Goal: Task Accomplishment & Management: Manage account settings

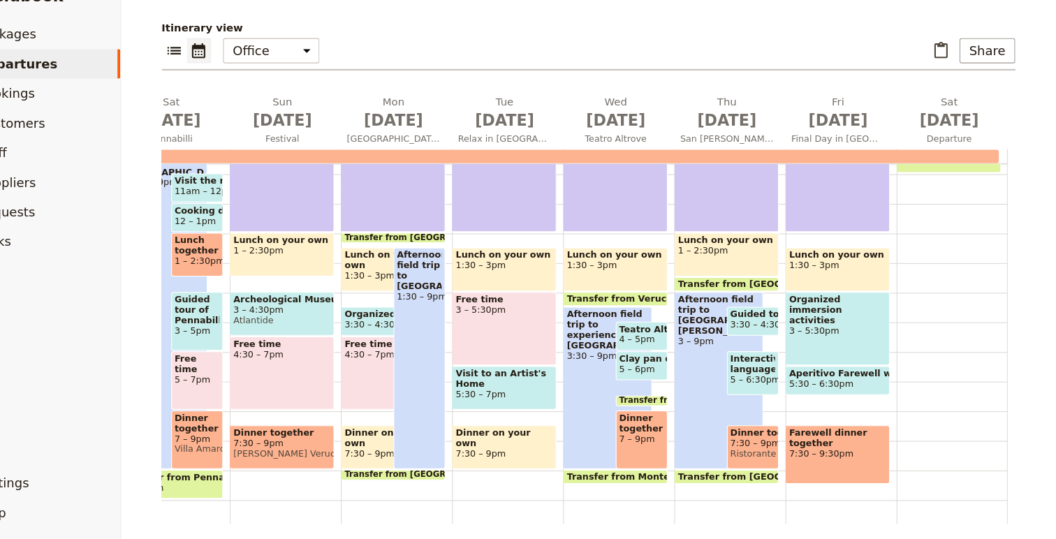
scroll to position [305, 0]
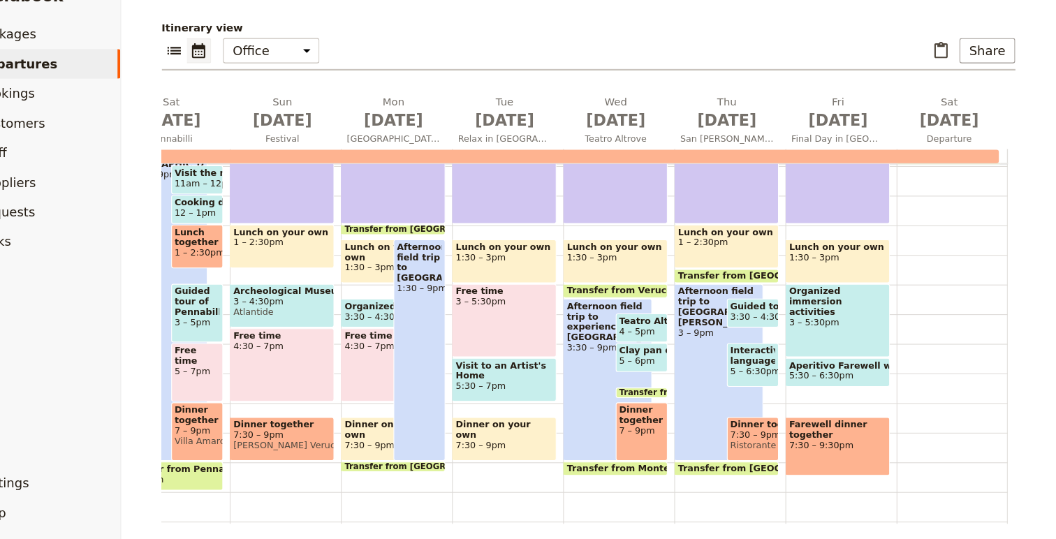
click at [780, 371] on span "Interactive language activity" at bounding box center [771, 366] width 43 height 20
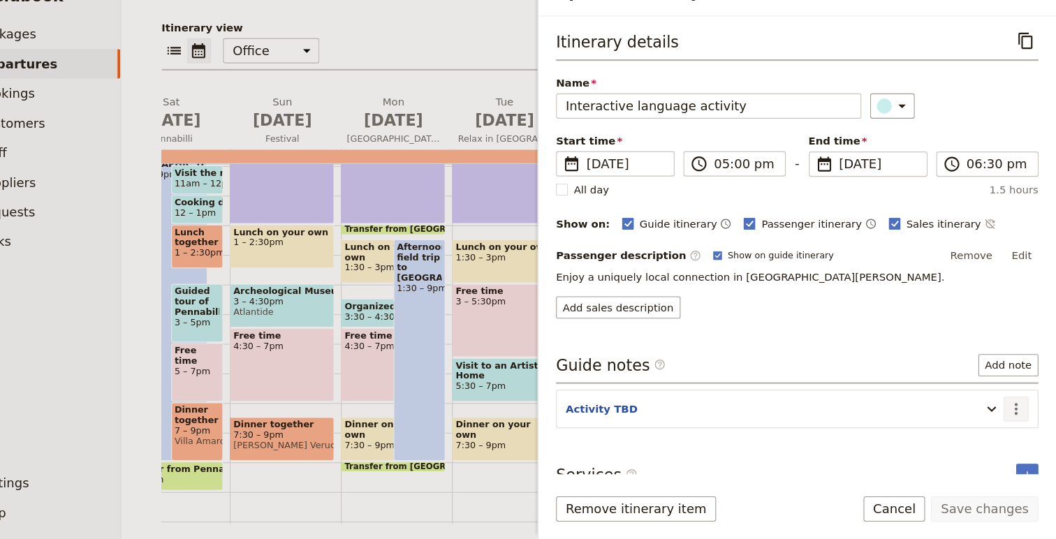
click at [1021, 422] on icon "Actions" at bounding box center [1018, 416] width 17 height 17
click at [991, 442] on span "Edit note" at bounding box center [979, 447] width 44 height 14
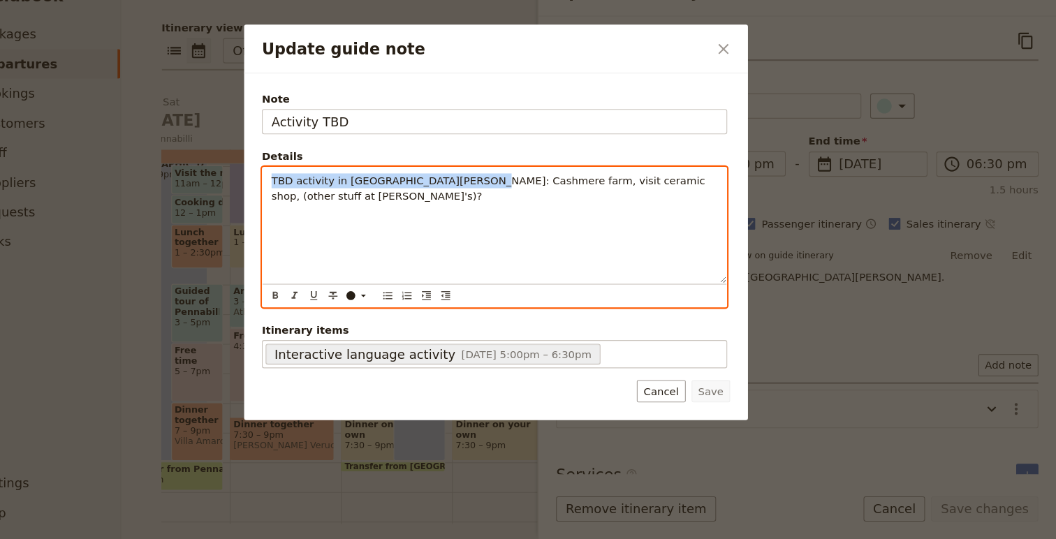
drag, startPoint x: 504, startPoint y: 203, endPoint x: 264, endPoint y: 202, distance: 240.4
click at [264, 539] on div "Update guide note ​ Note Activity TBD Details TBD activity in San Leo: Cashmere…" at bounding box center [528, 539] width 1056 height 0
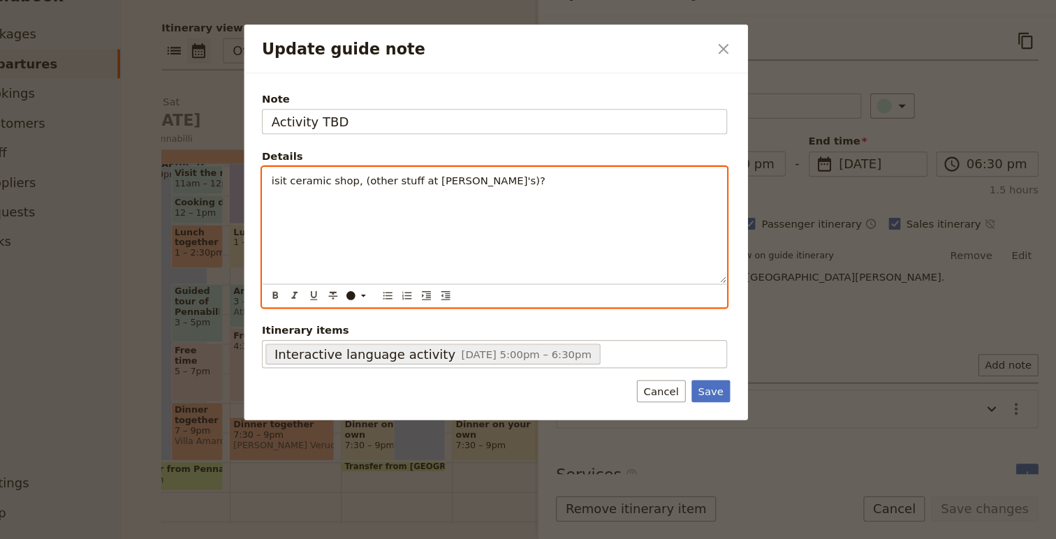
click at [500, 266] on div "isit ceramic shop, (other stuff at Francesca's)?" at bounding box center [526, 243] width 437 height 109
click at [417, 201] on span "isit ceramic shop, (other stuff at Francesca's)?" at bounding box center [446, 201] width 259 height 11
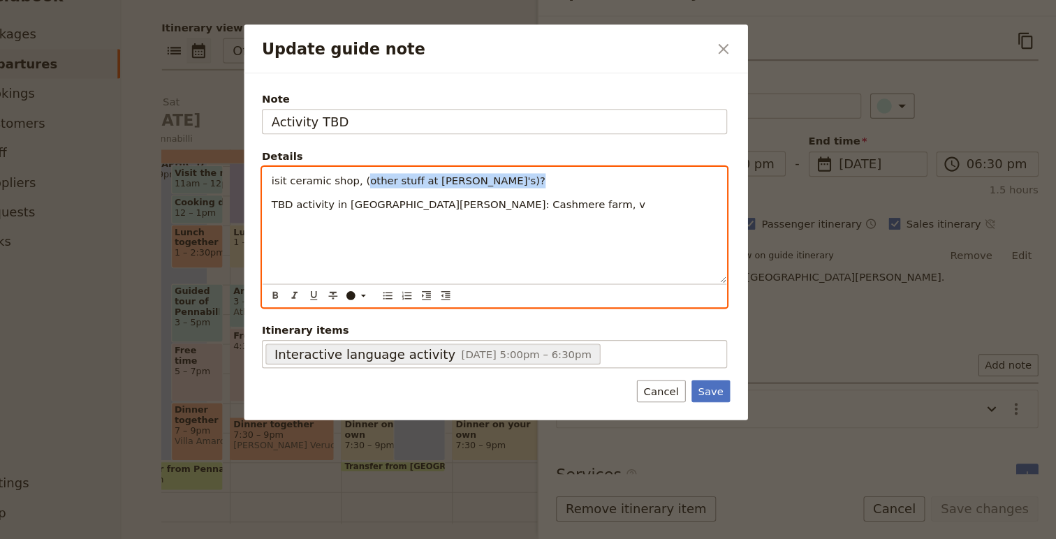
drag, startPoint x: 417, startPoint y: 201, endPoint x: 532, endPoint y: 201, distance: 114.6
click at [532, 201] on p "isit ceramic shop, (other stuff at Francesca's)?" at bounding box center [527, 201] width 421 height 14
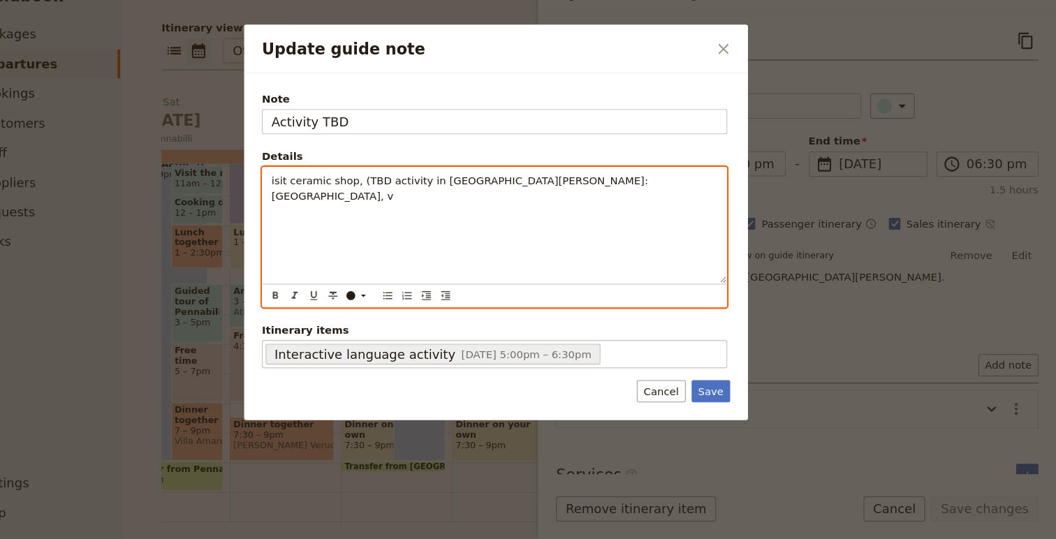
click at [603, 236] on div "isit ceramic shop, (TBD activity in San Leo: Cashmere farm, v" at bounding box center [526, 243] width 437 height 109
click at [595, 205] on span "isit ceramic shop, (TBD activity in San Leo: Cashmere farm, v other stuff at Fr…" at bounding box center [522, 208] width 411 height 25
click at [401, 203] on span "isit ceramic shop, (TBD activity in San Leo: Cashmere farm, other stuff at Fran…" at bounding box center [522, 208] width 411 height 25
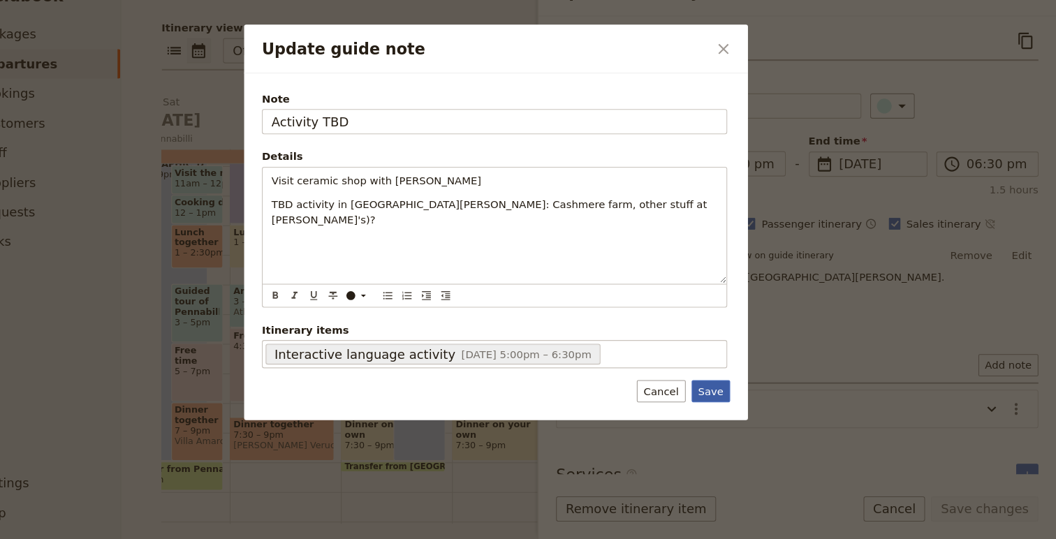
click at [721, 399] on button "Save" at bounding box center [731, 399] width 36 height 21
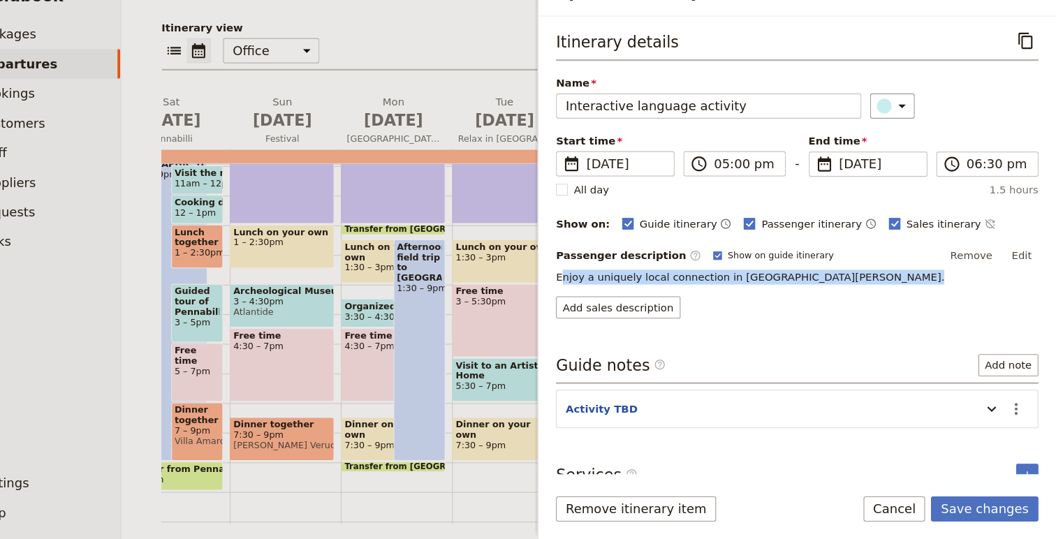
drag, startPoint x: 588, startPoint y: 290, endPoint x: 799, endPoint y: 299, distance: 211.2
click at [799, 299] on div "Passenger description ​ Show on guide itinerary Remove Edit Enjoy a uniquely lo…" at bounding box center [812, 296] width 455 height 70
click at [975, 329] on div "Add sales description" at bounding box center [812, 320] width 455 height 21
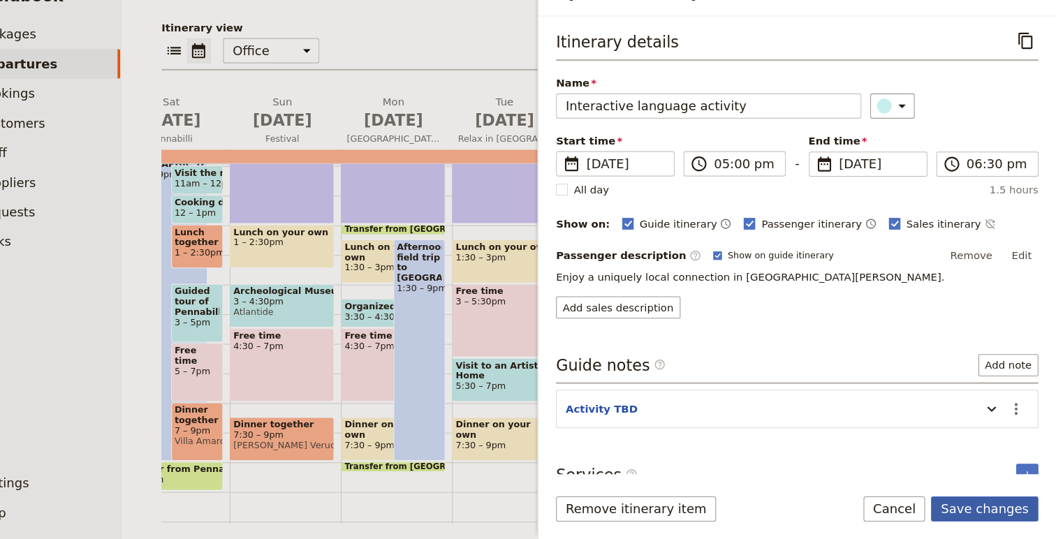
click at [1007, 518] on button "Save changes" at bounding box center [988, 511] width 101 height 24
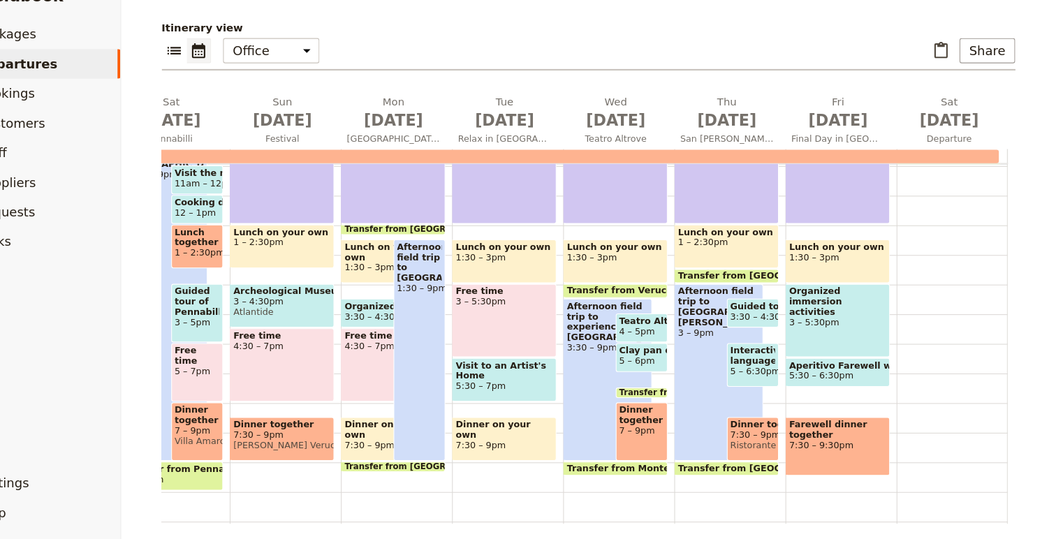
click at [783, 374] on span "Interactive language activity" at bounding box center [771, 366] width 43 height 20
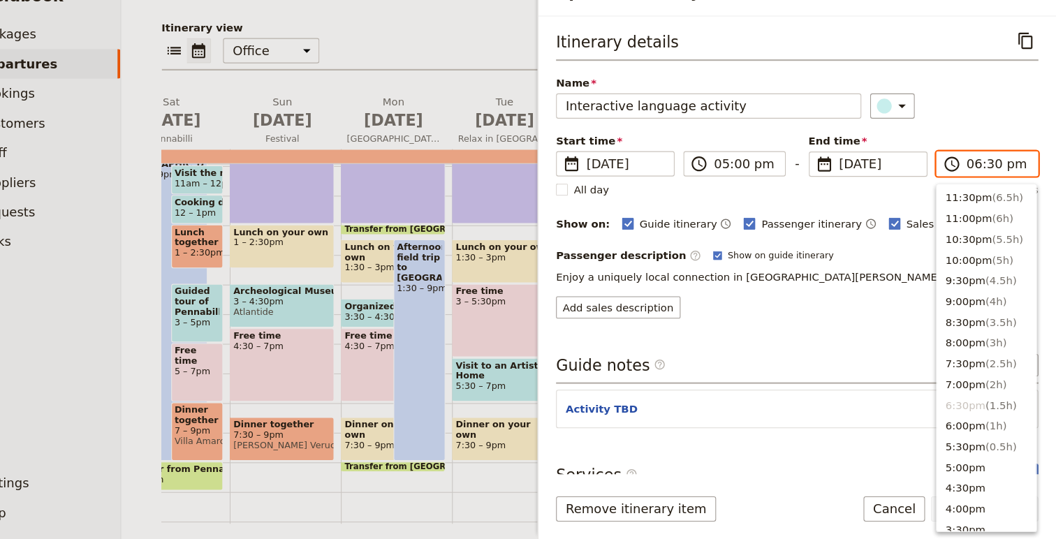
click at [999, 189] on input "06:30 pm" at bounding box center [1001, 185] width 59 height 17
click at [997, 187] on input "06:30 pm" at bounding box center [1001, 185] width 59 height 17
type input "06:00 pm"
click at [1032, 136] on div "​" at bounding box center [960, 131] width 159 height 24
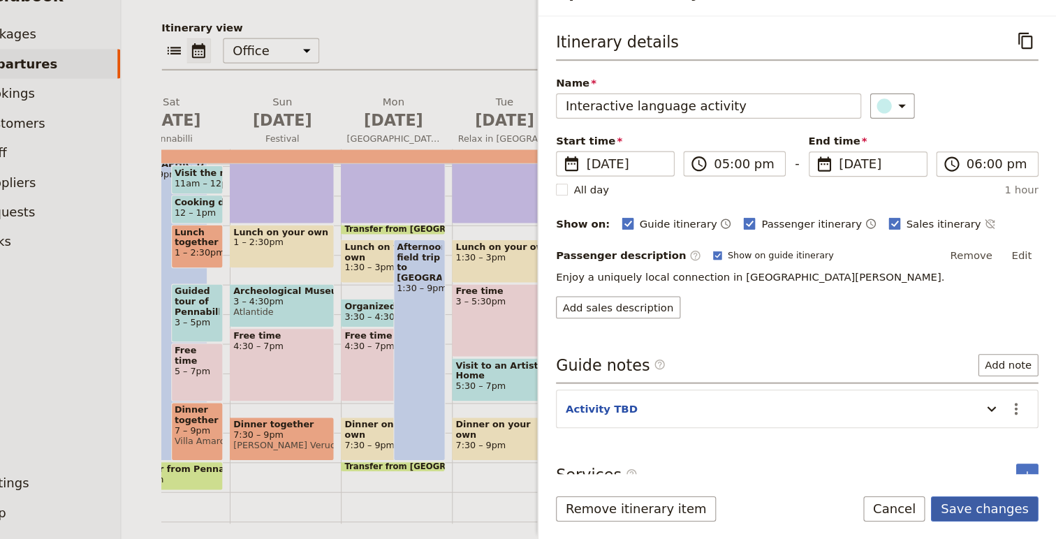
click at [989, 516] on button "Save changes" at bounding box center [988, 511] width 101 height 24
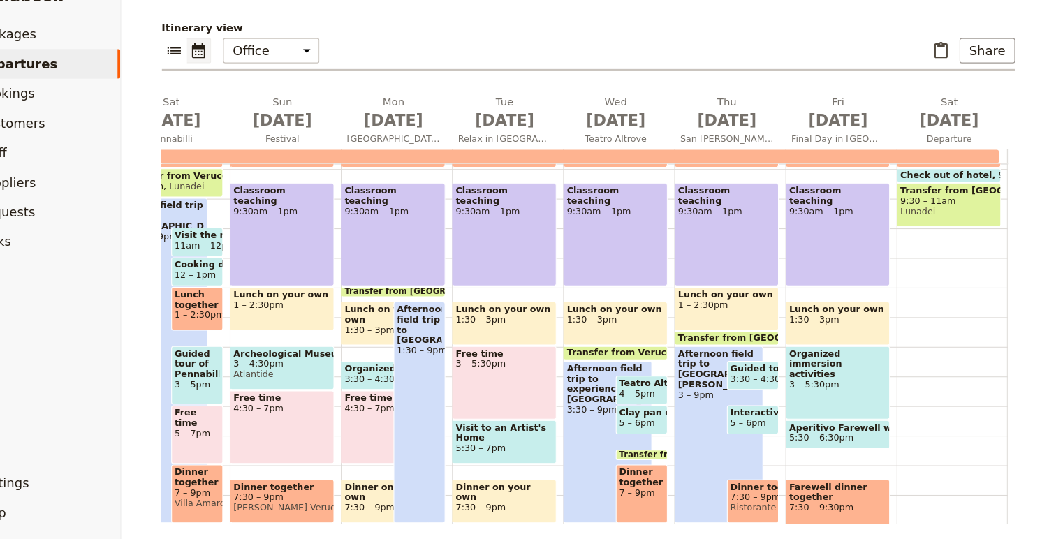
scroll to position [248, 0]
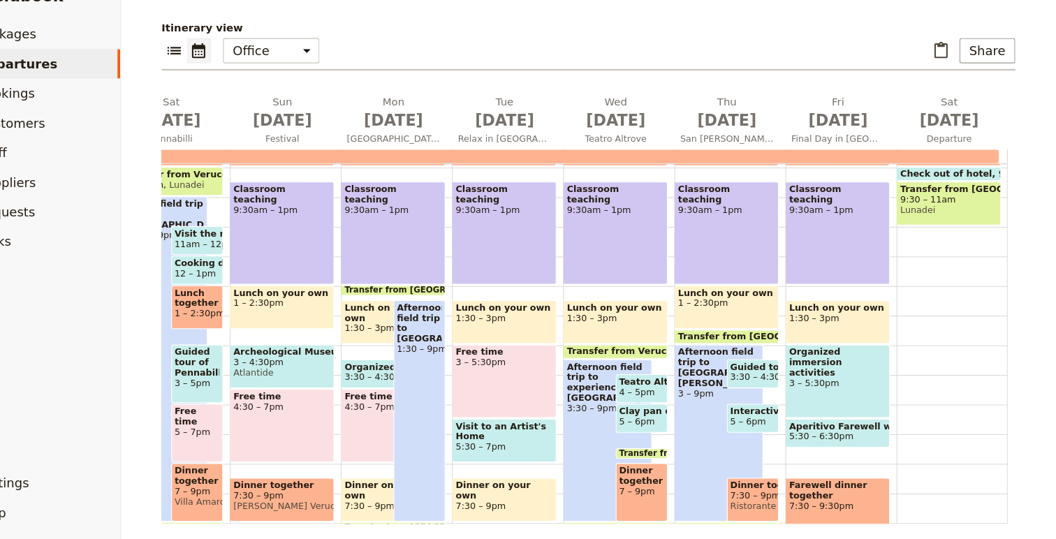
click at [780, 503] on span "Ristorante [PERSON_NAME][GEOGRAPHIC_DATA][PERSON_NAME]" at bounding box center [771, 508] width 43 height 10
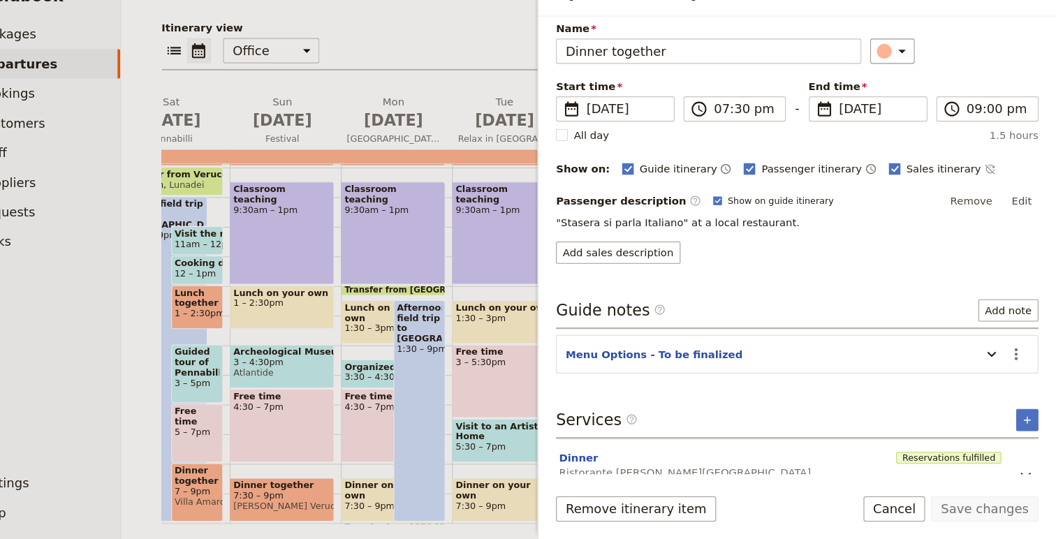
scroll to position [67, 0]
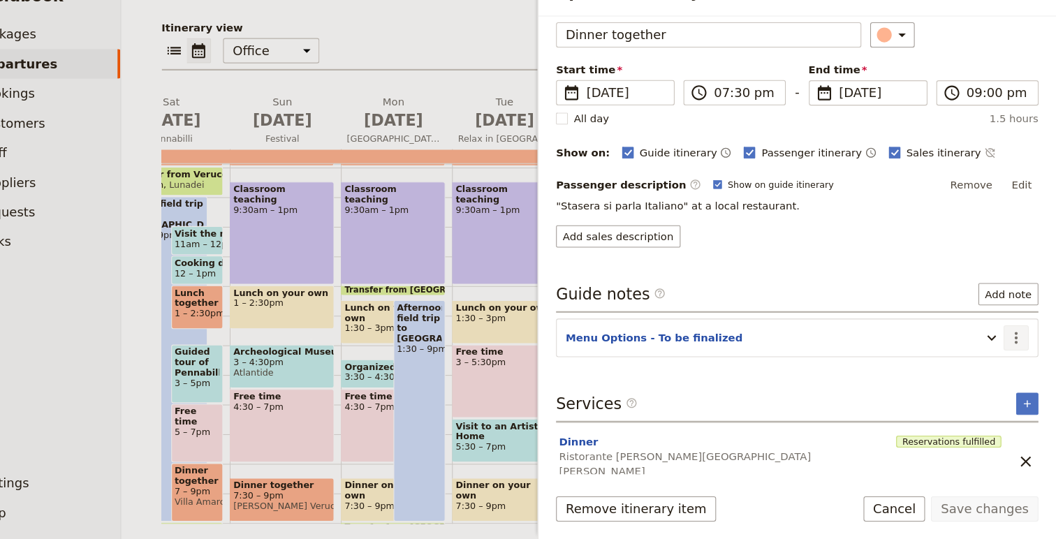
click at [1007, 351] on button "​" at bounding box center [1019, 349] width 24 height 24
click at [991, 358] on button "Update itinerary item" at bounding box center [996, 348] width 22 height 23
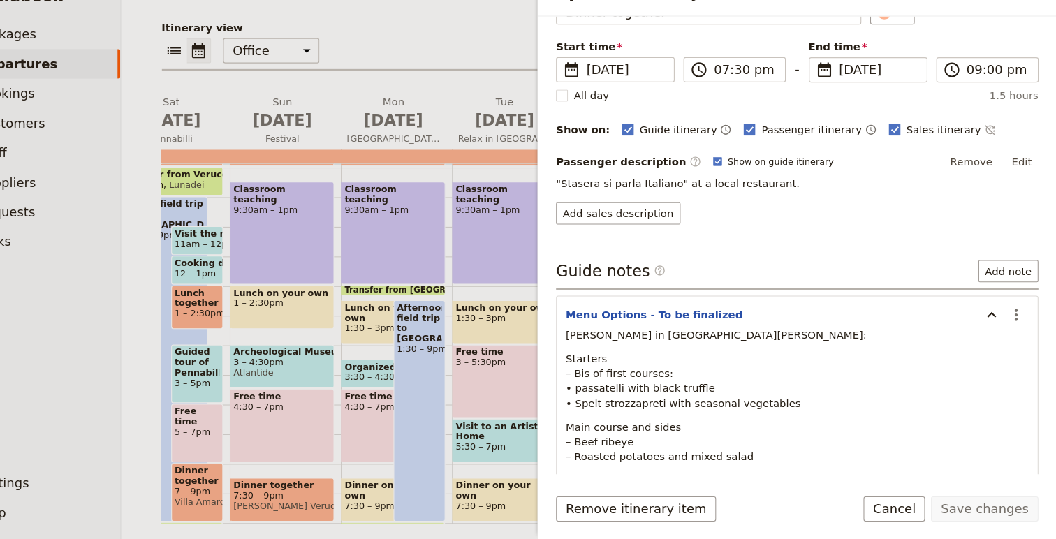
scroll to position [0, 0]
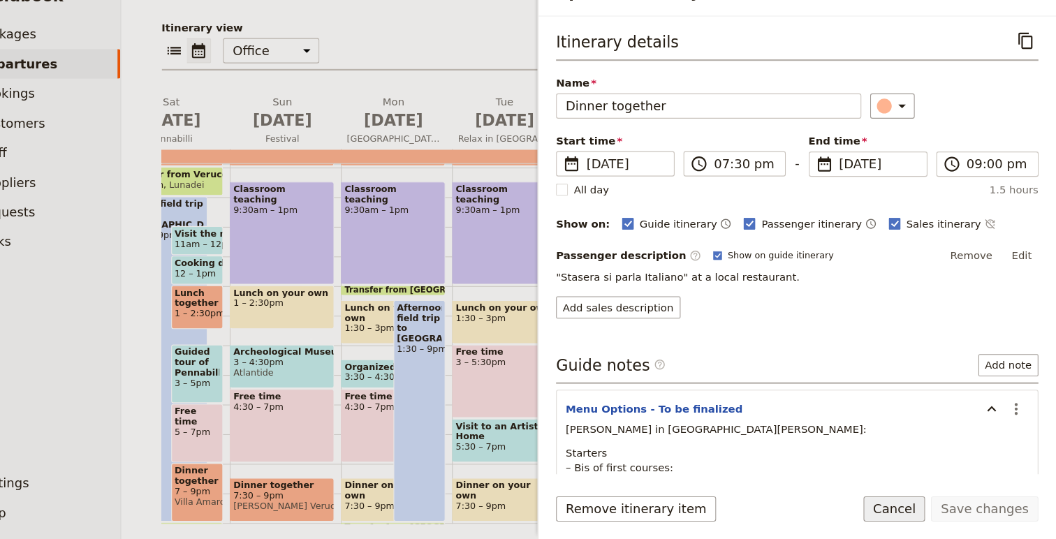
click at [925, 512] on button "Cancel" at bounding box center [904, 511] width 59 height 24
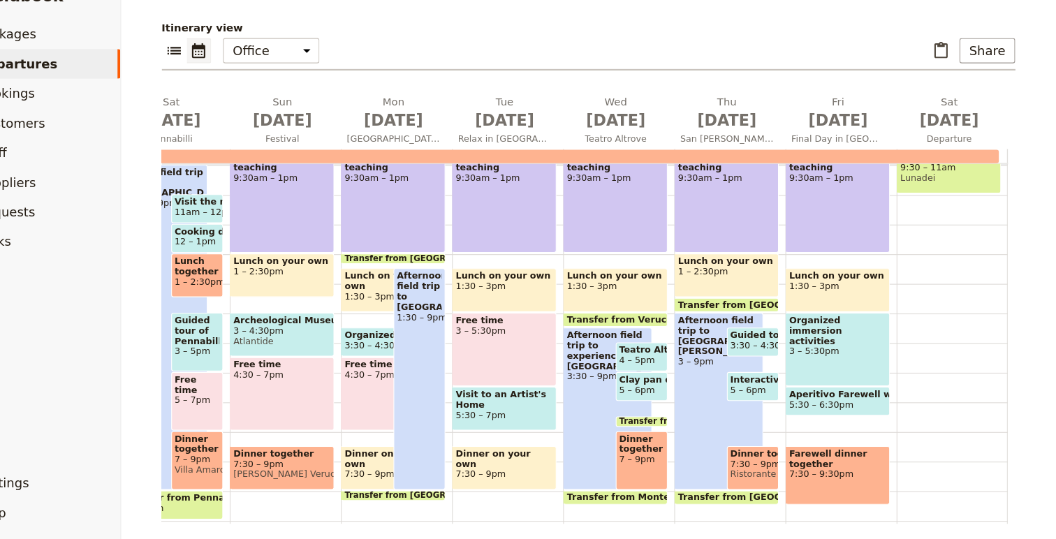
scroll to position [331, 0]
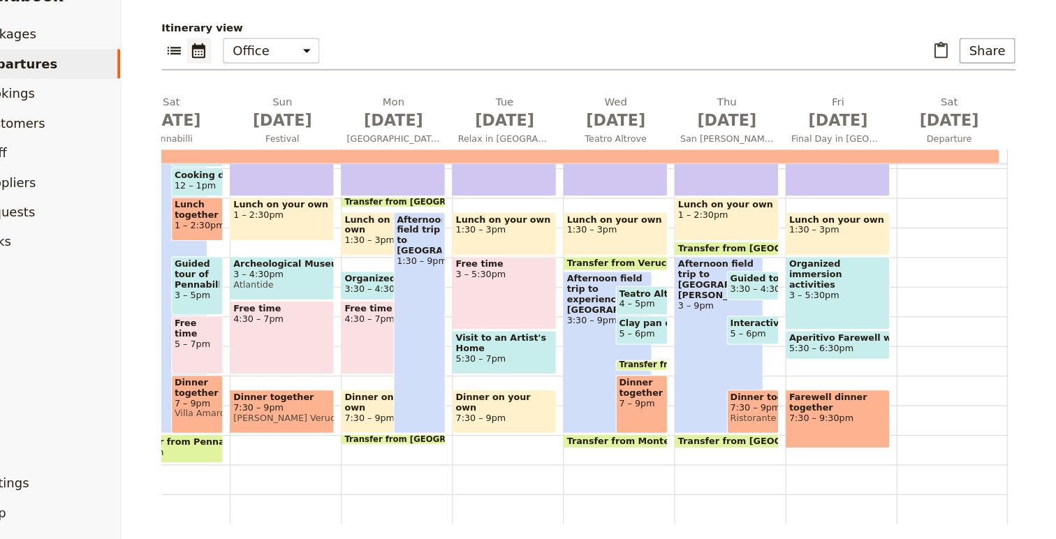
click at [775, 417] on span "7:30 – 9pm" at bounding box center [771, 415] width 43 height 10
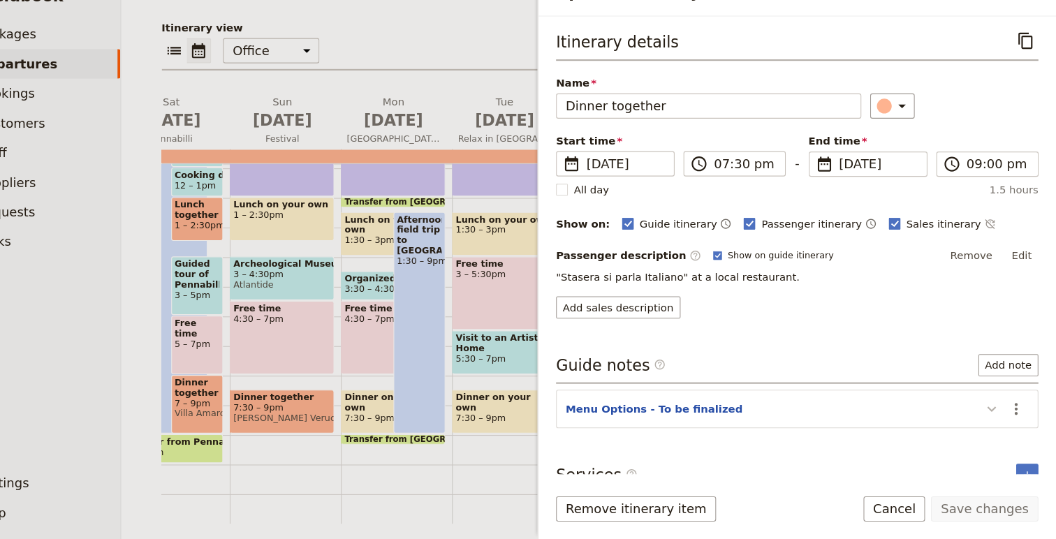
click at [994, 411] on icon "Update itinerary item" at bounding box center [995, 416] width 17 height 17
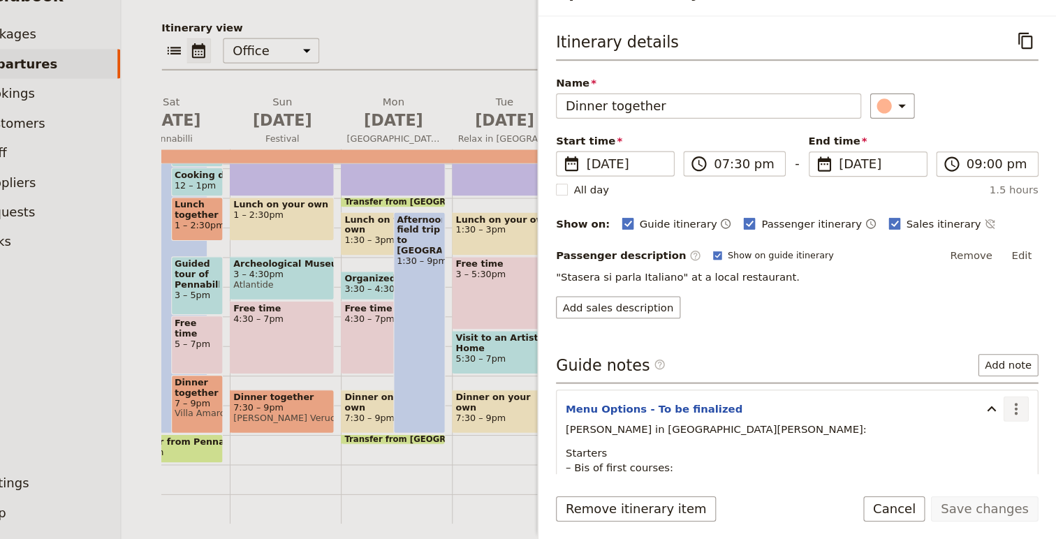
click at [1013, 414] on icon "Actions" at bounding box center [1018, 416] width 17 height 17
click at [983, 448] on span "Edit note" at bounding box center [979, 447] width 44 height 14
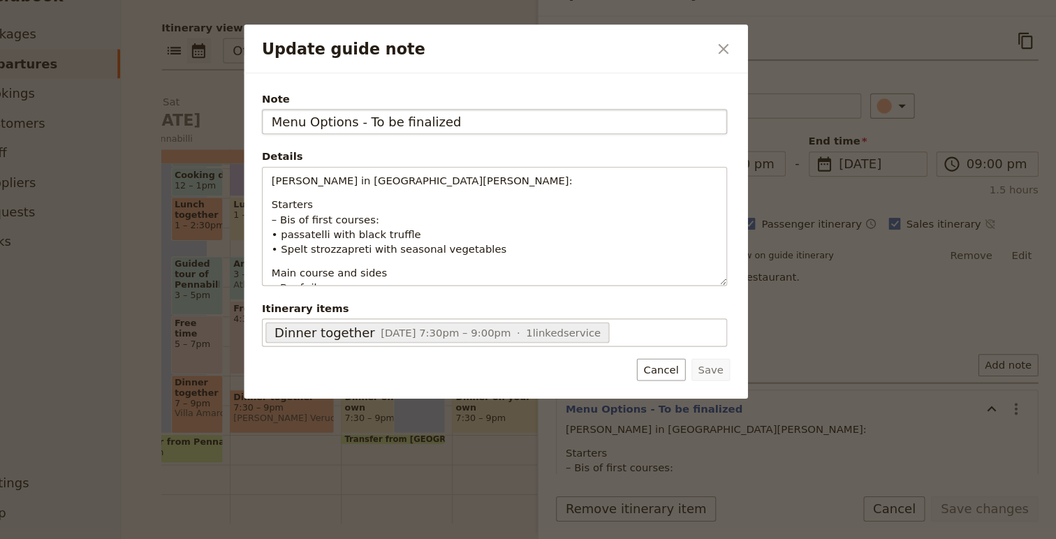
click at [367, 152] on input "Menu Options - To be finalized" at bounding box center [526, 145] width 439 height 24
drag, startPoint x: 367, startPoint y: 152, endPoint x: 481, endPoint y: 137, distance: 115.5
click at [481, 137] on input "Menu Options - To be finalized" at bounding box center [526, 145] width 439 height 24
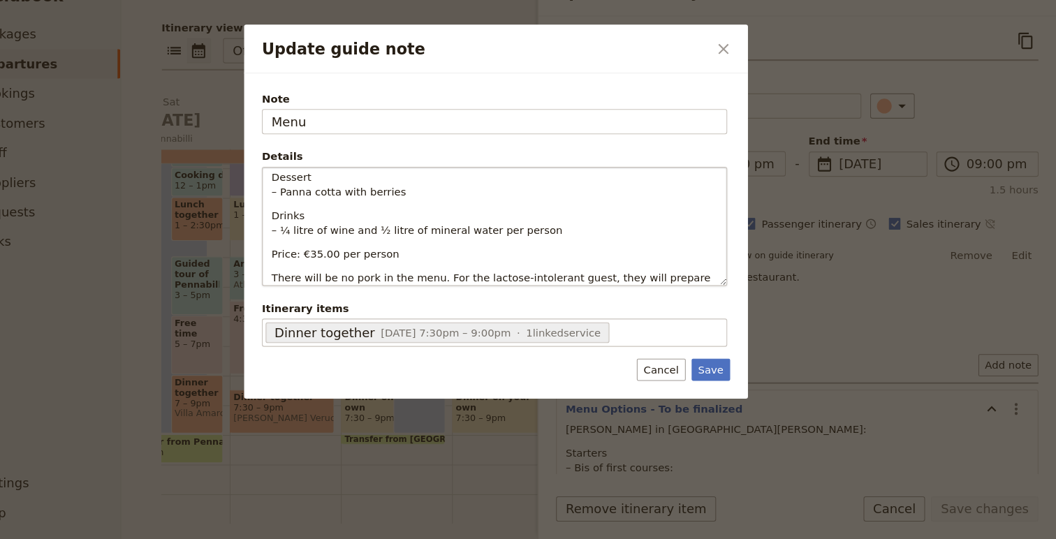
scroll to position [182, 0]
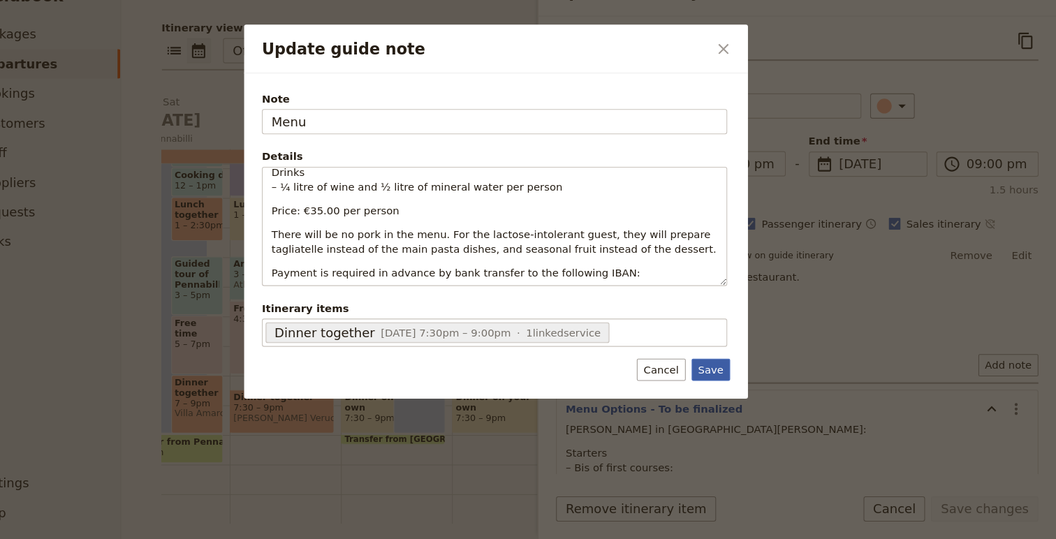
type input "Menu"
click at [727, 386] on button "Save" at bounding box center [731, 379] width 36 height 21
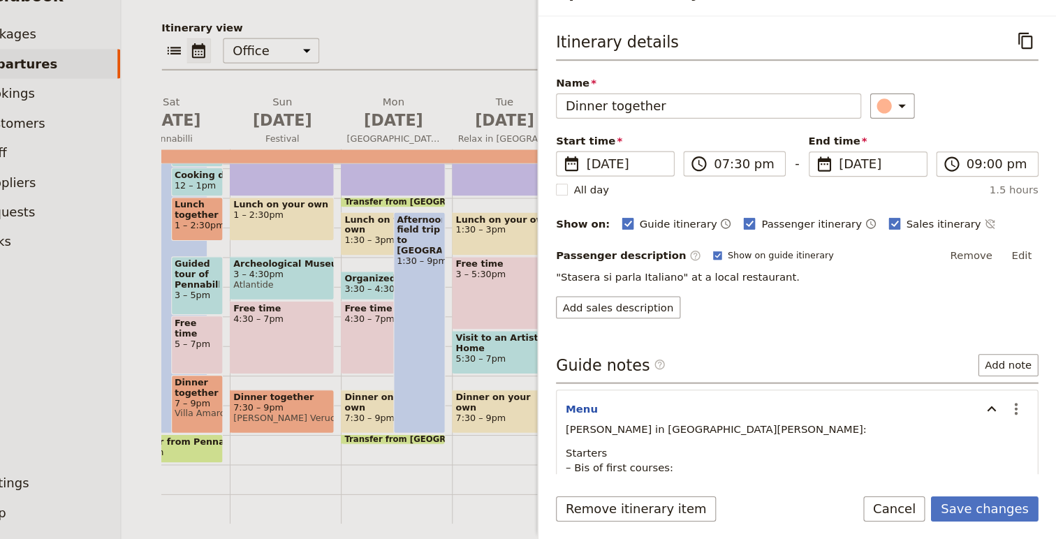
click at [989, 523] on div "Remove itinerary item Save changes Cancel" at bounding box center [812, 519] width 488 height 41
click at [989, 515] on button "Save changes" at bounding box center [988, 511] width 101 height 24
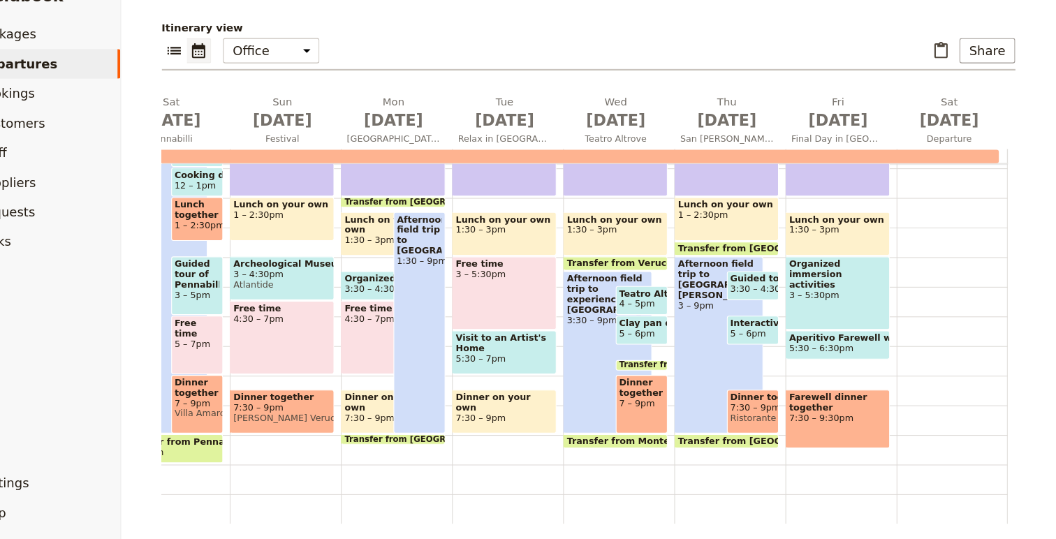
click at [861, 319] on div "Organized immersion activities 3 – 5:30pm" at bounding box center [850, 307] width 99 height 69
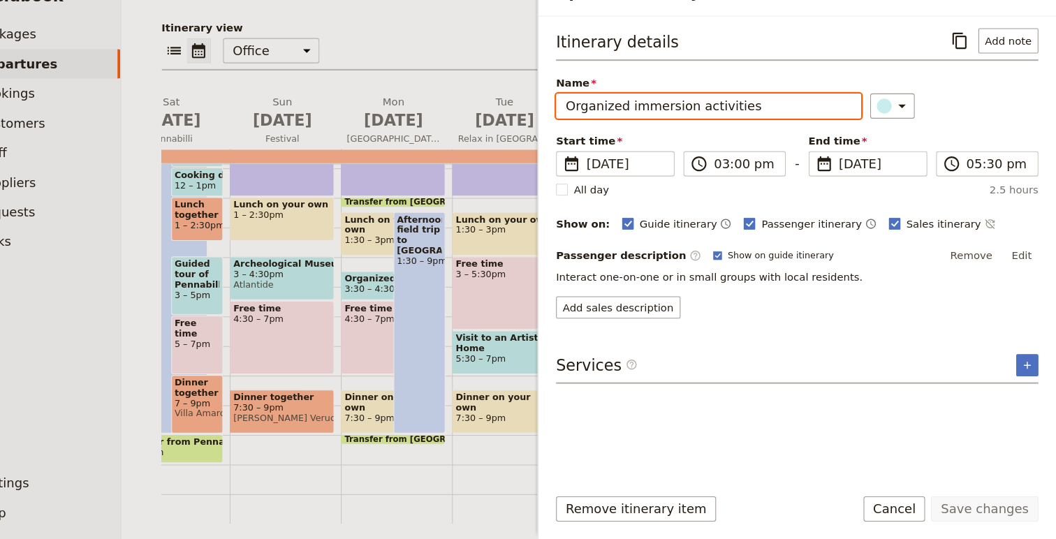
drag, startPoint x: 769, startPoint y: 134, endPoint x: 578, endPoint y: 126, distance: 190.9
click at [578, 126] on div "Itinerary details ​ Add note Name Organized immersion activities ​ Start time ​…" at bounding box center [812, 262] width 488 height 432
type input "Free time"
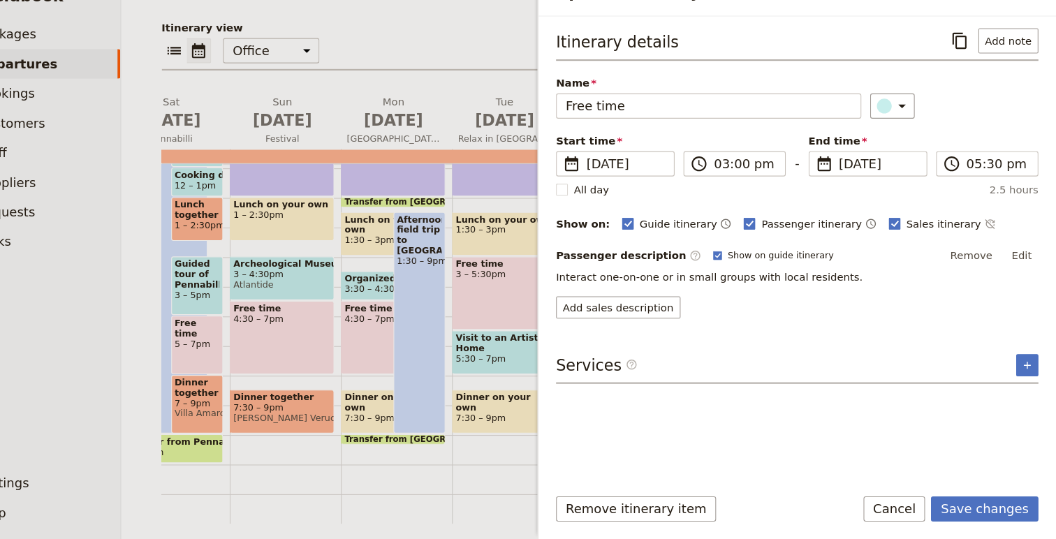
click at [871, 293] on p "Interact one-on-one or in small groups with local residents." at bounding box center [812, 292] width 455 height 14
click at [1026, 274] on button "Edit" at bounding box center [1023, 271] width 31 height 21
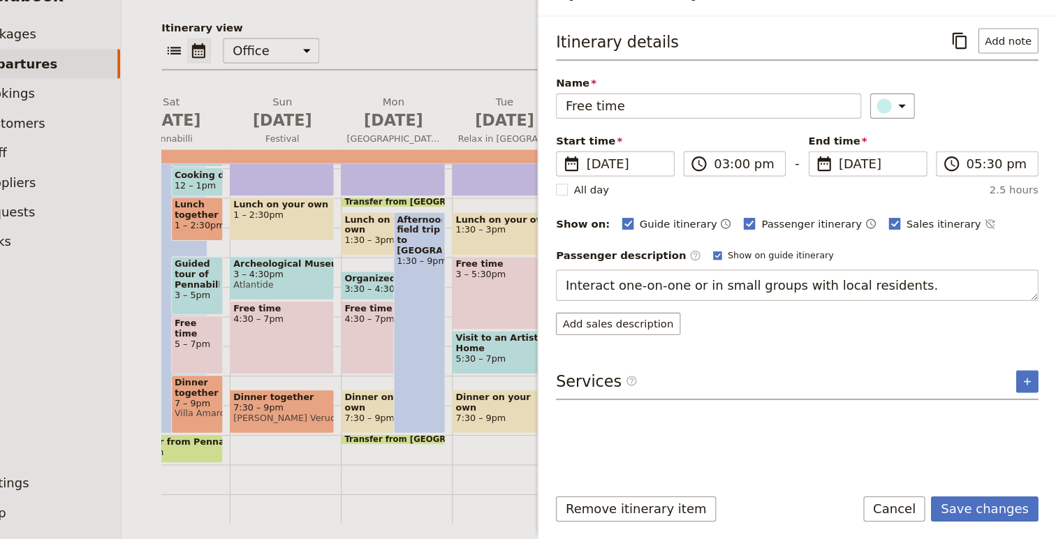
drag, startPoint x: 906, startPoint y: 303, endPoint x: 558, endPoint y: 287, distance: 348.3
click at [558, 288] on div "Living the Language - 2025.09.07 ​ Confirmed 7 – 20 Sep 2025 14 days / 13 night…" at bounding box center [616, 269] width 882 height 539
type textarea "R"
click at [656, 305] on textarea "Free time to prepare to leave" at bounding box center [812, 299] width 455 height 29
click at [924, 298] on textarea "Free time to enjoy an afternoon in Verucchio, prepare to leave" at bounding box center [812, 299] width 455 height 29
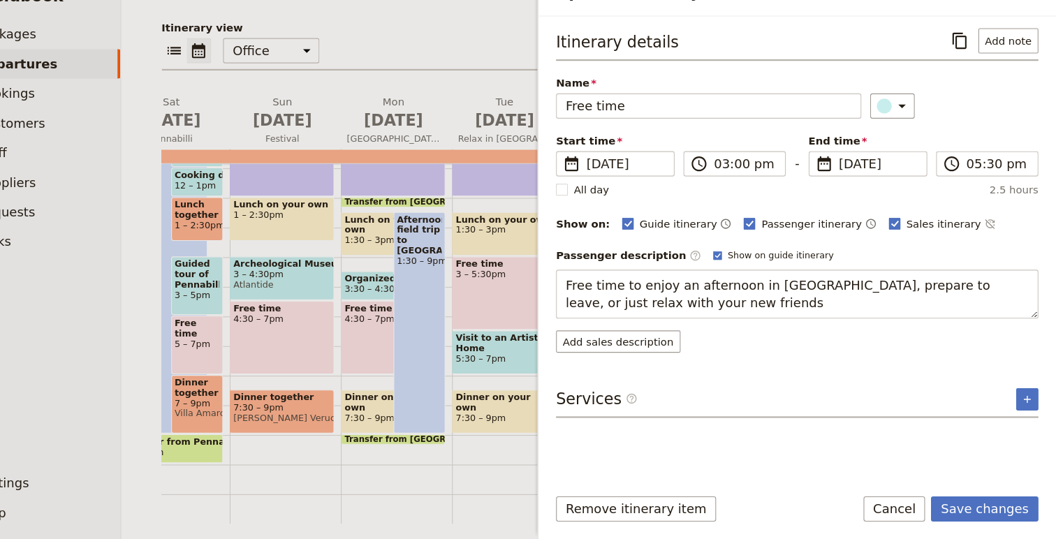
type textarea "Free time to enjoy an afternoon in Verucchio, prepare to leave, or just relax w…"
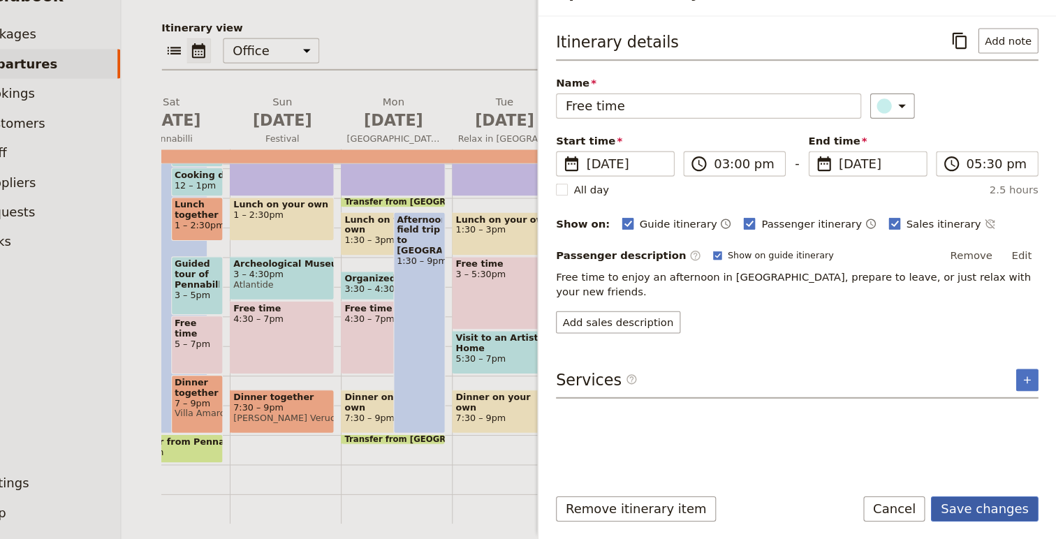
click at [986, 514] on button "Save changes" at bounding box center [988, 511] width 101 height 24
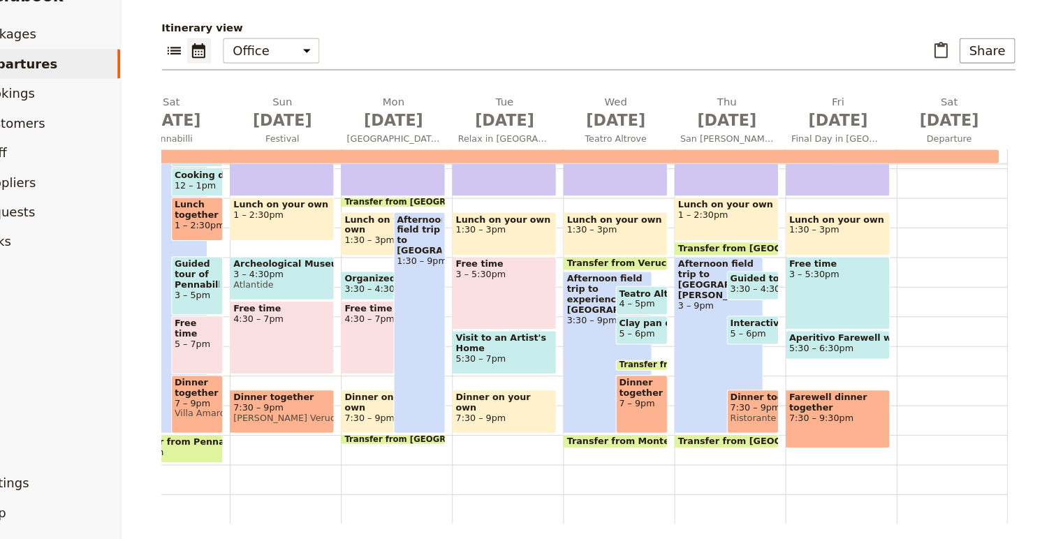
click at [841, 309] on div "Free time 3 – 5:30pm" at bounding box center [850, 307] width 99 height 69
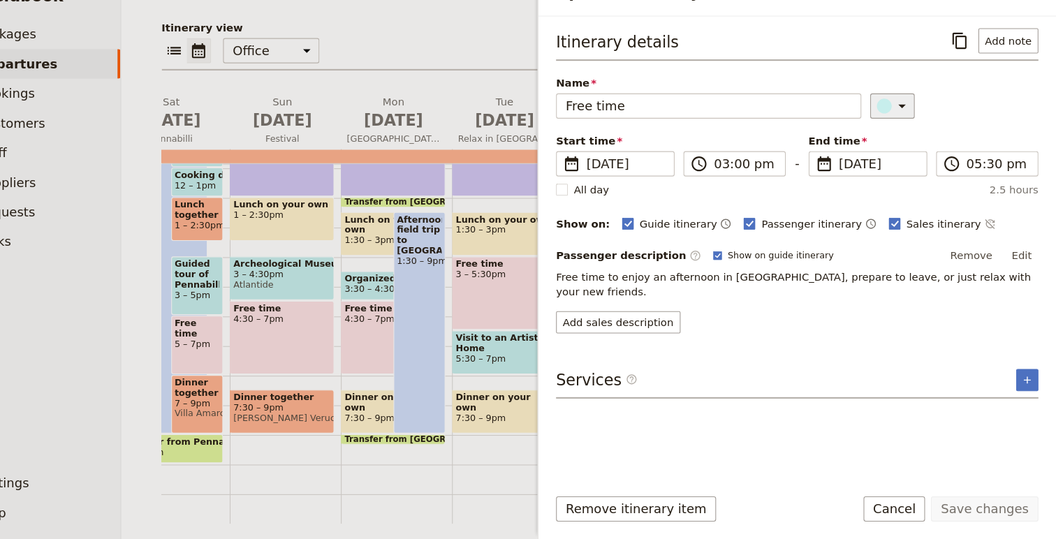
click at [903, 130] on icon "Update itinerary item" at bounding box center [911, 130] width 17 height 17
click at [880, 205] on div "button" at bounding box center [883, 210] width 14 height 14
click at [998, 509] on button "Save changes" at bounding box center [988, 511] width 101 height 24
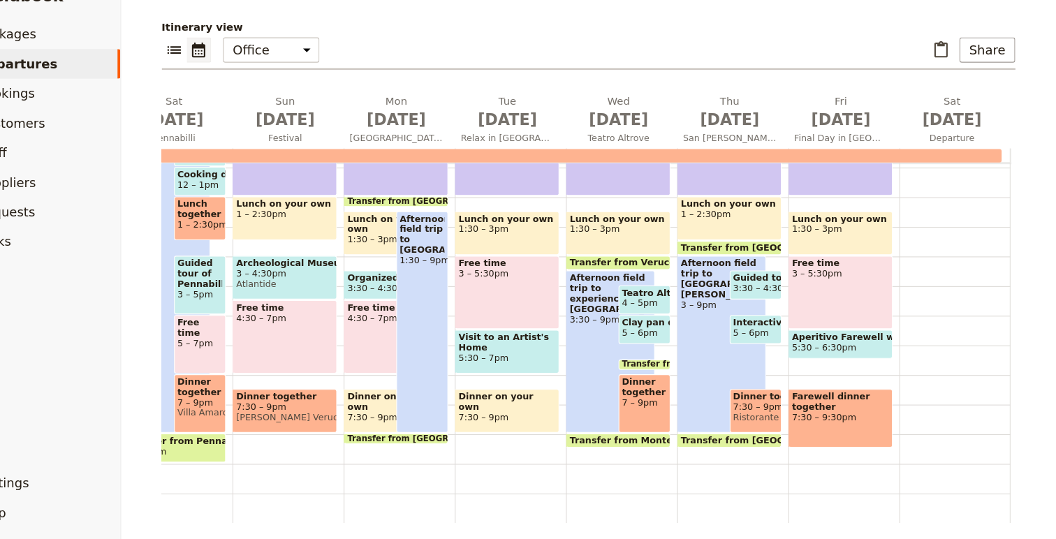
scroll to position [0, 704]
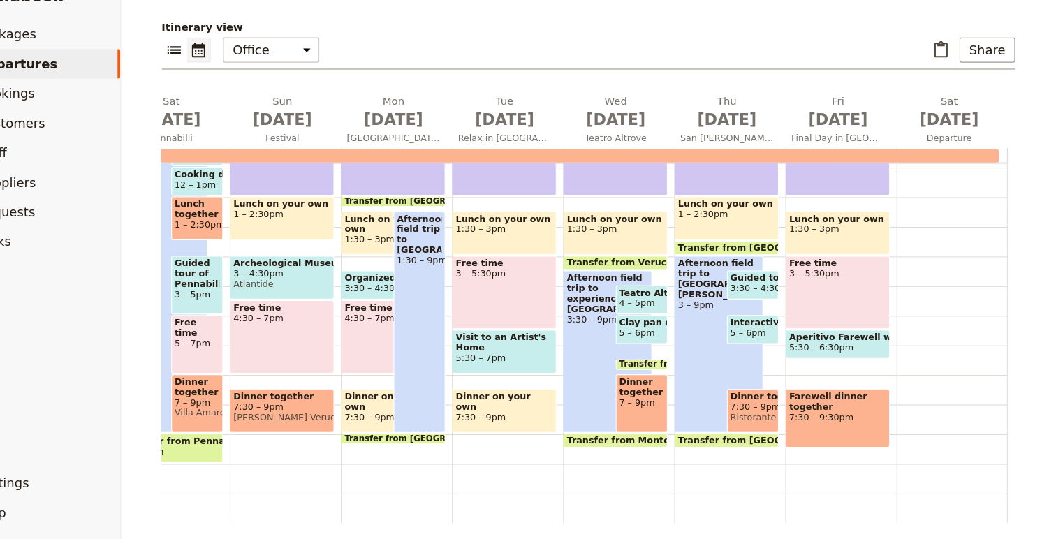
click at [880, 354] on span "5:30 – 6:30pm" at bounding box center [851, 359] width 92 height 10
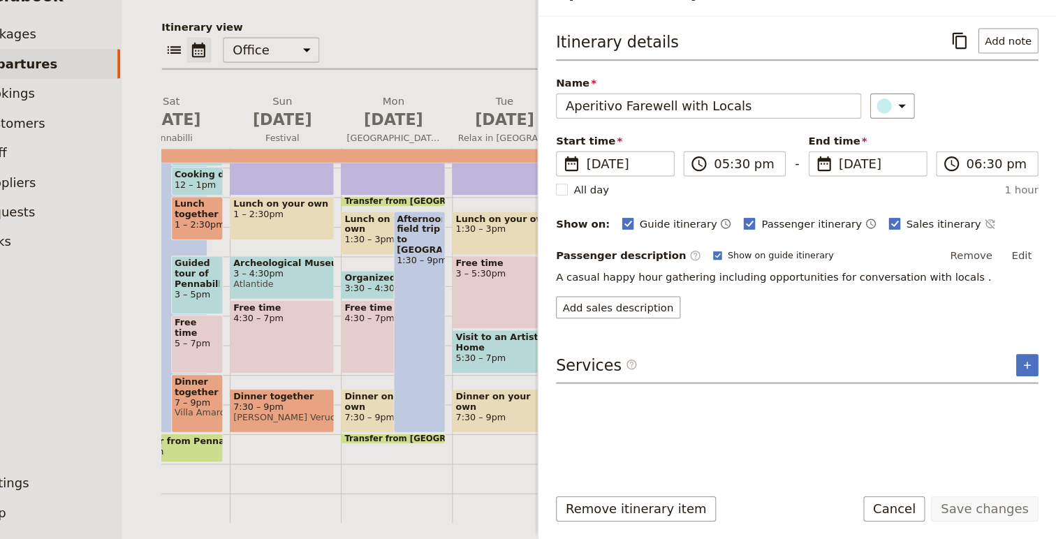
click at [920, 512] on button "Cancel" at bounding box center [904, 511] width 59 height 24
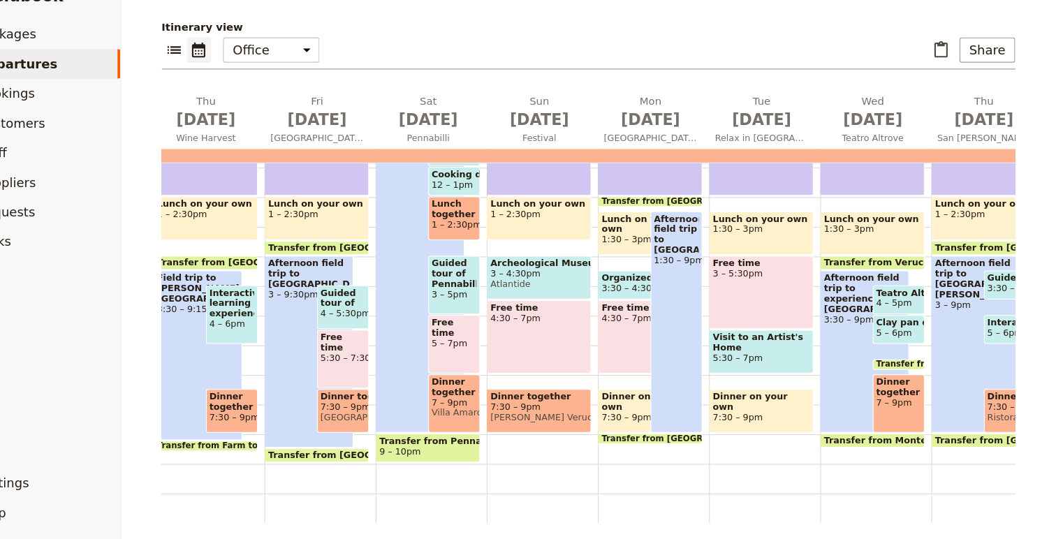
scroll to position [103, 0]
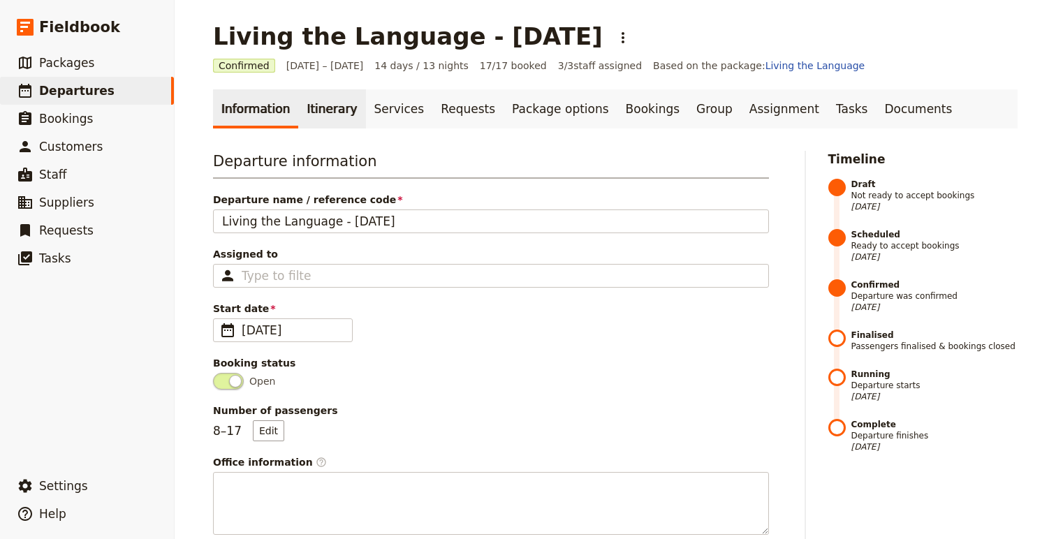
click at [312, 112] on link "Itinerary" at bounding box center [331, 108] width 67 height 39
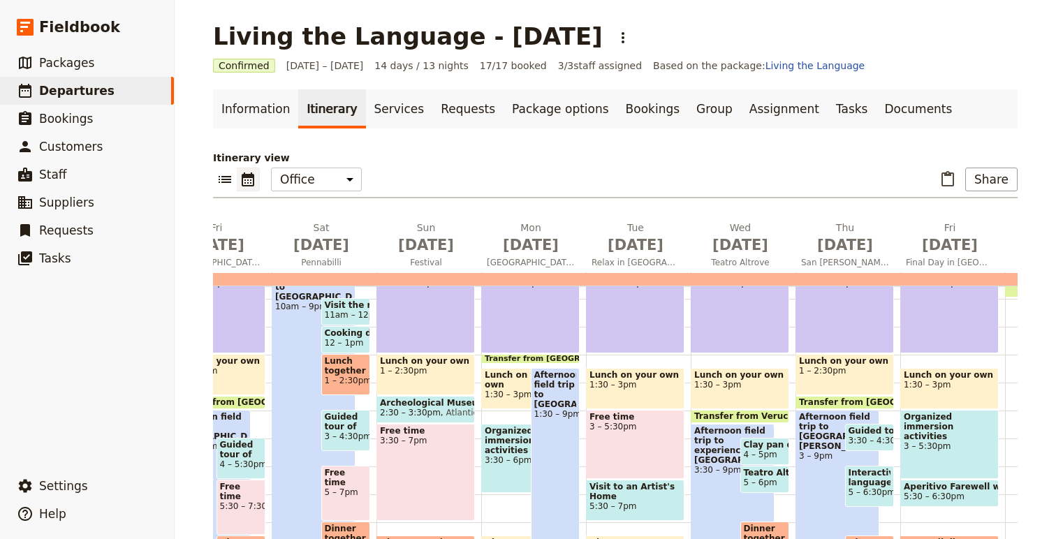
scroll to position [312, 0]
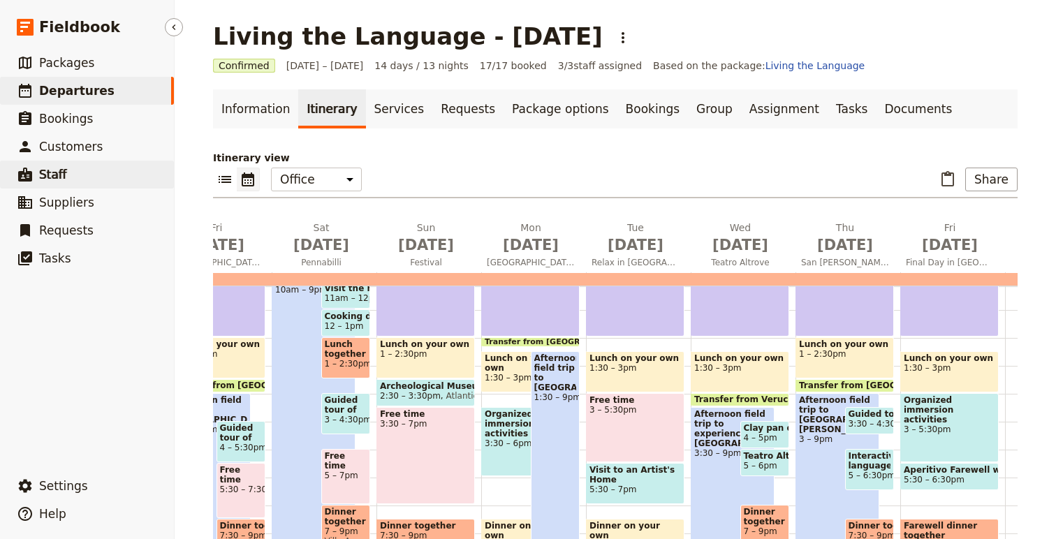
click at [57, 176] on span "Staff" at bounding box center [53, 175] width 28 height 14
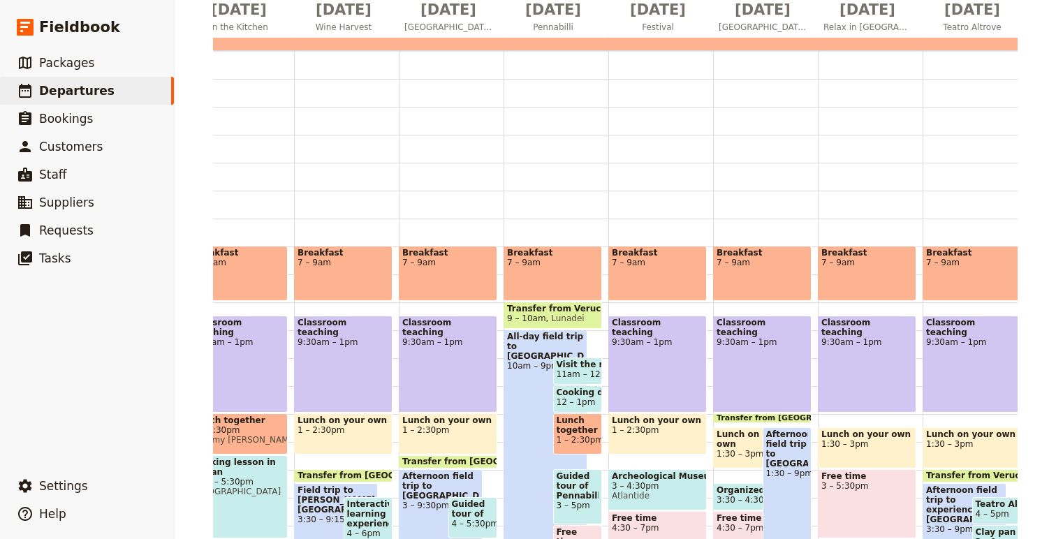
scroll to position [228, 0]
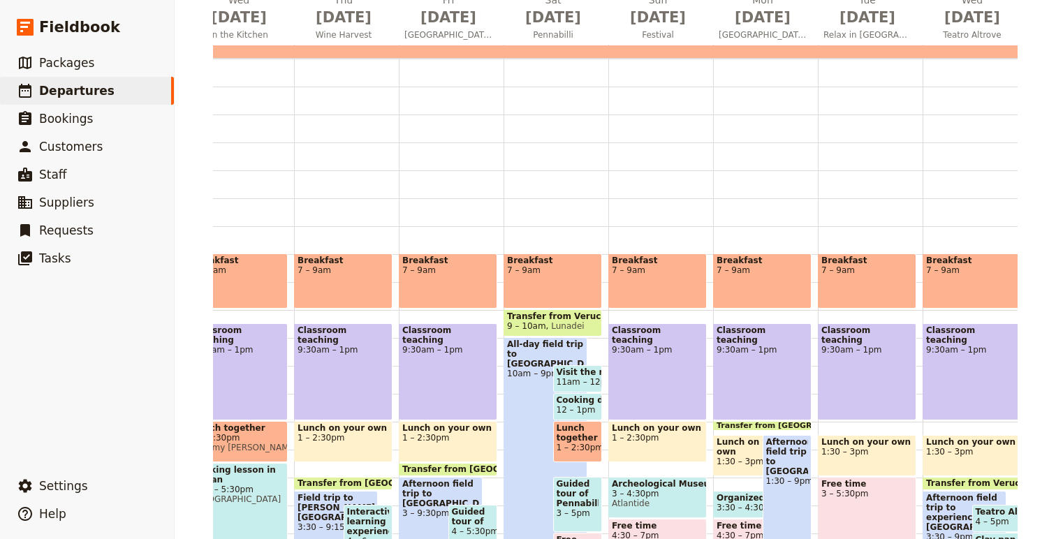
click at [553, 347] on span "All-day field trip to [GEOGRAPHIC_DATA]" at bounding box center [545, 354] width 77 height 29
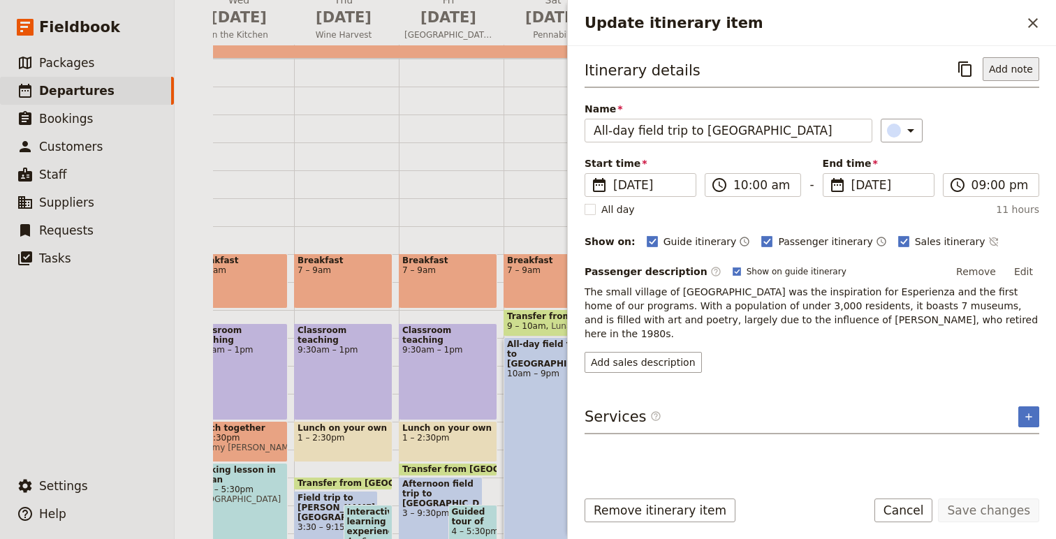
click at [987, 64] on button "Add note" at bounding box center [1011, 69] width 57 height 24
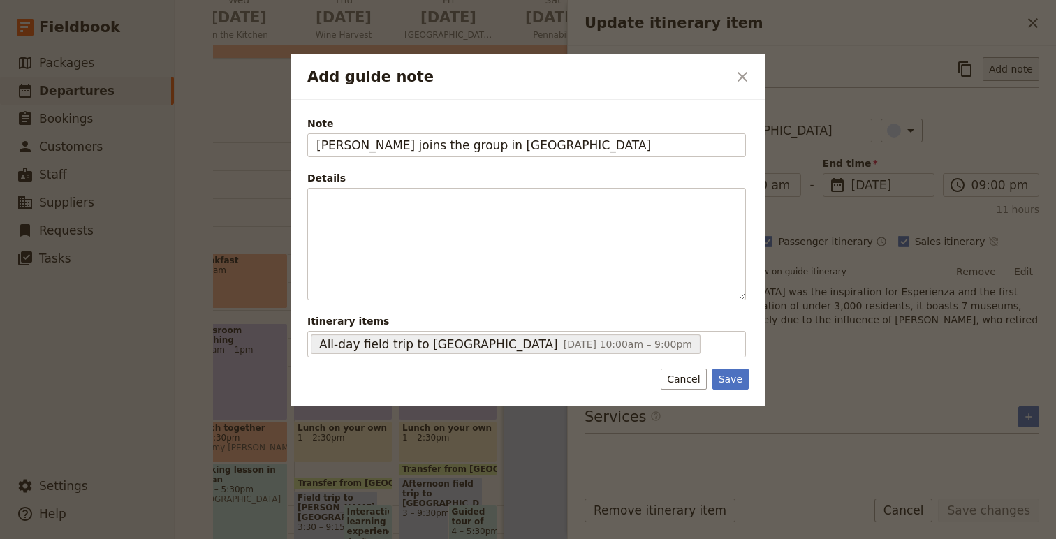
type input "[PERSON_NAME] joins the group in [GEOGRAPHIC_DATA]"
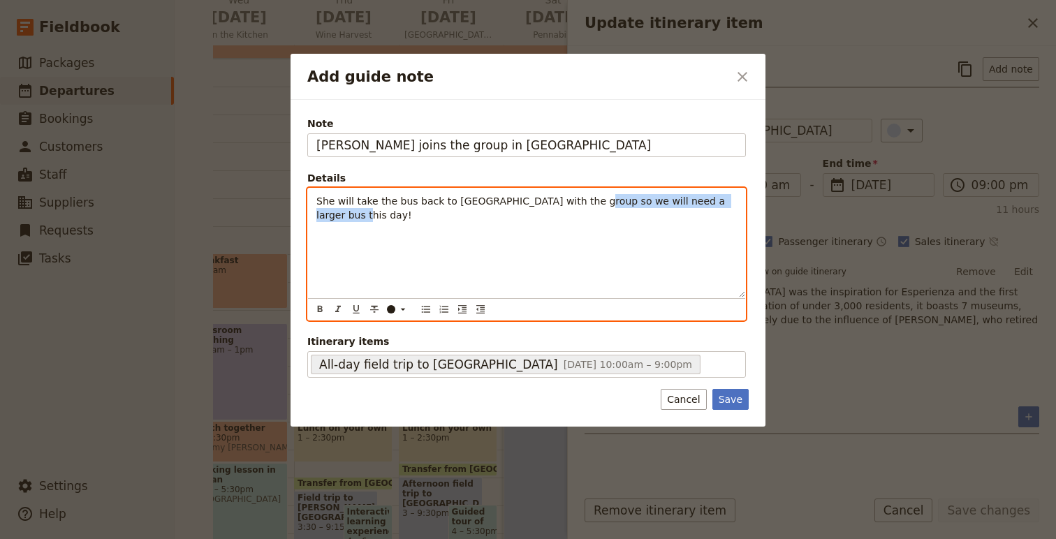
click at [577, 201] on span "She will take the bus back to [GEOGRAPHIC_DATA] with the group so we will need …" at bounding box center [523, 208] width 412 height 25
click at [324, 312] on icon "Format bold" at bounding box center [319, 309] width 11 height 11
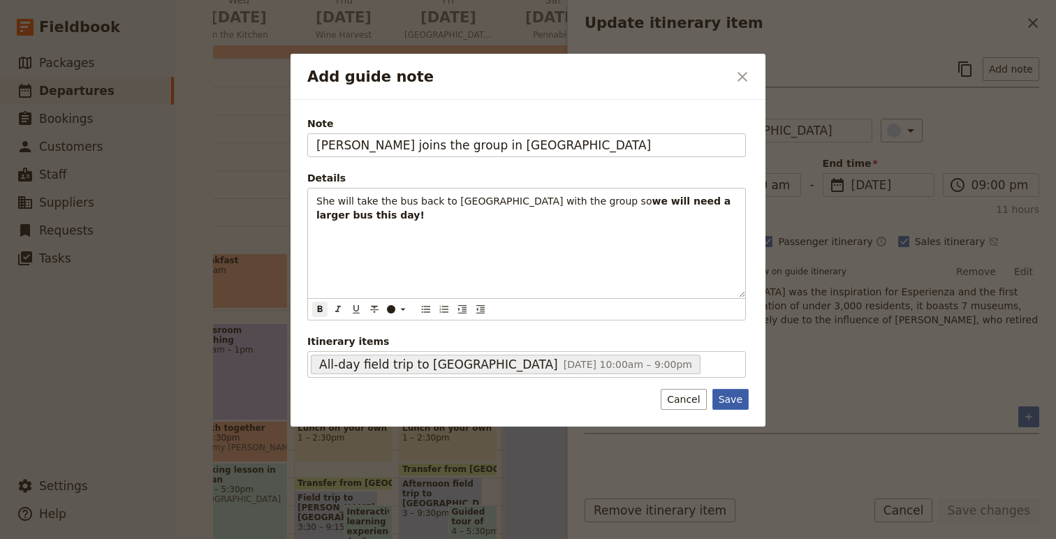
click at [720, 405] on button "Save" at bounding box center [731, 399] width 36 height 21
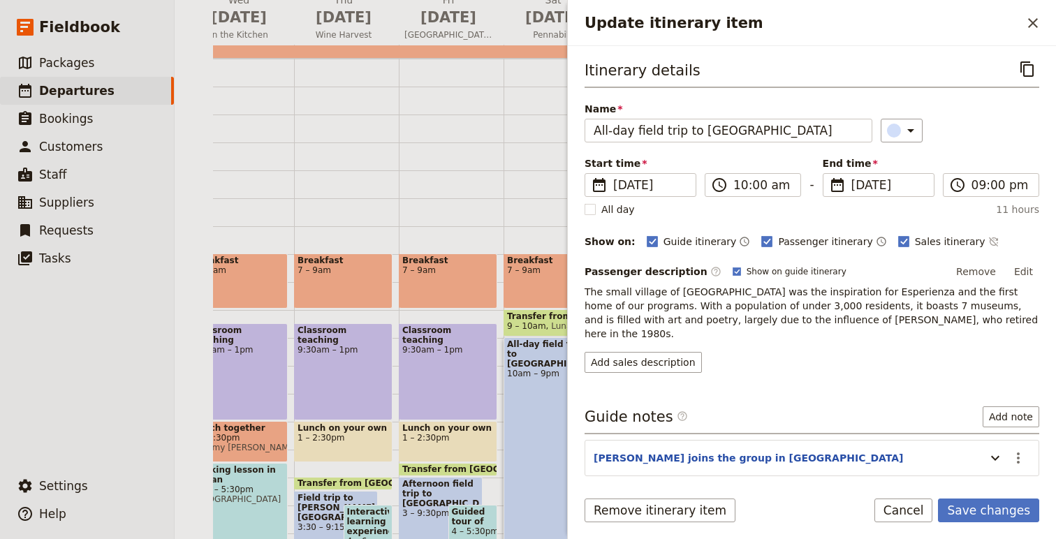
scroll to position [45, 0]
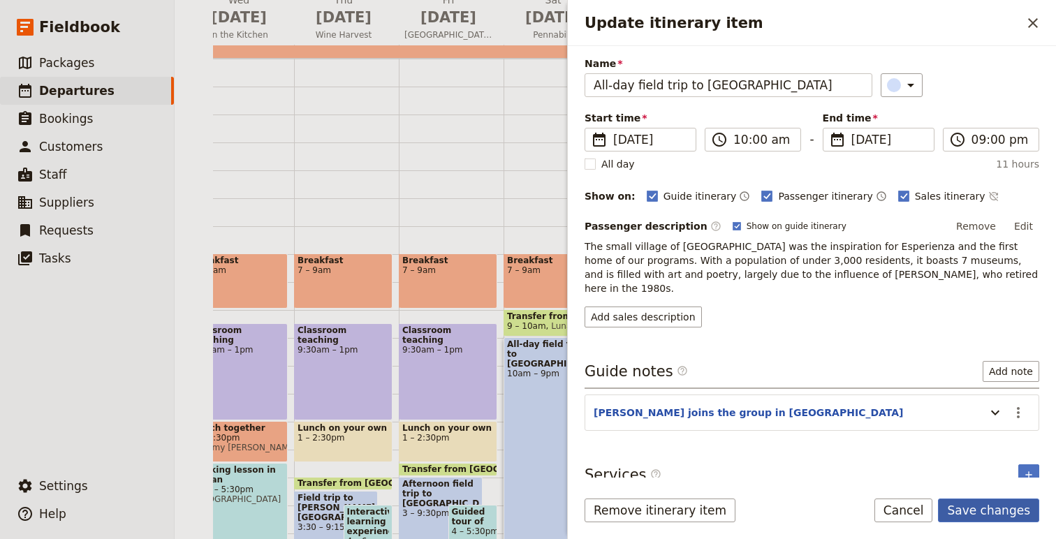
click at [996, 516] on button "Save changes" at bounding box center [988, 511] width 101 height 24
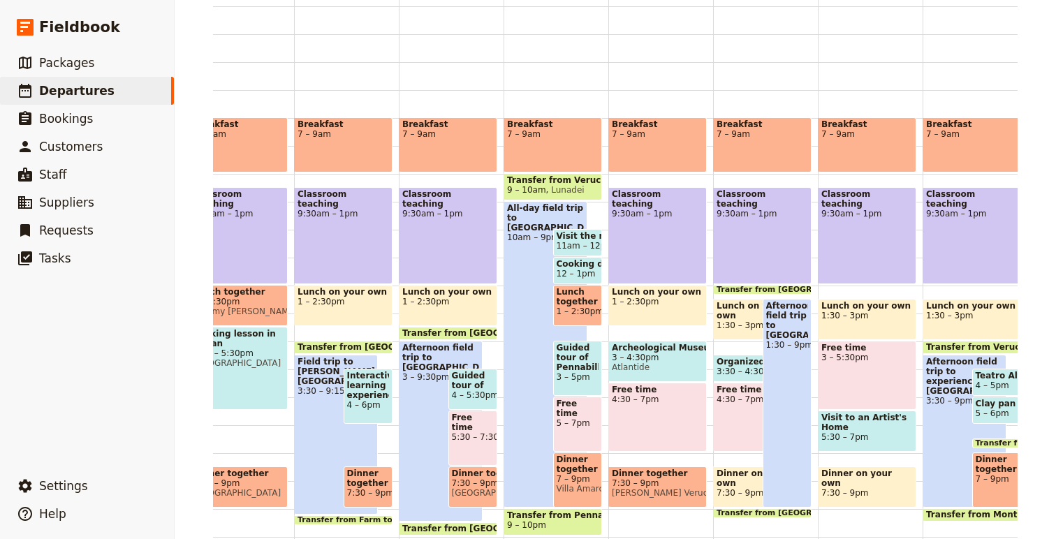
scroll to position [440, 0]
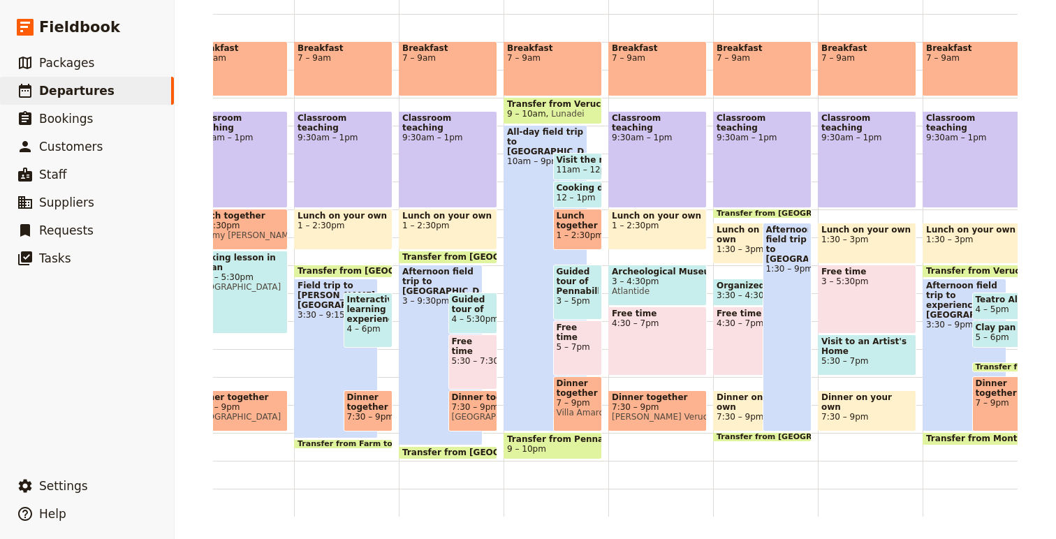
click at [578, 390] on span "Dinner together" at bounding box center [578, 389] width 43 height 20
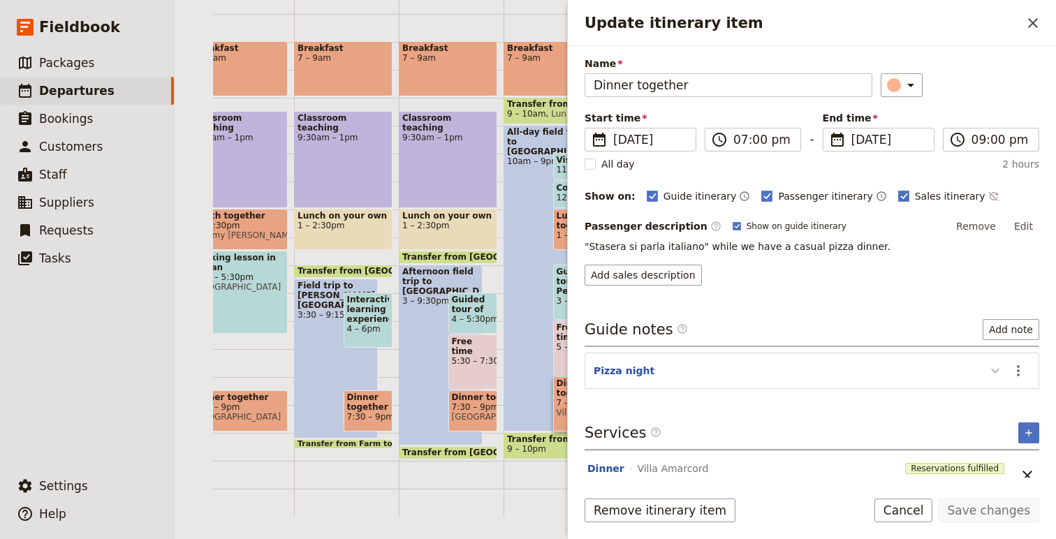
scroll to position [67, 0]
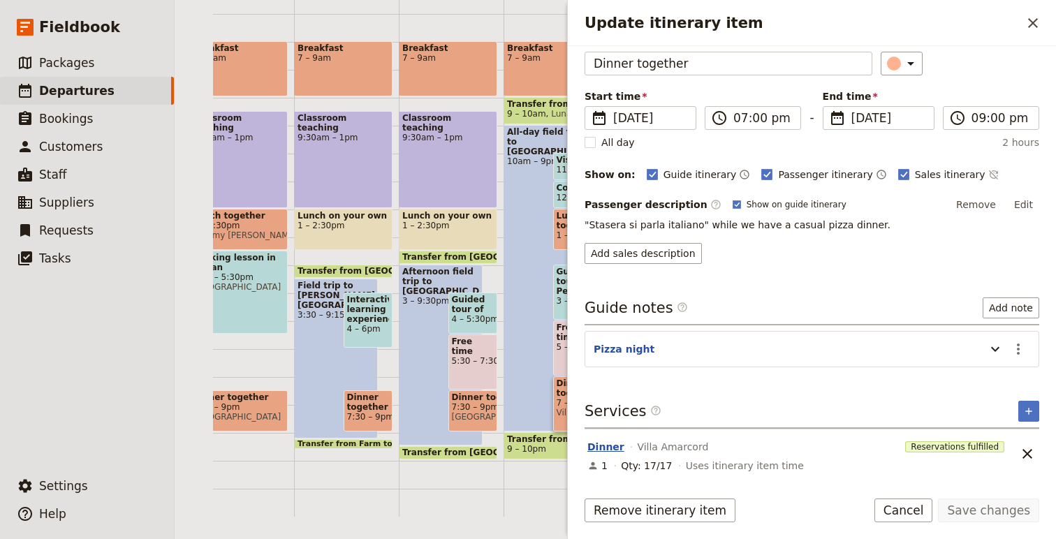
click at [599, 450] on button "Dinner" at bounding box center [606, 447] width 37 height 14
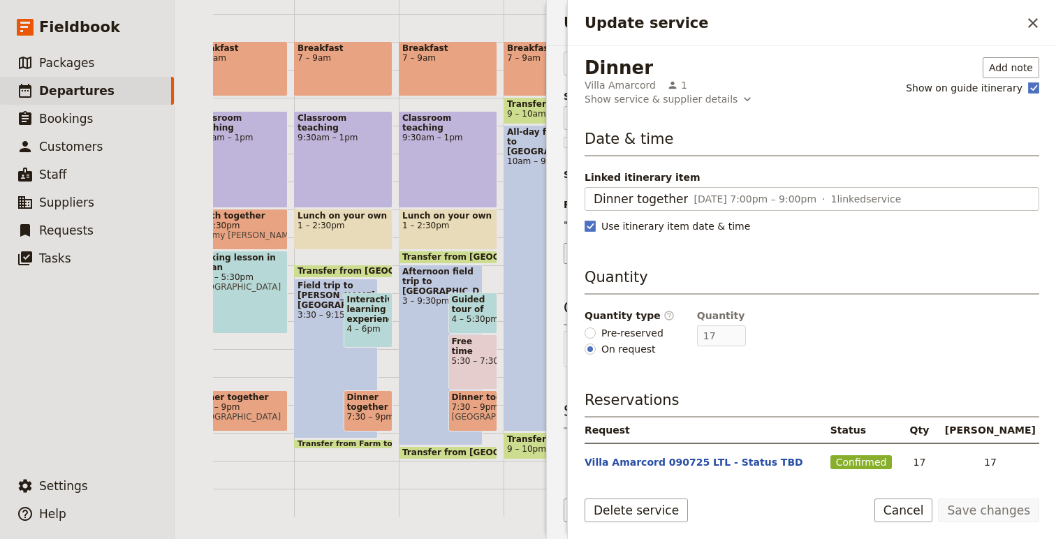
scroll to position [129, 0]
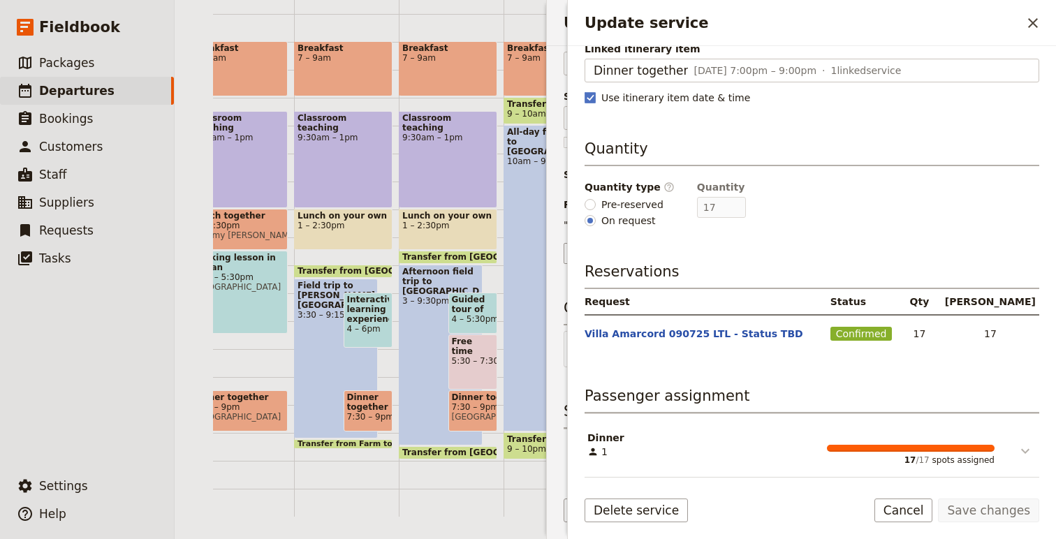
click at [1026, 454] on icon "Update service" at bounding box center [1026, 451] width 8 height 5
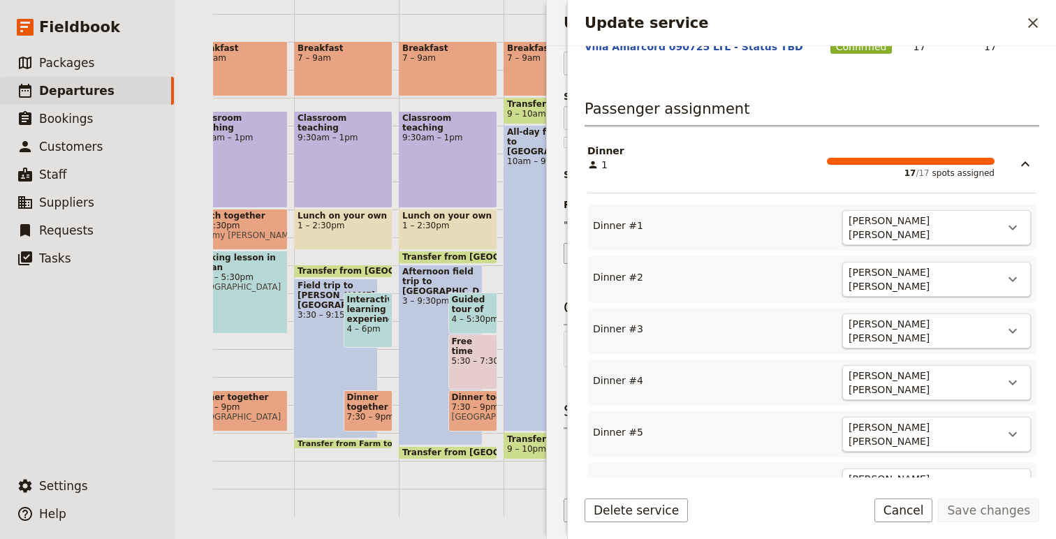
scroll to position [0, 0]
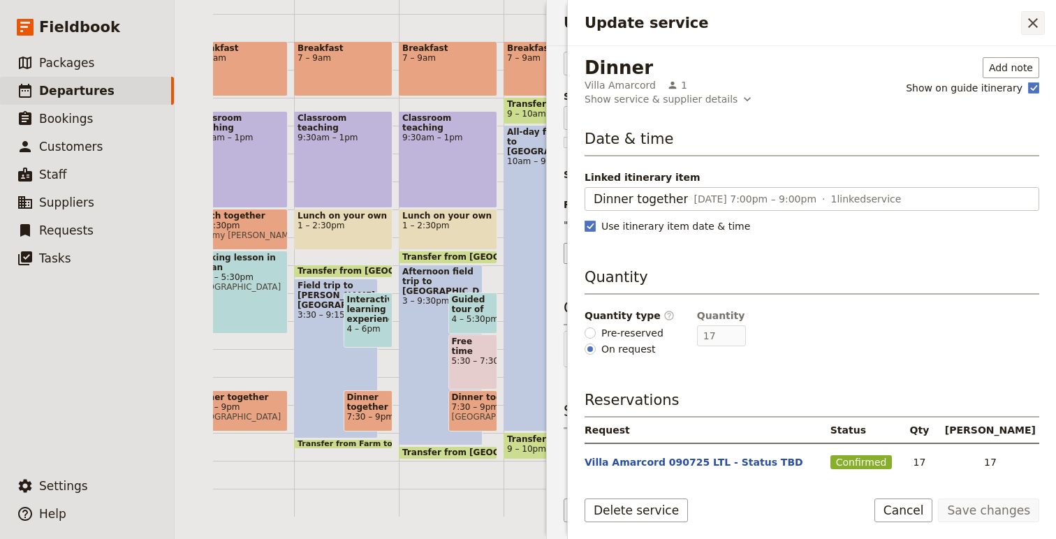
click at [1029, 27] on icon "Close drawer" at bounding box center [1034, 23] width 10 height 10
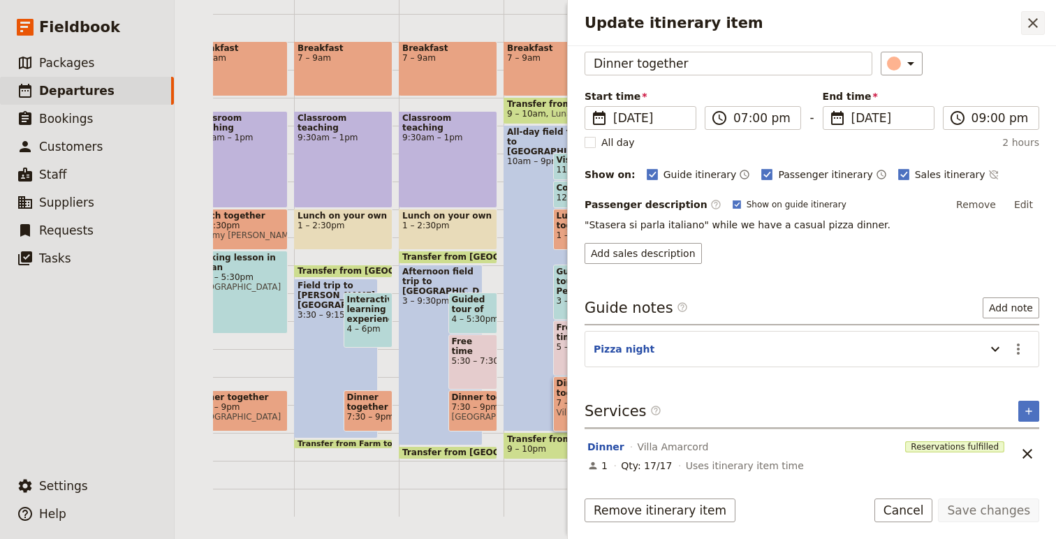
click at [1035, 25] on icon "Close drawer" at bounding box center [1034, 23] width 10 height 10
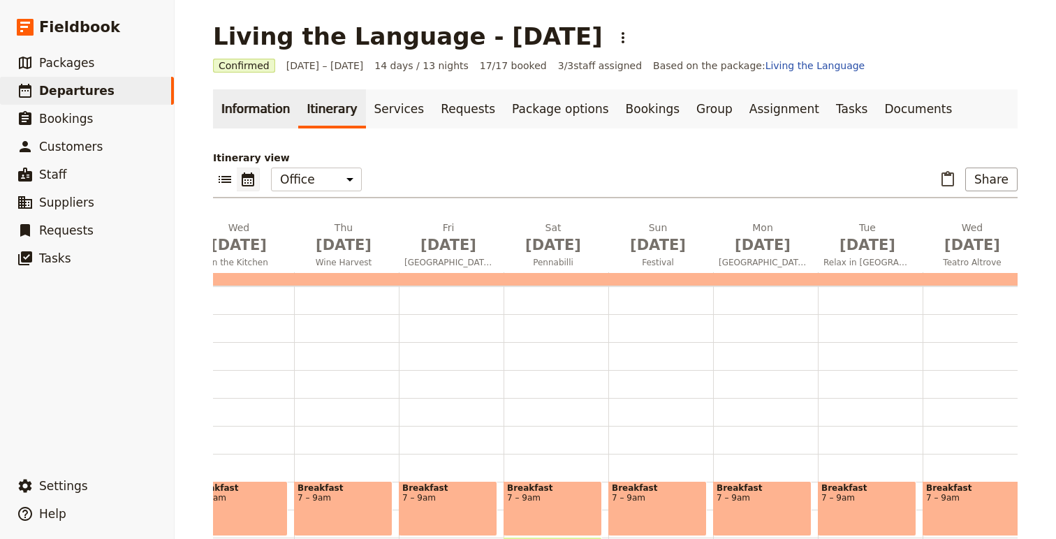
click at [252, 107] on link "Information" at bounding box center [255, 108] width 85 height 39
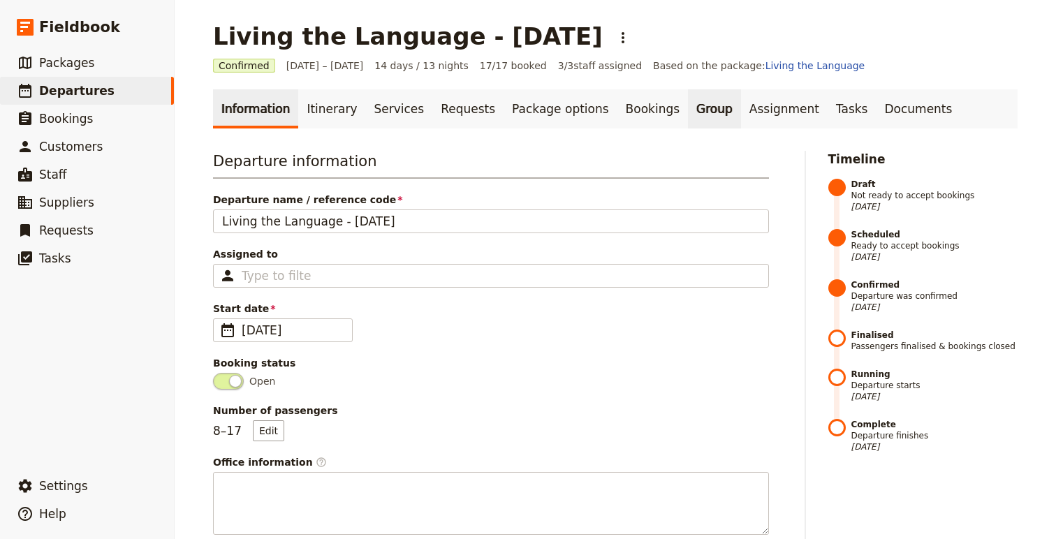
click at [688, 115] on link "Group" at bounding box center [714, 108] width 53 height 39
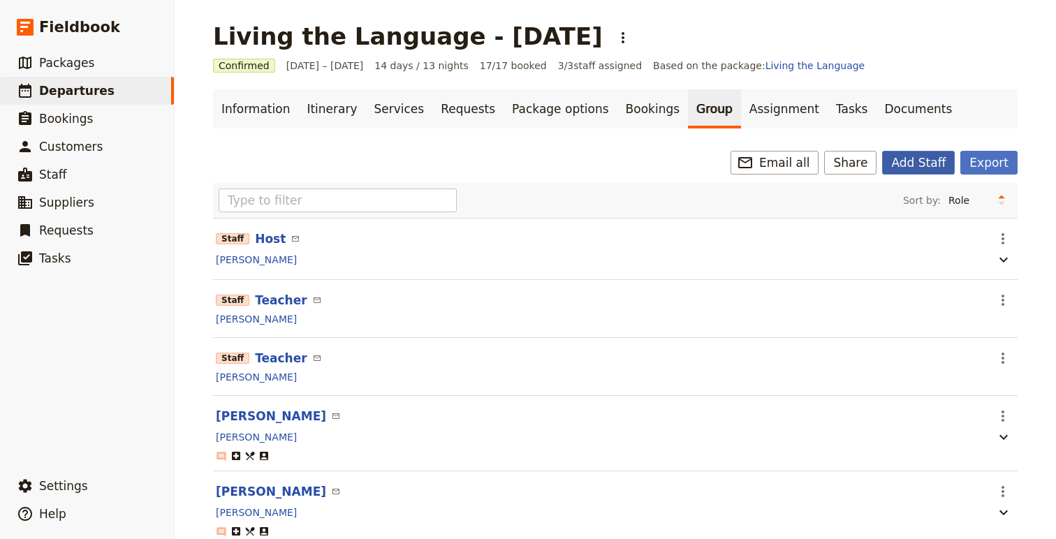
click at [924, 161] on button "Add Staff" at bounding box center [918, 163] width 73 height 24
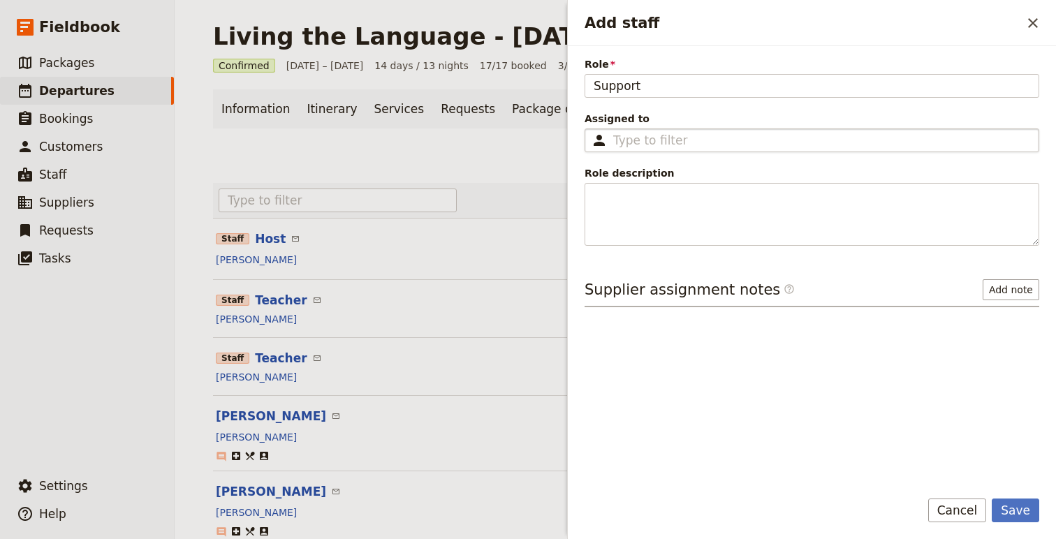
type input "Support"
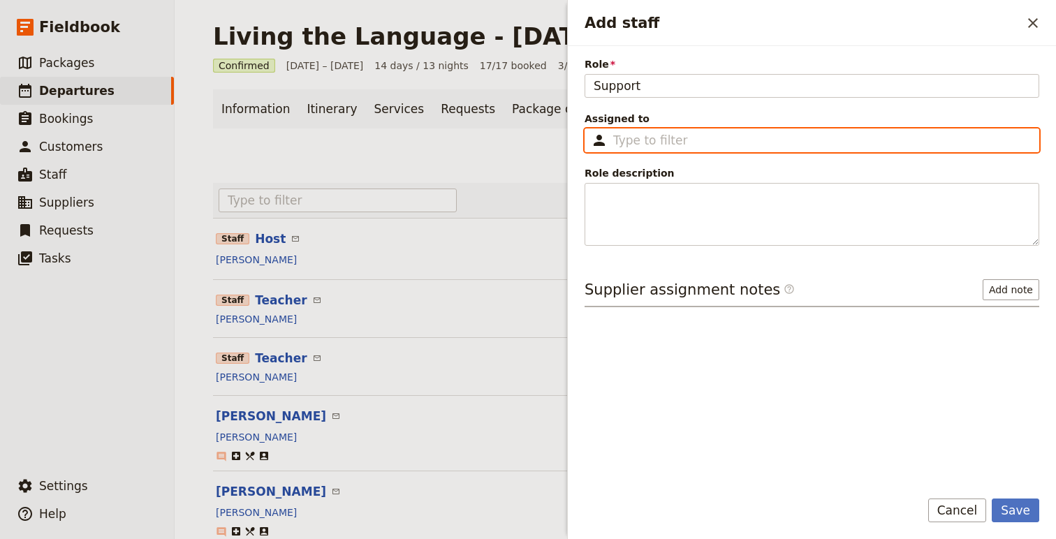
click at [667, 142] on input "Assigned to ​" at bounding box center [821, 140] width 417 height 17
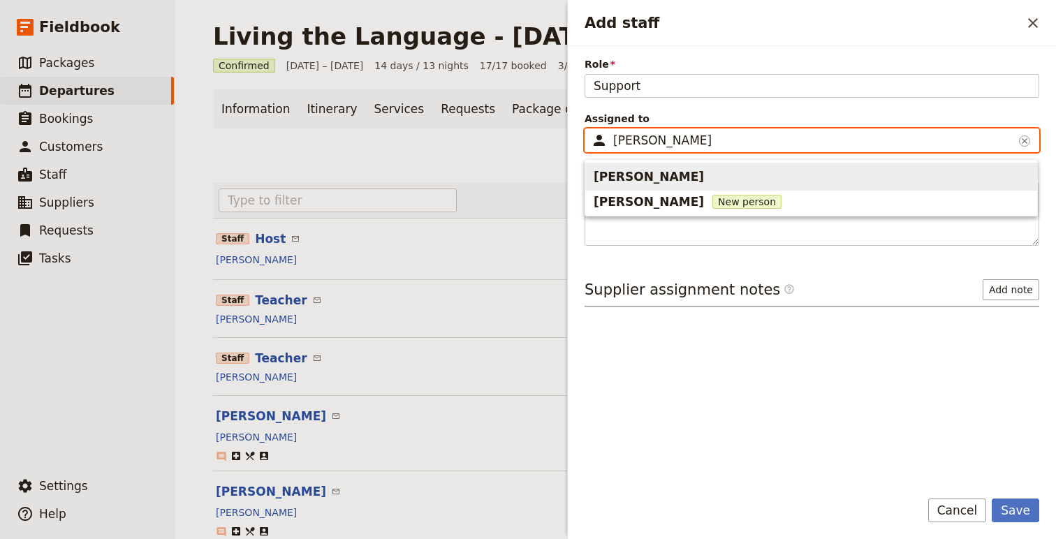
click at [652, 177] on span "[PERSON_NAME]" at bounding box center [649, 176] width 110 height 17
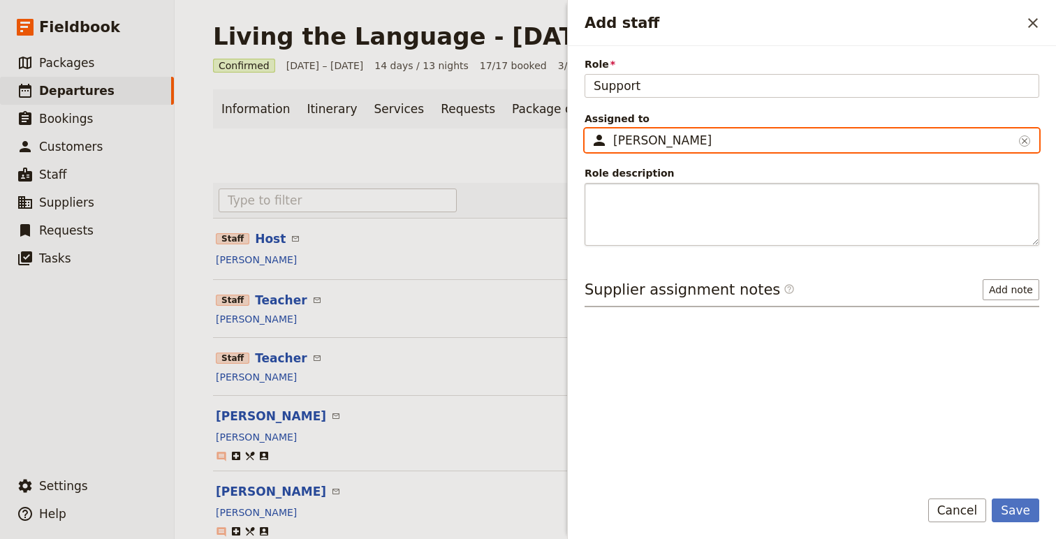
type input "[PERSON_NAME]"
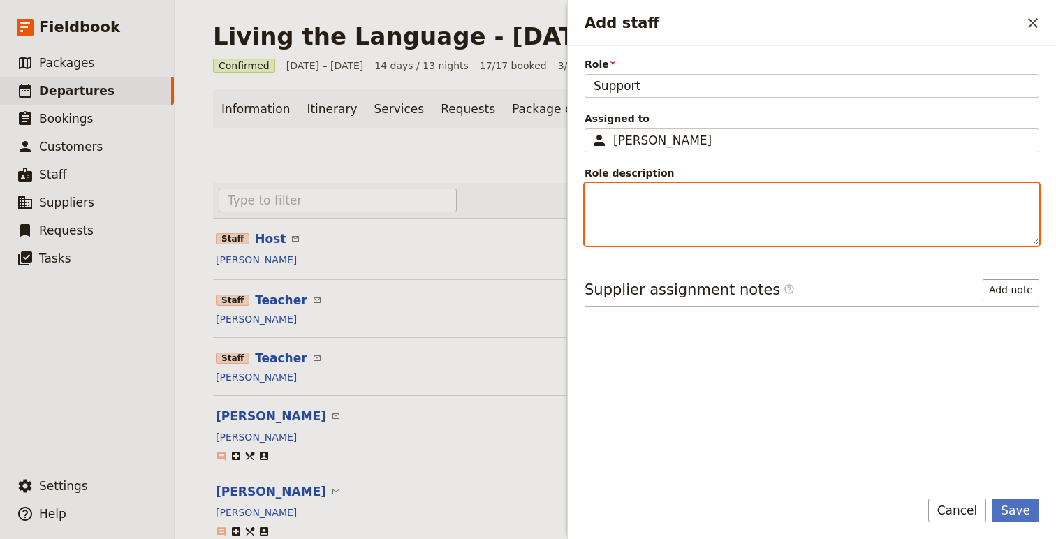
click at [692, 217] on textarea "Role description" at bounding box center [812, 214] width 455 height 63
click at [596, 208] on textarea "Arrives in [GEOGRAPHIC_DATA] 1" at bounding box center [812, 214] width 455 height 63
click at [597, 192] on textarea "Arrives in [GEOGRAPHIC_DATA] 1" at bounding box center [812, 214] width 455 height 63
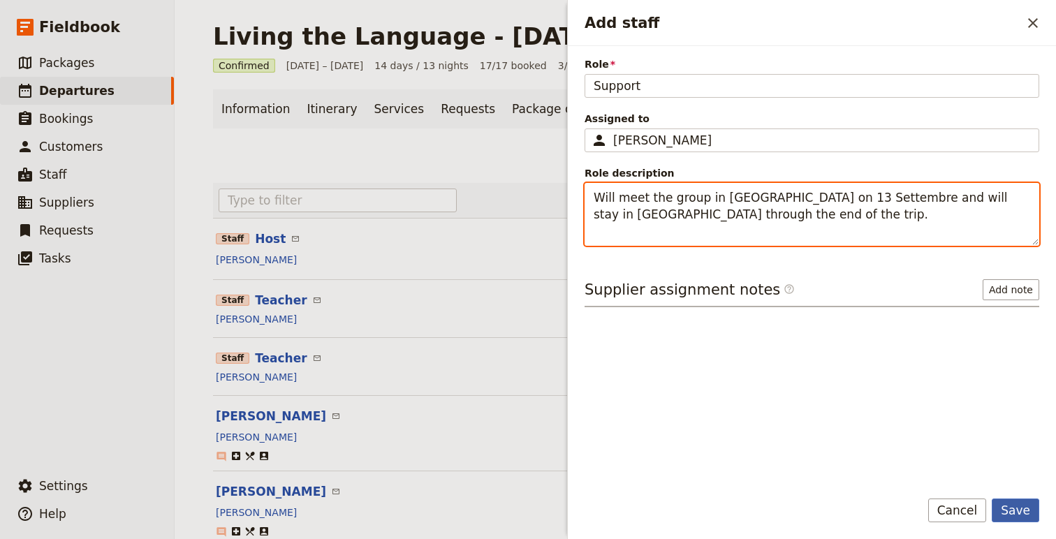
type textarea "Will meet the group in [GEOGRAPHIC_DATA] on 13 Settembre and will stay in [GEOG…"
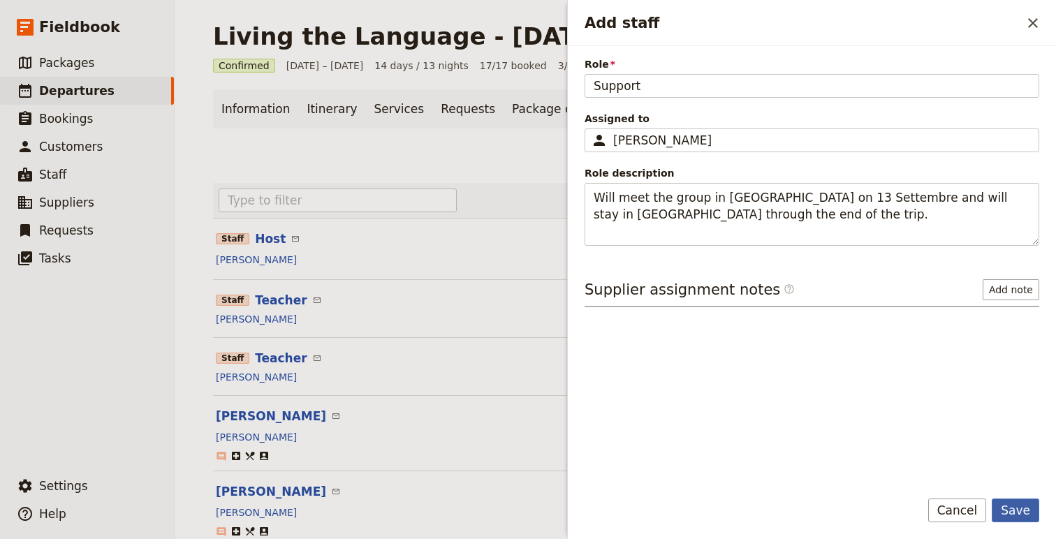
click at [1022, 507] on button "Save" at bounding box center [1016, 511] width 48 height 24
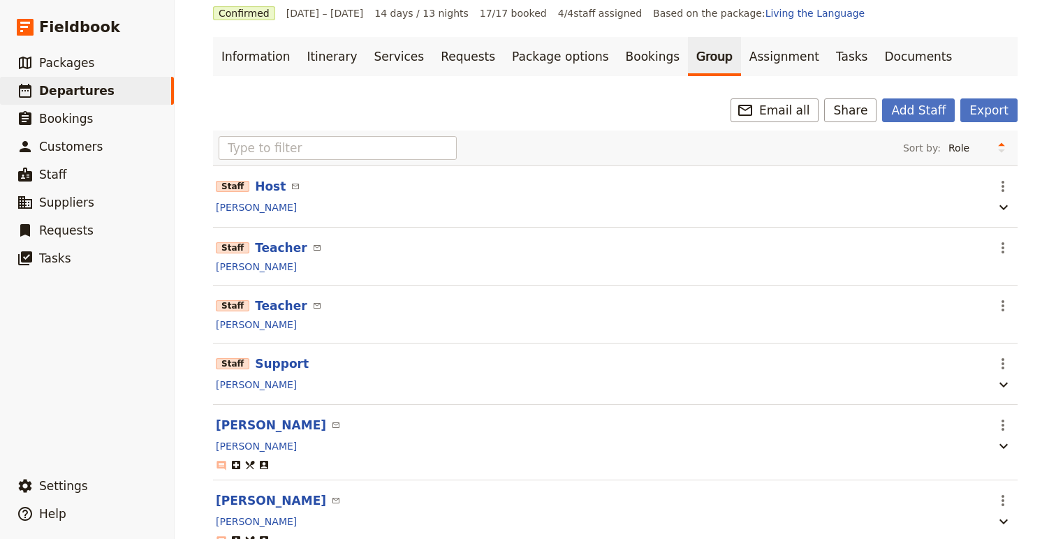
scroll to position [57, 0]
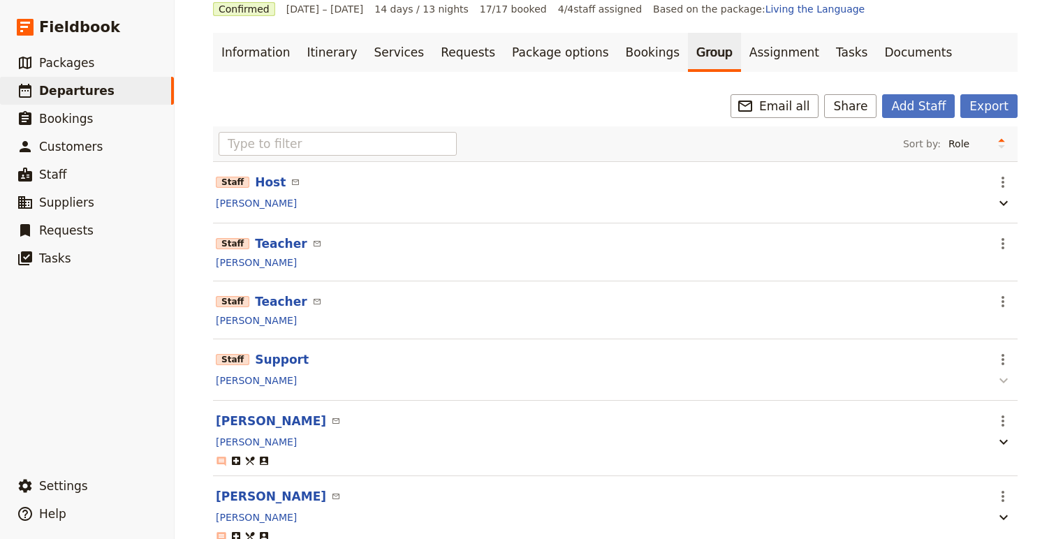
click at [1003, 380] on icon "button" at bounding box center [1004, 380] width 17 height 17
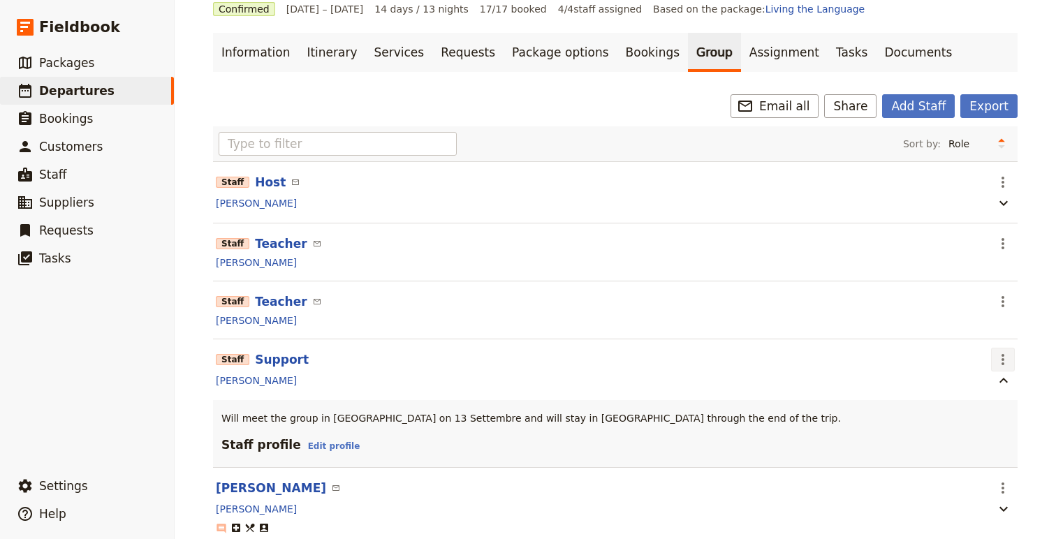
click at [1002, 361] on icon "Actions" at bounding box center [1003, 359] width 3 height 11
click at [966, 389] on span "Edit staff" at bounding box center [964, 391] width 44 height 14
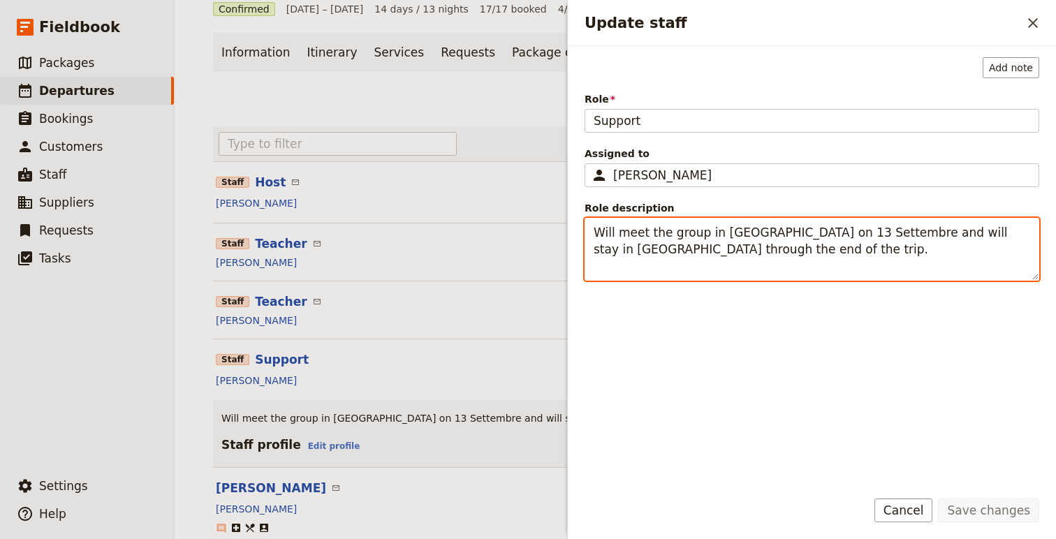
click at [644, 249] on textarea "Will meet the group in [GEOGRAPHIC_DATA] on 13 Settembre and will stay in [GEOG…" at bounding box center [812, 249] width 455 height 63
drag, startPoint x: 644, startPoint y: 249, endPoint x: 731, endPoint y: 243, distance: 86.8
click at [731, 243] on textarea "Will meet the group in [GEOGRAPHIC_DATA] on 13 Settembre and will stay in [GEOG…" at bounding box center [812, 249] width 455 height 63
type textarea "Will meet the group in [GEOGRAPHIC_DATA] on 13 Settembre and will stay in [GEOG…"
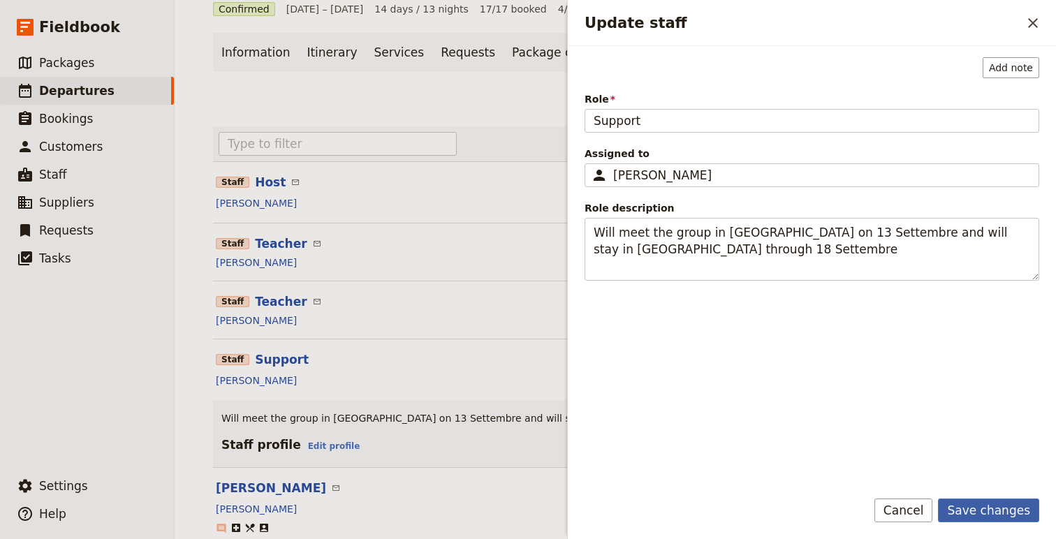
click at [988, 506] on button "Save changes" at bounding box center [988, 511] width 101 height 24
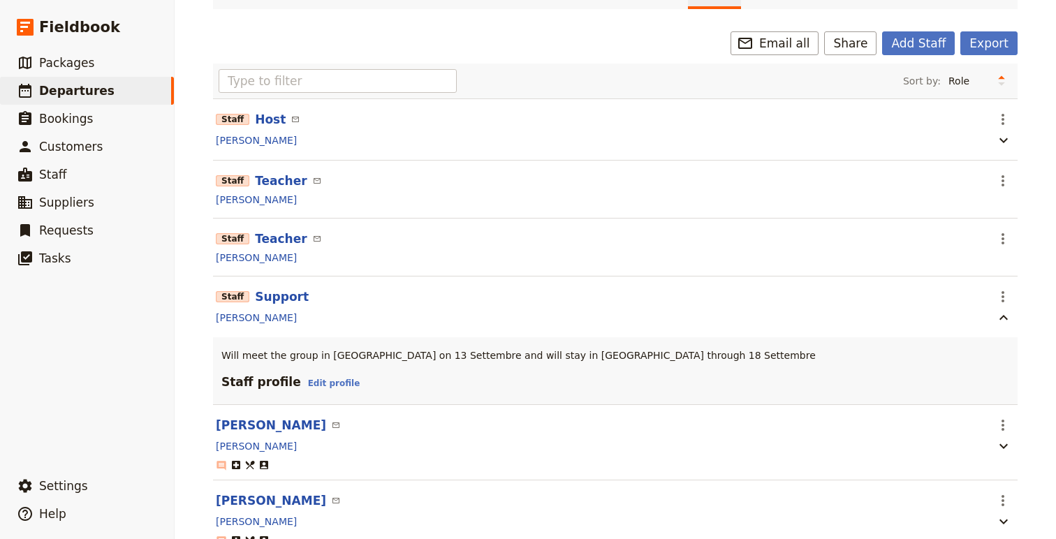
scroll to position [0, 0]
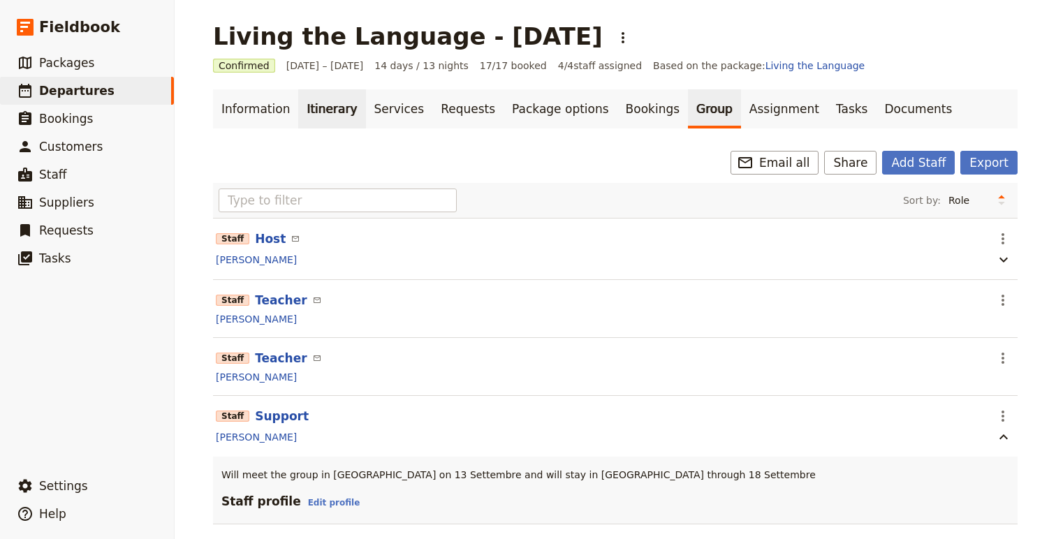
click at [342, 106] on link "Itinerary" at bounding box center [331, 108] width 67 height 39
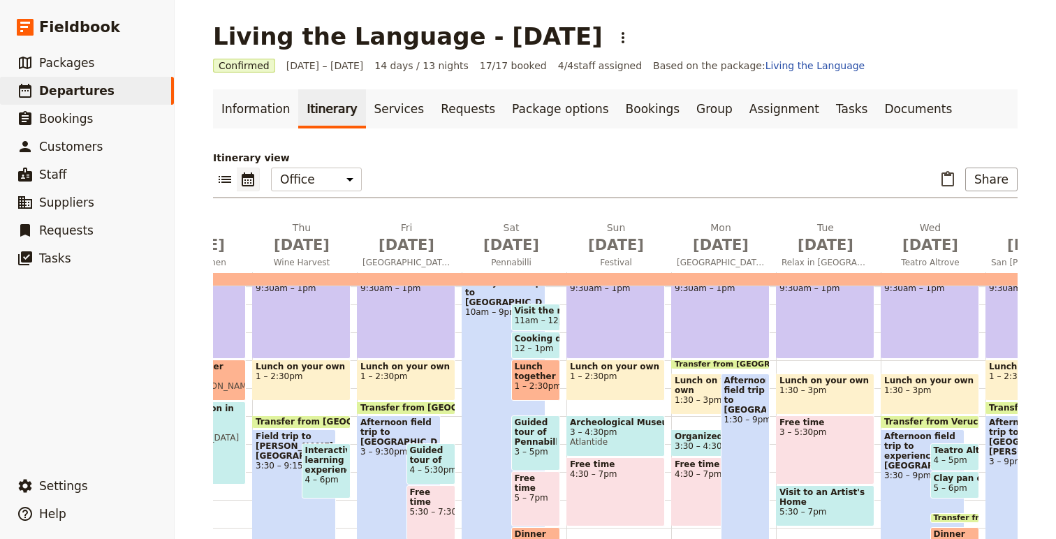
scroll to position [310, 0]
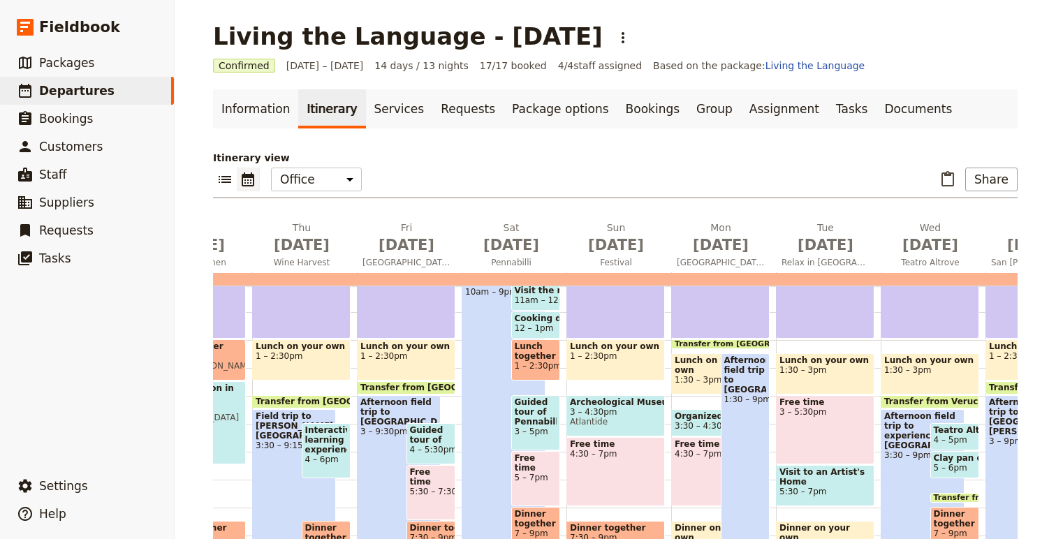
click at [532, 365] on span "1 – 2:30pm" at bounding box center [536, 366] width 43 height 10
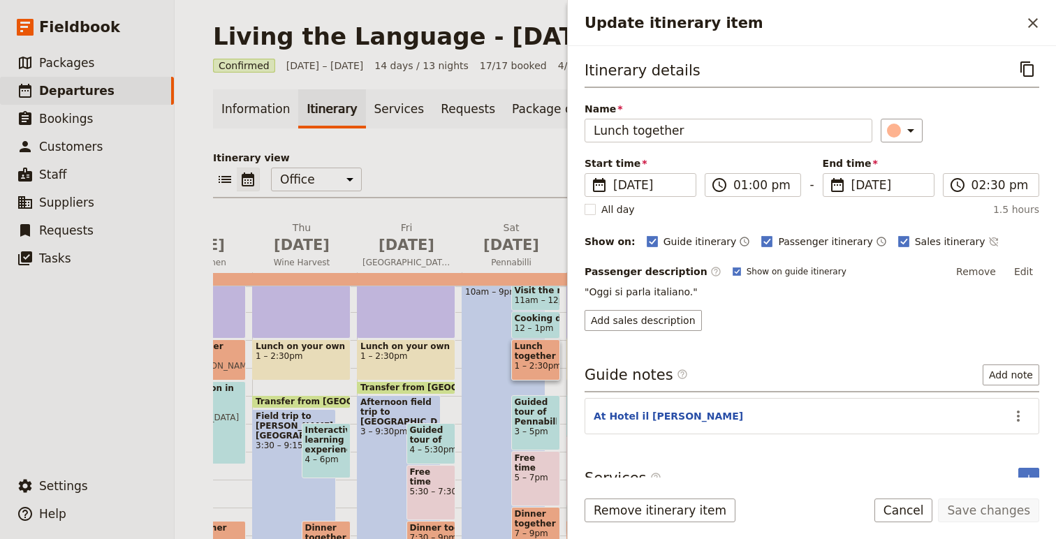
scroll to position [17, 0]
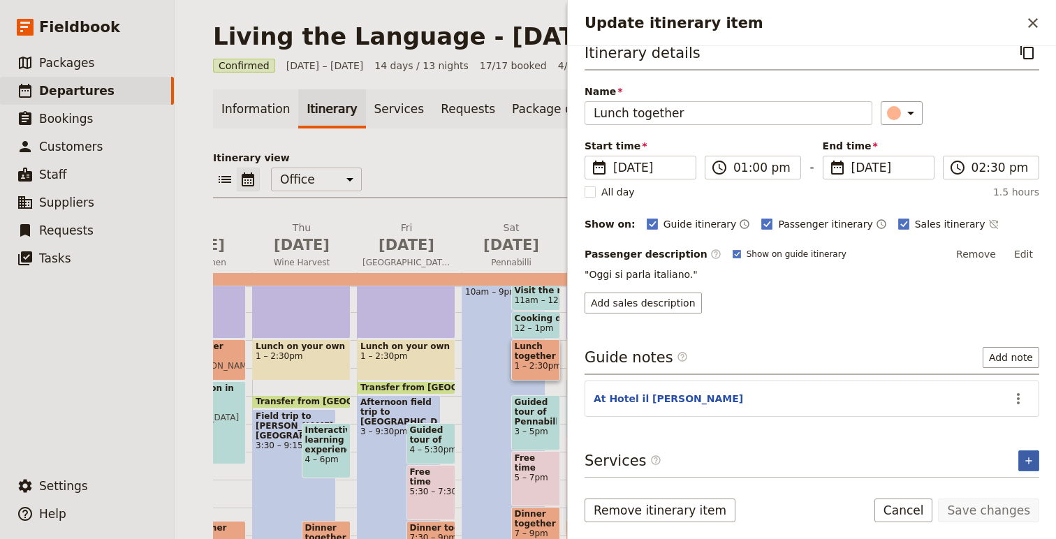
click at [1025, 463] on icon "Add service inclusion" at bounding box center [1029, 461] width 11 height 11
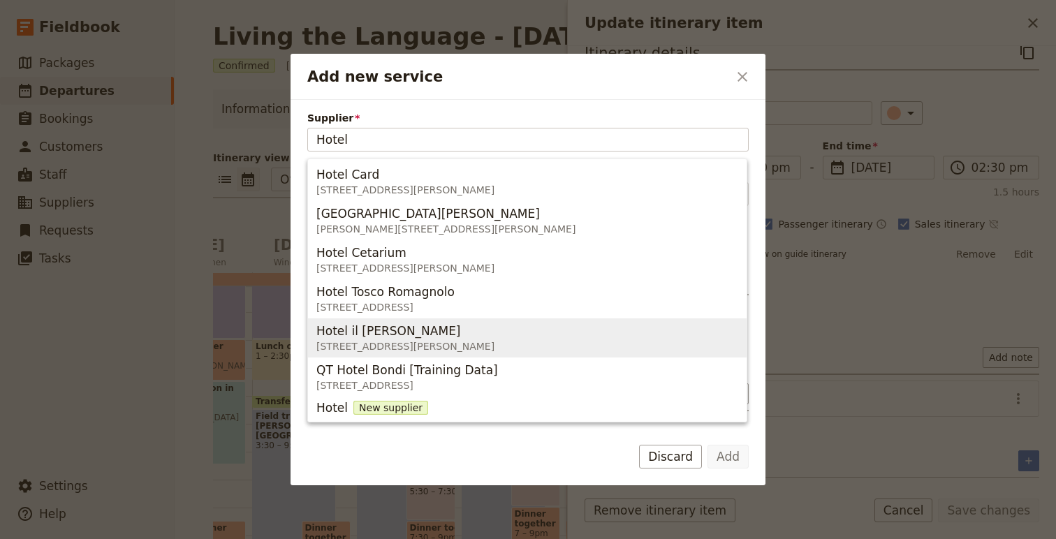
click at [455, 332] on div "Hotel il [PERSON_NAME]" at bounding box center [406, 331] width 178 height 17
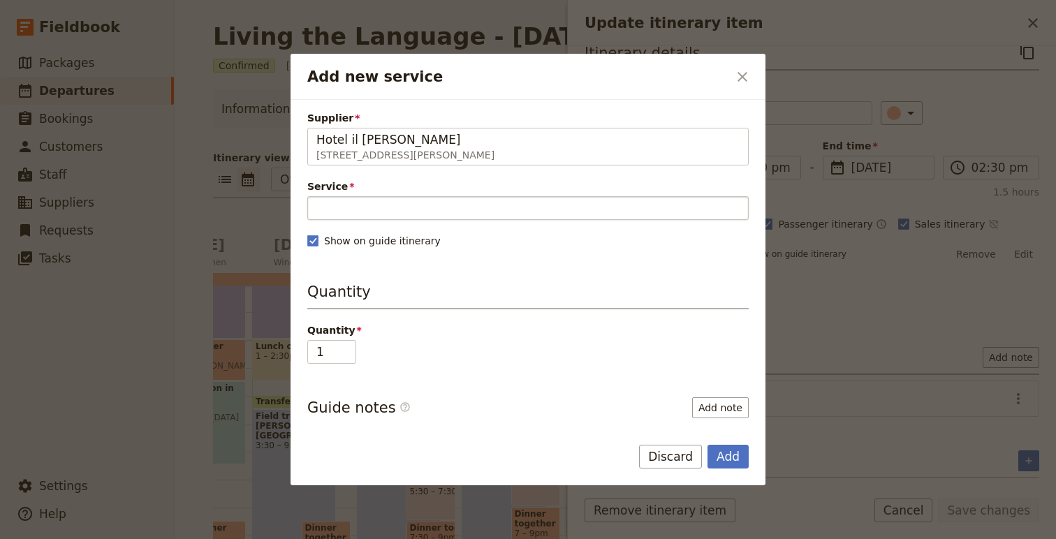
type input "Hotel il [PERSON_NAME]"
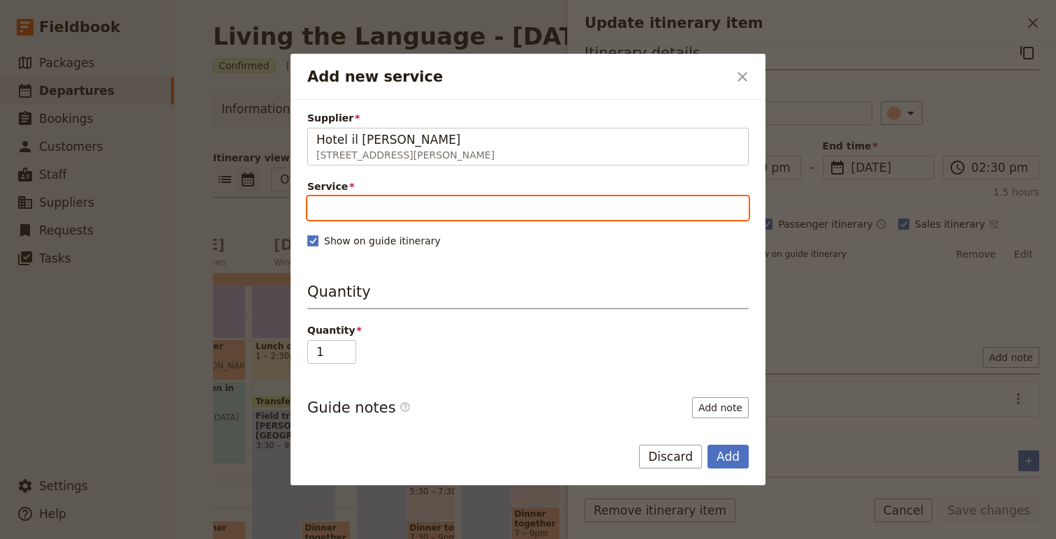
click at [365, 207] on input "Service" at bounding box center [528, 208] width 442 height 24
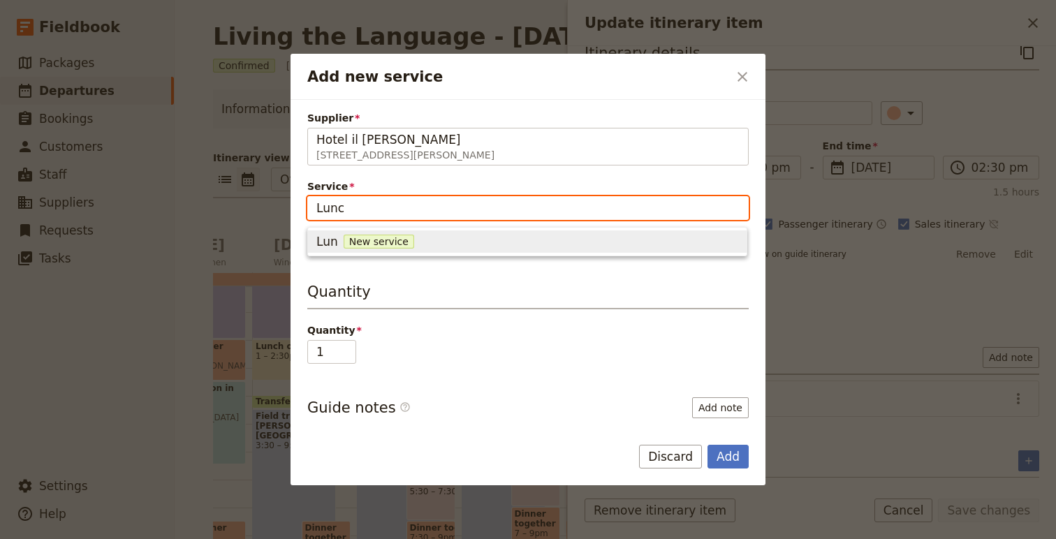
type input "Lunch"
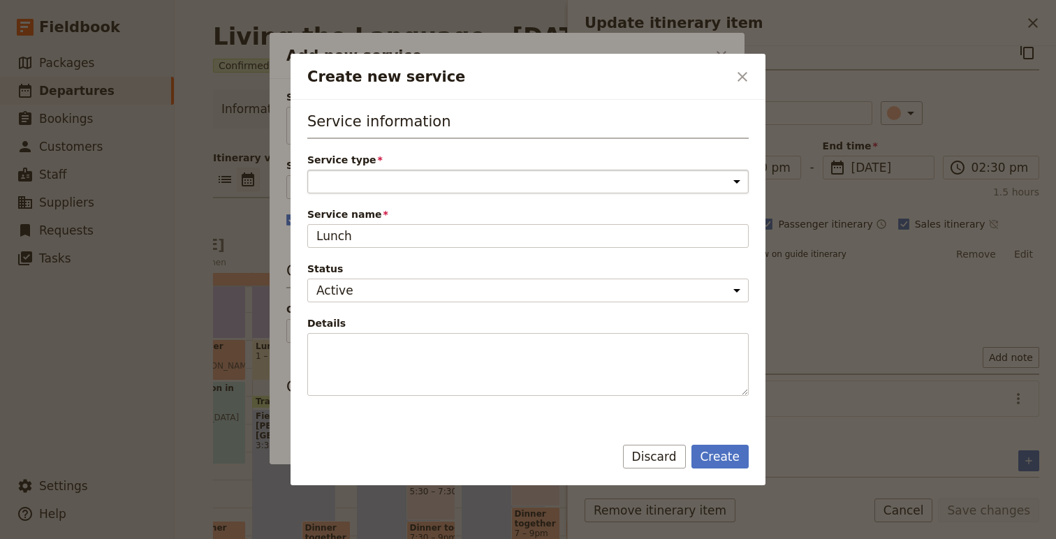
click at [375, 186] on select "Accommodation Activity Transport Flight Food and beverage Other" at bounding box center [528, 182] width 442 height 24
select select "FoodAndBeverageService"
click at [307, 170] on select "Accommodation Activity Transport Flight Food and beverage Other" at bounding box center [528, 182] width 442 height 24
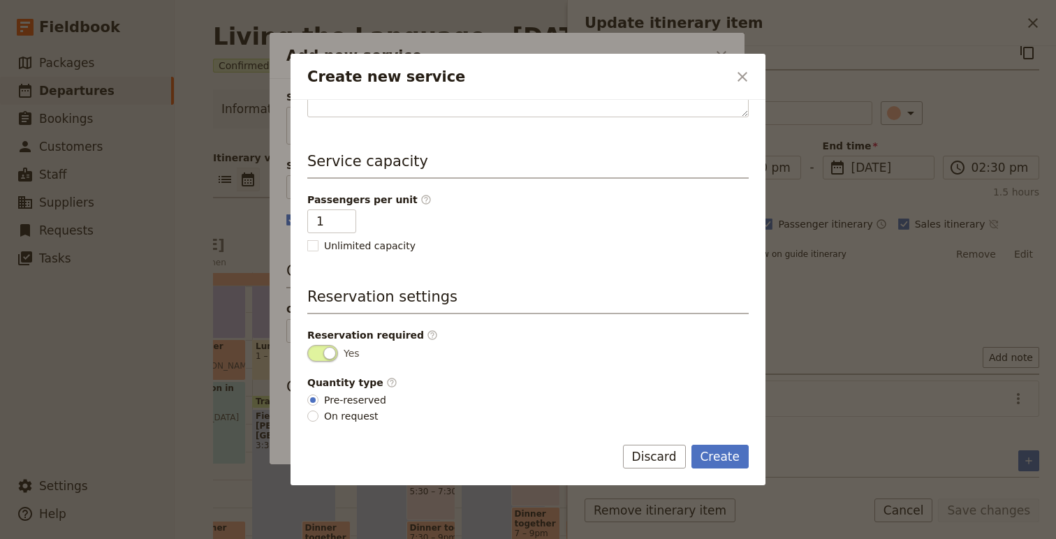
scroll to position [279, 0]
click at [326, 417] on span "On request" at bounding box center [351, 416] width 55 height 14
click at [319, 417] on input "On request" at bounding box center [312, 415] width 11 height 11
radio input "true"
click at [729, 460] on button "Create" at bounding box center [721, 457] width 58 height 24
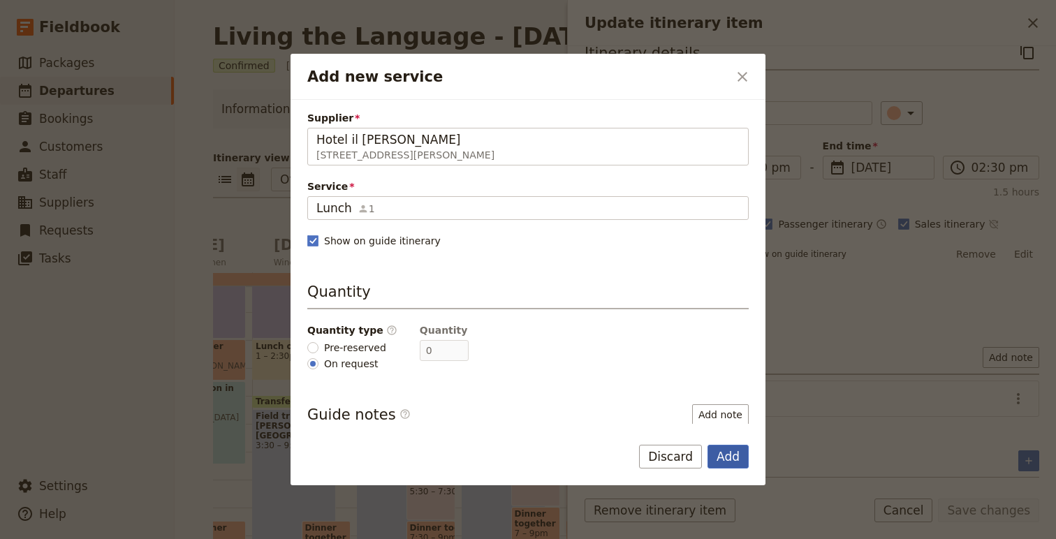
click at [729, 462] on button "Add" at bounding box center [728, 457] width 41 height 24
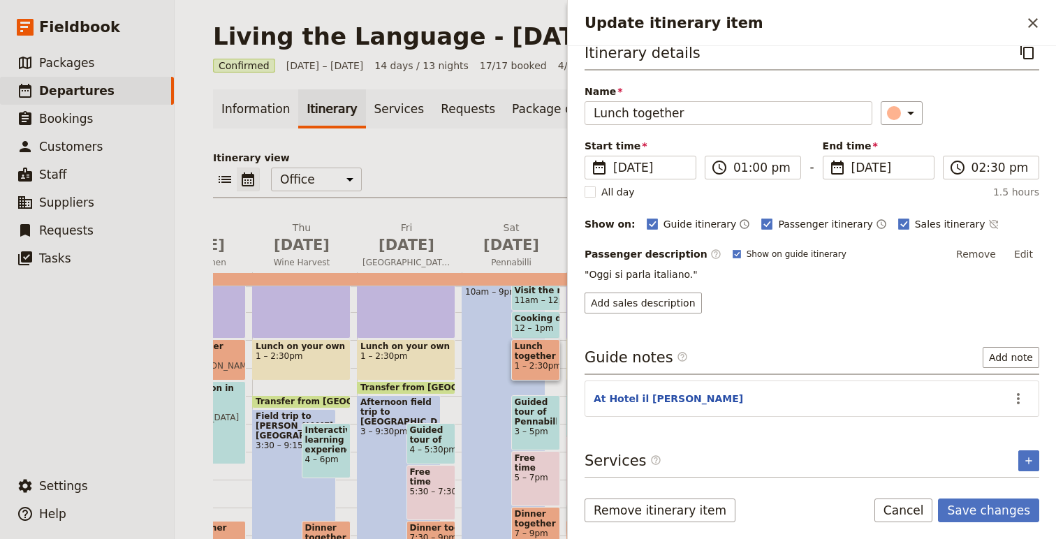
scroll to position [67, 0]
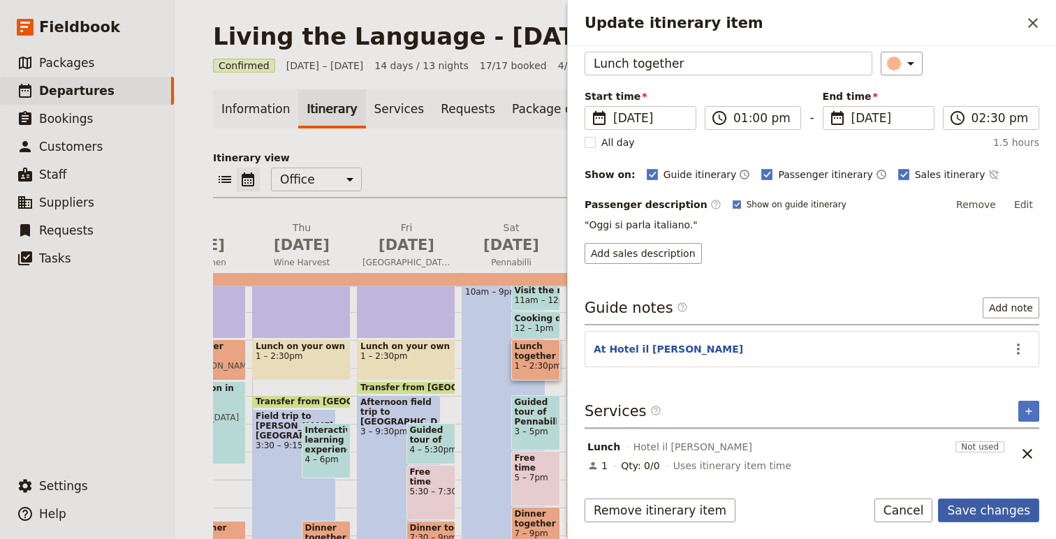
click at [986, 505] on button "Save changes" at bounding box center [988, 511] width 101 height 24
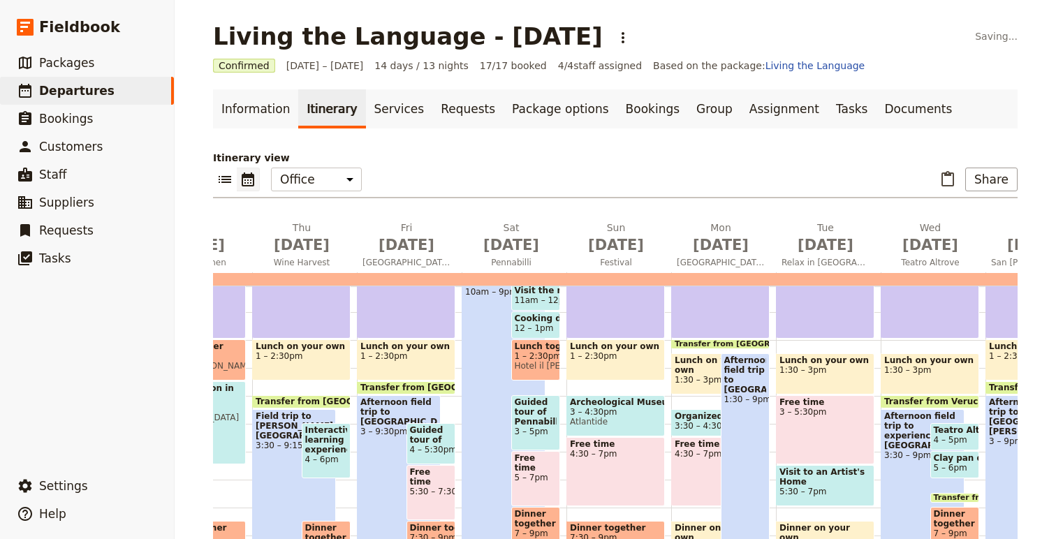
click at [537, 362] on span "Hotel il [PERSON_NAME]" at bounding box center [536, 366] width 43 height 10
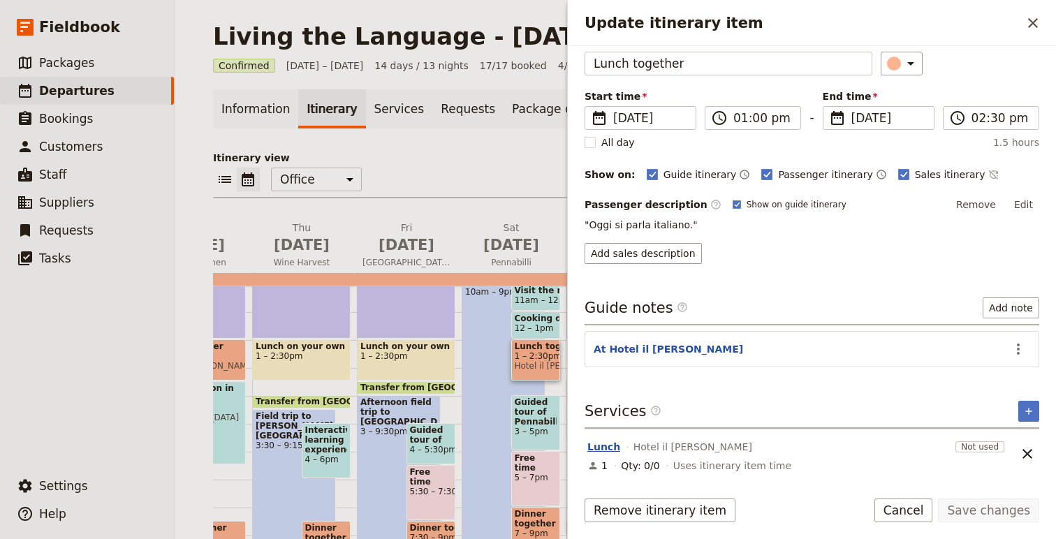
click at [595, 444] on button "Lunch" at bounding box center [604, 447] width 33 height 14
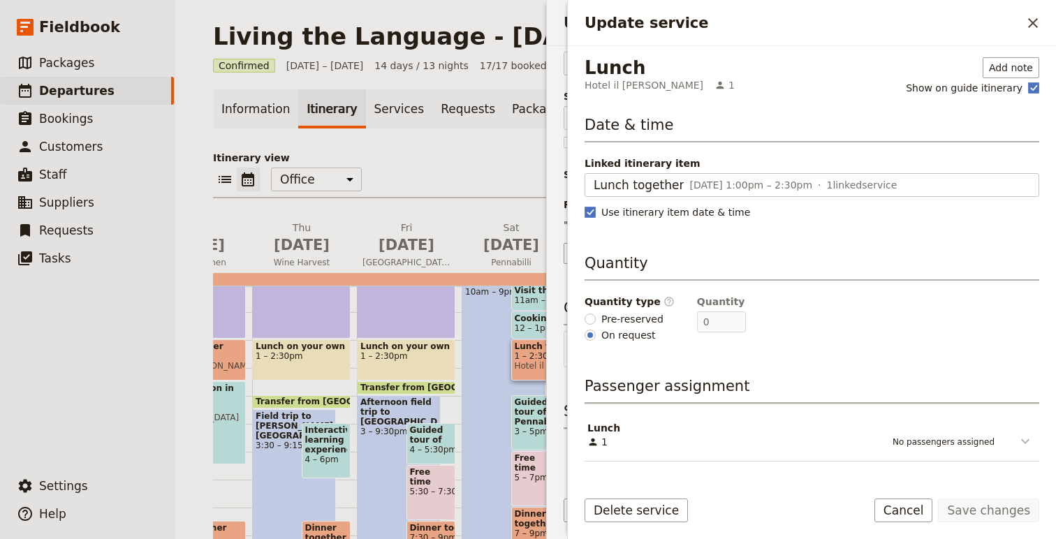
click at [1022, 440] on icon "Update service" at bounding box center [1025, 441] width 17 height 17
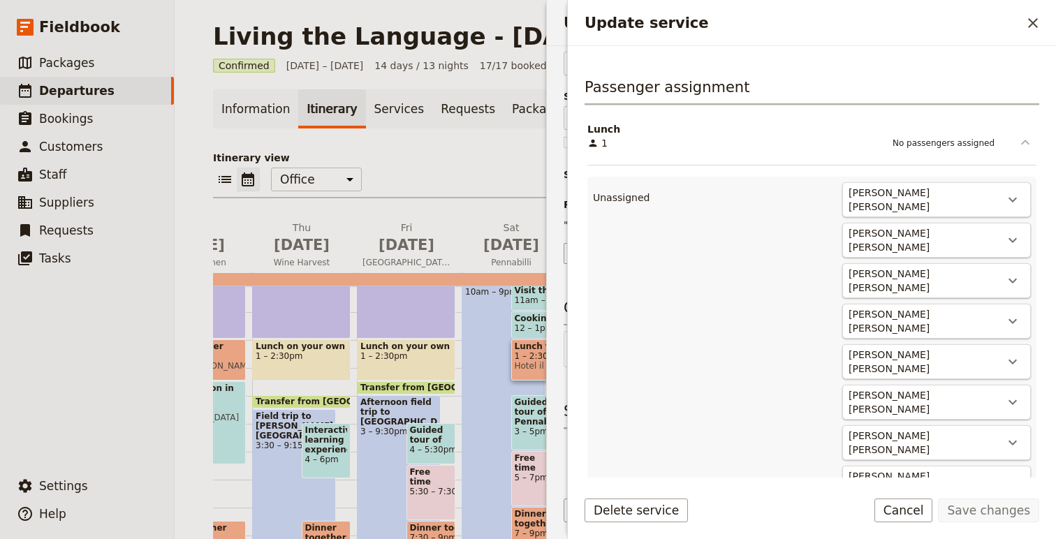
scroll to position [341, 0]
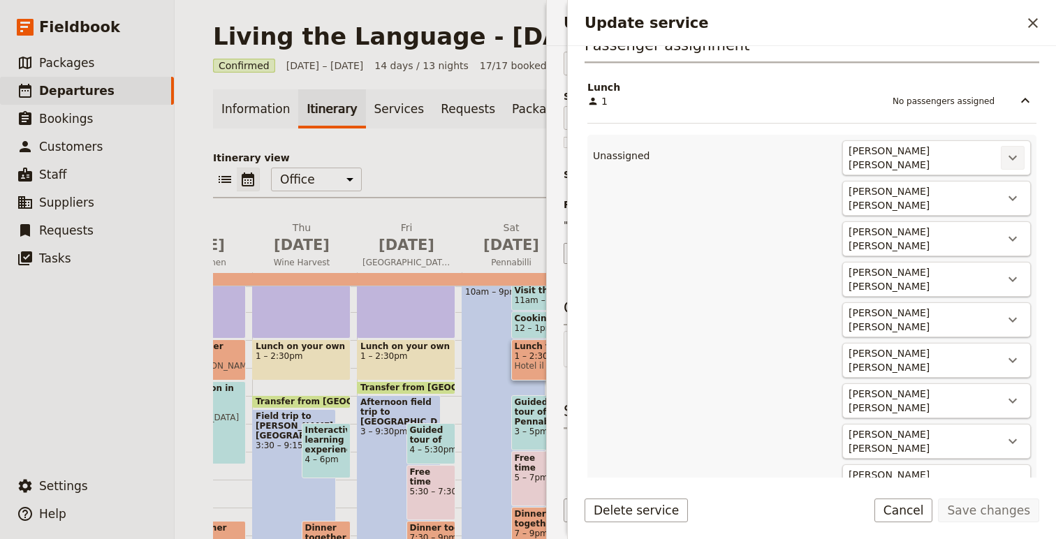
click at [1017, 159] on icon "Actions" at bounding box center [1013, 158] width 17 height 17
click at [993, 206] on span "Lunch #1" at bounding box center [959, 204] width 113 height 14
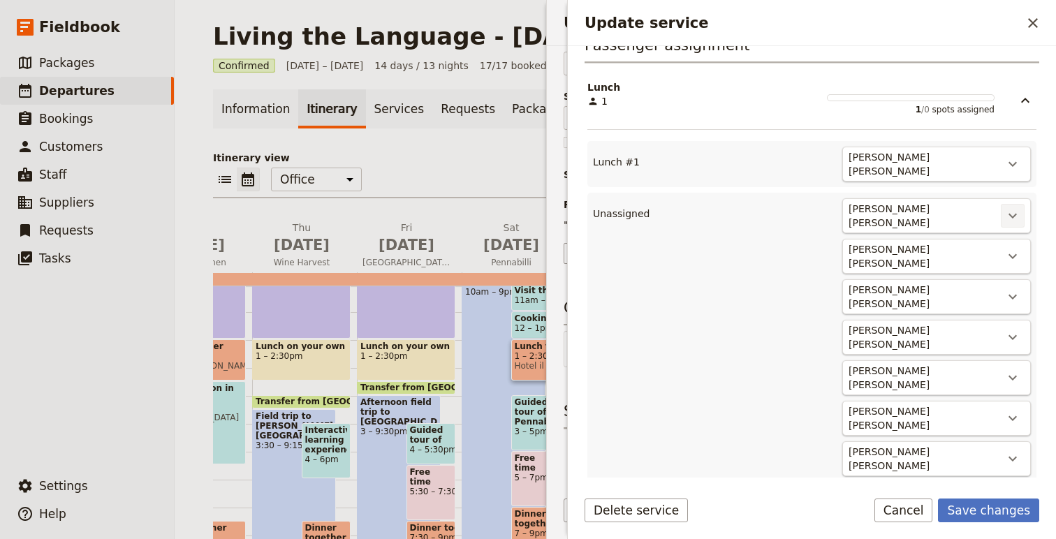
click at [1009, 213] on icon "Actions" at bounding box center [1013, 216] width 17 height 17
click at [1008, 253] on span "Lunch #2" at bounding box center [959, 257] width 113 height 14
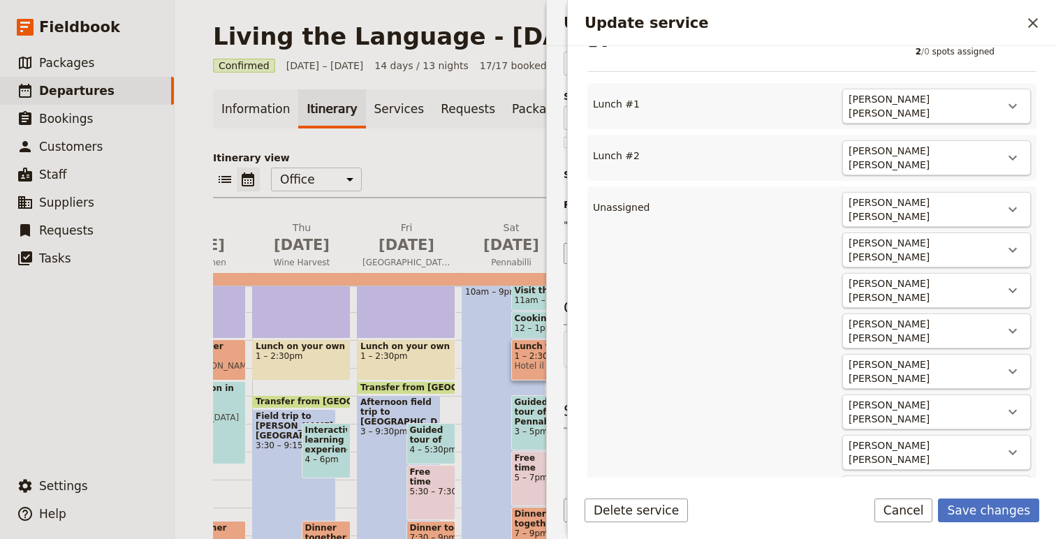
scroll to position [407, 0]
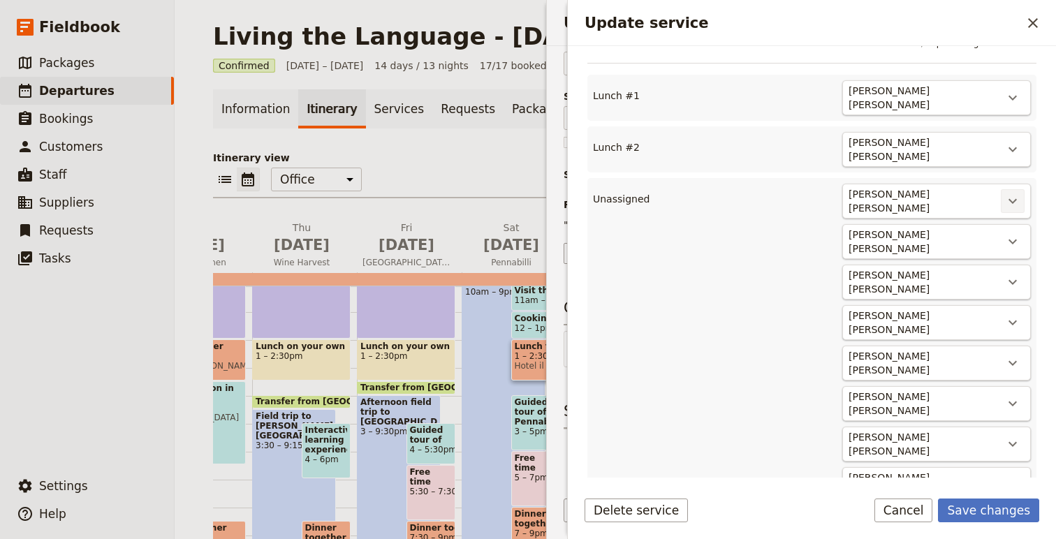
click at [1016, 193] on icon "Actions" at bounding box center [1013, 201] width 17 height 17
click at [987, 245] on button "Lunch #3" at bounding box center [959, 238] width 130 height 20
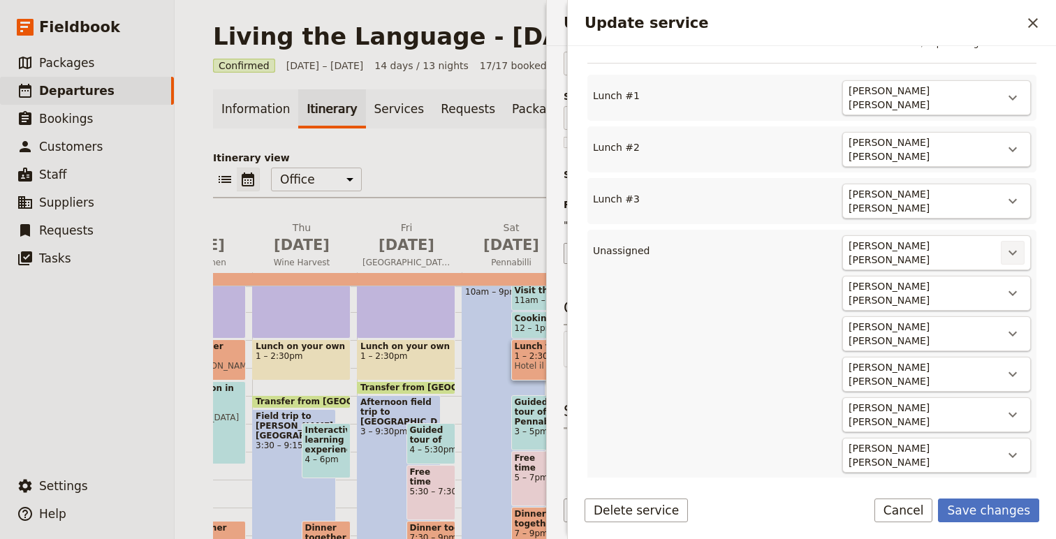
click at [1015, 245] on icon "Actions" at bounding box center [1013, 253] width 17 height 17
click at [994, 287] on span "Lunch #4" at bounding box center [959, 286] width 113 height 14
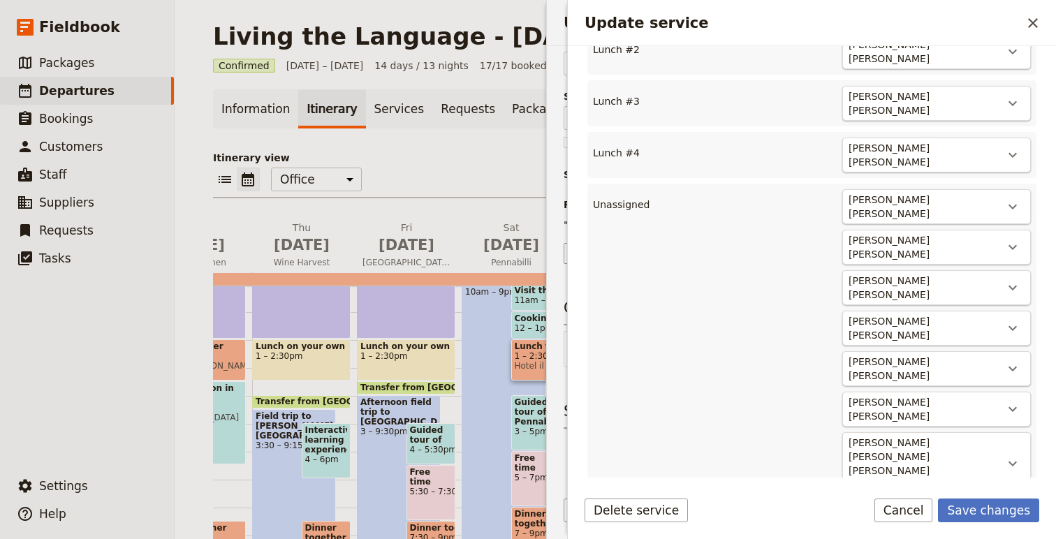
scroll to position [507, 0]
click at [1010, 203] on icon "Actions" at bounding box center [1013, 205] width 8 height 5
click at [980, 235] on span "Lunch #5" at bounding box center [959, 234] width 113 height 14
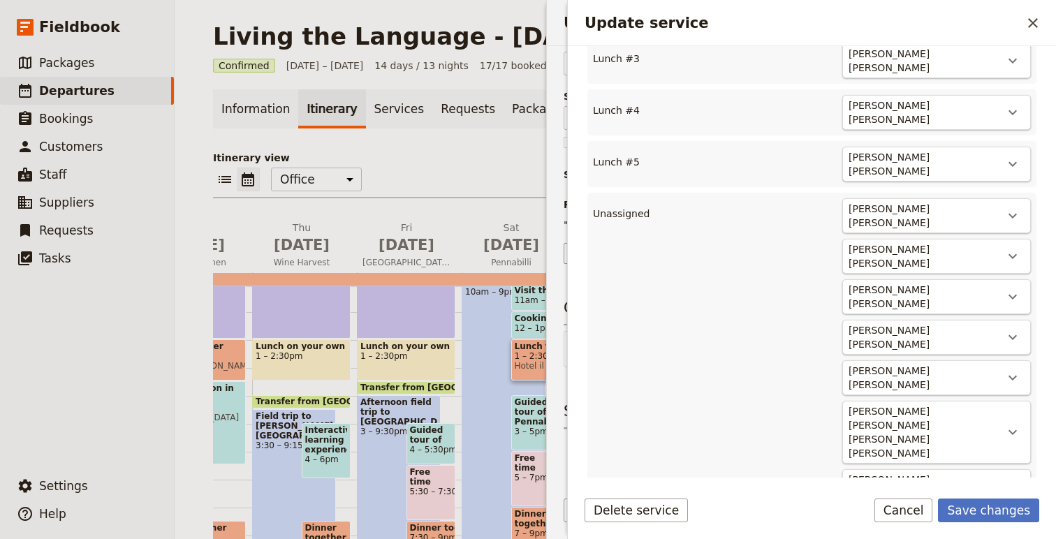
scroll to position [551, 0]
click at [1008, 205] on icon "Actions" at bounding box center [1013, 213] width 17 height 17
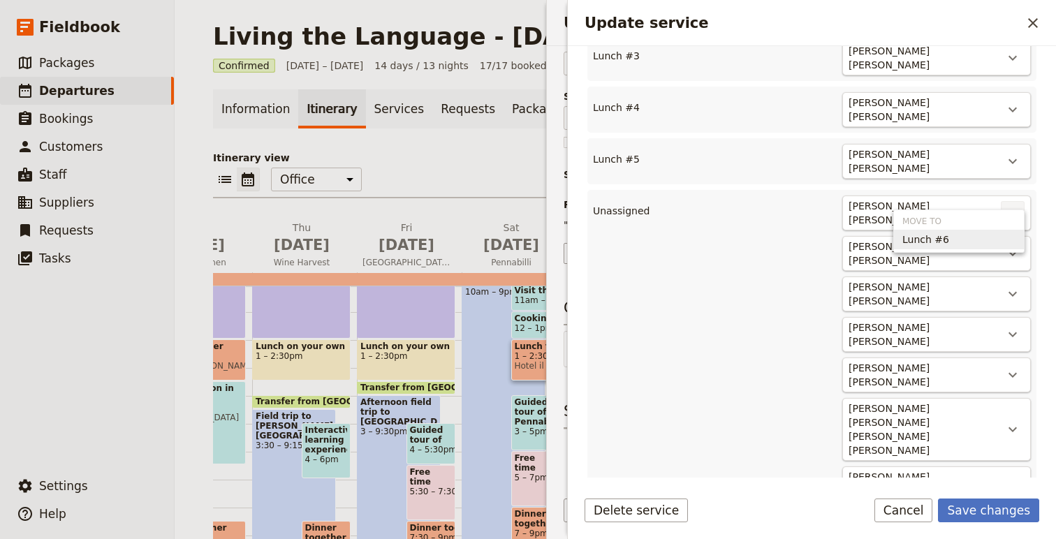
click at [1007, 242] on span "Lunch #6" at bounding box center [959, 240] width 113 height 14
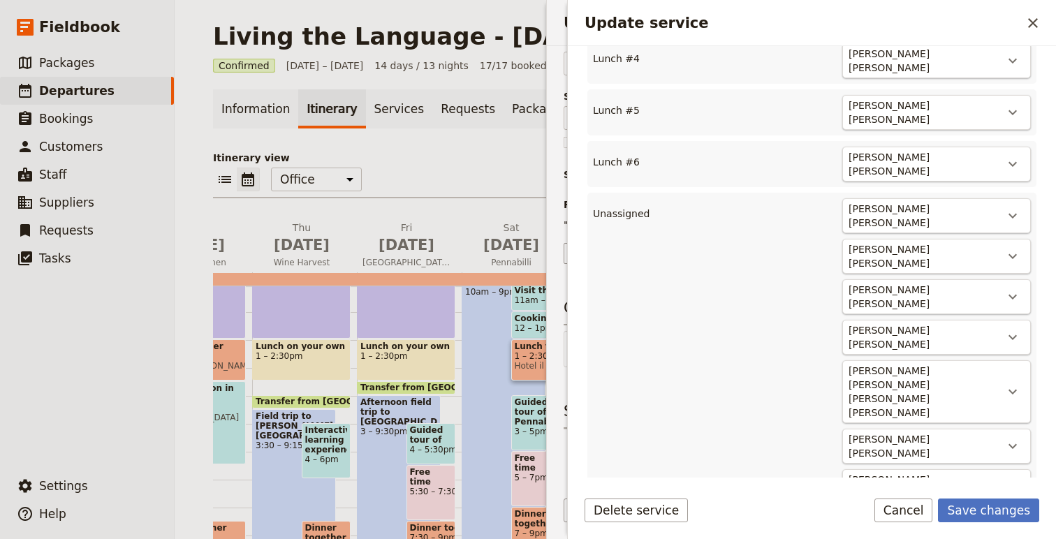
scroll to position [601, 0]
click at [1022, 203] on button "​" at bounding box center [1013, 215] width 24 height 24
click at [1005, 244] on span "Lunch #7" at bounding box center [959, 239] width 113 height 14
click at [1015, 205] on div "[PERSON_NAME] [PERSON_NAME] ​" at bounding box center [937, 214] width 189 height 35
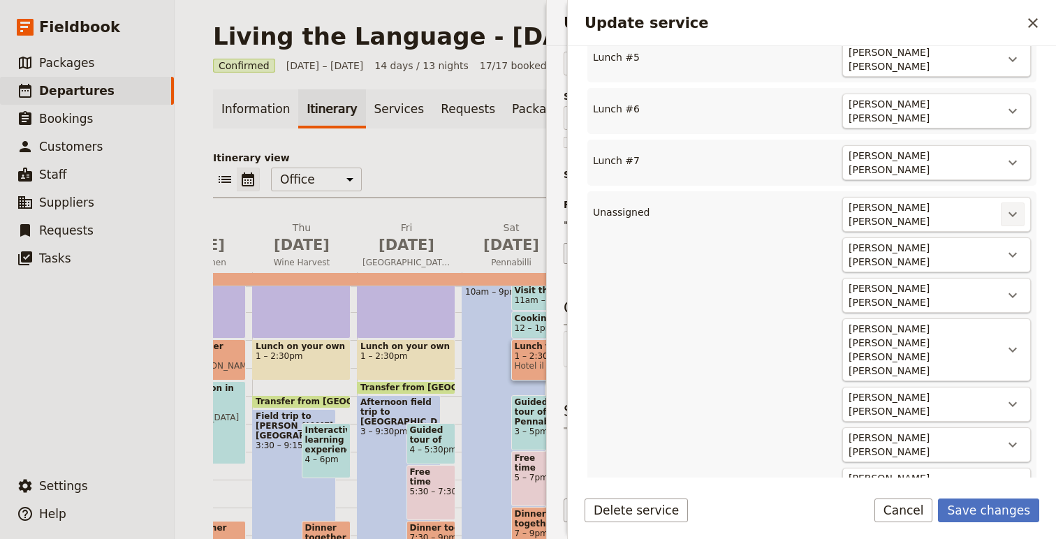
click at [1012, 206] on icon "Actions" at bounding box center [1013, 214] width 17 height 17
click at [1009, 243] on span "Lunch #8" at bounding box center [959, 237] width 113 height 14
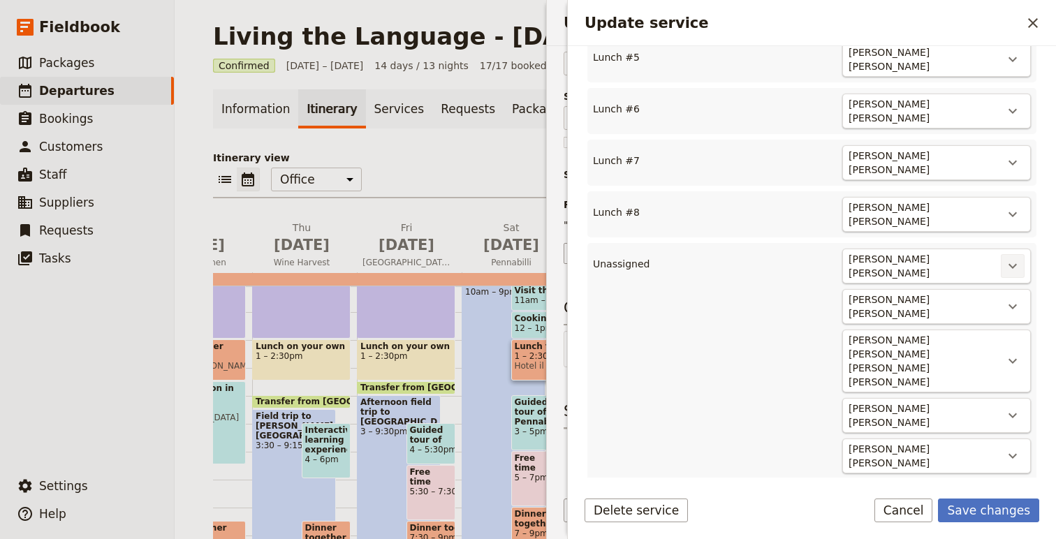
click at [1017, 258] on icon "Actions" at bounding box center [1013, 266] width 17 height 17
click at [1001, 289] on span "Lunch #9" at bounding box center [959, 286] width 113 height 14
click at [1012, 256] on icon "Actions" at bounding box center [1013, 264] width 17 height 17
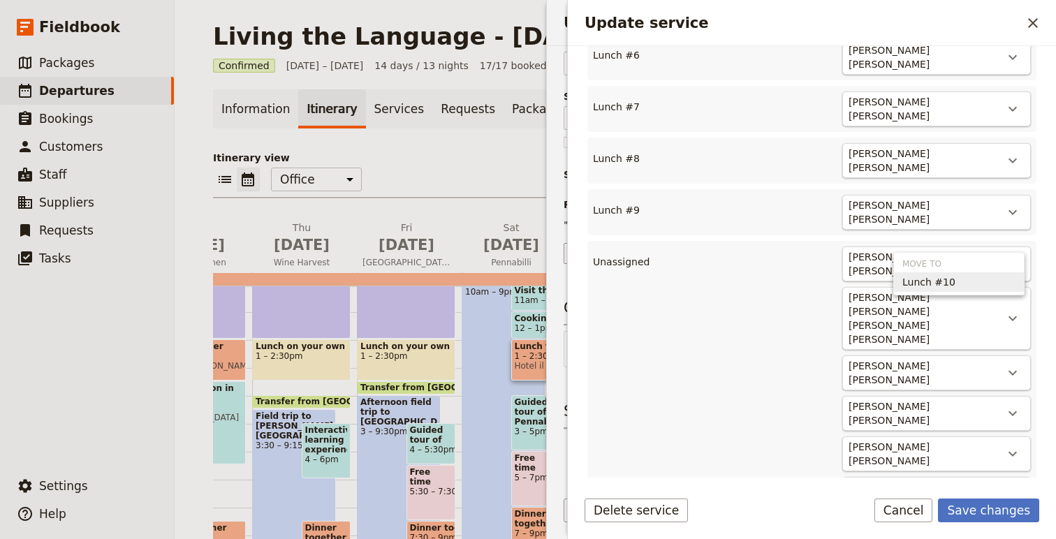
click at [996, 282] on span "Lunch #10" at bounding box center [959, 282] width 113 height 14
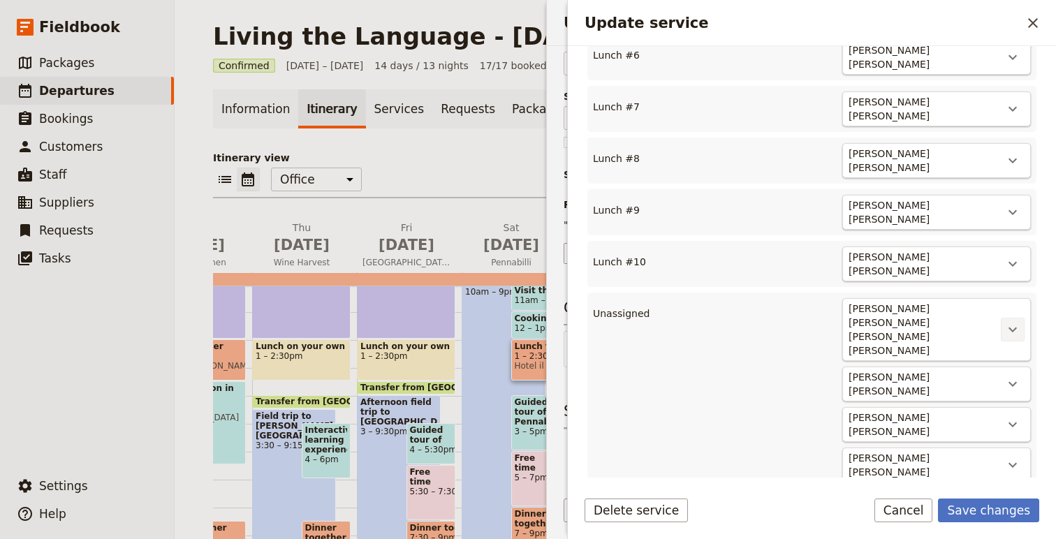
click at [1017, 321] on icon "Actions" at bounding box center [1013, 329] width 17 height 17
click at [984, 339] on button "Lunch #11" at bounding box center [959, 332] width 130 height 20
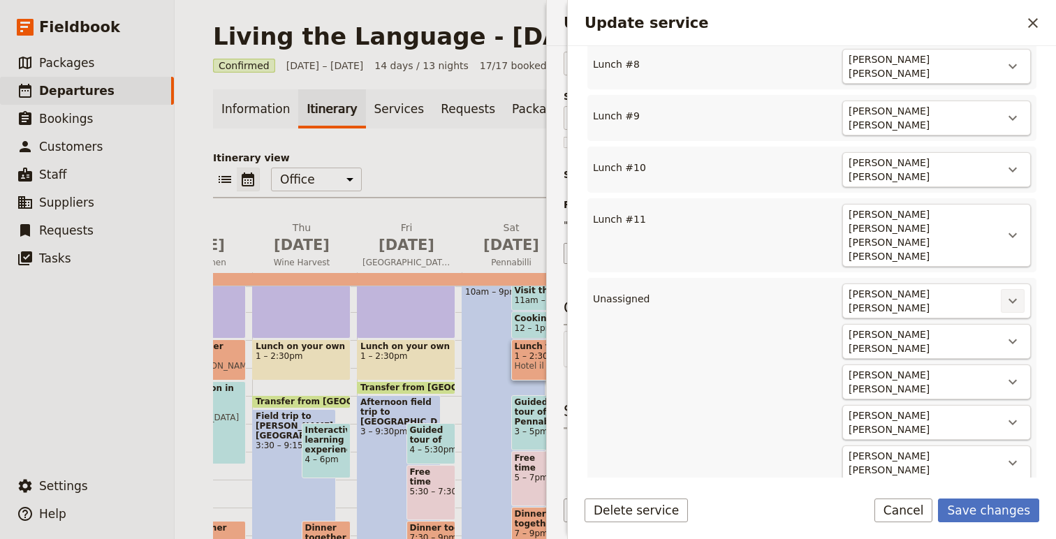
scroll to position [808, 0]
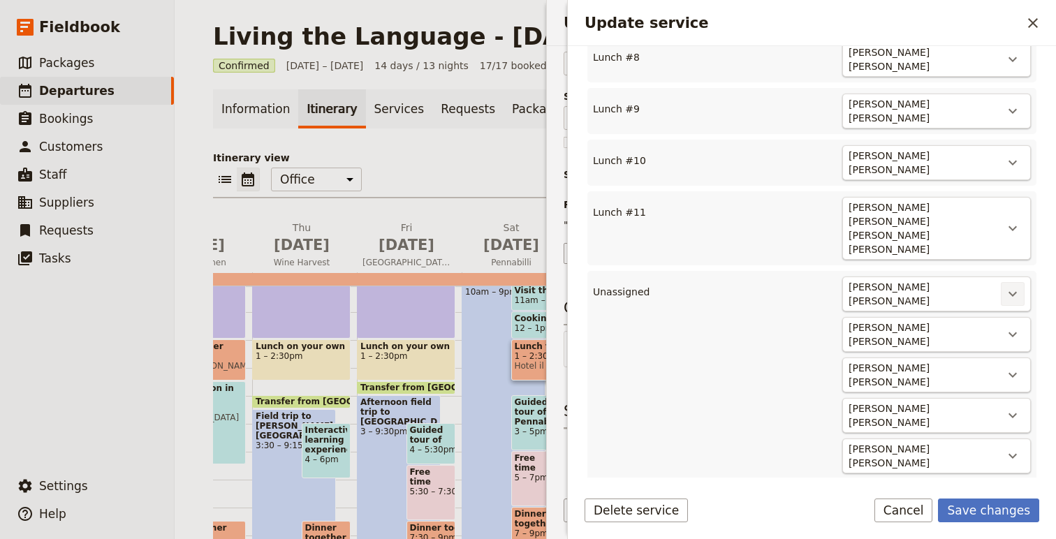
click at [1017, 286] on icon "Actions" at bounding box center [1013, 294] width 17 height 17
click at [1008, 286] on button "Lunch #12" at bounding box center [959, 278] width 130 height 20
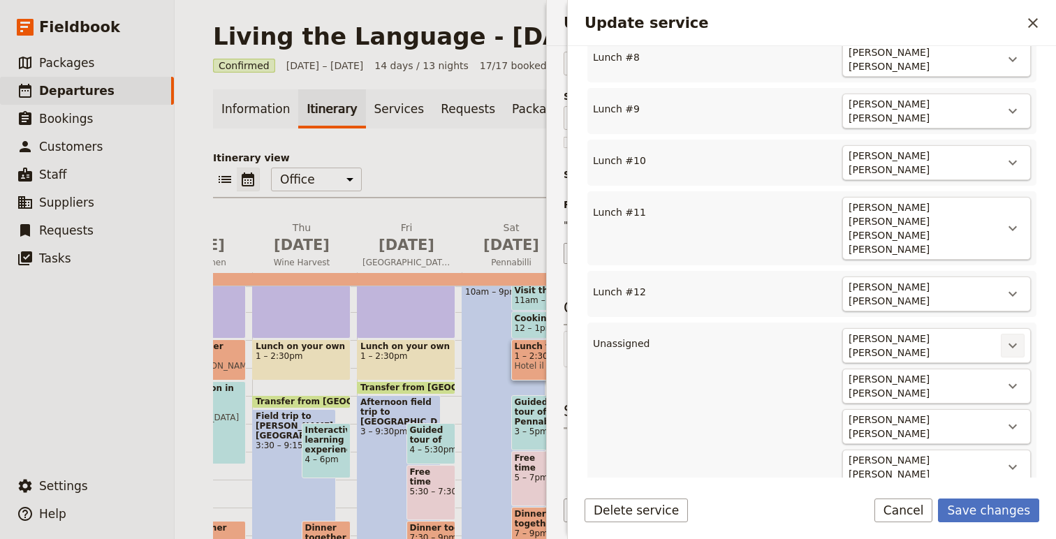
click at [1015, 337] on icon "Actions" at bounding box center [1013, 345] width 17 height 17
click at [1001, 326] on span "Lunch #13" at bounding box center [959, 328] width 113 height 14
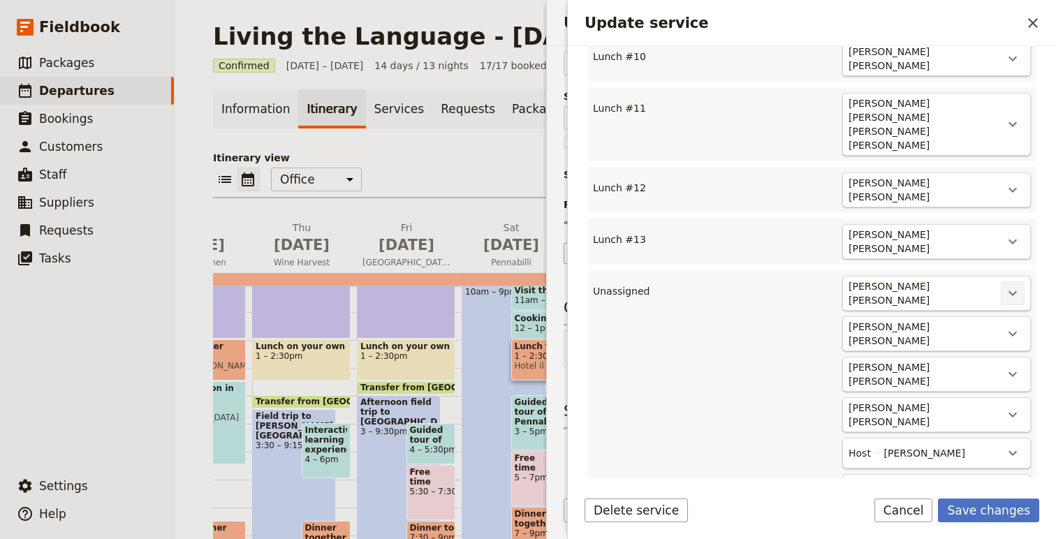
scroll to position [915, 0]
click at [1022, 279] on button "​" at bounding box center [1013, 291] width 24 height 24
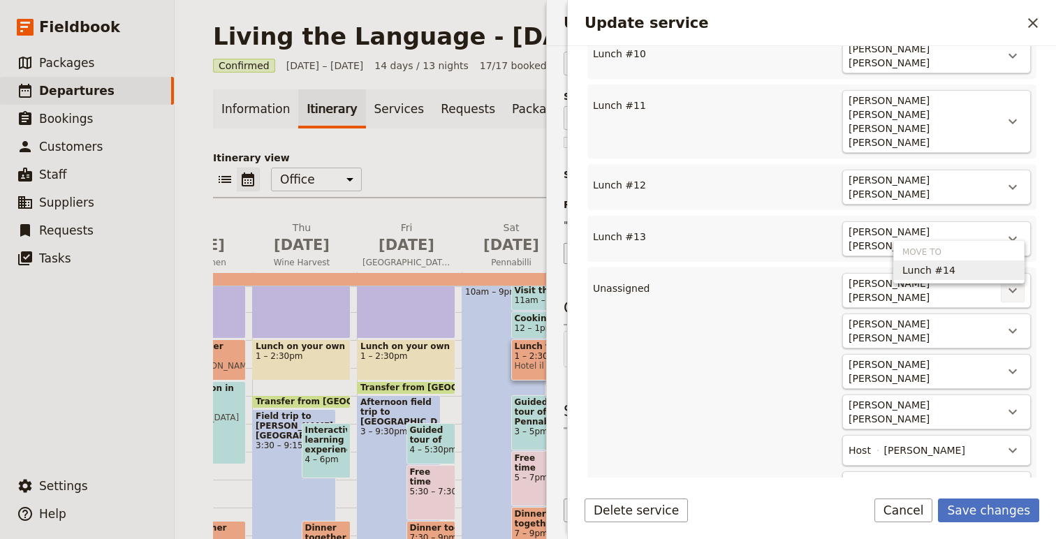
click at [986, 274] on span "Lunch #14" at bounding box center [959, 270] width 113 height 14
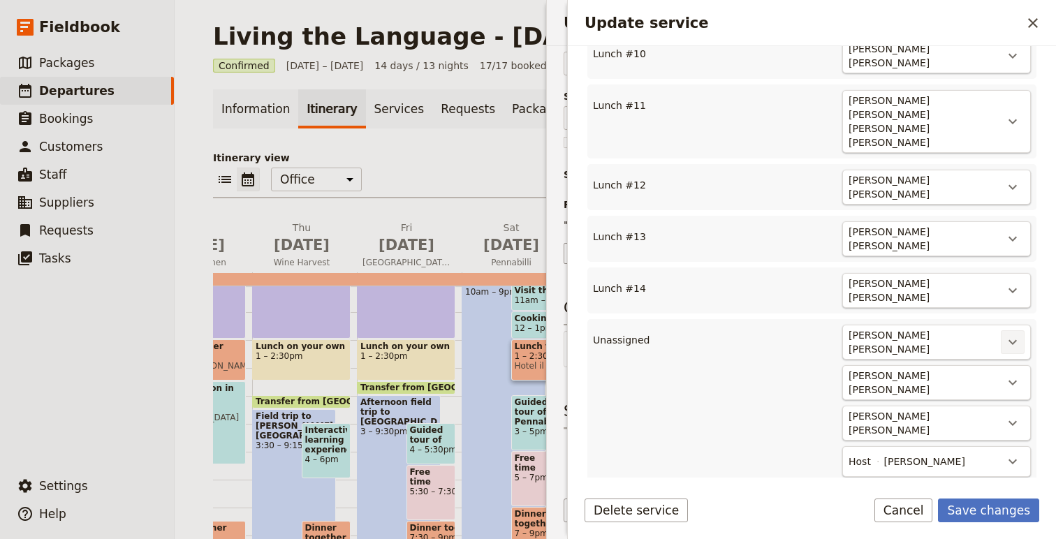
click at [1015, 334] on icon "Actions" at bounding box center [1013, 342] width 17 height 17
click at [999, 312] on span "Lunch #15" at bounding box center [959, 318] width 113 height 14
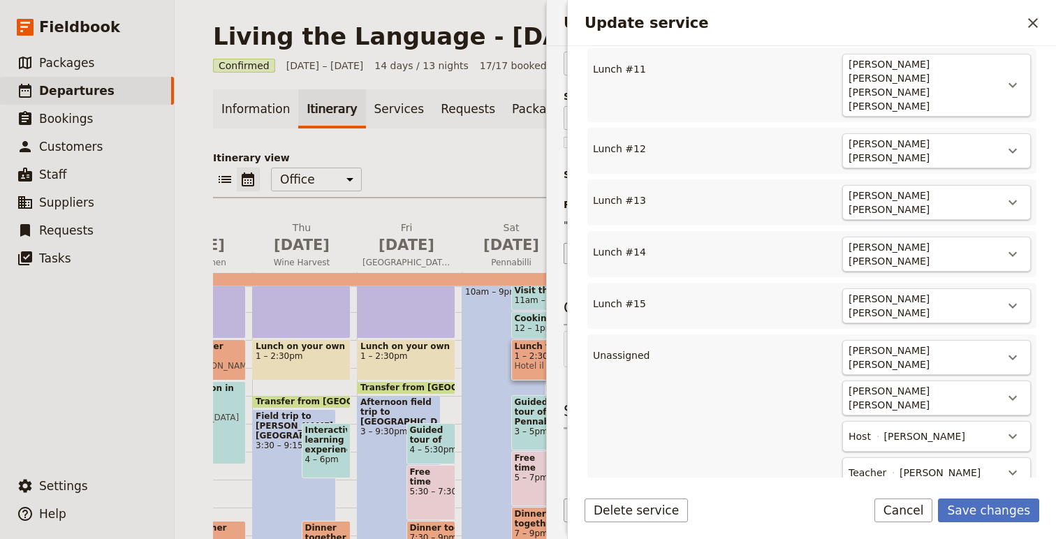
scroll to position [975, 0]
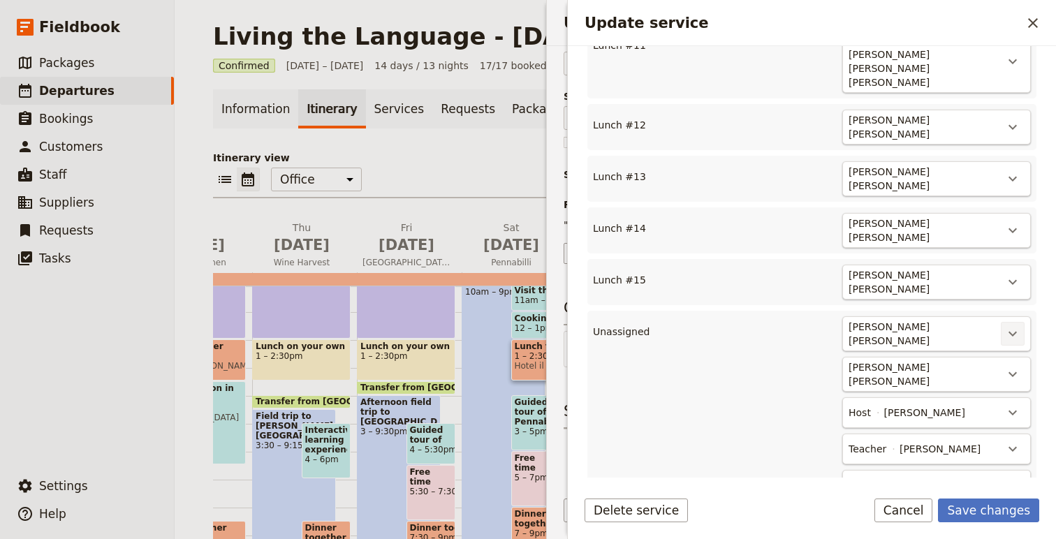
click at [1014, 326] on icon "Actions" at bounding box center [1013, 334] width 17 height 17
click at [1011, 311] on span "Lunch #16" at bounding box center [959, 307] width 113 height 14
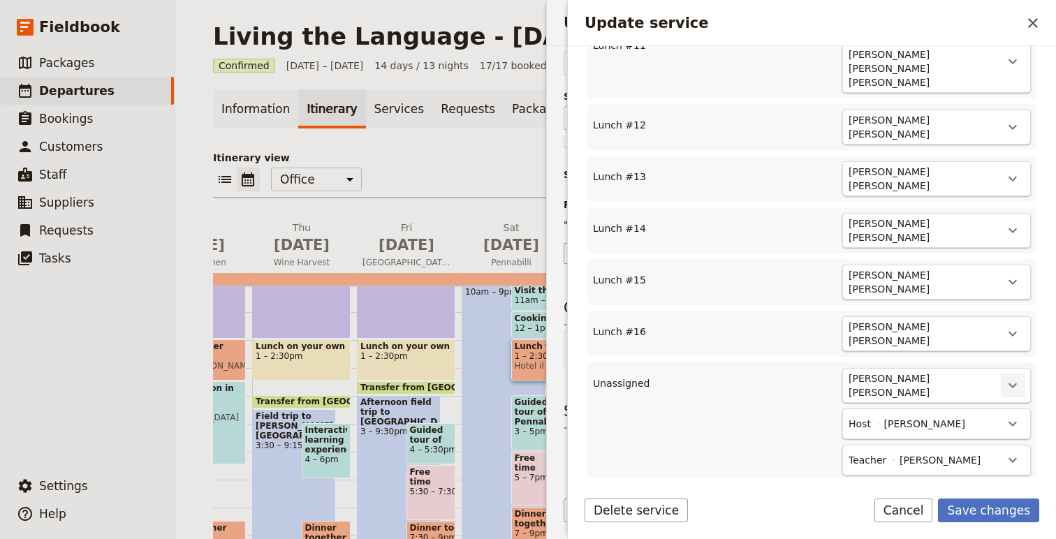
scroll to position [986, 0]
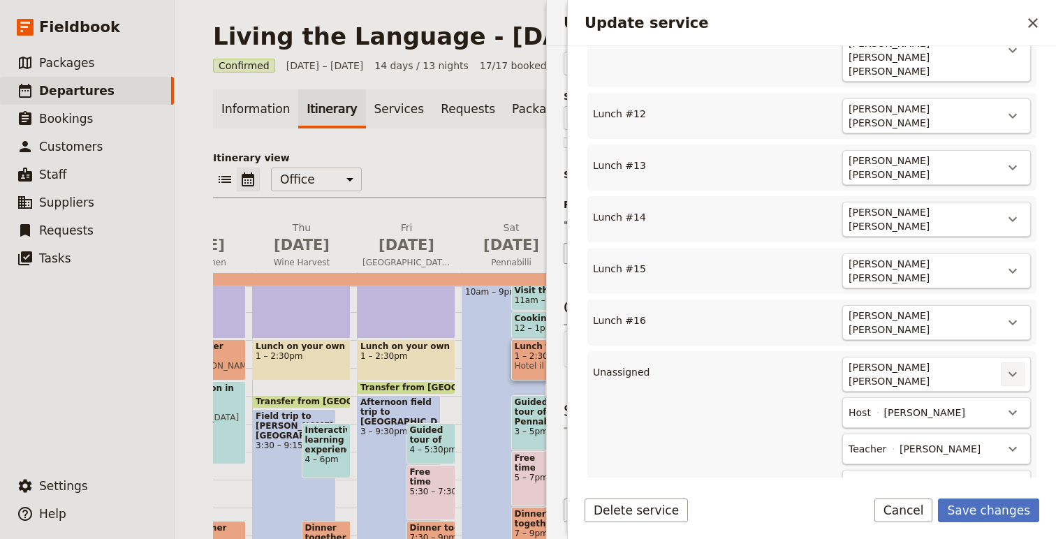
click at [1013, 366] on icon "Actions" at bounding box center [1013, 374] width 17 height 17
click at [1008, 344] on span "Lunch #17" at bounding box center [959, 348] width 113 height 14
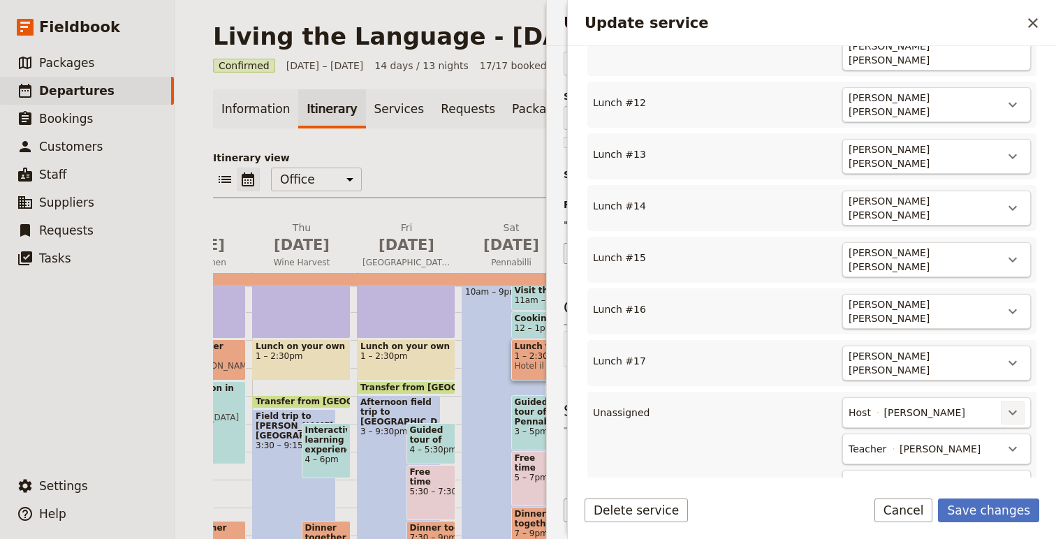
click at [1008, 405] on icon "Actions" at bounding box center [1013, 413] width 17 height 17
click at [1003, 384] on span "Lunch #18" at bounding box center [959, 386] width 113 height 14
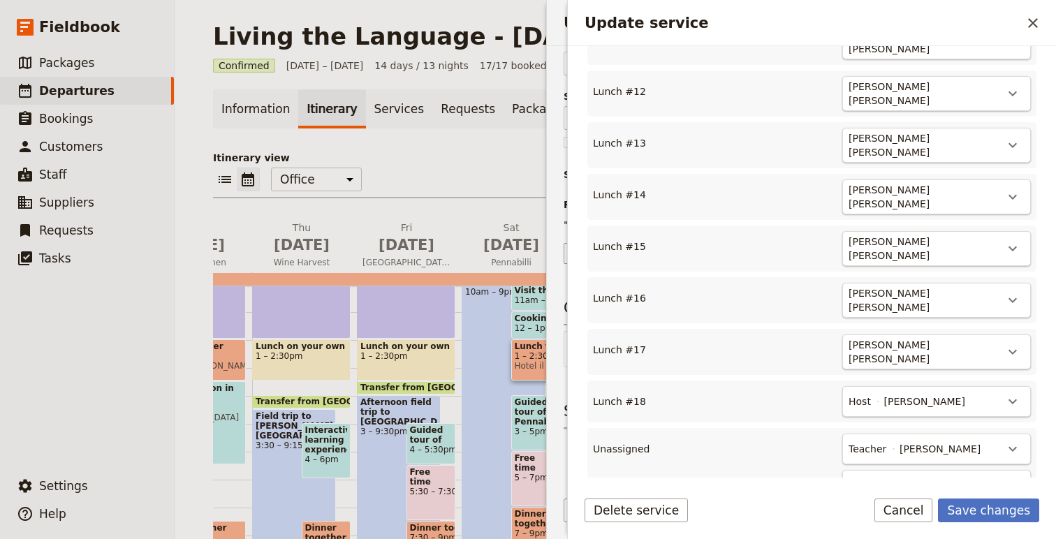
click at [1014, 514] on icon "Actions" at bounding box center [1013, 522] width 17 height 17
click at [1016, 495] on button "Lunch #19" at bounding box center [959, 496] width 130 height 20
type input "19"
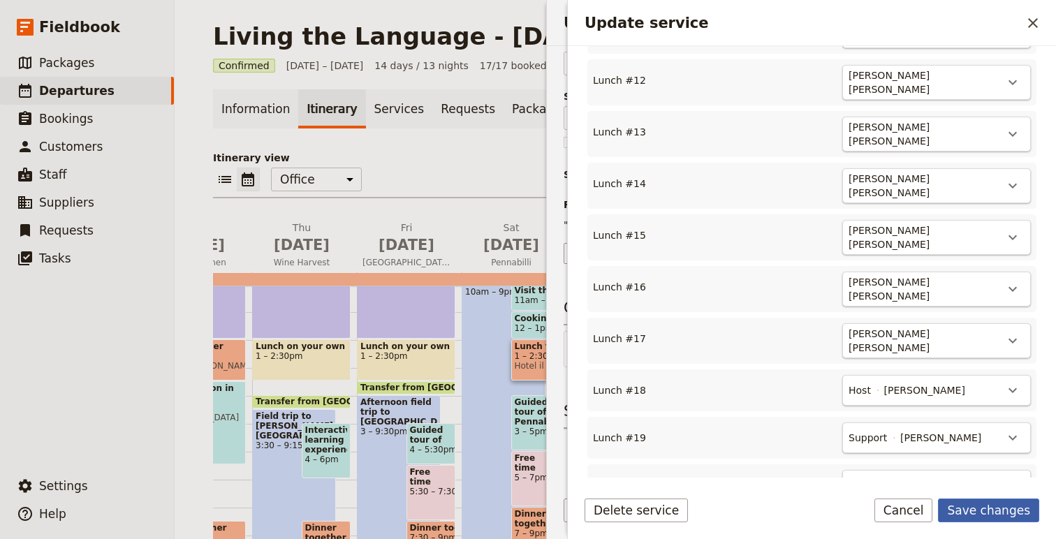
click at [1002, 509] on button "Save changes" at bounding box center [988, 511] width 101 height 24
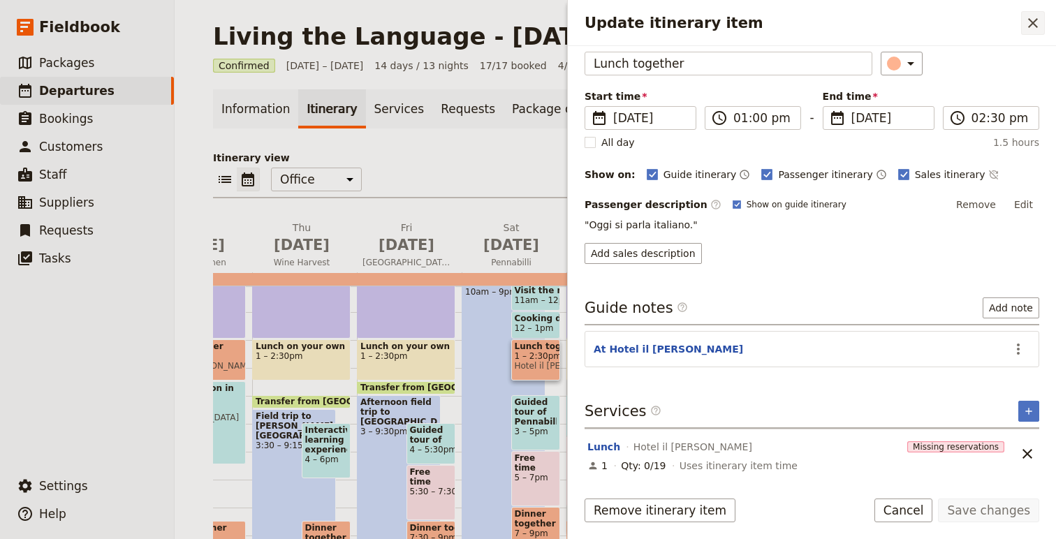
click at [1034, 22] on icon "Close drawer" at bounding box center [1034, 23] width 10 height 10
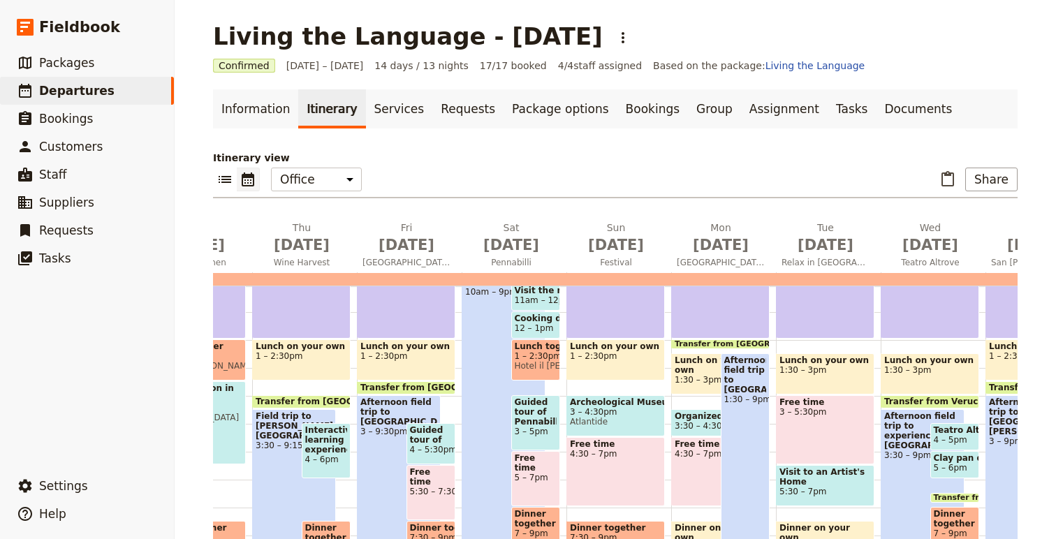
scroll to position [331, 0]
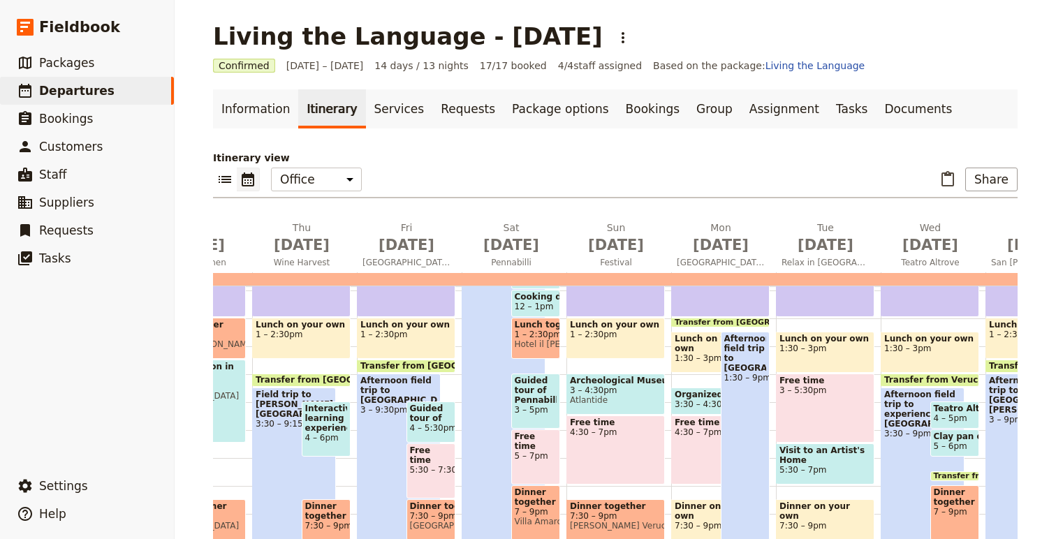
click at [545, 504] on span "Dinner together" at bounding box center [536, 498] width 43 height 20
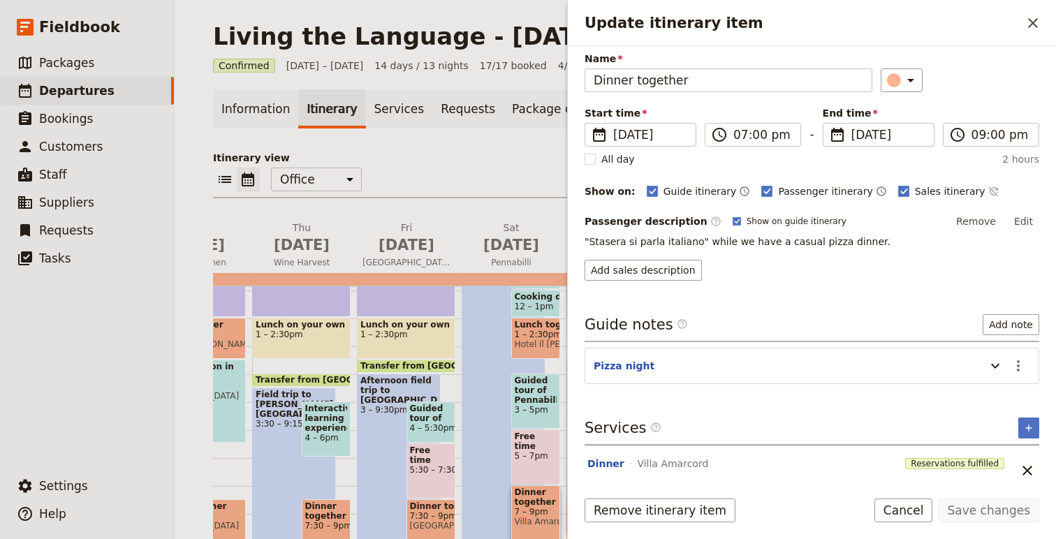
scroll to position [67, 0]
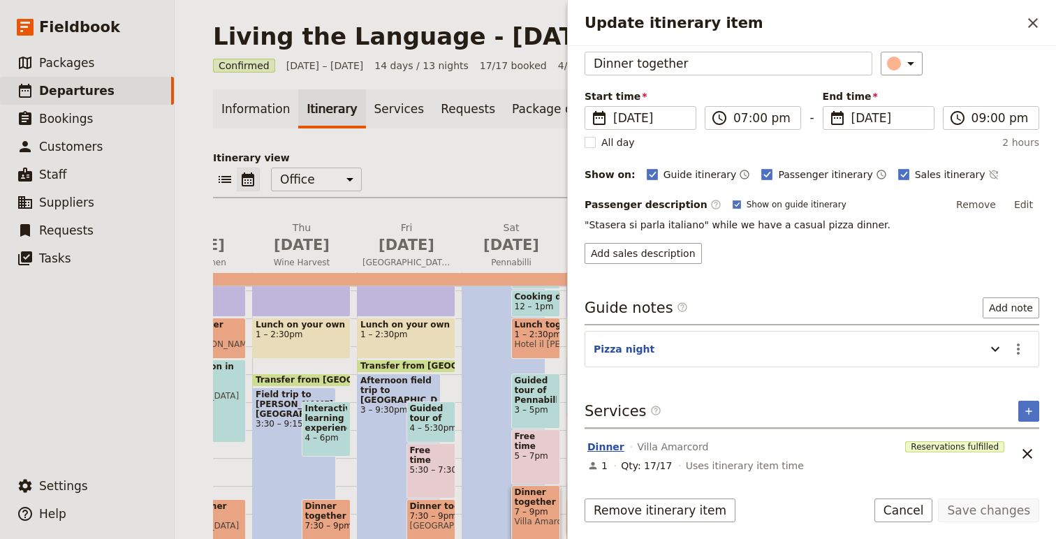
click at [613, 446] on button "Dinner" at bounding box center [606, 447] width 37 height 14
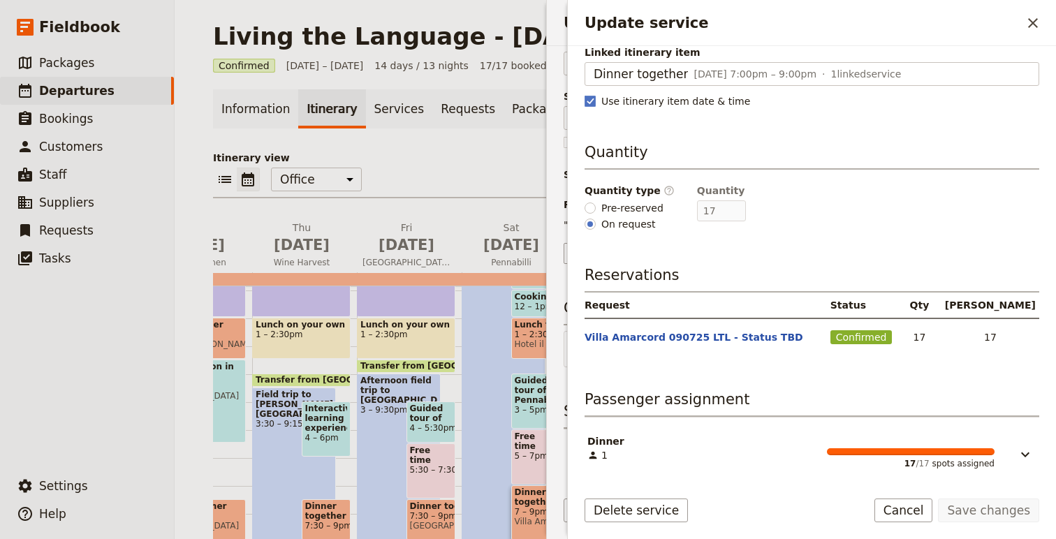
scroll to position [129, 0]
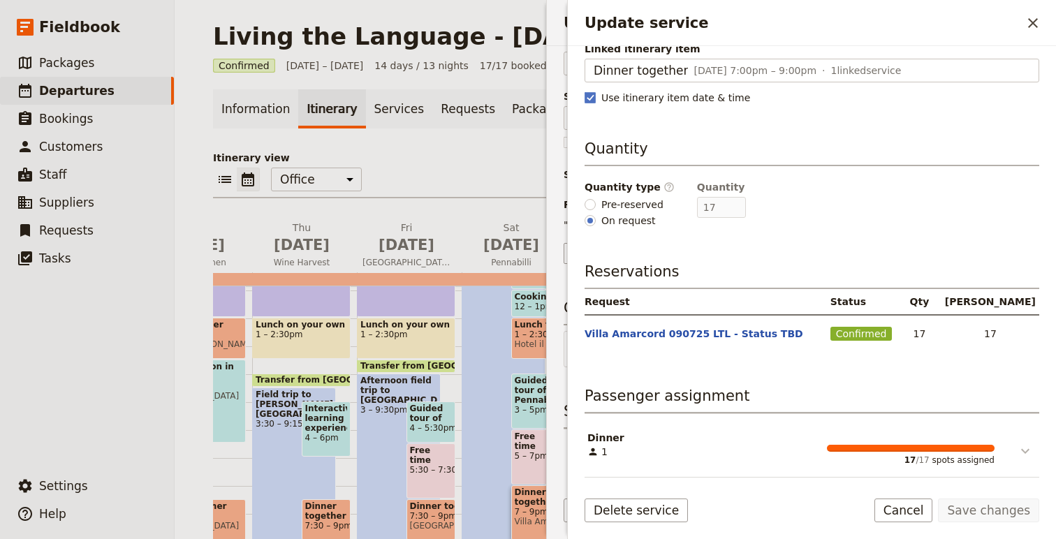
click at [1022, 447] on icon "Update service" at bounding box center [1025, 451] width 17 height 17
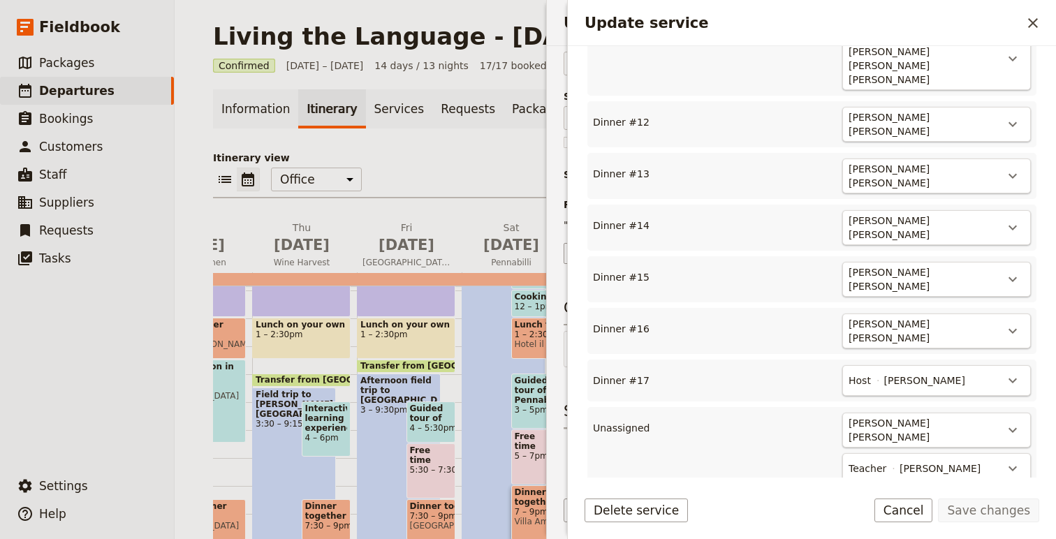
scroll to position [1135, 0]
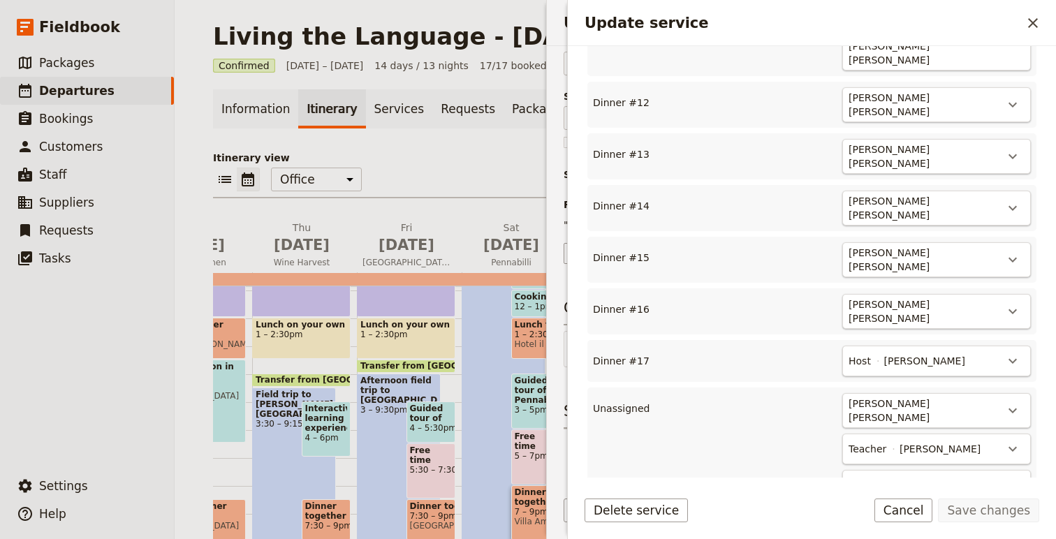
click at [1021, 514] on icon "Actions" at bounding box center [1013, 522] width 17 height 17
click at [998, 496] on span "Dinner #18" at bounding box center [959, 495] width 113 height 14
type input "18"
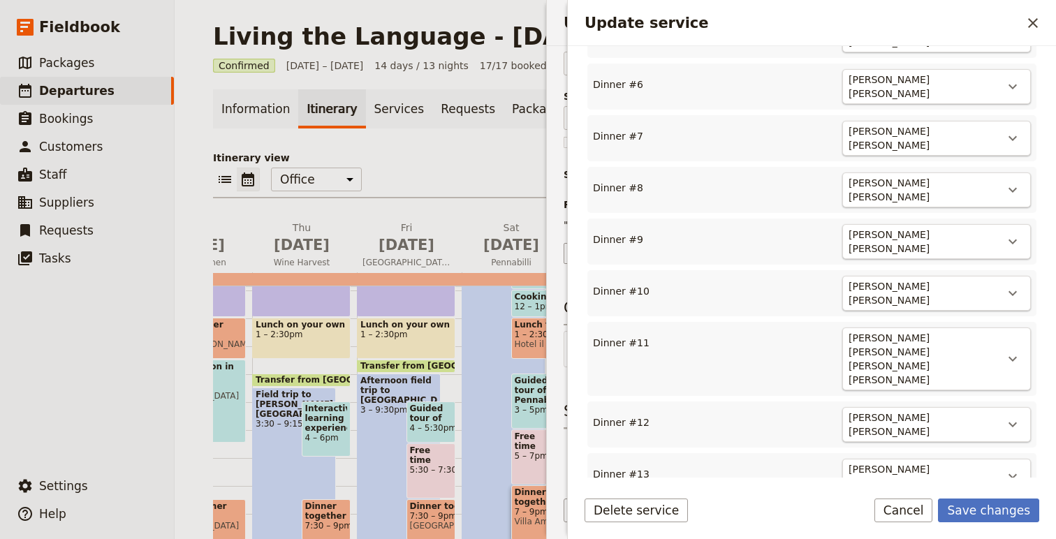
scroll to position [608, 0]
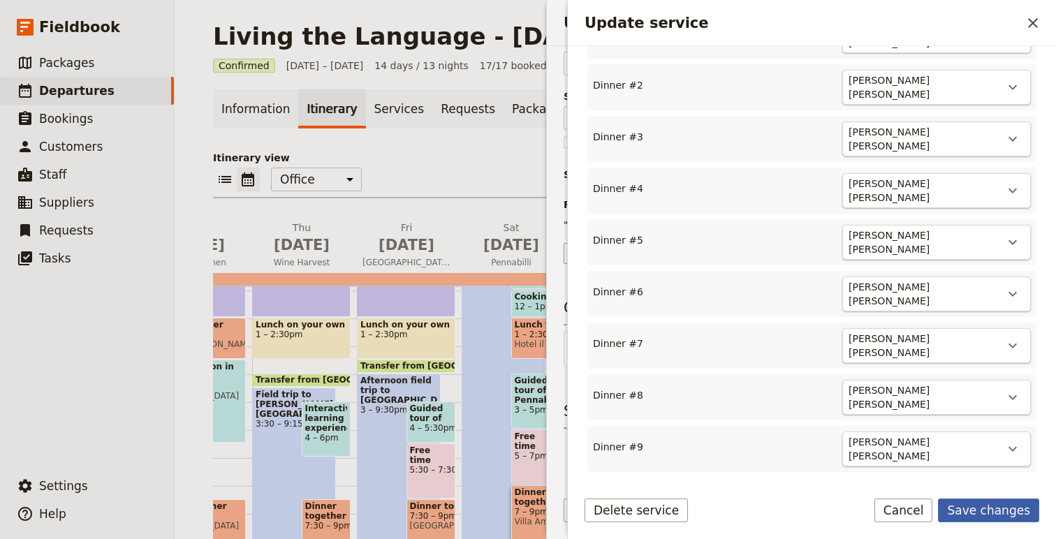
click at [989, 502] on button "Save changes" at bounding box center [988, 511] width 101 height 24
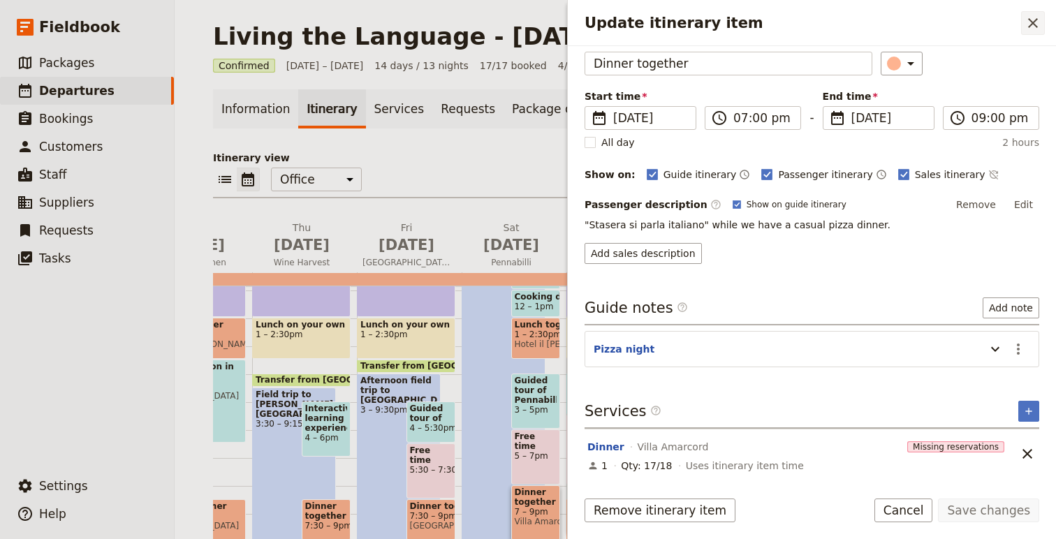
click at [1033, 24] on icon "Close drawer" at bounding box center [1033, 23] width 17 height 17
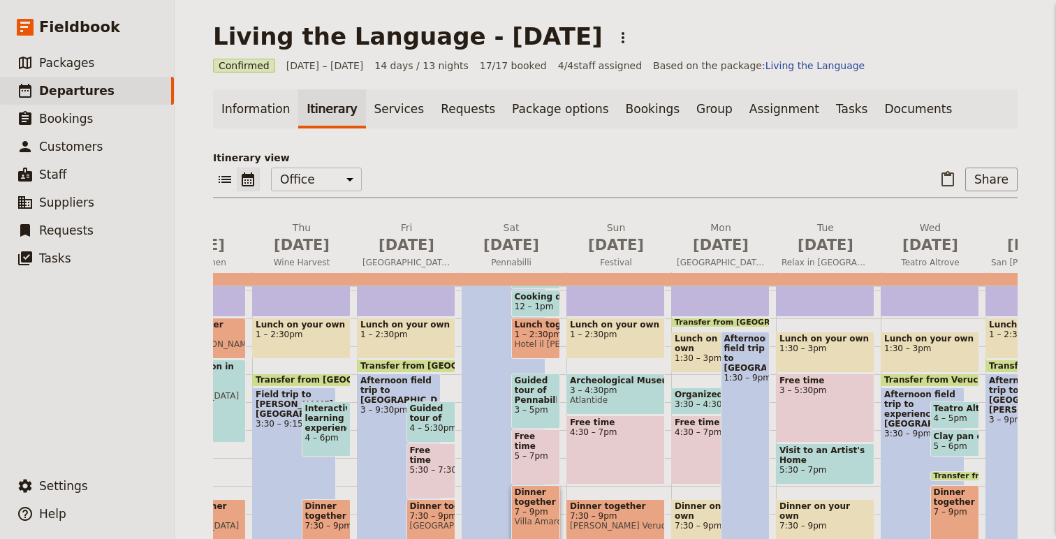
scroll to position [1, 0]
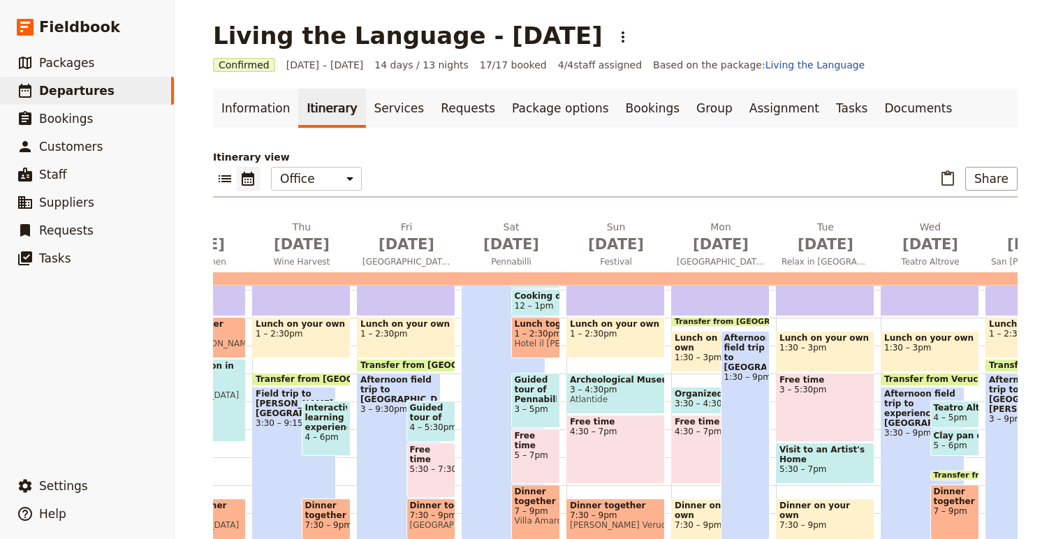
click at [526, 340] on span "Hotel il Duca" at bounding box center [536, 344] width 43 height 10
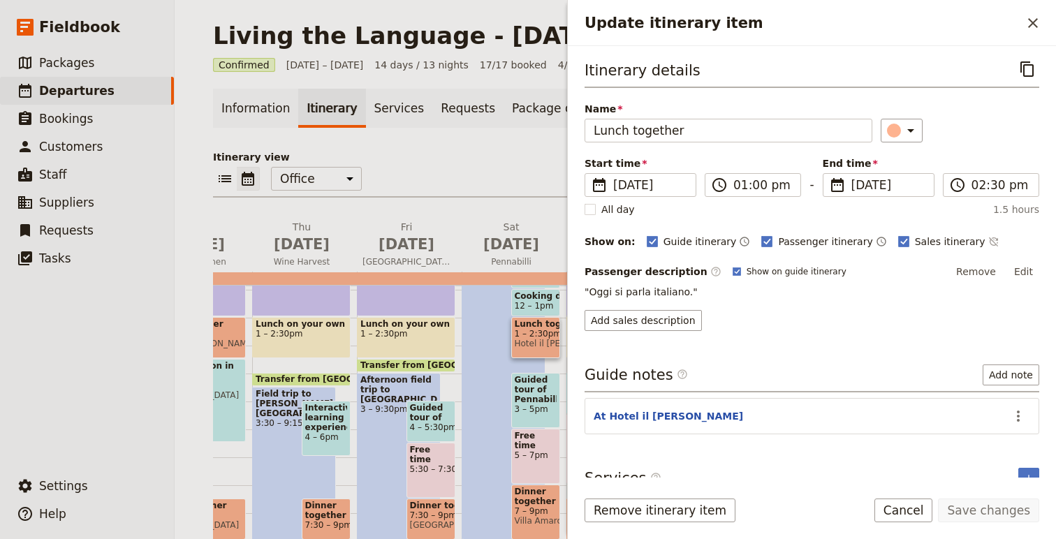
scroll to position [67, 0]
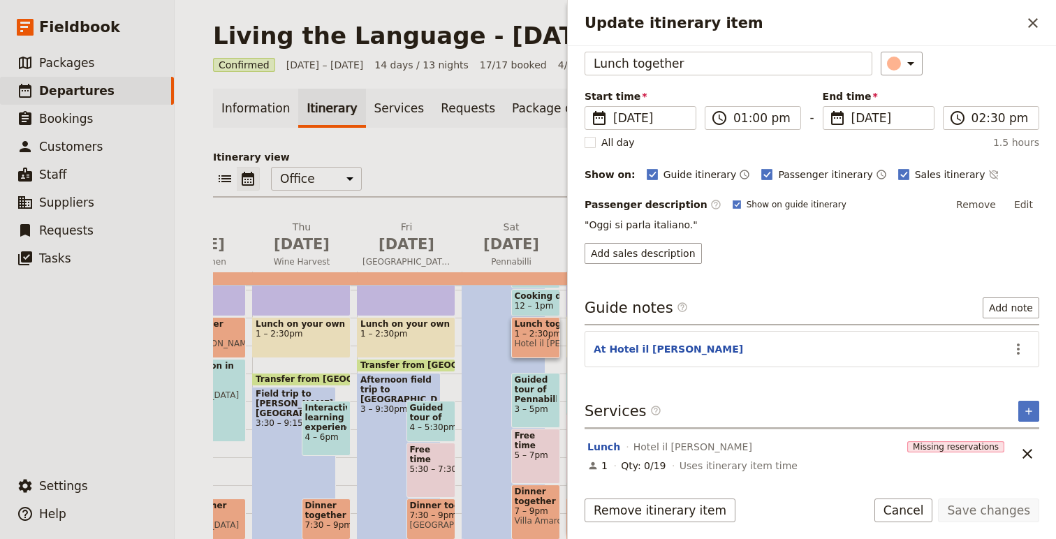
click at [604, 453] on div "Lunch Hotel il Duca" at bounding box center [744, 447] width 317 height 17
click at [600, 451] on button "Lunch" at bounding box center [604, 447] width 33 height 14
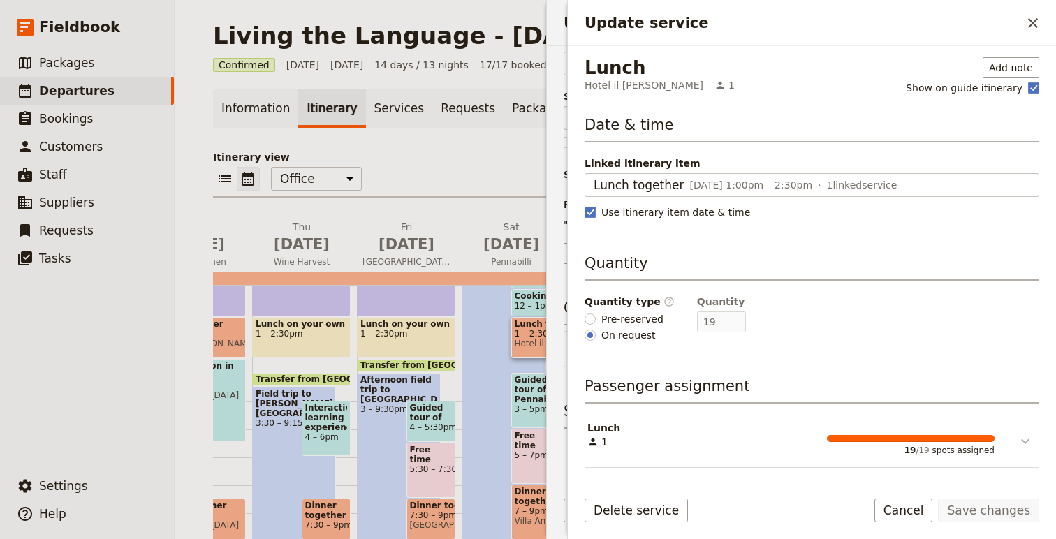
click at [1026, 438] on icon "Update service" at bounding box center [1025, 441] width 17 height 17
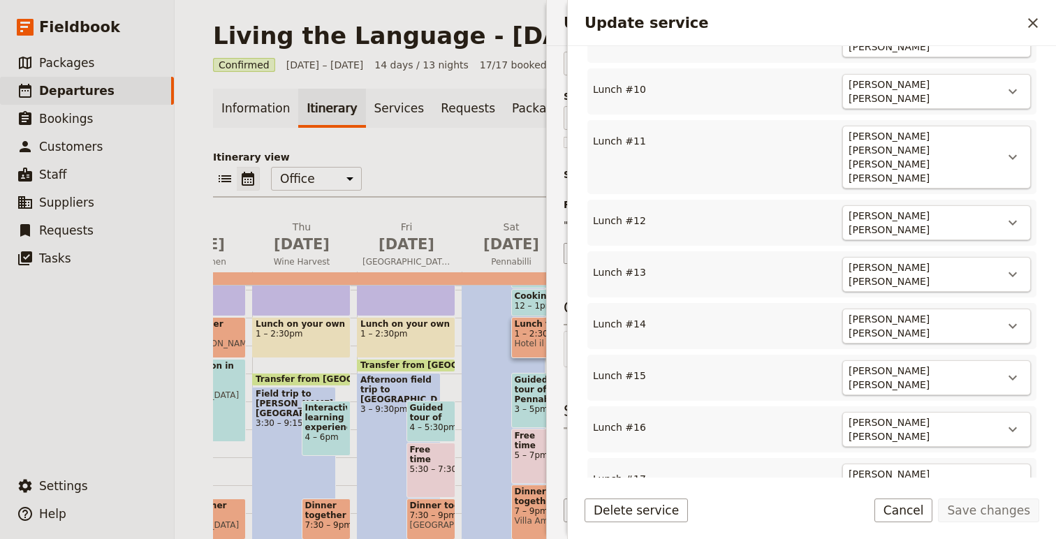
scroll to position [889, 0]
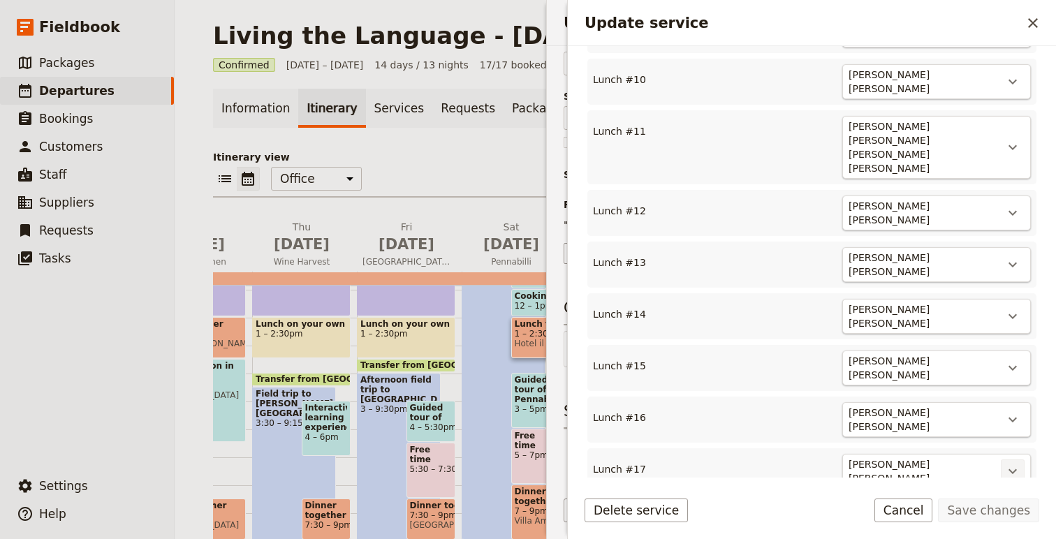
click at [1014, 463] on icon "Actions" at bounding box center [1013, 471] width 17 height 17
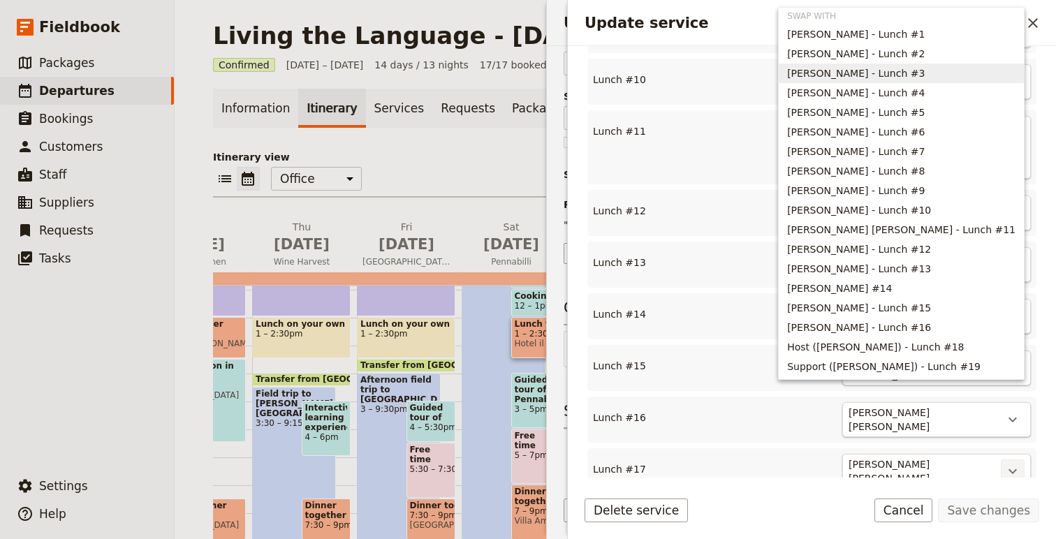
scroll to position [0, 0]
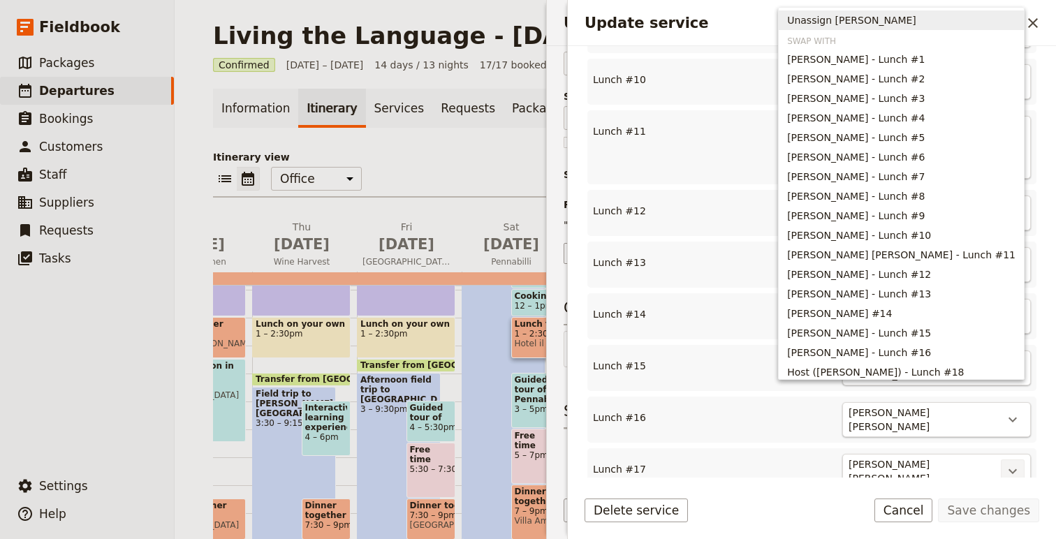
click at [894, 19] on span "Unassign Patricia Shapley" at bounding box center [851, 20] width 129 height 14
type input "18"
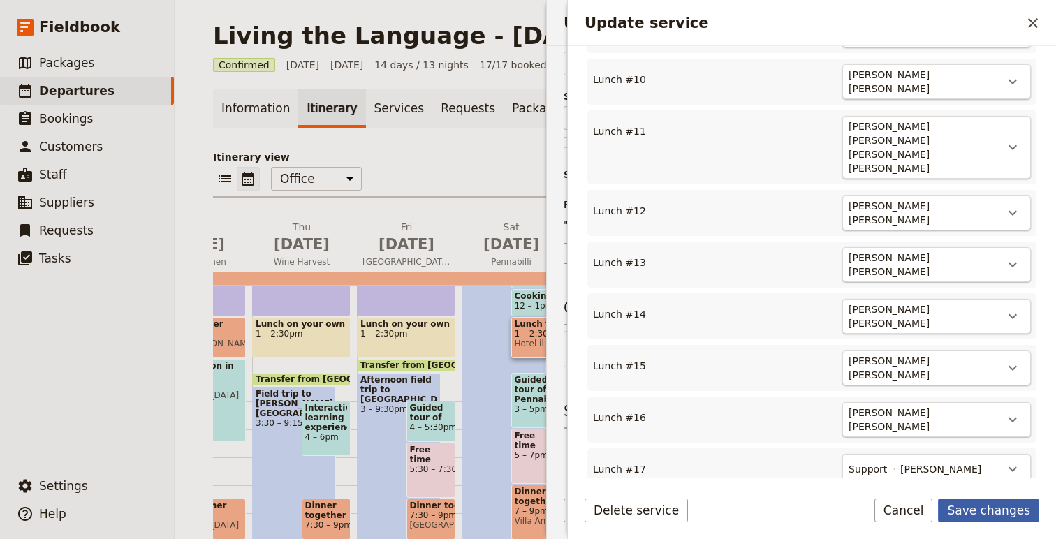
click at [976, 504] on button "Save changes" at bounding box center [988, 511] width 101 height 24
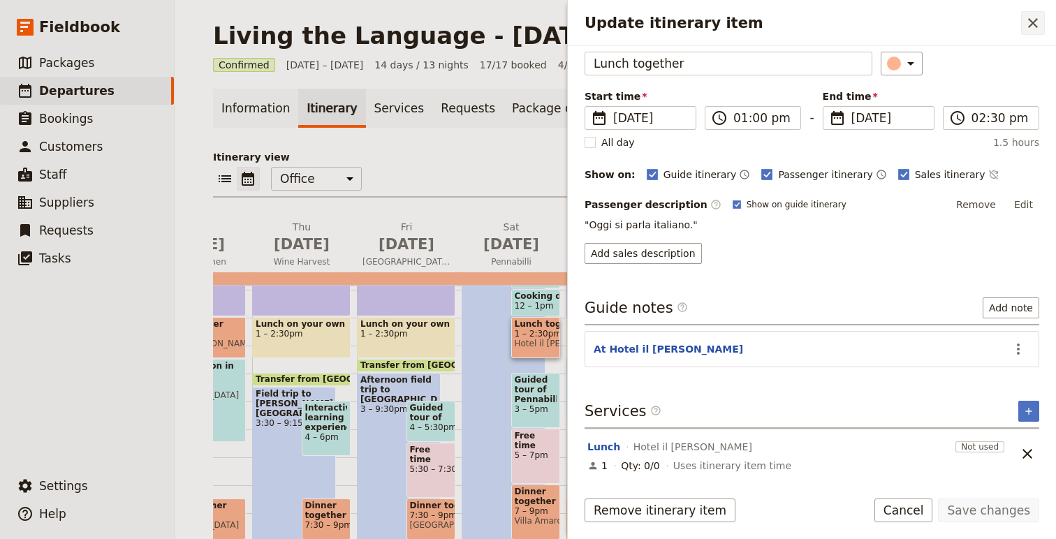
click at [1032, 13] on button "​" at bounding box center [1034, 23] width 24 height 24
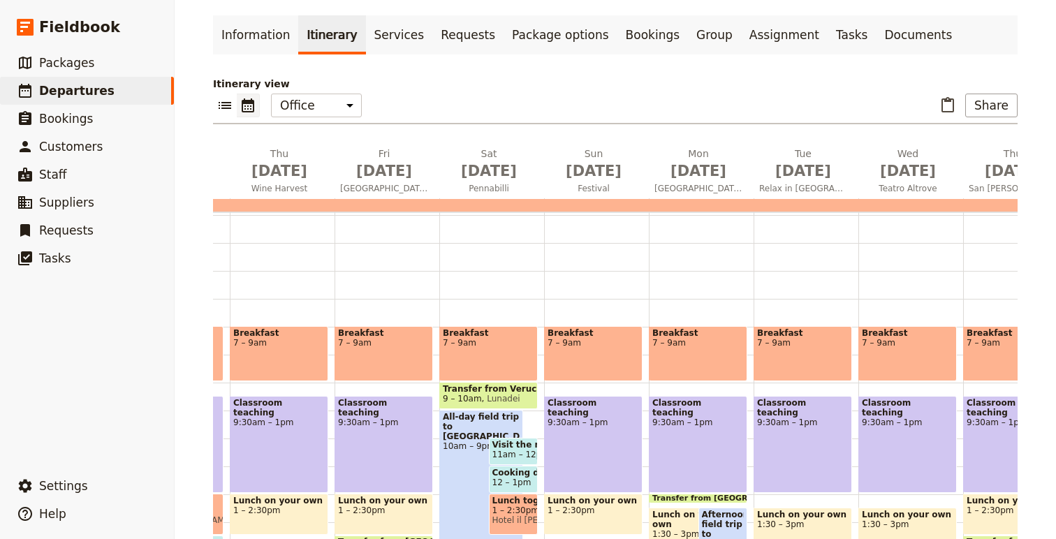
scroll to position [87, 0]
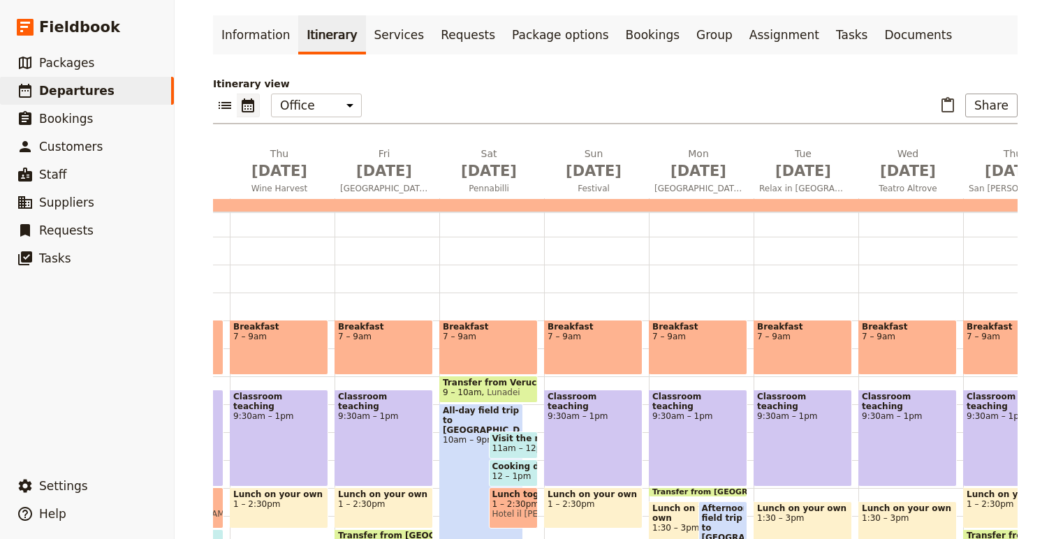
click at [628, 412] on span "9:30am – 1pm" at bounding box center [594, 417] width 92 height 10
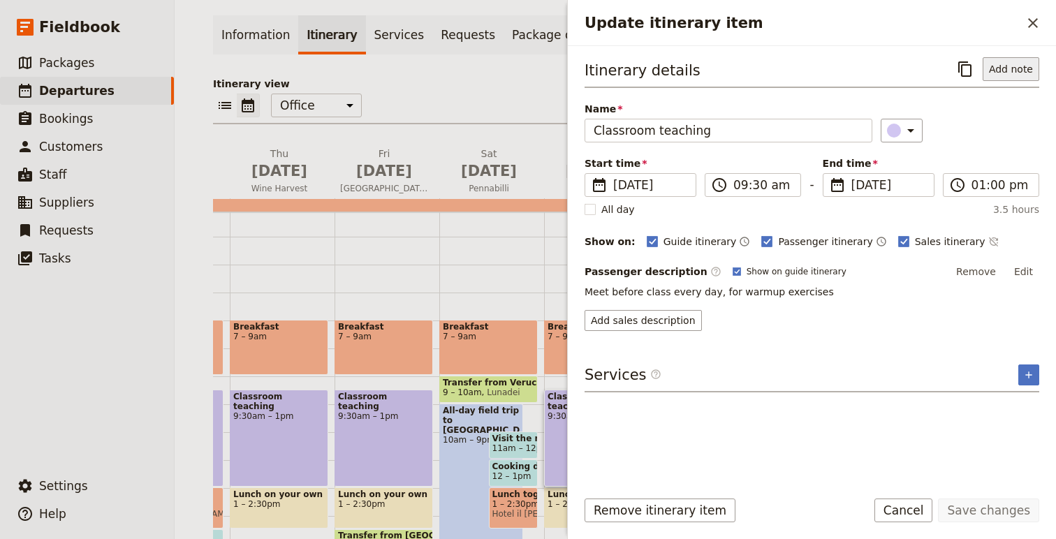
click at [1019, 70] on button "Add note" at bounding box center [1011, 69] width 57 height 24
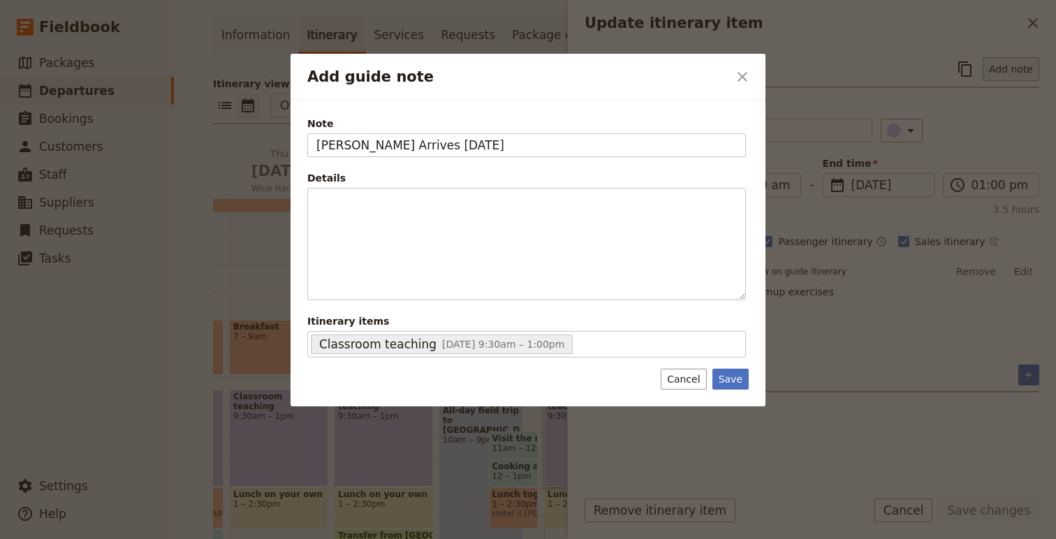
type input "Patricia Shapley Arrives Today"
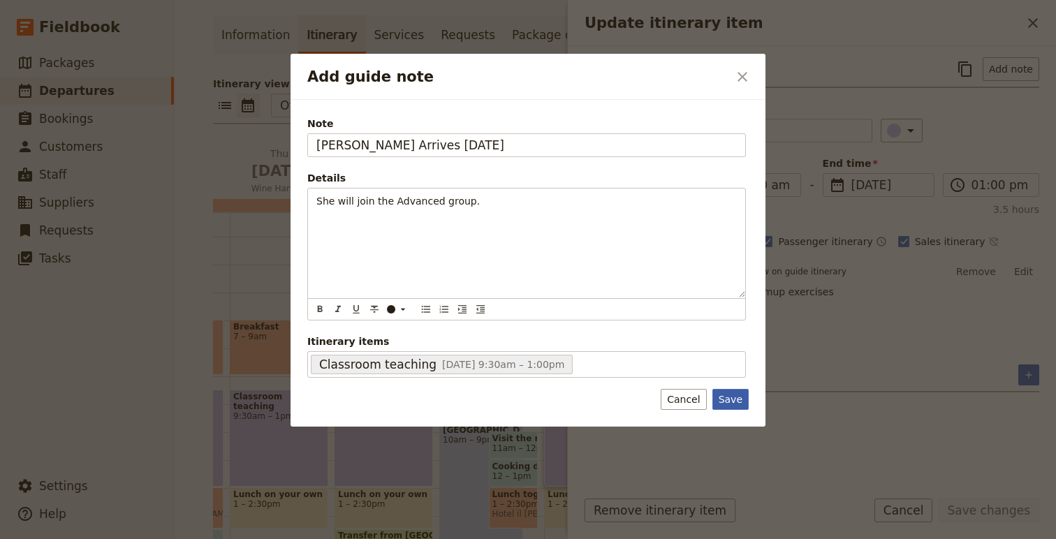
click at [730, 405] on button "Save" at bounding box center [731, 399] width 36 height 21
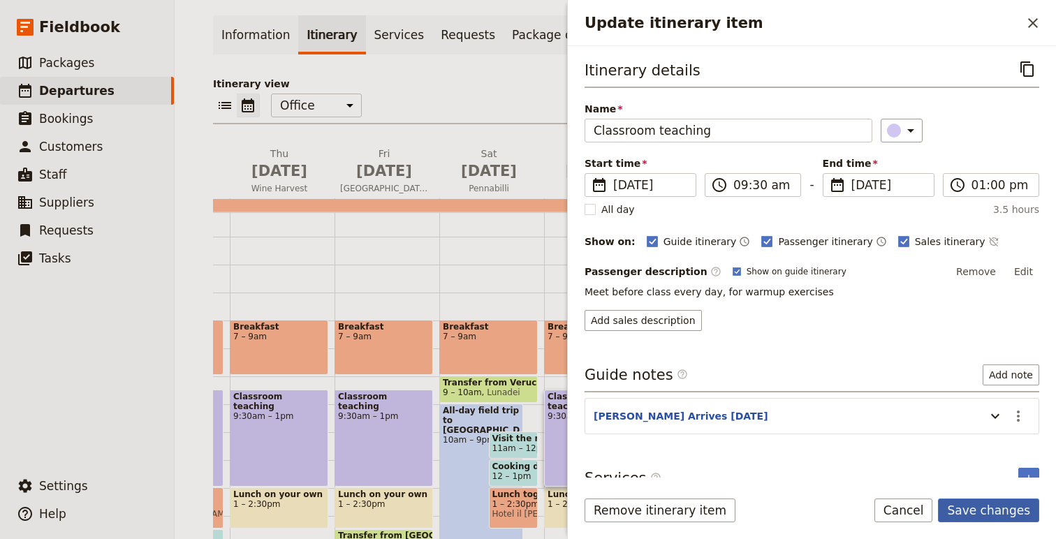
click at [1005, 518] on button "Save changes" at bounding box center [988, 511] width 101 height 24
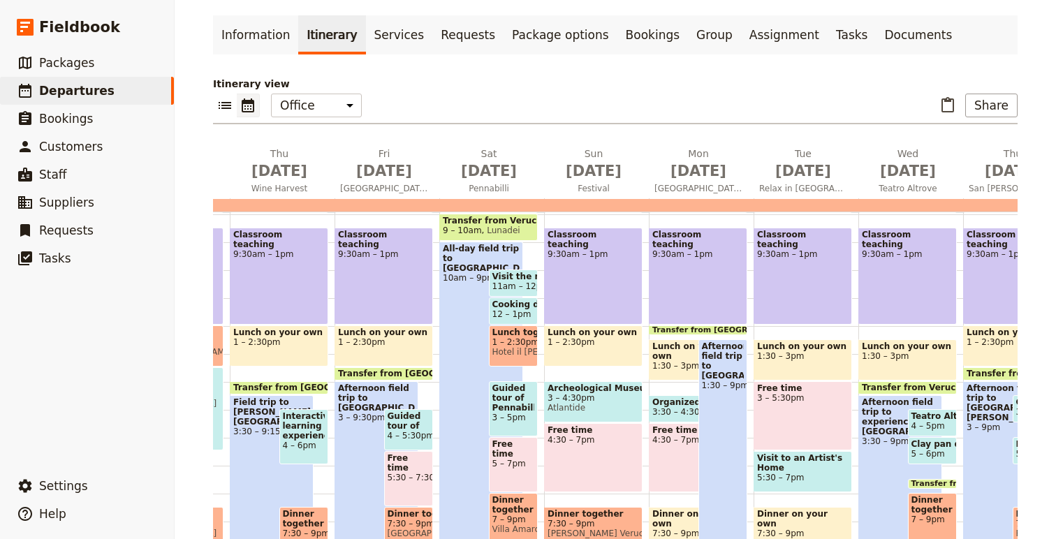
scroll to position [254, 0]
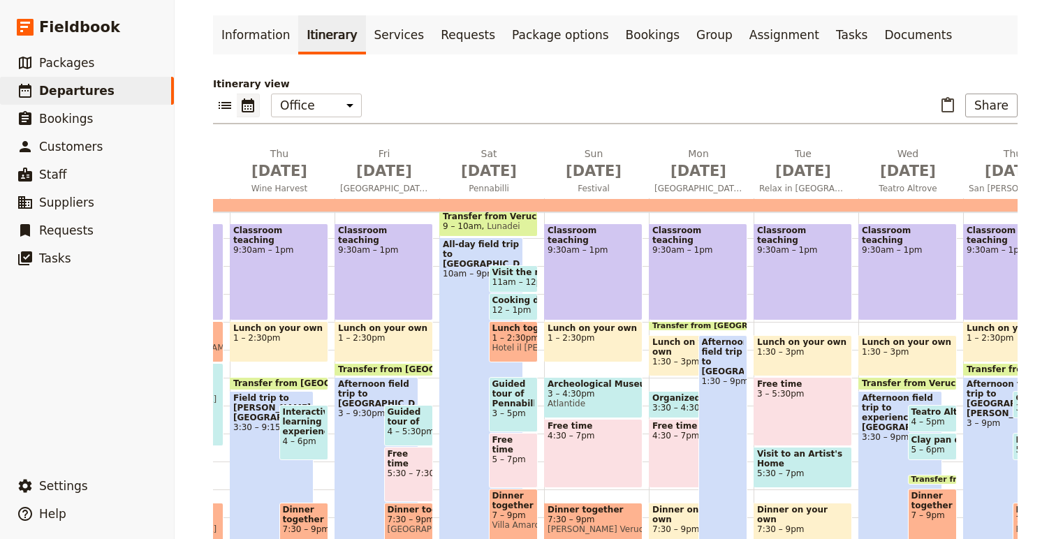
click at [607, 396] on span "3 – 4:30pm" at bounding box center [594, 394] width 92 height 10
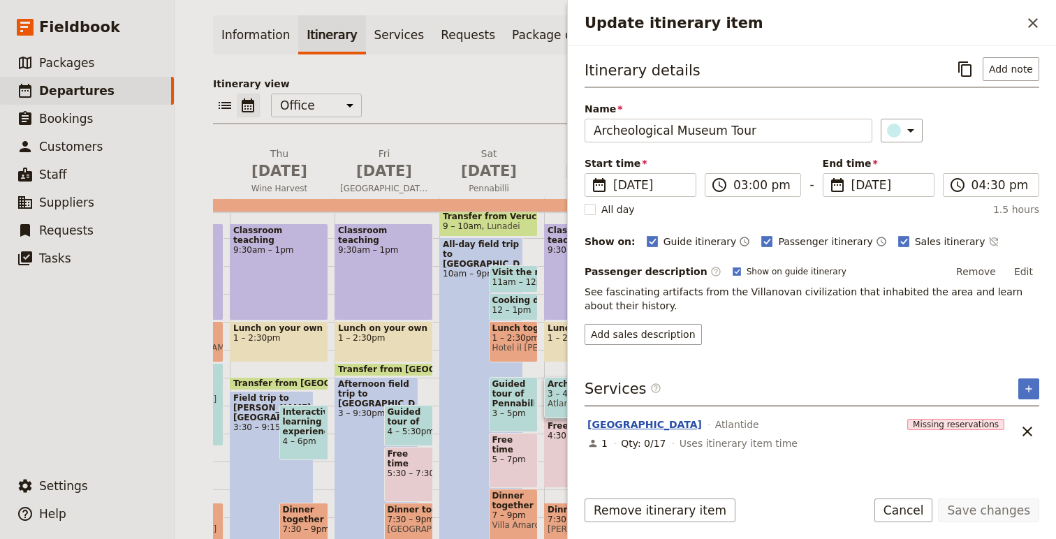
click at [670, 428] on button "Archeological Museum Verucchio" at bounding box center [645, 425] width 115 height 14
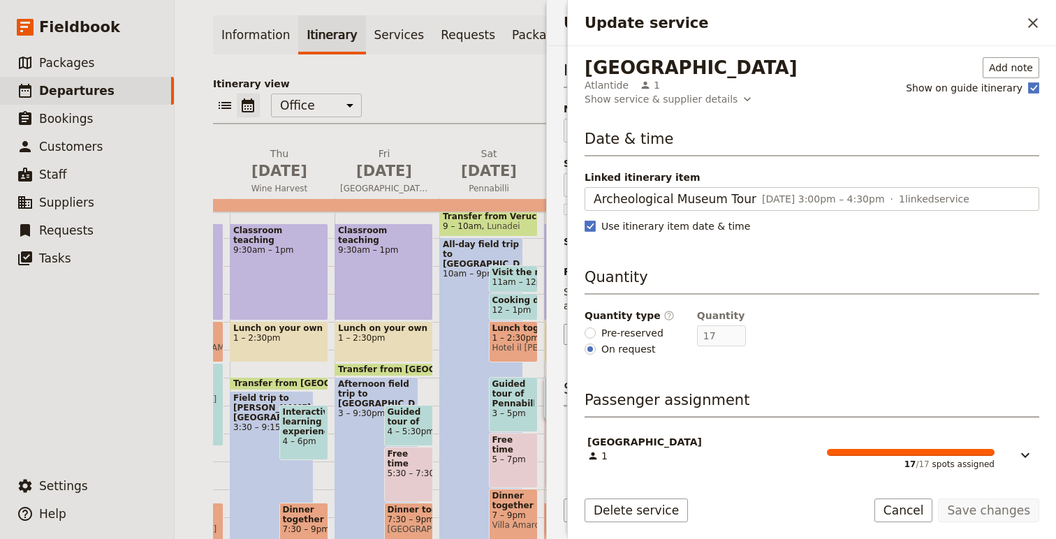
scroll to position [4, 0]
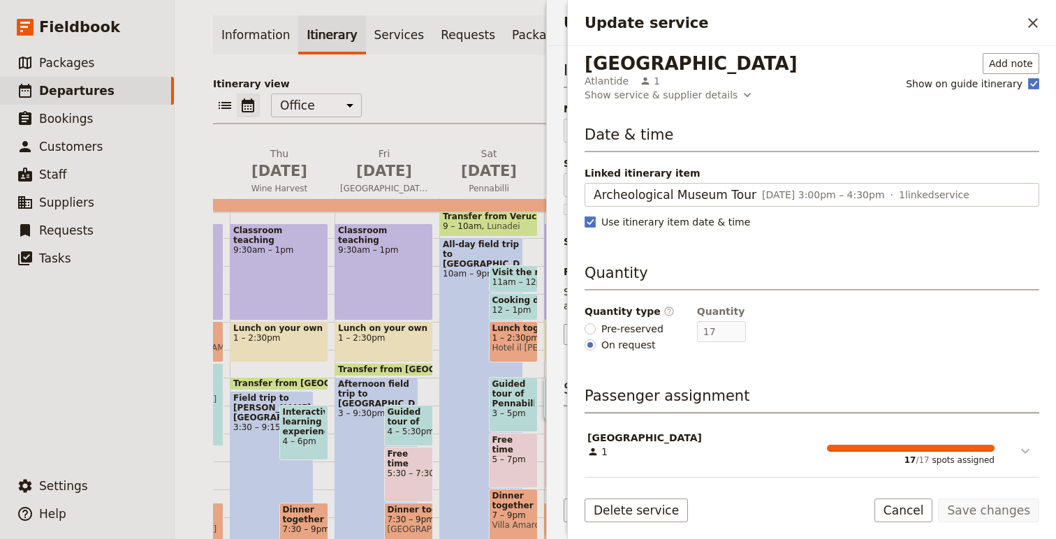
click at [1021, 446] on icon "Update service" at bounding box center [1025, 451] width 17 height 17
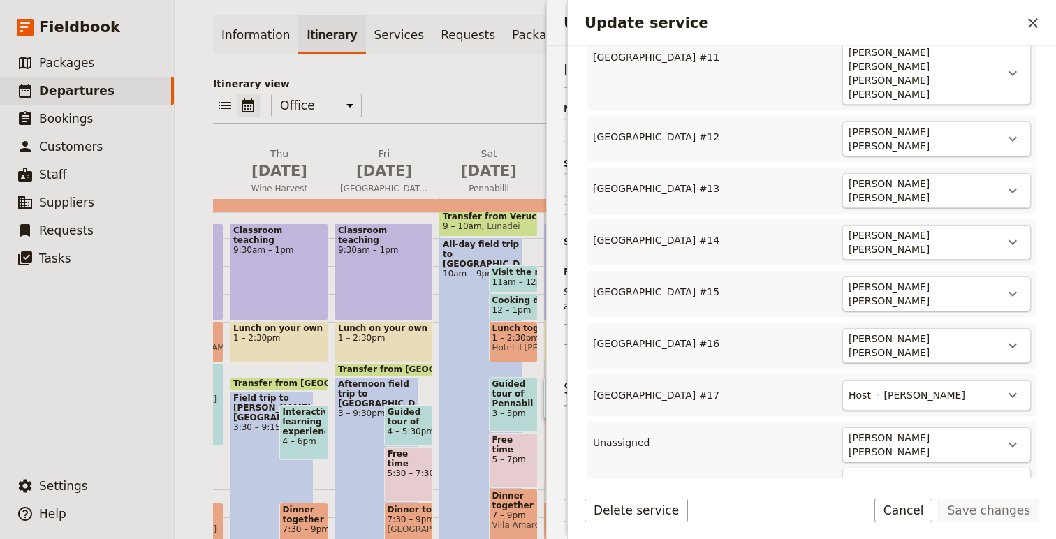
scroll to position [1011, 0]
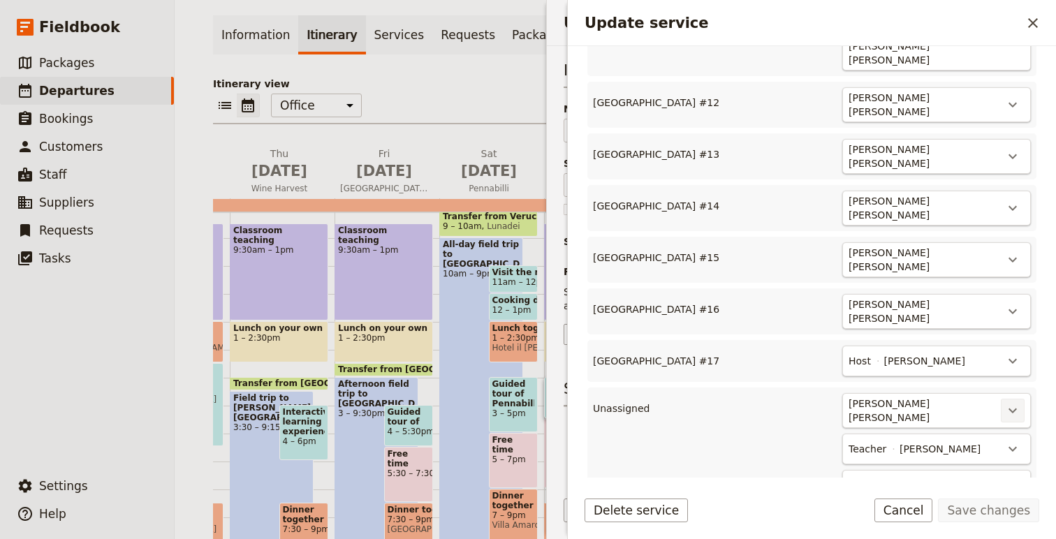
click at [1015, 402] on icon "Actions" at bounding box center [1013, 410] width 17 height 17
click at [990, 385] on span "Archeological Museum Verucchio #18" at bounding box center [952, 384] width 126 height 14
type input "18"
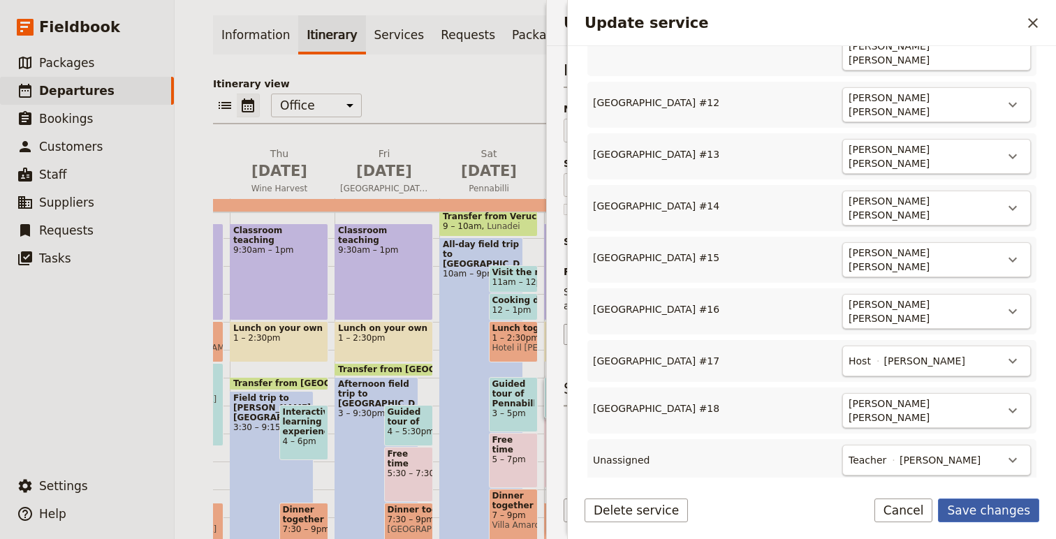
click at [994, 504] on button "Save changes" at bounding box center [988, 511] width 101 height 24
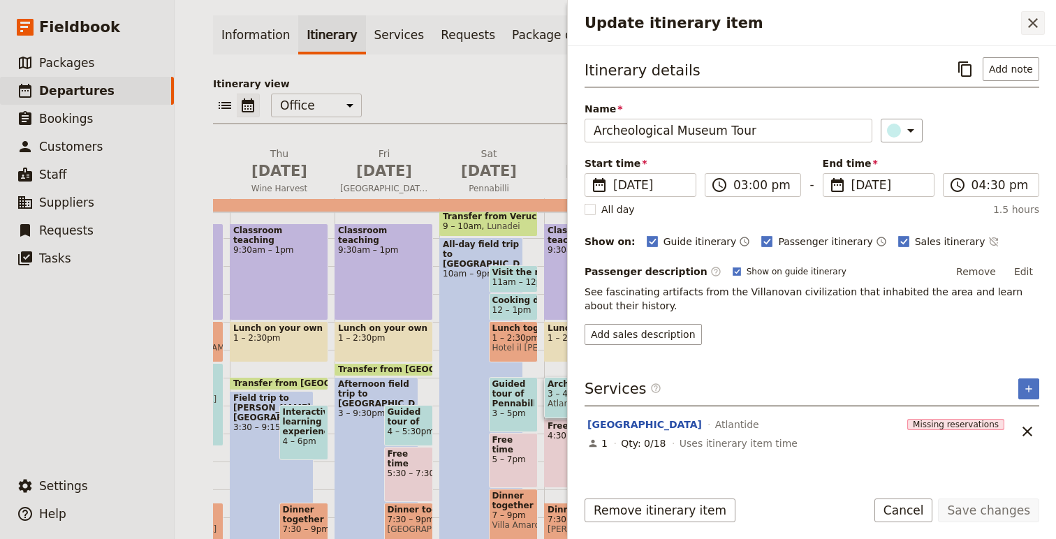
click at [1029, 19] on icon "Close drawer" at bounding box center [1033, 23] width 17 height 17
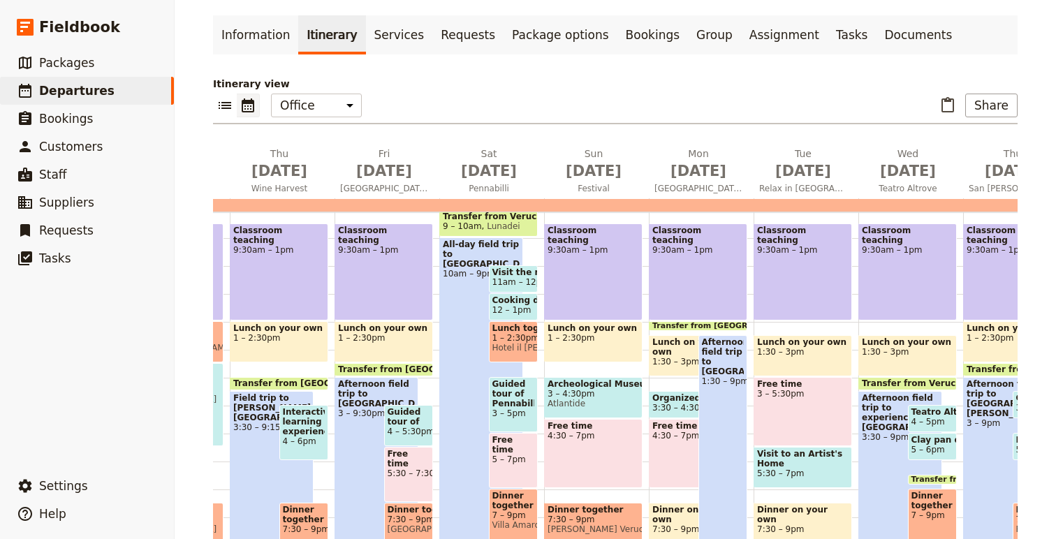
scroll to position [331, 0]
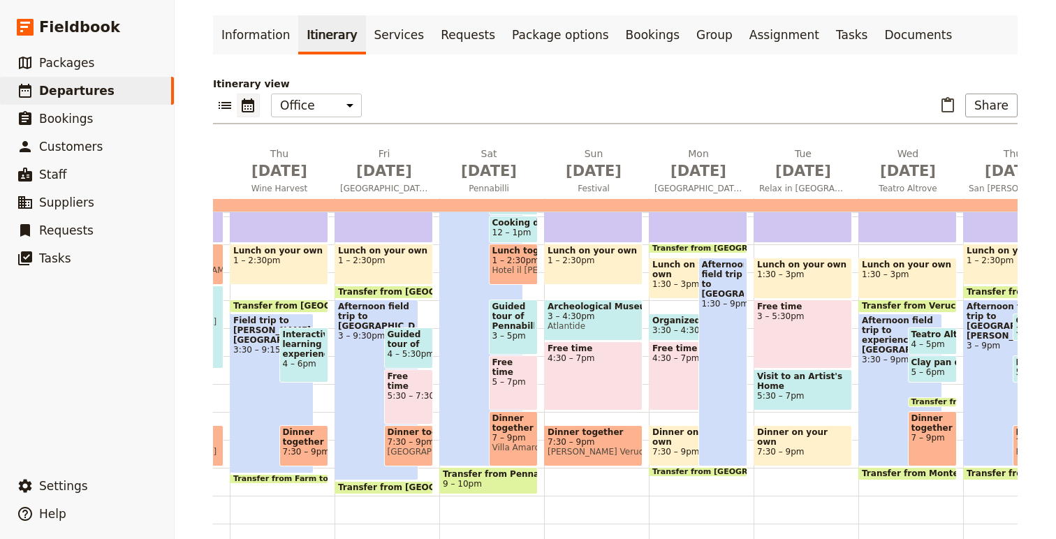
click at [619, 447] on span "La Rocca Verucchio" at bounding box center [594, 452] width 92 height 10
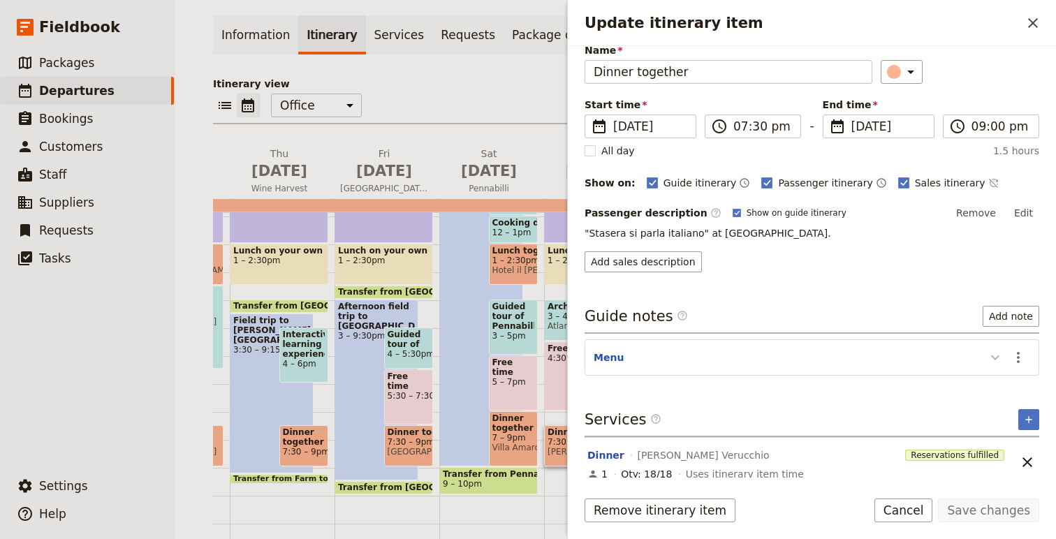
scroll to position [65, 0]
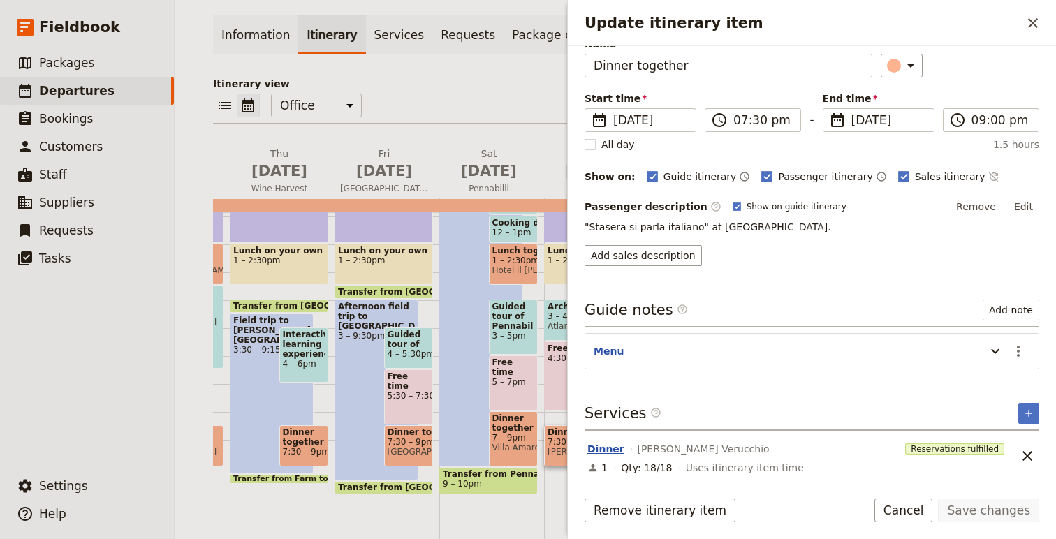
click at [600, 452] on button "Dinner" at bounding box center [606, 449] width 37 height 14
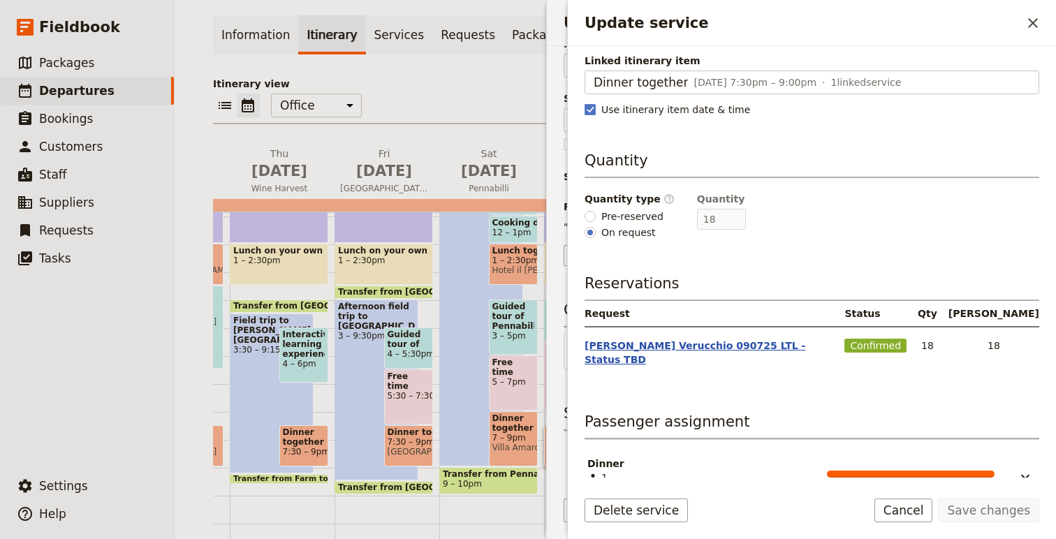
scroll to position [115, 0]
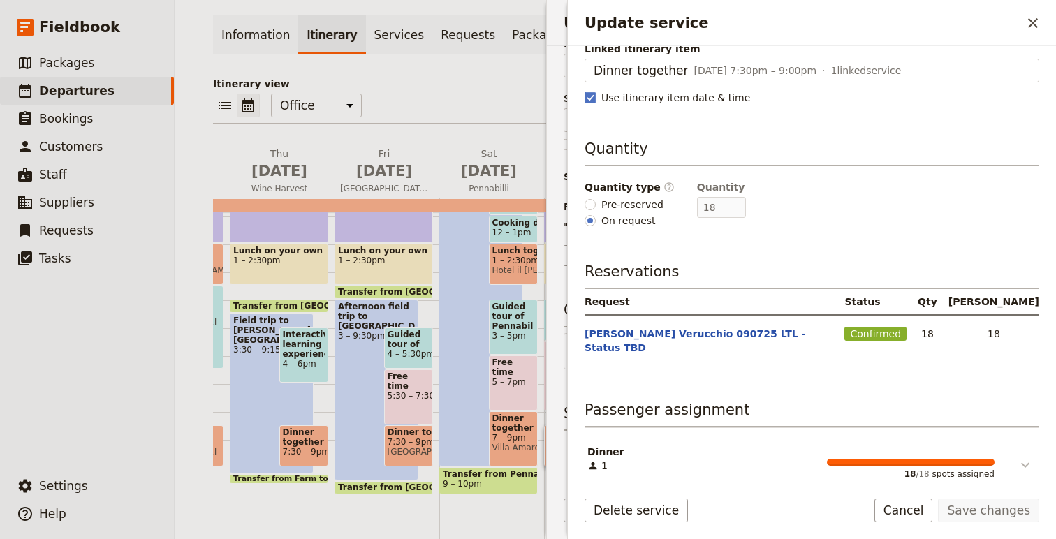
click at [1026, 457] on icon "Update service" at bounding box center [1025, 465] width 17 height 17
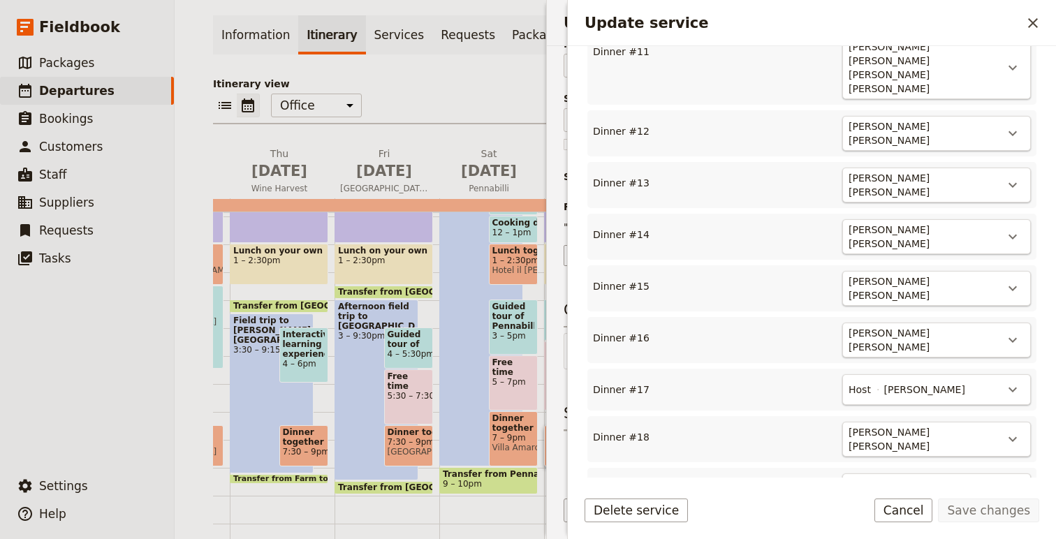
scroll to position [1133, 0]
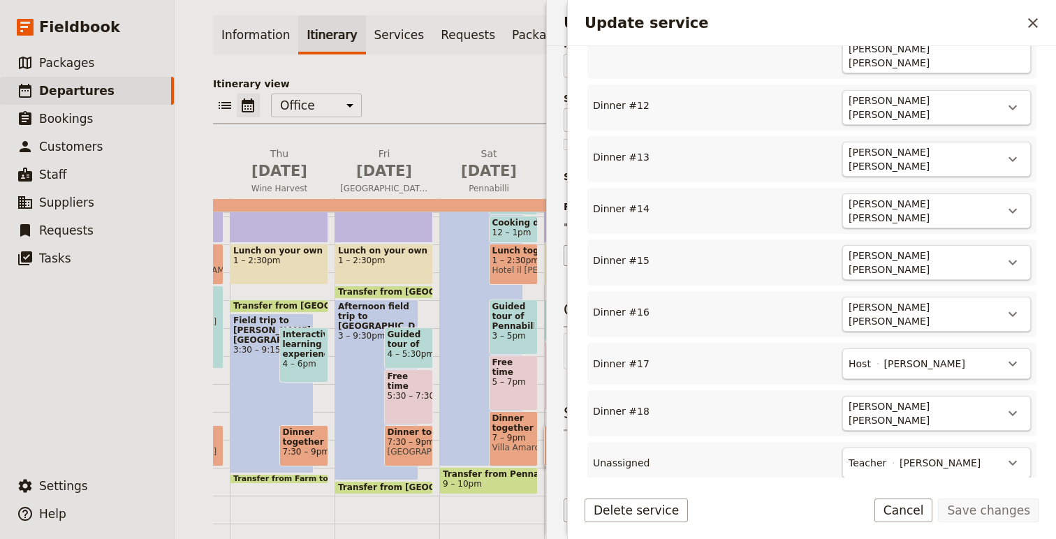
click at [1017, 528] on icon "Actions" at bounding box center [1013, 536] width 17 height 17
click at [961, 491] on span "Dinner #19" at bounding box center [959, 495] width 113 height 14
type input "19"
click at [990, 518] on button "Save changes" at bounding box center [988, 511] width 101 height 24
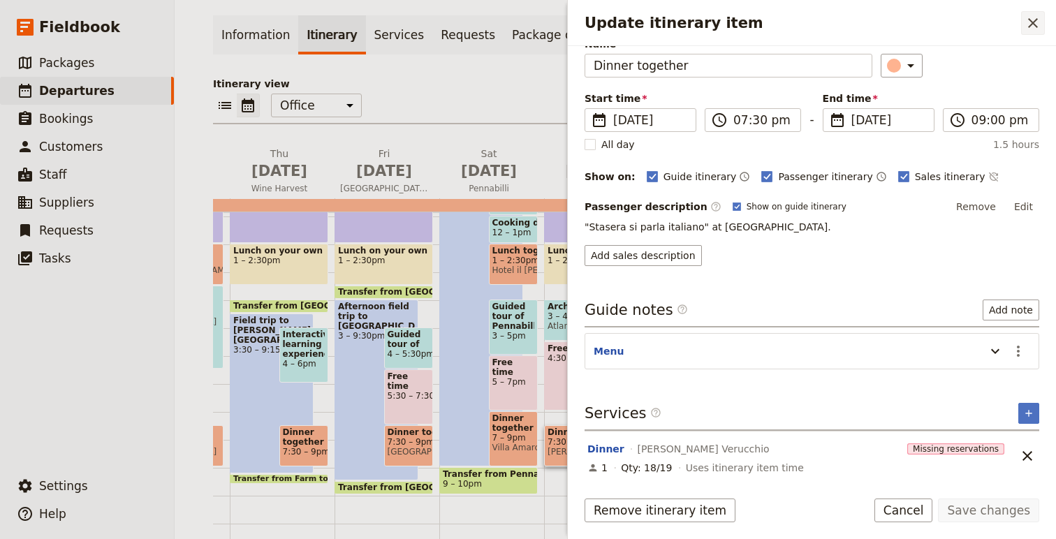
click at [1040, 27] on icon "Close drawer" at bounding box center [1033, 23] width 17 height 17
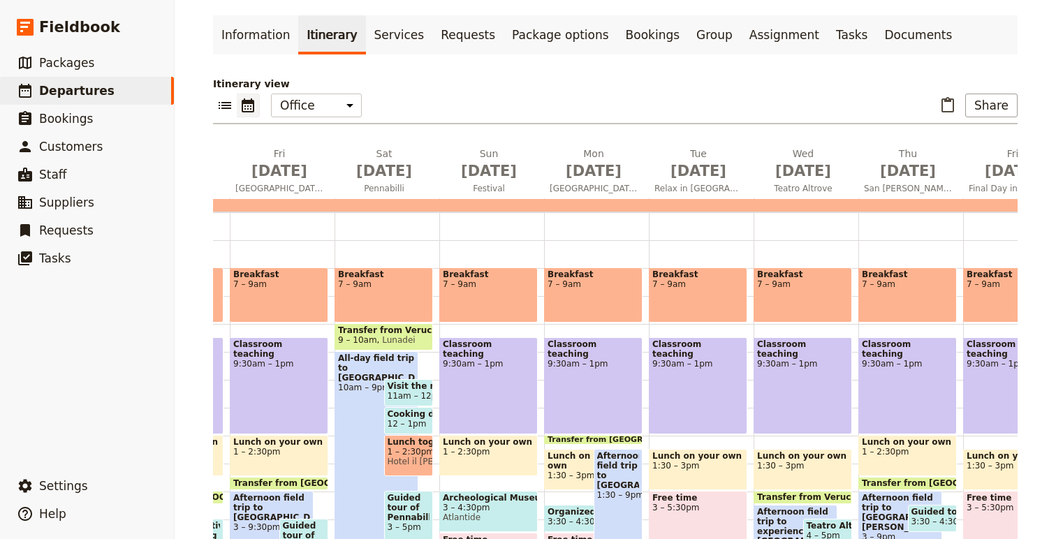
scroll to position [135, 0]
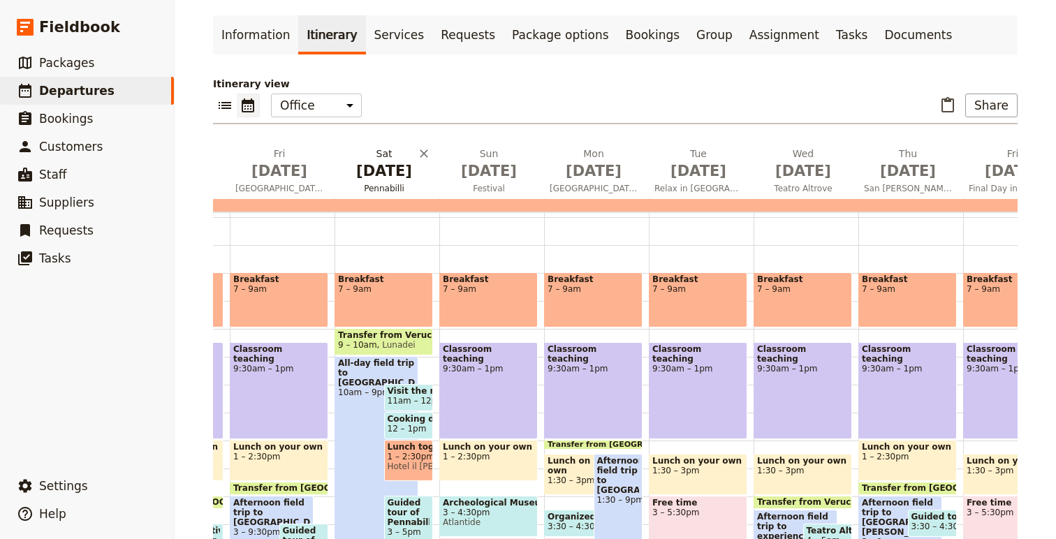
click at [392, 173] on span "[DATE]" at bounding box center [384, 171] width 88 height 21
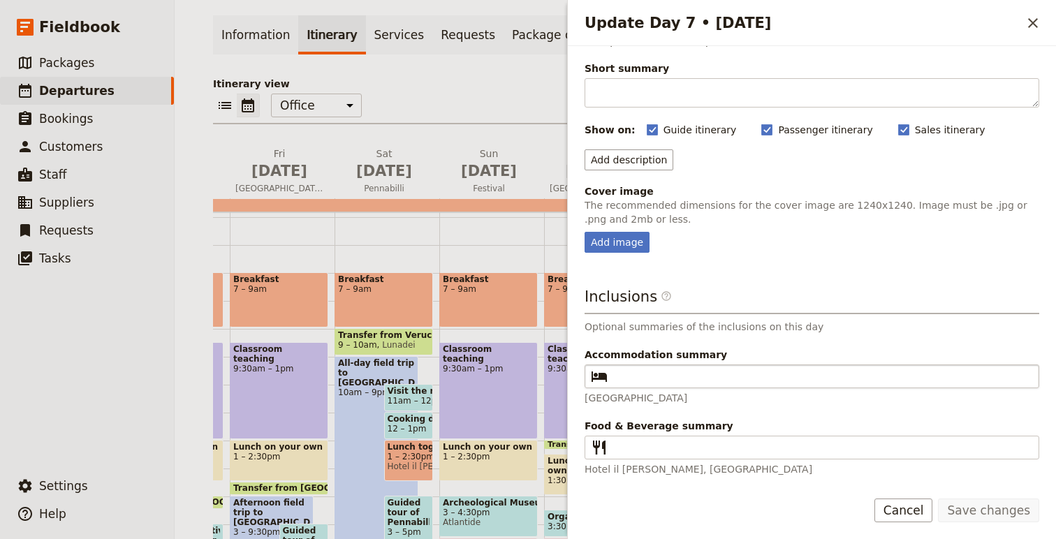
scroll to position [0, 0]
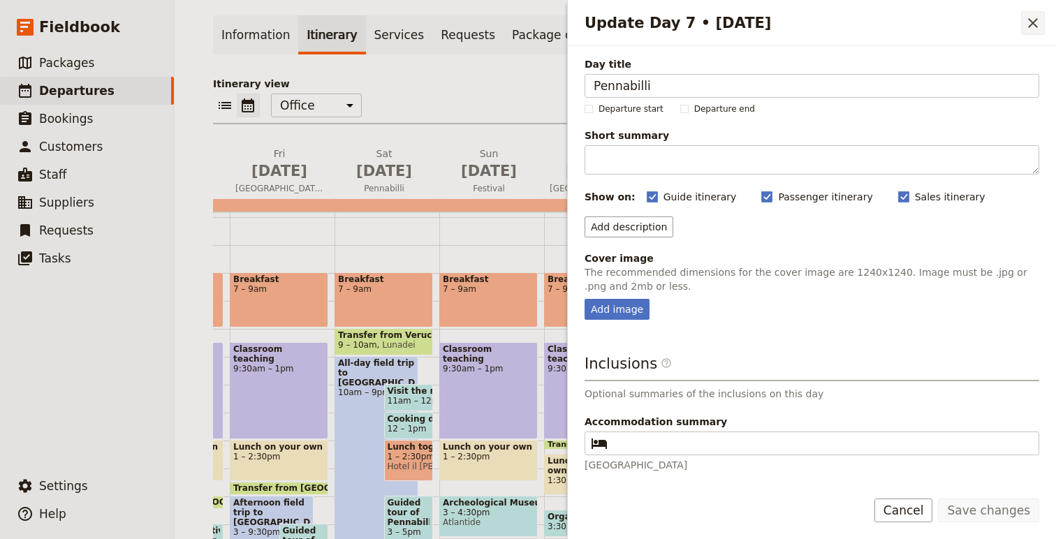
click at [1025, 25] on icon "Close drawer" at bounding box center [1033, 23] width 17 height 17
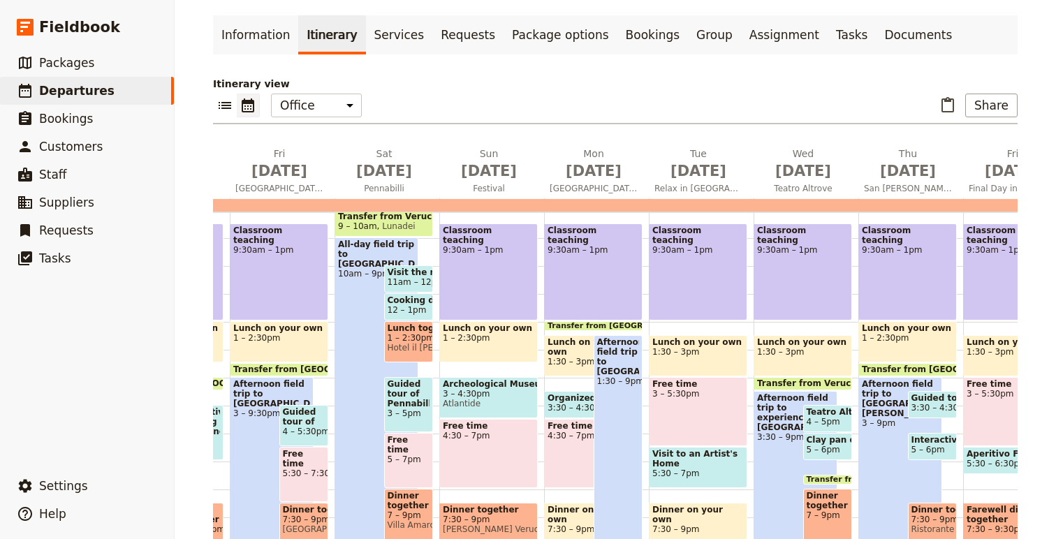
scroll to position [263, 0]
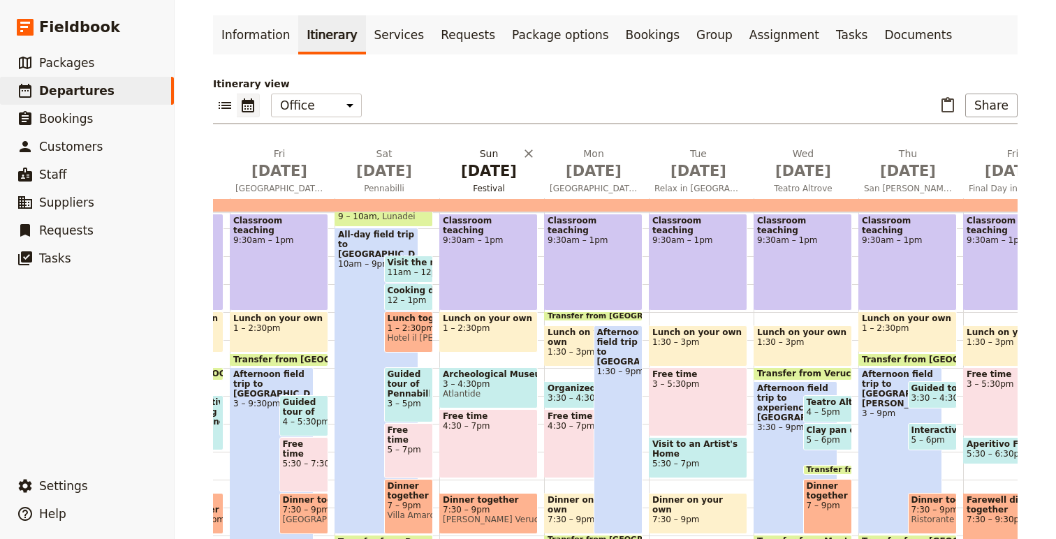
click at [495, 159] on h2 "Sun Sep 14 Festival" at bounding box center [489, 164] width 88 height 35
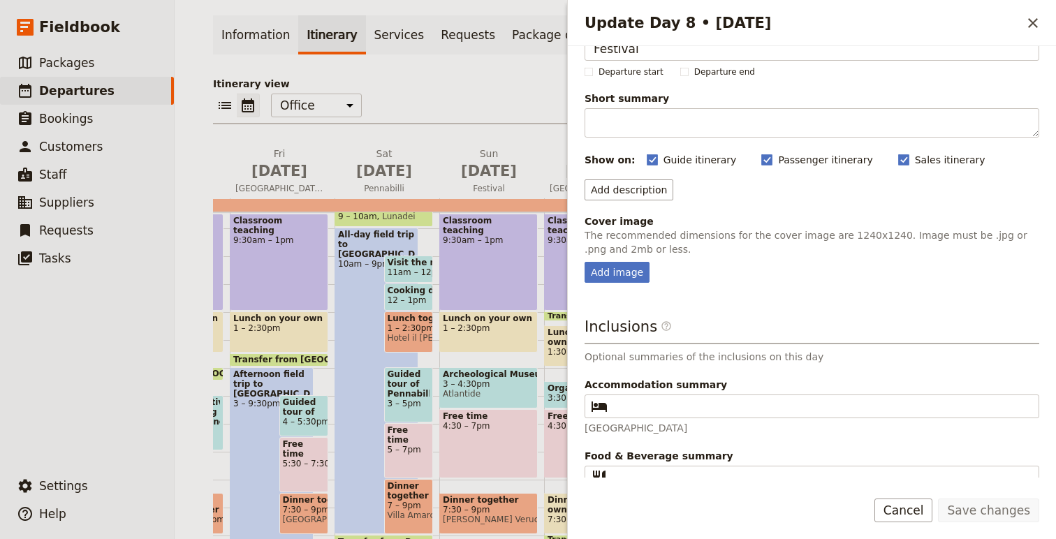
scroll to position [67, 0]
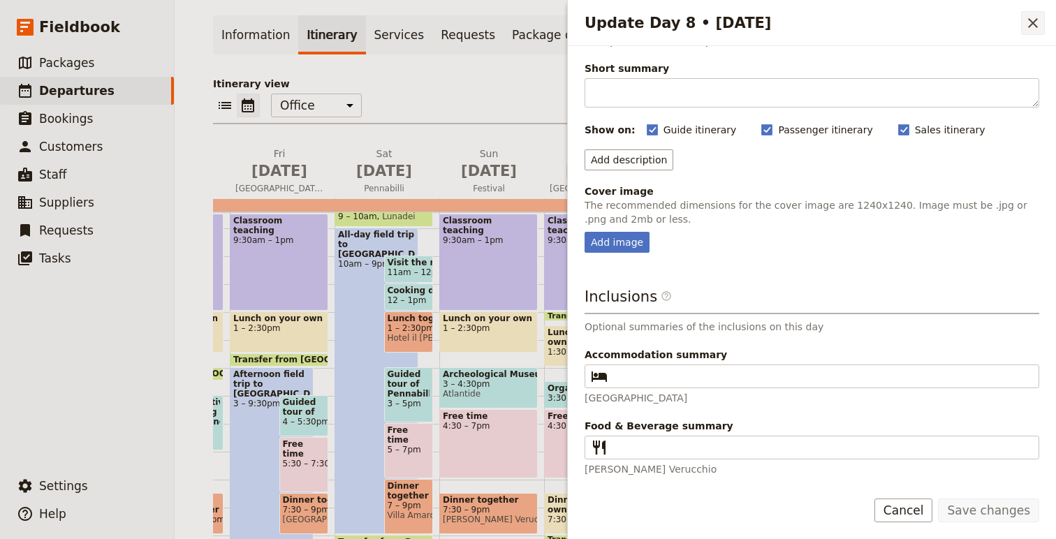
click at [1029, 24] on icon "Close drawer" at bounding box center [1033, 23] width 17 height 17
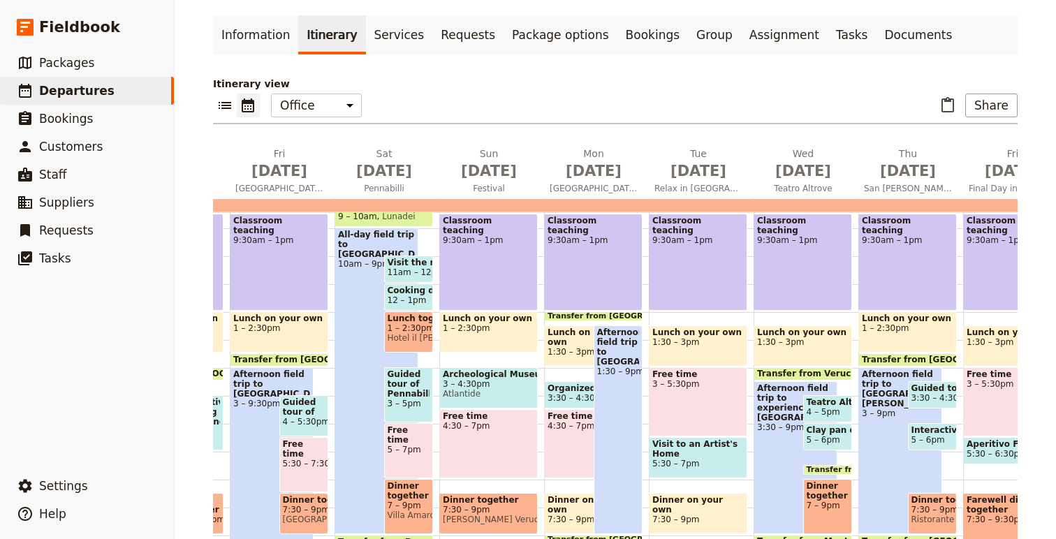
scroll to position [286, 0]
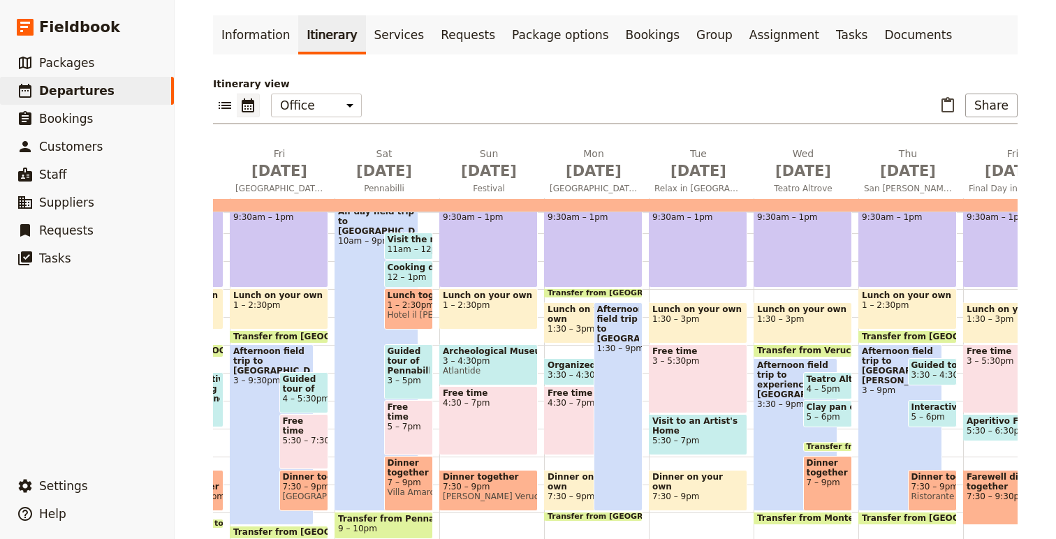
click at [577, 293] on span at bounding box center [593, 295] width 97 height 6
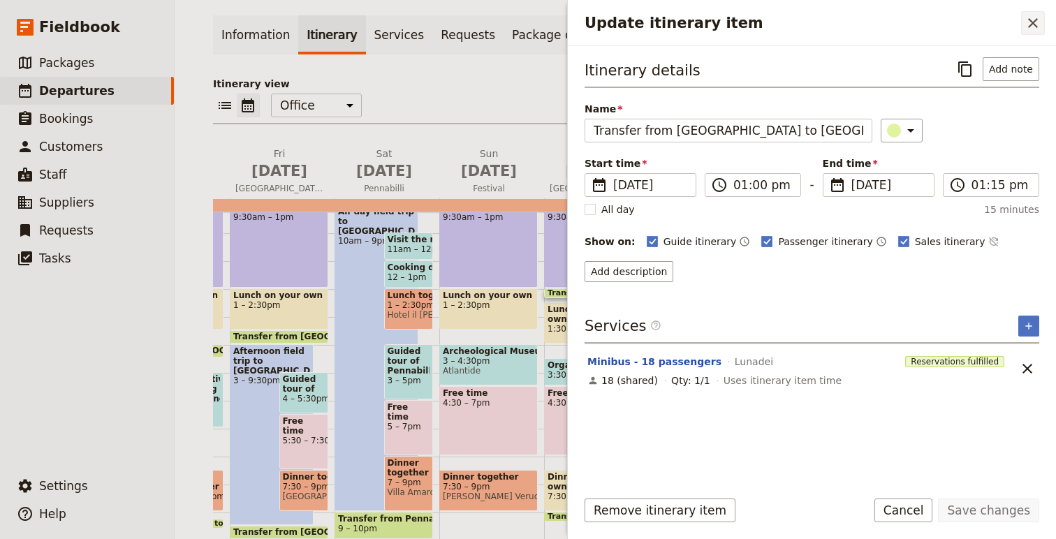
click at [1038, 22] on icon "Close drawer" at bounding box center [1033, 23] width 17 height 17
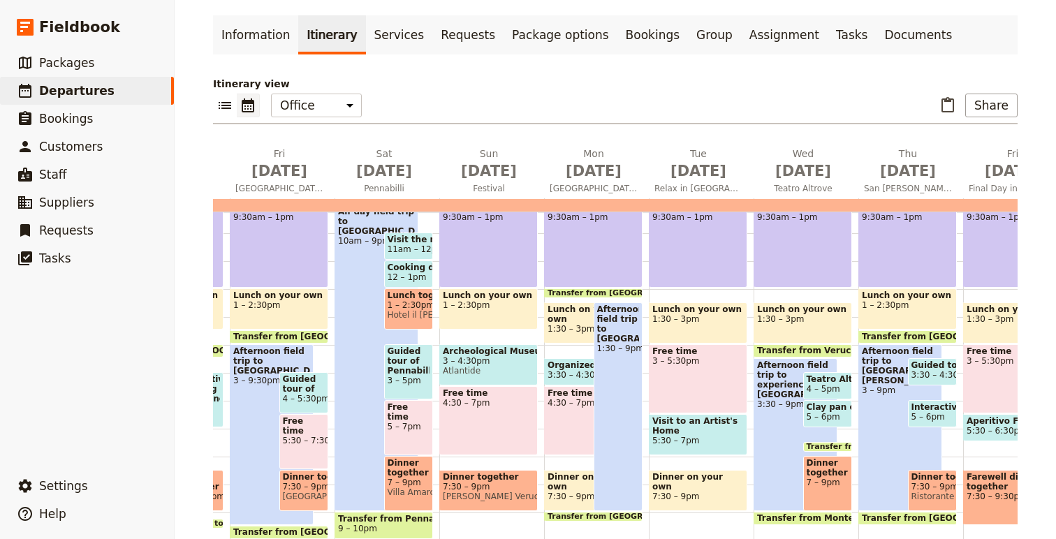
click at [570, 372] on span "3:30 – 4:30pm" at bounding box center [578, 375] width 61 height 10
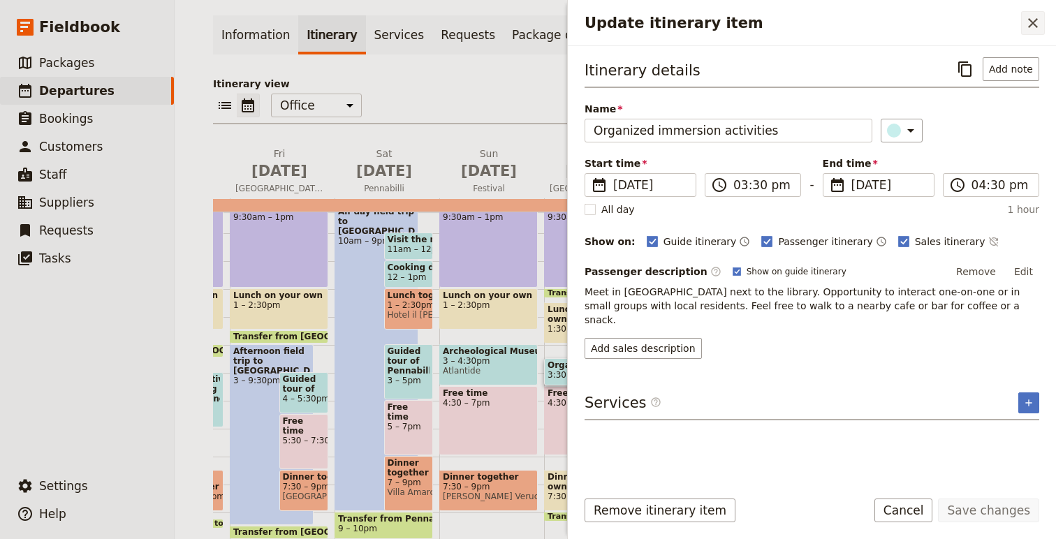
click at [1034, 21] on icon "Close drawer" at bounding box center [1034, 23] width 10 height 10
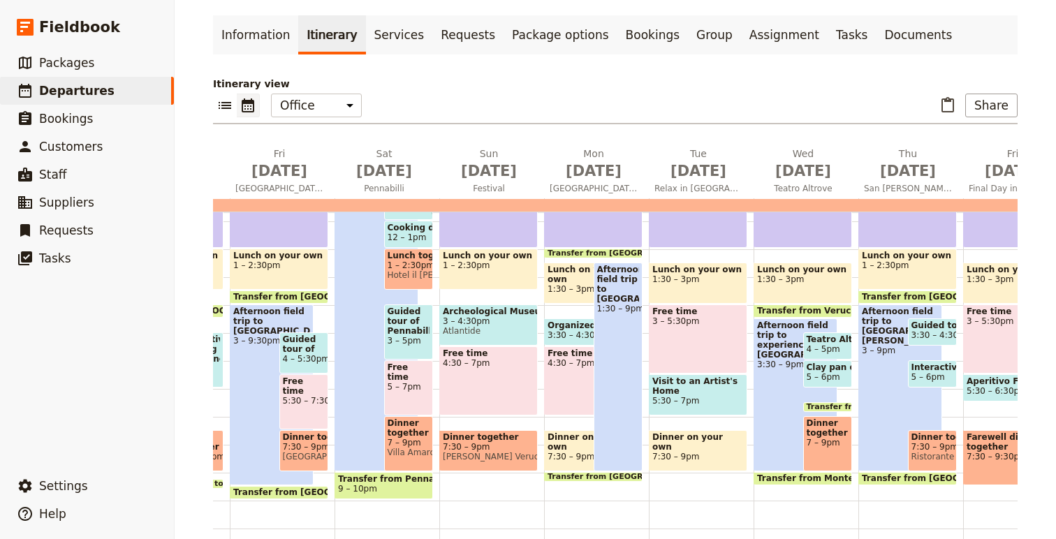
scroll to position [331, 0]
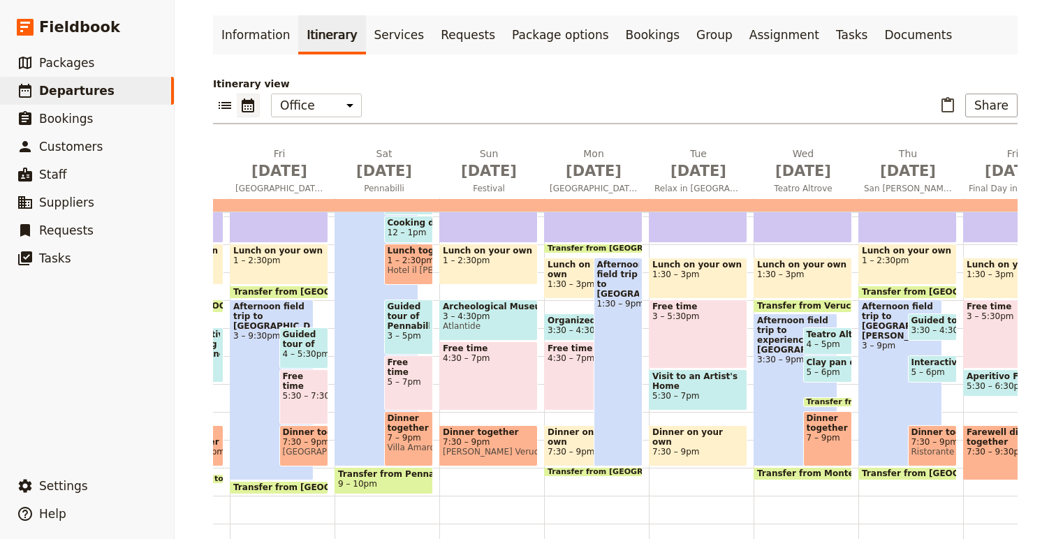
click at [569, 442] on span "Dinner on your own" at bounding box center [586, 438] width 77 height 20
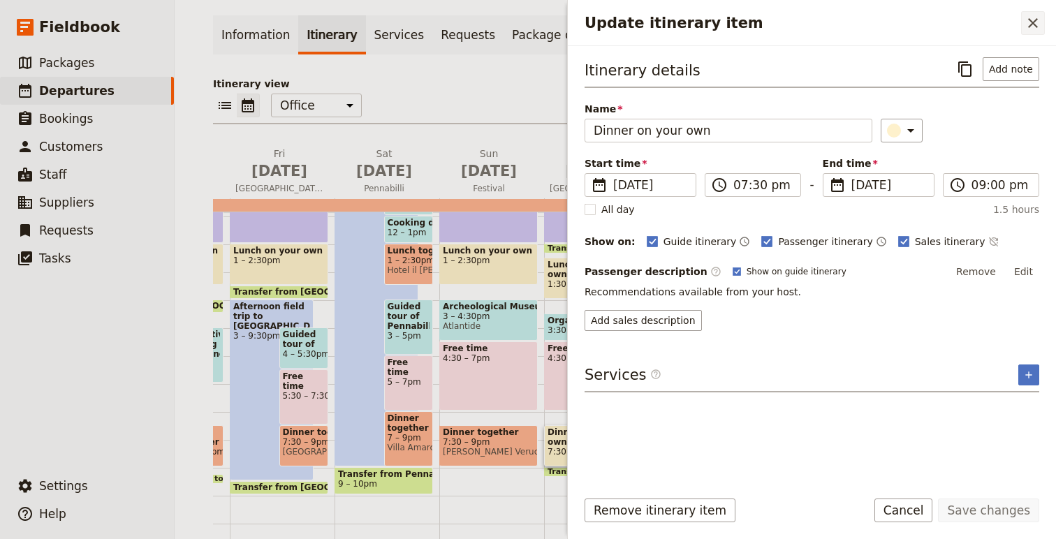
click at [1036, 21] on icon "Close drawer" at bounding box center [1033, 23] width 17 height 17
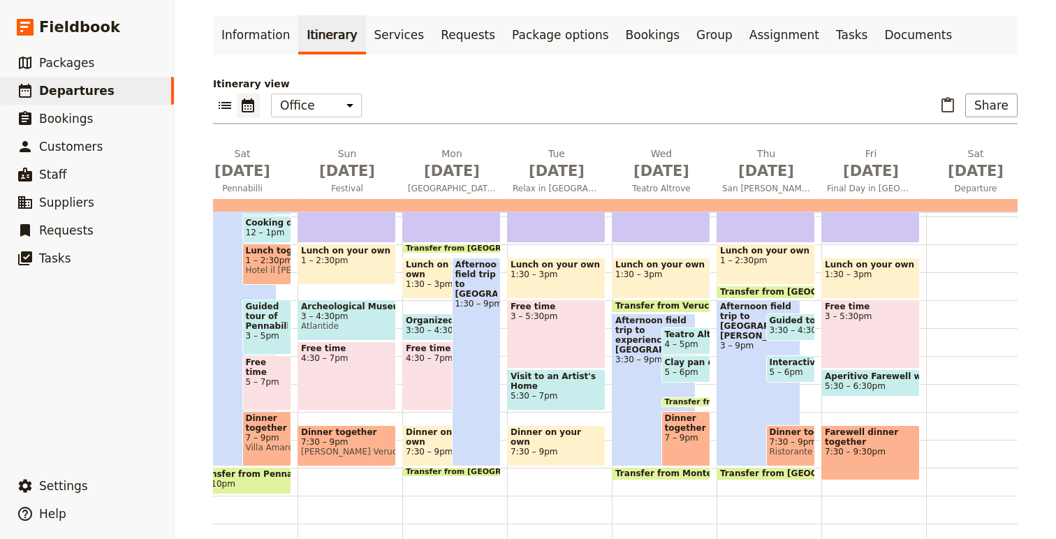
scroll to position [0, 704]
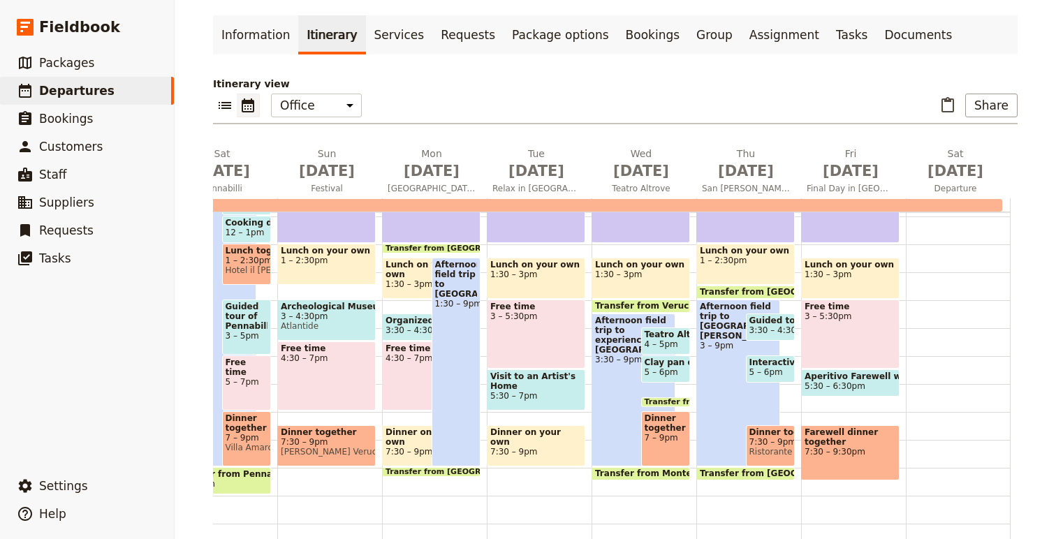
click at [539, 381] on span "Visit to an Artist's Home" at bounding box center [537, 382] width 92 height 20
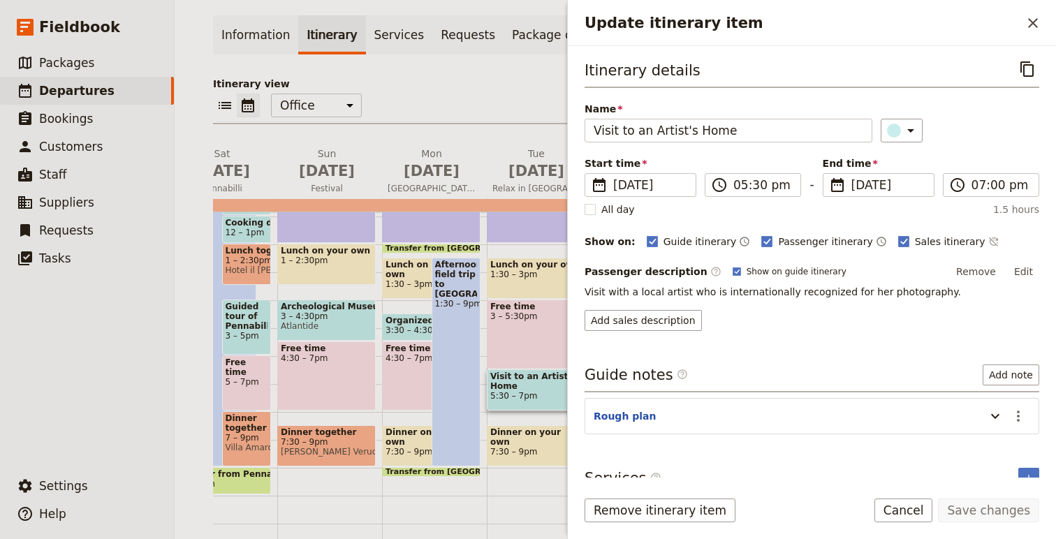
scroll to position [17, 0]
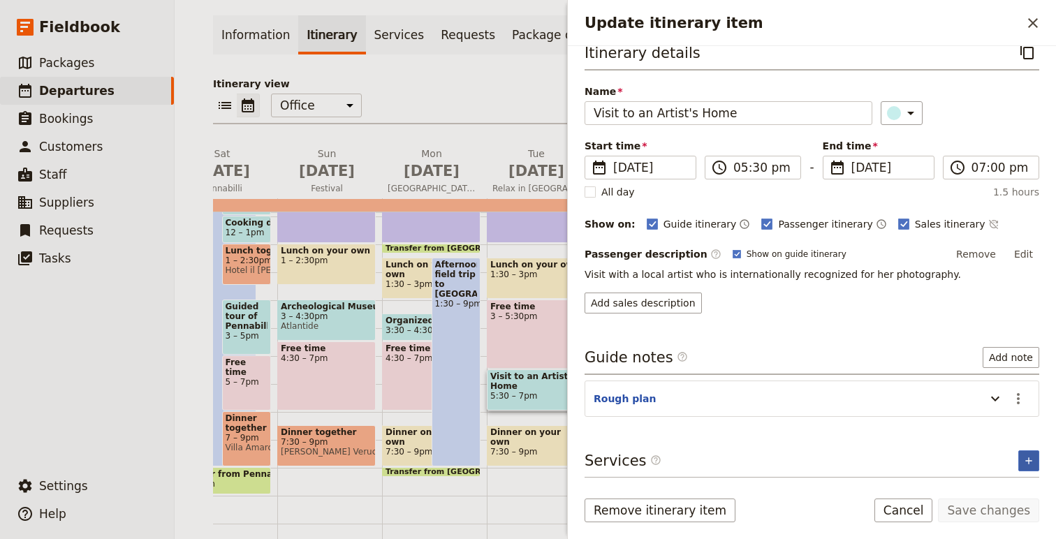
click at [1029, 460] on icon "Add service inclusion" at bounding box center [1029, 461] width 11 height 11
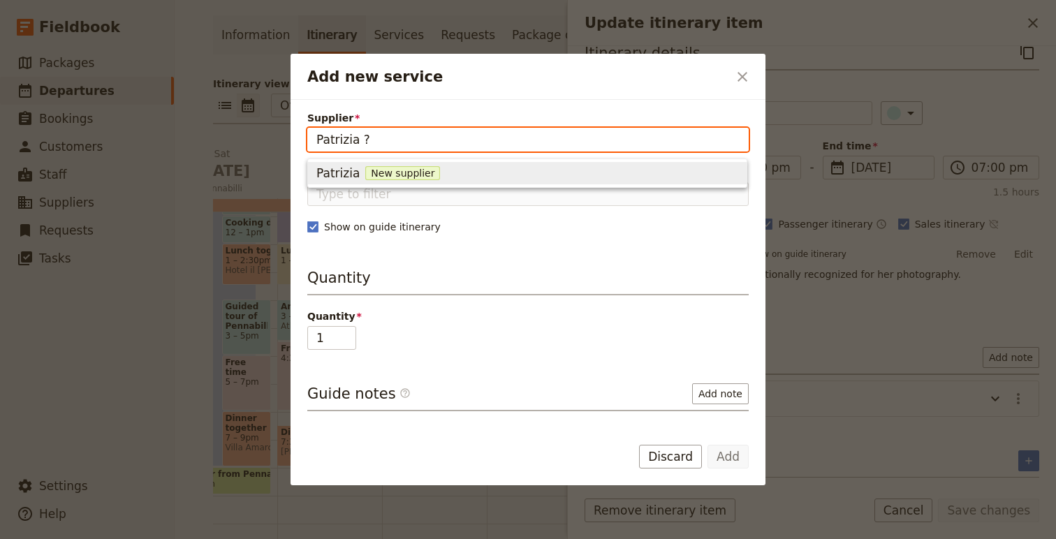
type input "Patrizia ??"
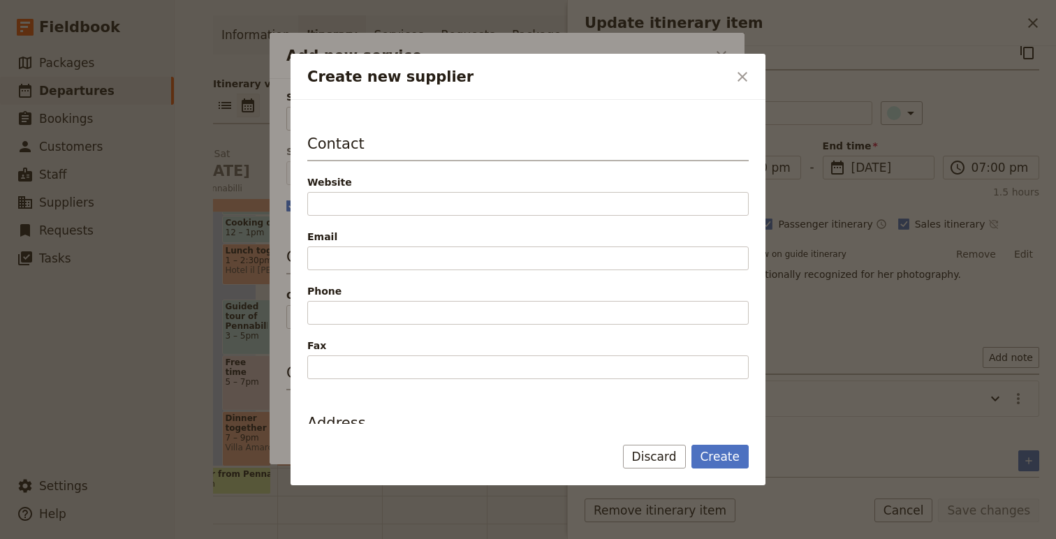
scroll to position [305, 0]
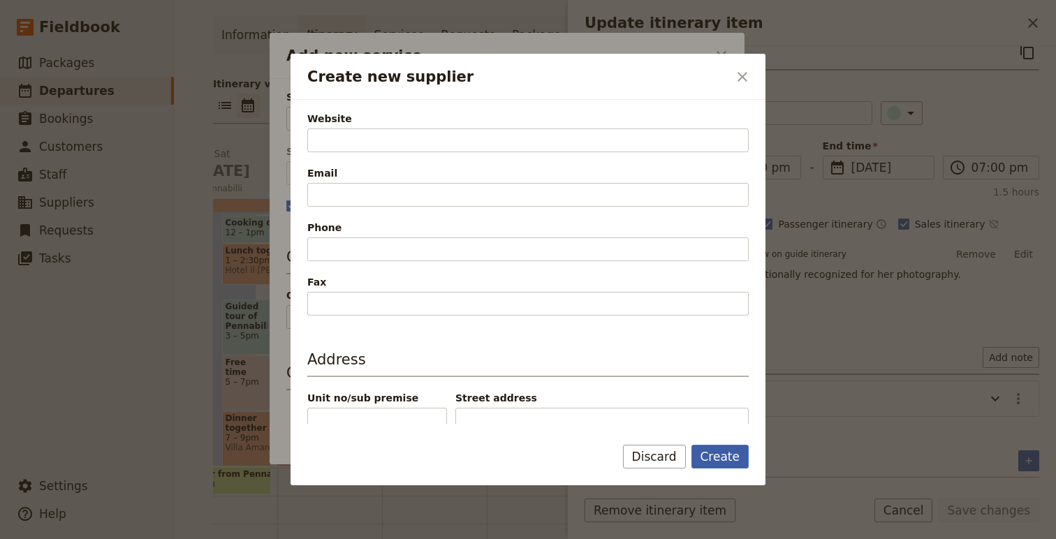
click at [728, 461] on button "Create" at bounding box center [721, 457] width 58 height 24
type input "Patrizia ??"
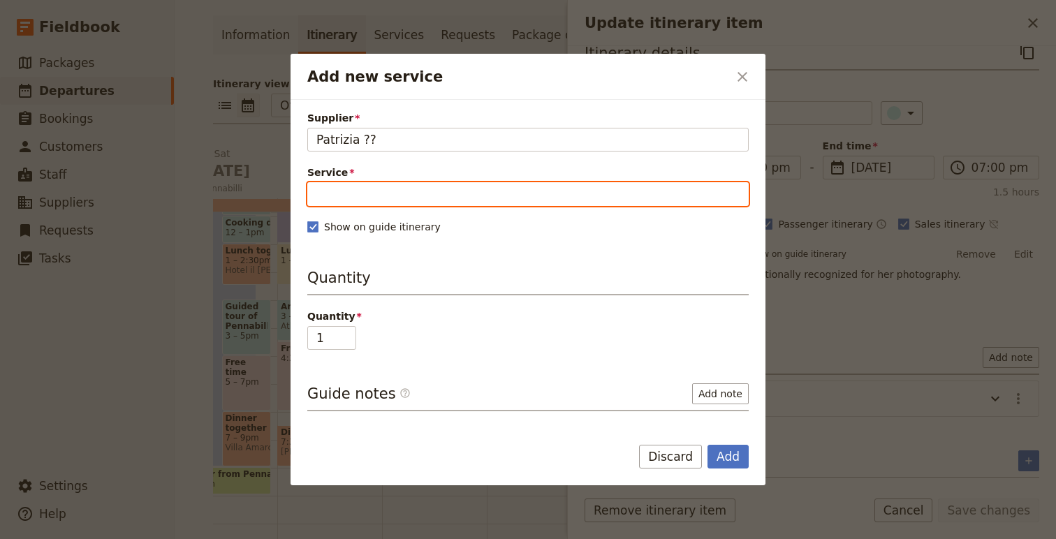
click at [358, 185] on input "Service" at bounding box center [528, 194] width 442 height 24
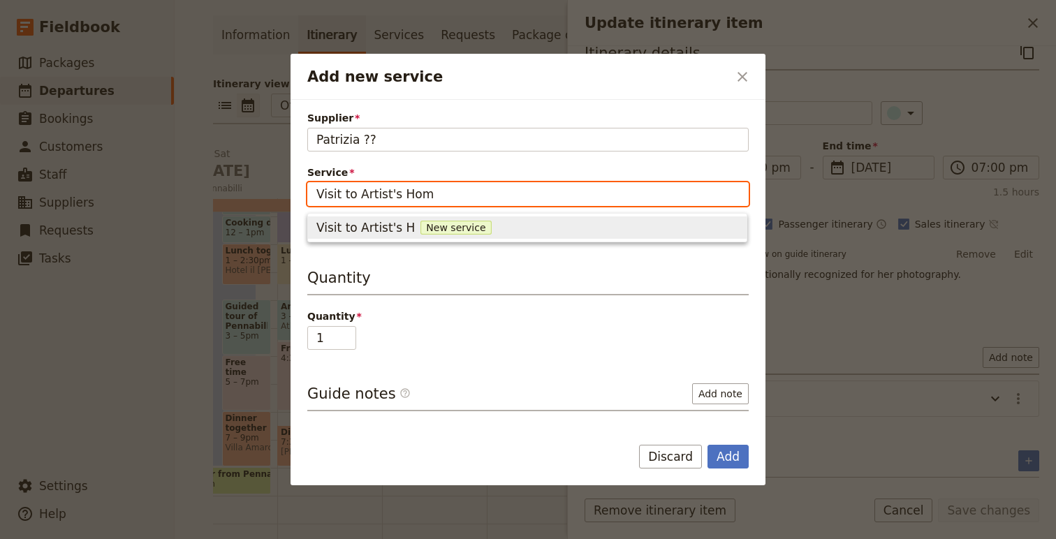
type input "Visit to Artist's Home"
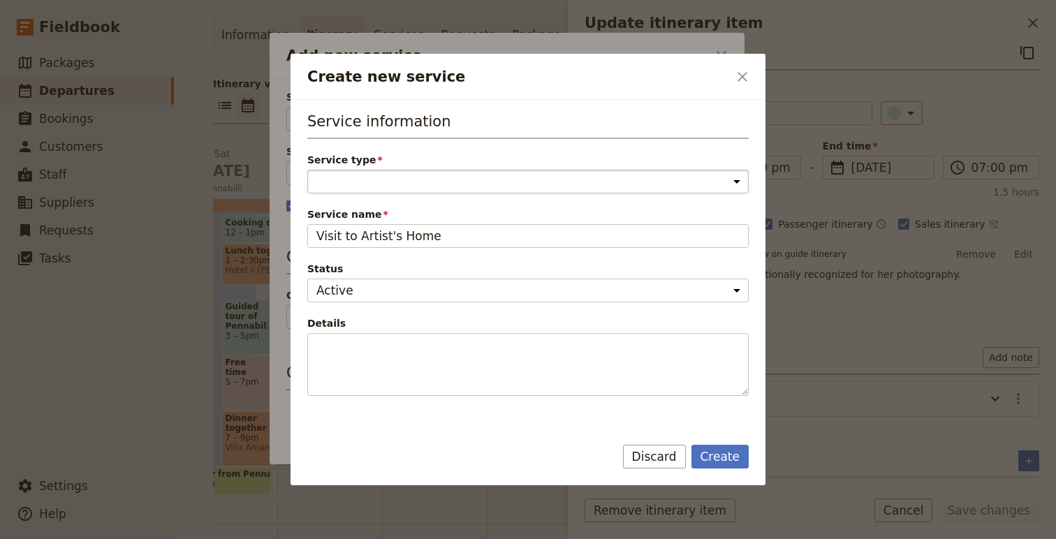
click at [393, 187] on select "Accommodation Activity Transport Flight Food and beverage Other" at bounding box center [528, 182] width 442 height 24
select select "ActivityService"
click at [307, 170] on select "Accommodation Activity Transport Flight Food and beverage Other" at bounding box center [528, 182] width 442 height 24
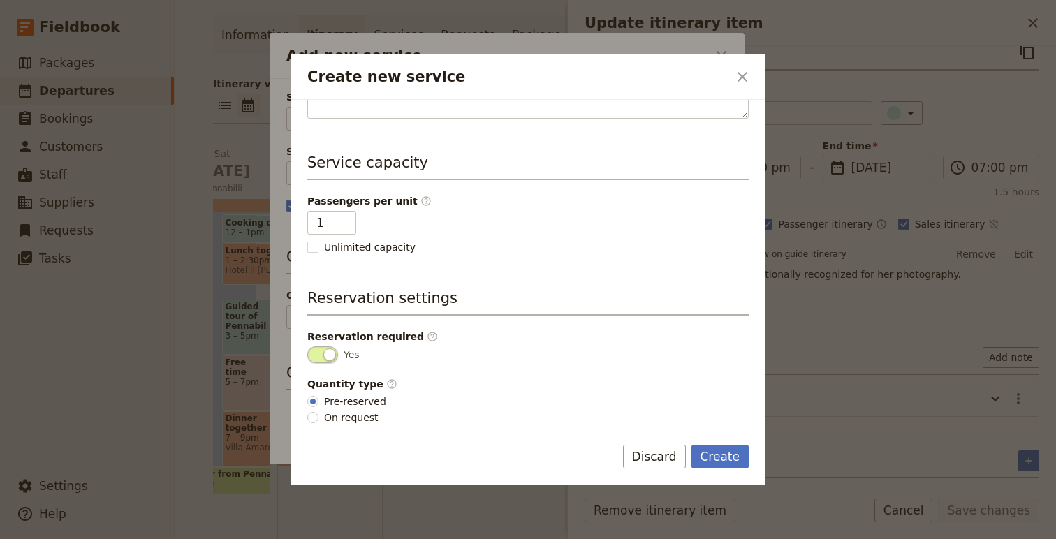
scroll to position [279, 0]
click at [365, 422] on label "On request" at bounding box center [346, 415] width 79 height 15
click at [319, 421] on input "On request" at bounding box center [312, 415] width 11 height 11
radio input "true"
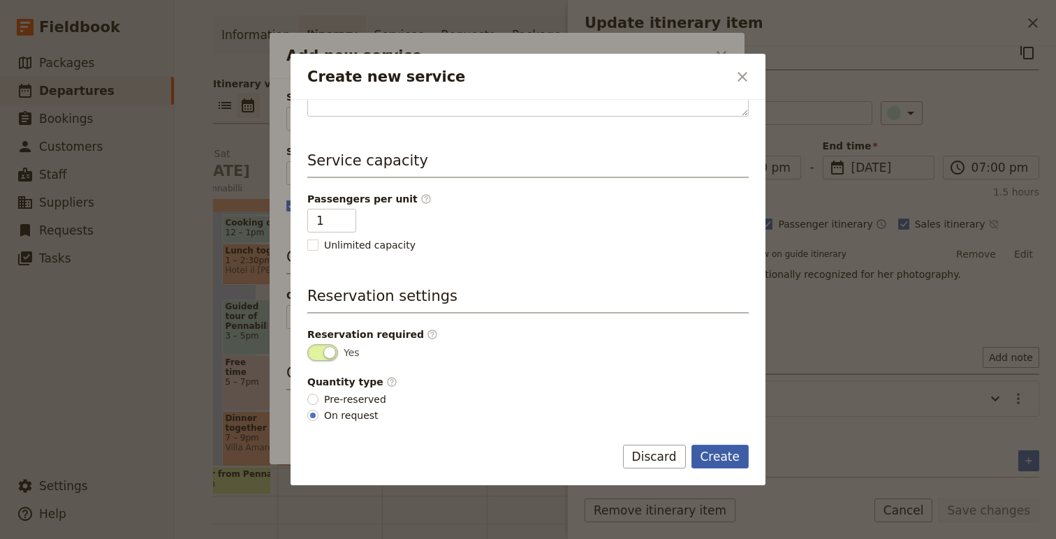
click at [713, 460] on button "Create" at bounding box center [721, 457] width 58 height 24
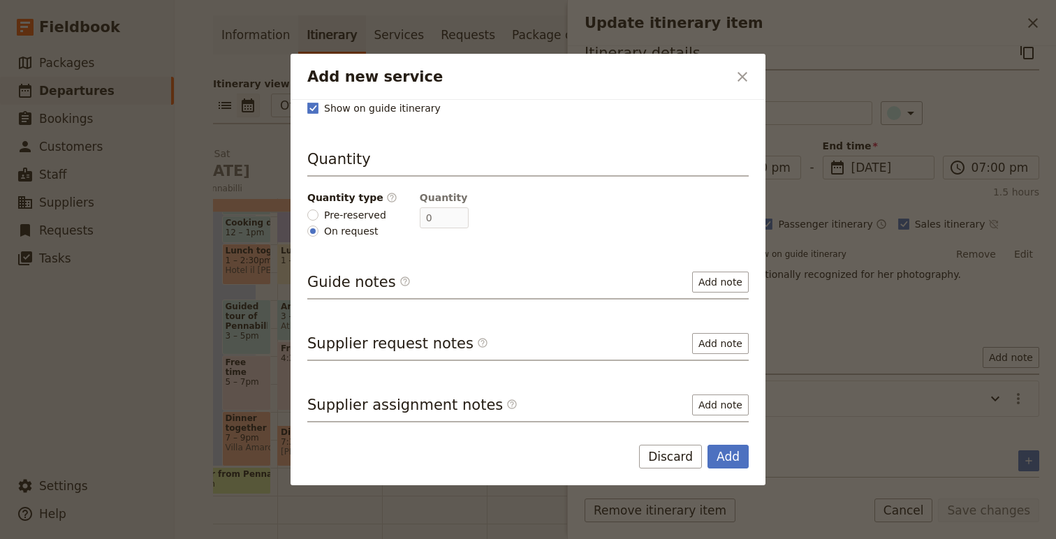
scroll to position [0, 0]
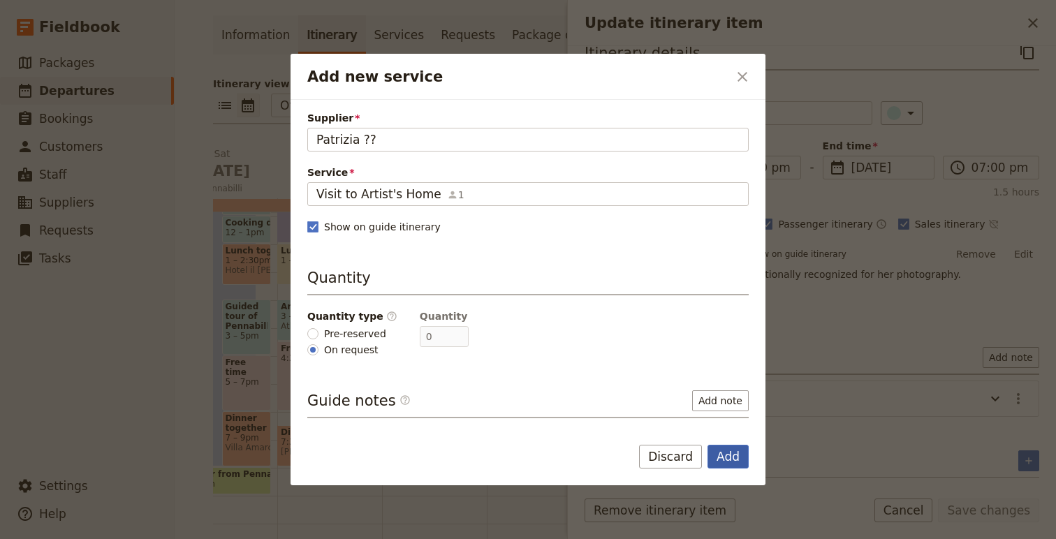
click at [736, 457] on button "Add" at bounding box center [728, 457] width 41 height 24
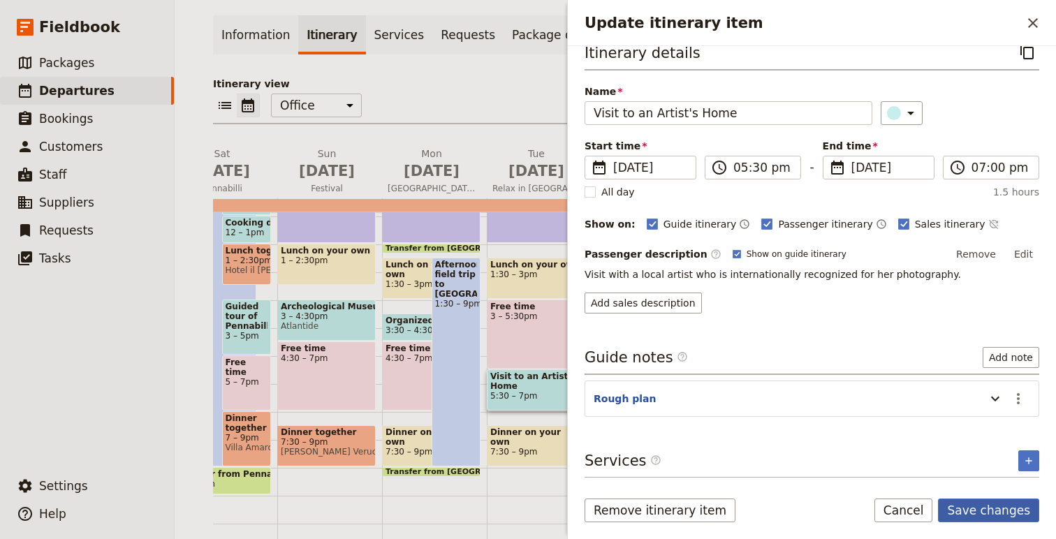
click at [990, 509] on button "Save changes" at bounding box center [988, 511] width 101 height 24
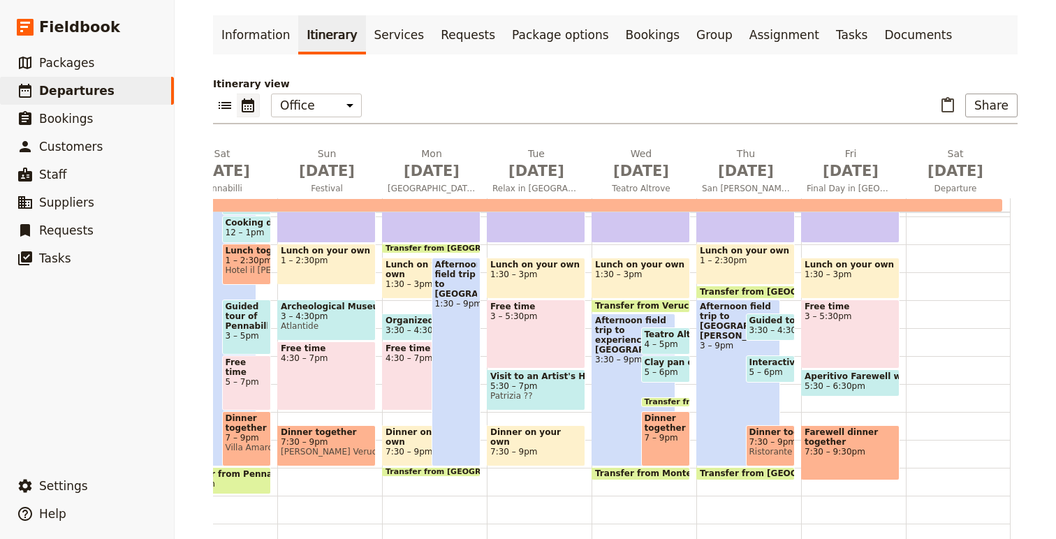
click at [517, 388] on span "5:30 – 7pm" at bounding box center [537, 387] width 92 height 10
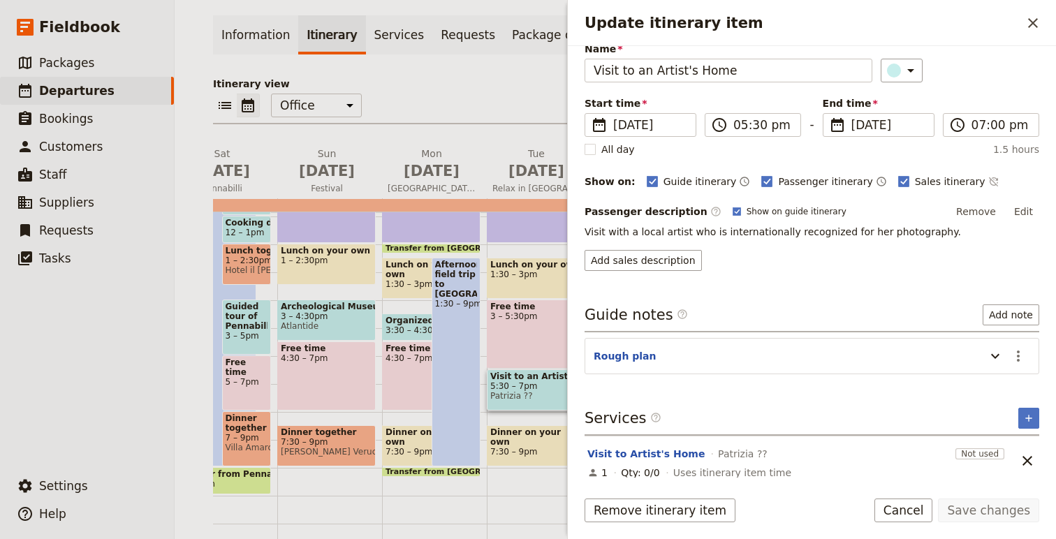
scroll to position [67, 0]
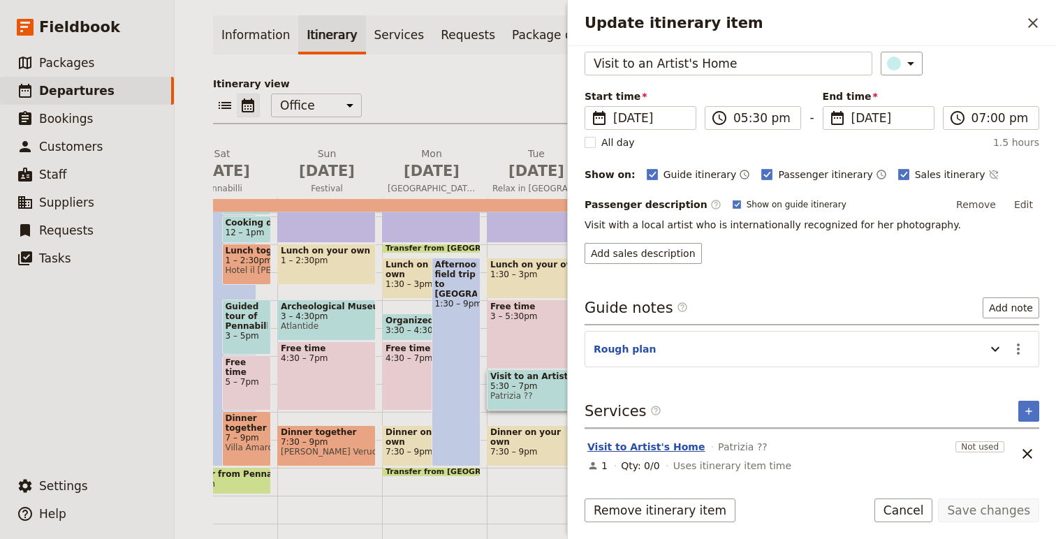
click at [620, 442] on button "Visit to Artist's Home" at bounding box center [646, 447] width 117 height 14
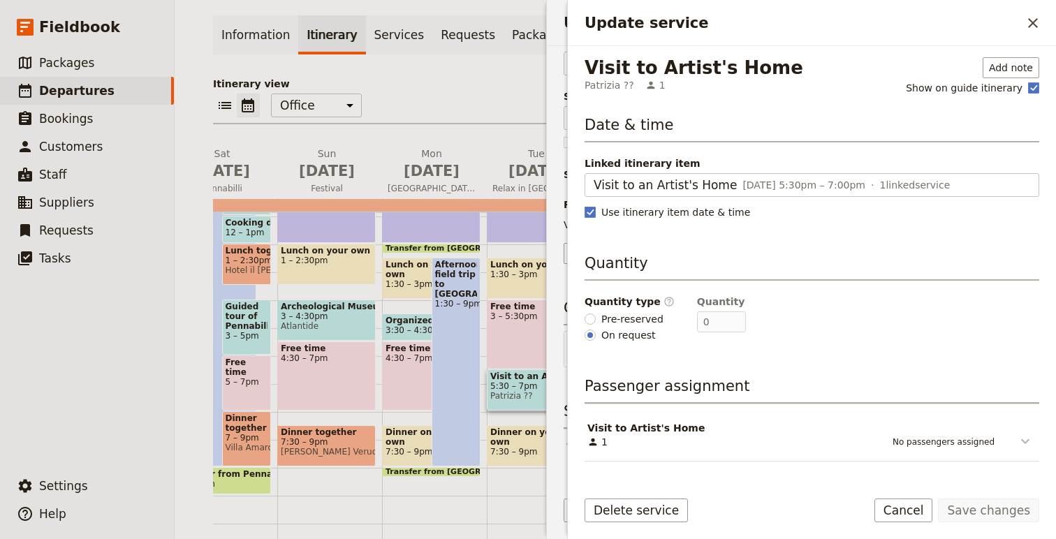
click at [1026, 440] on icon "Update service" at bounding box center [1025, 441] width 17 height 17
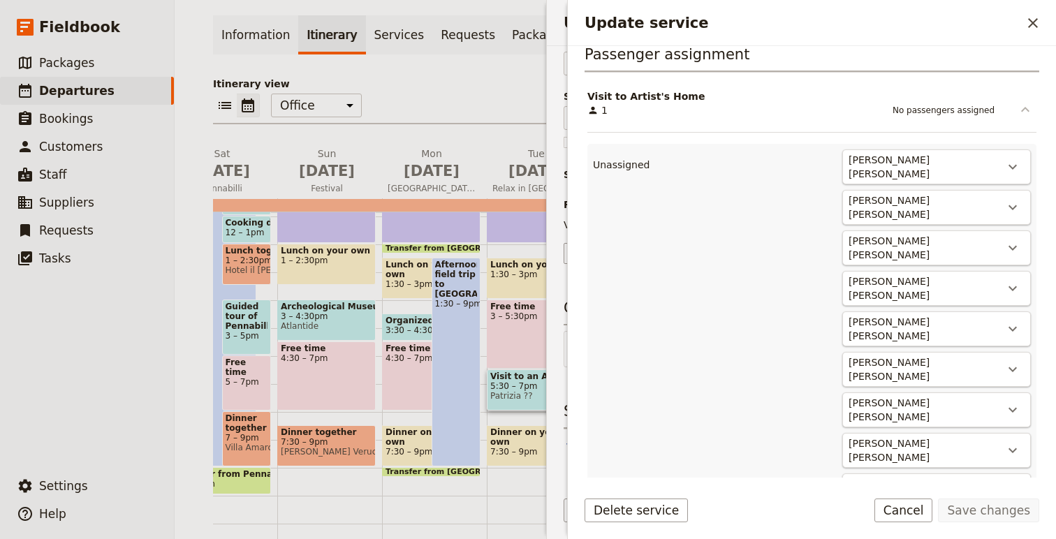
scroll to position [362, 0]
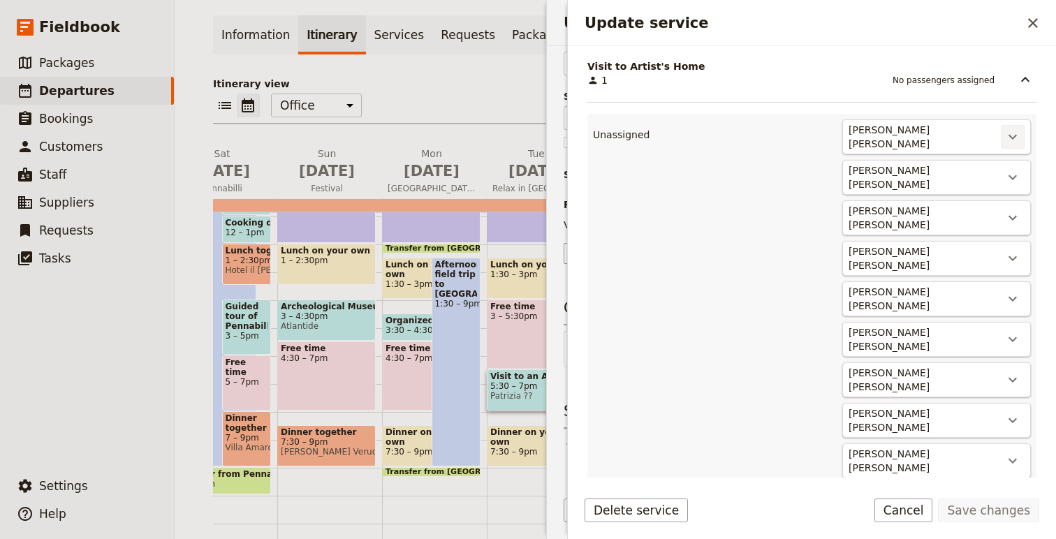
click at [1012, 125] on button "​" at bounding box center [1013, 137] width 24 height 24
click at [974, 180] on span "Visit to Artist's Home #1" at bounding box center [956, 183] width 120 height 14
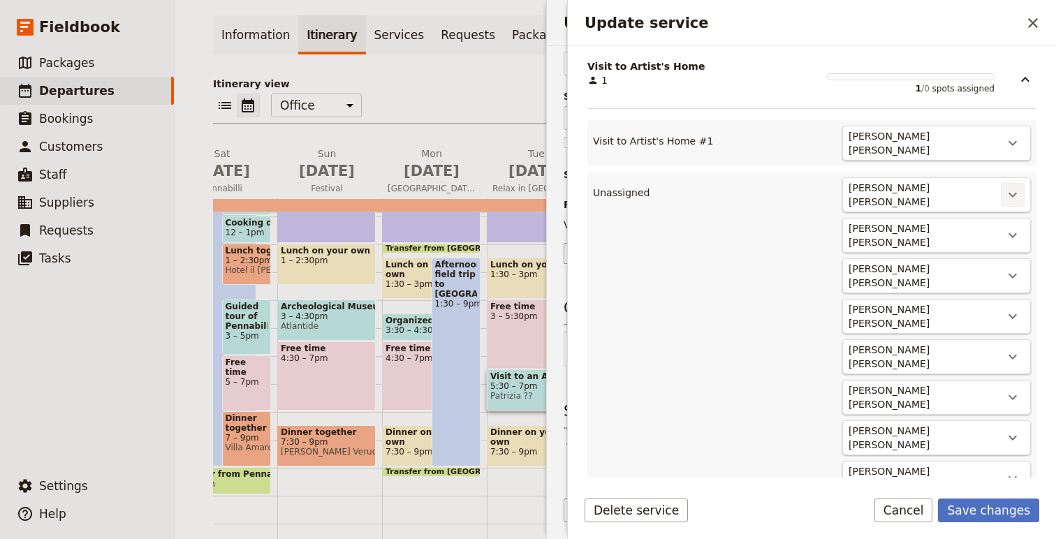
click at [1005, 189] on icon "Actions" at bounding box center [1013, 195] width 17 height 17
click at [1001, 225] on ul "Visit to Artist's Home #2" at bounding box center [955, 235] width 137 height 22
click at [1002, 235] on span "Visit to Artist's Home #2" at bounding box center [956, 236] width 120 height 14
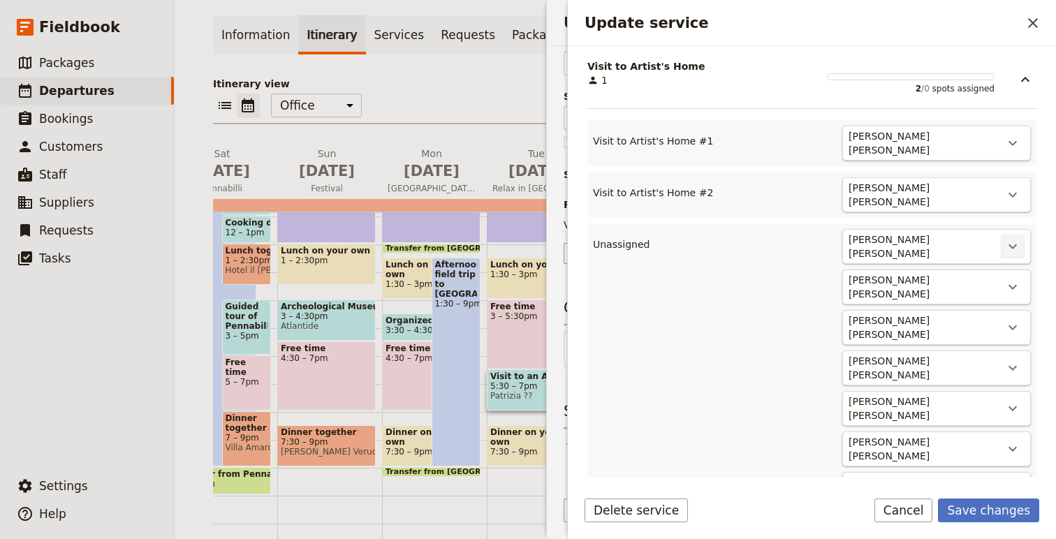
click at [1017, 238] on icon "Actions" at bounding box center [1013, 246] width 17 height 17
click at [1003, 282] on span "Visit to Artist's Home #3" at bounding box center [956, 284] width 120 height 14
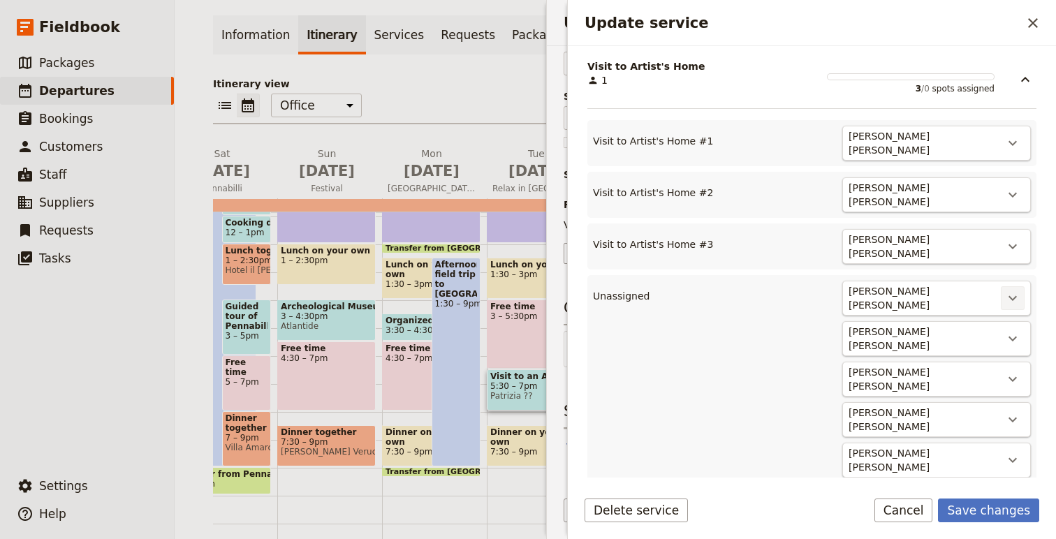
click at [1012, 290] on icon "Actions" at bounding box center [1013, 298] width 17 height 17
click at [995, 328] on span "Visit to Artist's Home #4" at bounding box center [956, 331] width 120 height 14
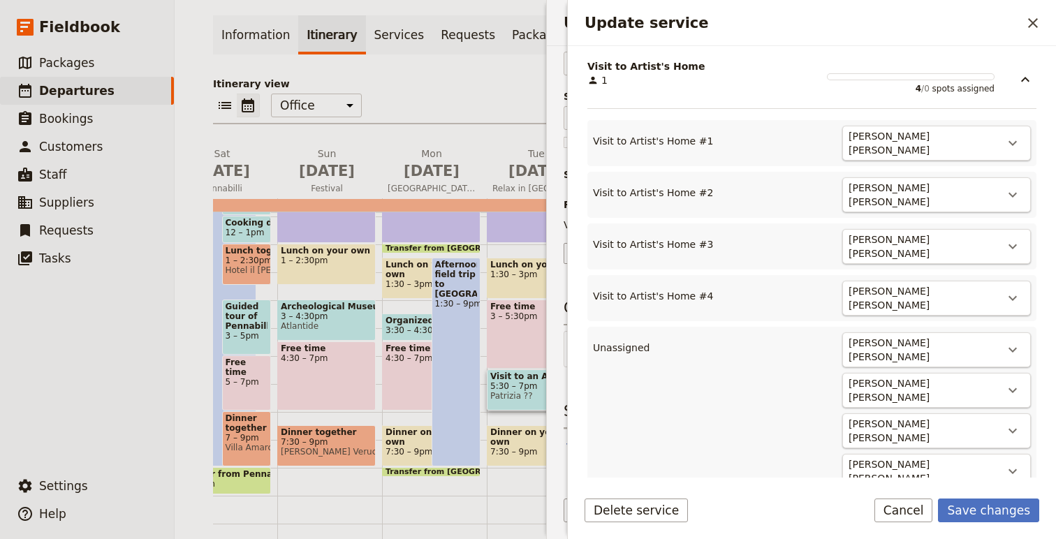
click at [995, 335] on div "Helen Onufrak Helen Onufrak" at bounding box center [925, 350] width 154 height 31
click at [1010, 342] on icon "Actions" at bounding box center [1013, 350] width 17 height 17
click at [990, 374] on span "Visit to Artist's Home #5" at bounding box center [956, 379] width 120 height 14
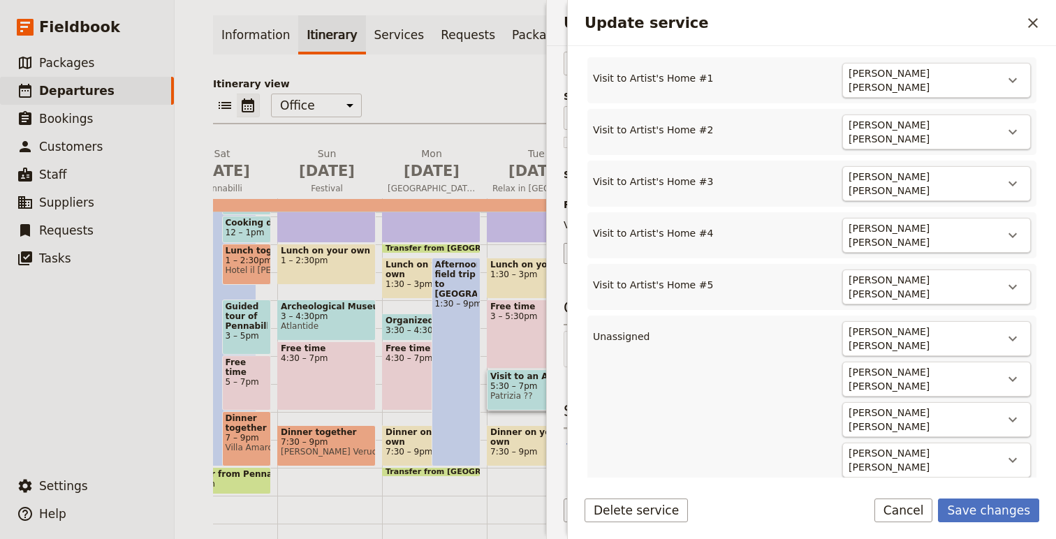
scroll to position [431, 0]
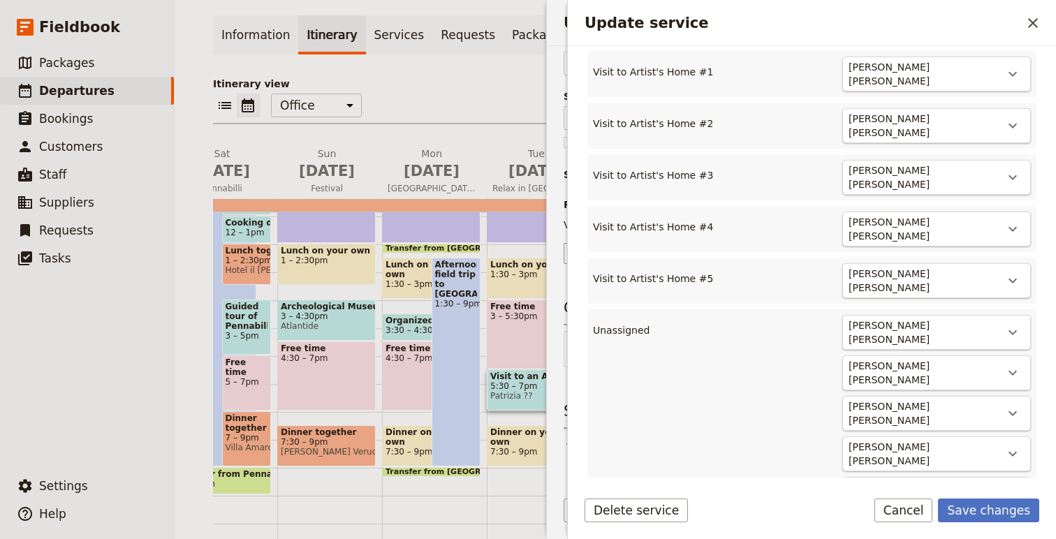
click at [1012, 324] on div "James McKinley James McKinley ​" at bounding box center [937, 332] width 189 height 35
drag, startPoint x: 1017, startPoint y: 312, endPoint x: 1015, endPoint y: 325, distance: 13.4
click at [1017, 324] on icon "Actions" at bounding box center [1013, 332] width 17 height 17
click at [1010, 354] on span "Visit to Artist's Home #6" at bounding box center [956, 359] width 120 height 14
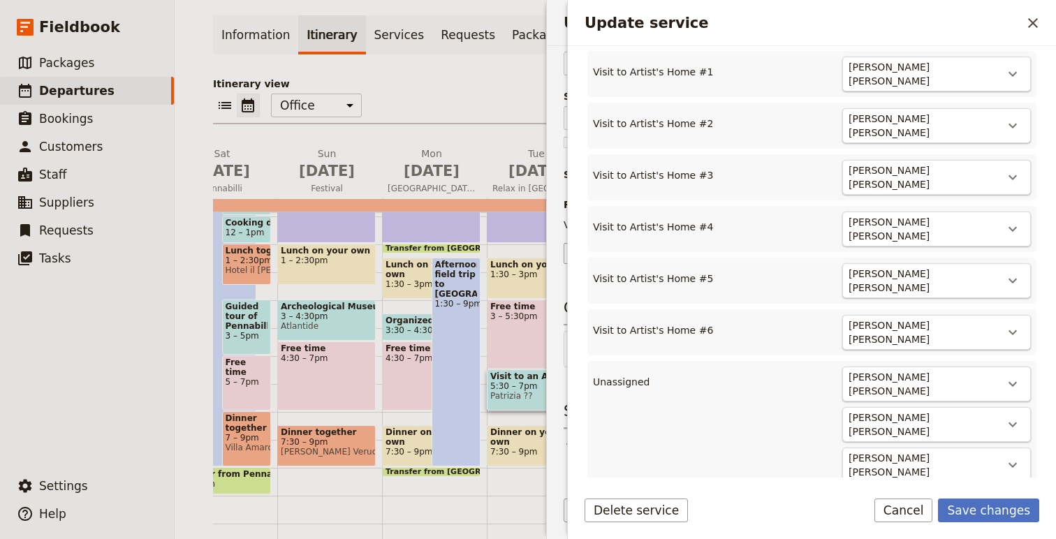
click at [1010, 376] on icon "Actions" at bounding box center [1013, 384] width 17 height 17
click at [1005, 399] on button "Visit to Artist's Home #7" at bounding box center [955, 409] width 137 height 20
click at [1012, 419] on div "Kathryn Lenahan Kathryn Lenahan ​" at bounding box center [937, 436] width 189 height 35
click at [1012, 428] on icon "Actions" at bounding box center [1013, 436] width 17 height 17
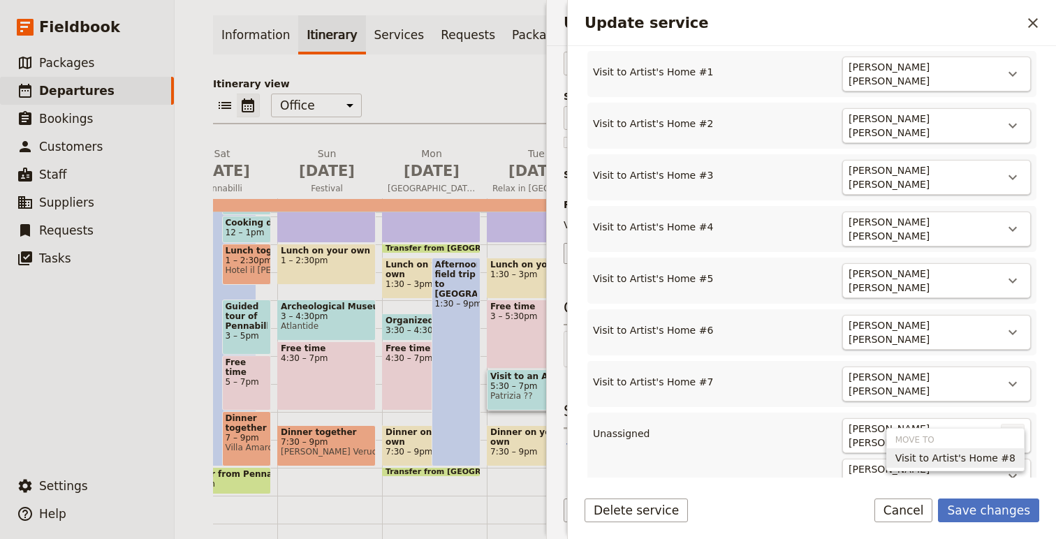
click at [1001, 453] on span "Visit to Artist's Home #8" at bounding box center [956, 458] width 120 height 14
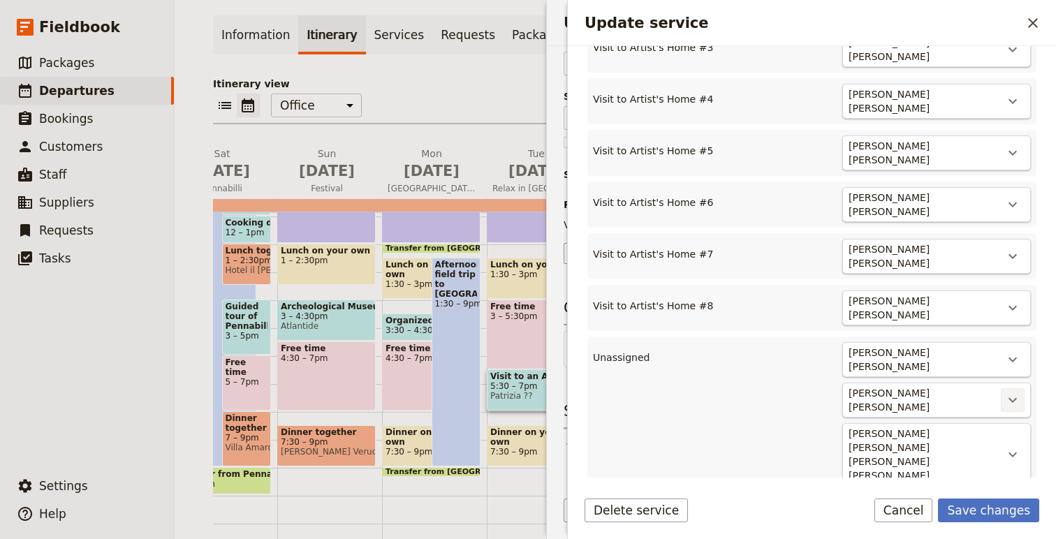
scroll to position [569, 0]
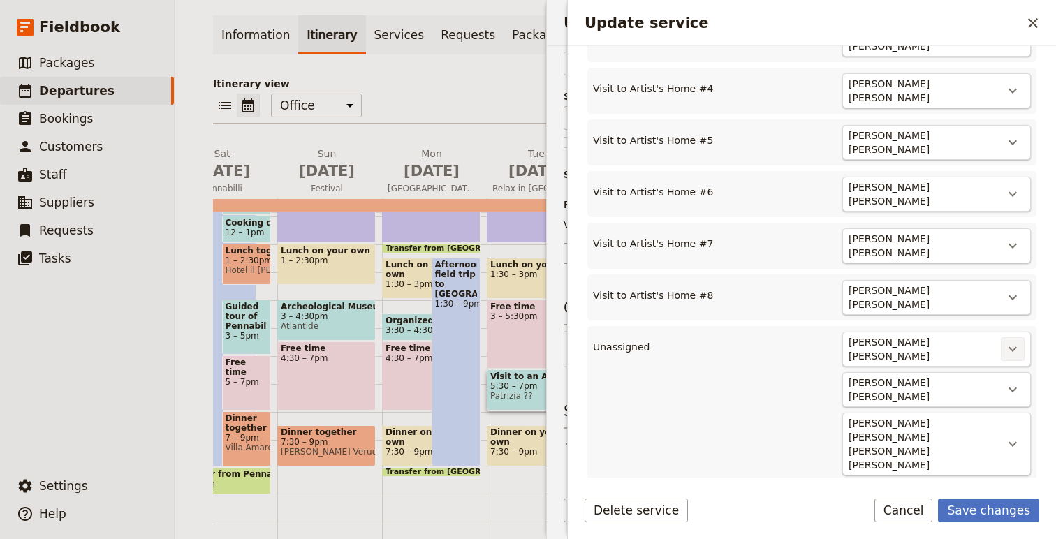
click at [1011, 337] on button "​" at bounding box center [1013, 349] width 24 height 24
click at [1006, 370] on span "Visit to Artist's Home #9" at bounding box center [956, 370] width 120 height 14
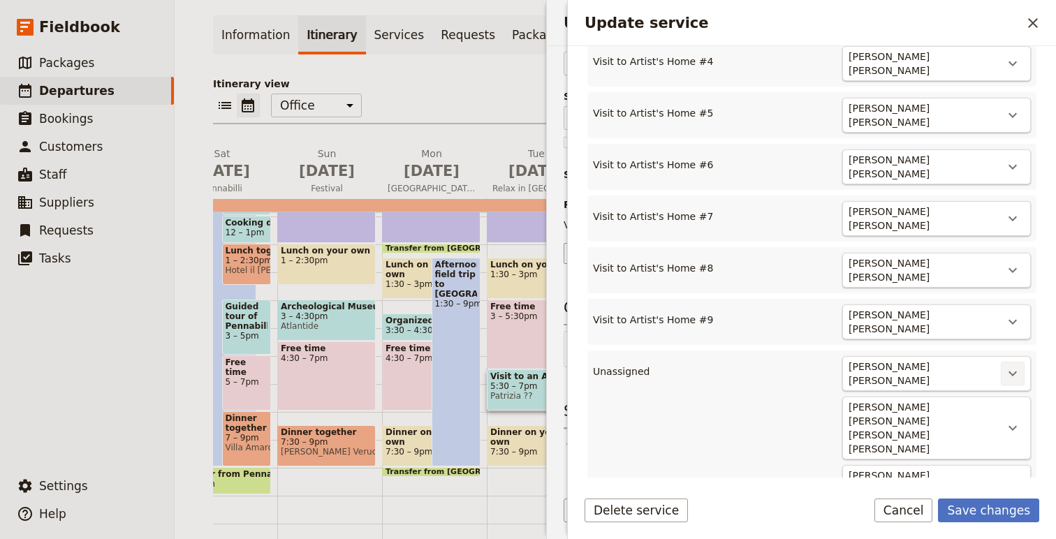
click at [1010, 365] on icon "Actions" at bounding box center [1013, 373] width 17 height 17
click at [1004, 391] on span "Visit to Artist's Home #10" at bounding box center [952, 392] width 126 height 14
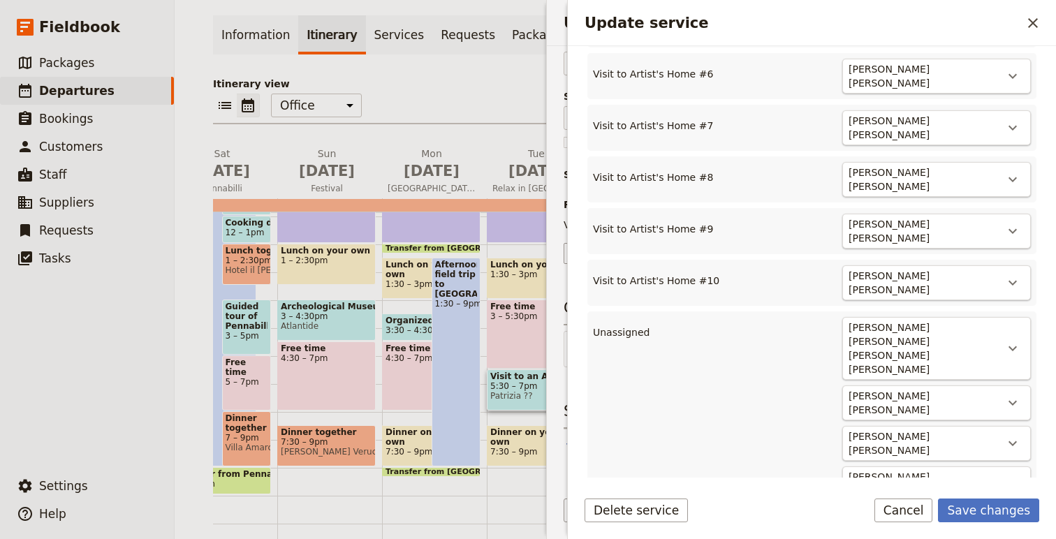
scroll to position [700, 0]
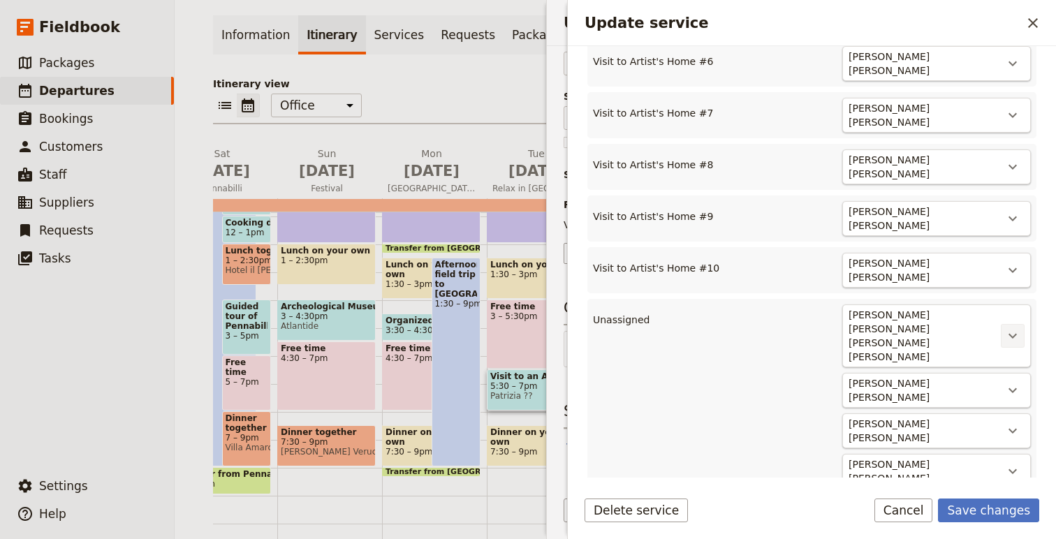
click at [1019, 324] on button "​" at bounding box center [1013, 336] width 24 height 24
click at [1018, 343] on button "Visit to Artist's Home #11" at bounding box center [952, 338] width 143 height 20
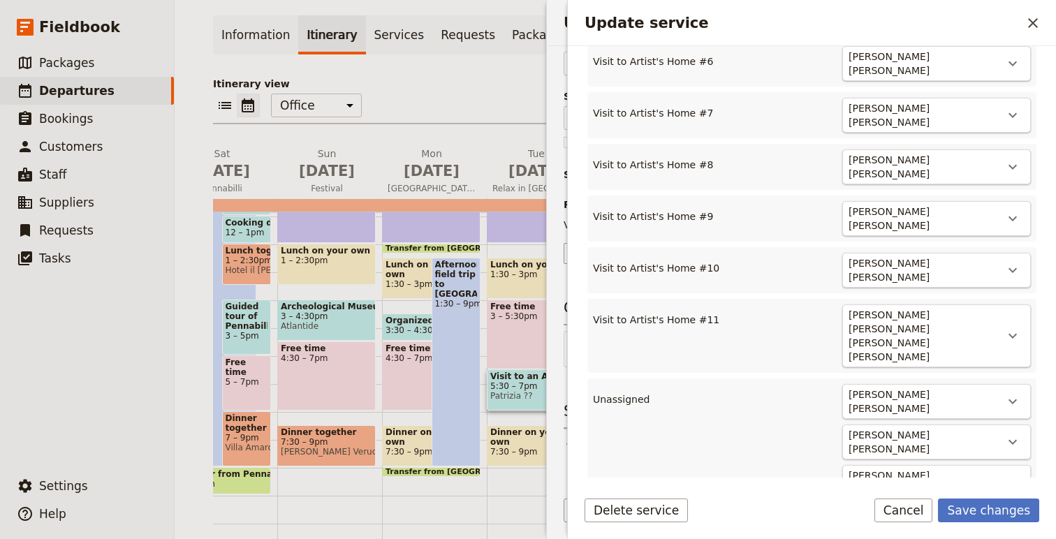
click at [1018, 393] on icon "Actions" at bounding box center [1013, 401] width 17 height 17
click at [1011, 385] on span "Visit to Artist's Home #12" at bounding box center [952, 386] width 126 height 14
click at [1015, 445] on icon "Actions" at bounding box center [1013, 453] width 17 height 17
click at [1009, 429] on span "Visit to Artist's Home #13" at bounding box center [952, 435] width 126 height 14
click at [1014, 497] on icon "Actions" at bounding box center [1013, 505] width 17 height 17
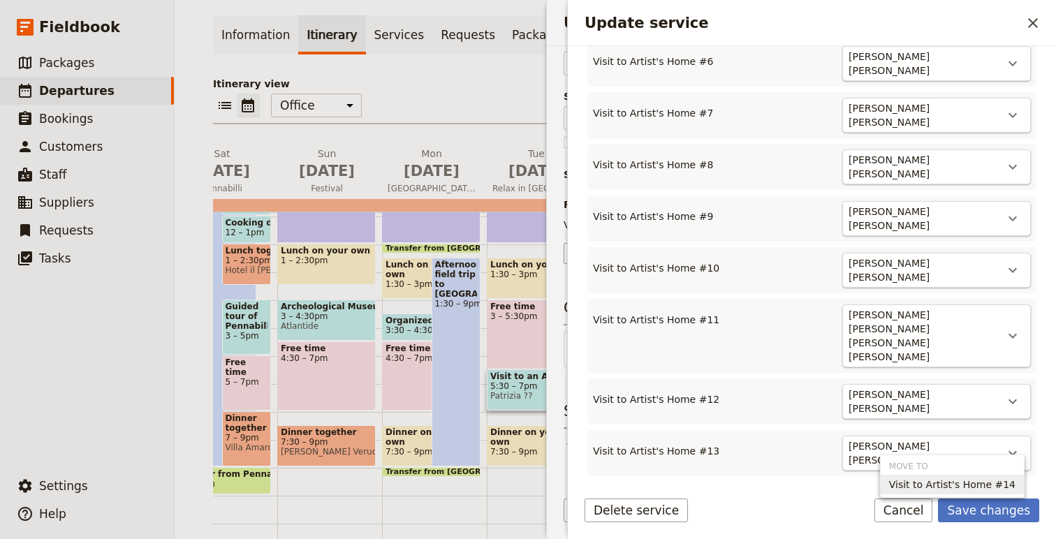
click at [998, 488] on span "Visit to Artist's Home #14" at bounding box center [952, 485] width 126 height 14
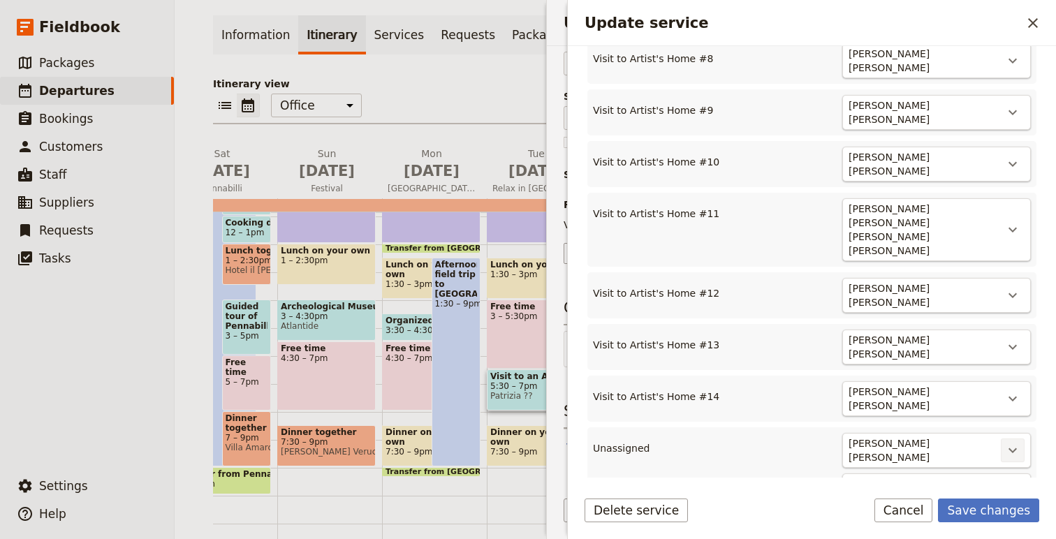
scroll to position [822, 0]
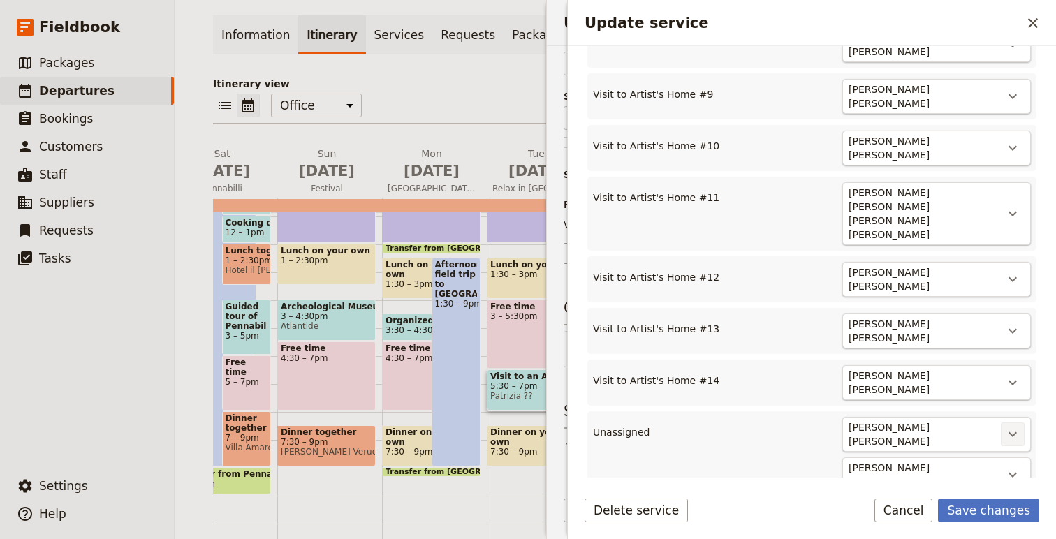
click at [1012, 433] on icon "Actions" at bounding box center [1013, 435] width 8 height 5
click at [1003, 411] on span "Visit to Artist's Home #15" at bounding box center [952, 410] width 126 height 14
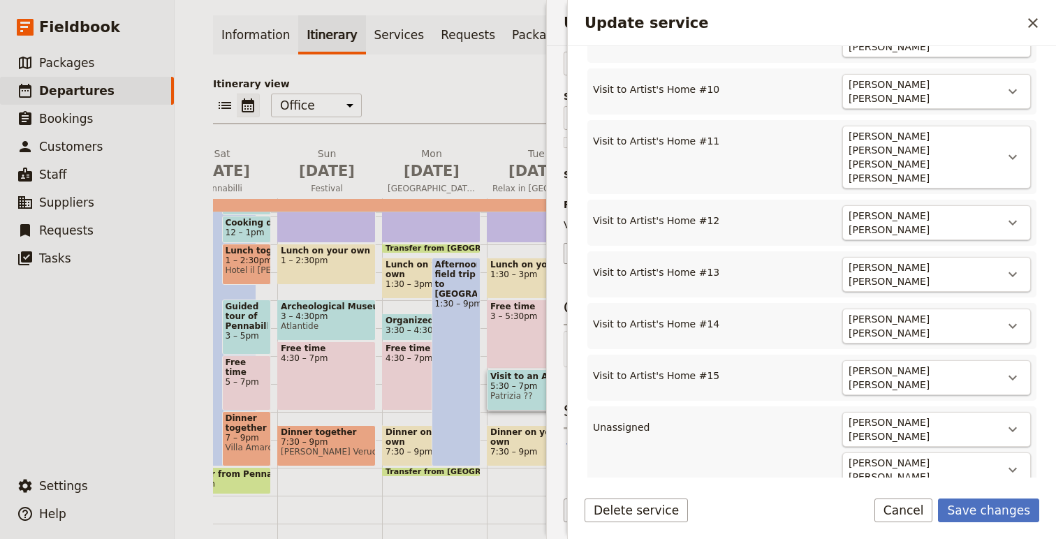
scroll to position [882, 0]
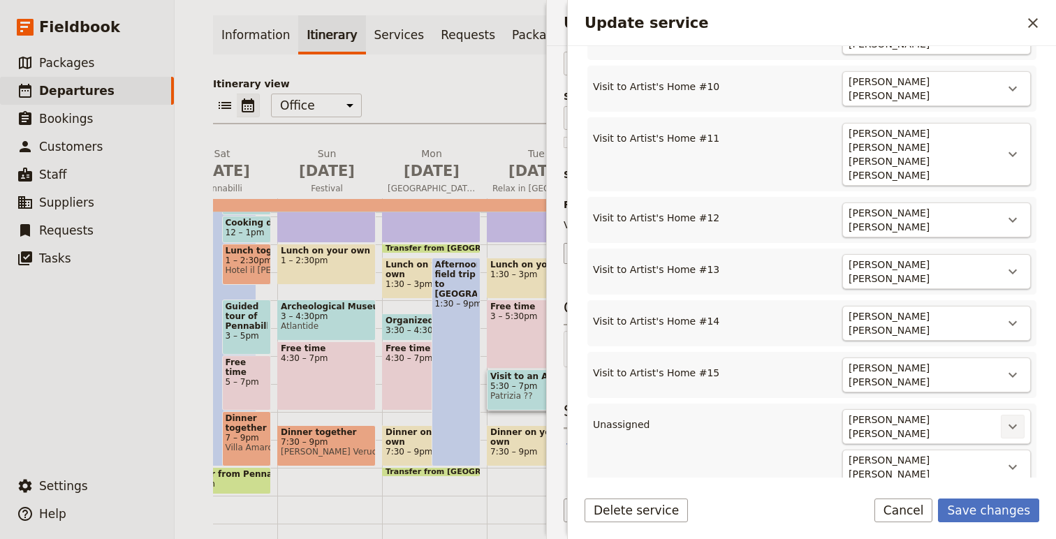
click at [1012, 419] on icon "Actions" at bounding box center [1013, 427] width 17 height 17
click at [1008, 404] on span "Visit to Artist's Home #16" at bounding box center [952, 400] width 126 height 14
click at [1011, 477] on icon "Actions" at bounding box center [1013, 479] width 8 height 5
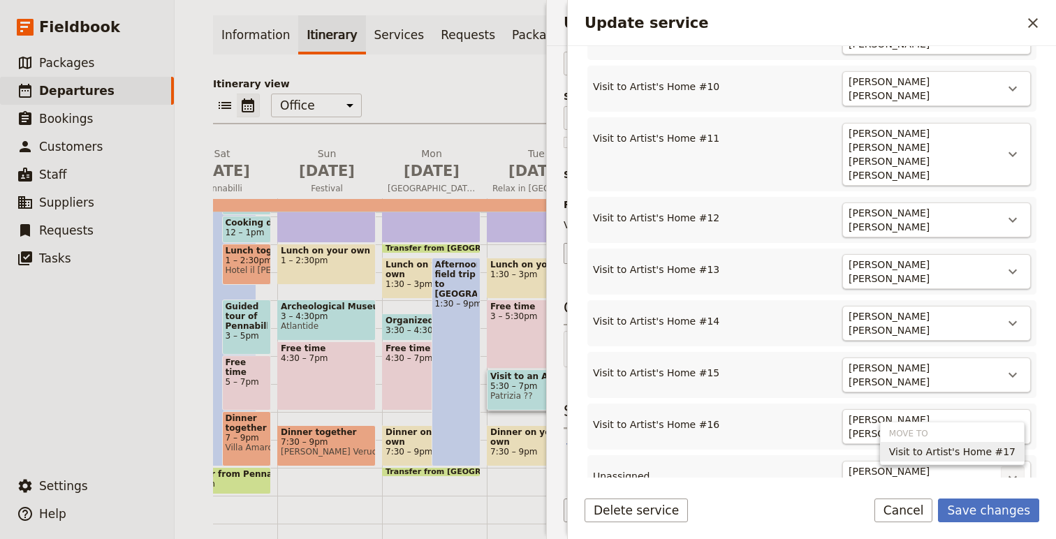
click at [1012, 452] on span "Visit to Artist's Home #17" at bounding box center [952, 452] width 126 height 14
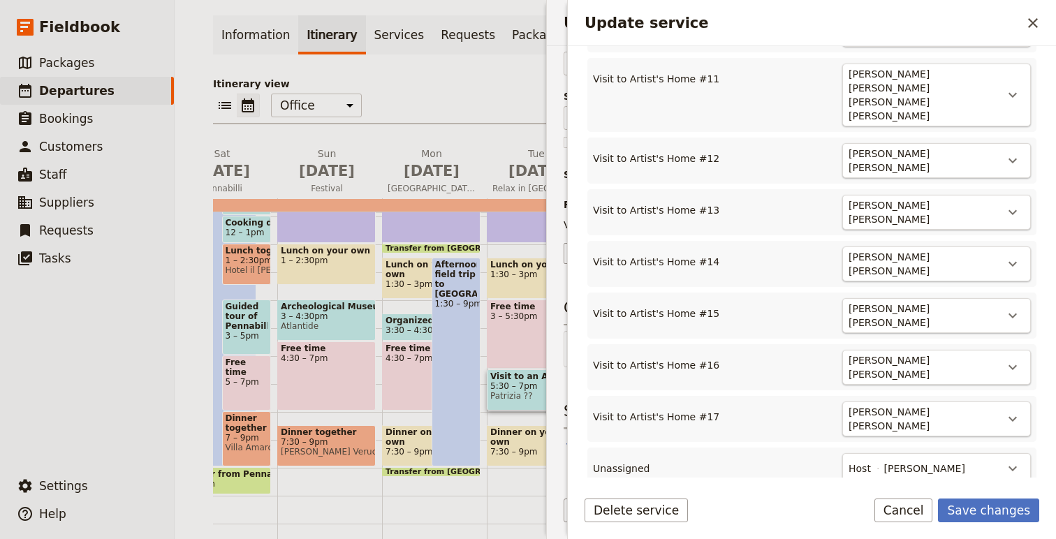
scroll to position [948, 0]
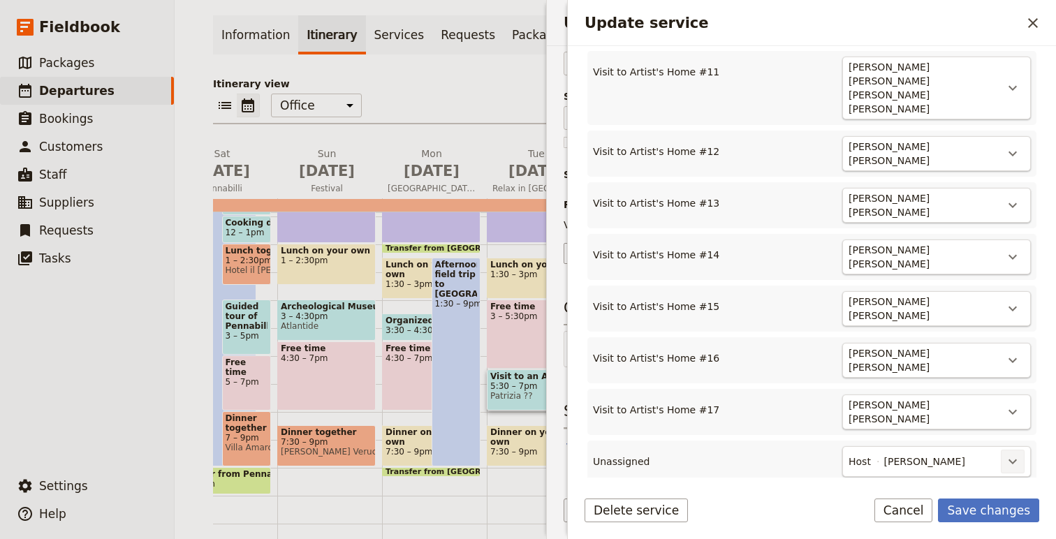
click at [1014, 453] on icon "Actions" at bounding box center [1013, 461] width 17 height 17
click at [1014, 435] on span "Visit to Artist's Home #18" at bounding box center [952, 435] width 126 height 14
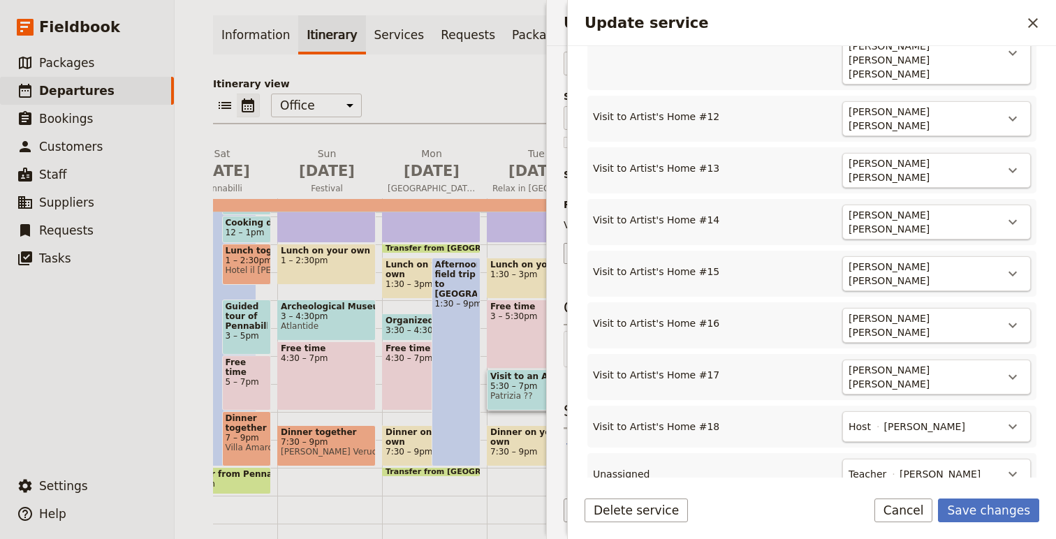
scroll to position [1008, 0]
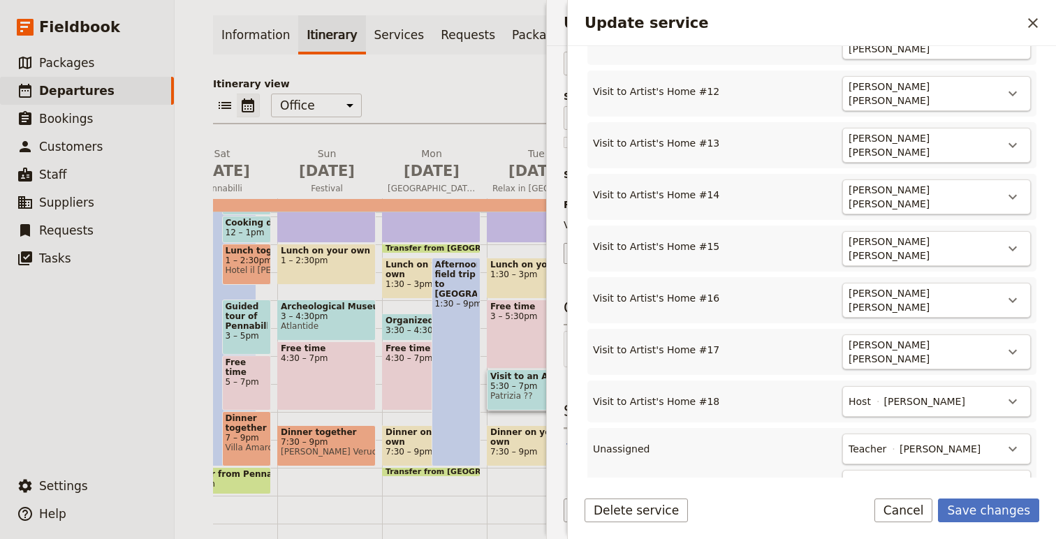
click at [1015, 514] on icon "Actions" at bounding box center [1013, 522] width 17 height 17
click at [1008, 497] on span "Visit to Artist's Home #19" at bounding box center [952, 495] width 126 height 14
type input "19"
drag, startPoint x: 1008, startPoint y: 525, endPoint x: 1013, endPoint y: 511, distance: 15.1
click at [1013, 511] on div "Delete service Save changes Cancel" at bounding box center [812, 519] width 488 height 41
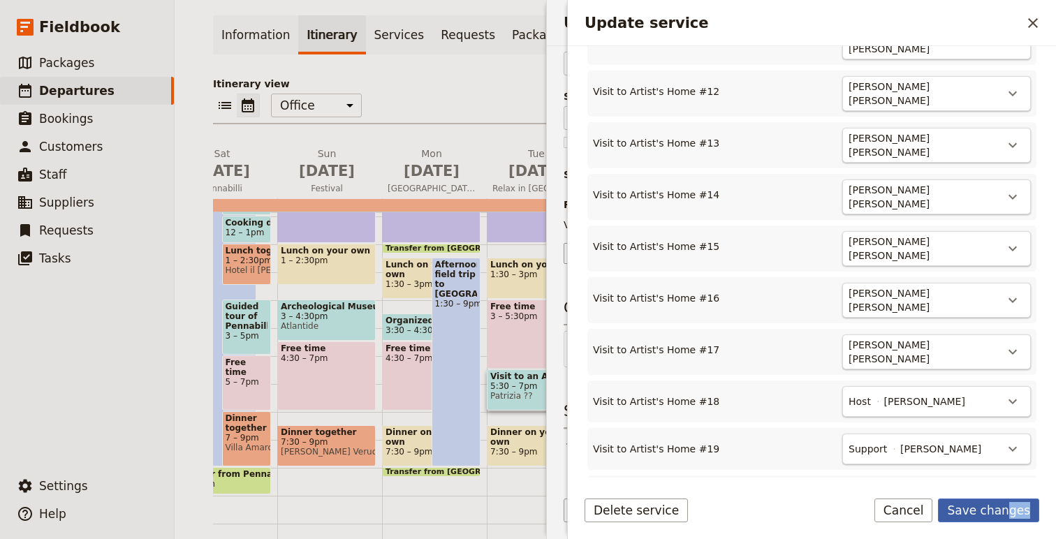
click at [1013, 511] on button "Save changes" at bounding box center [988, 511] width 101 height 24
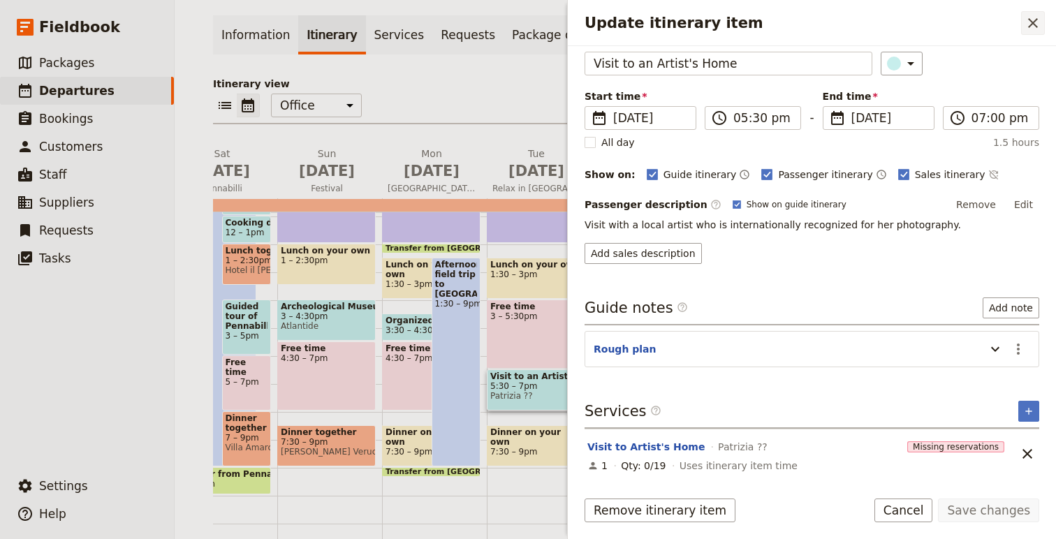
click at [1035, 19] on icon "Close drawer" at bounding box center [1033, 23] width 17 height 17
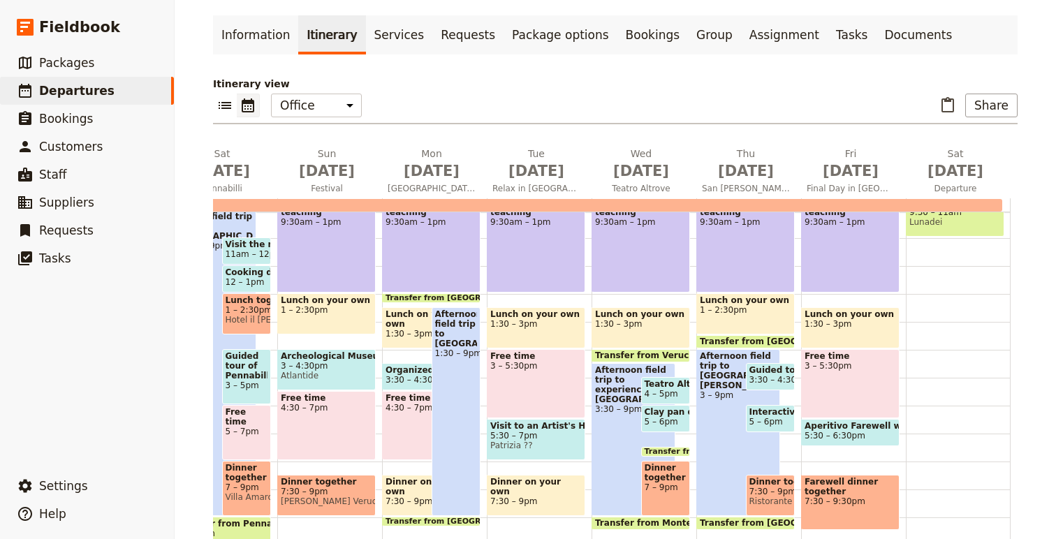
scroll to position [294, 0]
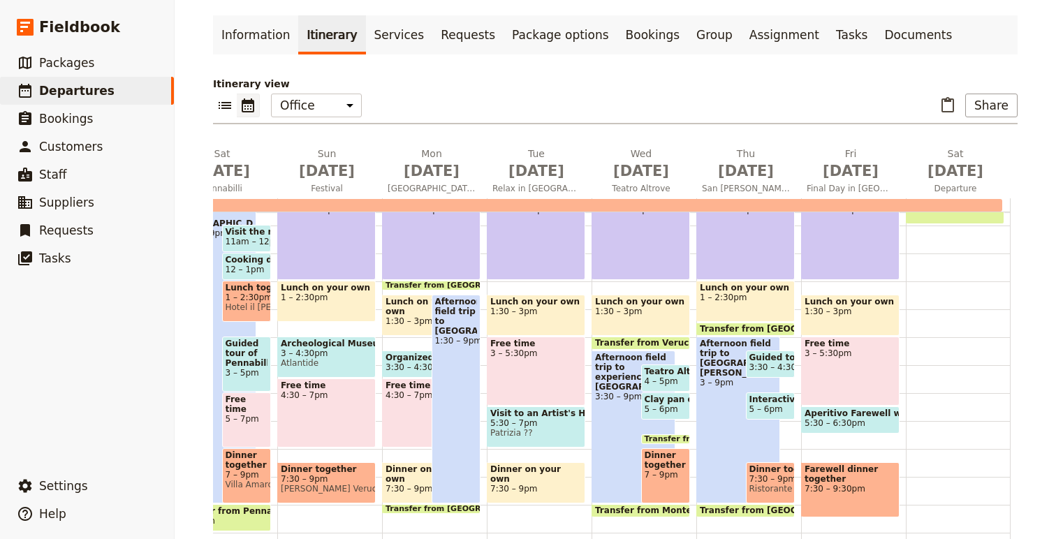
click at [656, 341] on span "Transfer from Verucchio to Montetiffi" at bounding box center [685, 343] width 181 height 10
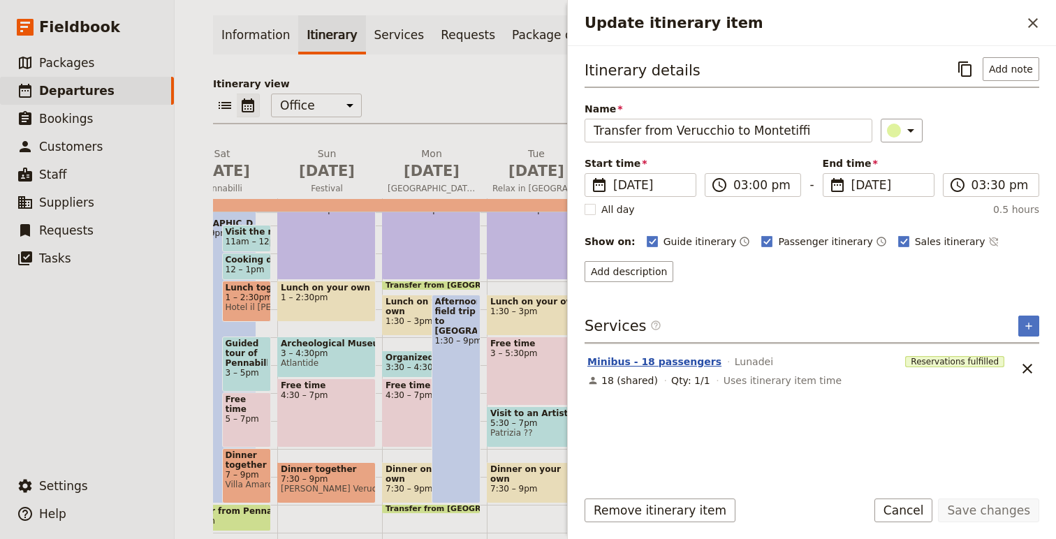
click at [644, 358] on button "Minibus - 18 passengers" at bounding box center [655, 362] width 134 height 14
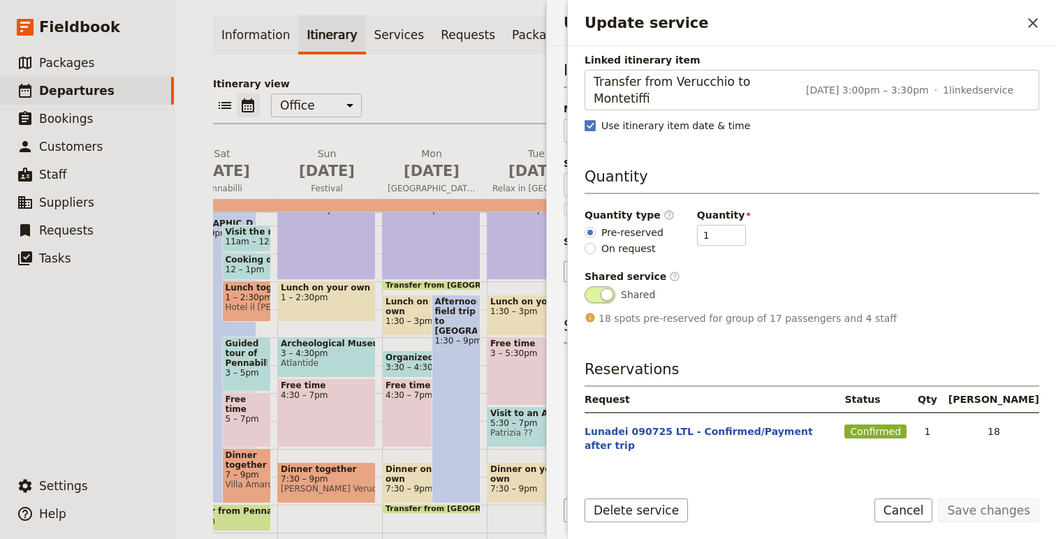
scroll to position [215, 0]
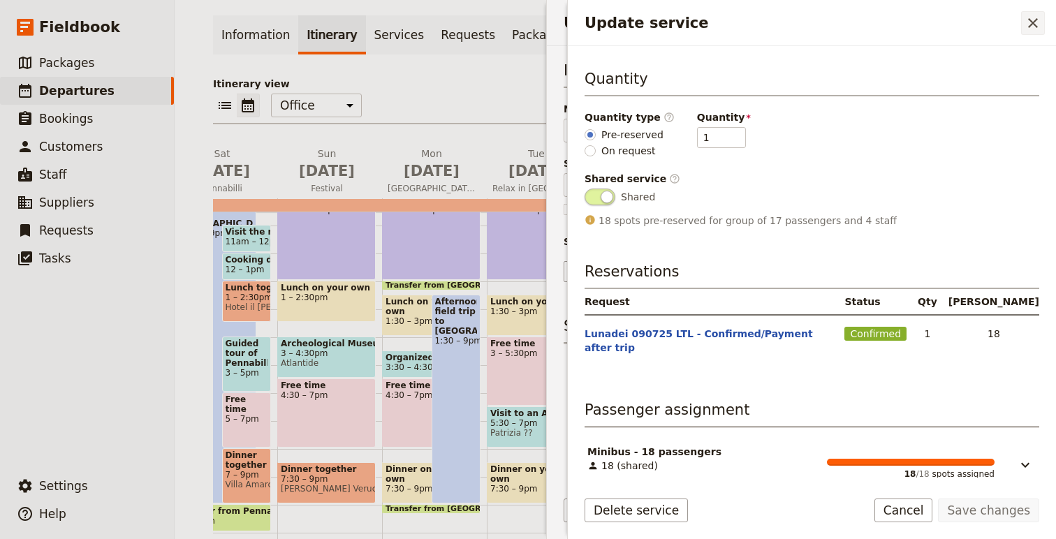
click at [1036, 26] on icon "Close drawer" at bounding box center [1034, 23] width 10 height 10
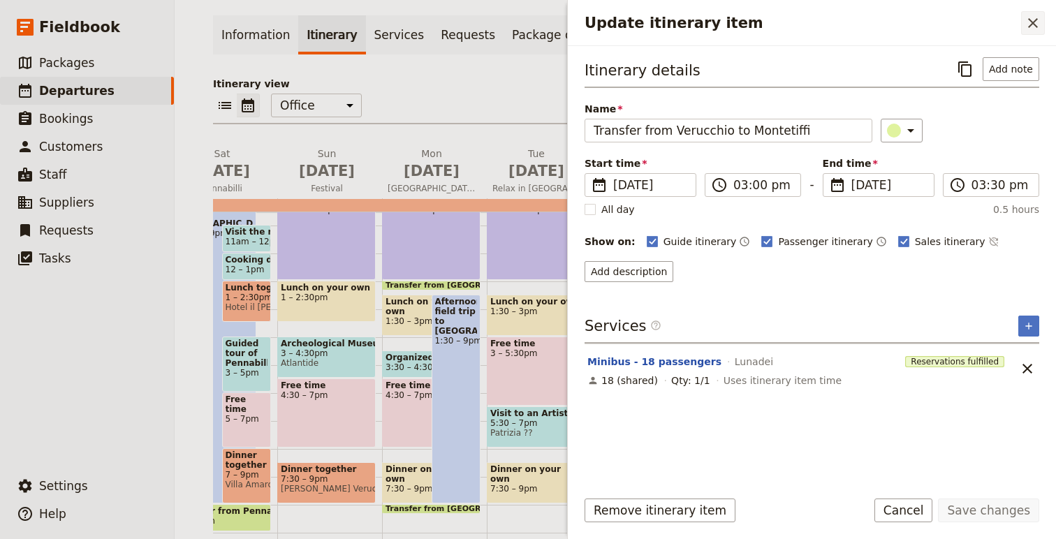
click at [1031, 22] on icon "Close drawer" at bounding box center [1033, 23] width 17 height 17
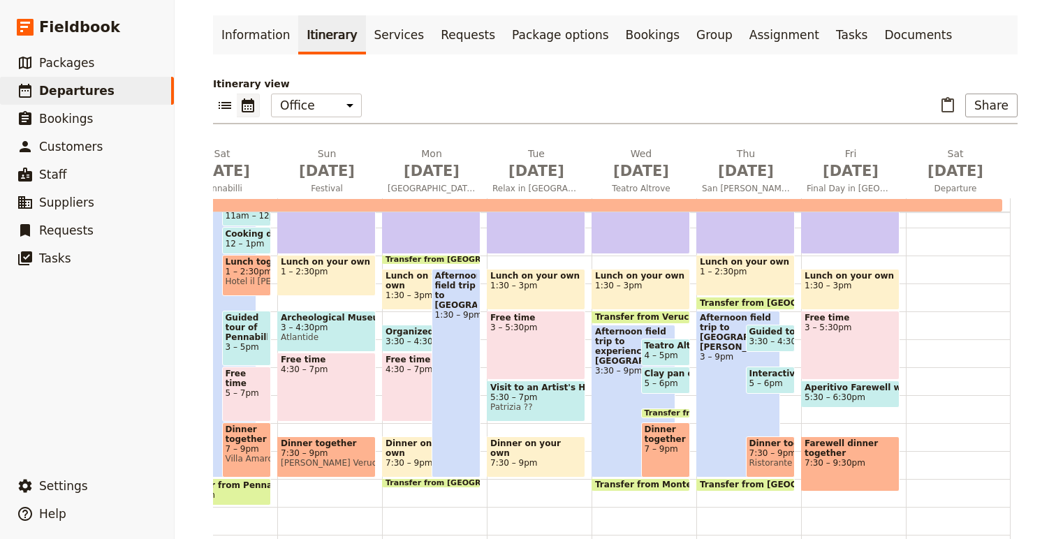
scroll to position [331, 0]
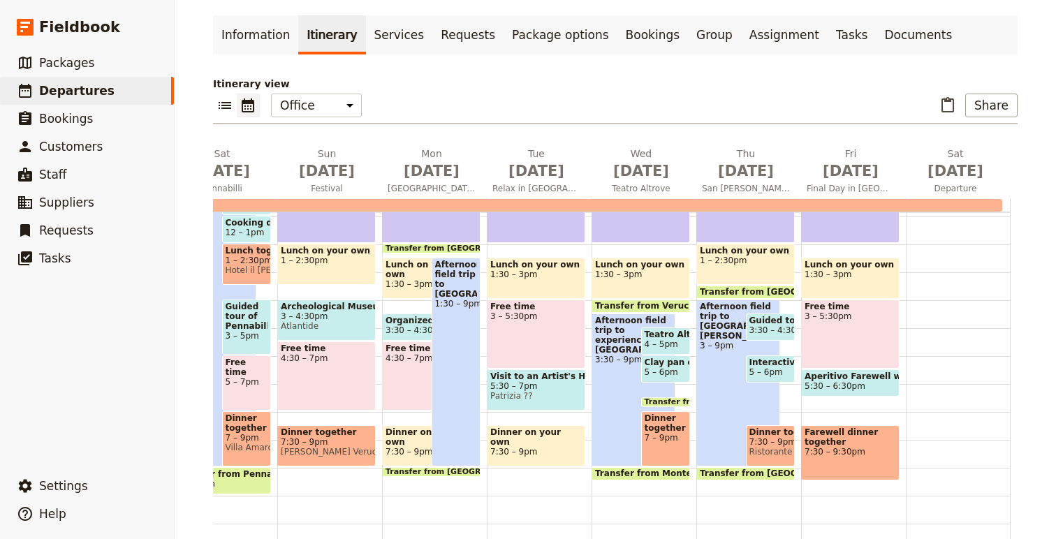
click at [664, 427] on span "Dinner together" at bounding box center [666, 424] width 43 height 20
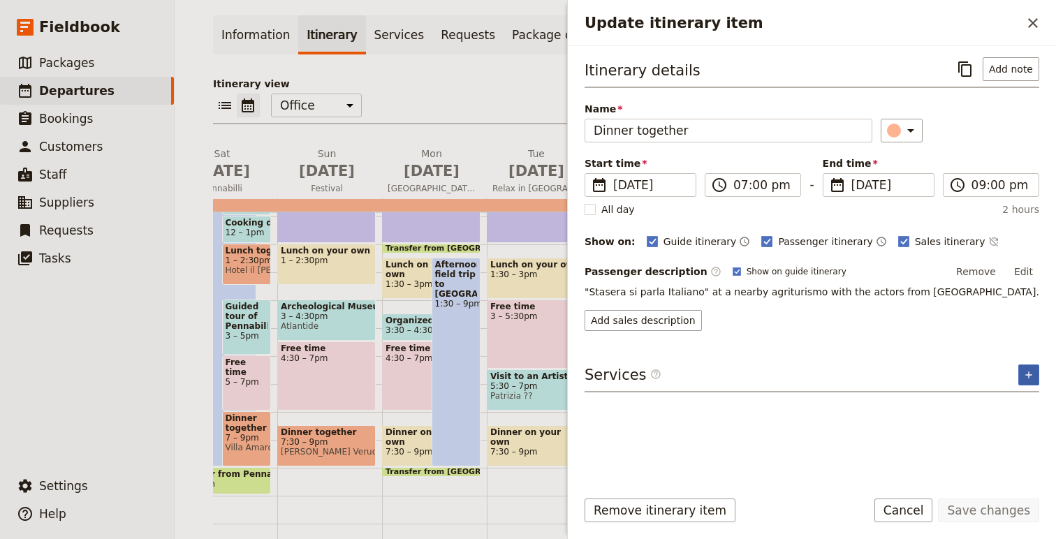
click at [1031, 371] on icon "Add service inclusion" at bounding box center [1029, 375] width 11 height 11
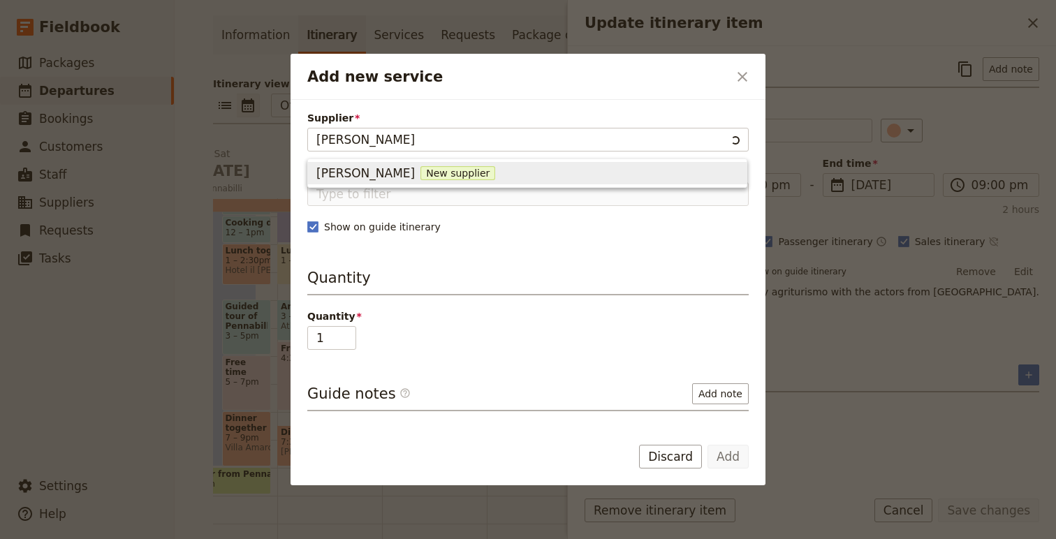
type input "Fabio Massetti"
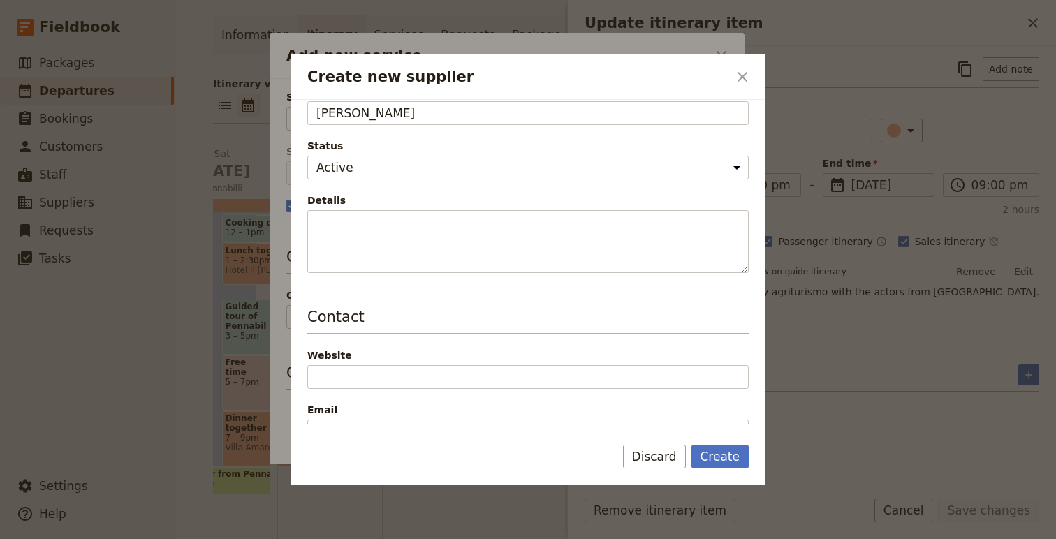
scroll to position [369, 0]
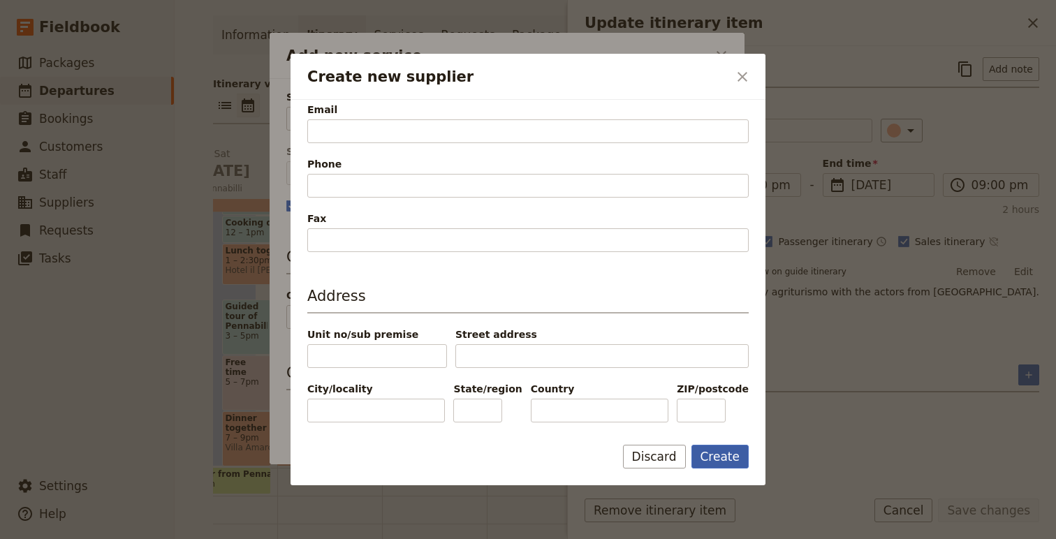
click at [722, 461] on button "Create" at bounding box center [721, 457] width 58 height 24
type input "Fabio Massetti"
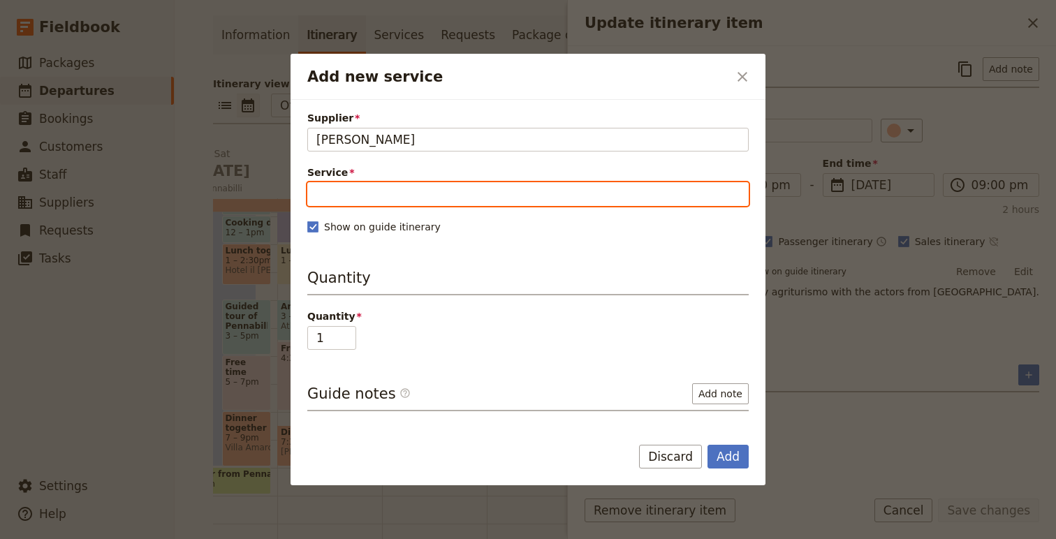
click at [416, 204] on input "Service" at bounding box center [528, 194] width 442 height 24
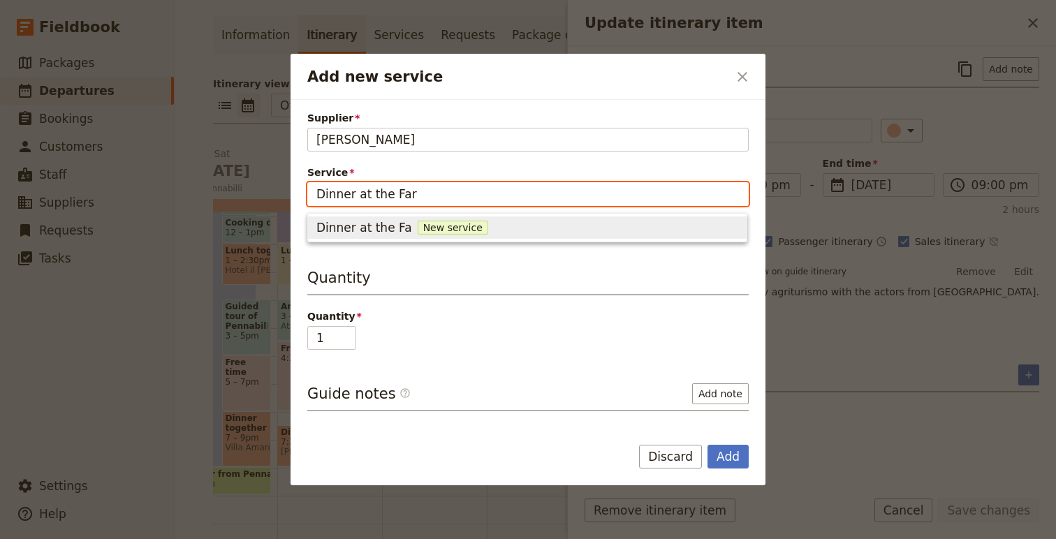
type input "Dinner at the Farm"
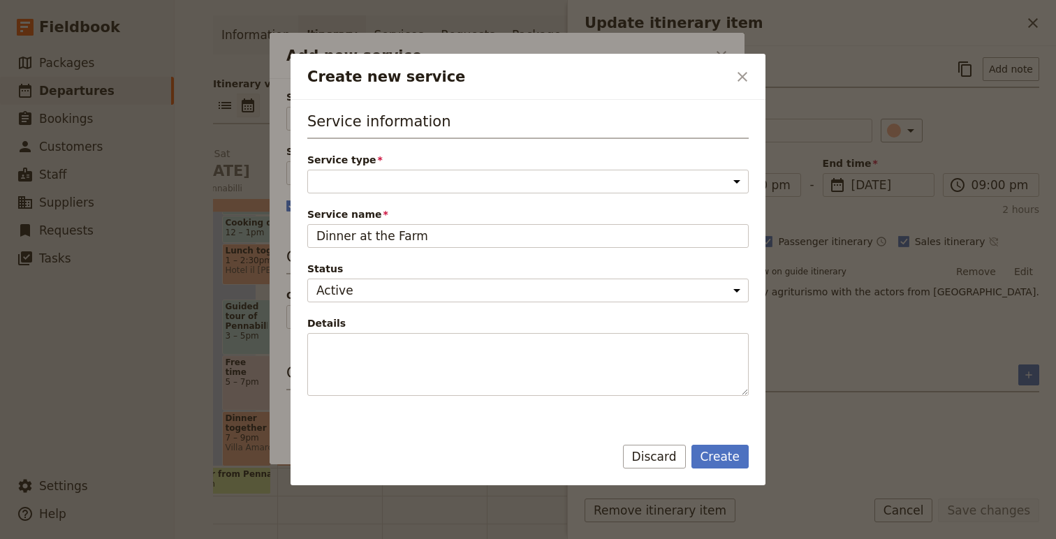
click at [351, 165] on span "Service type" at bounding box center [528, 160] width 442 height 14
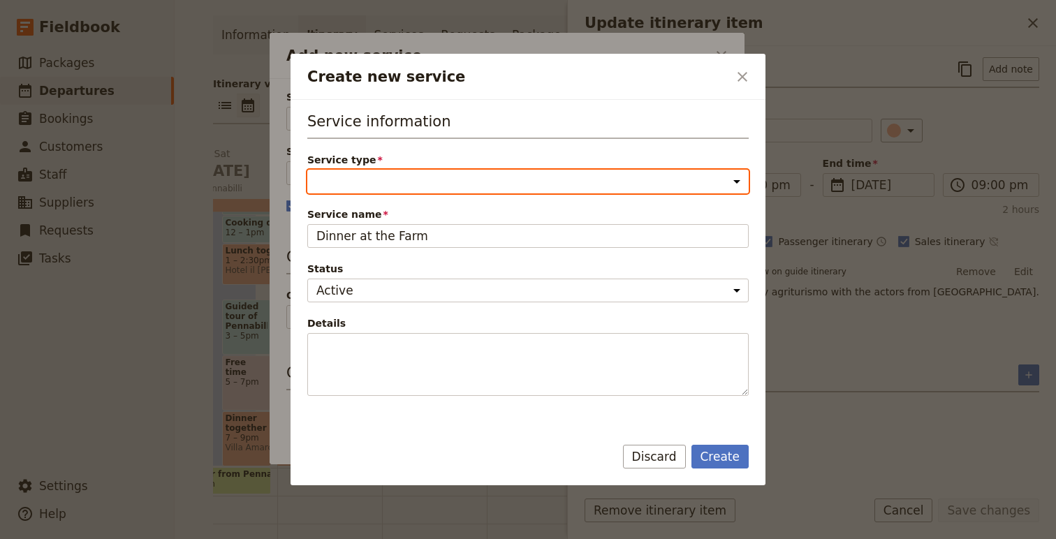
click at [351, 170] on select "Accommodation Activity Transport Flight Food and beverage Other" at bounding box center [528, 182] width 442 height 24
click at [351, 177] on select "Accommodation Activity Transport Flight Food and beverage Other" at bounding box center [528, 182] width 442 height 24
select select "FoodAndBeverageService"
click at [307, 170] on select "Accommodation Activity Transport Flight Food and beverage Other" at bounding box center [528, 182] width 442 height 24
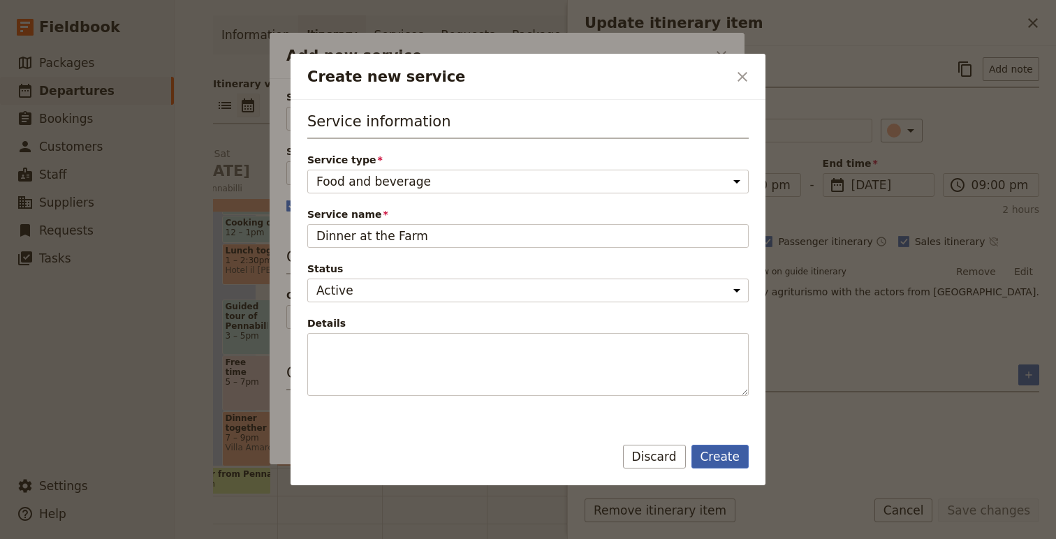
click at [727, 457] on button "Create" at bounding box center [721, 457] width 58 height 24
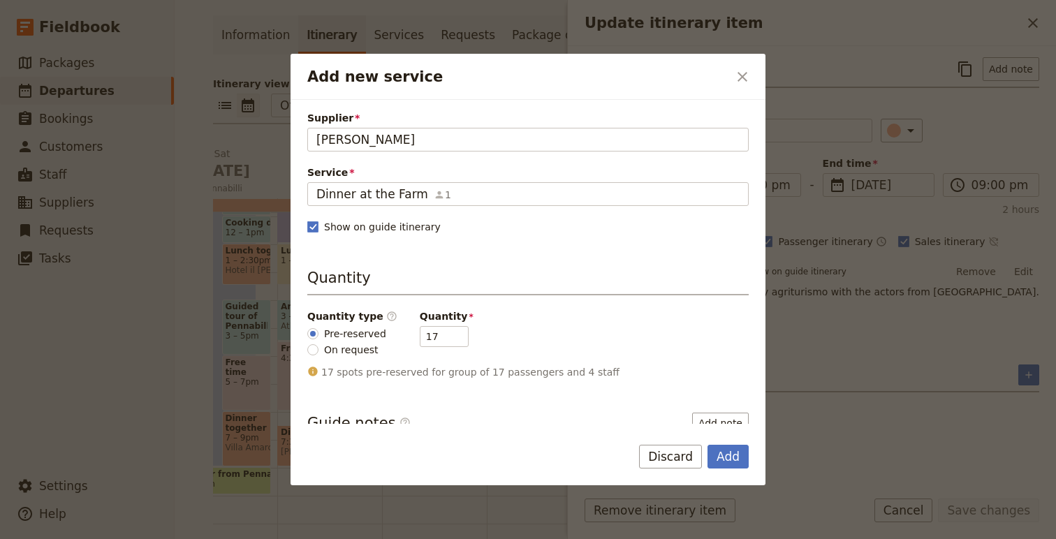
click at [317, 344] on label "On request" at bounding box center [346, 349] width 79 height 15
click at [317, 344] on input "On request" at bounding box center [312, 349] width 11 height 11
radio input "true"
type input "0"
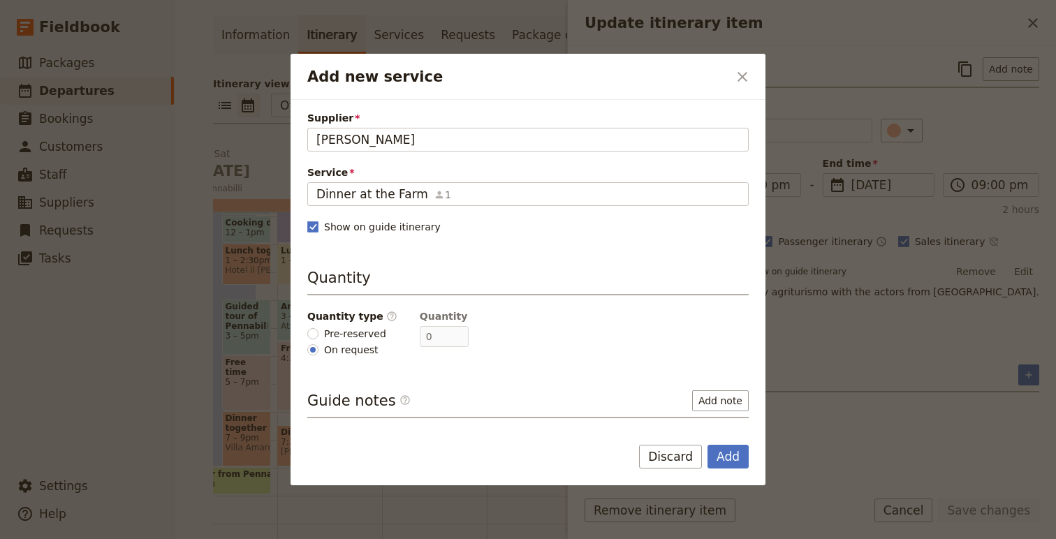
click at [337, 333] on span "Pre-reserved" at bounding box center [355, 334] width 62 height 14
click at [319, 333] on input "Pre-reserved" at bounding box center [312, 333] width 11 height 11
radio input "true"
type input "17"
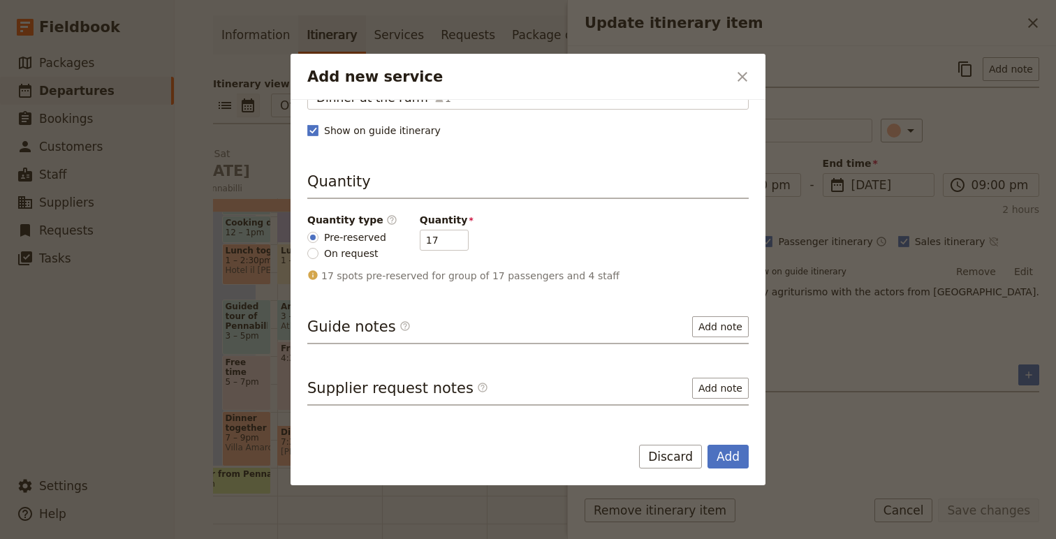
scroll to position [113, 0]
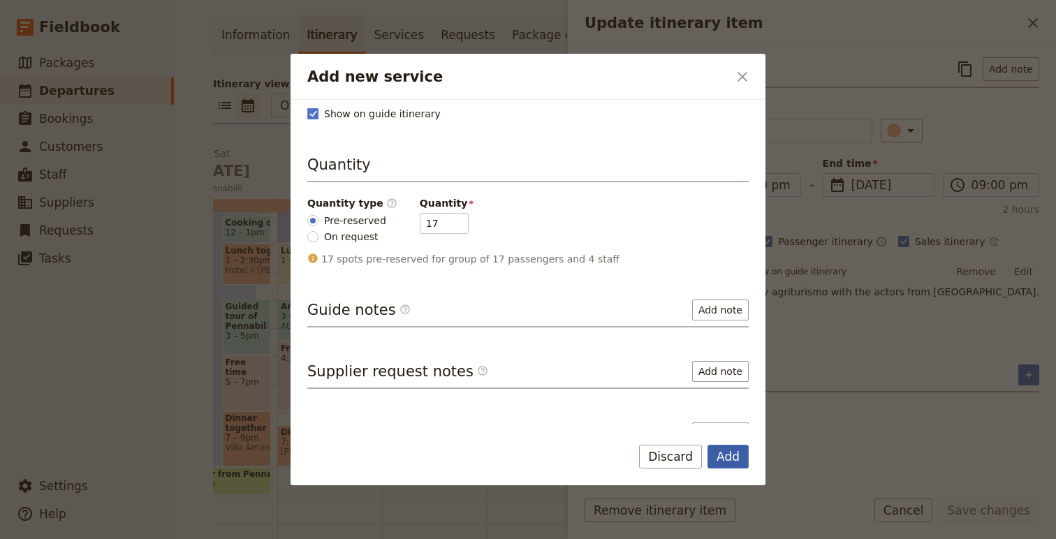
click at [739, 460] on button "Add" at bounding box center [728, 457] width 41 height 24
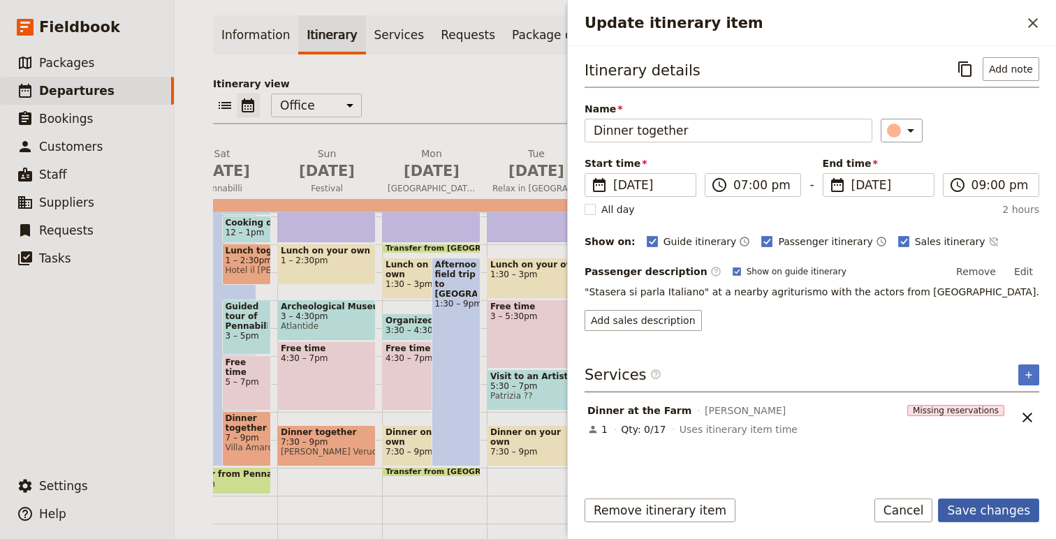
click at [988, 512] on button "Save changes" at bounding box center [988, 511] width 101 height 24
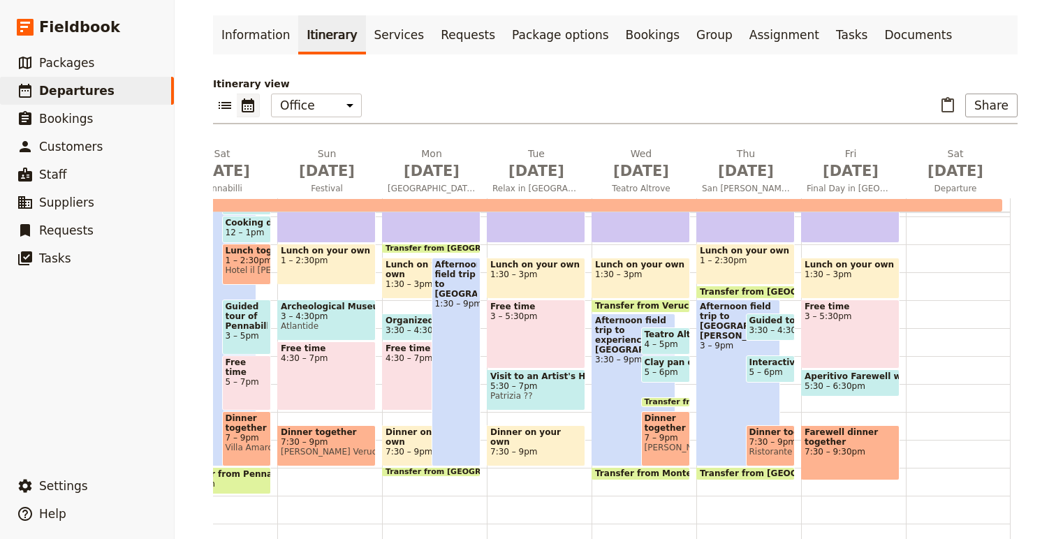
click at [658, 449] on span "Fabio Massetti" at bounding box center [666, 448] width 43 height 10
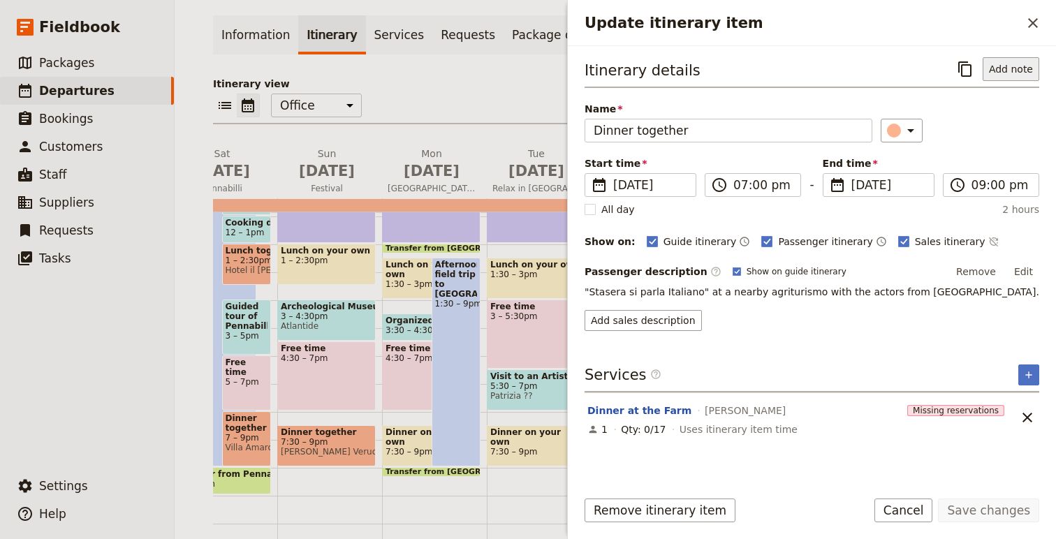
click at [1010, 70] on button "Add note" at bounding box center [1011, 69] width 57 height 24
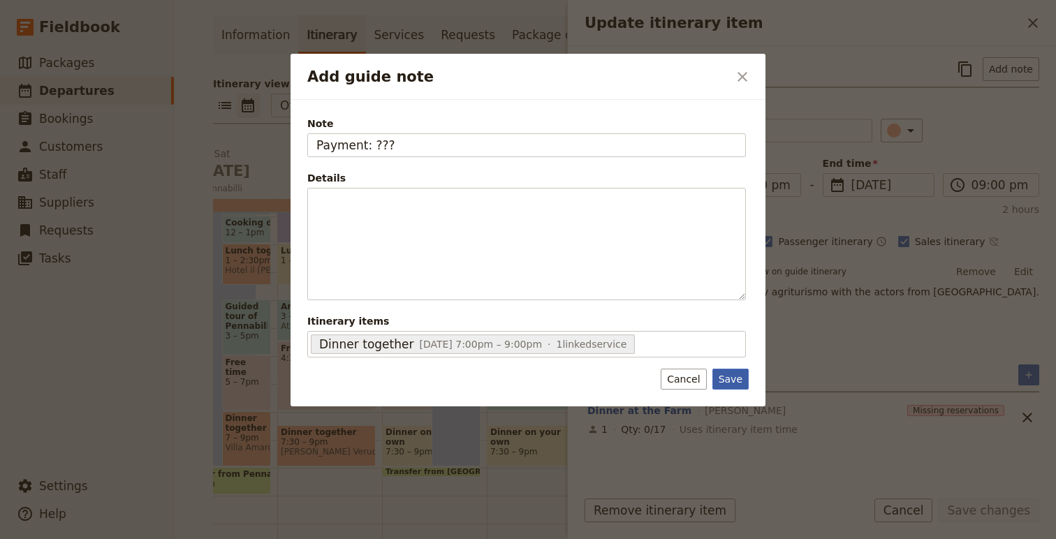
type input "Payment: ???"
click at [745, 388] on button "Save" at bounding box center [731, 379] width 36 height 21
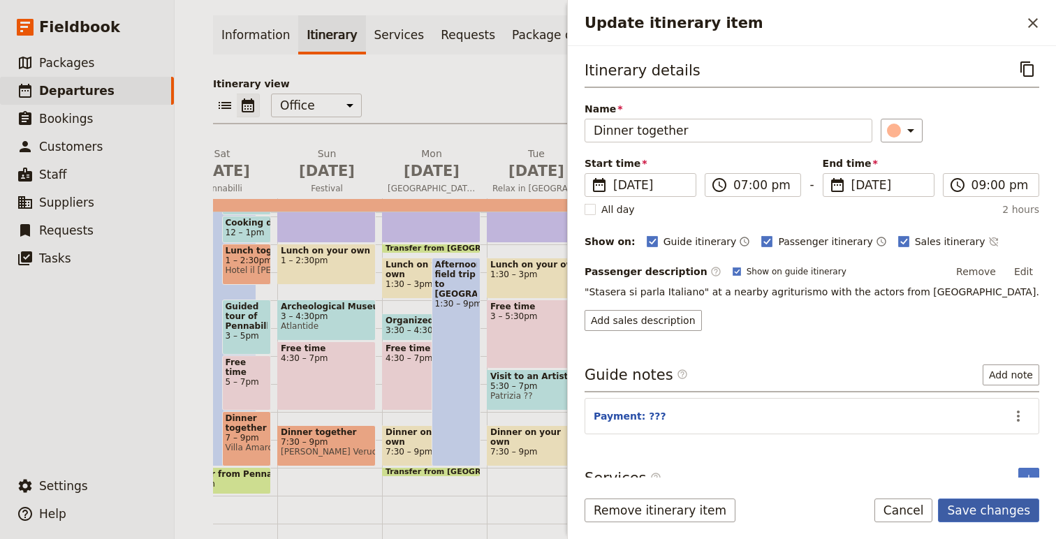
click at [1000, 510] on button "Save changes" at bounding box center [988, 511] width 101 height 24
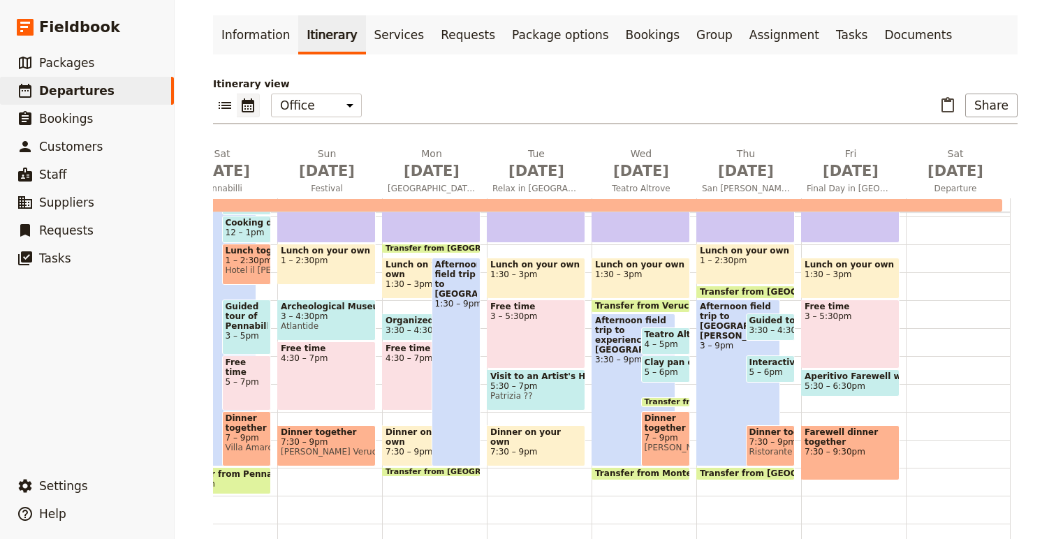
click at [774, 442] on span "7:30 – 9pm" at bounding box center [771, 442] width 43 height 10
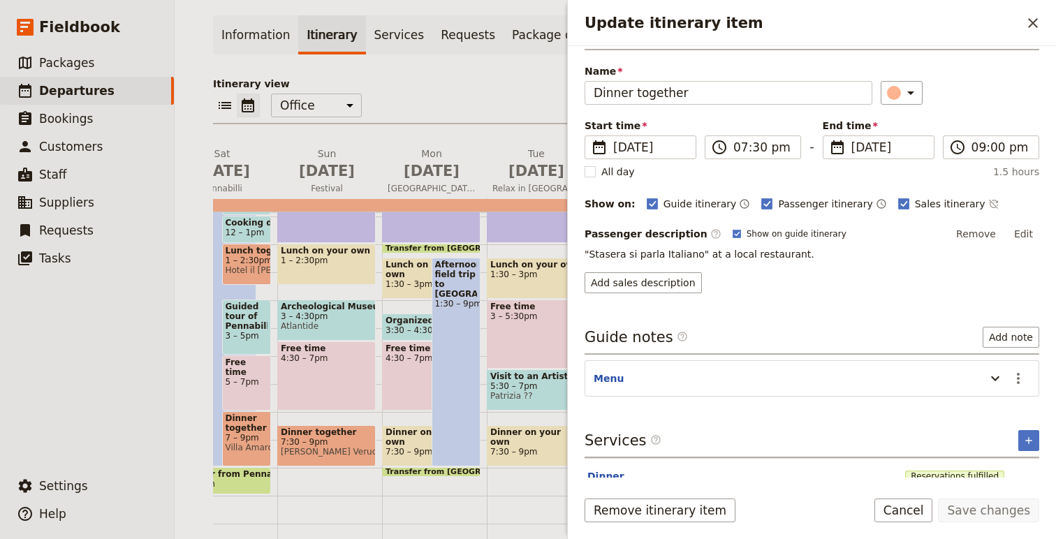
scroll to position [67, 0]
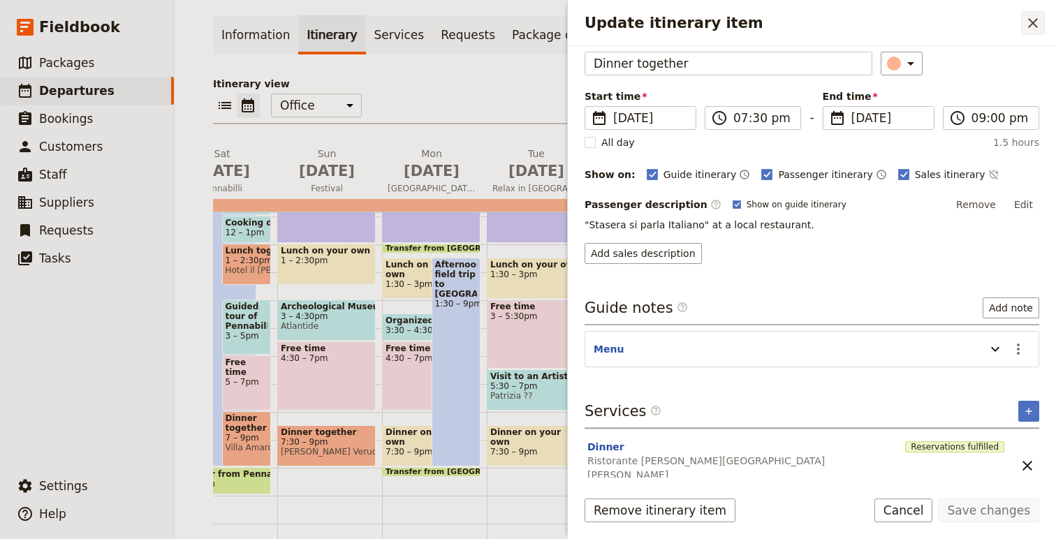
click at [1033, 25] on icon "Close drawer" at bounding box center [1033, 23] width 17 height 17
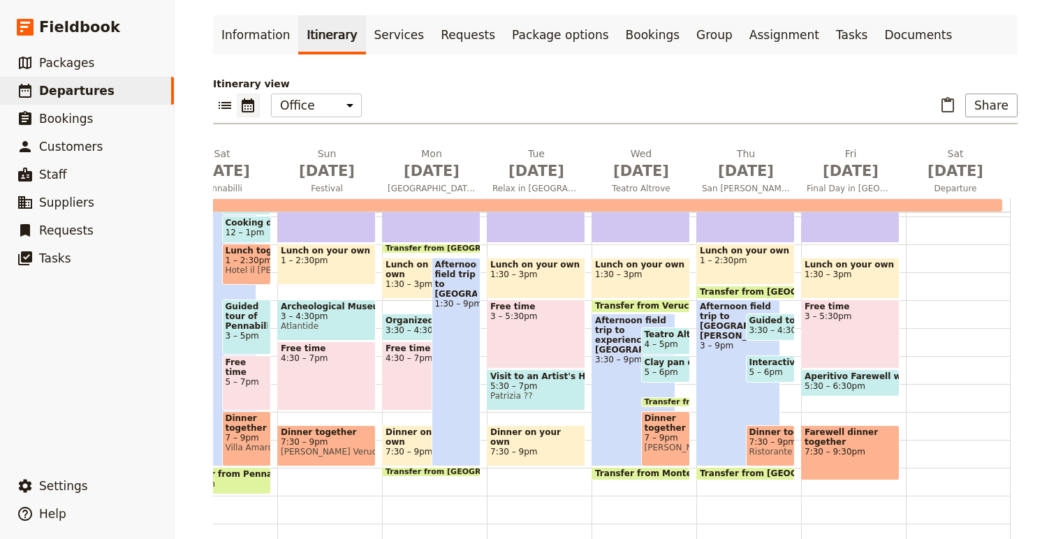
click at [760, 452] on span "Ristorante La Rocca San Leo" at bounding box center [771, 452] width 43 height 10
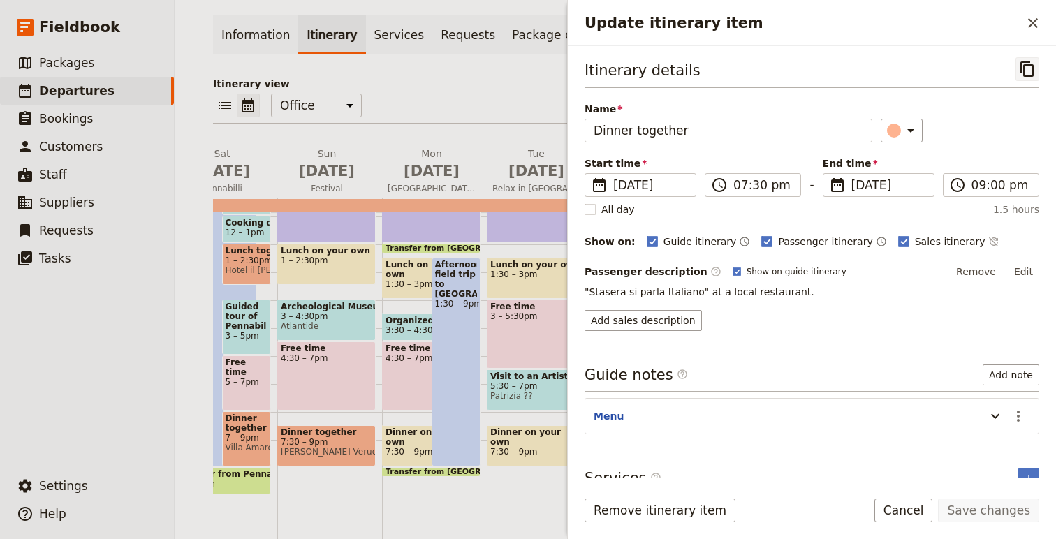
click at [1029, 67] on icon "Copy itinerary item" at bounding box center [1027, 69] width 17 height 17
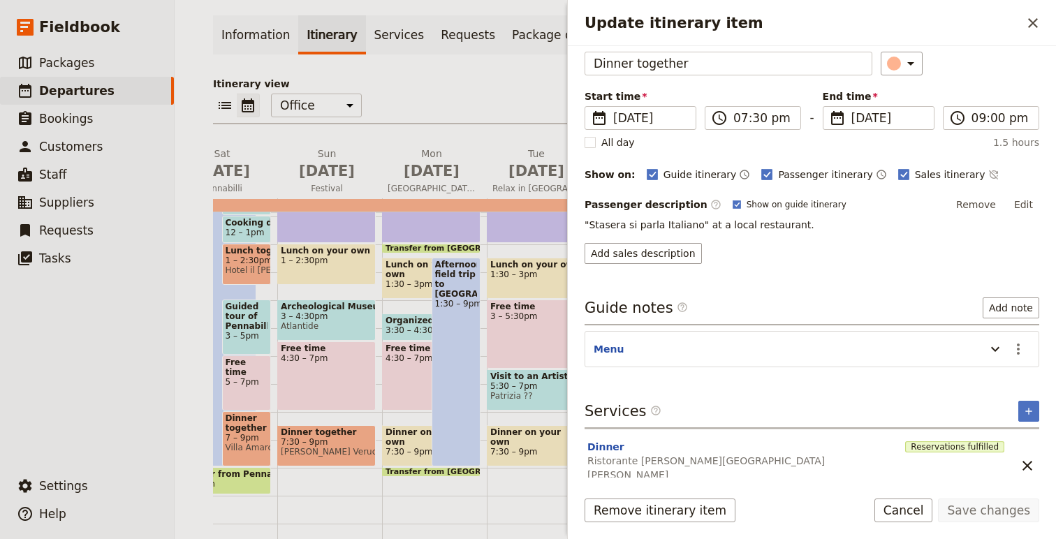
scroll to position [0, 0]
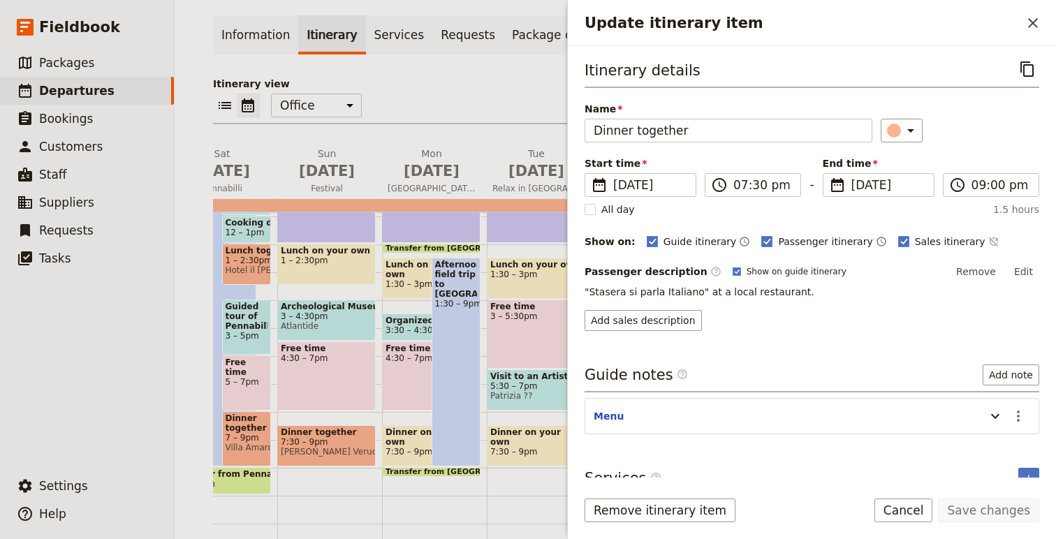
click at [961, 127] on div "​" at bounding box center [960, 131] width 159 height 24
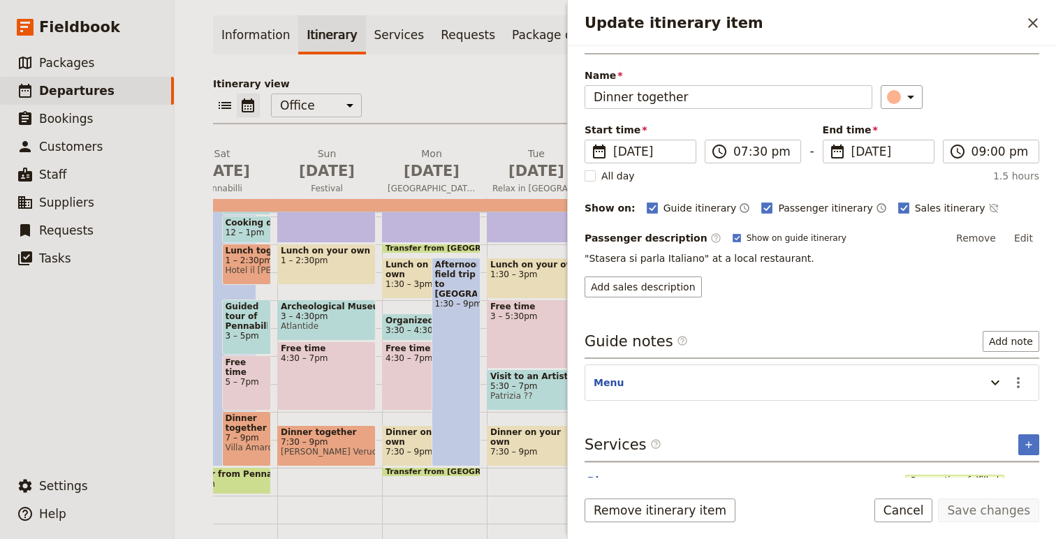
scroll to position [67, 0]
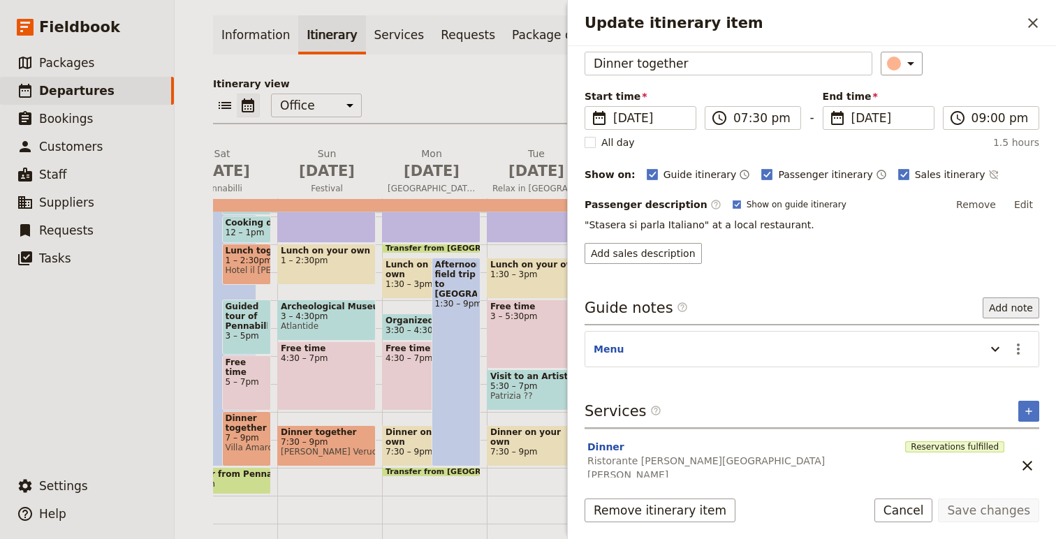
click at [1003, 307] on button "Add note" at bounding box center [1011, 308] width 57 height 21
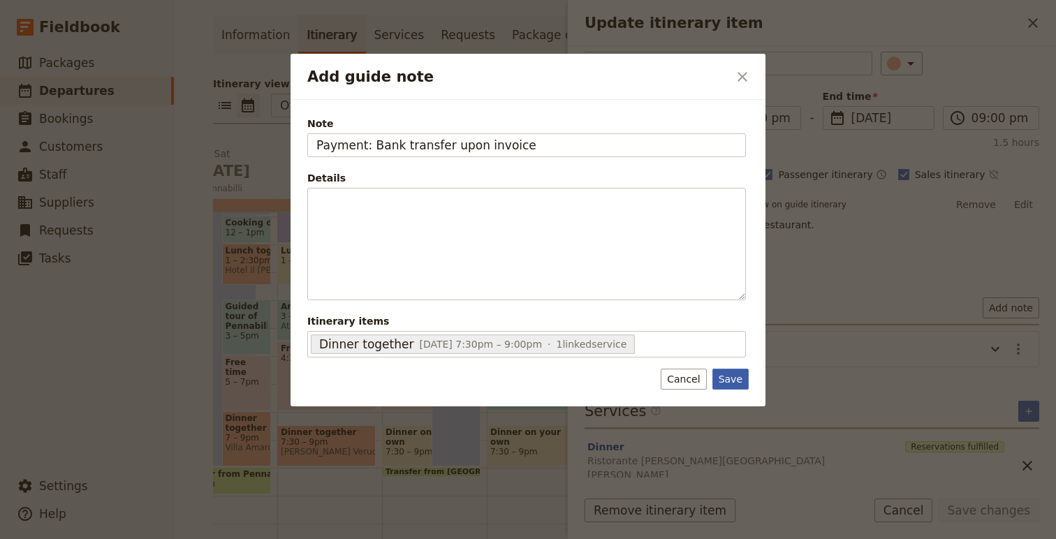
type input "Payment: Bank transfer upon invoice"
click at [729, 378] on button "Save" at bounding box center [731, 379] width 36 height 21
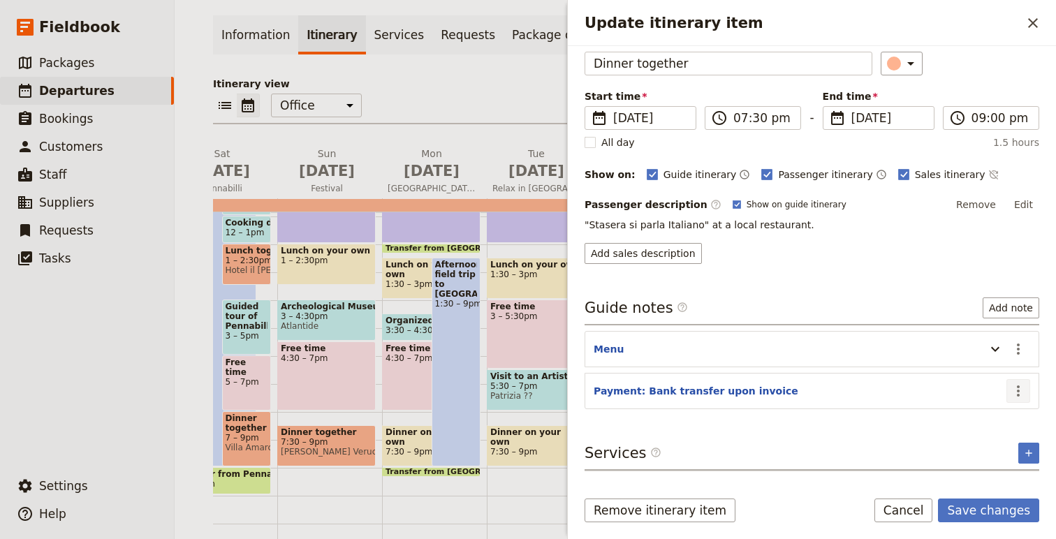
click at [1017, 393] on icon "Actions" at bounding box center [1018, 391] width 17 height 17
click at [998, 425] on span "Edit note" at bounding box center [979, 421] width 44 height 14
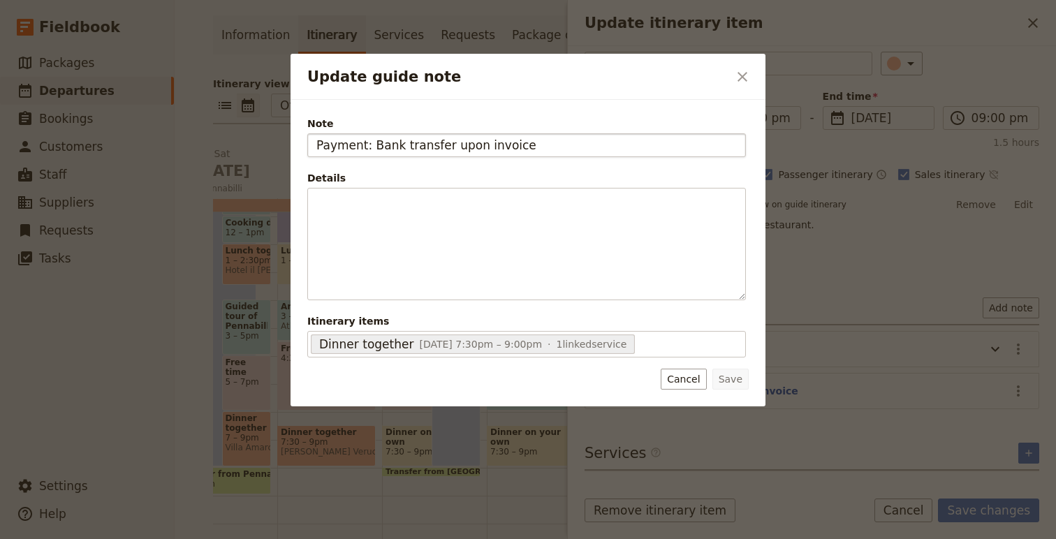
click at [458, 145] on input "Payment: Bank transfer upon invoice" at bounding box center [526, 145] width 439 height 24
click at [498, 138] on input "Payment: Bank transfer when invoice" at bounding box center [526, 145] width 439 height 24
click at [530, 145] on input "Payment: Bank transfer when invoice" at bounding box center [526, 145] width 439 height 24
type input "Payment: Bank transfer when invoice received"
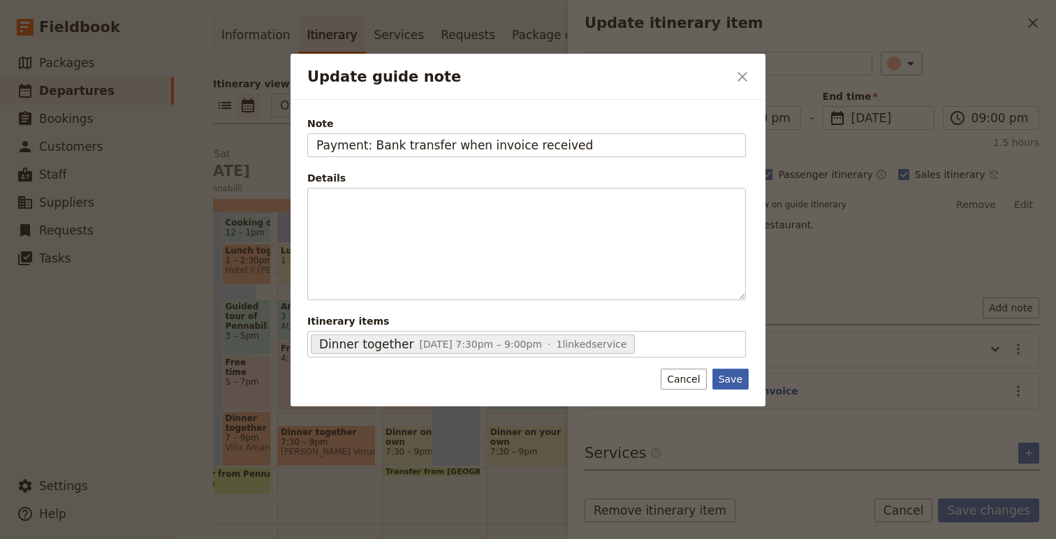
click at [736, 376] on button "Save" at bounding box center [731, 379] width 36 height 21
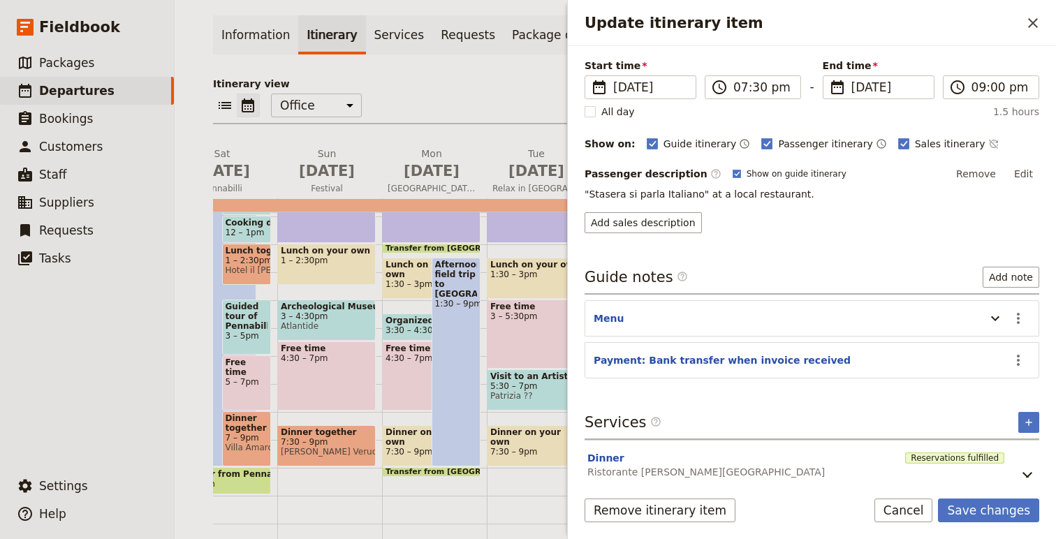
scroll to position [109, 0]
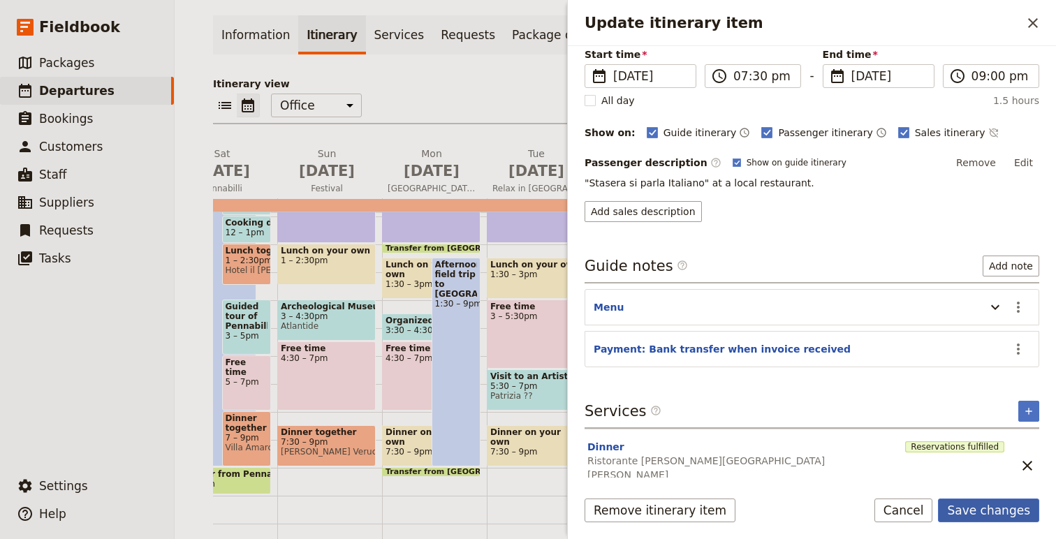
click at [987, 513] on button "Save changes" at bounding box center [988, 511] width 101 height 24
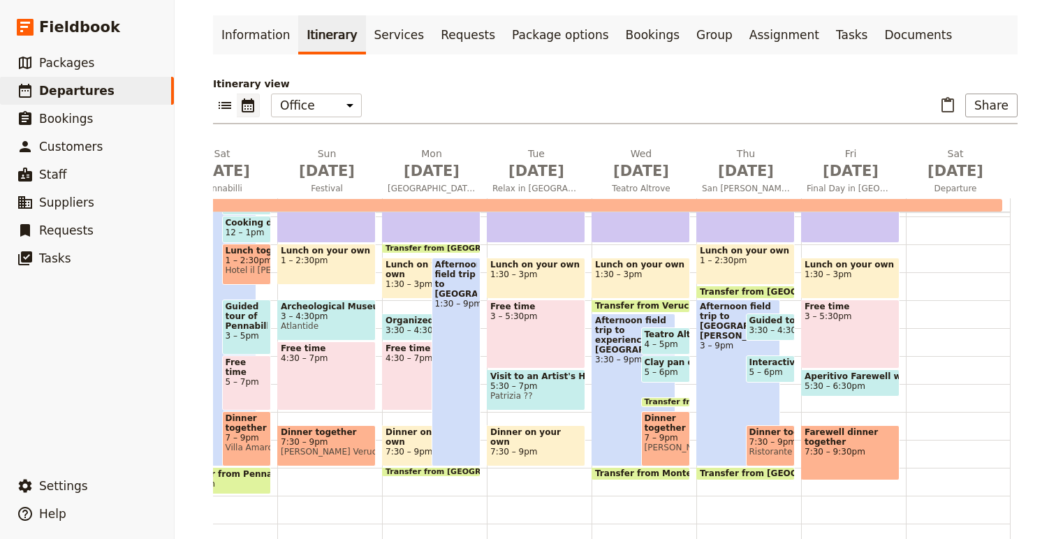
click at [849, 437] on span "Farewell dinner together" at bounding box center [851, 438] width 92 height 20
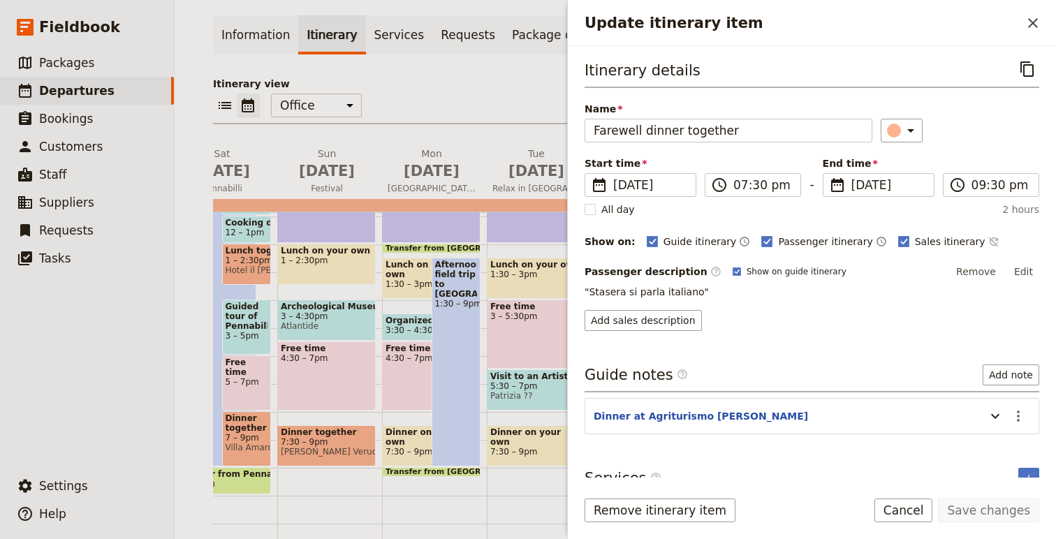
scroll to position [17, 0]
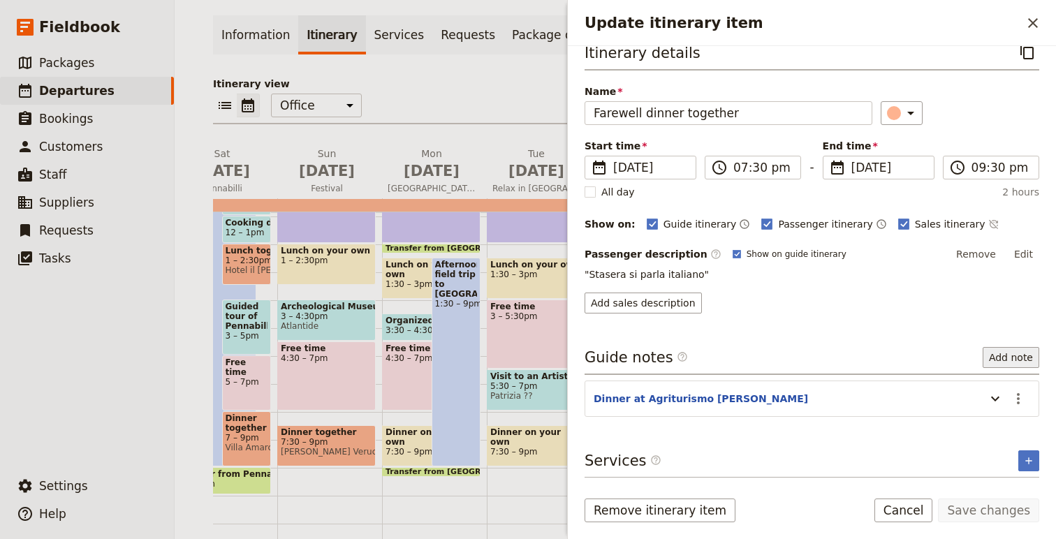
click at [1005, 358] on button "Add note" at bounding box center [1011, 357] width 57 height 21
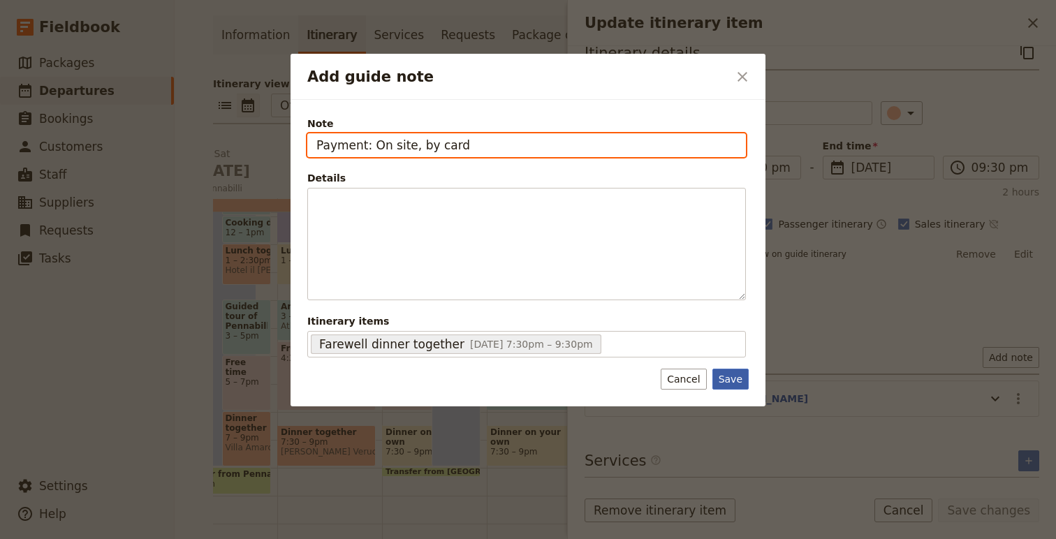
type input "Payment: On site, by card"
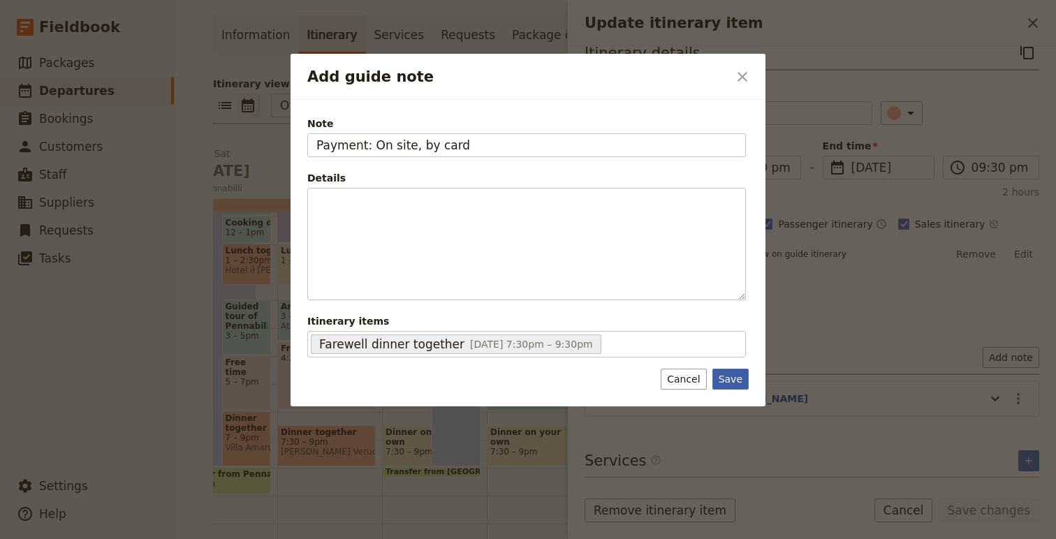
click at [728, 382] on button "Save" at bounding box center [731, 379] width 36 height 21
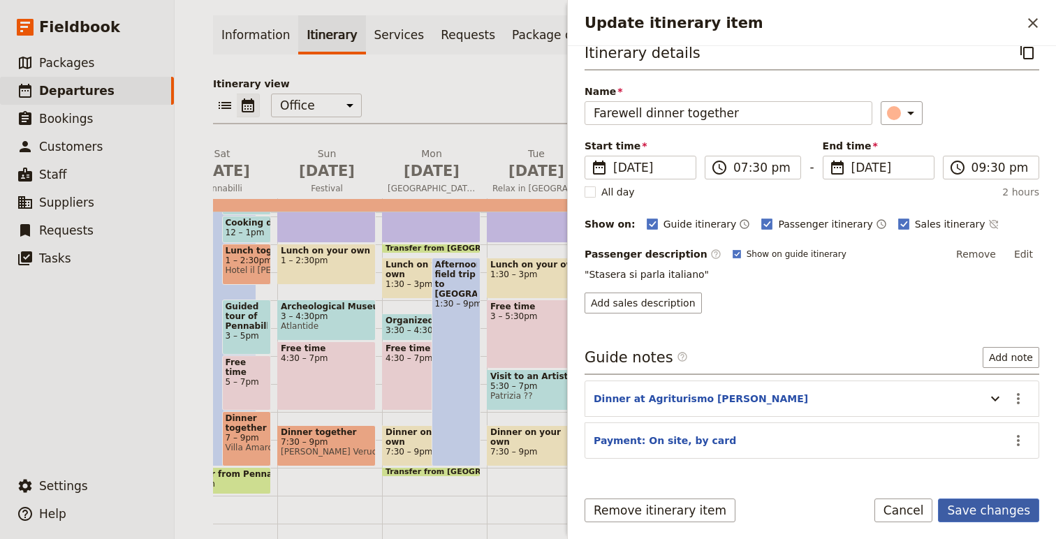
click at [988, 509] on button "Save changes" at bounding box center [988, 511] width 101 height 24
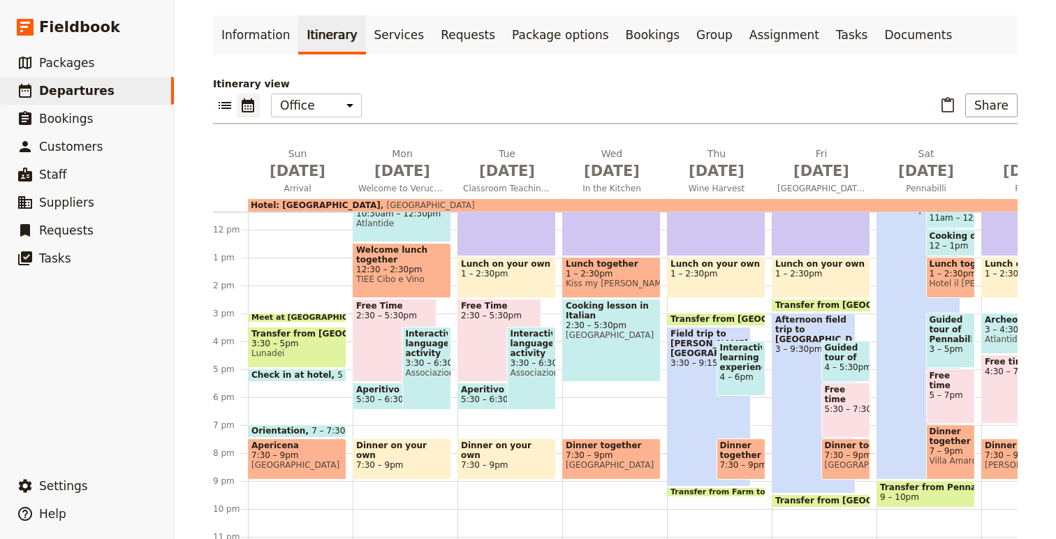
scroll to position [331, 0]
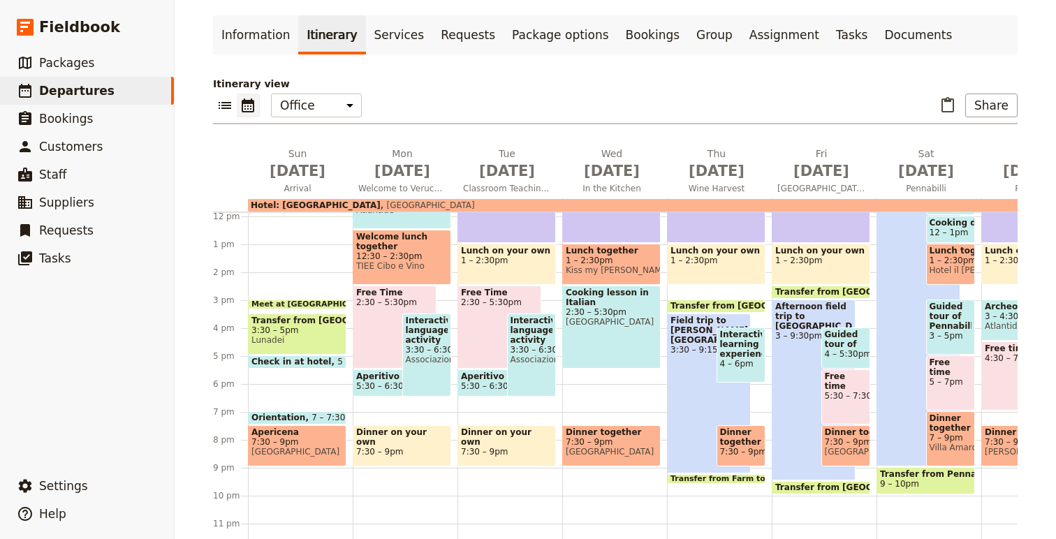
click at [317, 337] on span "Lunadei" at bounding box center [298, 340] width 92 height 10
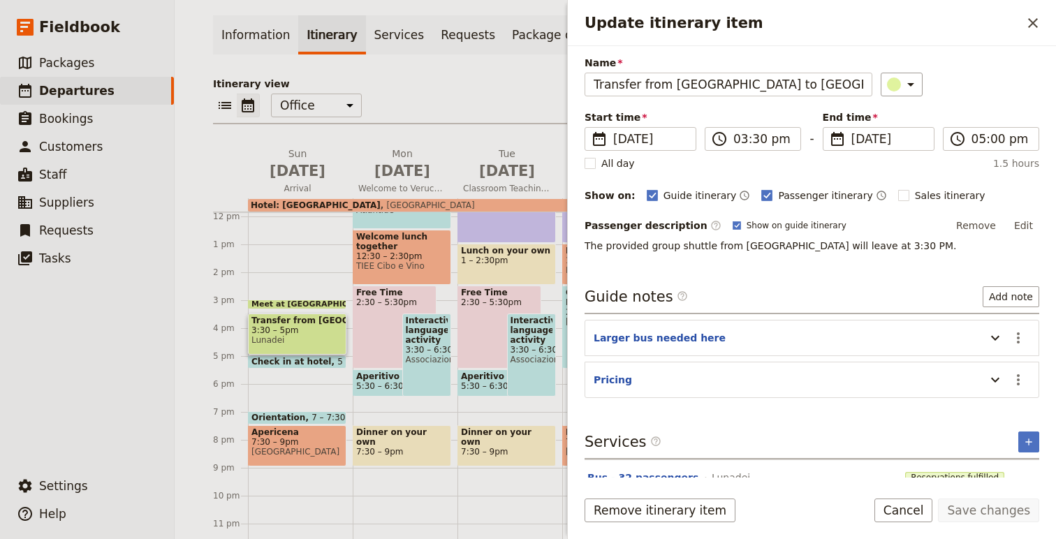
scroll to position [62, 0]
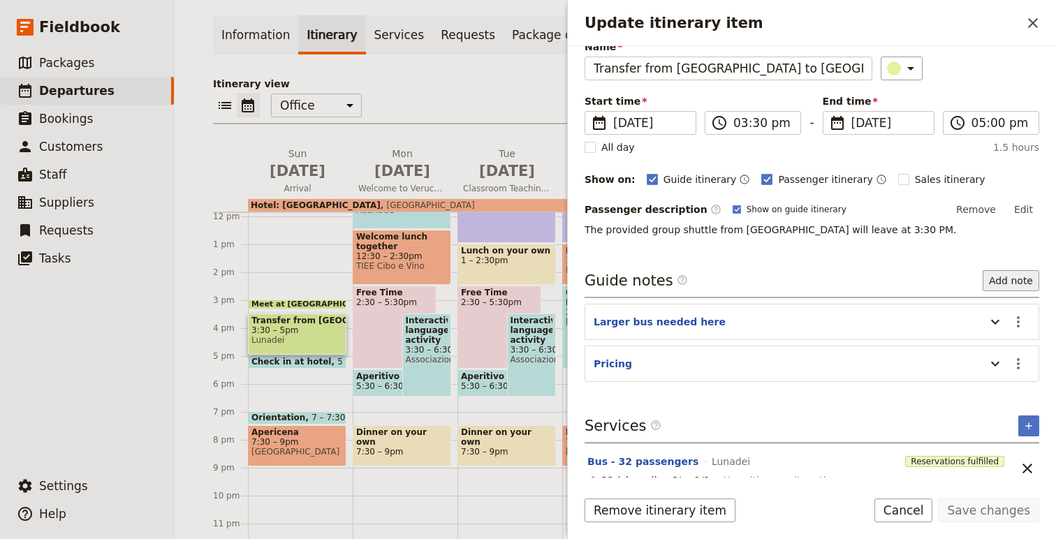
click at [999, 282] on button "Add note" at bounding box center [1011, 280] width 57 height 21
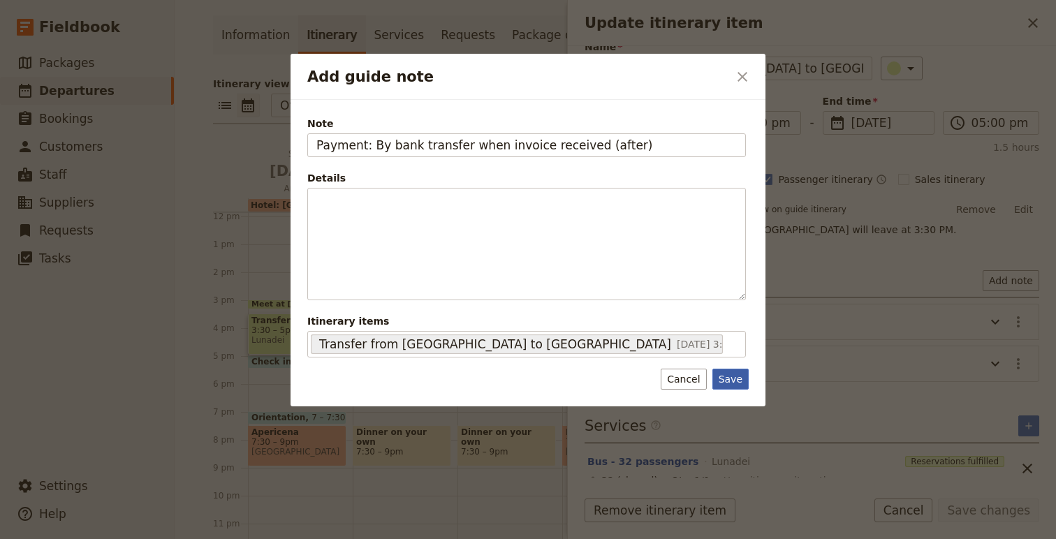
type input "Payment: By bank transfer when invoice received (after)"
click at [730, 373] on button "Save" at bounding box center [731, 379] width 36 height 21
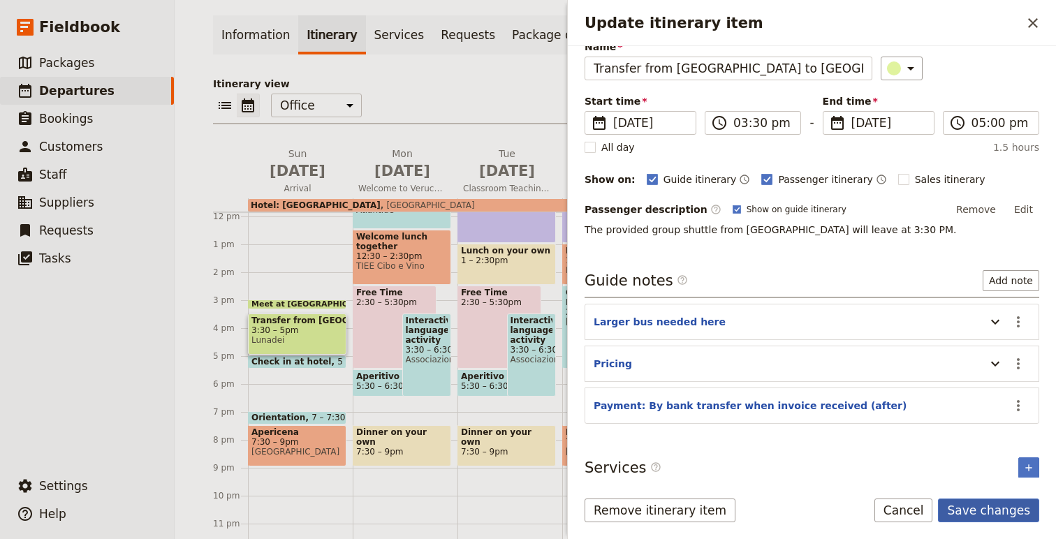
click at [983, 509] on button "Save changes" at bounding box center [988, 511] width 101 height 24
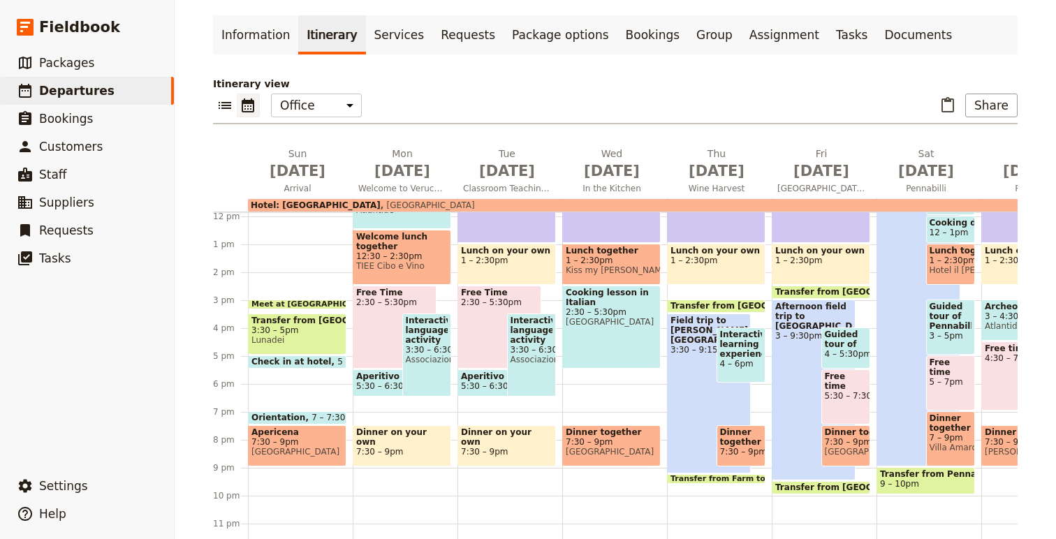
click at [283, 445] on span "7:30 – 9pm" at bounding box center [298, 442] width 92 height 10
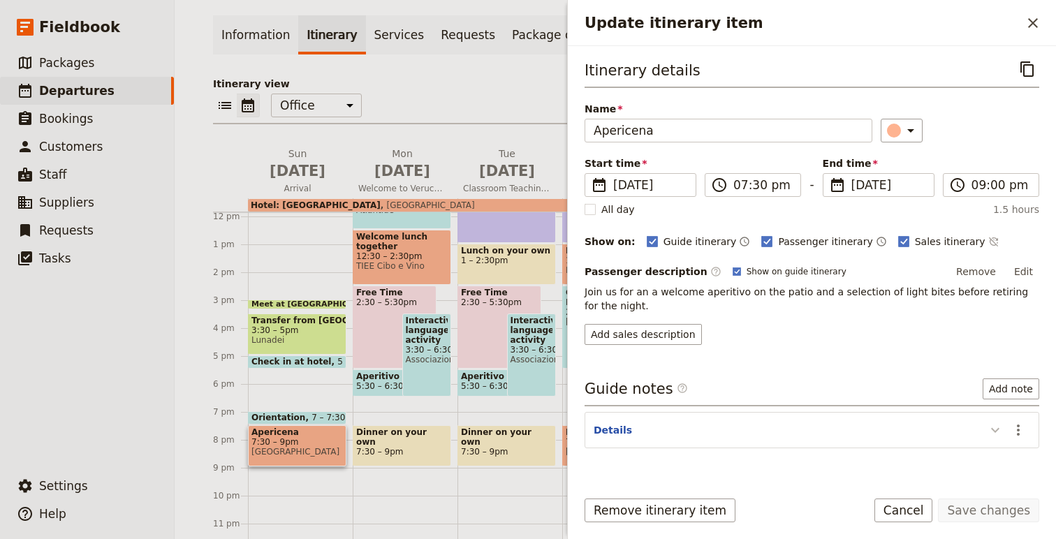
click at [994, 430] on icon "Update itinerary item" at bounding box center [995, 430] width 17 height 17
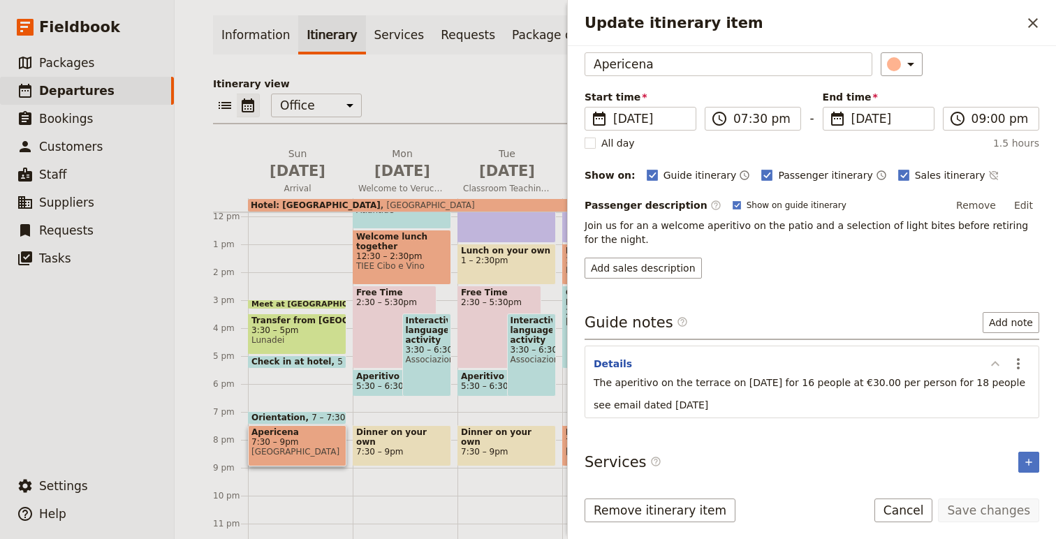
scroll to position [70, 0]
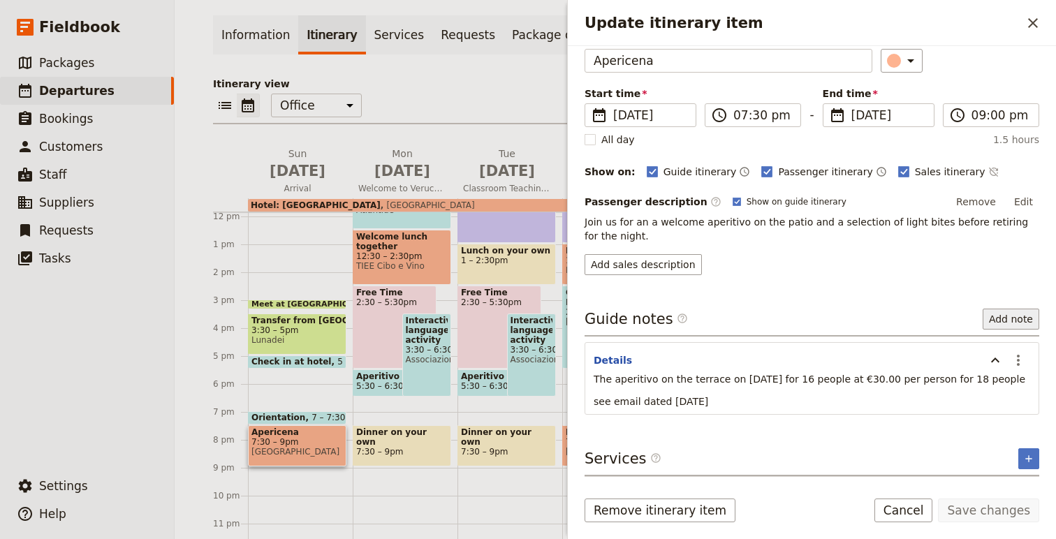
click at [1019, 317] on button "Add note" at bounding box center [1011, 319] width 57 height 21
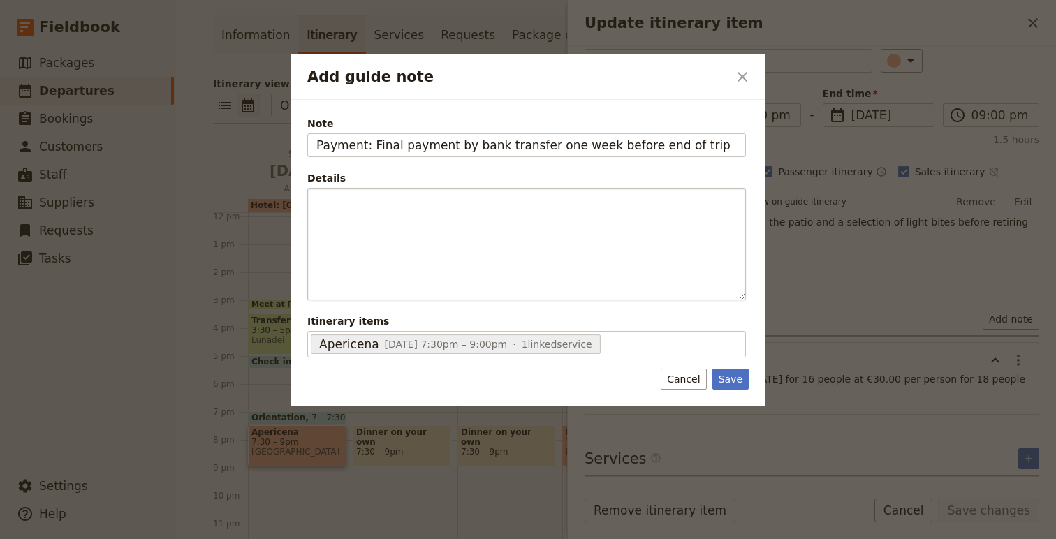
type input "Payment: Final payment by bank transfer one week before end of trip"
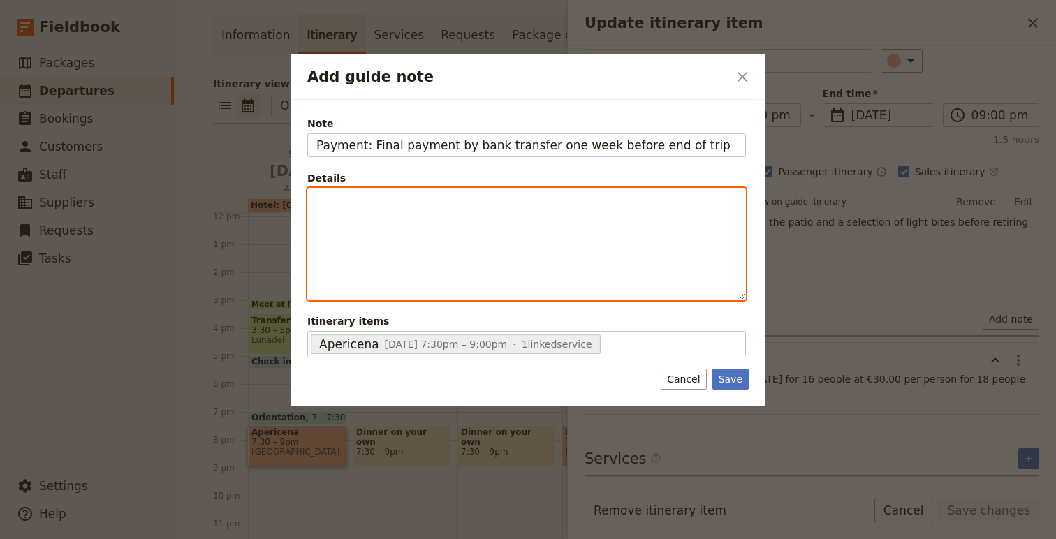
click at [445, 249] on div "Add guide note" at bounding box center [526, 244] width 437 height 111
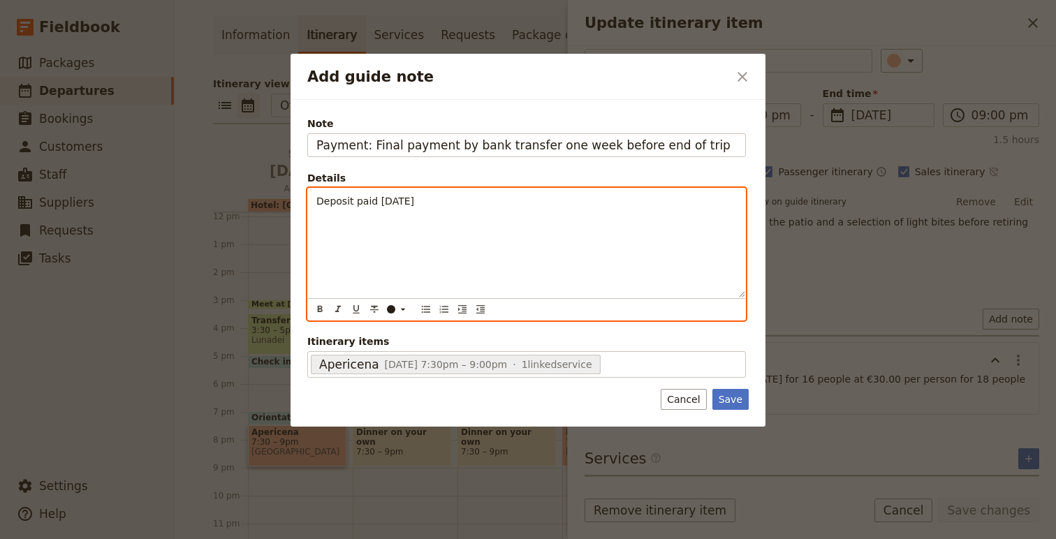
click at [384, 203] on span "Deposit paid 7/30/25" at bounding box center [366, 201] width 98 height 11
click at [352, 201] on span "Deposit paid 6/30/25" at bounding box center [366, 201] width 98 height 11
click at [411, 196] on span "Deposit 14130€ paid 6/30/25" at bounding box center [386, 201] width 138 height 11
drag, startPoint x: 411, startPoint y: 196, endPoint x: 453, endPoint y: 200, distance: 42.8
click at [453, 200] on p "Deposit 14130€ paid 6/30/25" at bounding box center [527, 201] width 421 height 14
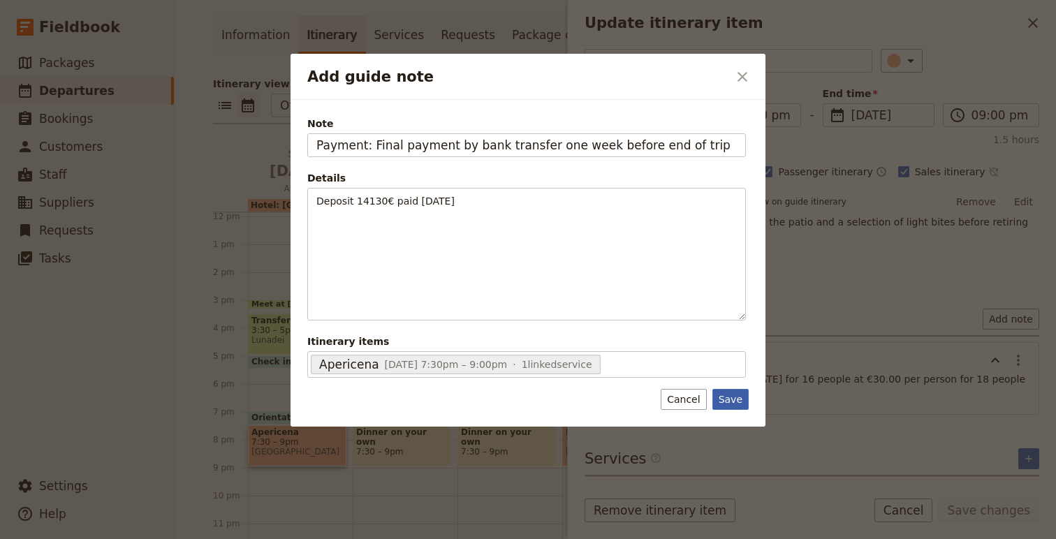
click at [732, 400] on button "Save" at bounding box center [731, 399] width 36 height 21
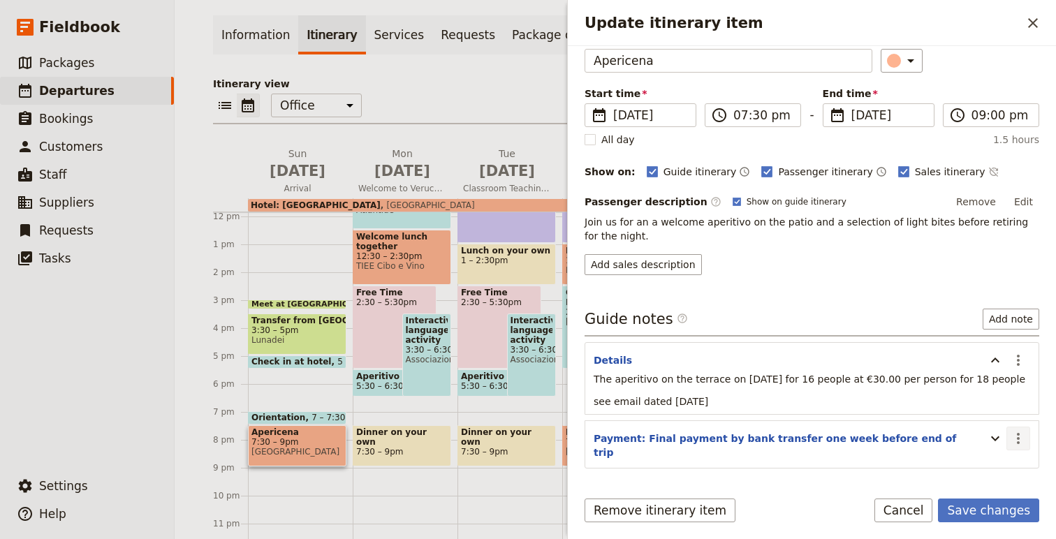
click at [1016, 444] on icon "Actions" at bounding box center [1018, 438] width 17 height 17
click at [999, 469] on span "Edit note" at bounding box center [979, 470] width 44 height 14
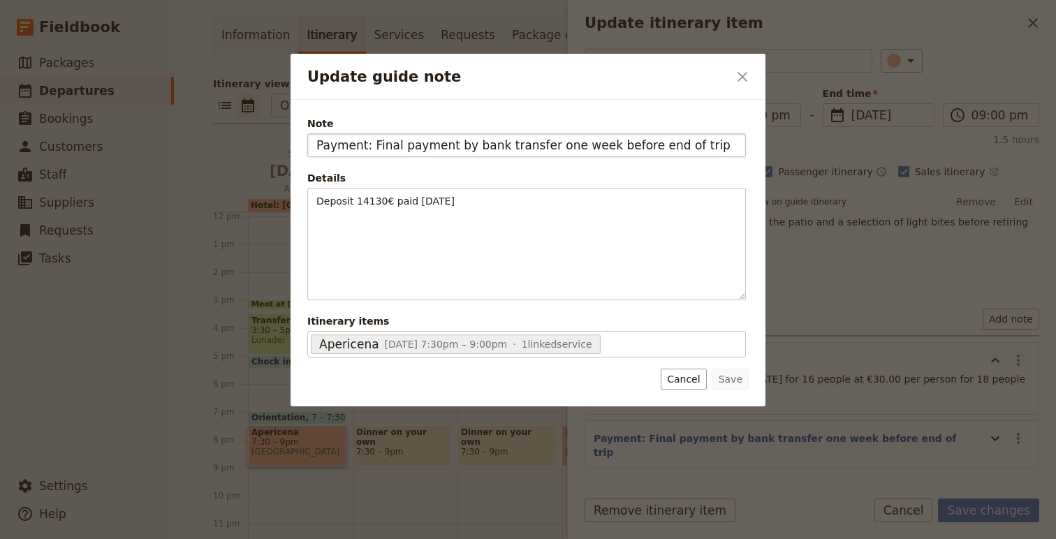
click at [535, 147] on input "Payment: Final payment by bank transfer one week before end of trip" at bounding box center [526, 145] width 439 height 24
click at [568, 147] on input "Payment: Final payment by bank transfer, due one week before end of trip" at bounding box center [526, 145] width 439 height 24
drag, startPoint x: 568, startPoint y: 147, endPoint x: 696, endPoint y: 150, distance: 127.9
click at [696, 150] on input "Payment: Final payment by bank transfer, due one week before end of trip" at bounding box center [526, 145] width 439 height 24
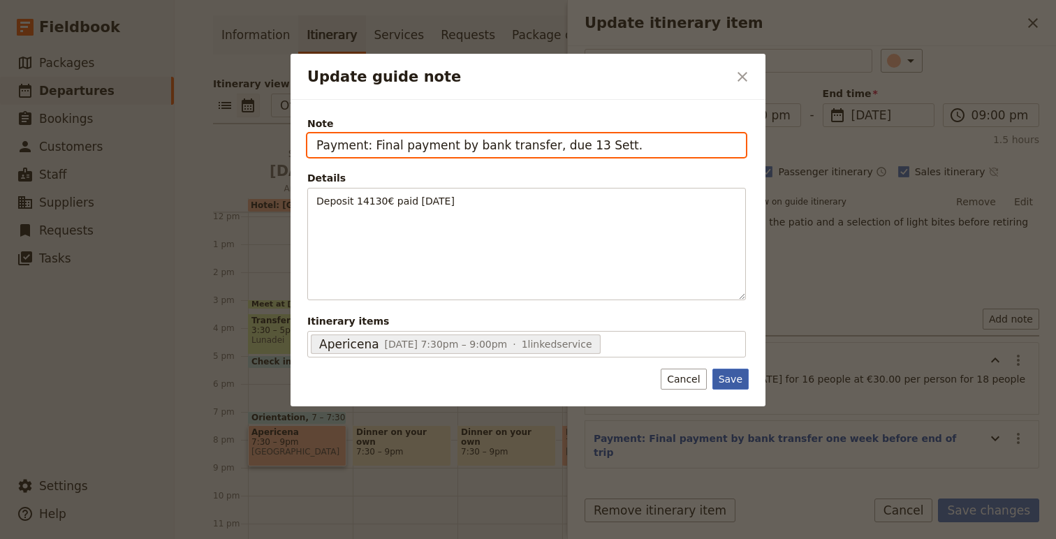
type input "Payment: Final payment by bank transfer, due 13 Sett."
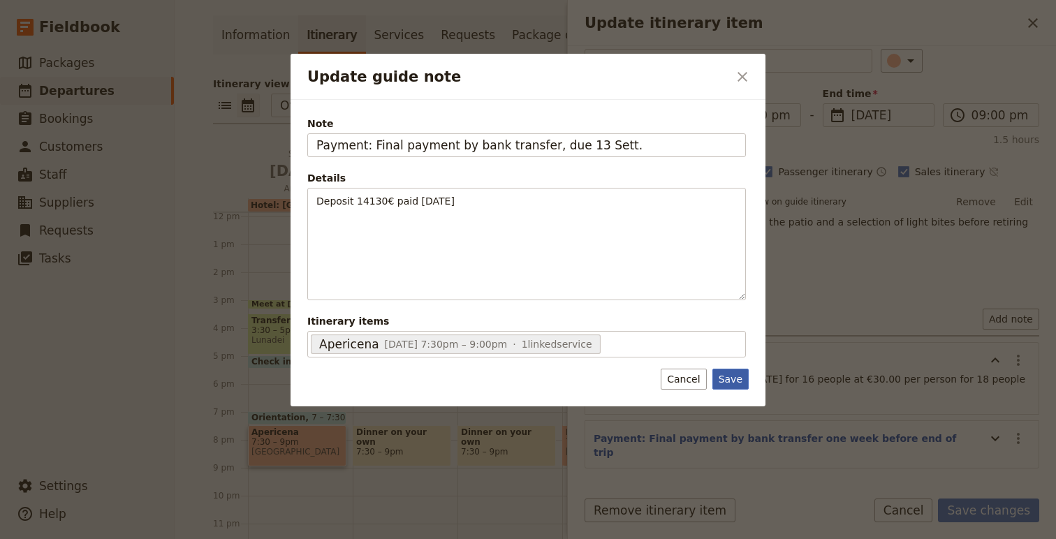
click at [725, 382] on button "Save" at bounding box center [731, 379] width 36 height 21
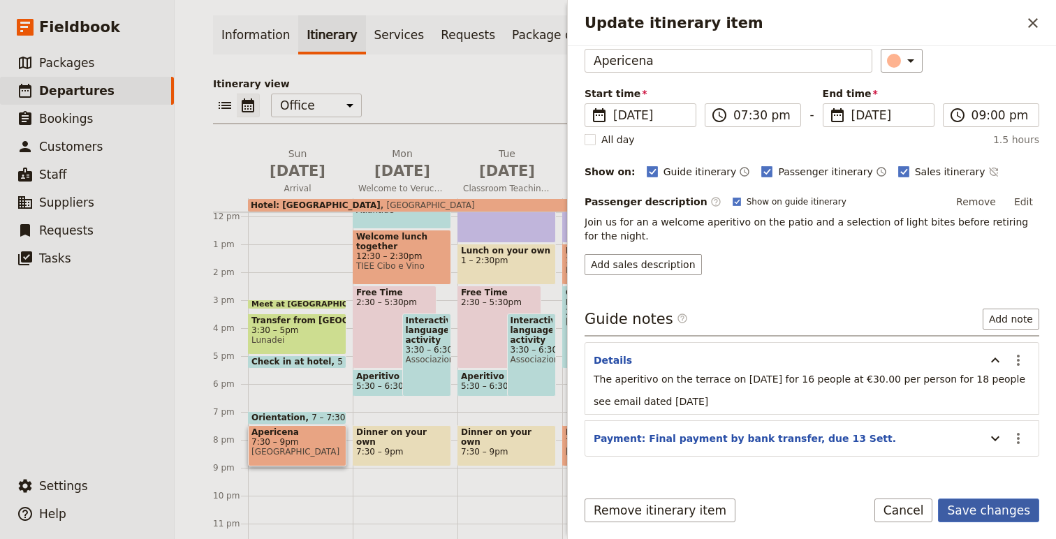
click at [998, 510] on button "Save changes" at bounding box center [988, 511] width 101 height 24
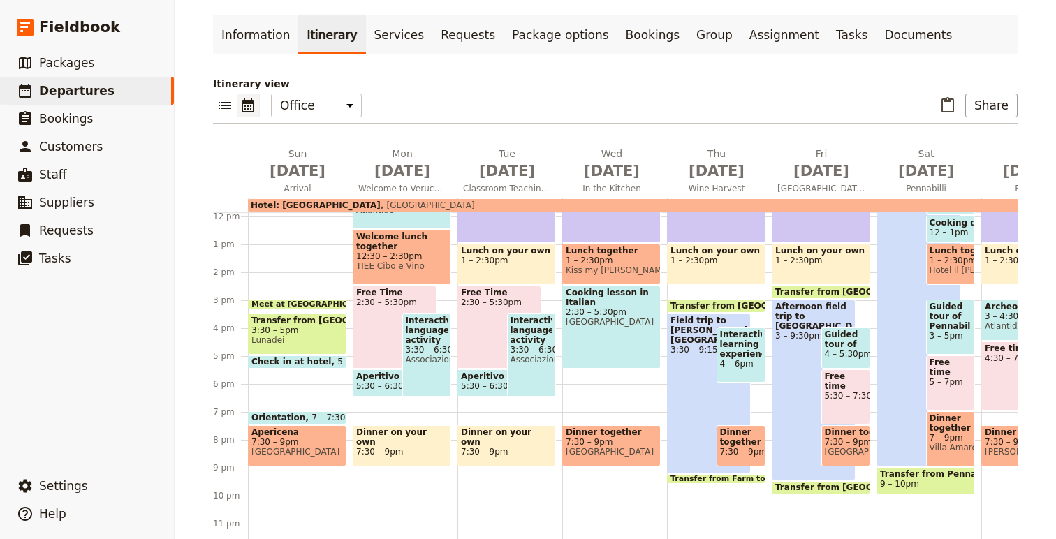
click at [421, 263] on span "TIEE Cibo e Vino" at bounding box center [402, 266] width 92 height 10
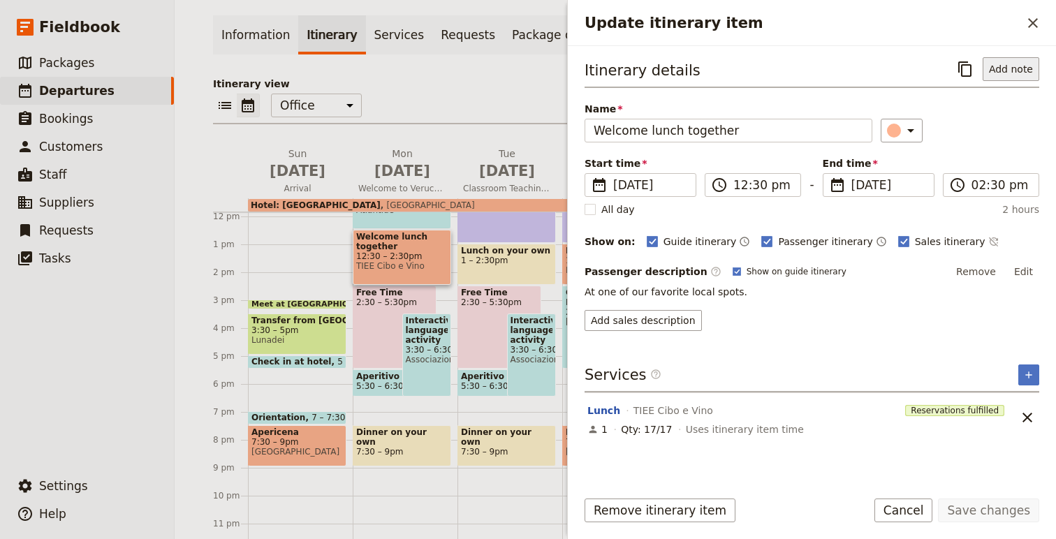
click at [1004, 74] on button "Add note" at bounding box center [1011, 69] width 57 height 24
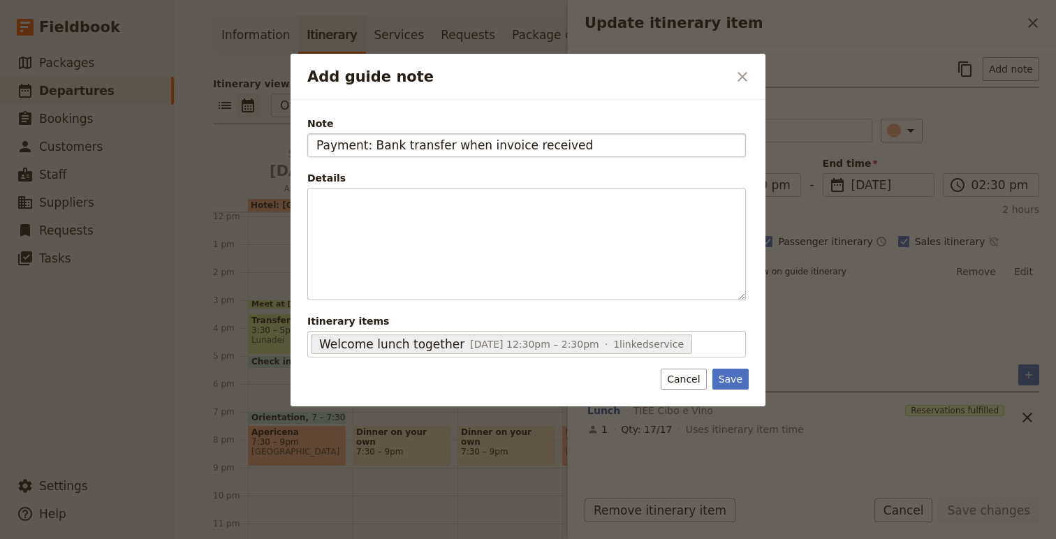
click at [375, 146] on input "Payment: Bank transfer when invoice received" at bounding box center [526, 145] width 439 height 24
type input "Payment: By bank transfer when invoice received"
click at [737, 389] on button "Save" at bounding box center [731, 379] width 36 height 21
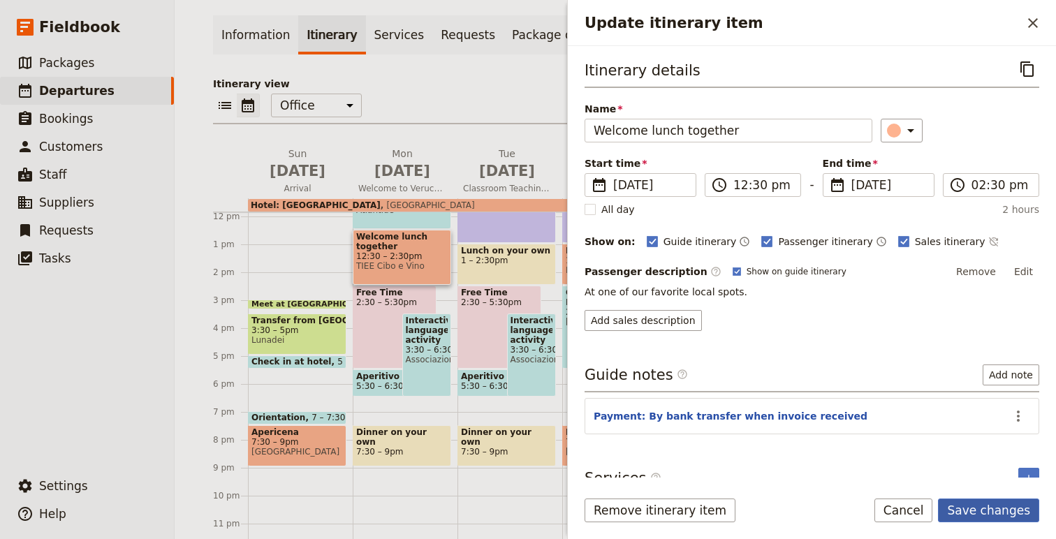
click at [996, 517] on button "Save changes" at bounding box center [988, 511] width 101 height 24
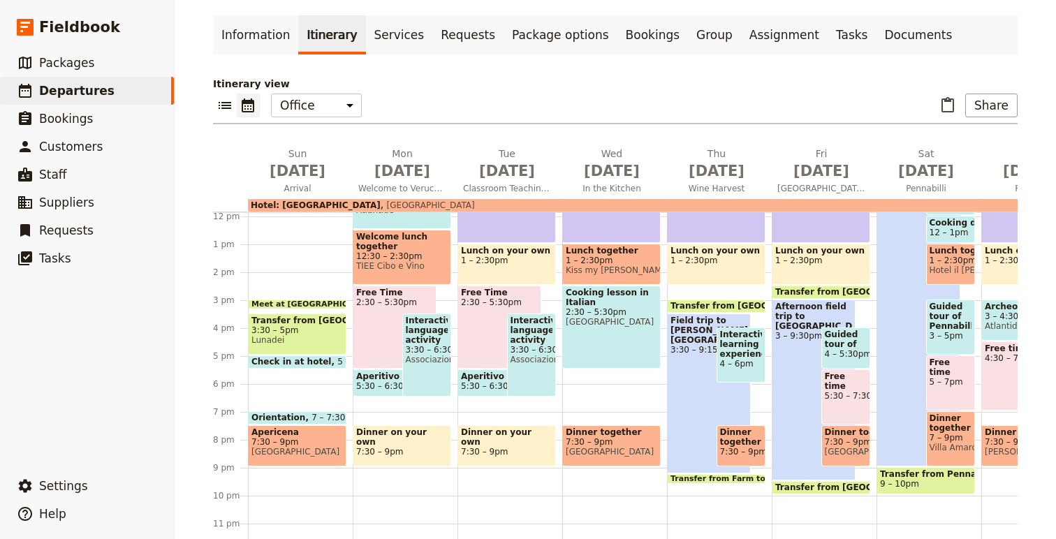
click at [406, 259] on span "12:30 – 2:30pm" at bounding box center [402, 257] width 92 height 10
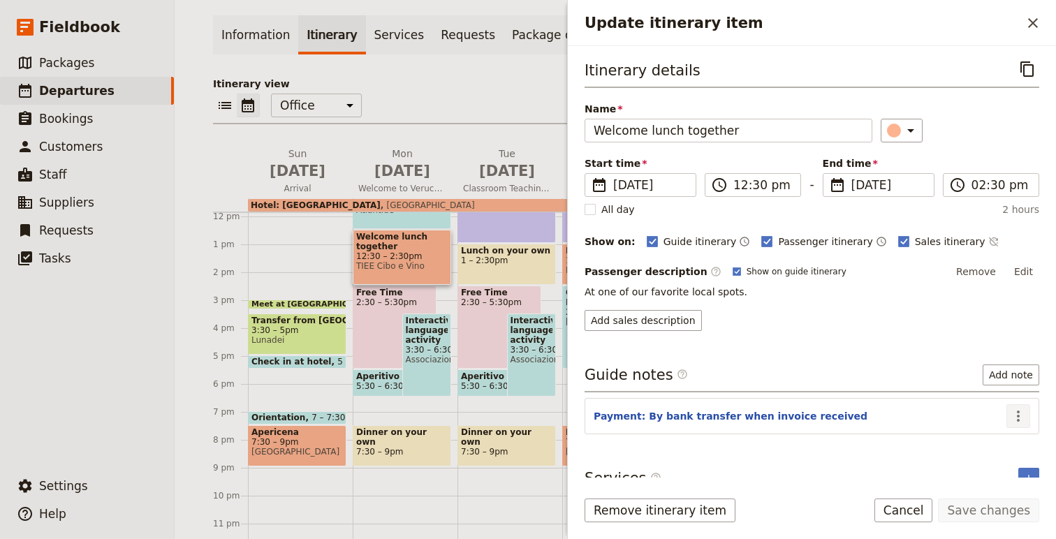
click at [1027, 410] on button "​" at bounding box center [1019, 417] width 24 height 24
click at [1001, 442] on span "Edit note" at bounding box center [979, 447] width 44 height 14
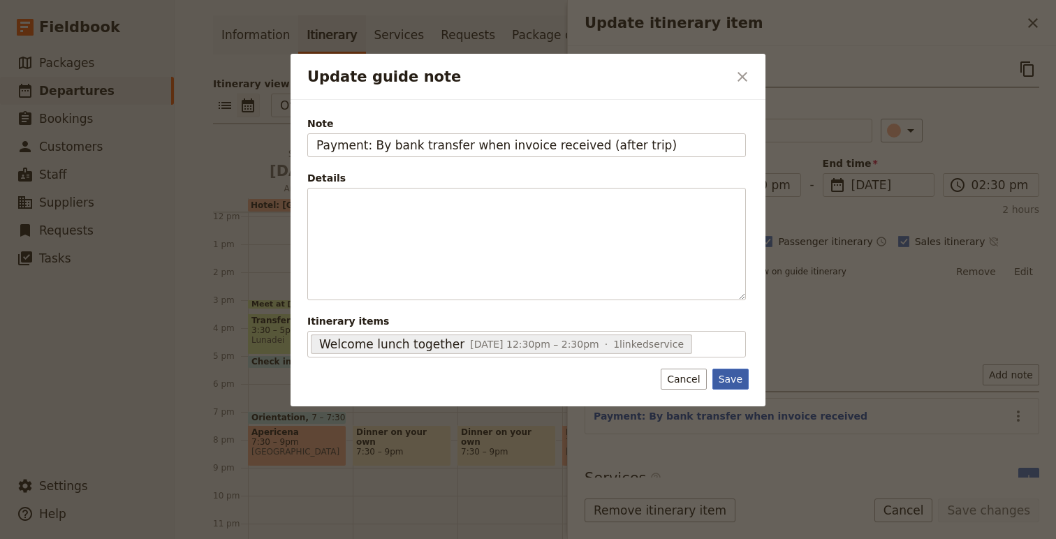
type input "Payment: By bank transfer when invoice received (after trip)"
click at [731, 383] on button "Save" at bounding box center [731, 379] width 36 height 21
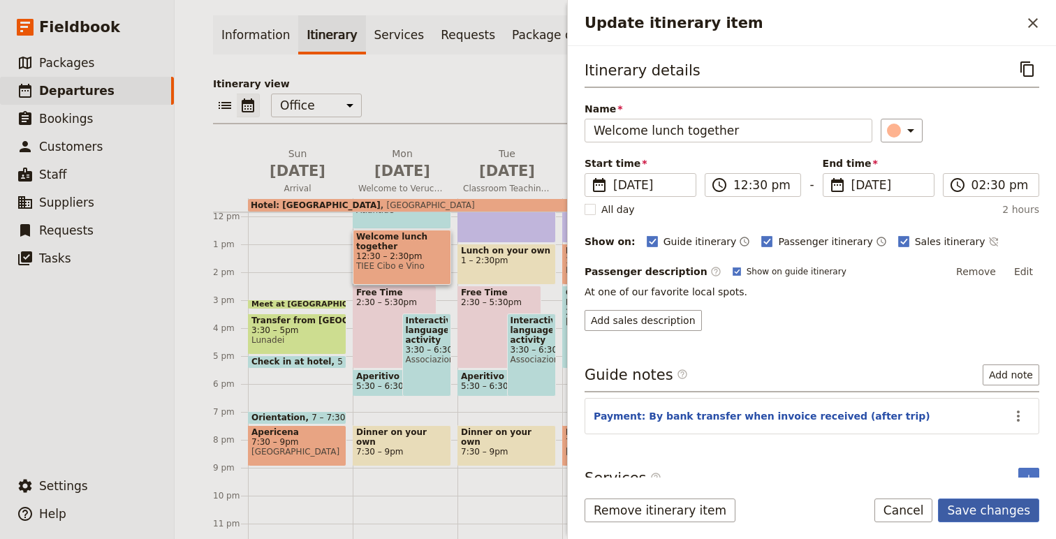
click at [1005, 510] on button "Save changes" at bounding box center [988, 511] width 101 height 24
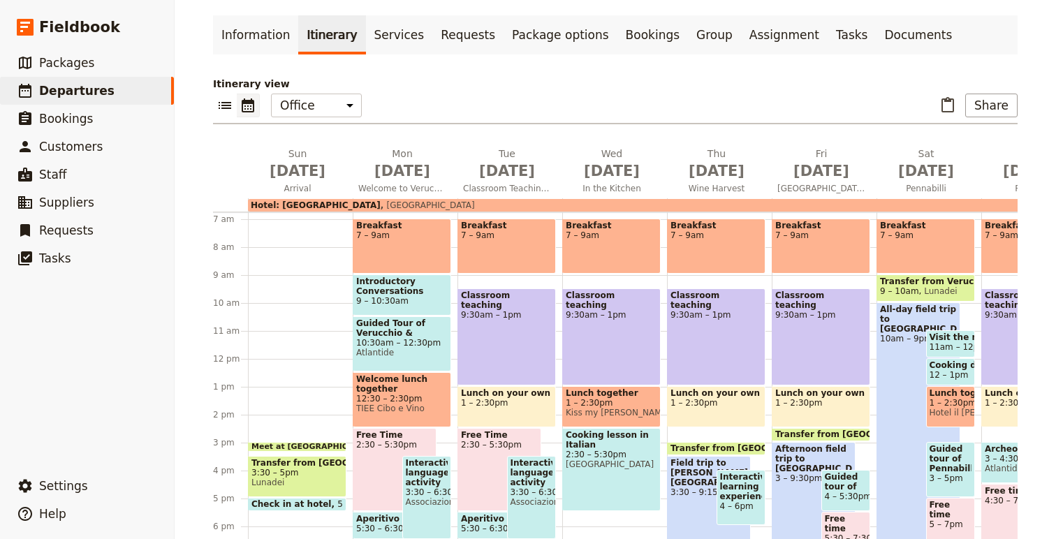
scroll to position [178, 0]
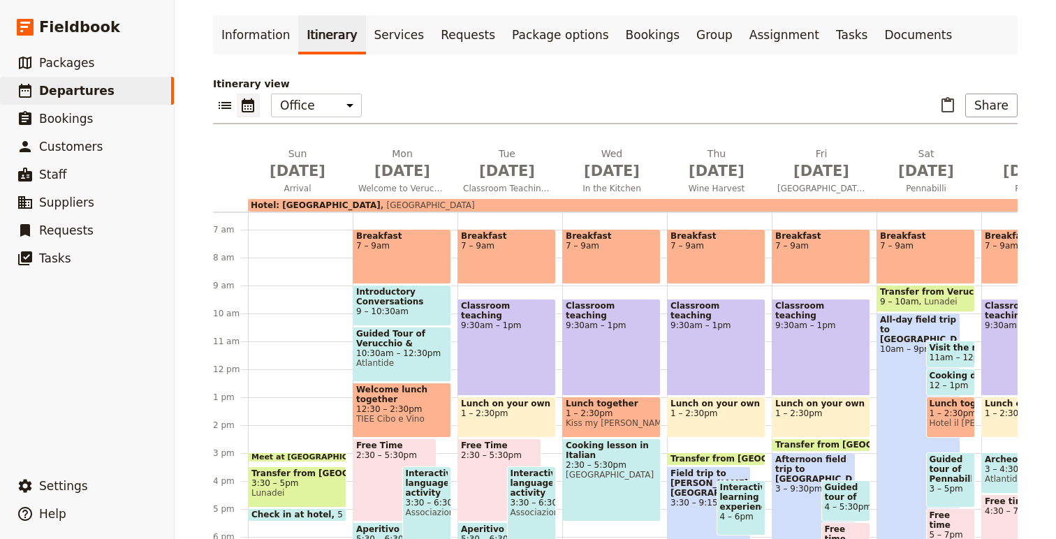
click at [412, 351] on span "10:30am – 12:30pm" at bounding box center [402, 354] width 92 height 10
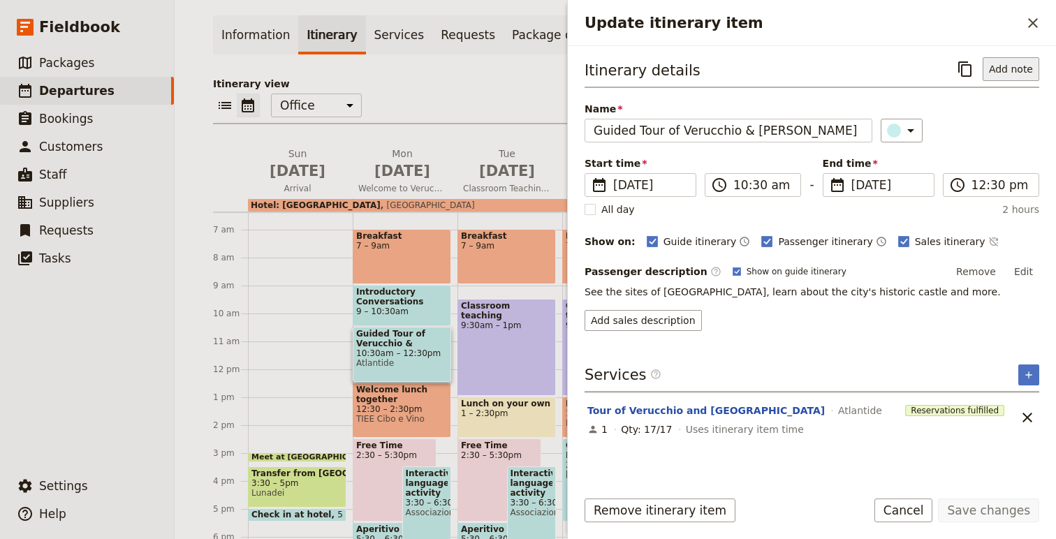
click at [1012, 71] on button "Add note" at bounding box center [1011, 69] width 57 height 24
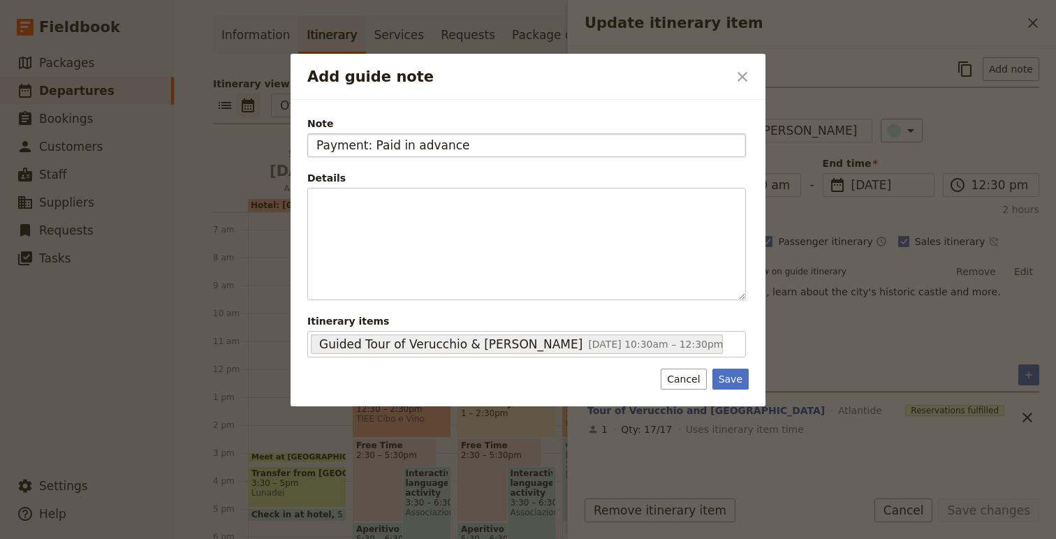
click at [391, 147] on input "Payment: Paid in advance" at bounding box center [526, 145] width 439 height 24
click at [486, 151] on input "Payment: Paid in advance" at bounding box center [526, 145] width 439 height 24
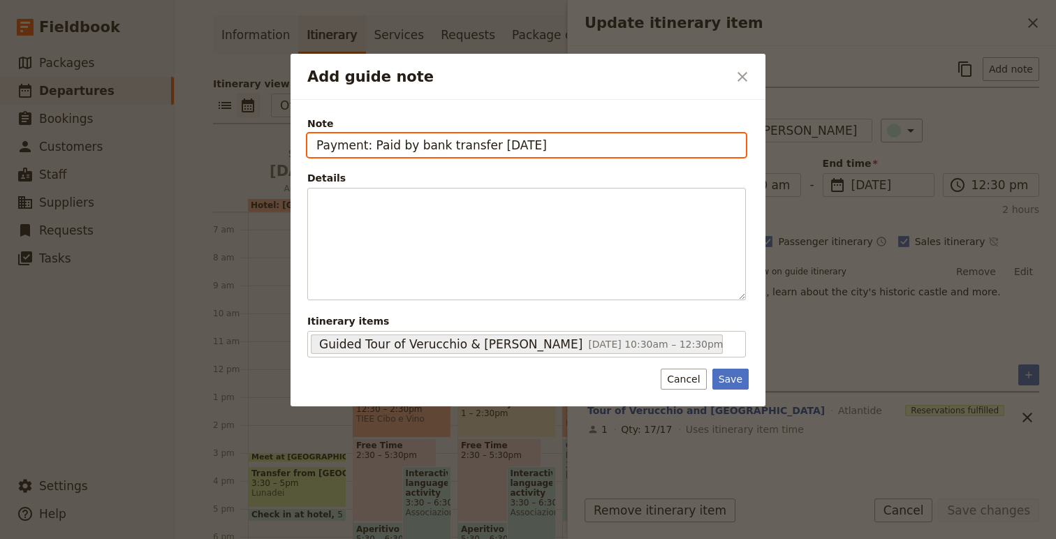
click at [495, 145] on input "Payment: Paid by bank transfer 8/25/25" at bounding box center [526, 145] width 439 height 24
type input "Payment: Paid by bank transfer 25 August 2025"
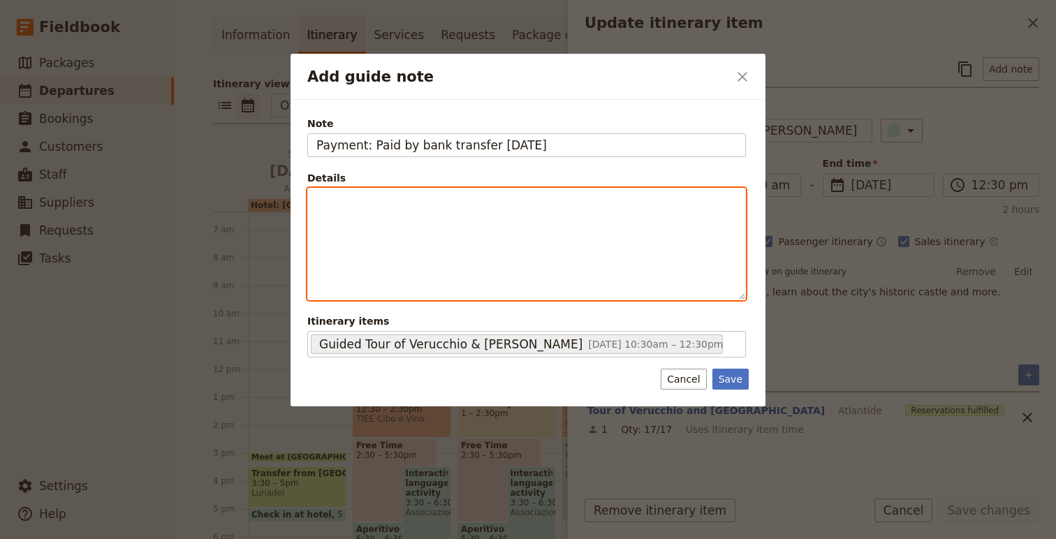
click at [598, 252] on div "Add guide note" at bounding box center [526, 244] width 437 height 111
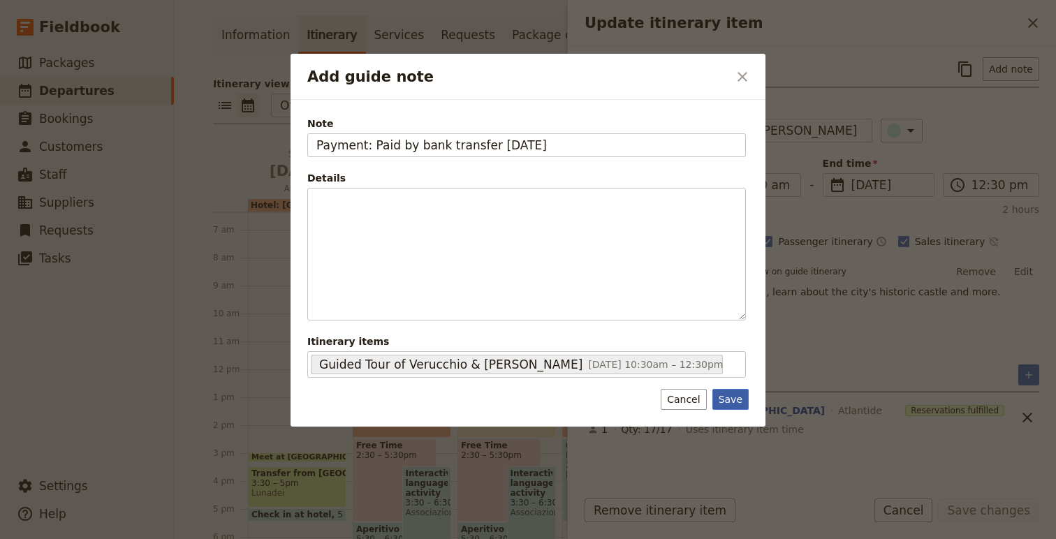
click at [732, 399] on button "Save" at bounding box center [731, 399] width 36 height 21
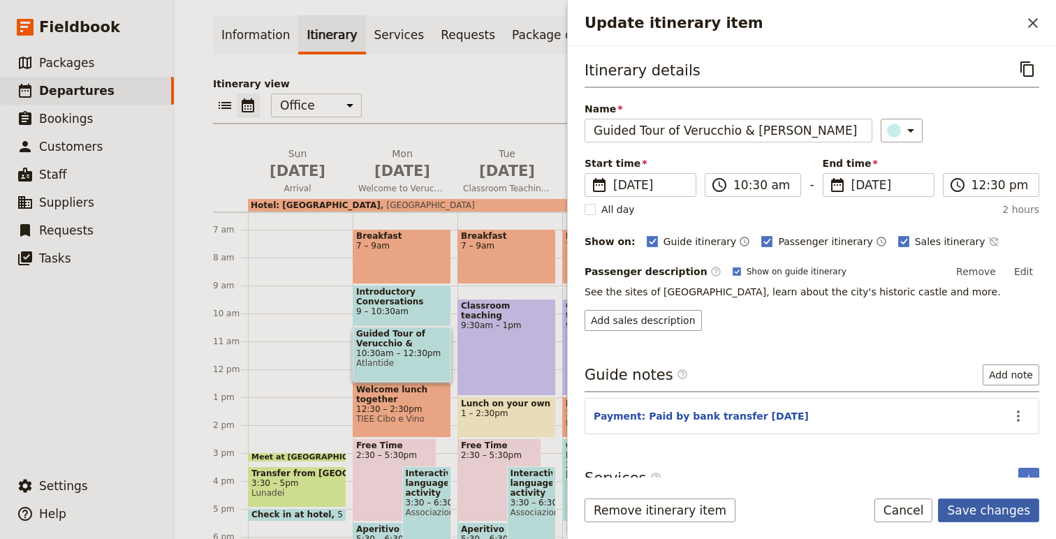
click at [1011, 509] on button "Save changes" at bounding box center [988, 511] width 101 height 24
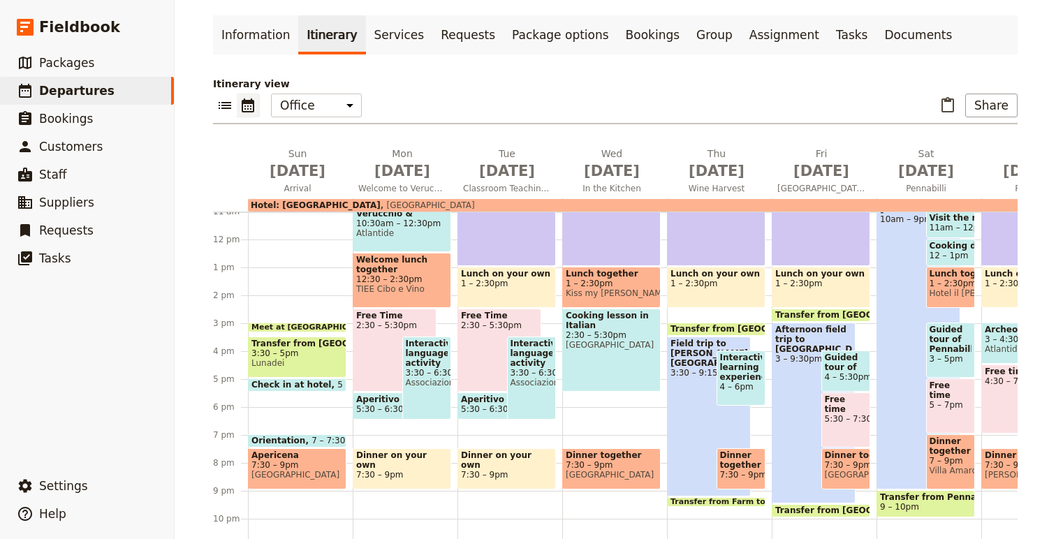
scroll to position [309, 0]
click at [373, 407] on span "5:30 – 6:30pm" at bounding box center [386, 409] width 61 height 10
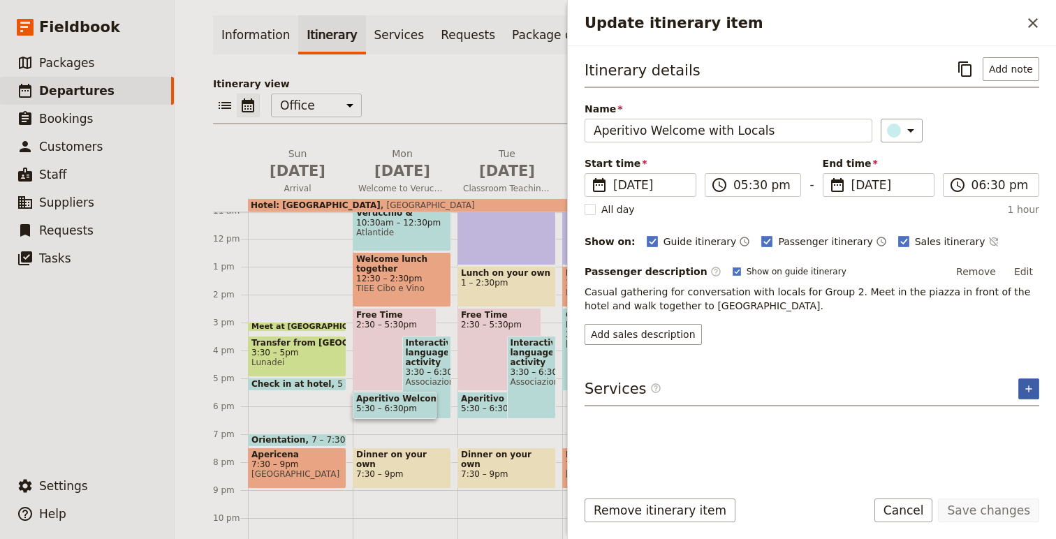
click at [1037, 394] on button "​" at bounding box center [1029, 389] width 21 height 21
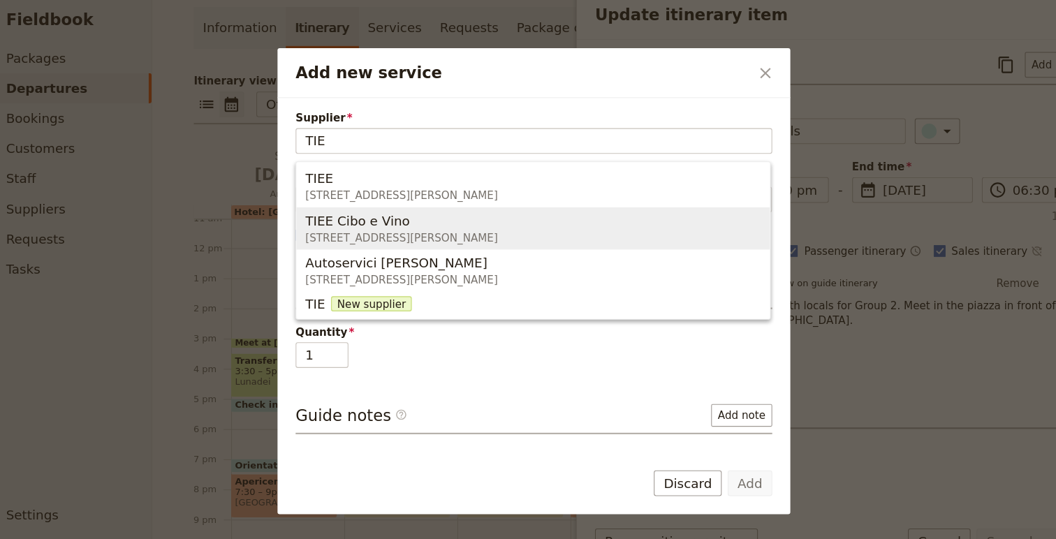
click at [396, 220] on span "TIEE Cibo e Vino" at bounding box center [365, 213] width 97 height 17
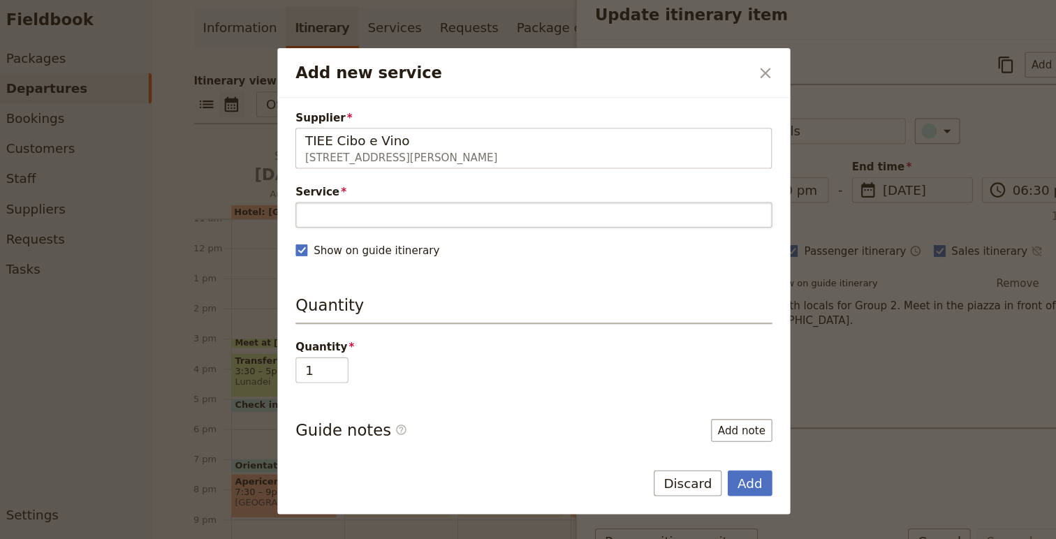
type input "TIEE Cibo e Vino"
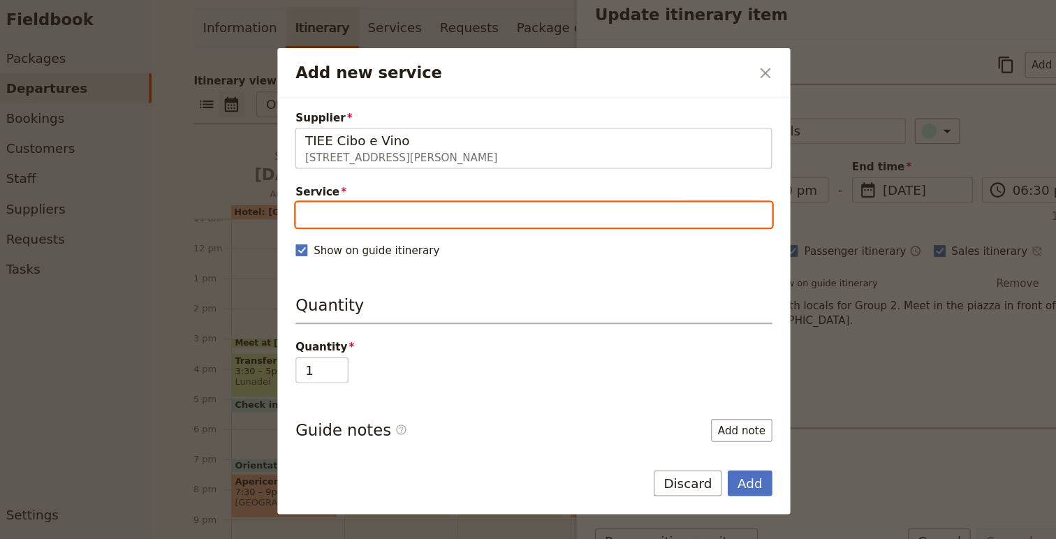
click at [407, 208] on input "Service" at bounding box center [528, 208] width 442 height 24
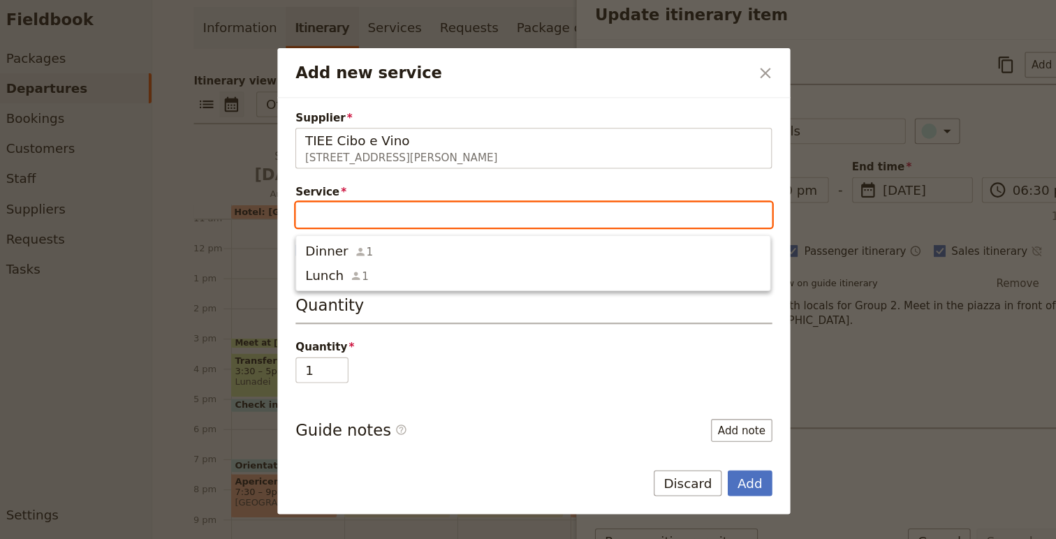
click at [378, 215] on input "Service" at bounding box center [528, 208] width 442 height 24
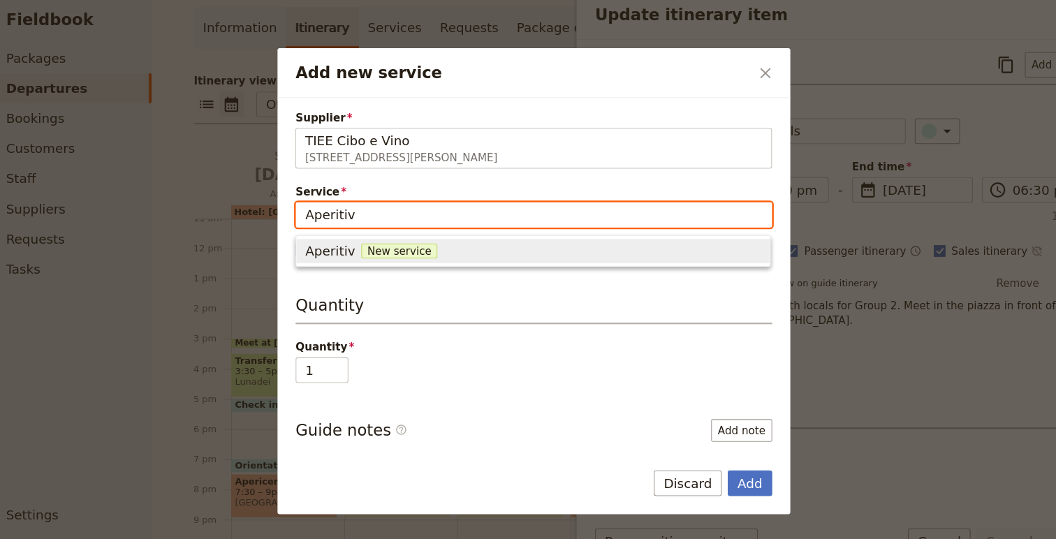
type input "Aperitivo"
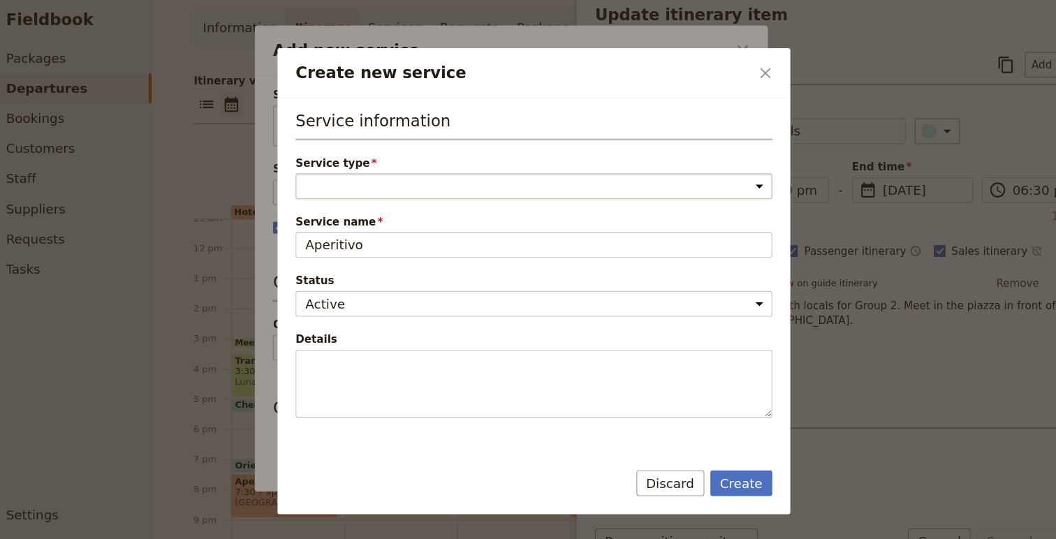
click at [363, 189] on select "Accommodation Activity Transport Flight Food and beverage Other" at bounding box center [528, 182] width 442 height 24
select select "FoodAndBeverageService"
click at [307, 170] on select "Accommodation Activity Transport Flight Food and beverage Other" at bounding box center [528, 182] width 442 height 24
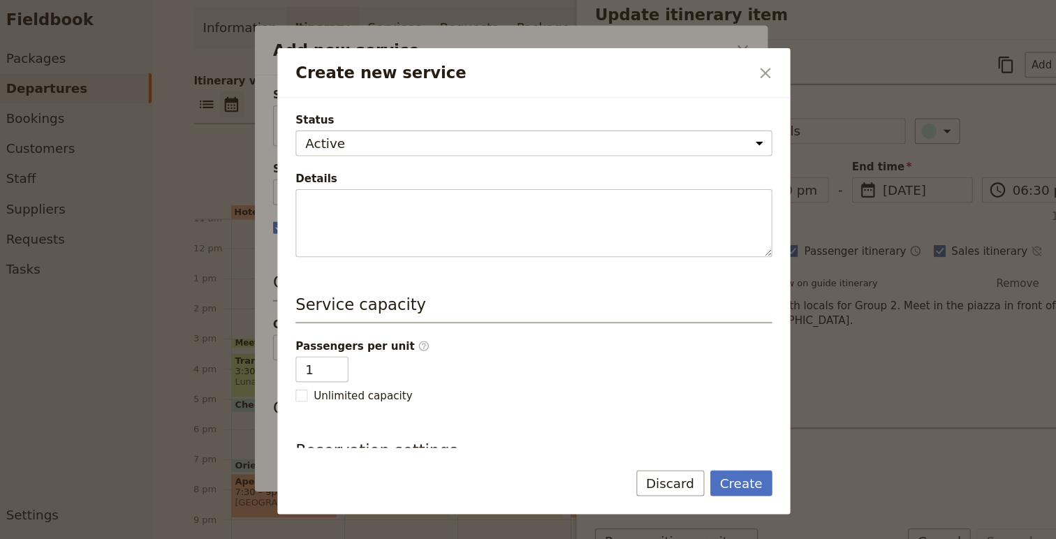
scroll to position [152, 0]
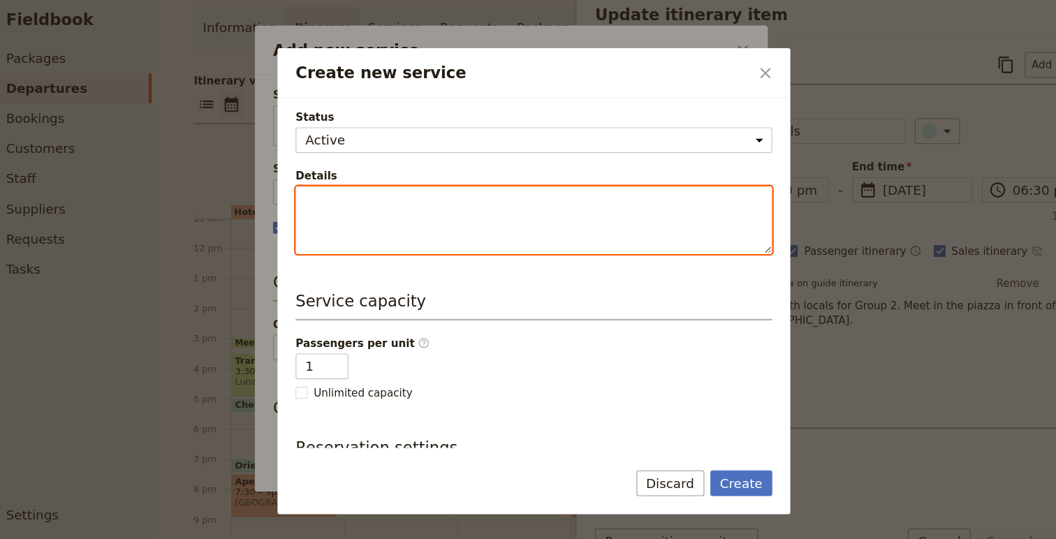
click at [451, 226] on textarea "Details" at bounding box center [528, 213] width 442 height 63
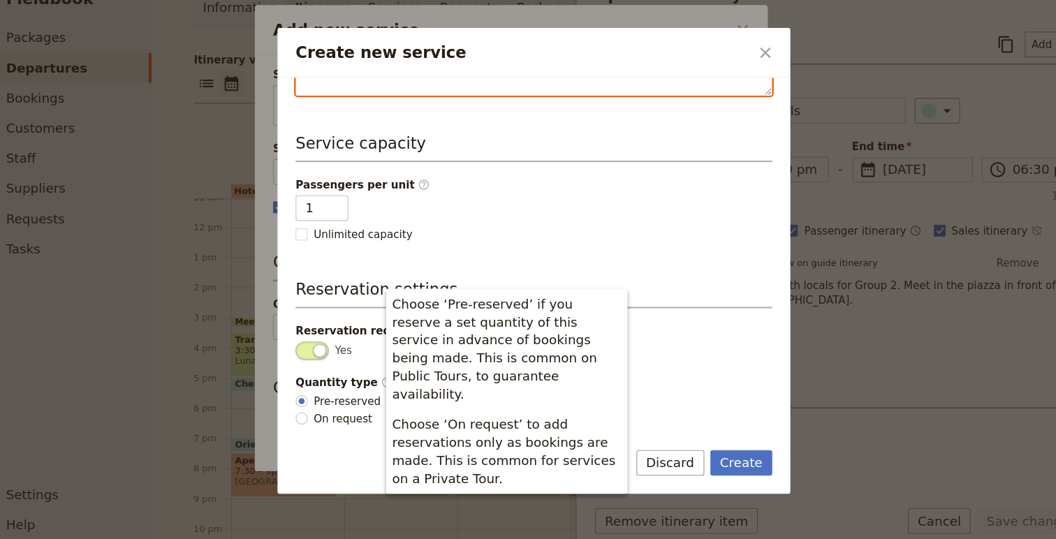
scroll to position [0, 0]
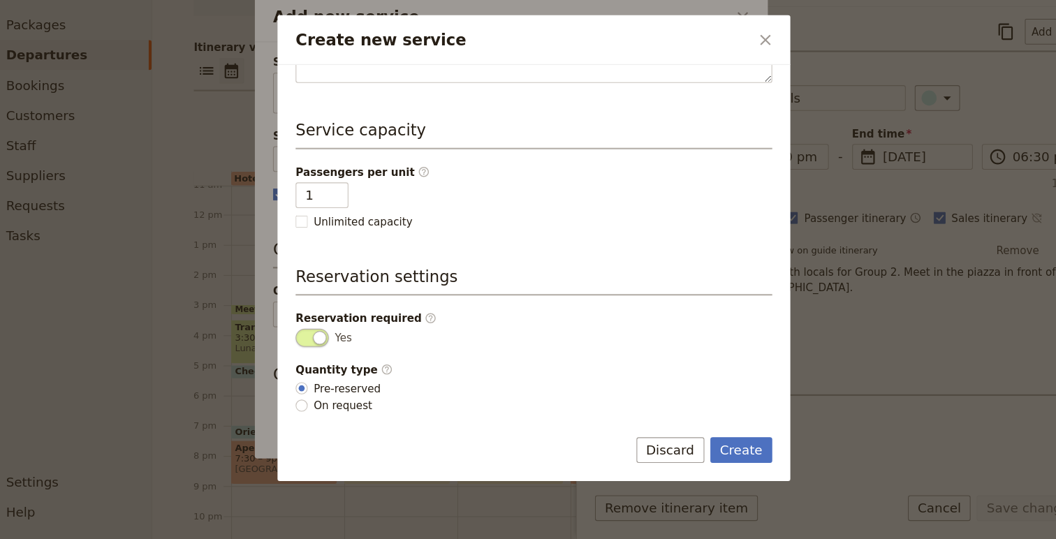
click at [624, 245] on div "Passengers per unit ​ 1 Unlimited capacity" at bounding box center [528, 222] width 442 height 60
click at [361, 401] on span "Pre-reserved" at bounding box center [355, 400] width 62 height 14
click at [319, 401] on input "Pre-reserved" at bounding box center [312, 399] width 11 height 11
click at [727, 458] on button "Create" at bounding box center [721, 457] width 58 height 24
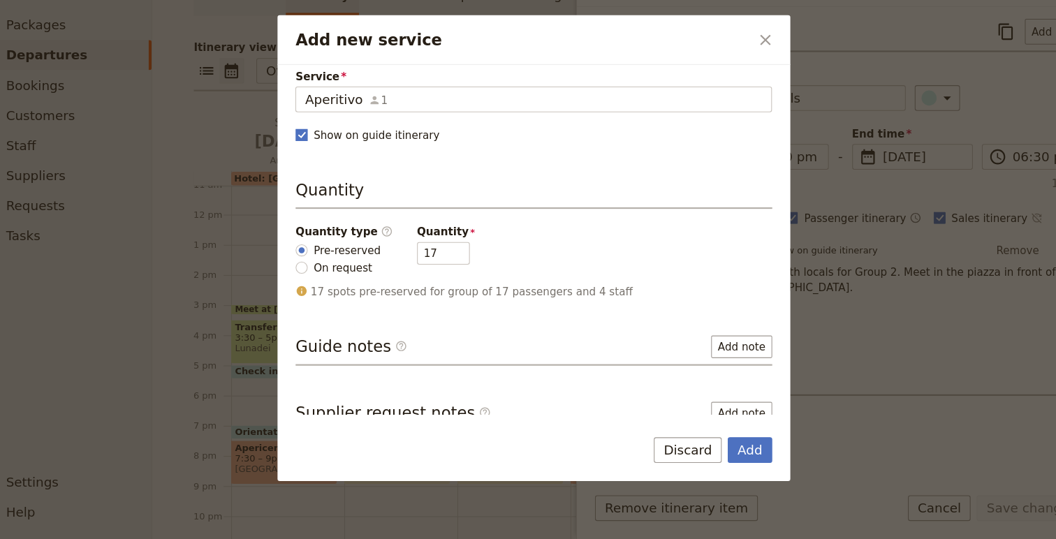
scroll to position [101, 0]
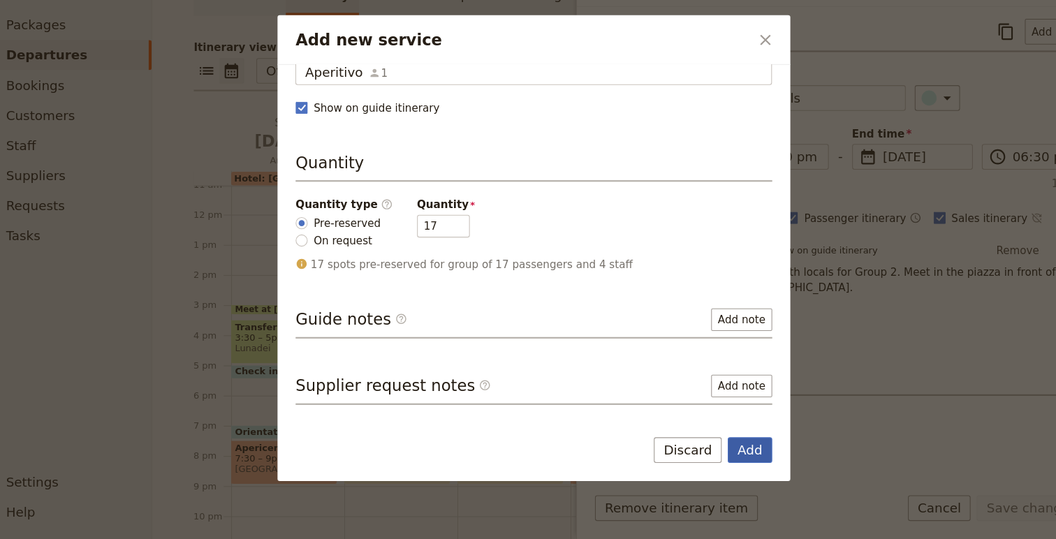
click at [733, 460] on button "Add" at bounding box center [728, 457] width 41 height 24
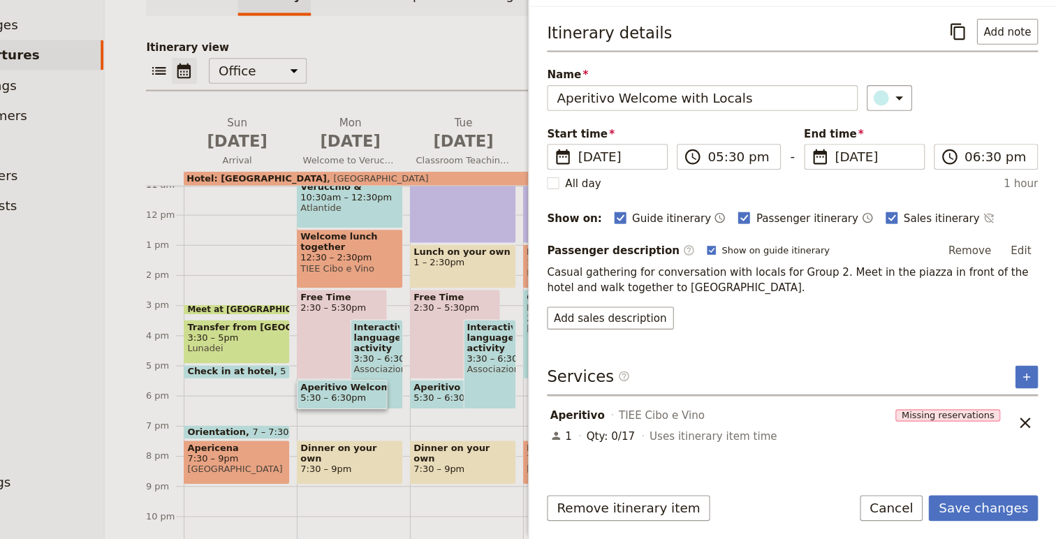
scroll to position [0, 0]
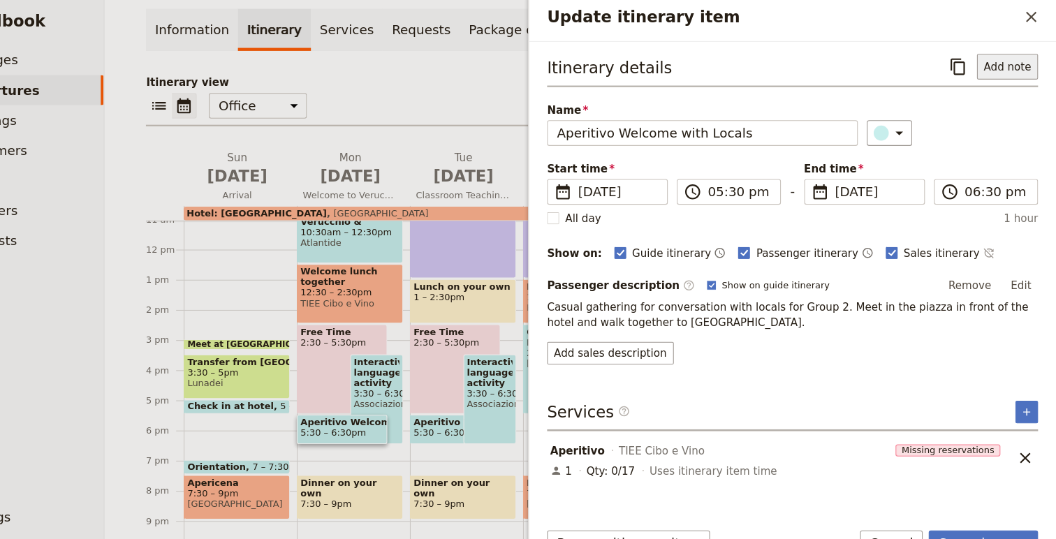
click at [1008, 68] on button "Add note" at bounding box center [1011, 69] width 57 height 24
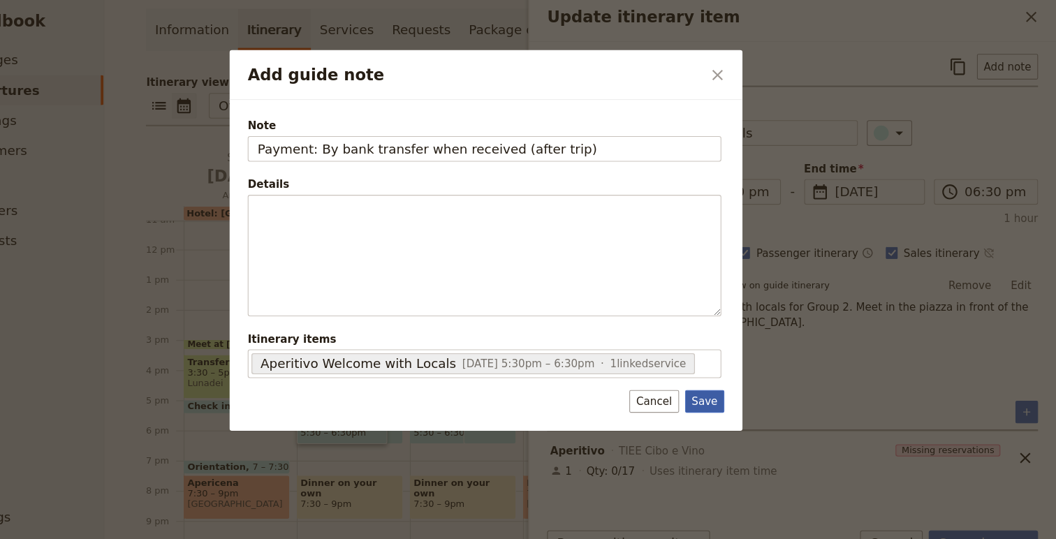
type input "Payment: By bank transfer when received (after trip)"
click at [728, 377] on button "Save" at bounding box center [731, 379] width 36 height 21
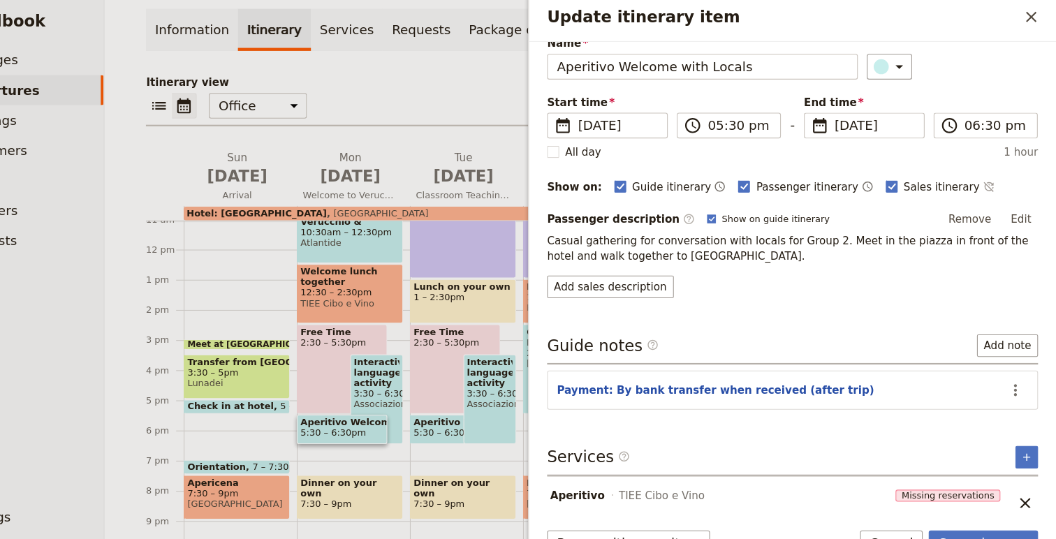
scroll to position [81, 0]
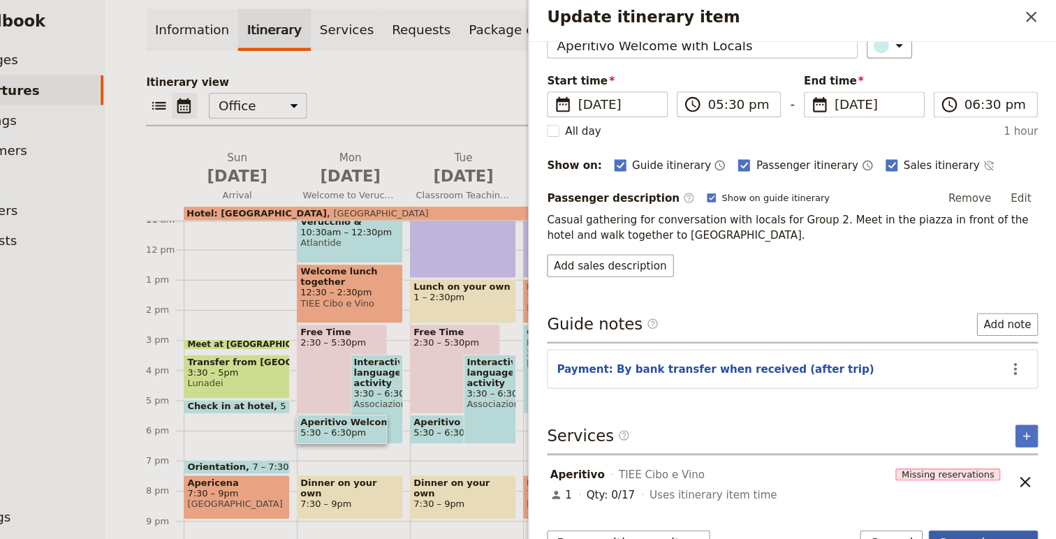
click at [996, 502] on button "Save changes" at bounding box center [988, 511] width 101 height 24
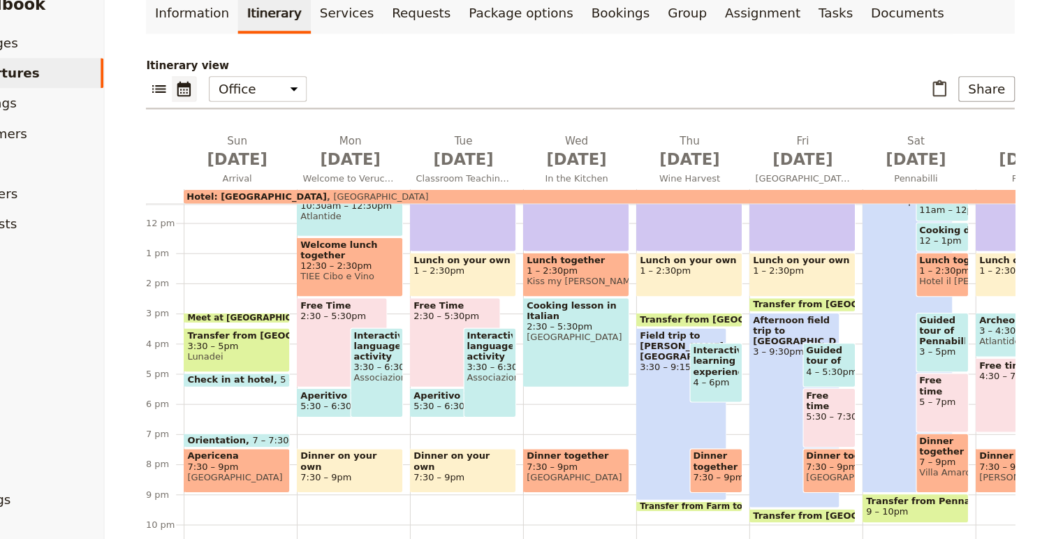
scroll to position [328, 0]
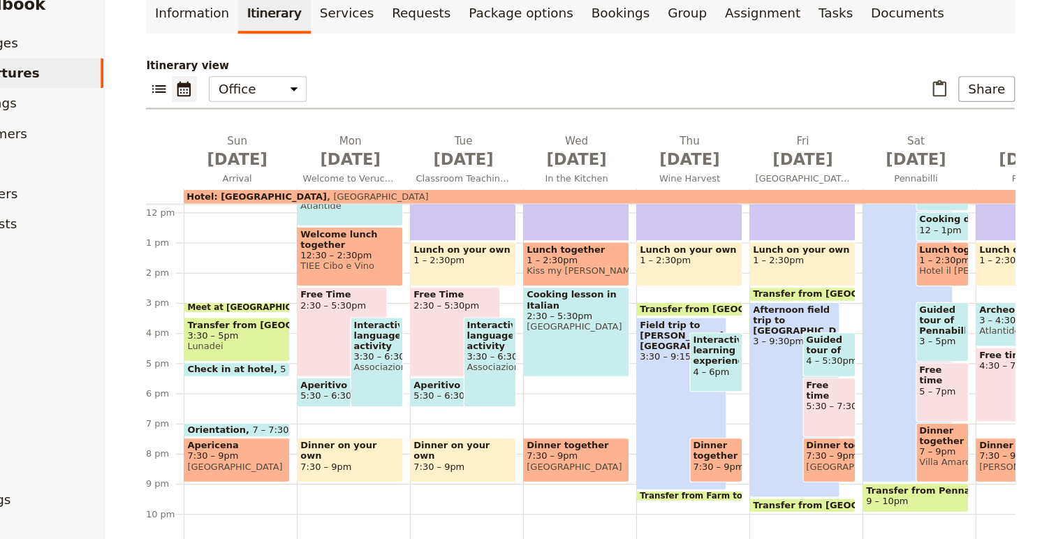
click at [303, 445] on span "7:30 – 9pm" at bounding box center [298, 446] width 92 height 10
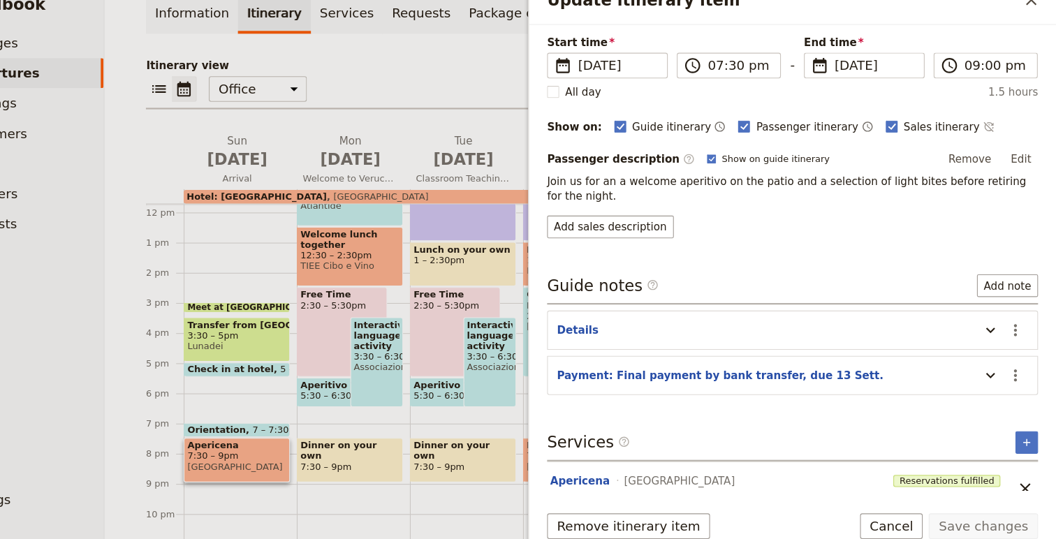
scroll to position [123, 0]
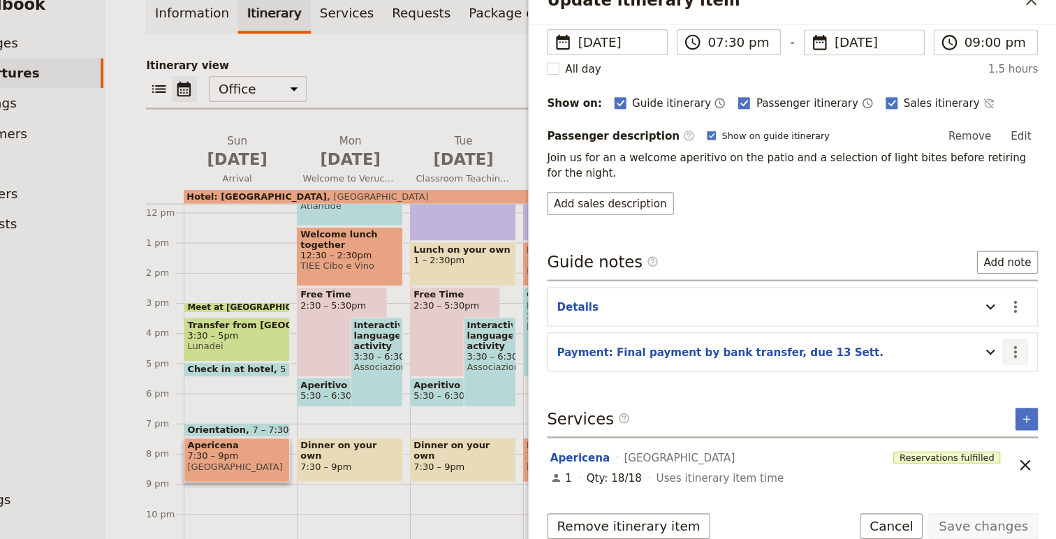
click at [1017, 351] on icon "Actions" at bounding box center [1018, 349] width 17 height 17
click at [1001, 376] on span "Edit note" at bounding box center [979, 379] width 44 height 14
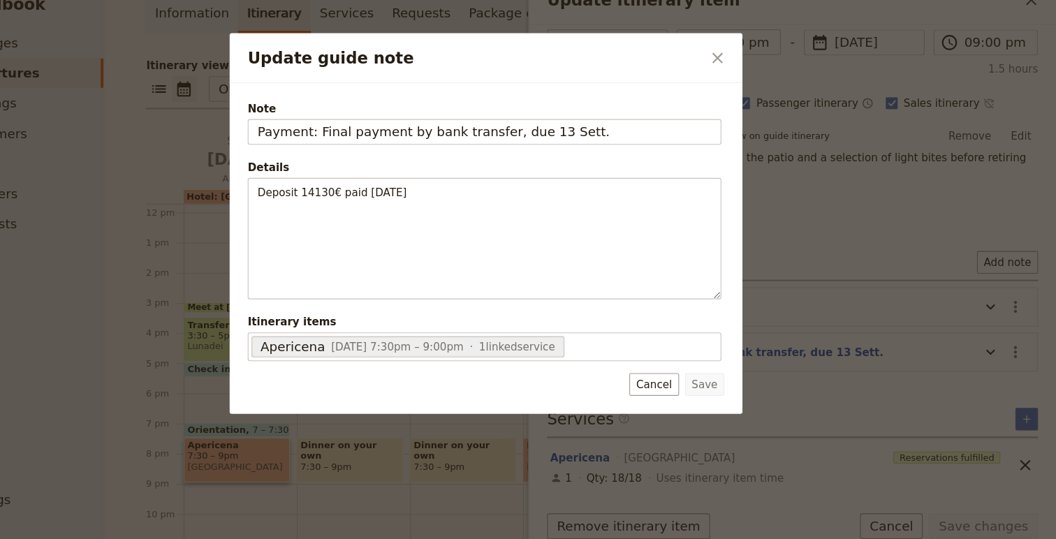
drag, startPoint x: 623, startPoint y: 147, endPoint x: 243, endPoint y: 145, distance: 379.4
click at [243, 539] on div "Update guide note ​ Note Payment: Final payment by bank transfer, due 13 Sett. …" at bounding box center [528, 539] width 1056 height 0
click at [681, 379] on button "Cancel" at bounding box center [683, 379] width 45 height 21
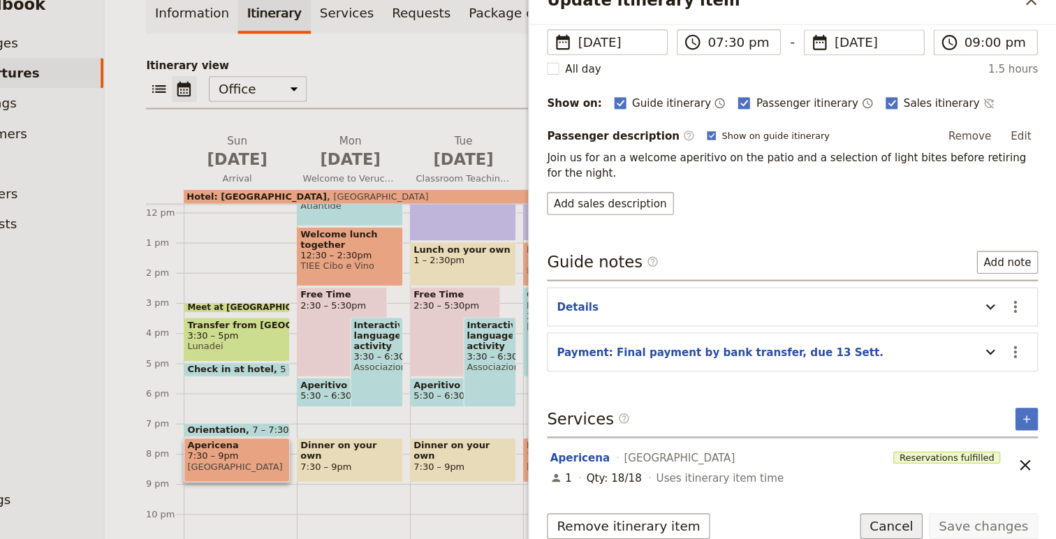
click at [910, 509] on button "Cancel" at bounding box center [904, 511] width 59 height 24
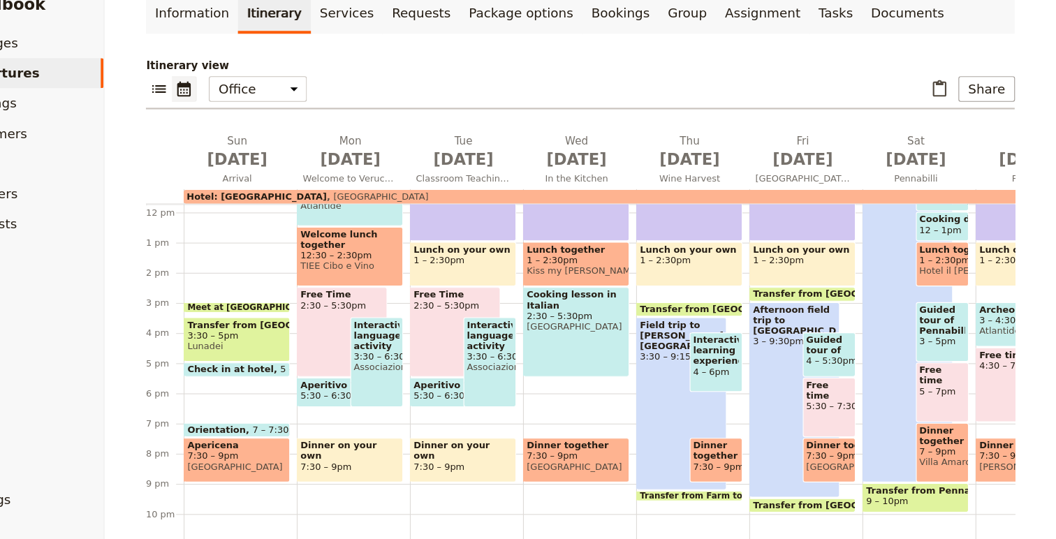
click at [300, 201] on span "Hotel: Oste del Castello" at bounding box center [316, 206] width 130 height 10
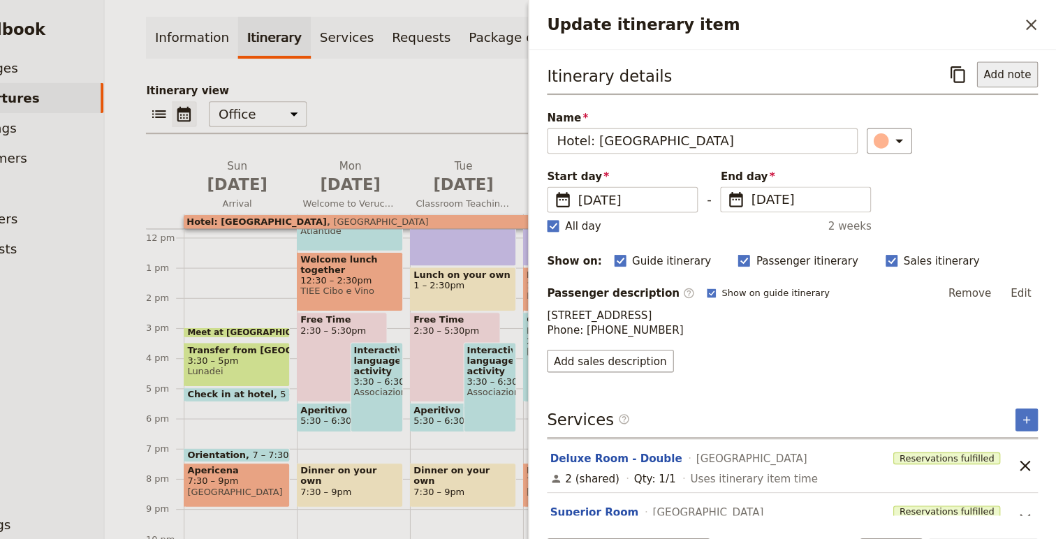
click at [1007, 73] on button "Add note" at bounding box center [1011, 69] width 57 height 24
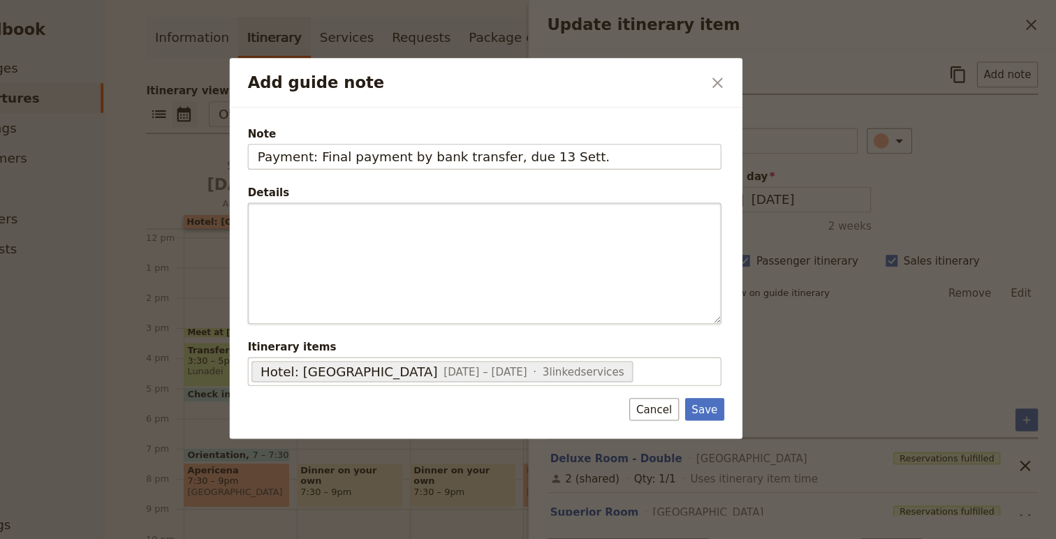
type input "Payment: Final payment by bank transfer, due 13 Sett."
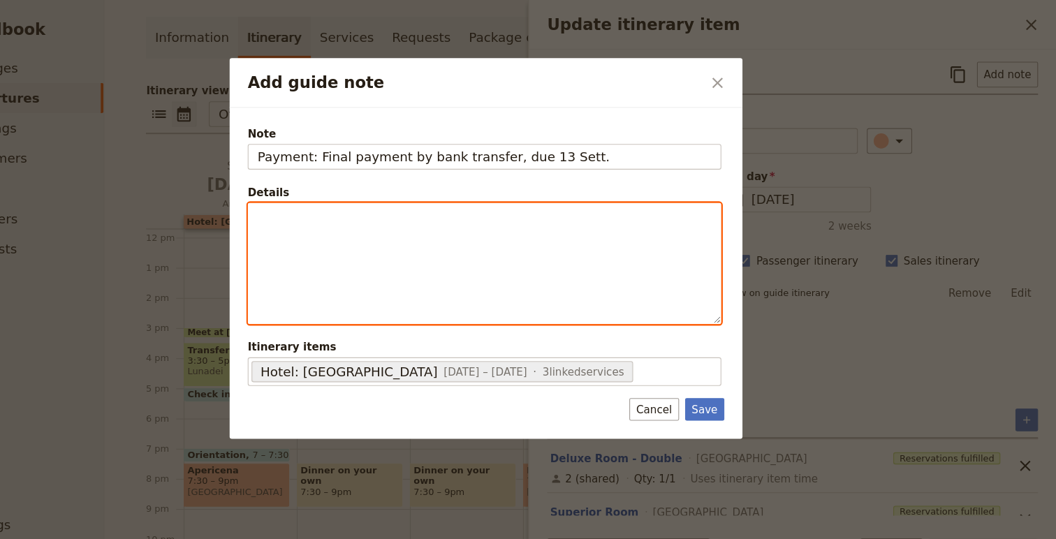
click at [575, 248] on div "Add guide note" at bounding box center [526, 244] width 437 height 111
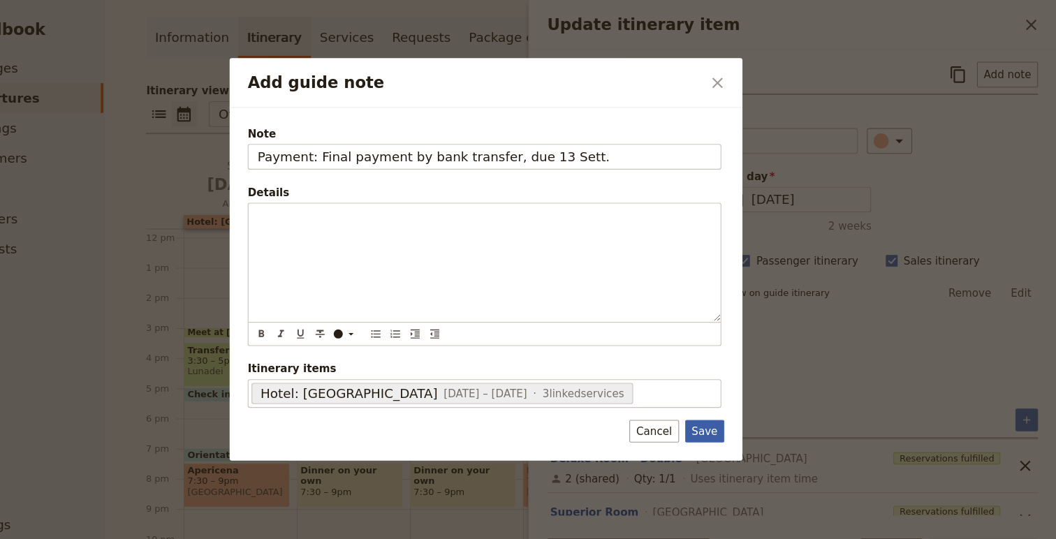
click at [721, 399] on button "Save" at bounding box center [731, 399] width 36 height 21
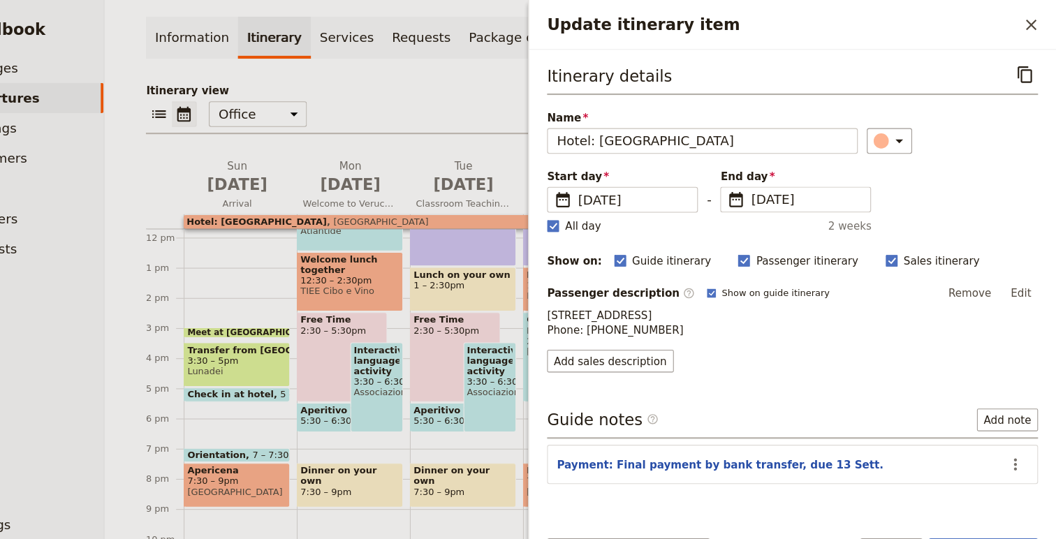
click at [314, 439] on span "Apericena" at bounding box center [298, 436] width 92 height 10
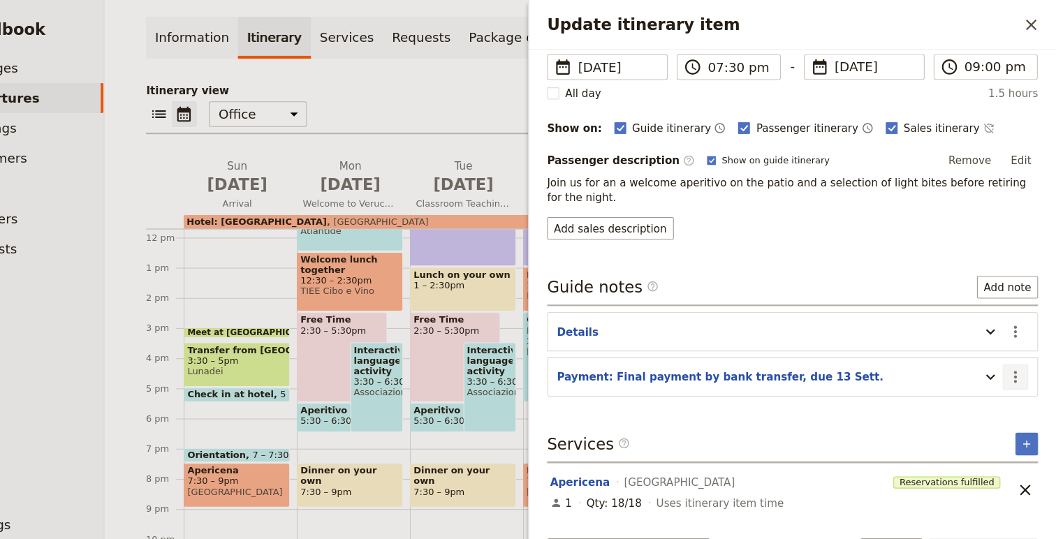
click at [1019, 349] on icon "Actions" at bounding box center [1018, 349] width 17 height 17
click at [965, 377] on span "Edit note" at bounding box center [979, 379] width 44 height 14
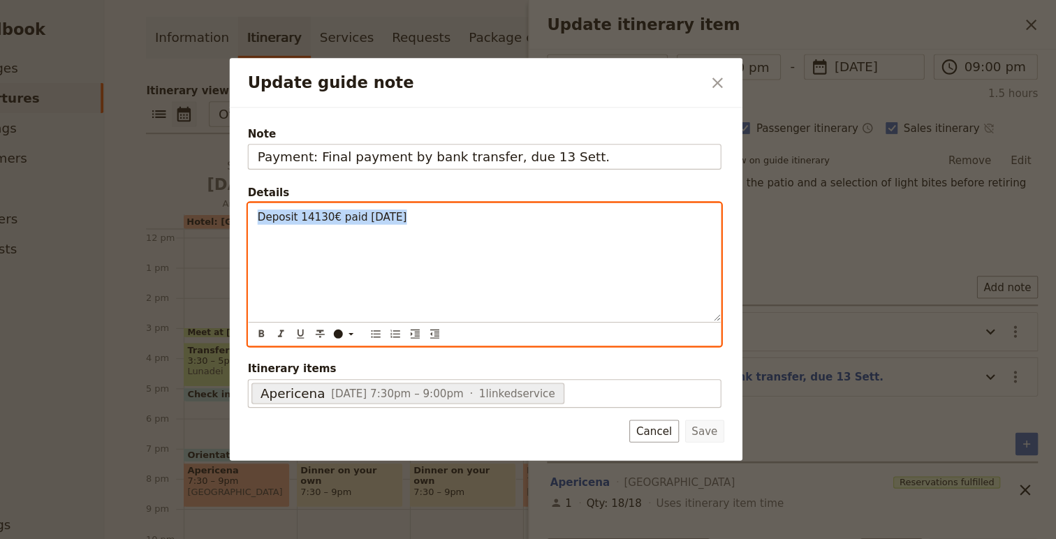
drag, startPoint x: 494, startPoint y: 220, endPoint x: 310, endPoint y: 203, distance: 185.3
click at [310, 203] on div "Deposit 14130€ paid 7/7/25" at bounding box center [526, 243] width 437 height 109
copy span "Deposit 14130€ paid 7/7/25"
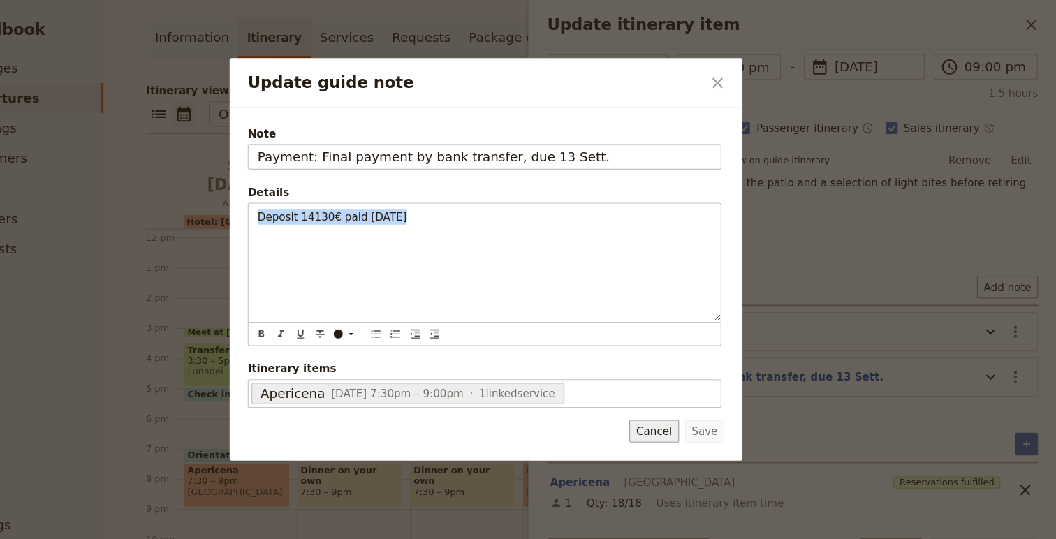
click at [694, 395] on button "Cancel" at bounding box center [683, 399] width 45 height 21
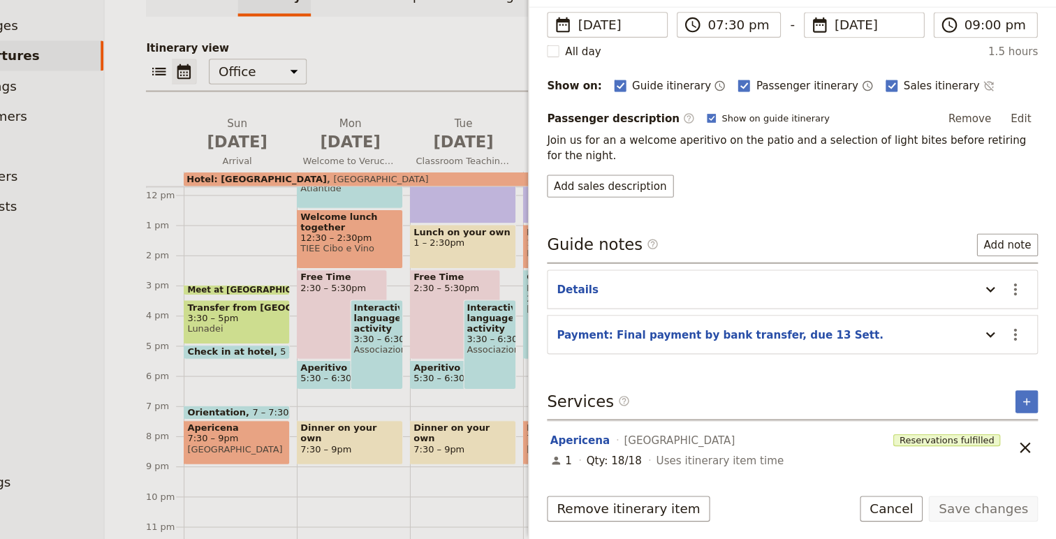
scroll to position [0, 0]
click at [1022, 344] on icon "Actions" at bounding box center [1018, 349] width 17 height 17
click at [992, 394] on span "Remove note" at bounding box center [989, 399] width 65 height 14
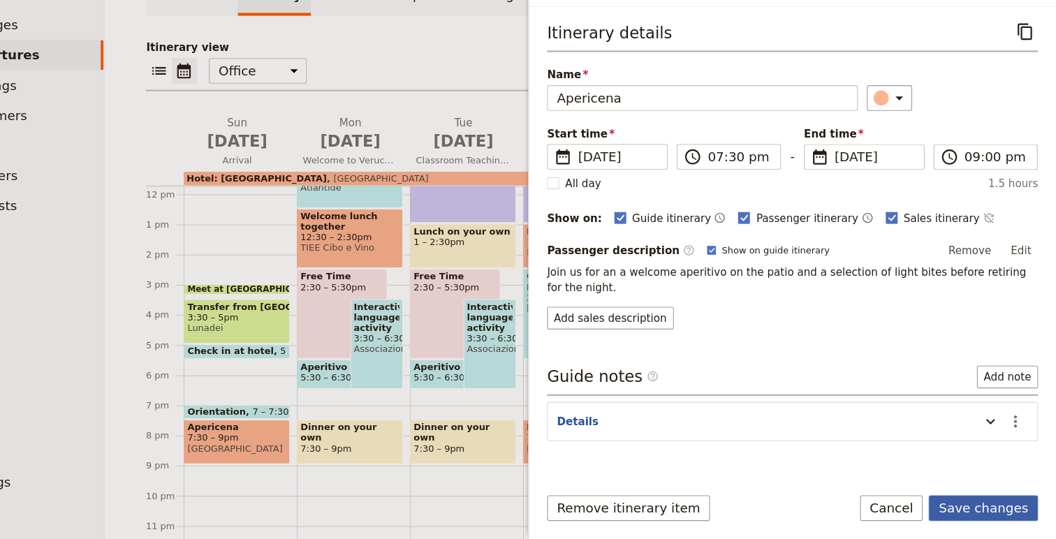
click at [997, 509] on button "Save changes" at bounding box center [988, 511] width 101 height 24
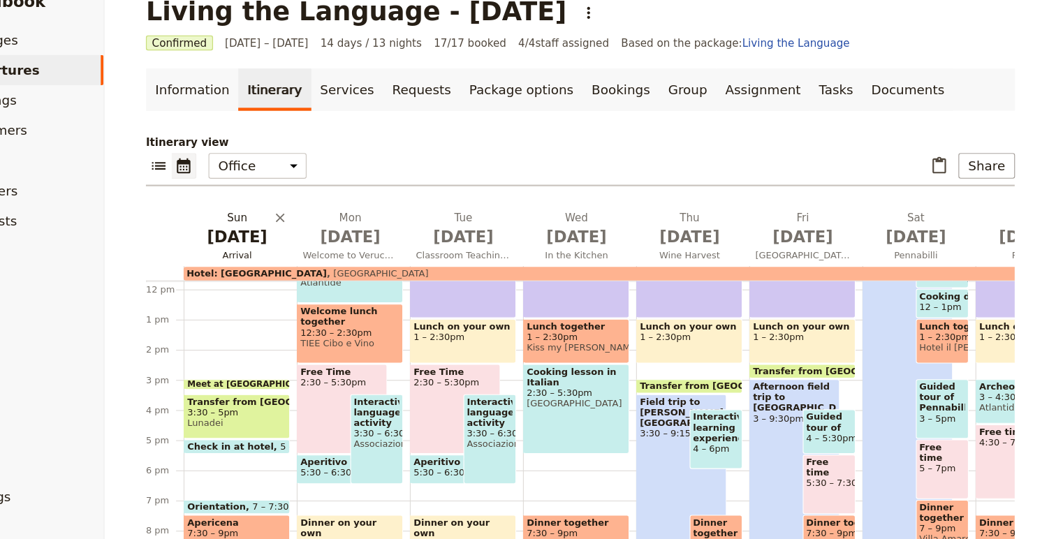
click at [314, 270] on button "Sun Sep 7 Arrival" at bounding box center [300, 247] width 105 height 52
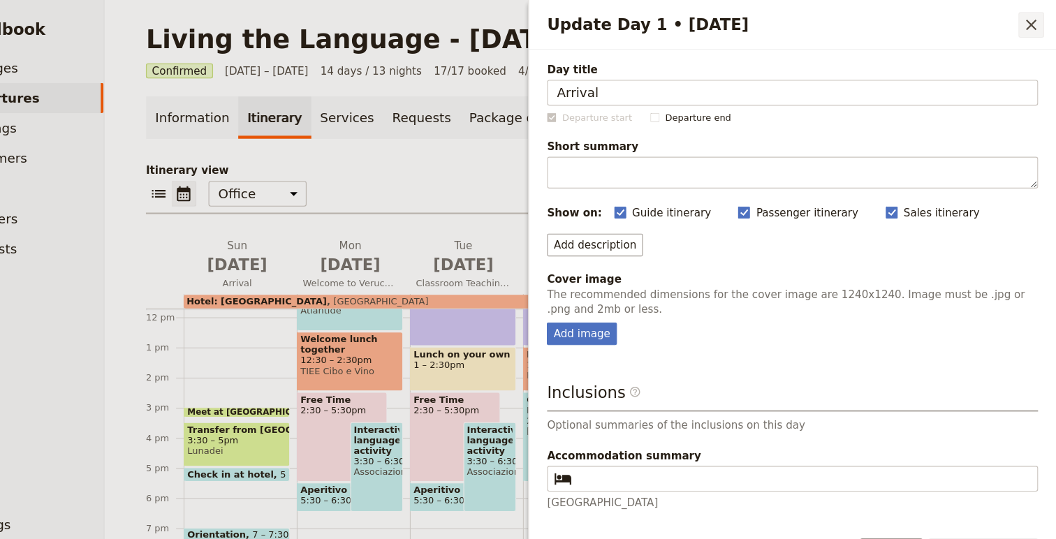
click at [1036, 24] on icon "Close drawer" at bounding box center [1033, 23] width 17 height 17
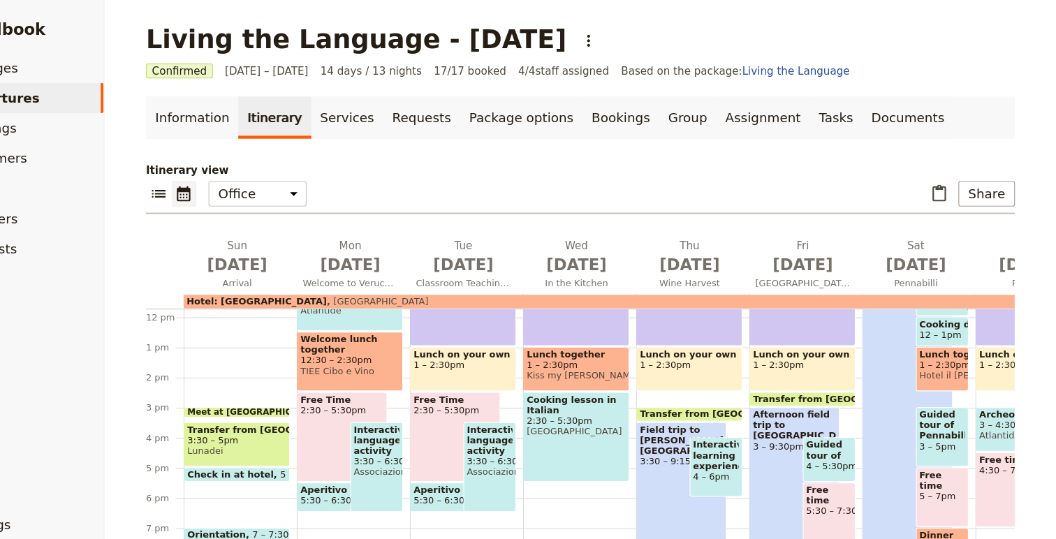
click at [288, 284] on div "Hotel: Oste del Castello Oste del Castello" at bounding box center [977, 279] width 1459 height 13
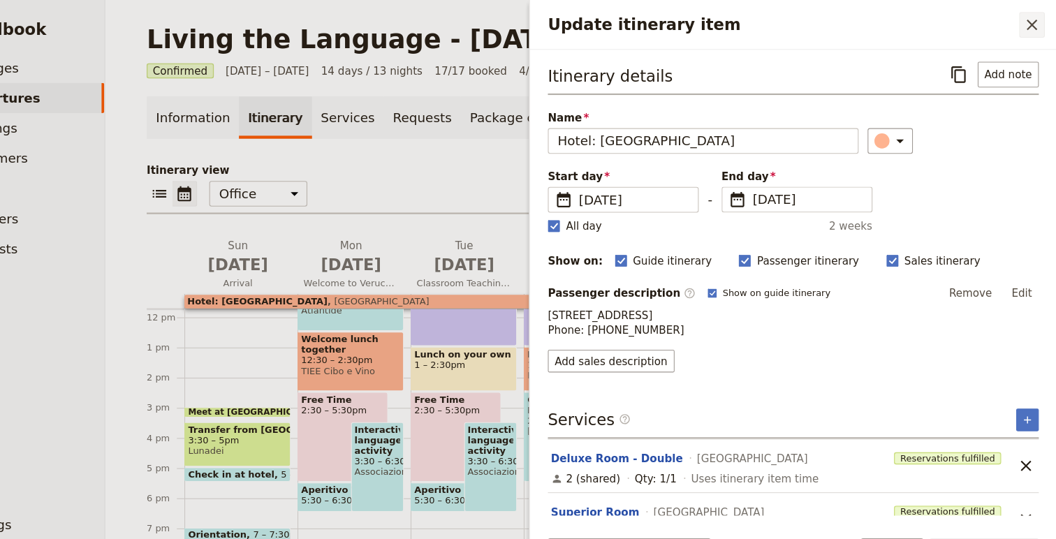
click at [1031, 24] on icon "Close drawer" at bounding box center [1034, 23] width 10 height 10
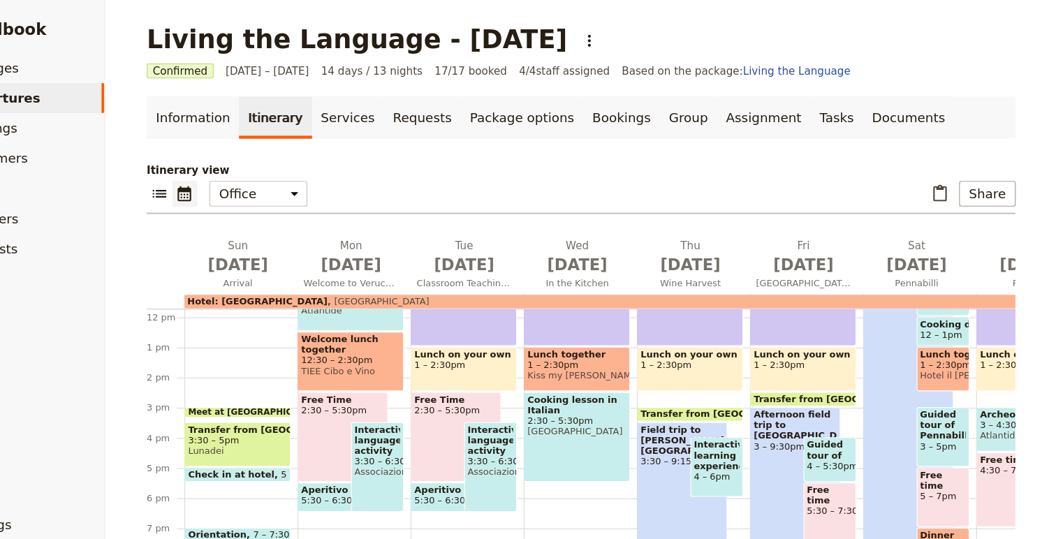
click at [321, 277] on span "Hotel: Oste del Castello" at bounding box center [316, 280] width 130 height 10
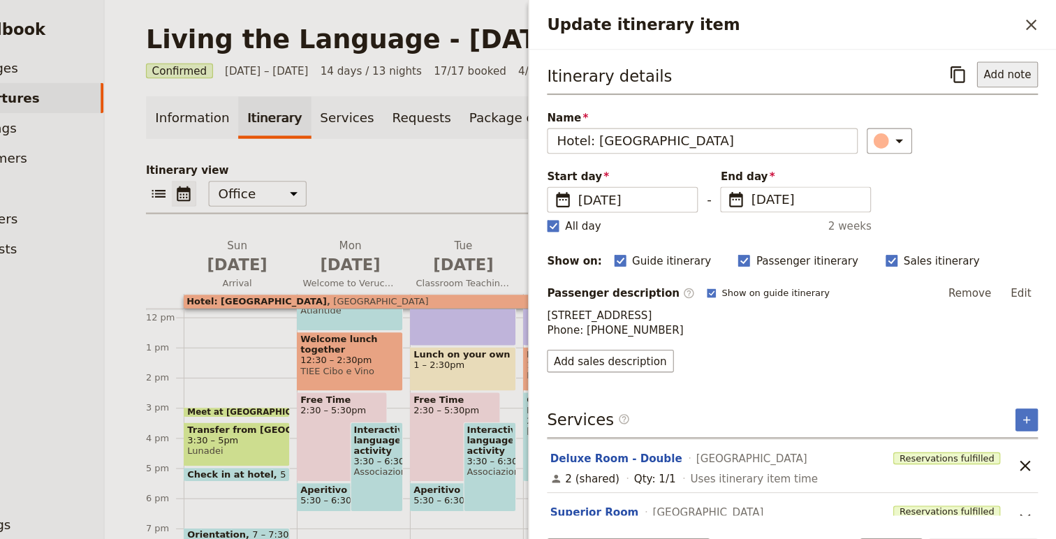
click at [1016, 73] on button "Add note" at bounding box center [1011, 69] width 57 height 24
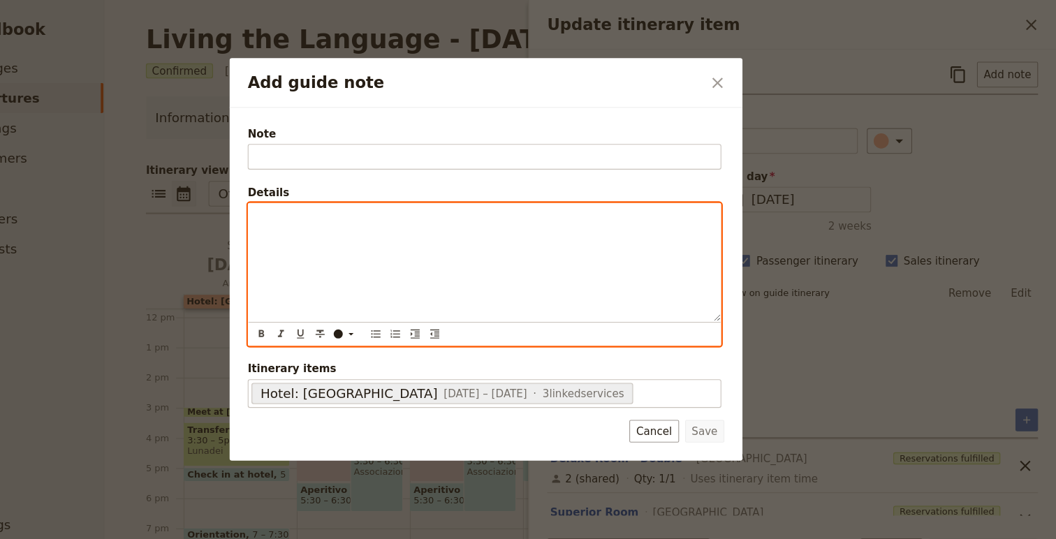
click at [575, 220] on div "Add guide note" at bounding box center [526, 243] width 437 height 109
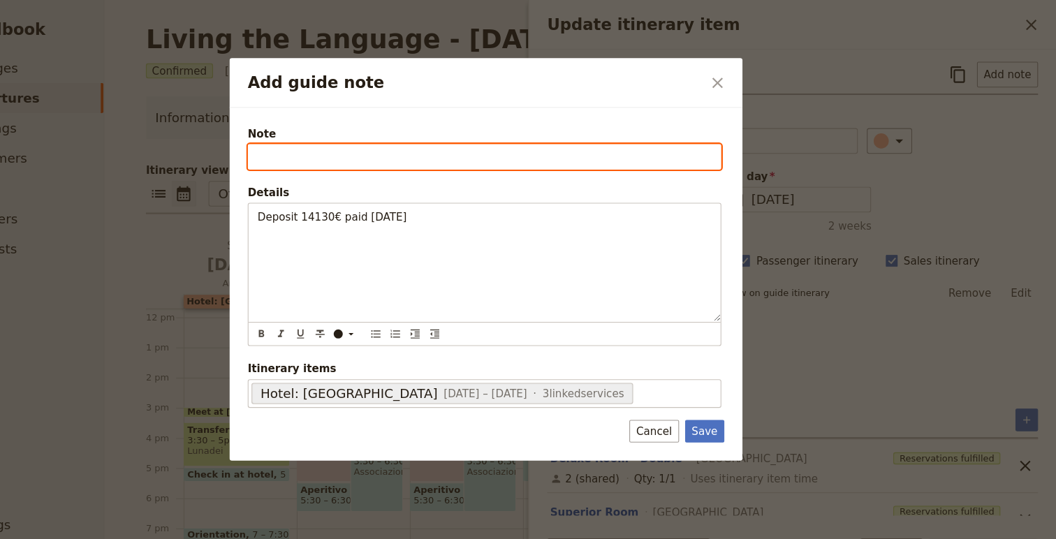
click at [505, 147] on input "Note" at bounding box center [526, 145] width 439 height 24
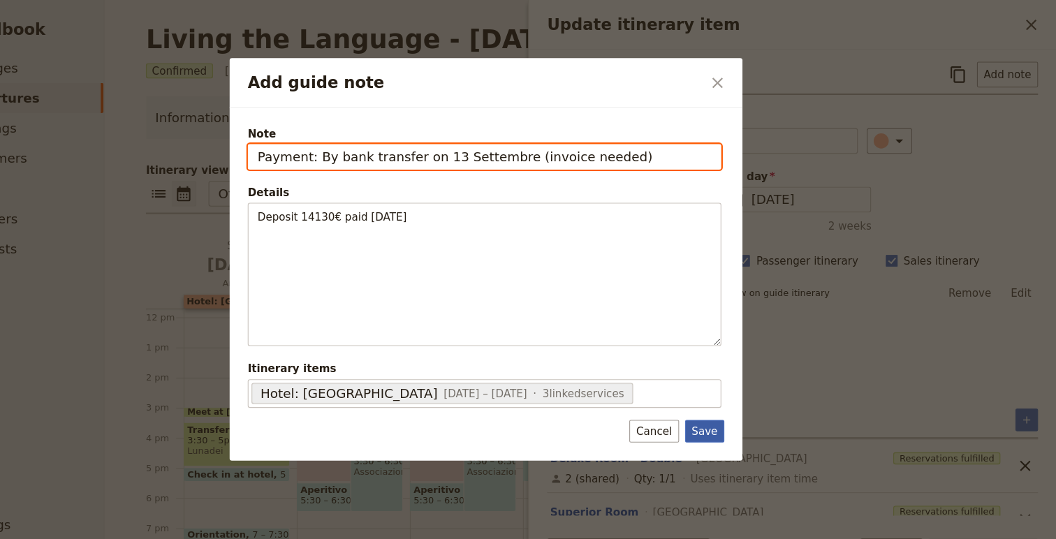
type input "Payment: By bank transfer on 13 Settembre (invoice needed)"
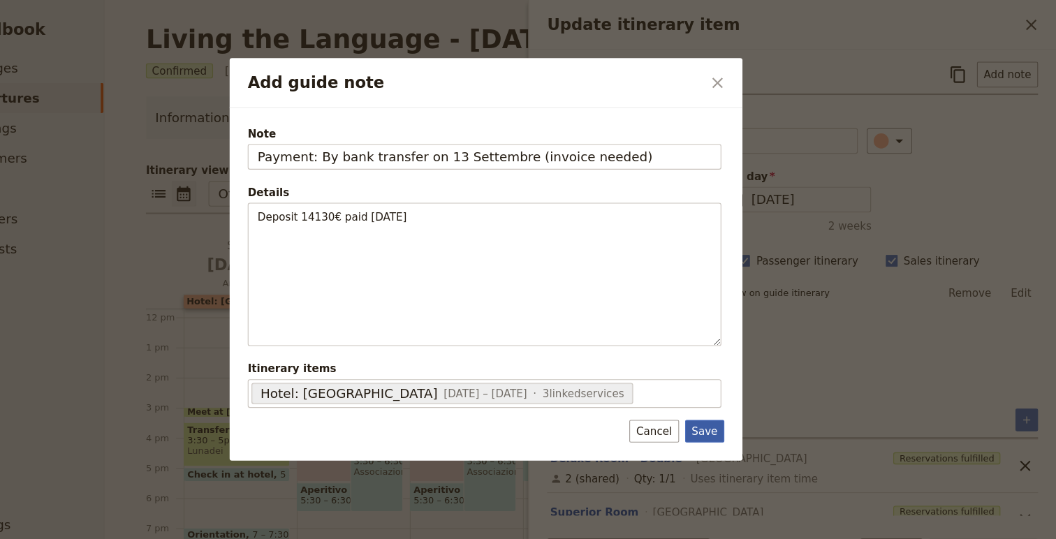
click at [736, 404] on button "Save" at bounding box center [731, 399] width 36 height 21
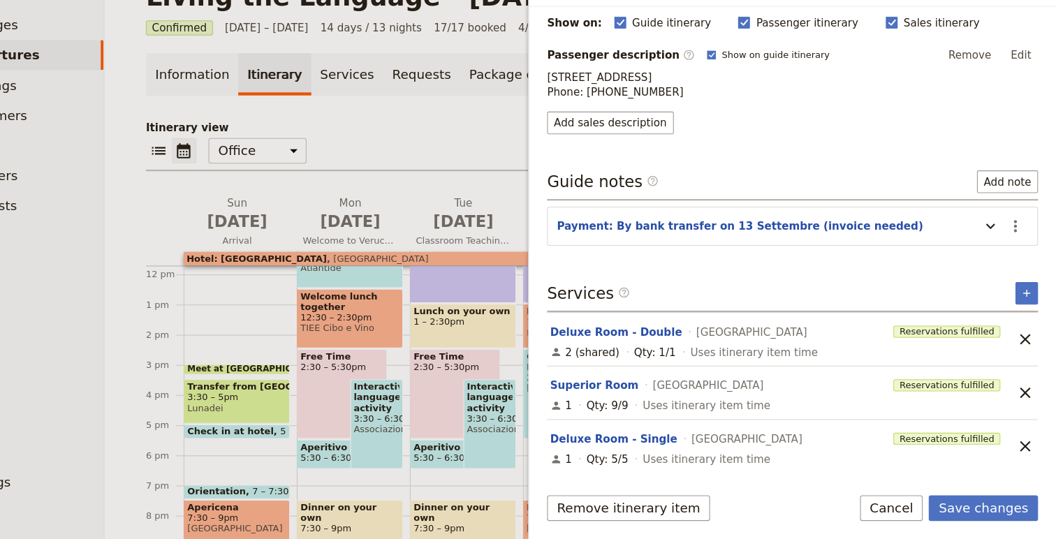
click at [976, 486] on form "Itinerary details ​ Name Hotel: Oste del Castello ​ Start day ​ 7 Sep 2025 07/0…" at bounding box center [812, 292] width 488 height 493
click at [976, 497] on form "Itinerary details ​ Name Hotel: Oste del Castello ​ Start day ​ 7 Sep 2025 07/0…" at bounding box center [812, 292] width 488 height 493
click at [976, 510] on button "Save changes" at bounding box center [988, 511] width 101 height 24
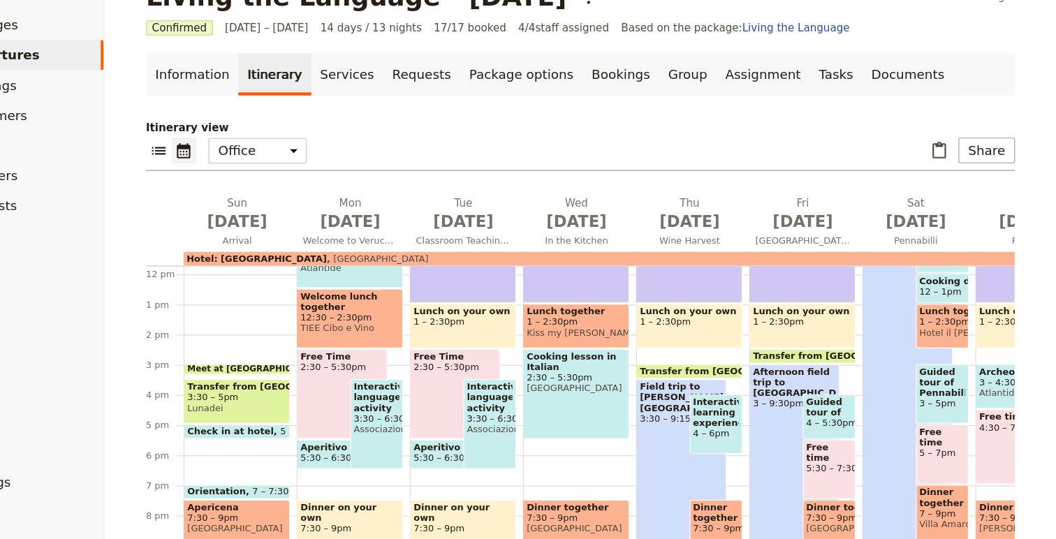
drag, startPoint x: 300, startPoint y: 521, endPoint x: 322, endPoint y: 512, distance: 23.5
click at [300, 521] on span "7:30 – 9pm" at bounding box center [298, 520] width 92 height 10
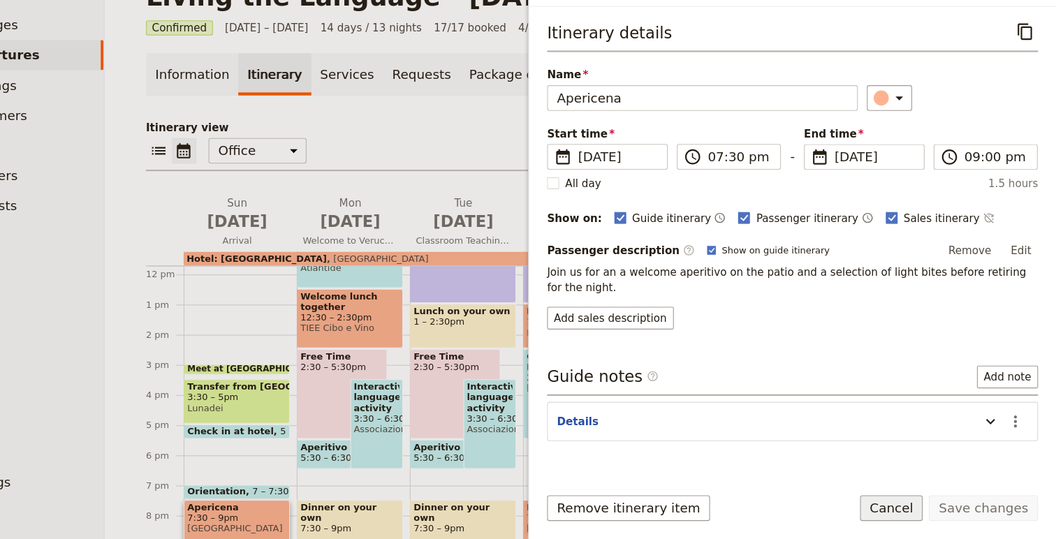
click at [901, 520] on button "Cancel" at bounding box center [904, 511] width 59 height 24
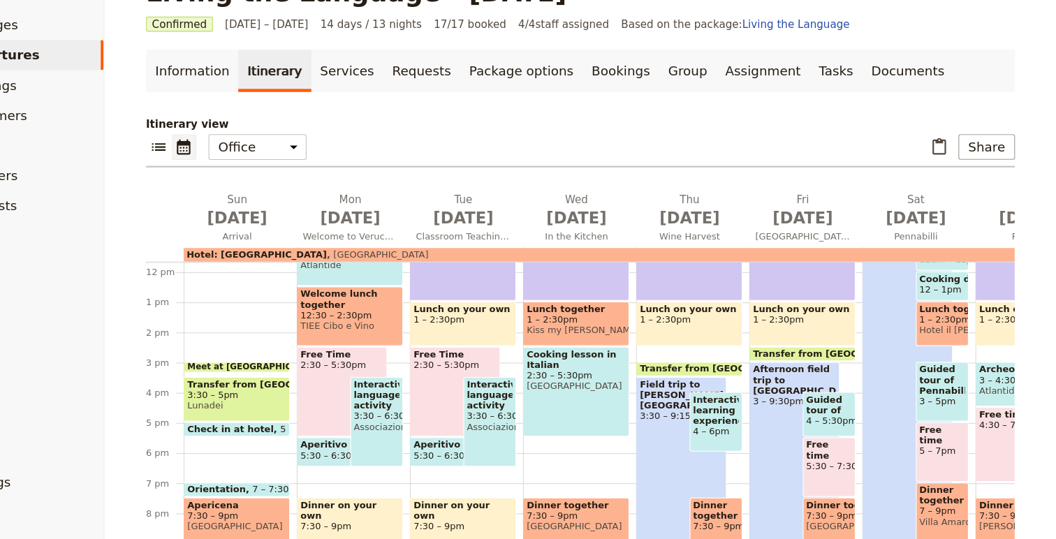
scroll to position [328, 0]
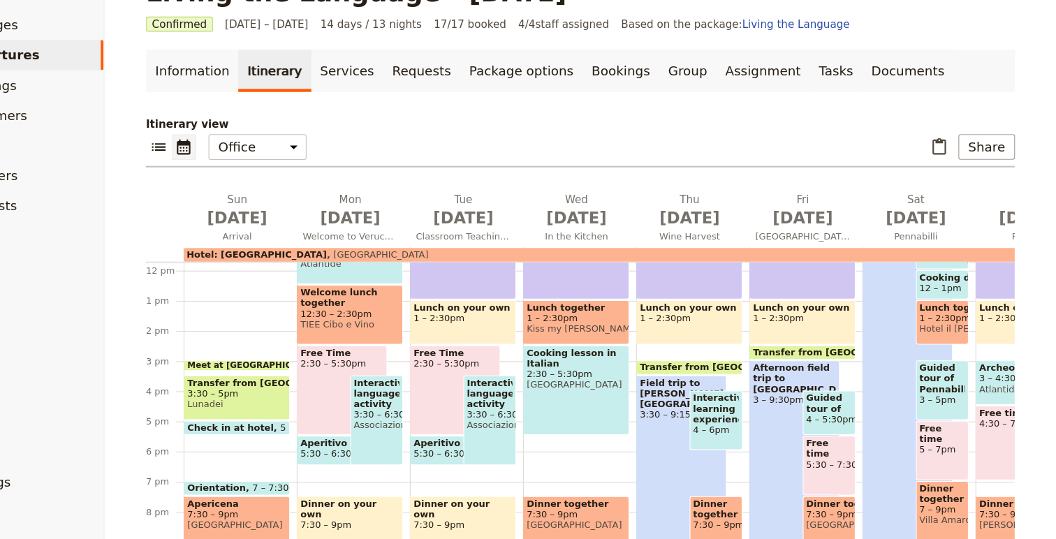
click at [431, 405] on span "Interactive language activity" at bounding box center [427, 404] width 43 height 29
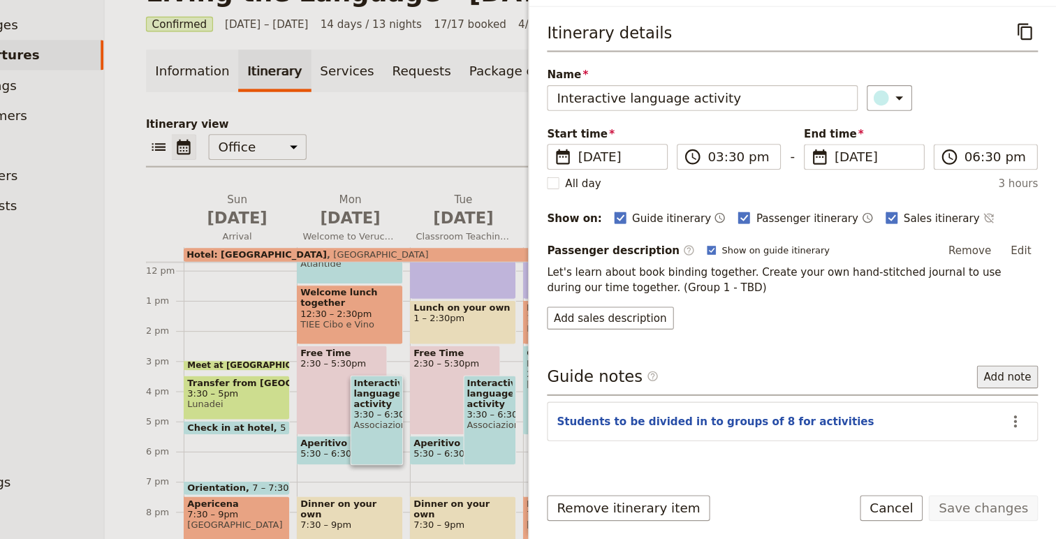
click at [1016, 388] on button "Add note" at bounding box center [1011, 389] width 57 height 21
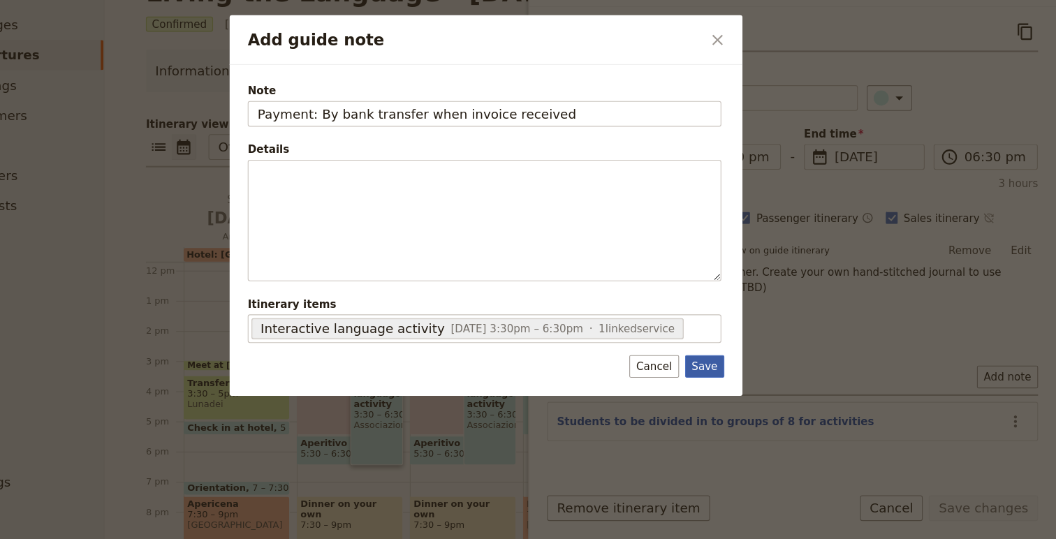
type input "Payment: By bank transfer when invoice received"
click at [730, 379] on button "Save" at bounding box center [731, 379] width 36 height 21
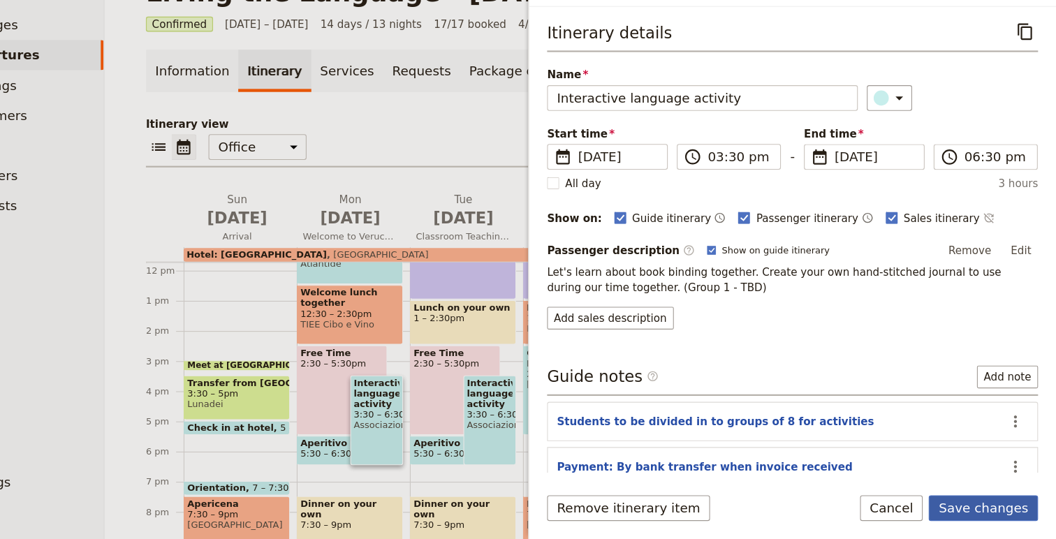
click at [990, 517] on button "Save changes" at bounding box center [988, 511] width 101 height 24
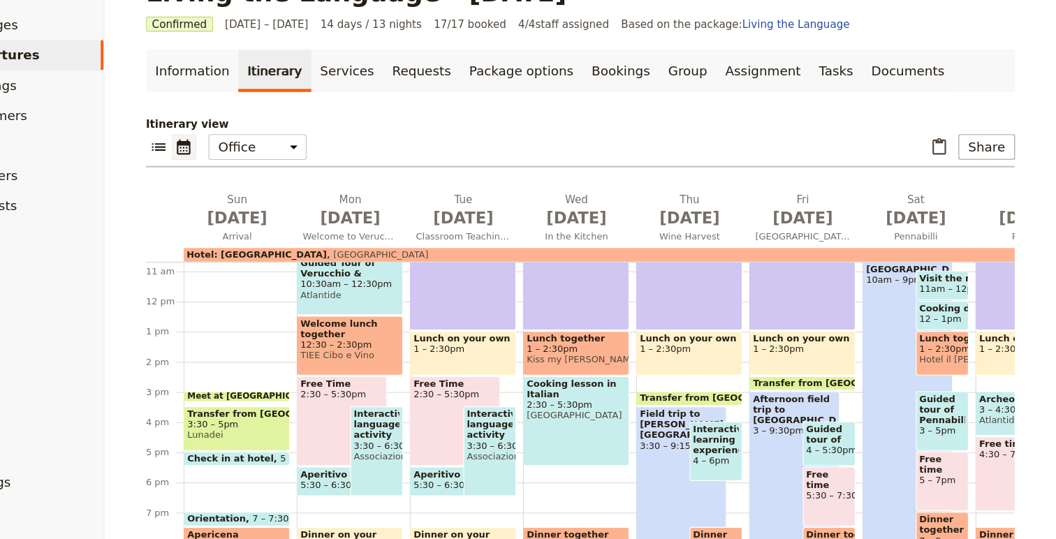
scroll to position [298, 0]
click at [613, 354] on span "Lunch together" at bounding box center [612, 354] width 92 height 10
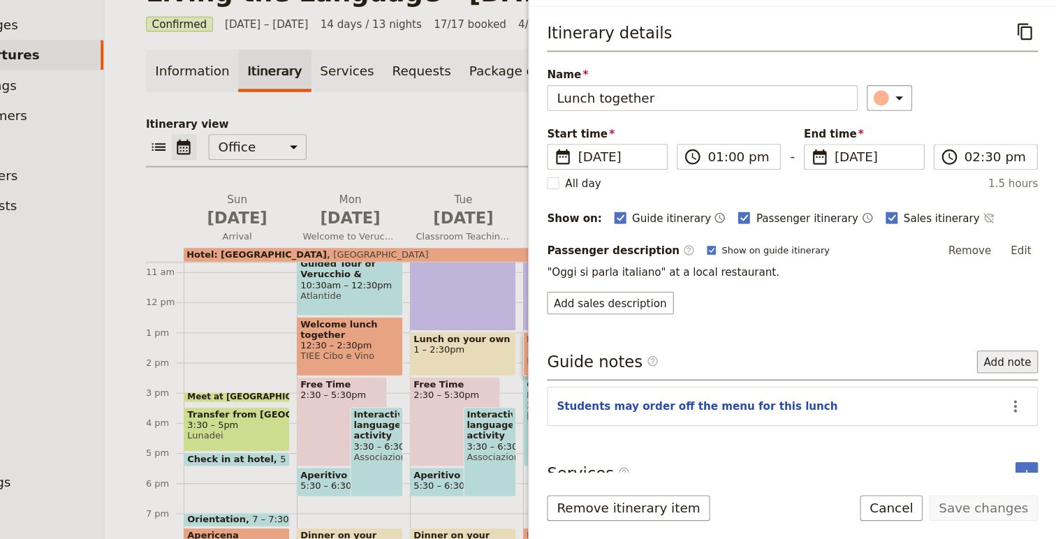
click at [1027, 377] on button "Add note" at bounding box center [1011, 375] width 57 height 21
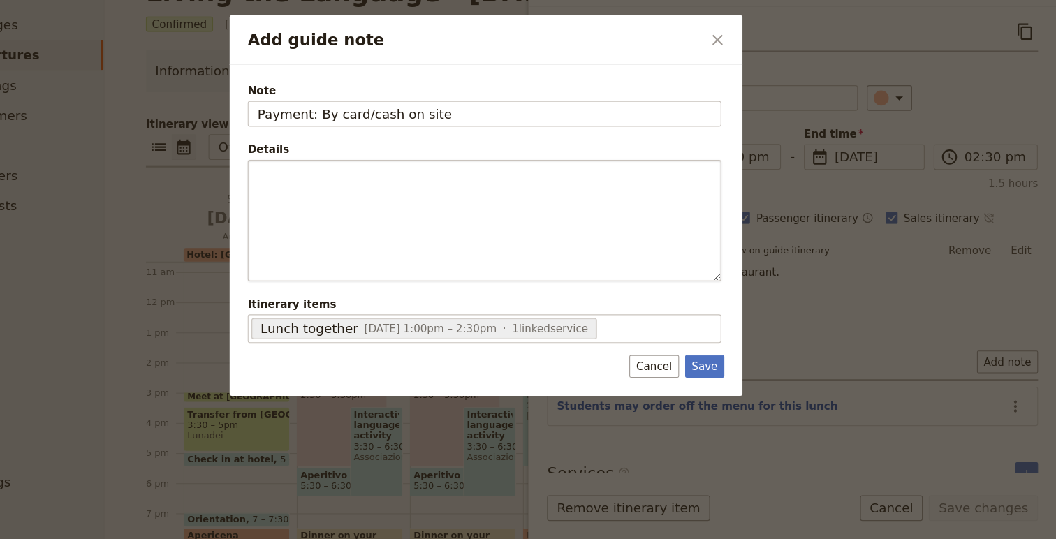
type input "Payment: By card/cash on site"
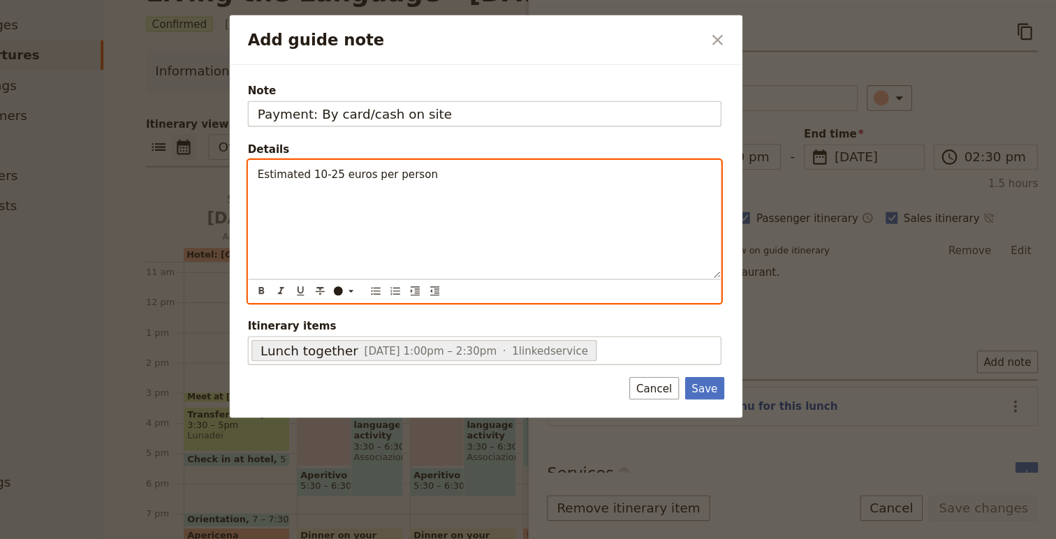
click at [371, 202] on span "Estimated 10-25 euros per person" at bounding box center [400, 201] width 167 height 11
click at [515, 196] on p "Estimated 20-25 euros per person" at bounding box center [527, 201] width 421 height 14
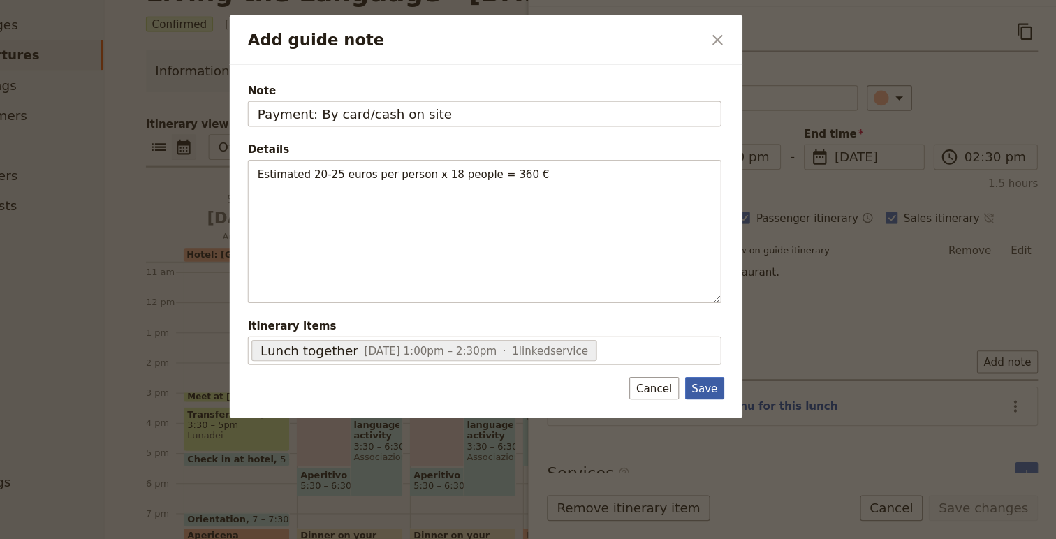
click at [732, 402] on button "Save" at bounding box center [731, 399] width 36 height 21
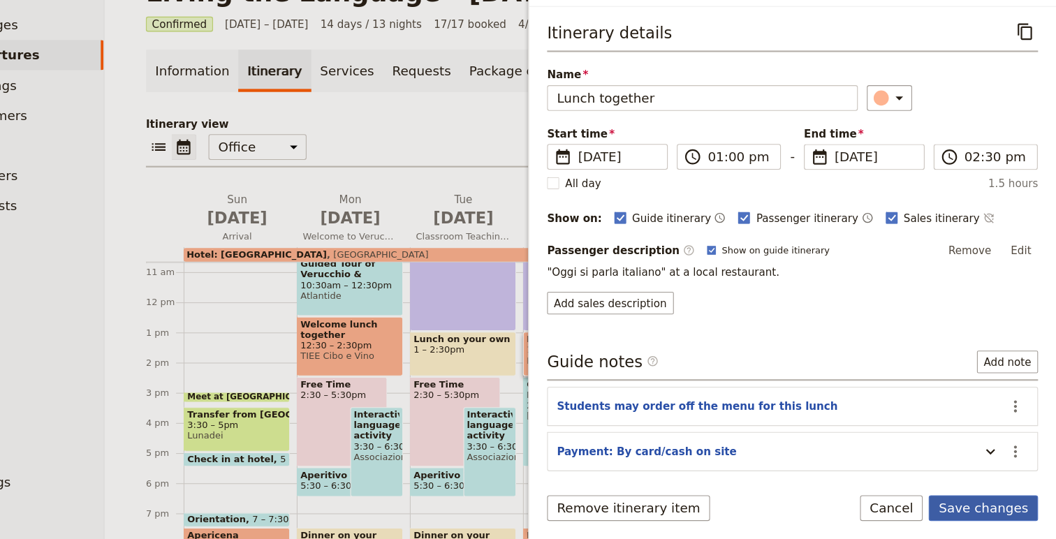
click at [1011, 507] on button "Save changes" at bounding box center [988, 511] width 101 height 24
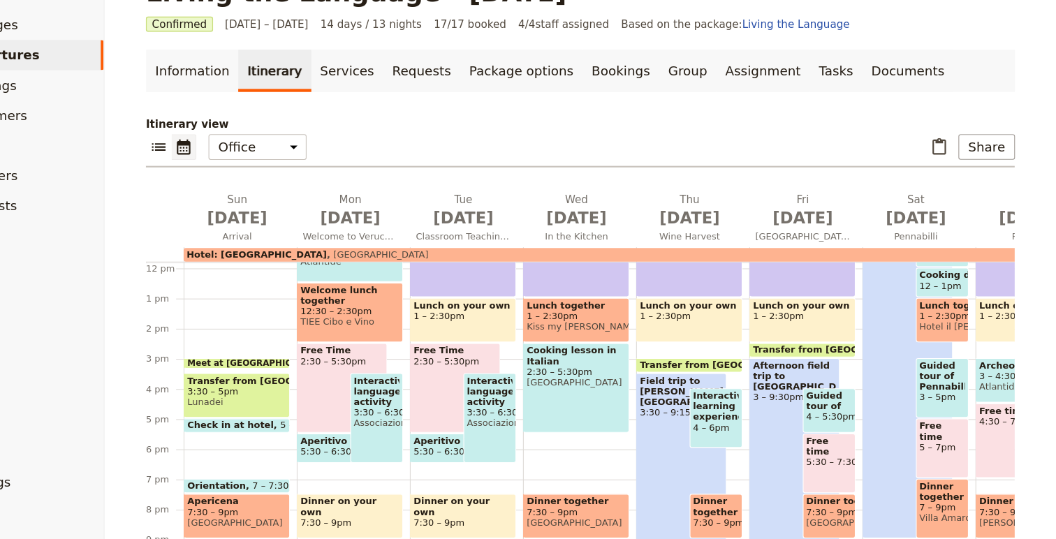
scroll to position [331, 0]
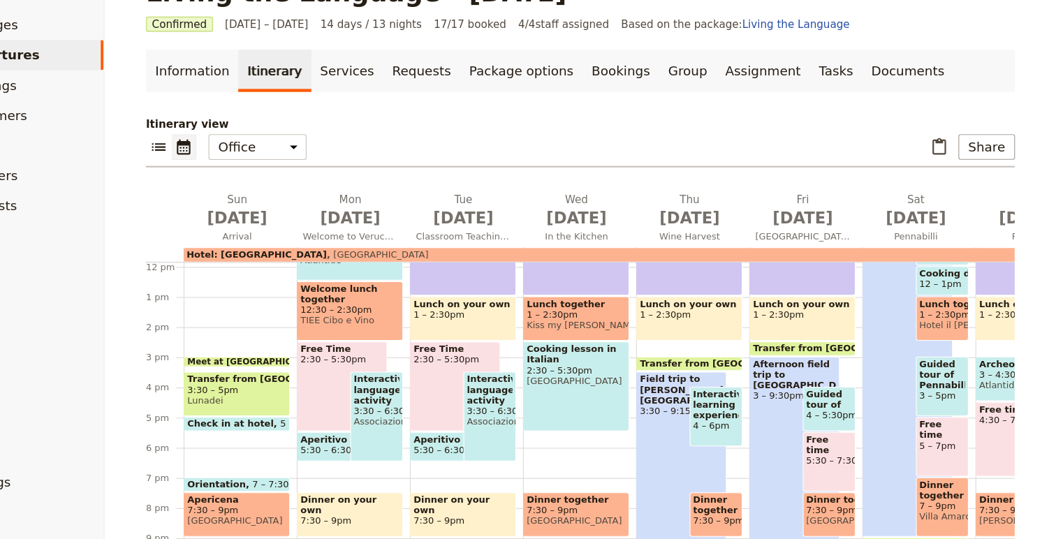
click at [732, 509] on span "Dinner together" at bounding box center [741, 508] width 43 height 20
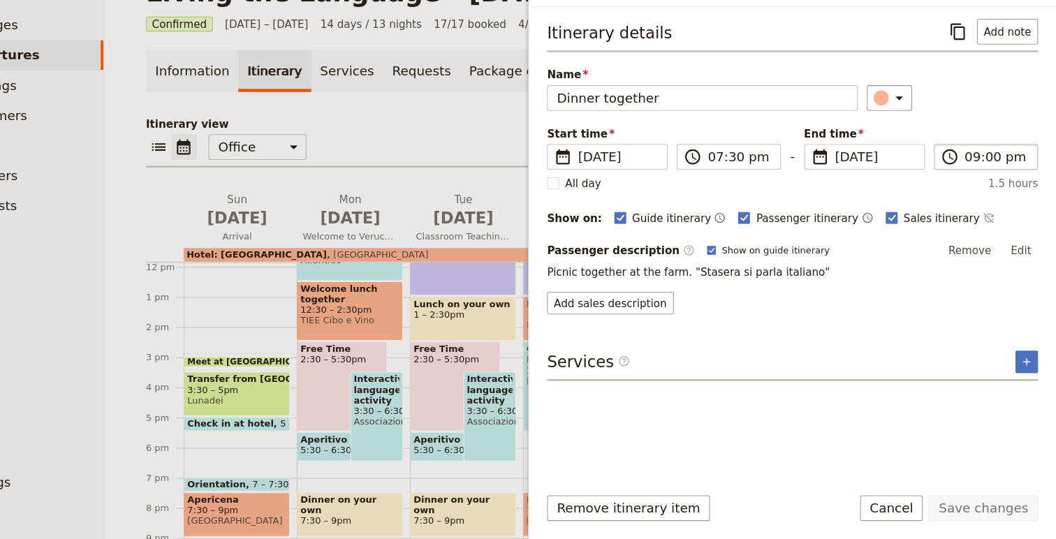
scroll to position [0, 0]
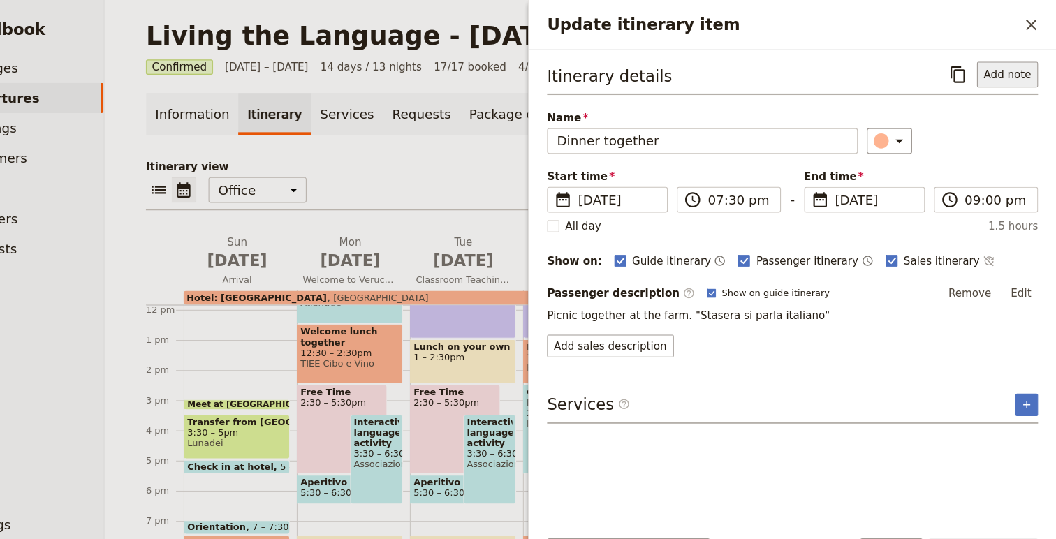
click at [1013, 74] on button "Add note" at bounding box center [1011, 69] width 57 height 24
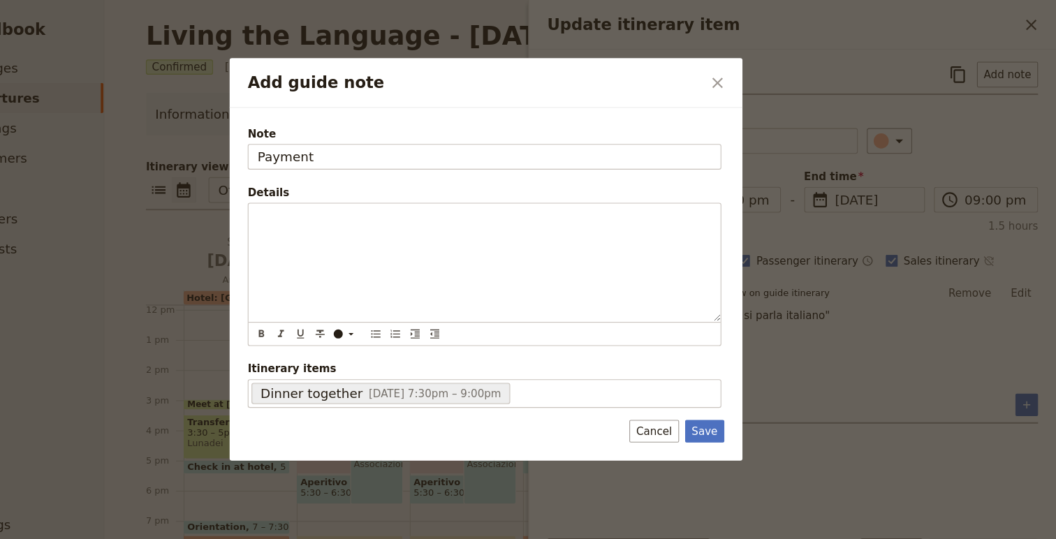
click at [408, 157] on div "Note Payment Details ​ ​ ​ ​ ​ ​ ​ ​ ​ Itinerary items Dinner together 11 Sep 2…" at bounding box center [526, 247] width 439 height 261
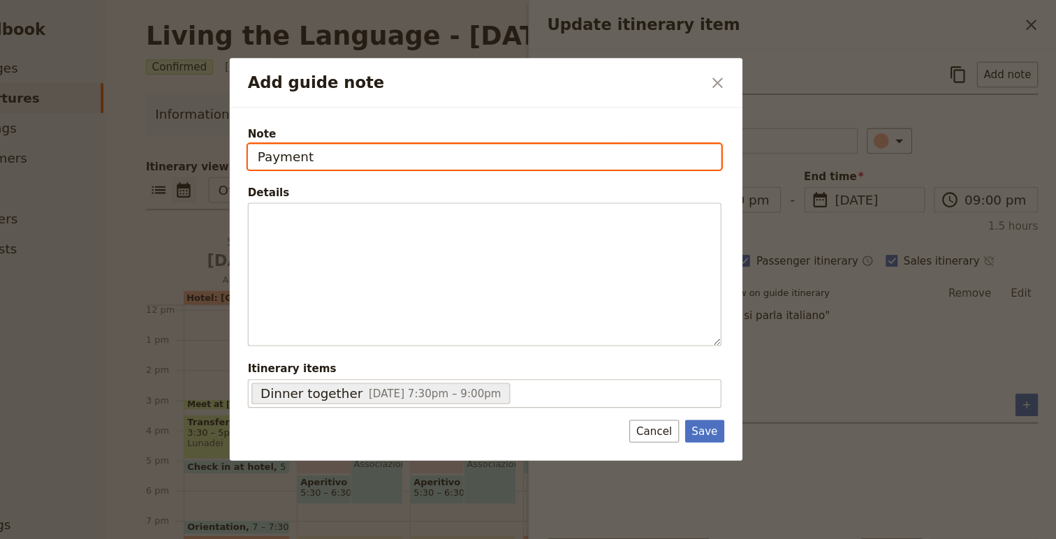
click at [421, 144] on input "Payment" at bounding box center [526, 145] width 439 height 24
type input "Payment: TBD"
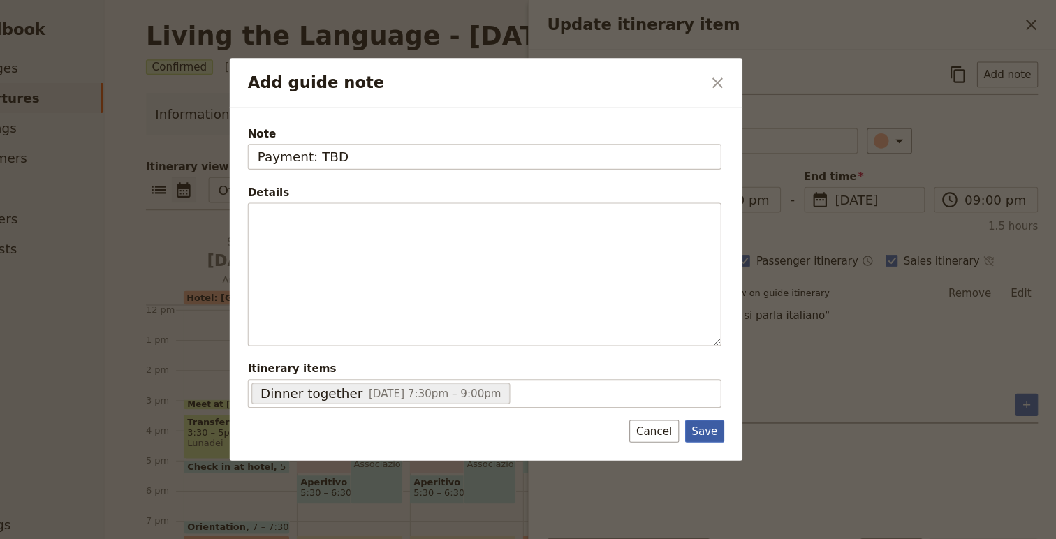
click at [741, 404] on button "Save" at bounding box center [731, 399] width 36 height 21
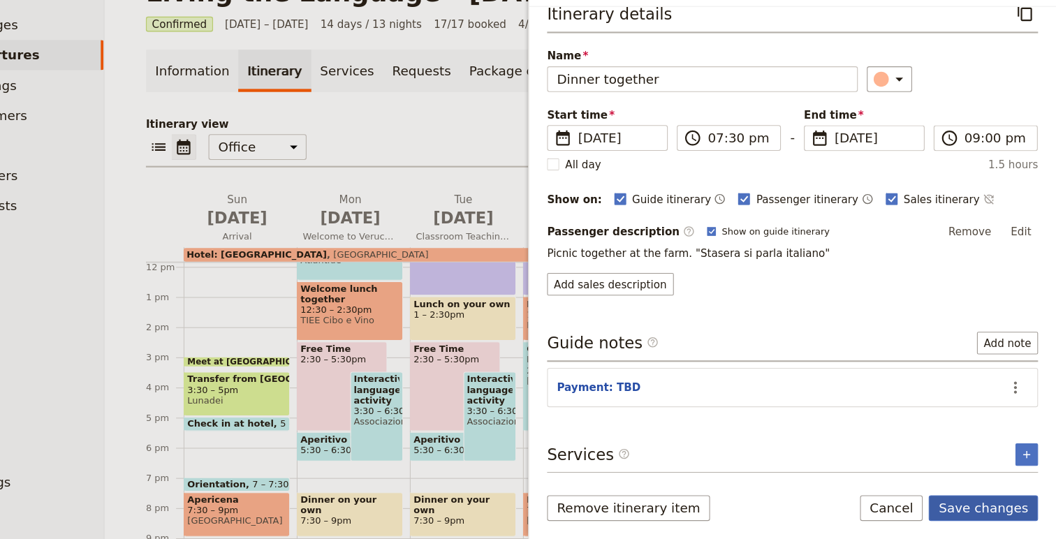
click at [1000, 516] on button "Save changes" at bounding box center [988, 511] width 101 height 24
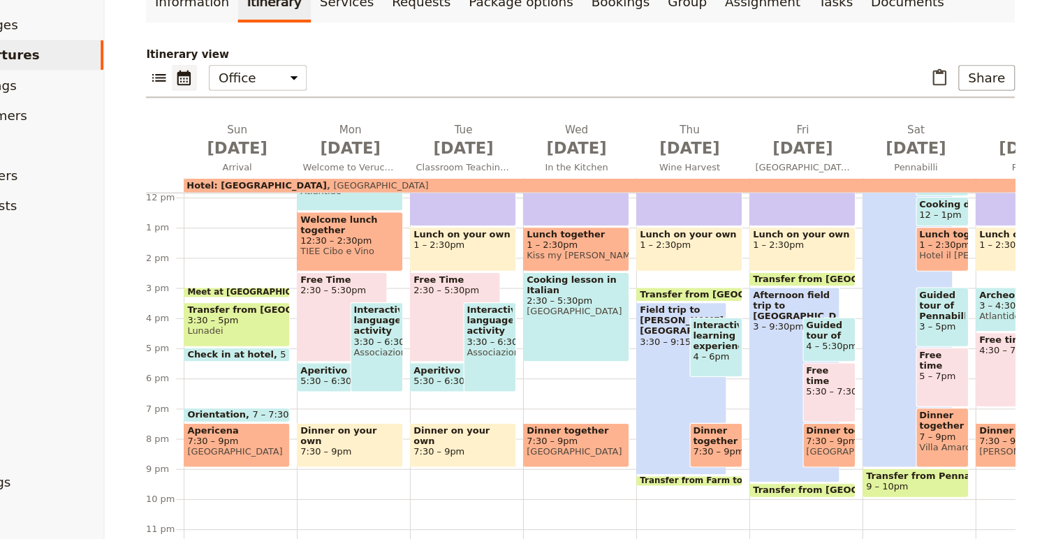
scroll to position [75, 0]
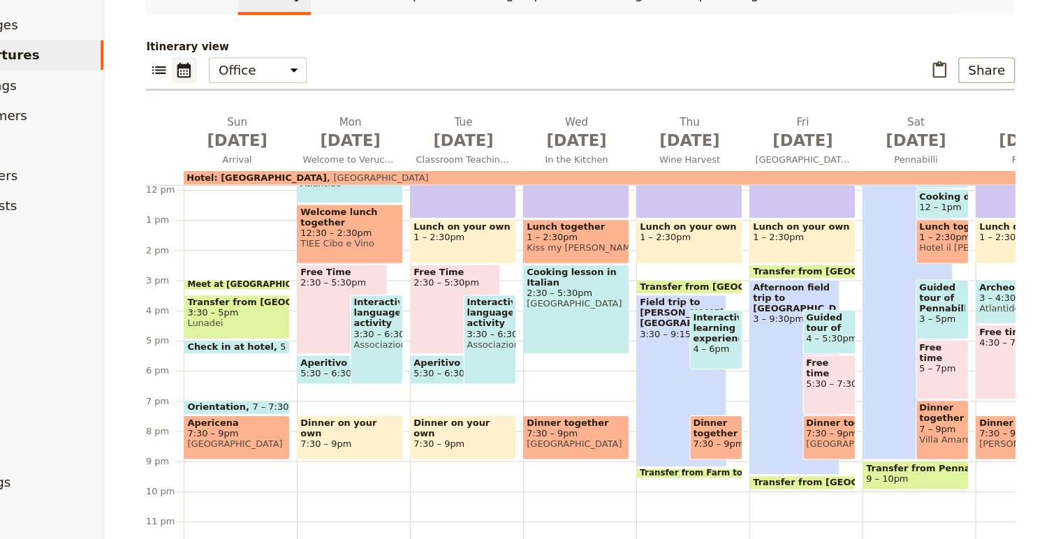
click at [690, 344] on span "3:30 – 9:15pm" at bounding box center [709, 349] width 77 height 10
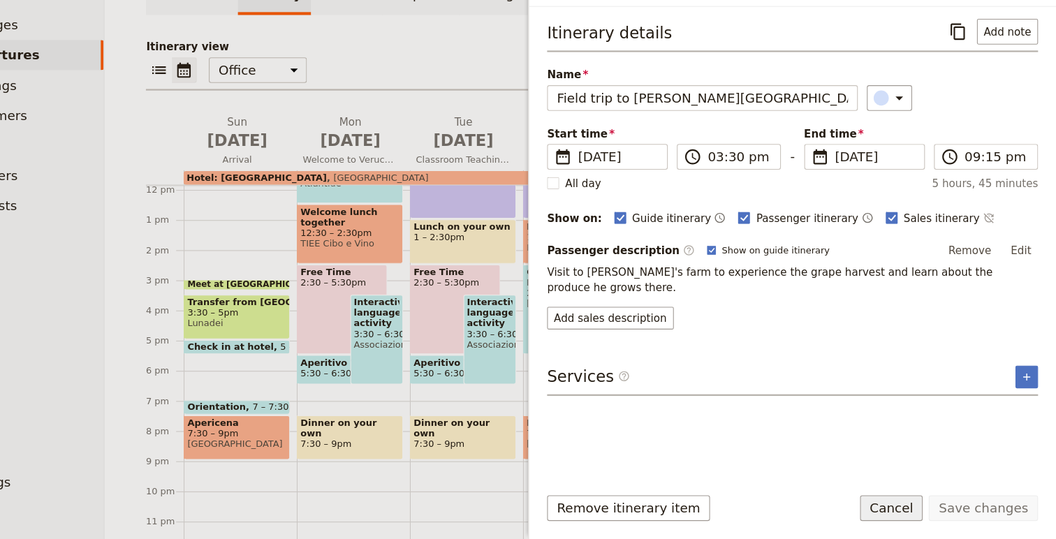
click at [892, 511] on button "Cancel" at bounding box center [904, 511] width 59 height 24
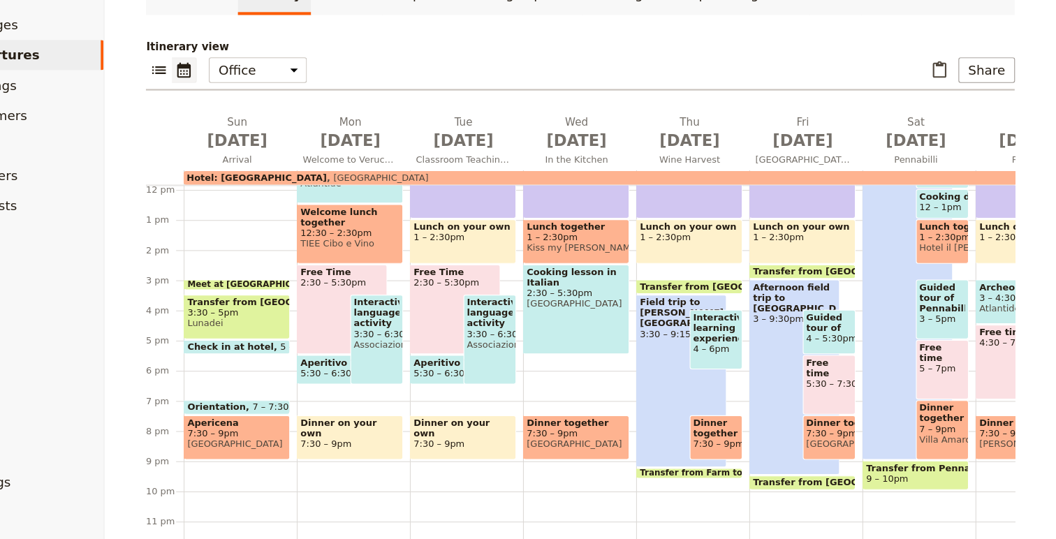
click at [754, 349] on span "Interactive learning experience" at bounding box center [741, 343] width 43 height 29
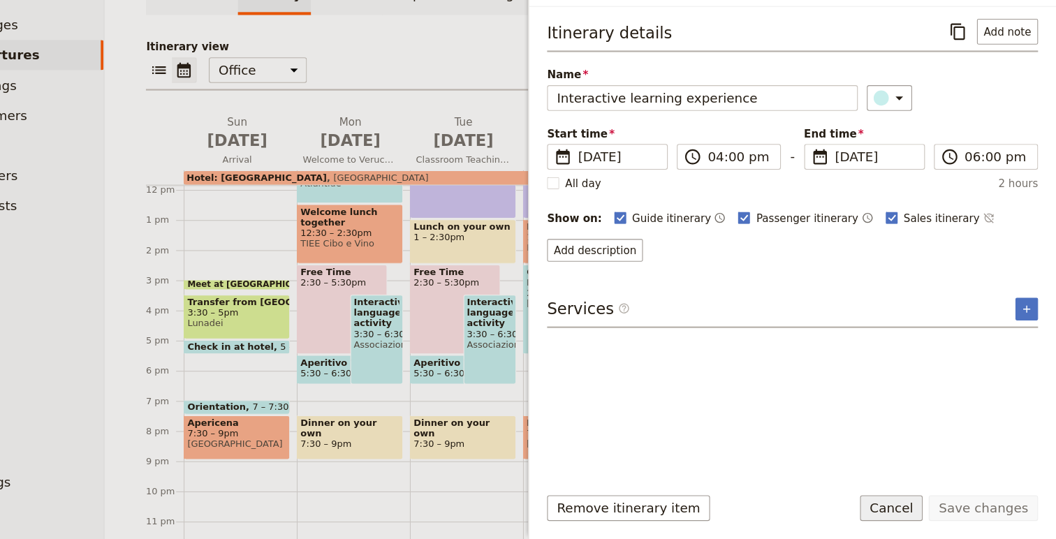
click at [920, 514] on button "Cancel" at bounding box center [904, 511] width 59 height 24
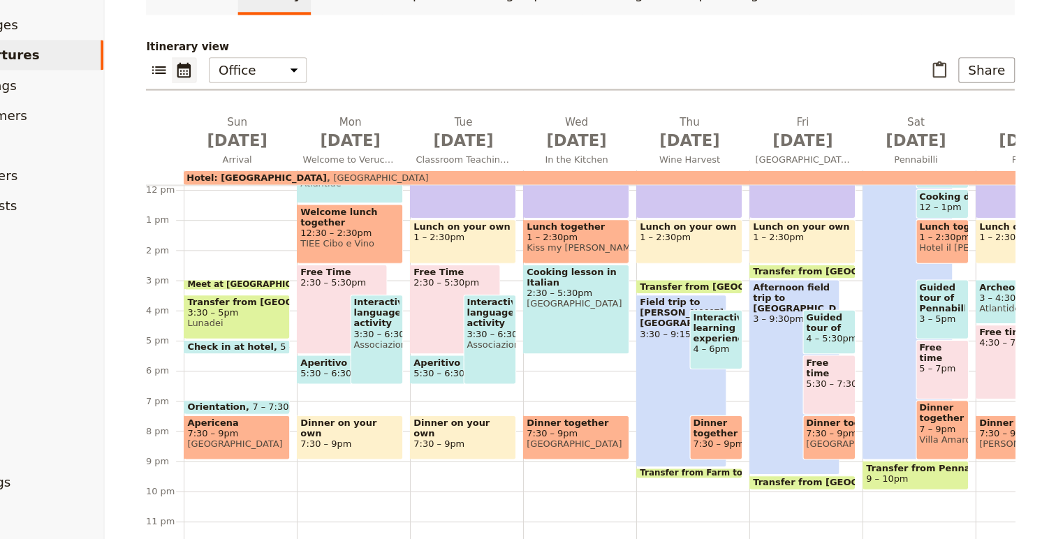
click at [735, 440] on span "Dinner together" at bounding box center [741, 437] width 43 height 20
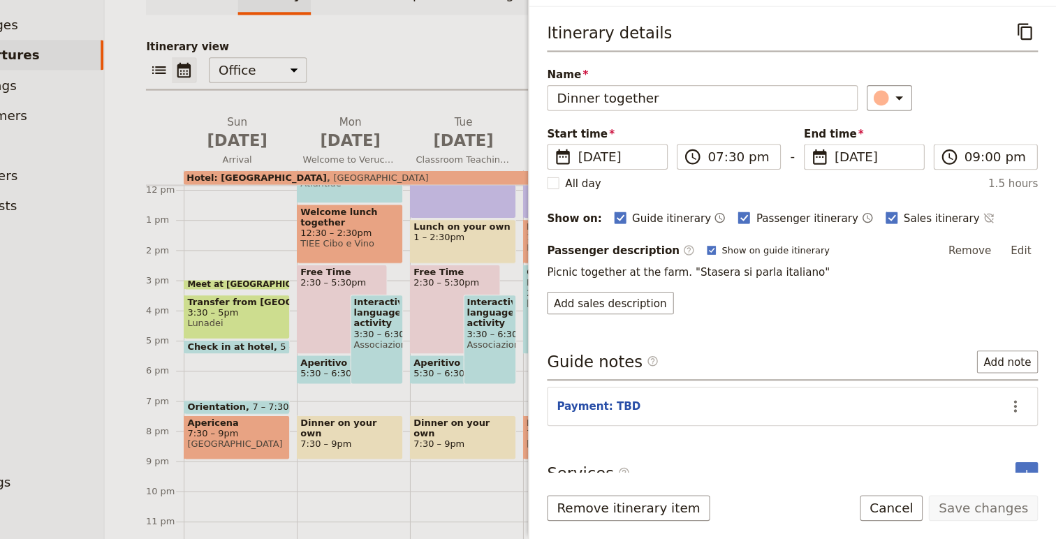
scroll to position [17, 0]
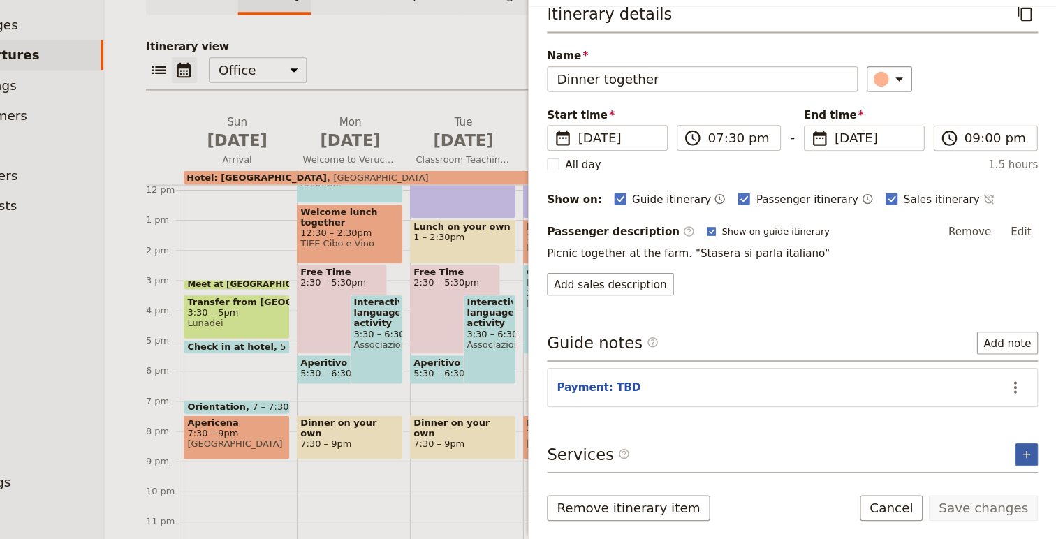
click at [1019, 456] on button "​" at bounding box center [1029, 461] width 21 height 21
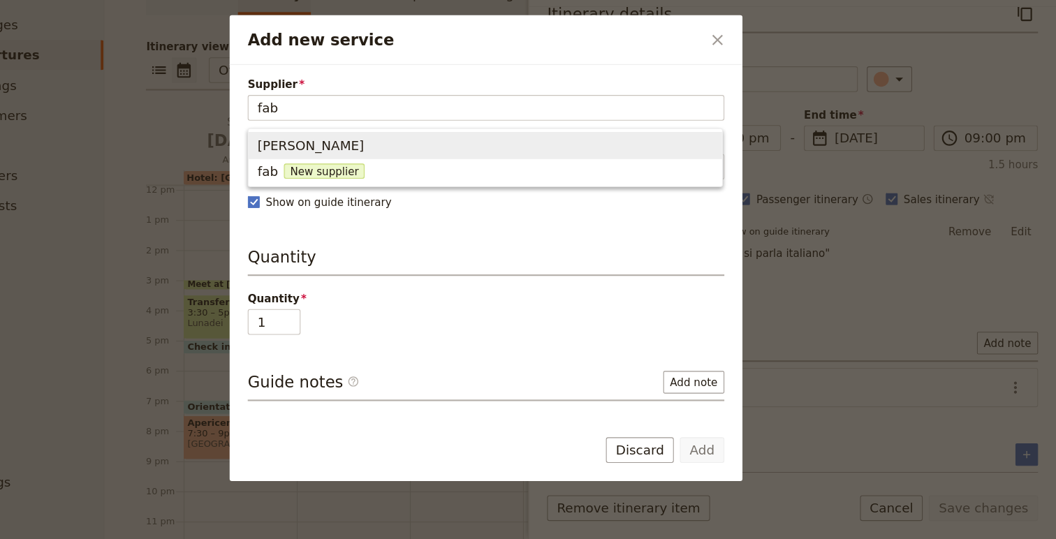
click at [375, 175] on span "Fabio Massetti" at bounding box center [366, 174] width 99 height 17
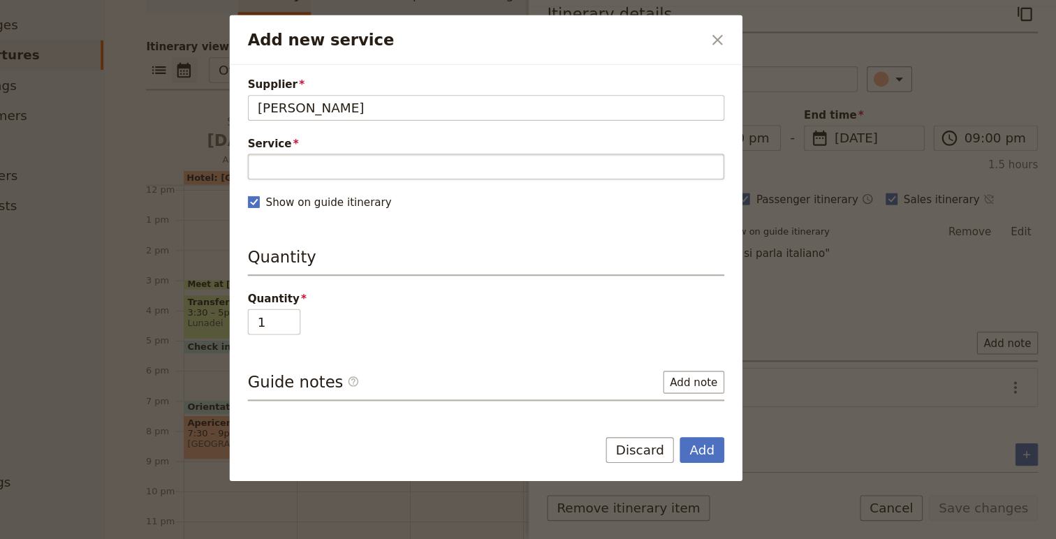
type input "Fabio Massetti"
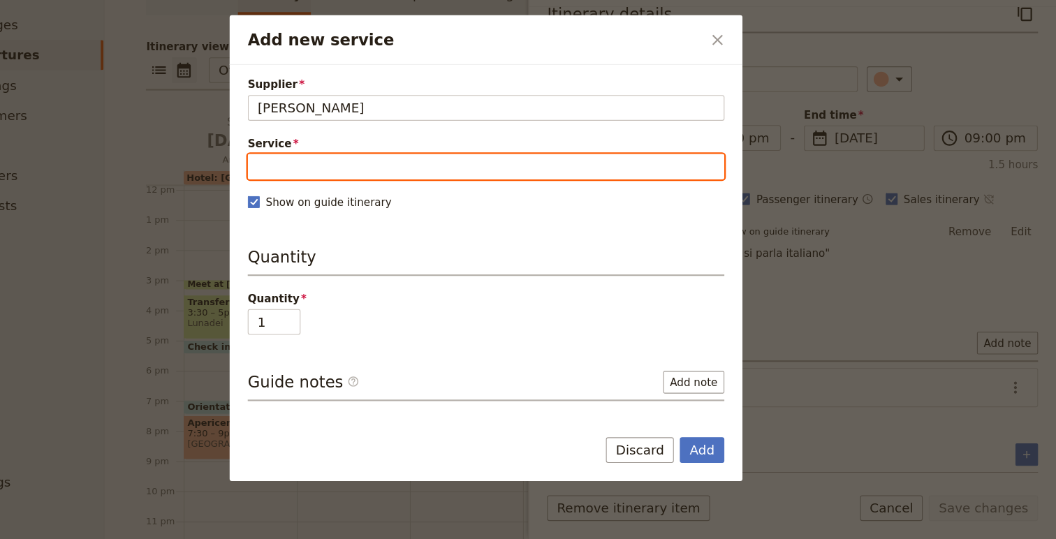
click at [473, 194] on input "Service" at bounding box center [528, 194] width 442 height 24
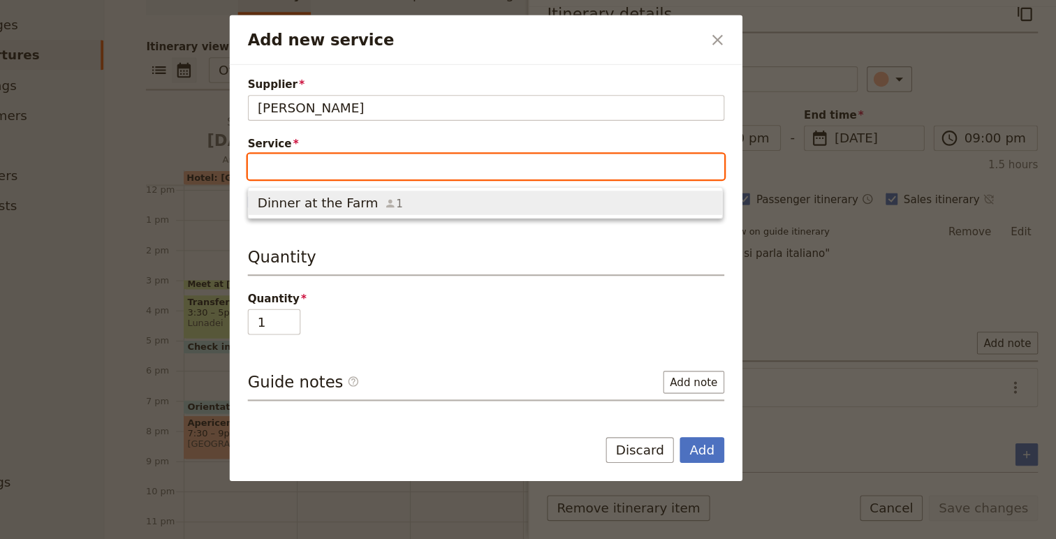
click at [460, 224] on span "Dinner at the Farm 1" at bounding box center [528, 227] width 422 height 17
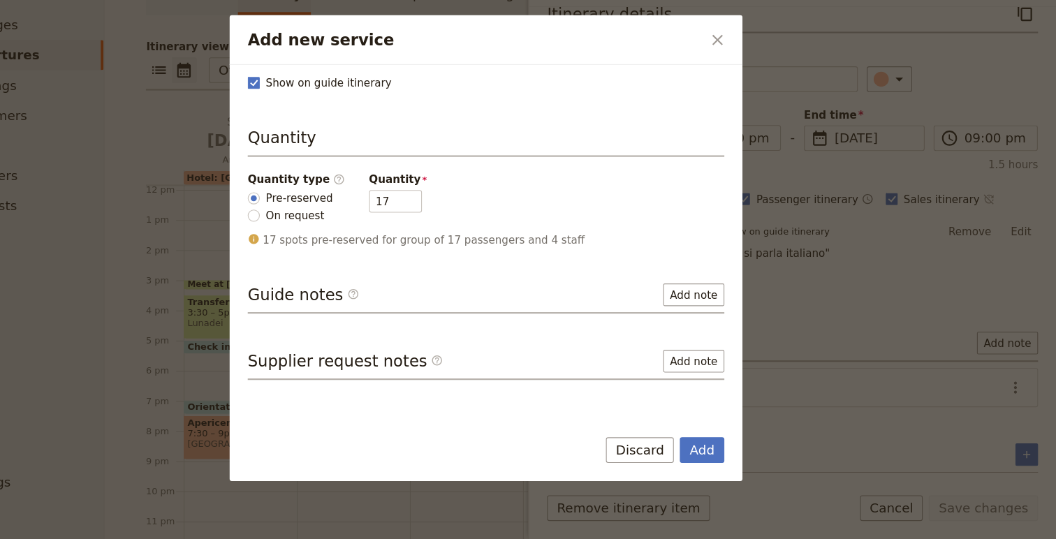
scroll to position [113, 0]
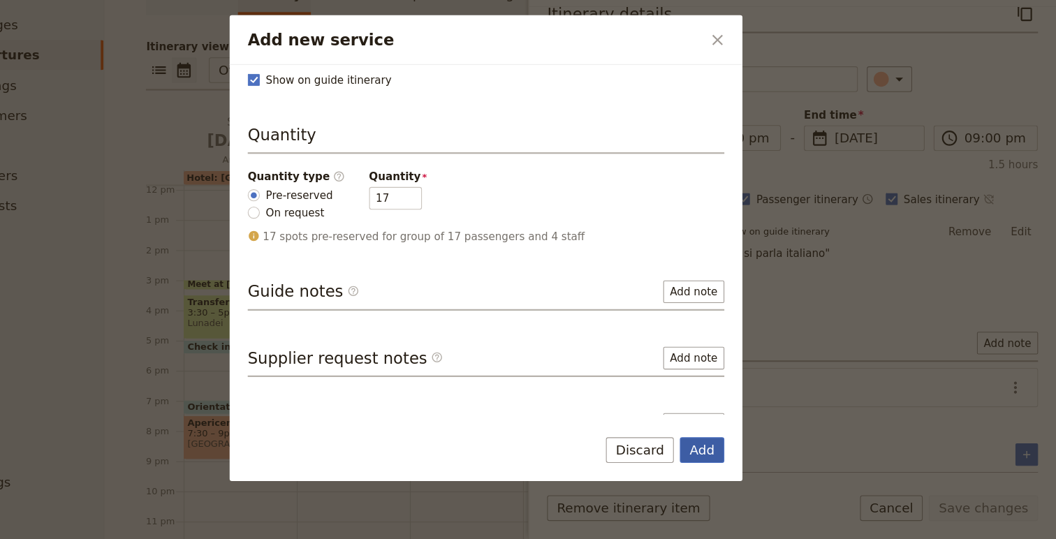
click at [727, 458] on button "Add" at bounding box center [728, 457] width 41 height 24
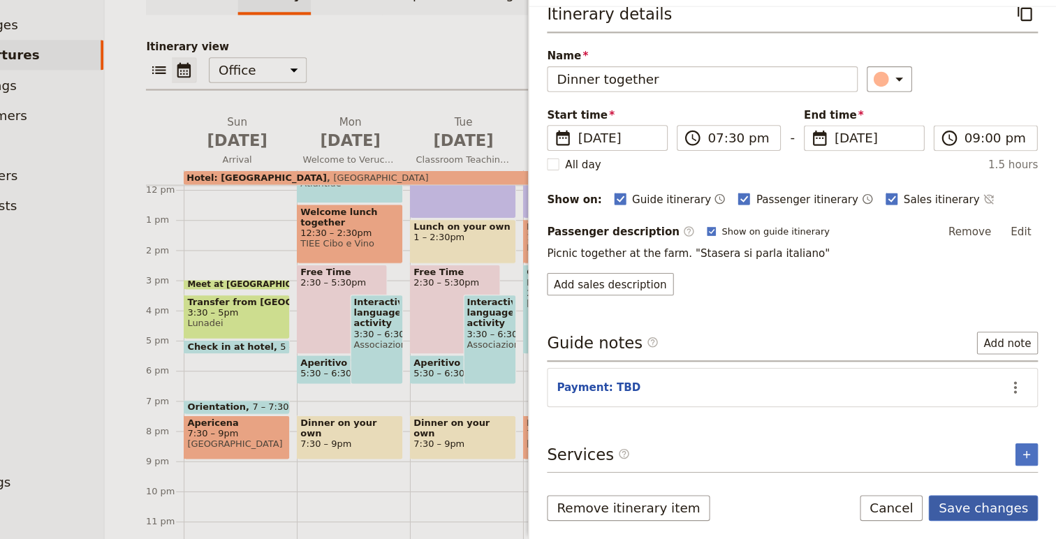
click at [991, 511] on button "Save changes" at bounding box center [988, 511] width 101 height 24
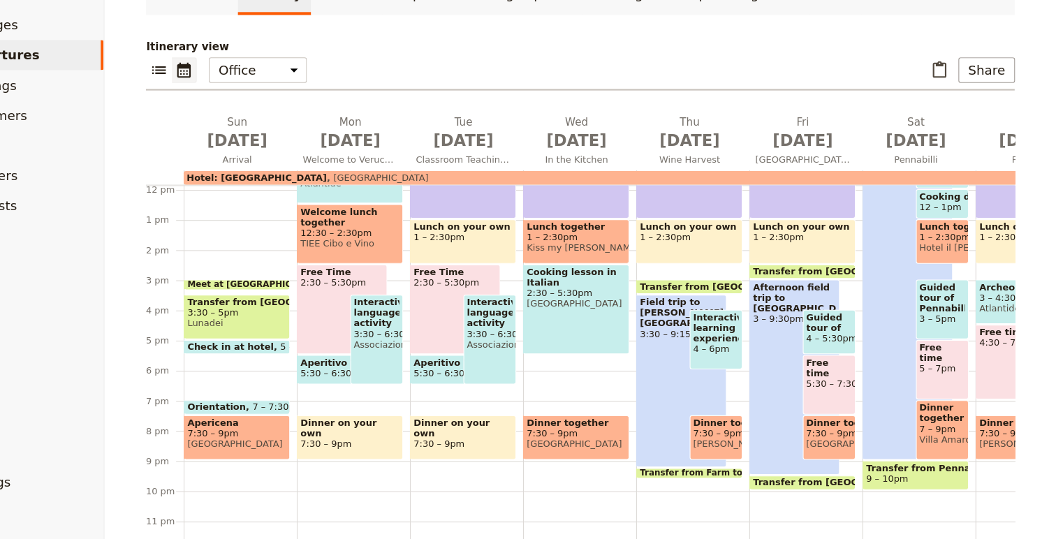
click at [736, 448] on span "Fabio Massetti" at bounding box center [741, 451] width 43 height 10
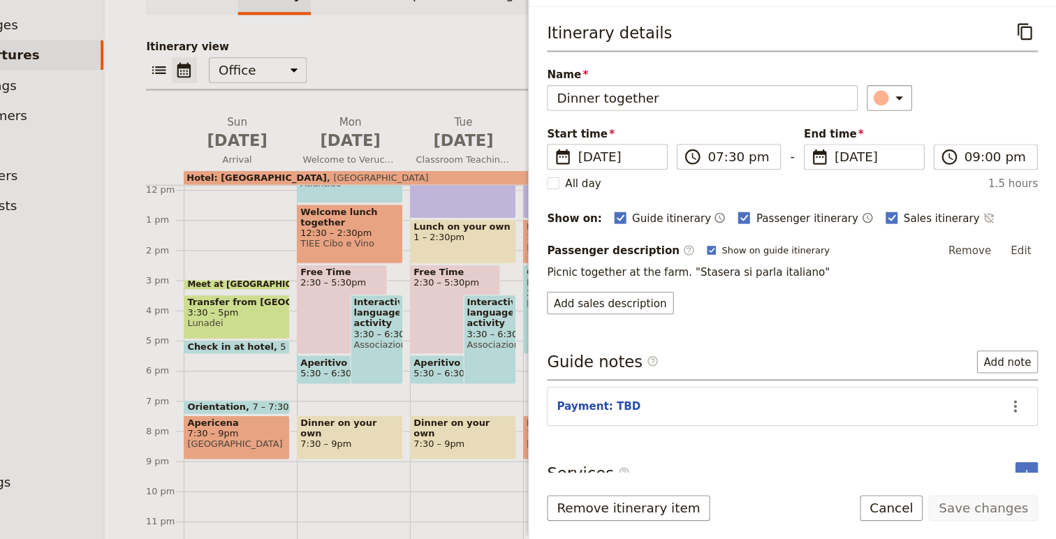
scroll to position [67, 0]
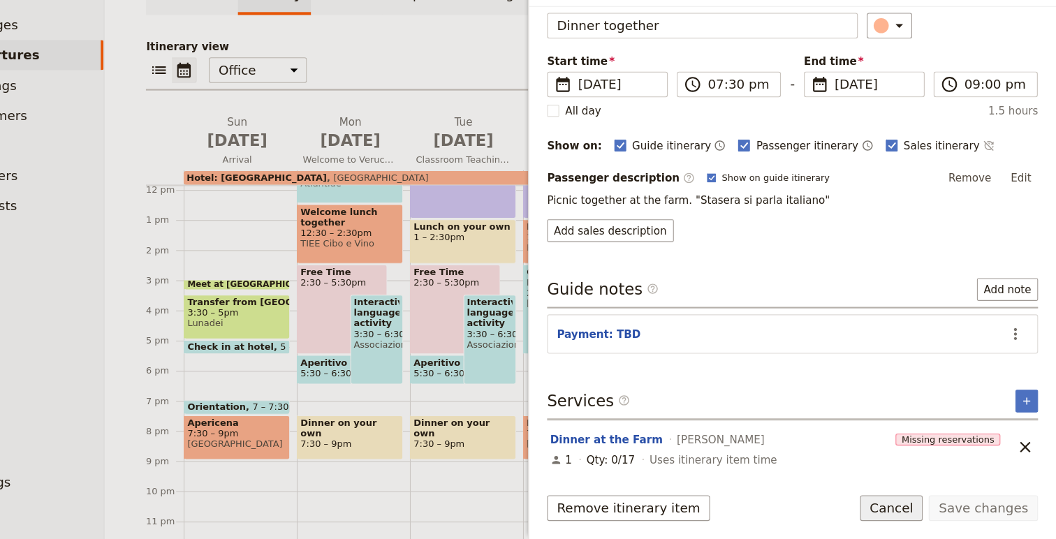
click at [910, 510] on button "Cancel" at bounding box center [904, 511] width 59 height 24
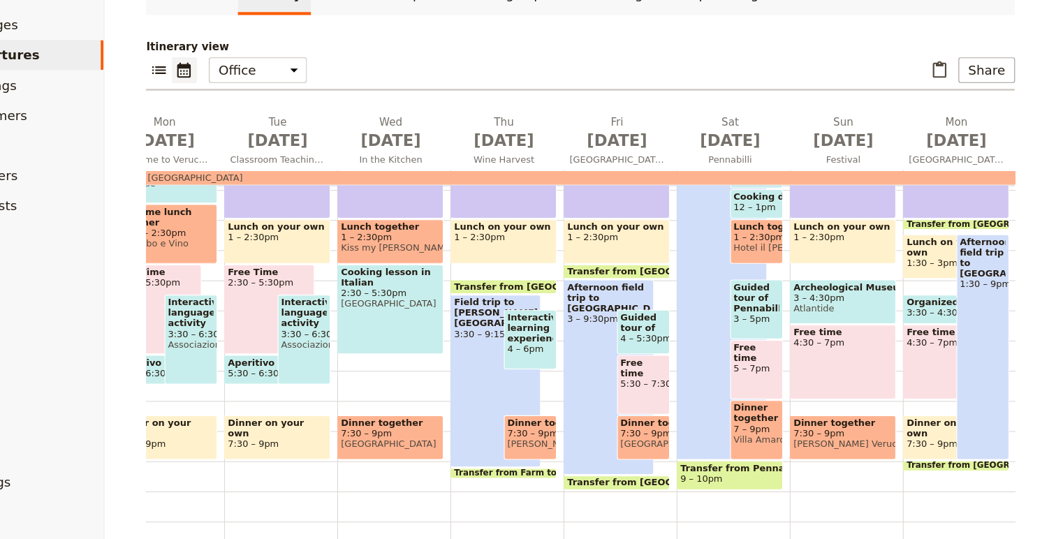
scroll to position [0, 175]
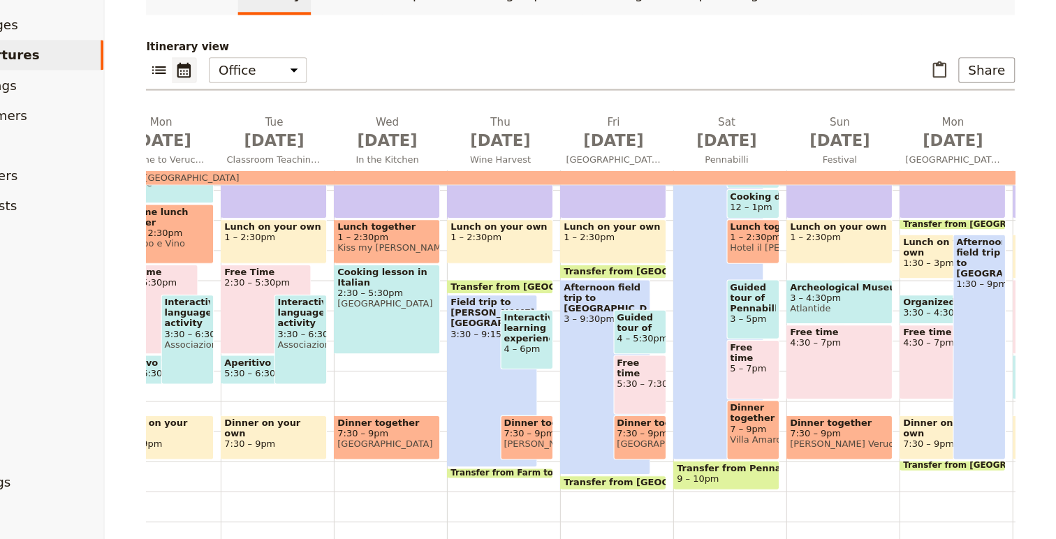
click at [688, 442] on span "7:30 – 9pm" at bounding box center [671, 442] width 43 height 10
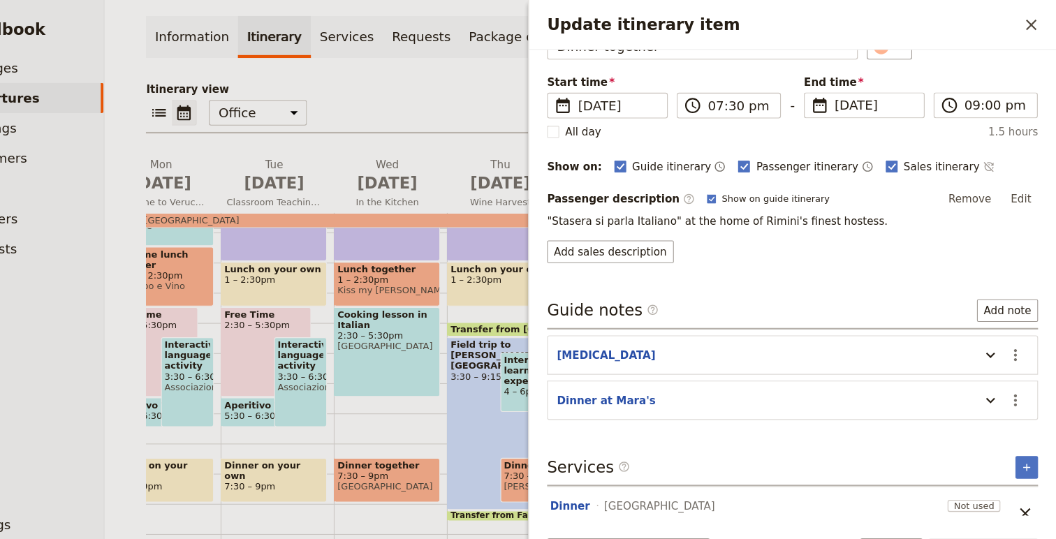
scroll to position [102, 0]
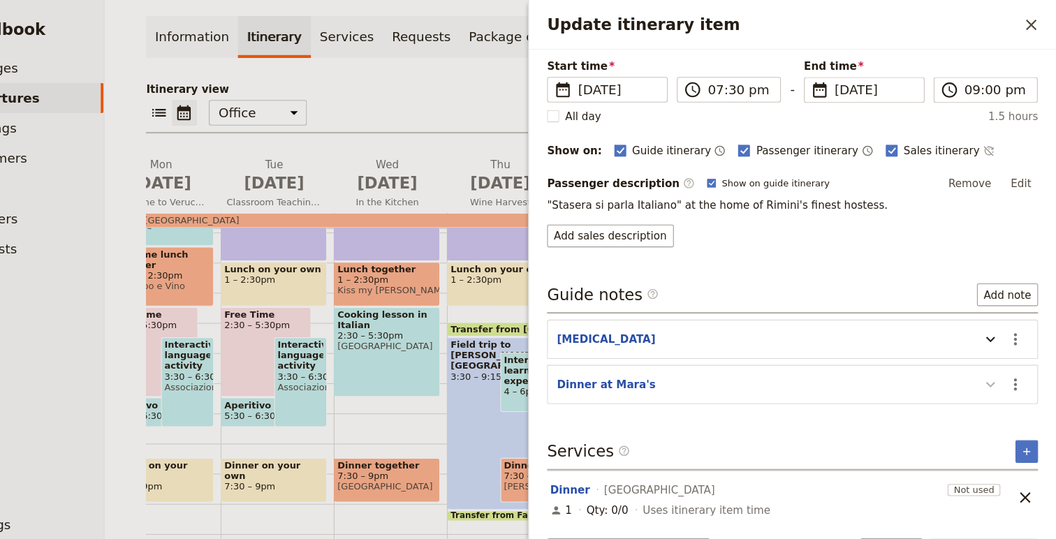
click at [988, 358] on icon "Update itinerary item" at bounding box center [995, 356] width 17 height 17
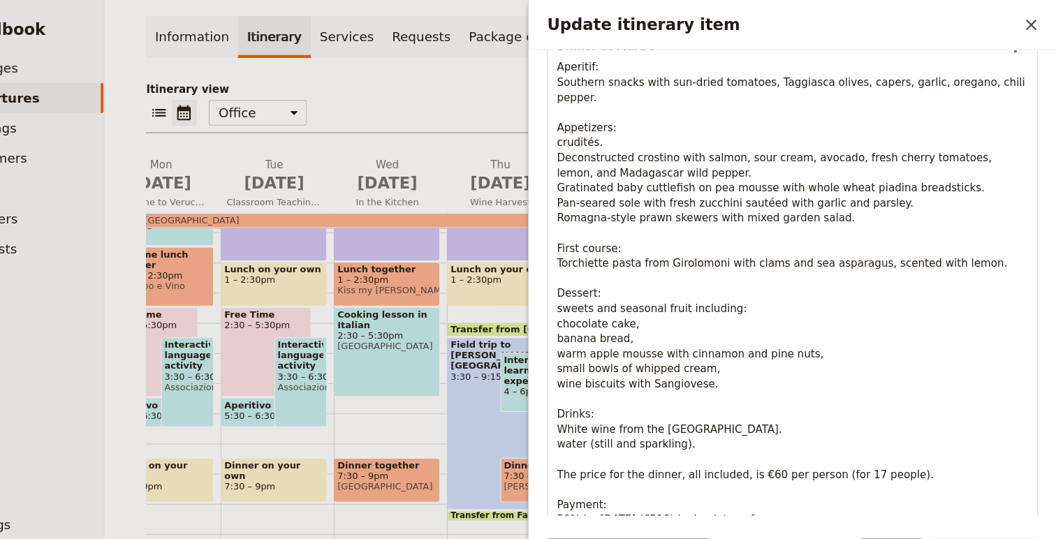
scroll to position [406, 0]
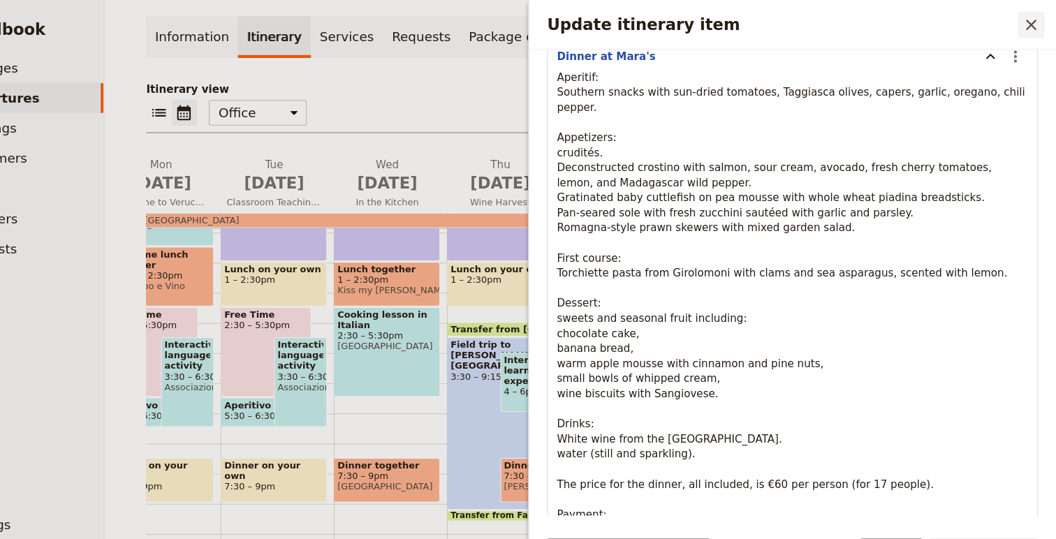
click at [1039, 22] on icon "Close drawer" at bounding box center [1033, 23] width 17 height 17
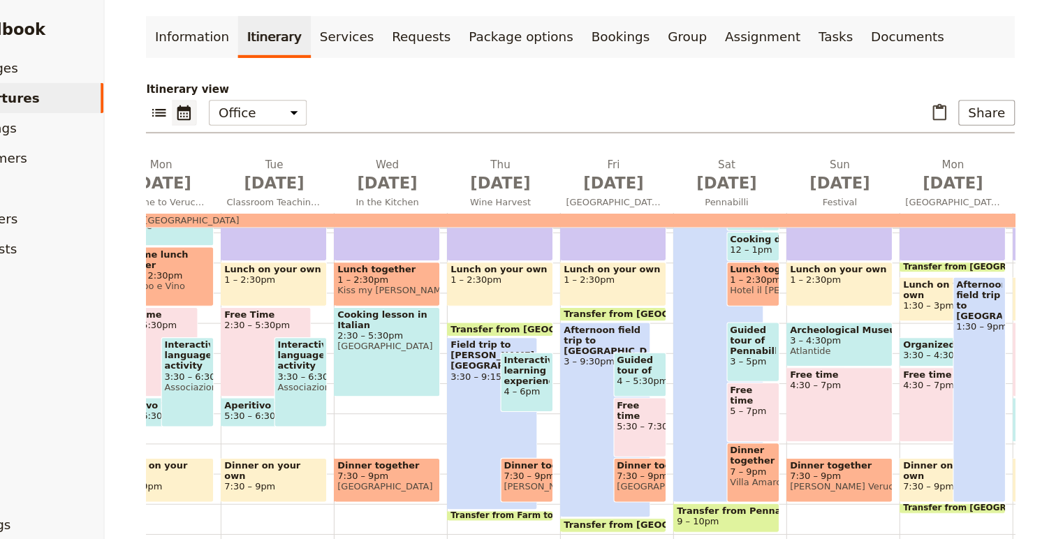
click at [679, 450] on span "[GEOGRAPHIC_DATA]" at bounding box center [671, 451] width 43 height 10
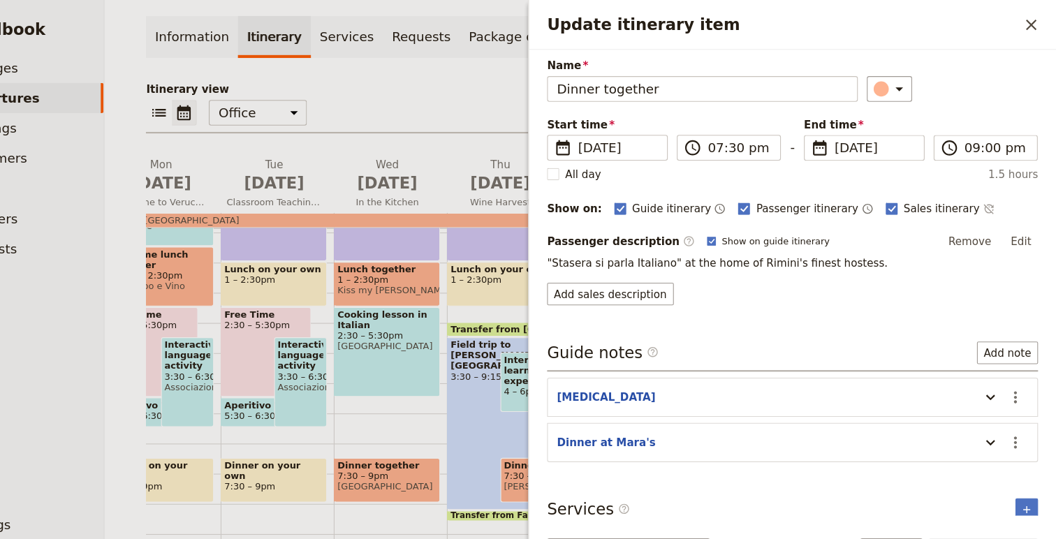
scroll to position [0, 0]
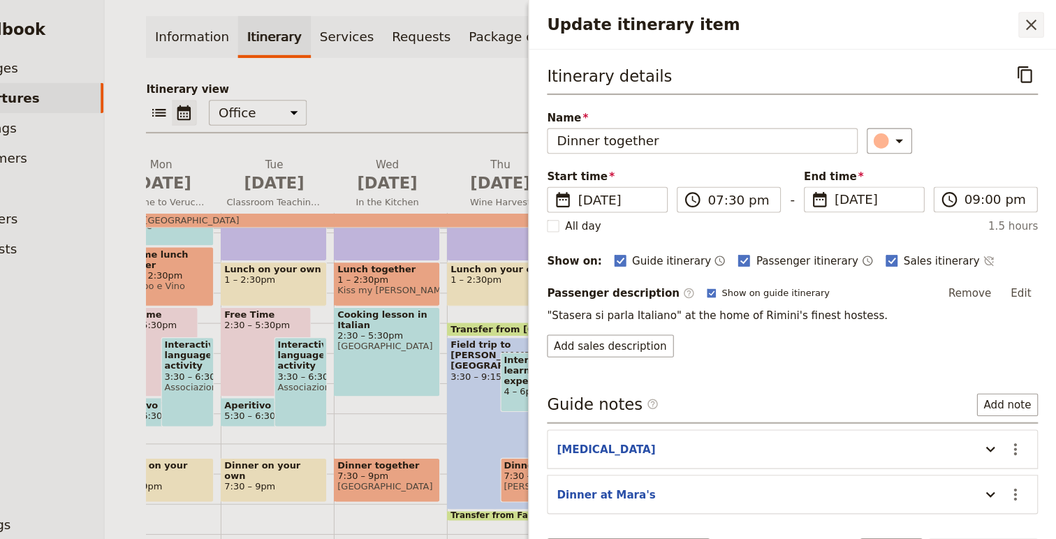
click at [1042, 20] on button "​" at bounding box center [1034, 23] width 24 height 24
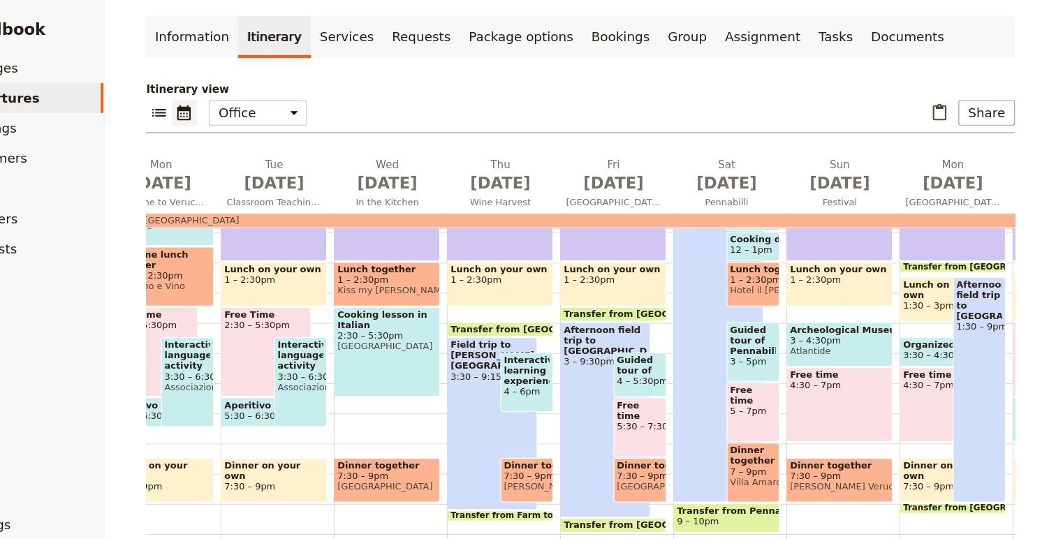
click at [663, 440] on span "7:30 – 9pm" at bounding box center [671, 442] width 43 height 10
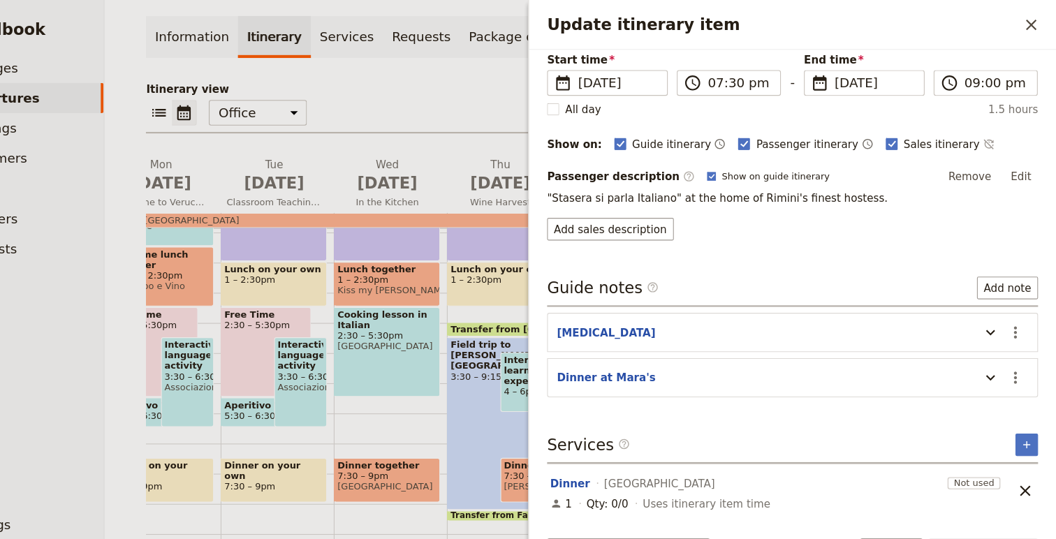
scroll to position [109, 0]
click at [1012, 267] on button "Add note" at bounding box center [1011, 266] width 57 height 21
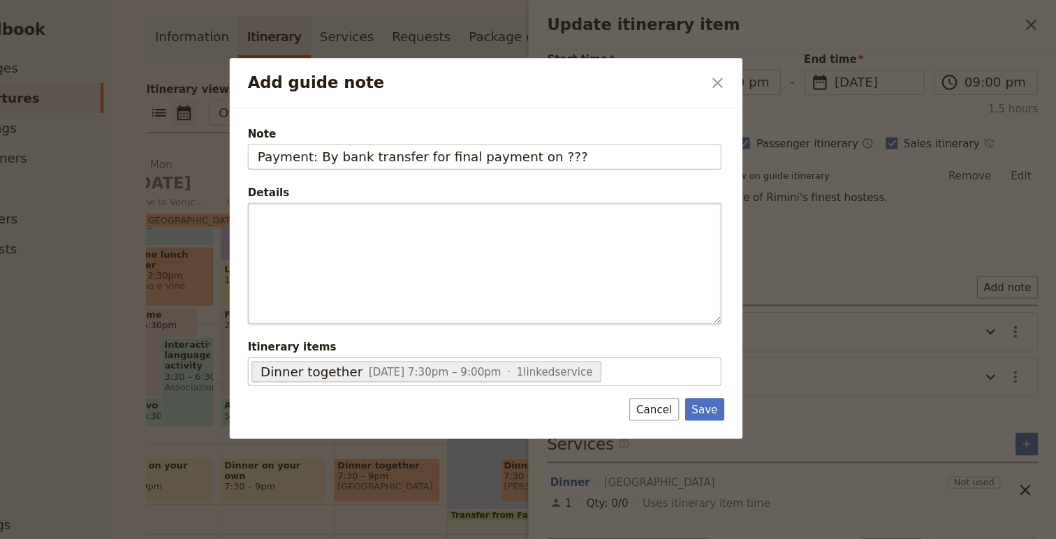
type input "Payment: By bank transfer for final payment on ???"
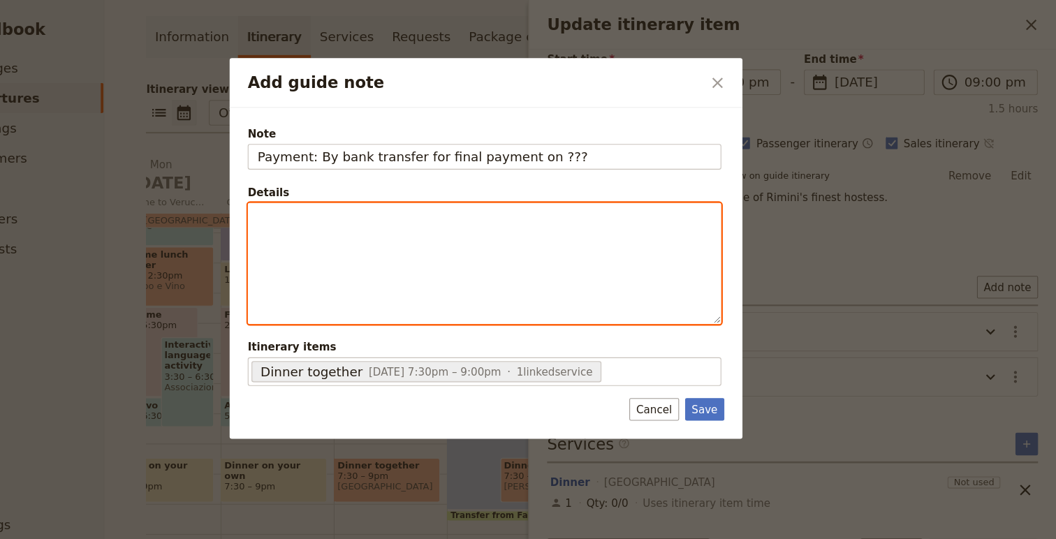
click at [581, 231] on div "Add guide note" at bounding box center [526, 244] width 437 height 111
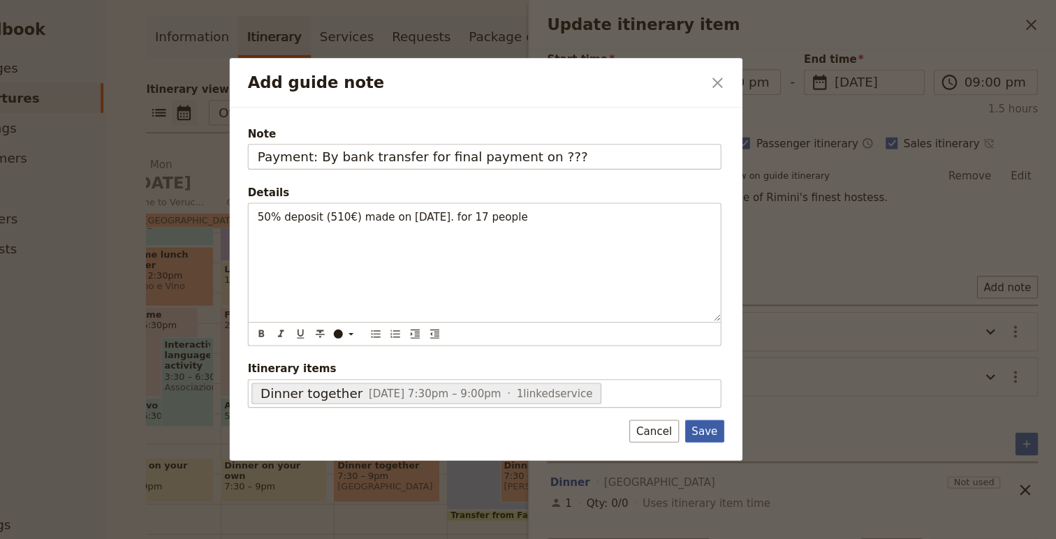
click at [727, 407] on button "Save" at bounding box center [731, 399] width 36 height 21
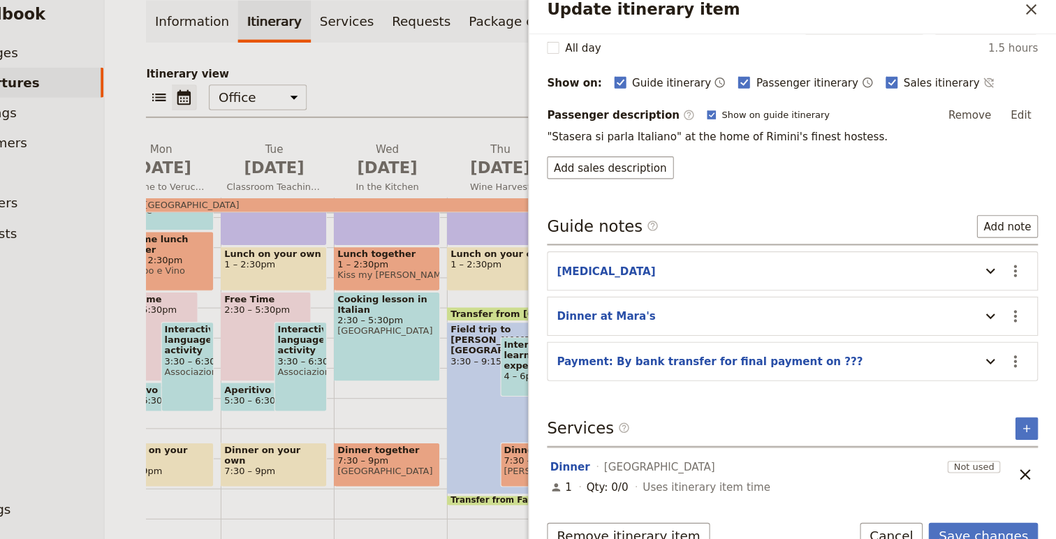
scroll to position [0, 0]
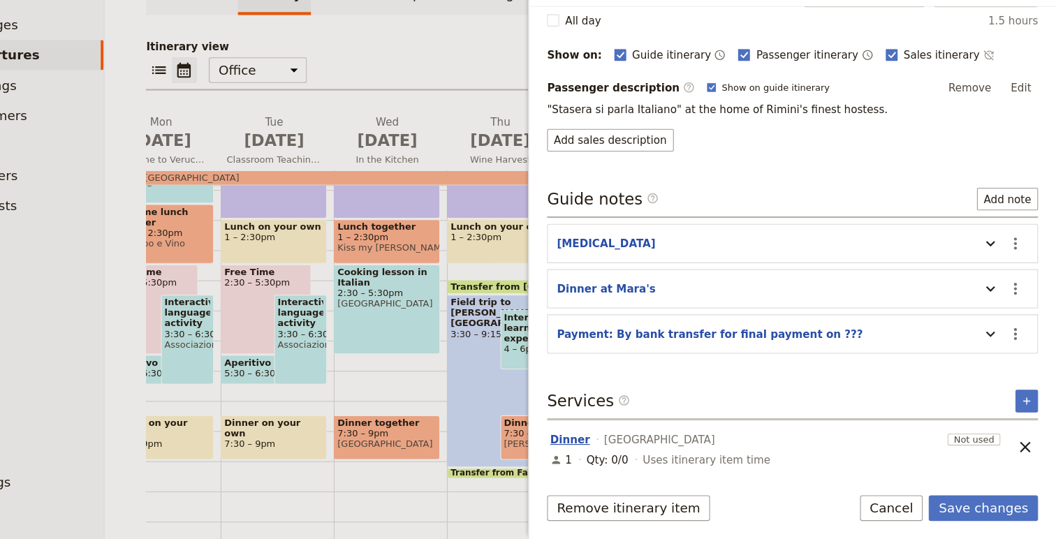
click at [602, 446] on button "Dinner" at bounding box center [606, 447] width 37 height 14
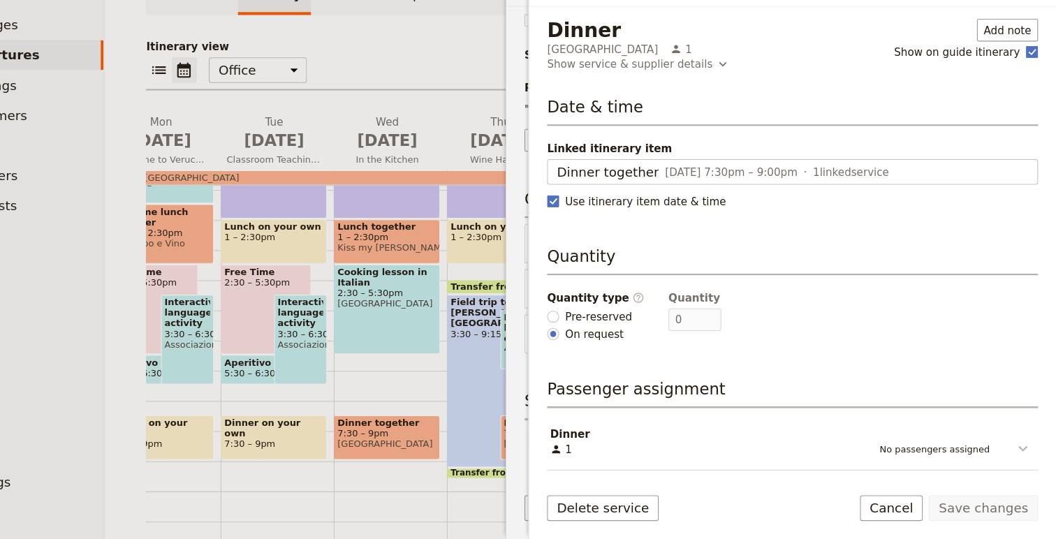
click at [1024, 454] on icon "Update service" at bounding box center [1025, 455] width 17 height 17
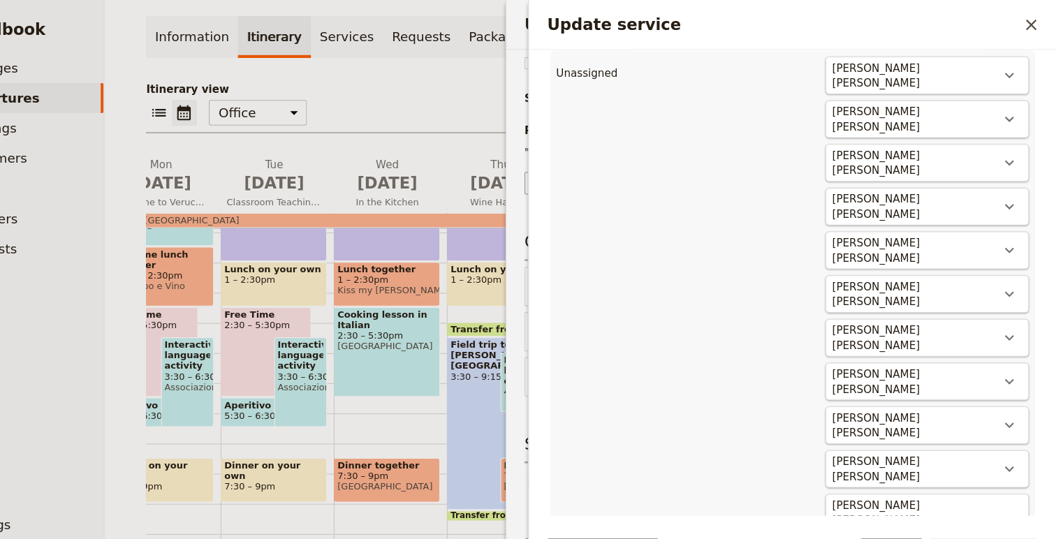
scroll to position [338, 0]
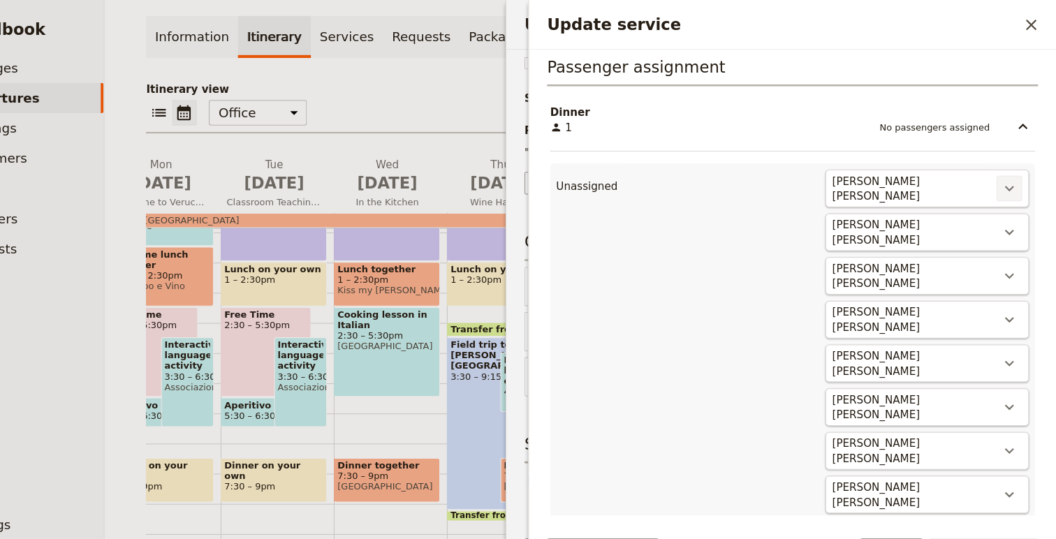
click at [1011, 175] on icon "Actions" at bounding box center [1013, 174] width 17 height 17
click at [1002, 219] on span "Dinner #1" at bounding box center [959, 221] width 113 height 14
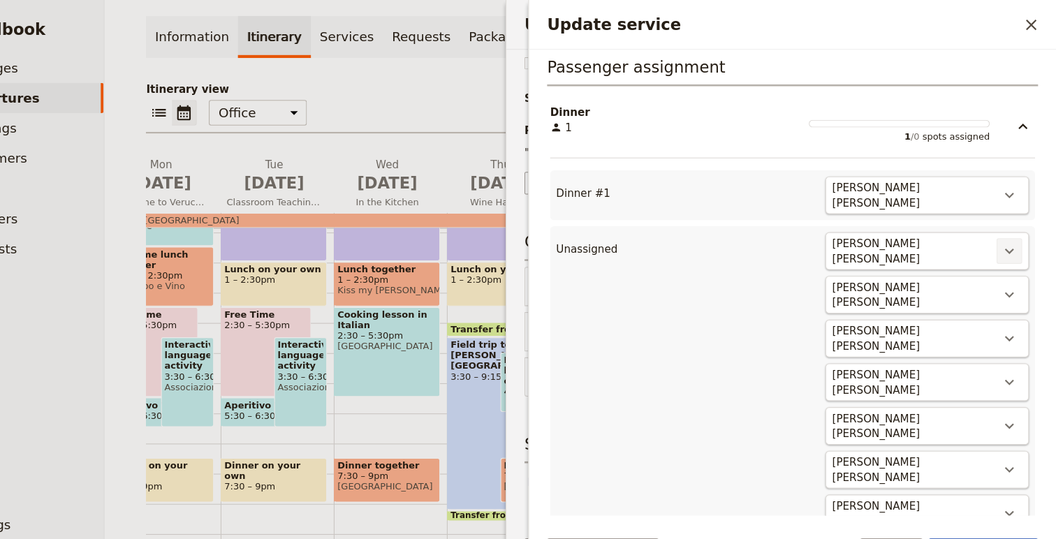
click at [1012, 233] on icon "Actions" at bounding box center [1013, 232] width 17 height 17
click at [1006, 273] on span "Dinner #2" at bounding box center [959, 274] width 113 height 14
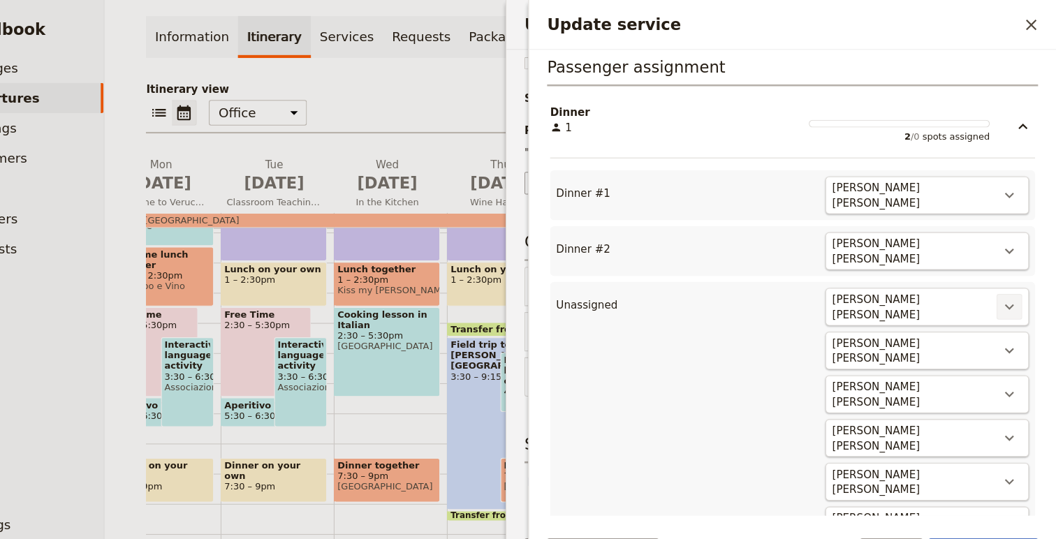
click at [1010, 276] on icon "Actions" at bounding box center [1013, 284] width 17 height 17
click at [996, 321] on span "Dinner #3" at bounding box center [959, 321] width 113 height 14
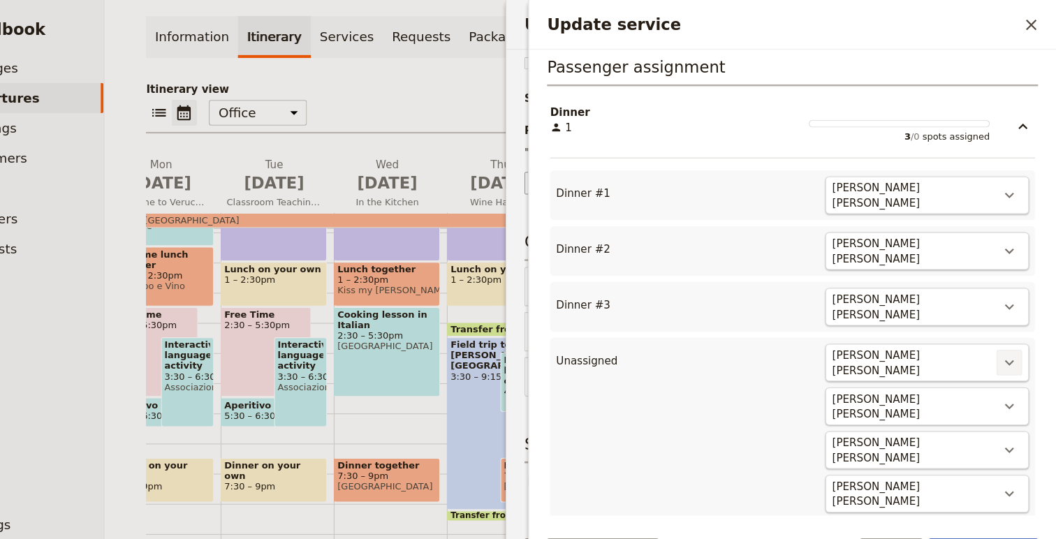
click at [1015, 334] on icon "Actions" at bounding box center [1013, 336] width 8 height 5
click at [996, 371] on span "Dinner #4" at bounding box center [959, 369] width 113 height 14
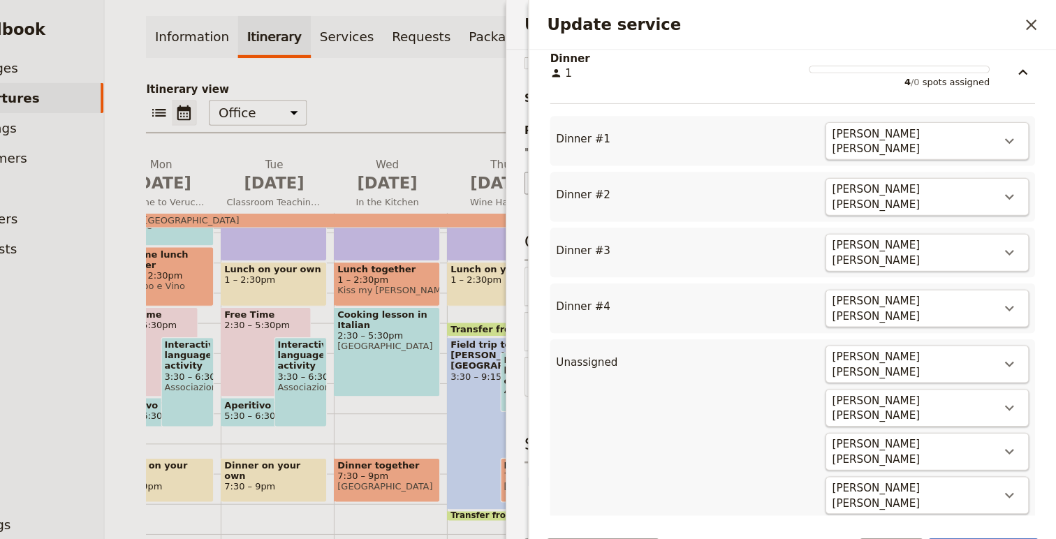
scroll to position [444, 0]
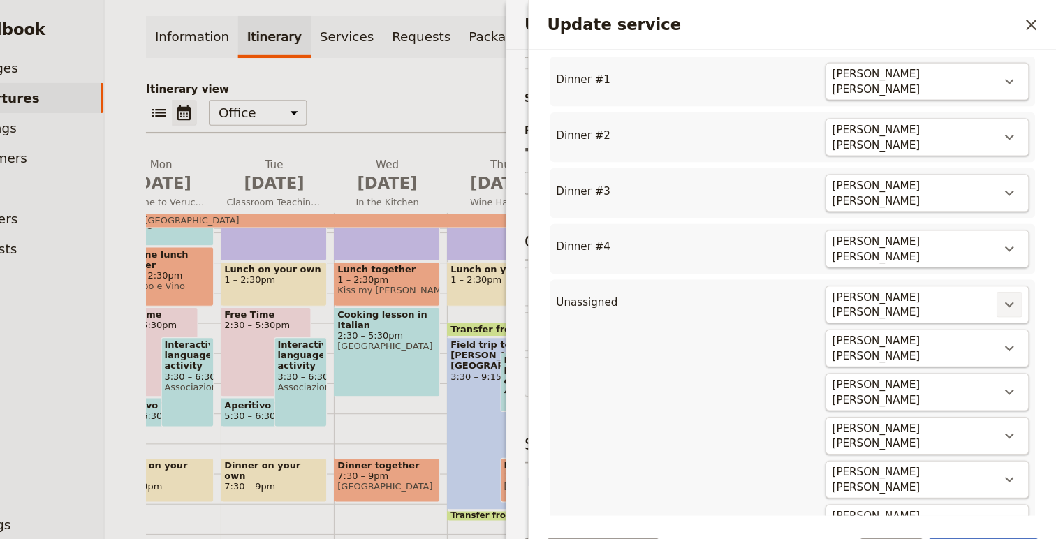
click at [1016, 274] on icon "Actions" at bounding box center [1013, 282] width 17 height 17
click at [978, 304] on span "Dinner #5" at bounding box center [959, 311] width 113 height 14
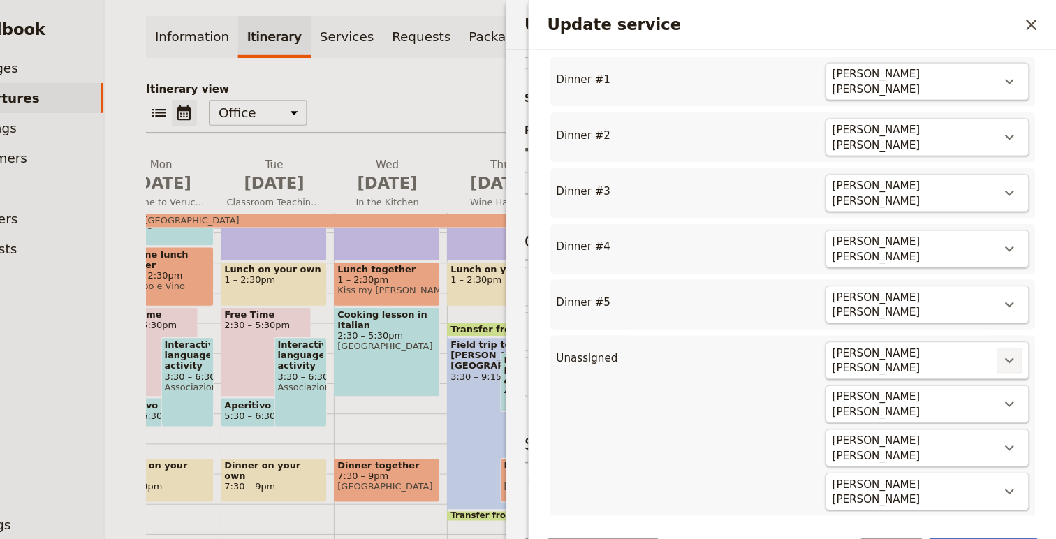
click at [1015, 332] on icon "Actions" at bounding box center [1013, 334] width 8 height 5
click at [993, 370] on ul "Move to Dinner #6" at bounding box center [959, 351] width 131 height 43
click at [970, 359] on span "Dinner #6" at bounding box center [959, 361] width 113 height 14
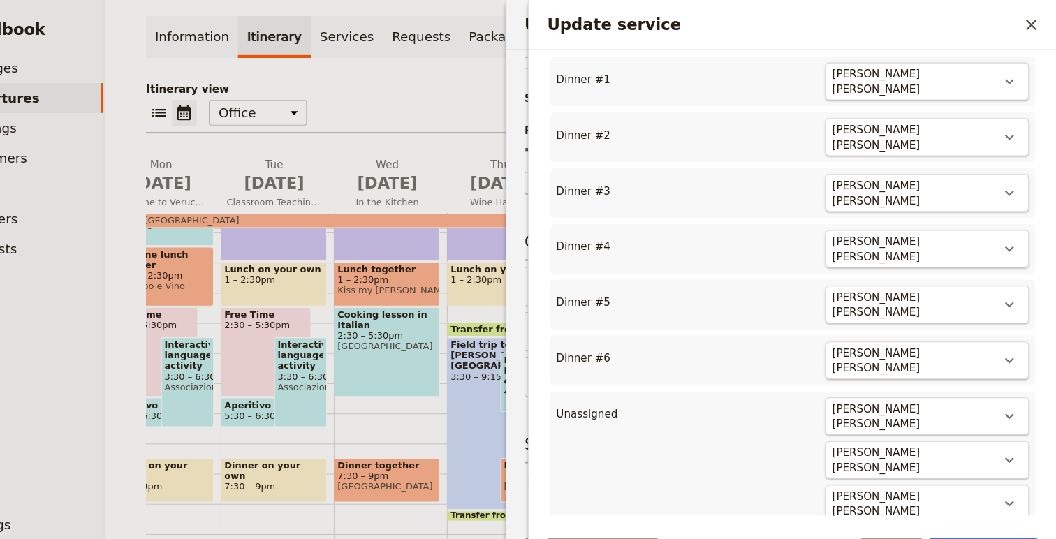
scroll to position [473, 0]
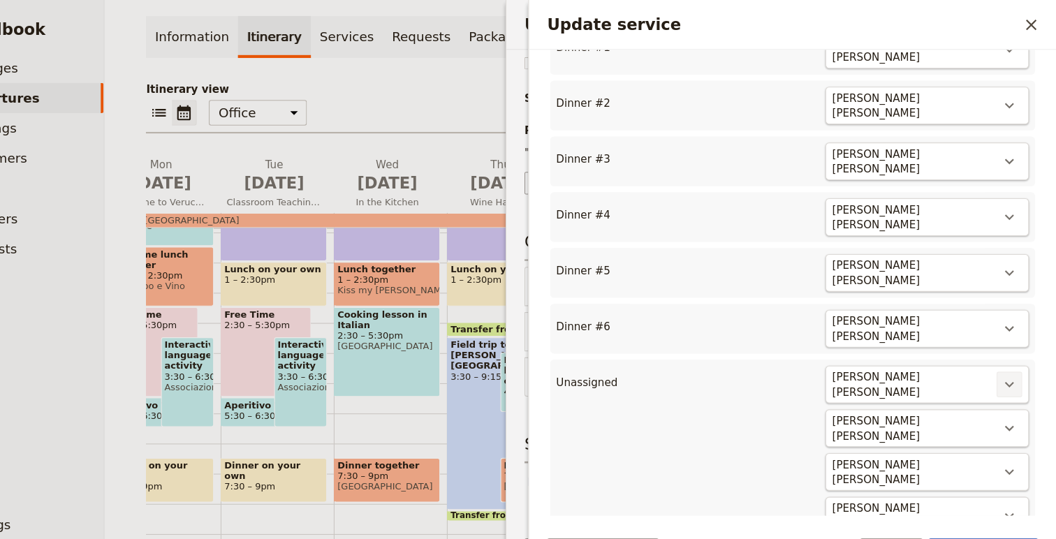
click at [1008, 348] on icon "Actions" at bounding box center [1013, 356] width 17 height 17
click at [959, 376] on span "Dinner #7" at bounding box center [959, 381] width 113 height 14
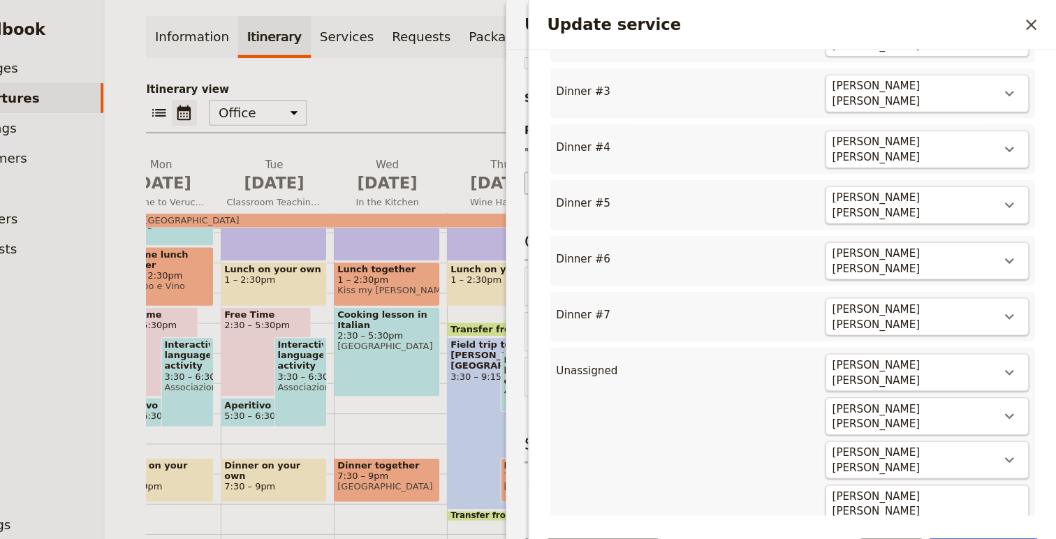
scroll to position [576, 0]
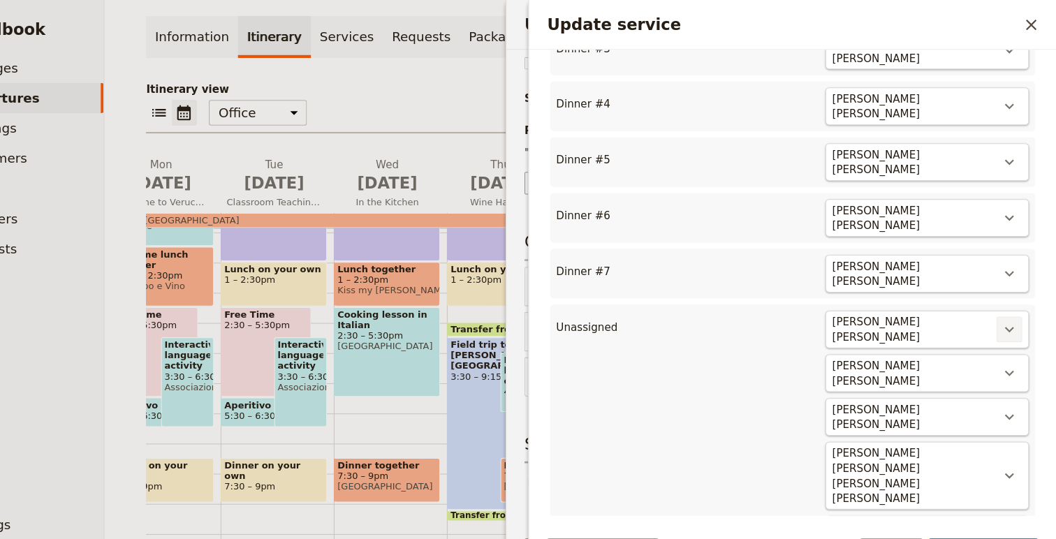
click at [1013, 297] on icon "Actions" at bounding box center [1013, 305] width 17 height 17
click at [981, 322] on span "Dinner #8" at bounding box center [959, 328] width 113 height 14
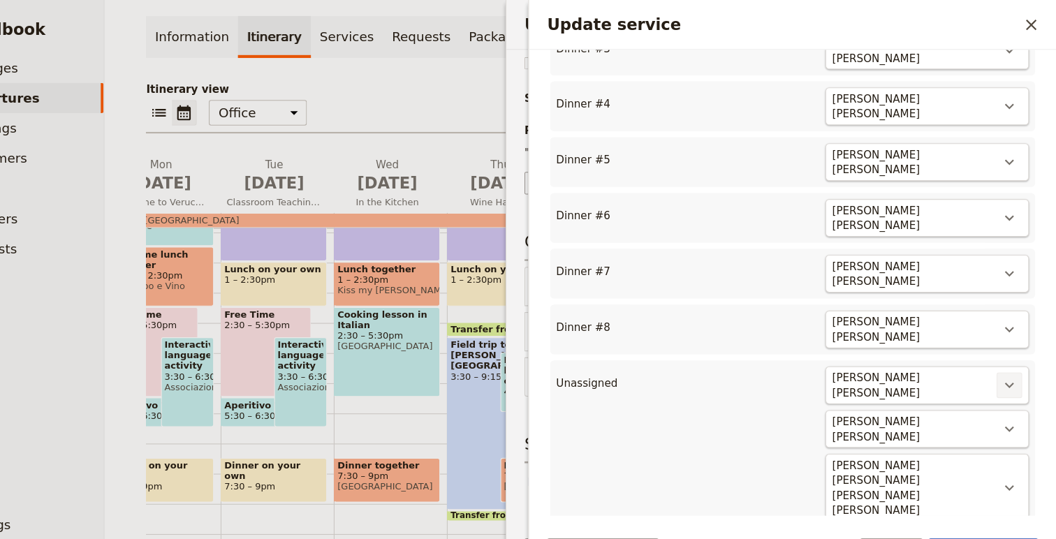
click at [1008, 349] on icon "Actions" at bounding box center [1013, 357] width 17 height 17
click at [987, 375] on span "Dinner #9" at bounding box center [959, 377] width 113 height 14
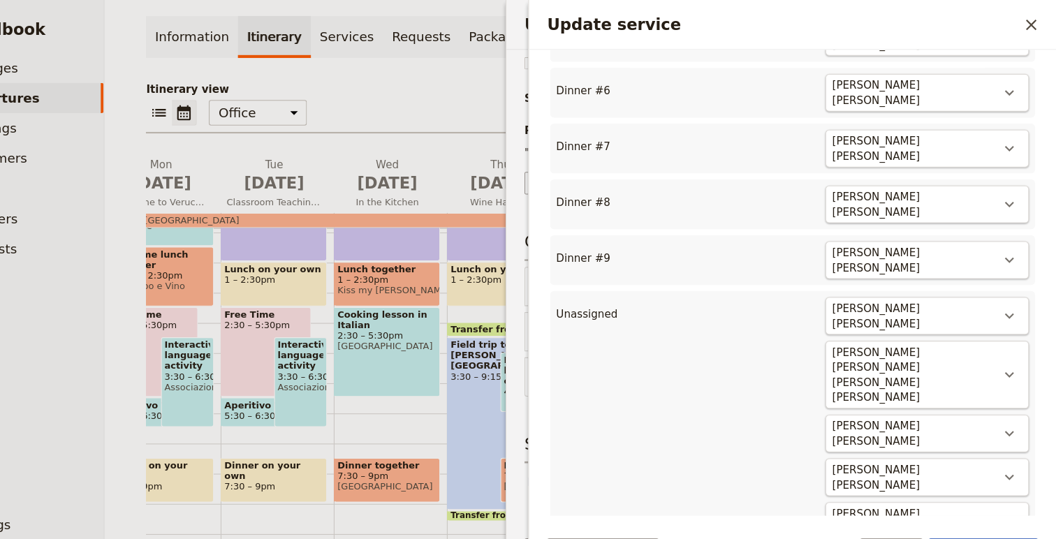
scroll to position [698, 0]
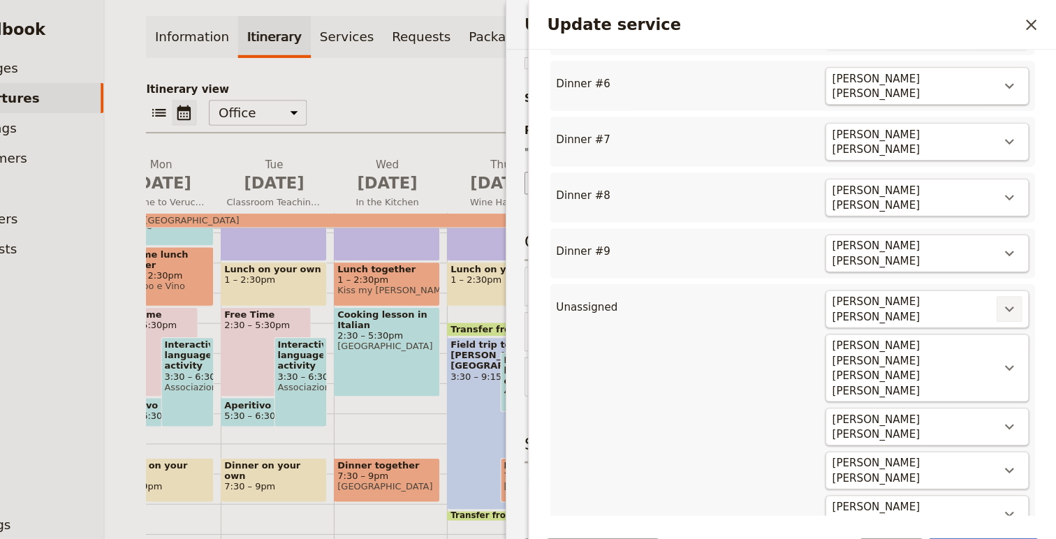
click at [1014, 278] on icon "Actions" at bounding box center [1013, 286] width 17 height 17
click at [994, 305] on span "Dinner #10" at bounding box center [959, 305] width 113 height 14
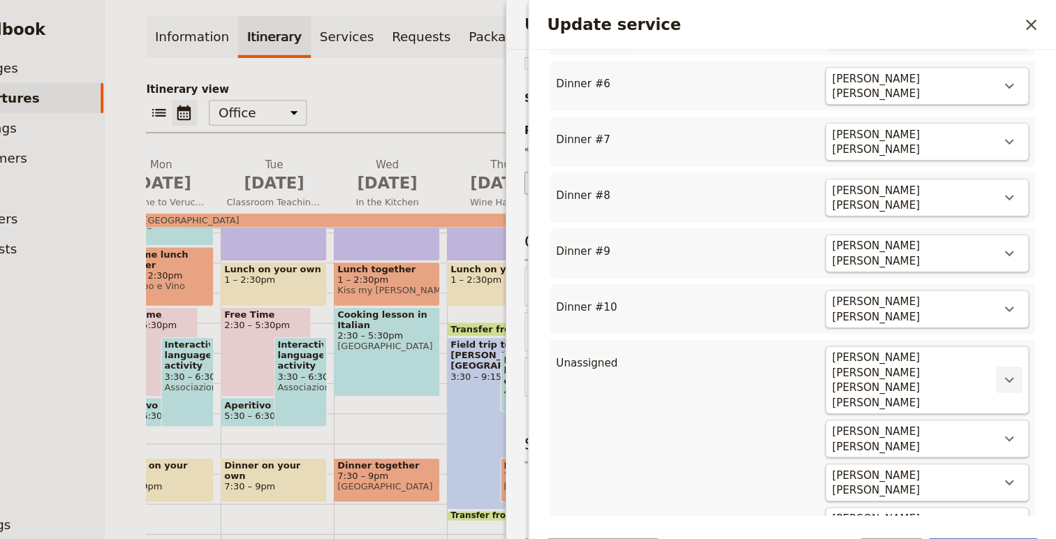
click at [1007, 344] on icon "Actions" at bounding box center [1013, 352] width 17 height 17
click at [988, 356] on span "Dinner #11" at bounding box center [959, 354] width 113 height 14
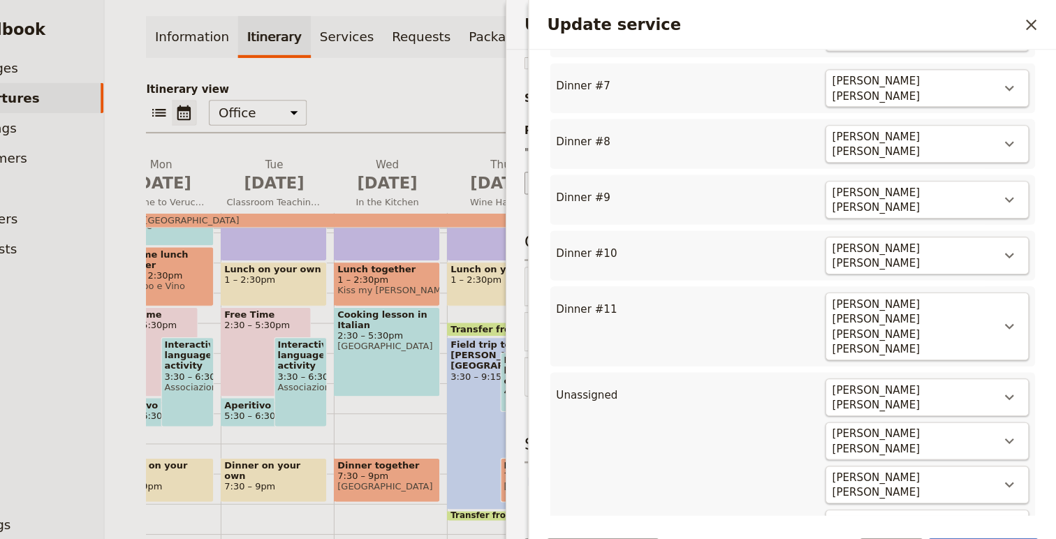
scroll to position [783, 0]
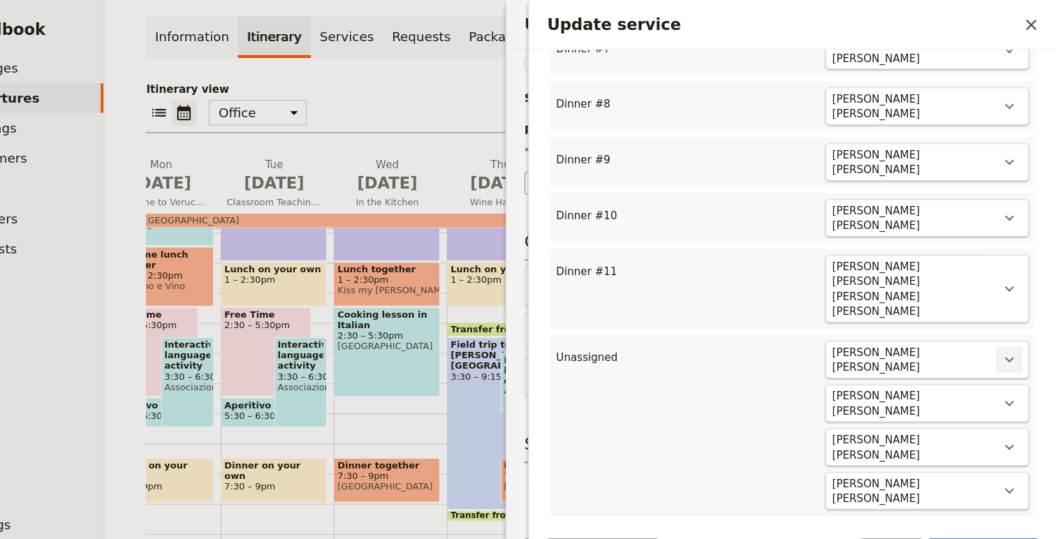
click at [1017, 325] on icon "Actions" at bounding box center [1013, 333] width 17 height 17
click at [987, 320] on span "Dinner #12" at bounding box center [959, 317] width 113 height 14
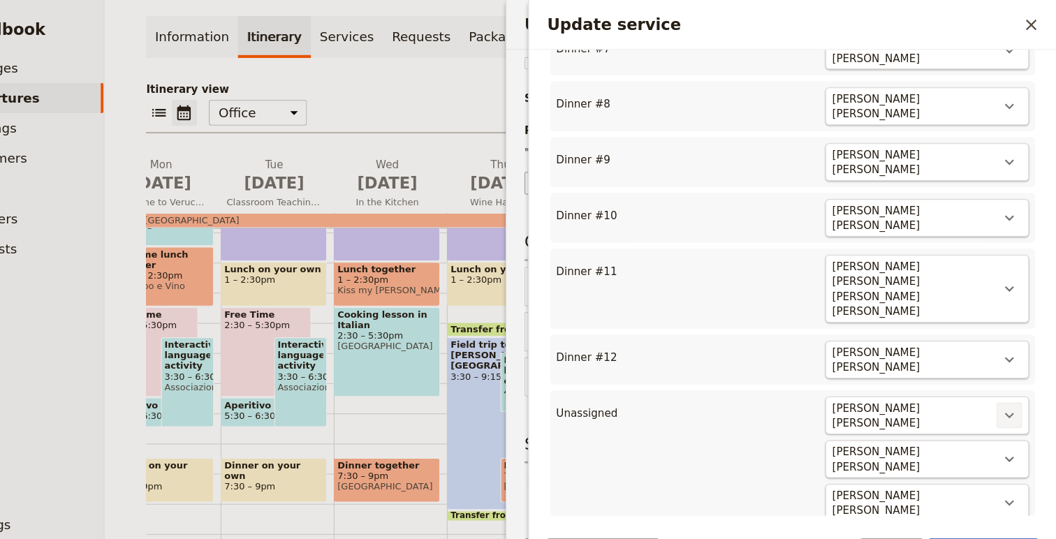
click at [1022, 373] on button "​" at bounding box center [1013, 385] width 24 height 24
click at [986, 370] on span "Dinner #13" at bounding box center [959, 367] width 113 height 14
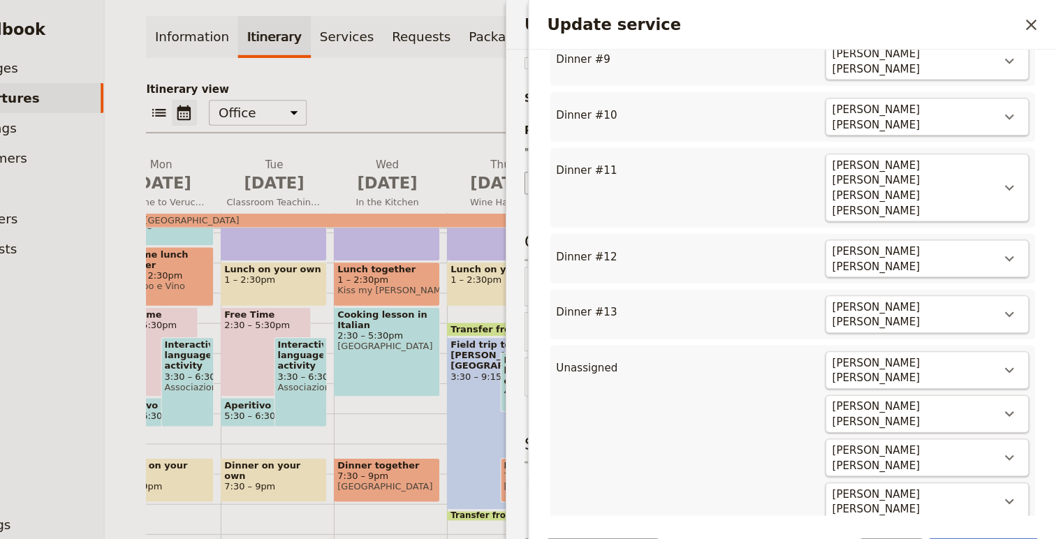
scroll to position [896, 0]
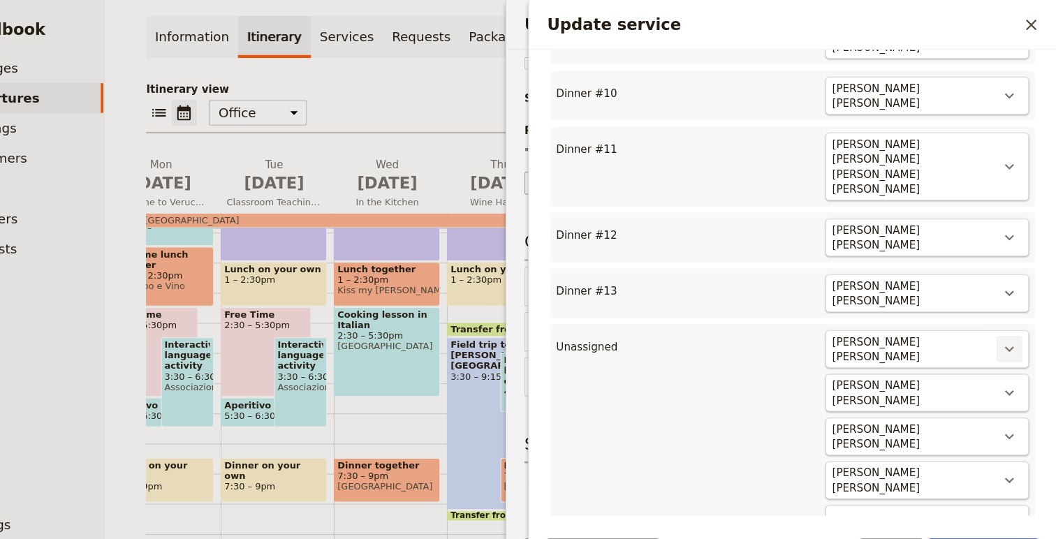
click at [1016, 321] on icon "Actions" at bounding box center [1013, 323] width 8 height 5
click at [1004, 294] on button "Dinner #14" at bounding box center [959, 303] width 130 height 20
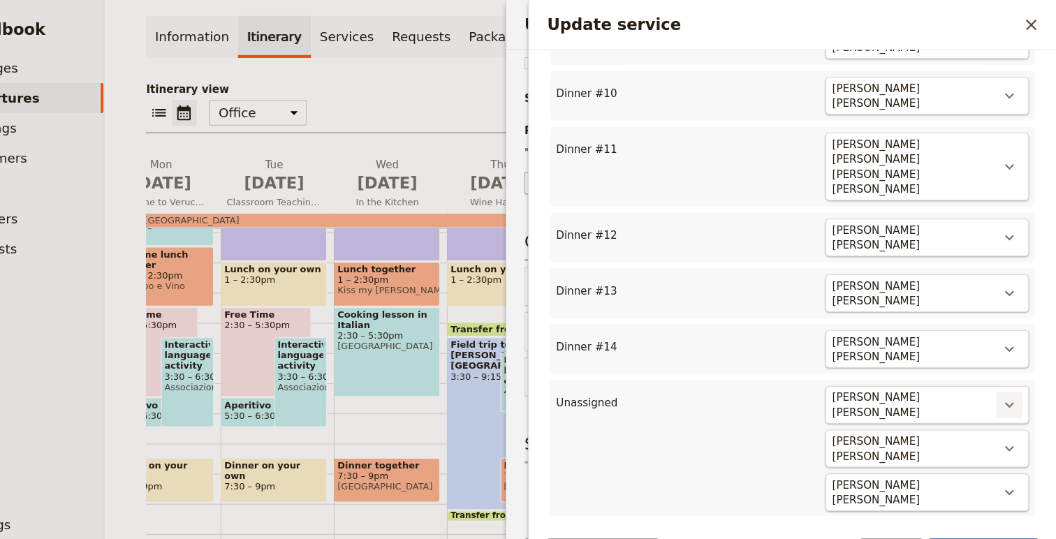
click at [1020, 367] on icon "Actions" at bounding box center [1013, 375] width 17 height 17
click at [979, 353] on span "Dinner #15" at bounding box center [959, 351] width 113 height 14
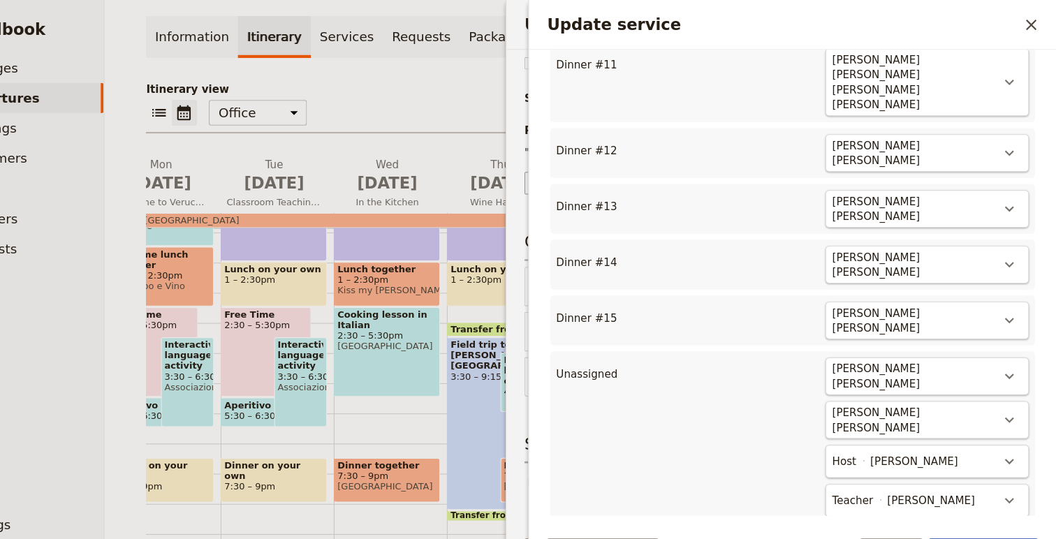
scroll to position [987, 0]
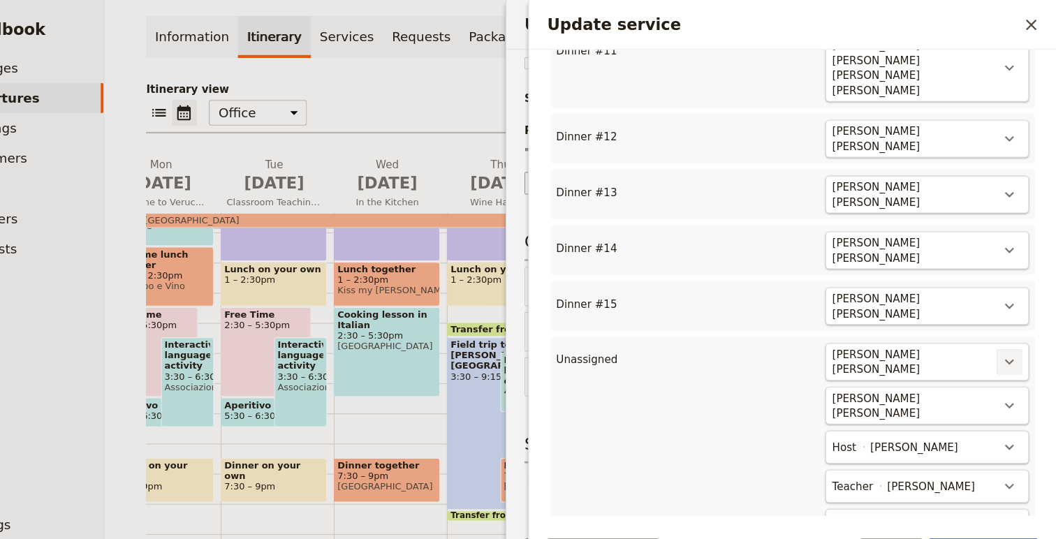
click at [1014, 327] on icon "Actions" at bounding box center [1013, 335] width 17 height 17
click at [1010, 305] on span "Dinner #16" at bounding box center [959, 309] width 113 height 14
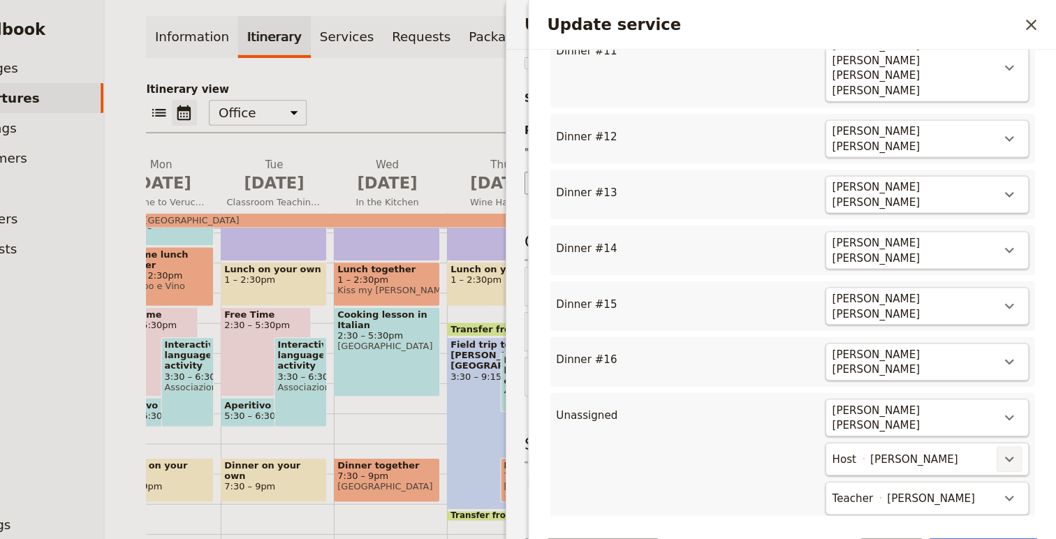
click at [1017, 417] on icon "Actions" at bounding box center [1013, 425] width 17 height 17
click at [994, 388] on ul "Dinner #17" at bounding box center [959, 397] width 130 height 22
click at [992, 392] on span "Dinner #17" at bounding box center [959, 399] width 113 height 14
type input "17"
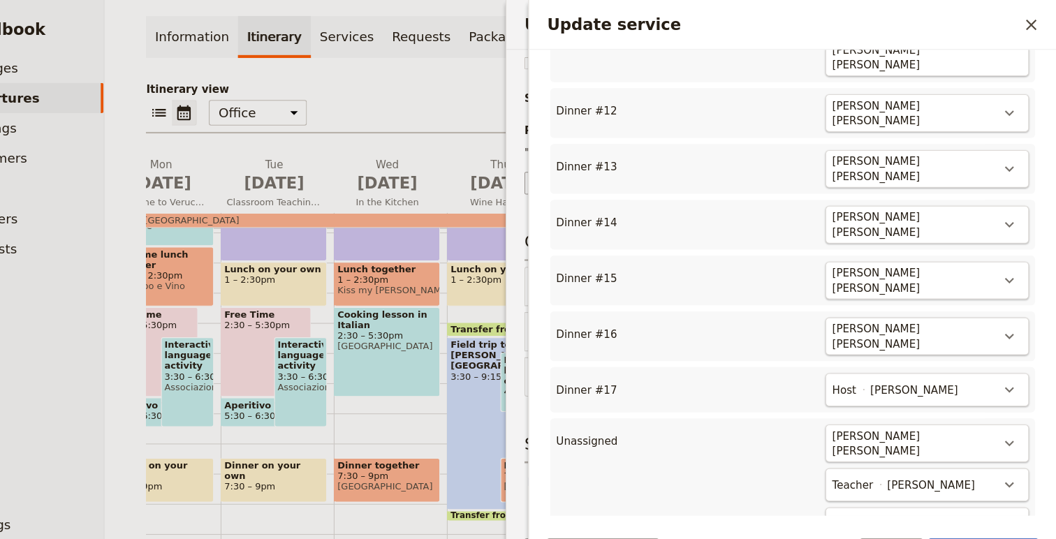
scroll to position [0, 0]
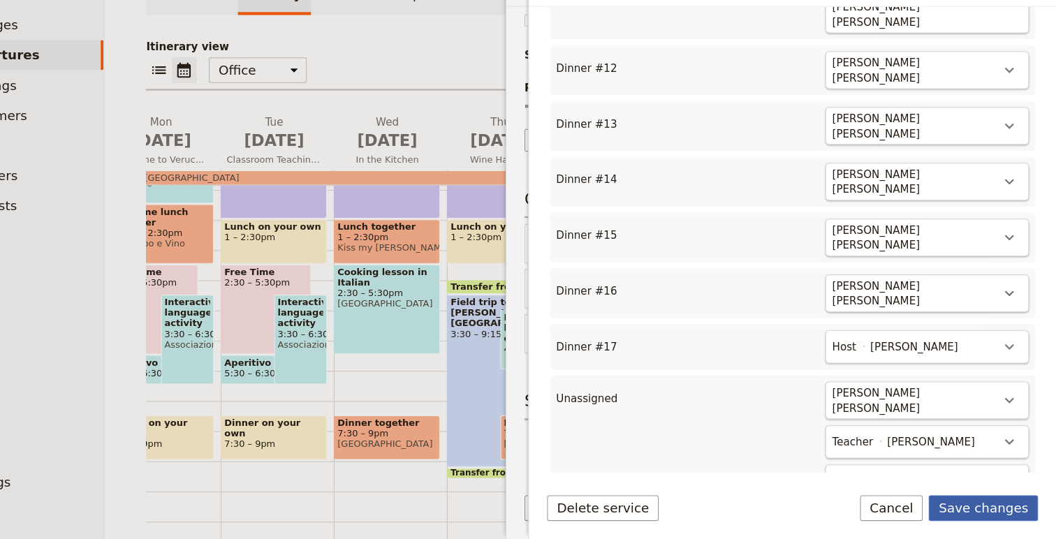
click at [983, 511] on button "Save changes" at bounding box center [988, 511] width 101 height 24
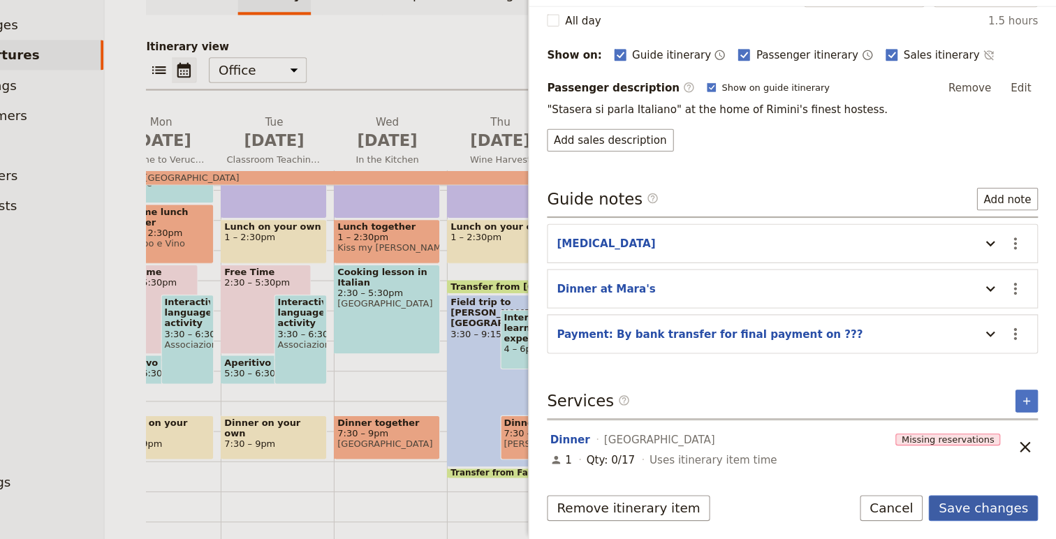
click at [992, 509] on button "Save changes" at bounding box center [988, 511] width 101 height 24
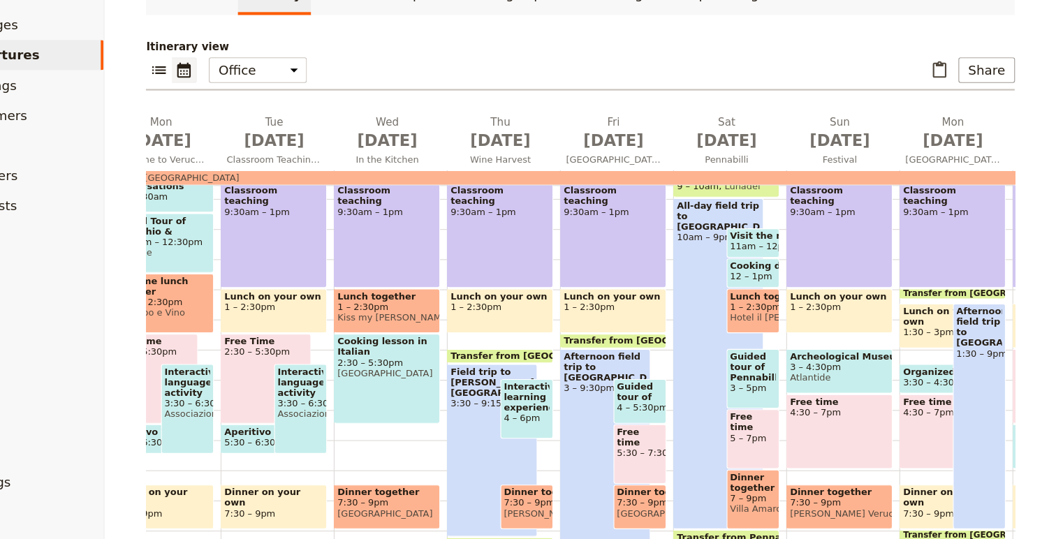
scroll to position [271, 0]
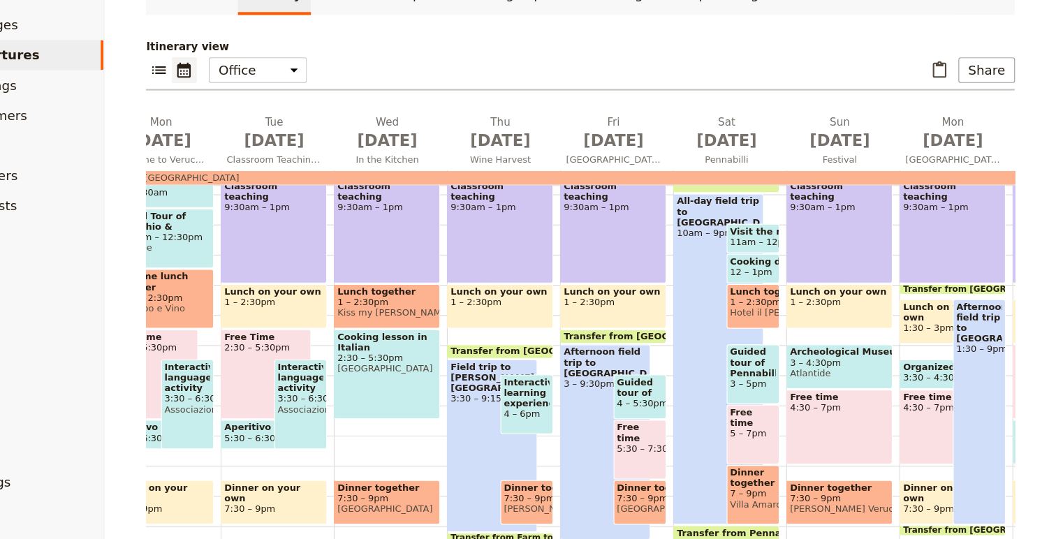
click at [786, 319] on span "1 – 2:30pm" at bounding box center [776, 320] width 43 height 10
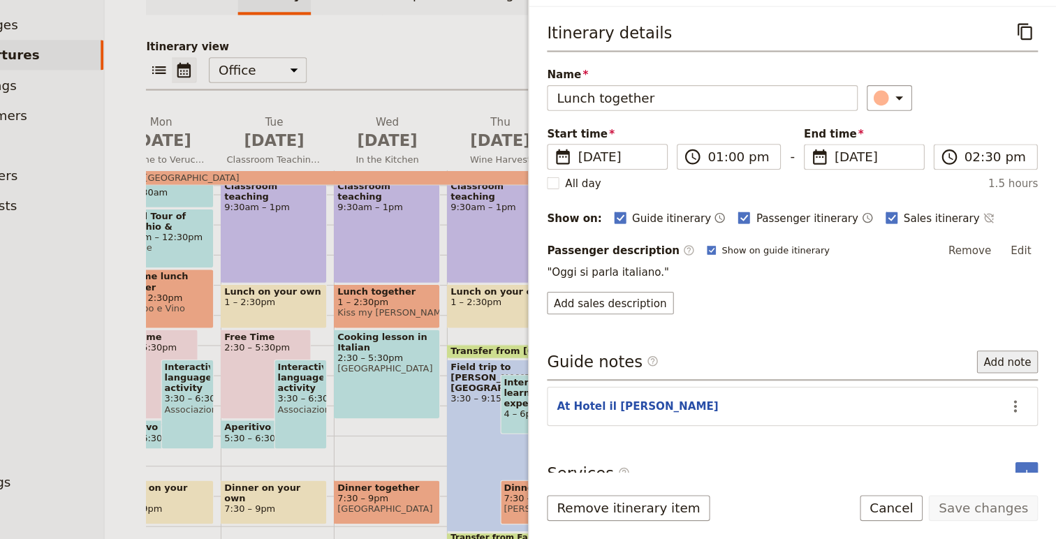
click at [1007, 375] on button "Add note" at bounding box center [1011, 375] width 57 height 21
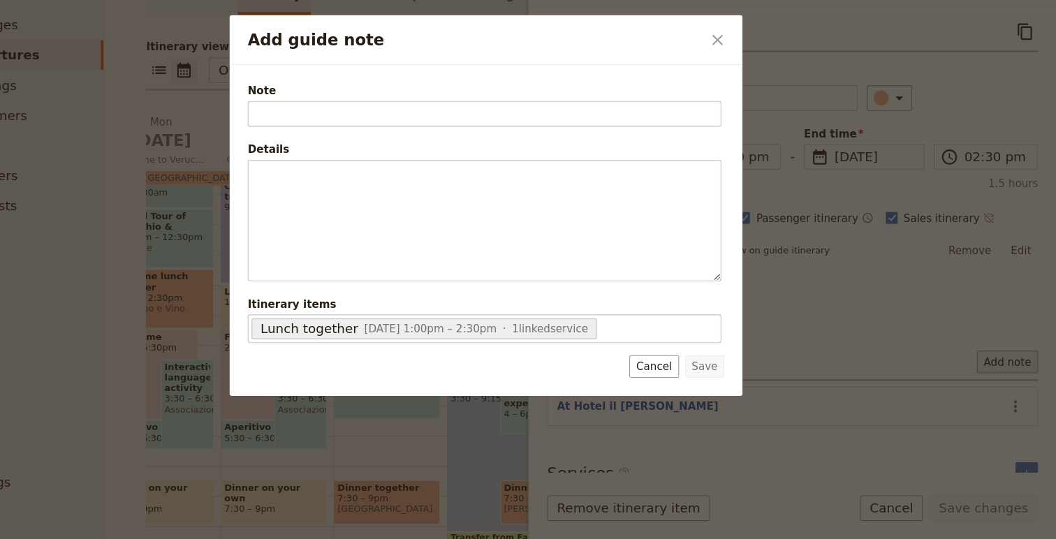
type input "a"
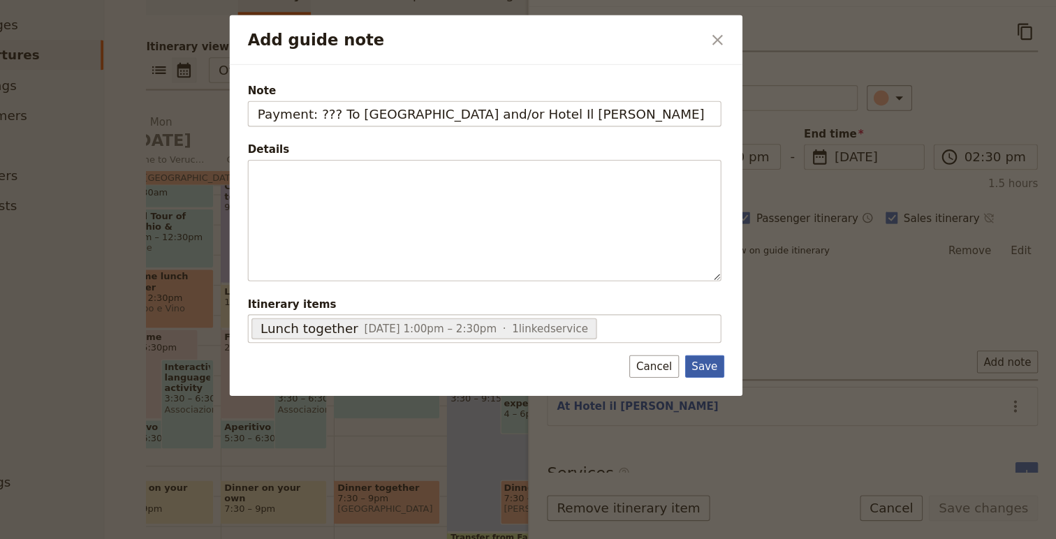
type input "Payment: ??? To Alessandra and/or Hotel Il Duca"
click at [732, 379] on button "Save" at bounding box center [731, 379] width 36 height 21
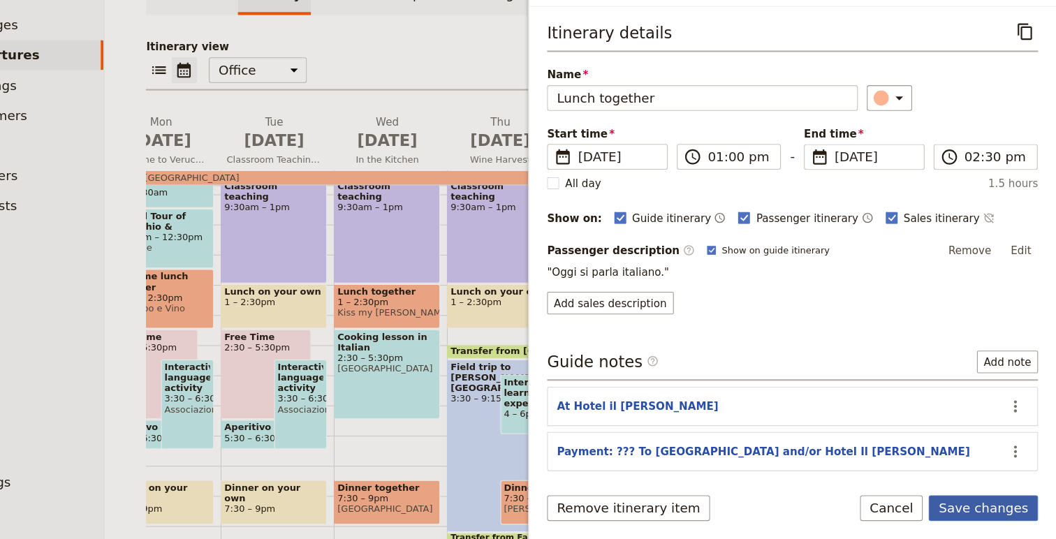
click at [991, 502] on button "Save changes" at bounding box center [988, 511] width 101 height 24
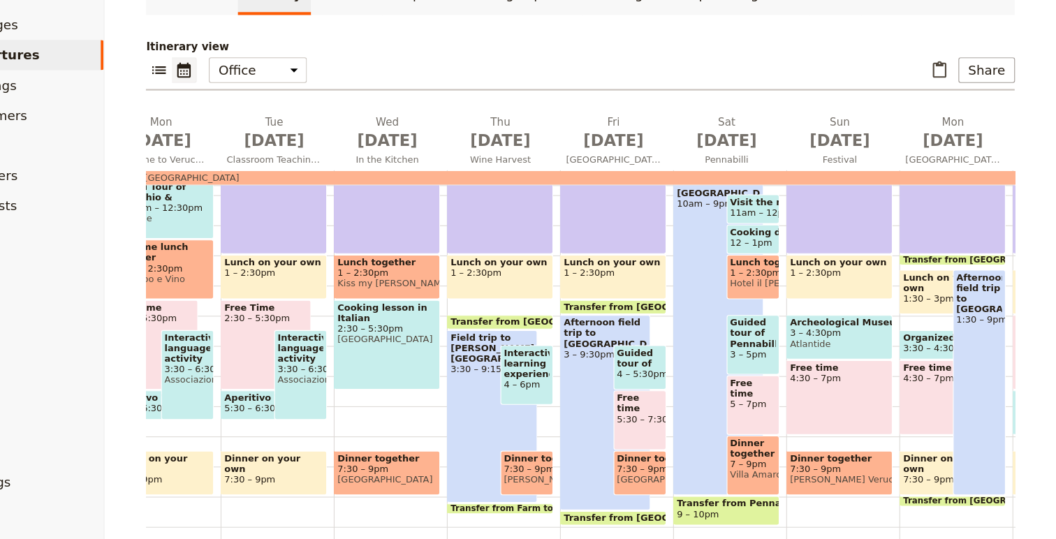
scroll to position [331, 0]
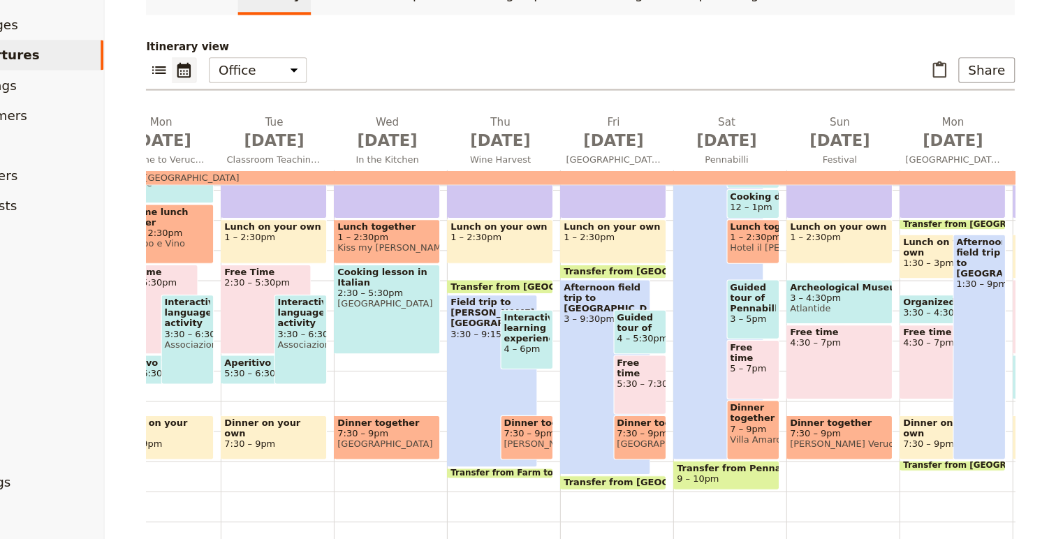
click at [773, 255] on span "1 – 2:30pm" at bounding box center [776, 260] width 43 height 10
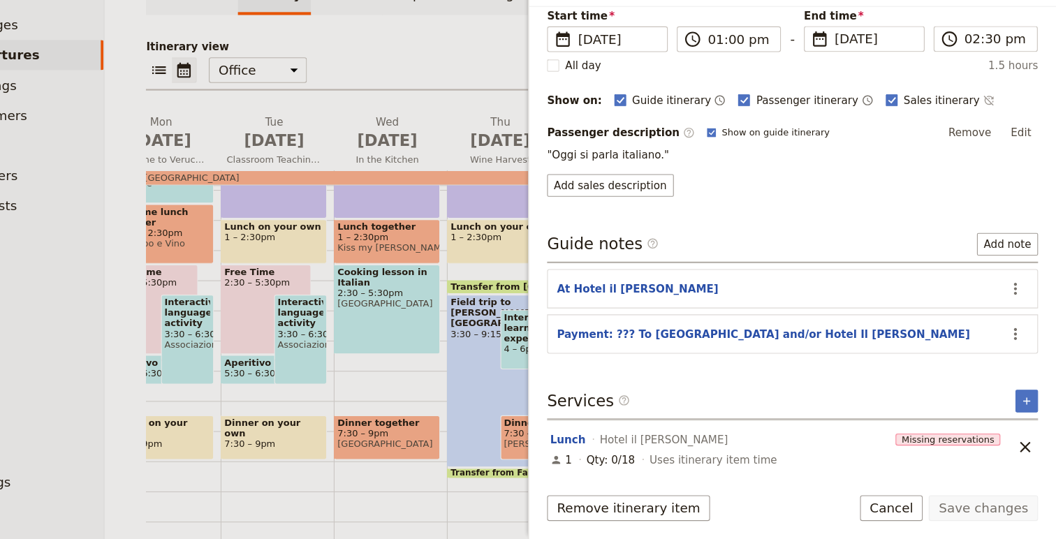
scroll to position [0, 0]
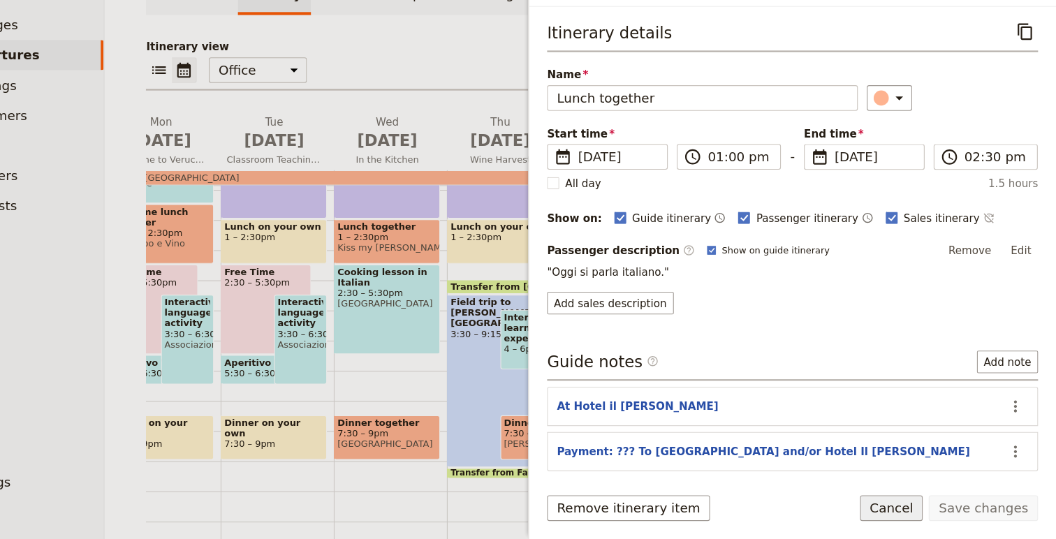
click at [908, 507] on button "Cancel" at bounding box center [904, 511] width 59 height 24
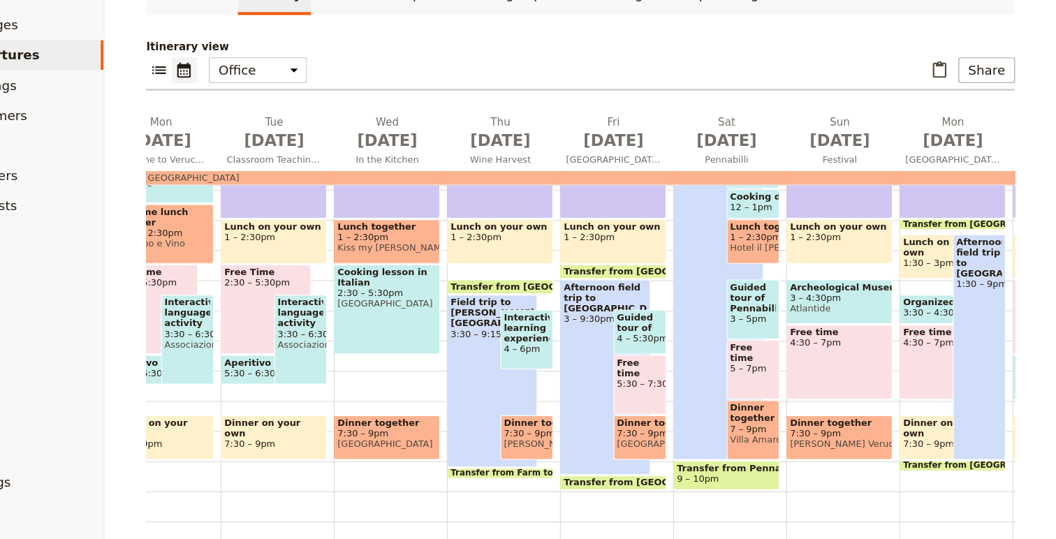
click at [760, 440] on span "7 – 9pm" at bounding box center [776, 438] width 43 height 10
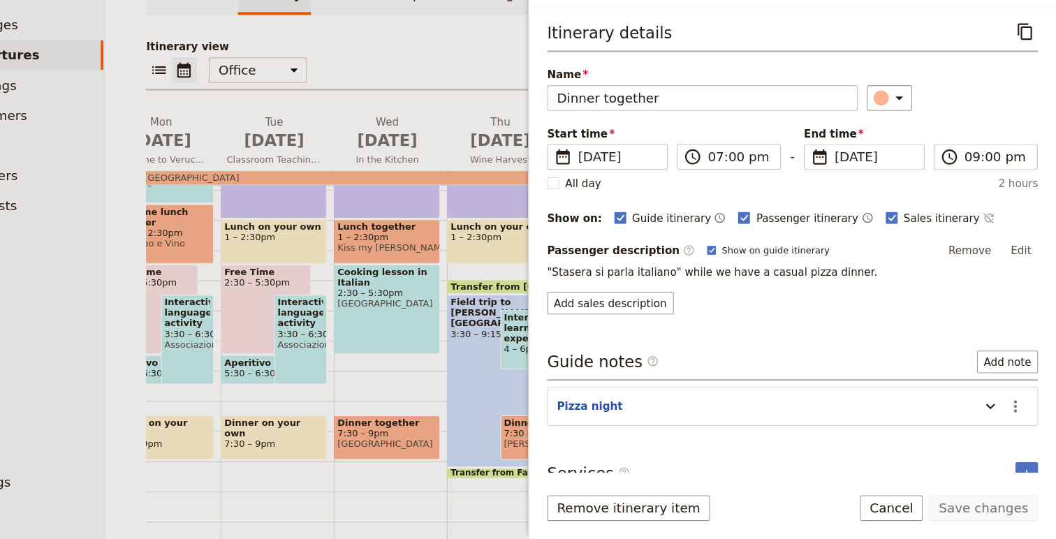
scroll to position [67, 0]
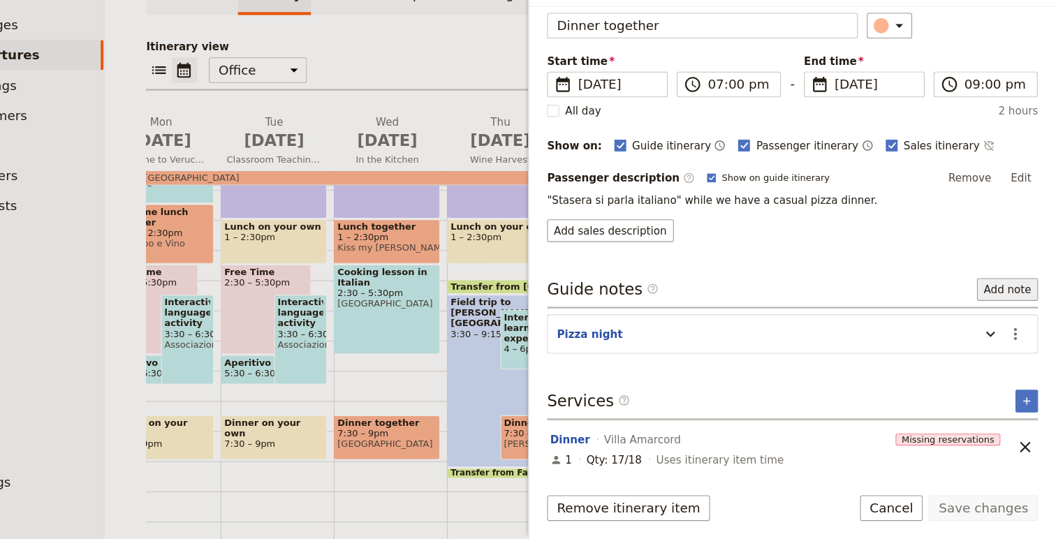
click at [1006, 314] on button "Add note" at bounding box center [1011, 308] width 57 height 21
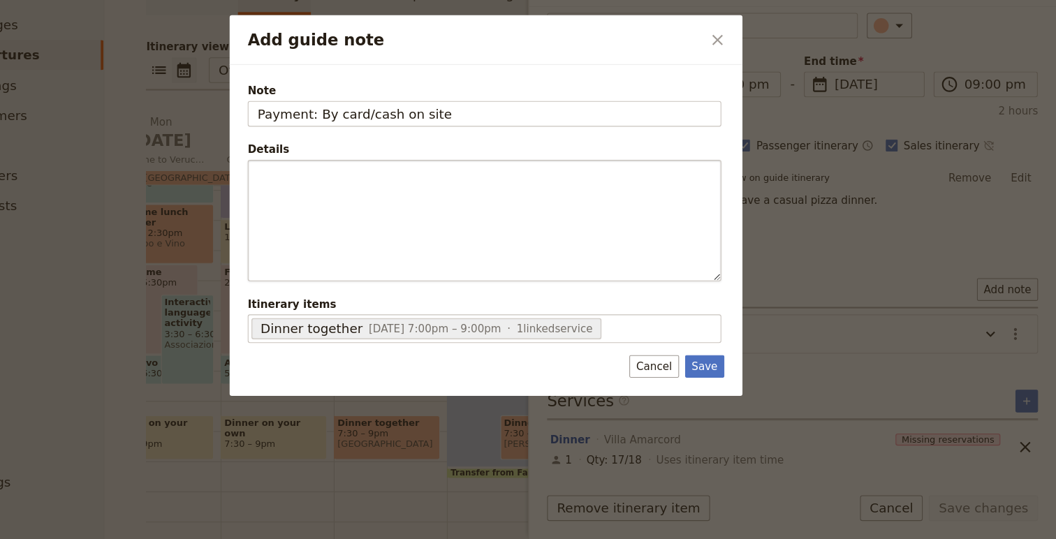
type input "Payment: By card/cash on site"
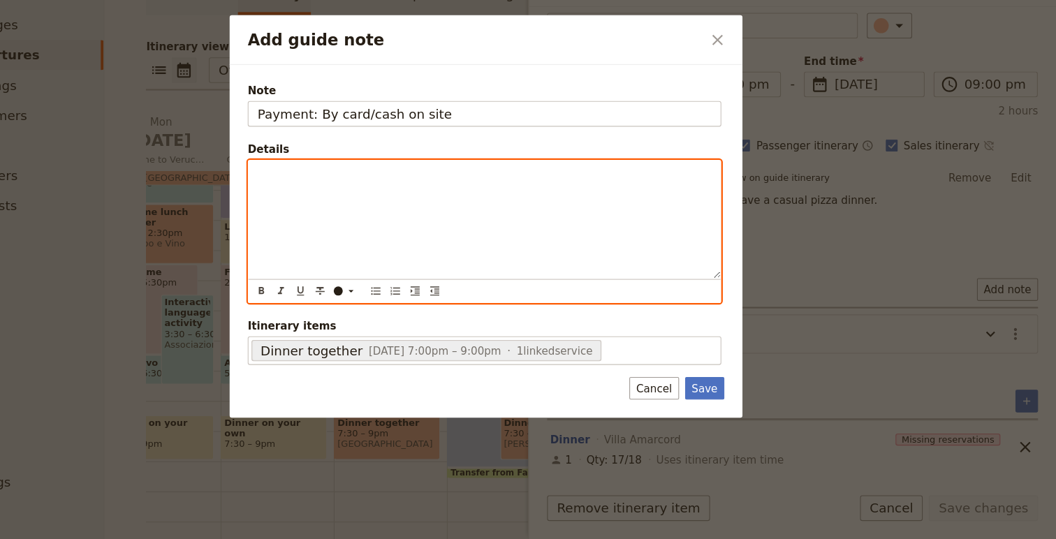
click at [567, 258] on div "Add guide note" at bounding box center [526, 243] width 437 height 109
click at [516, 205] on p "Estimated at 20 euros per person x 19" at bounding box center [527, 201] width 421 height 14
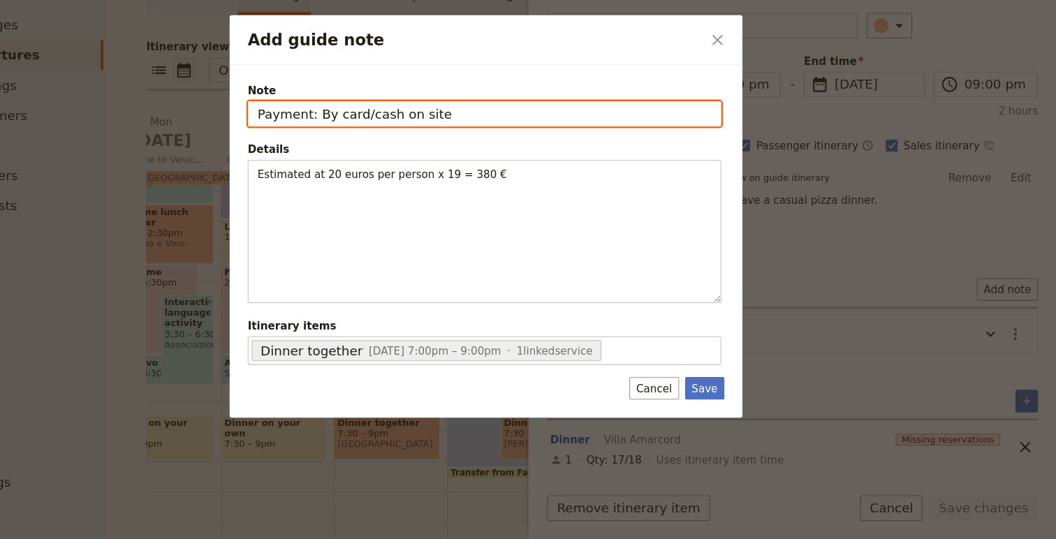
click at [509, 152] on input "Payment: By card/cash on site" at bounding box center [526, 145] width 439 height 24
type input "Payment: By card/cash on site (~380 euros)"
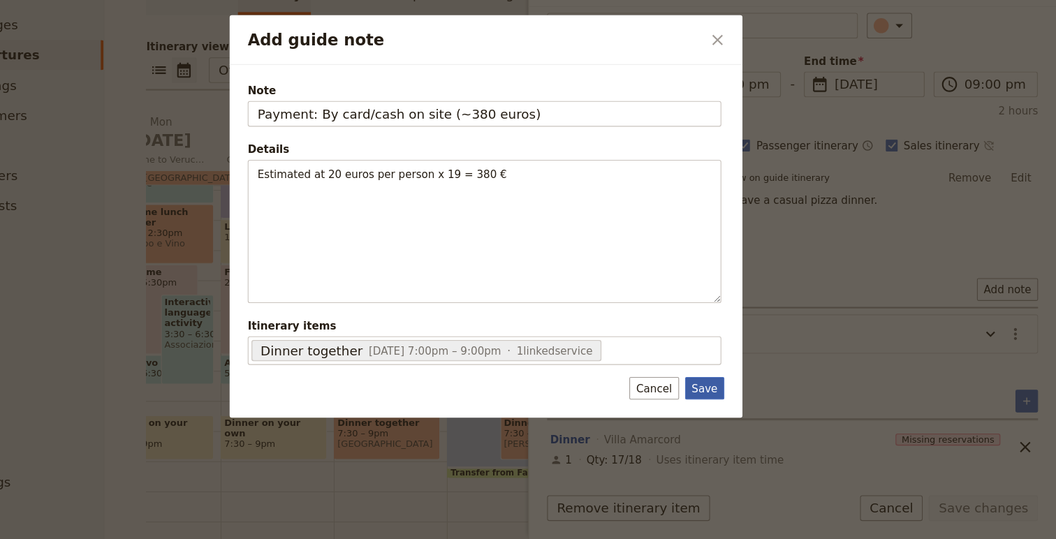
click at [723, 399] on button "Save" at bounding box center [731, 399] width 36 height 21
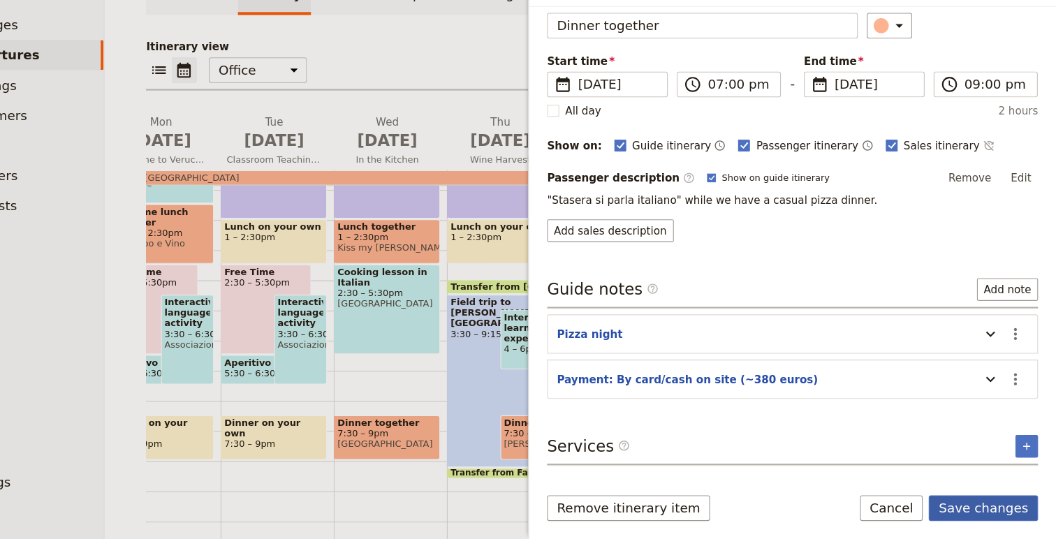
click at [997, 513] on button "Save changes" at bounding box center [988, 511] width 101 height 24
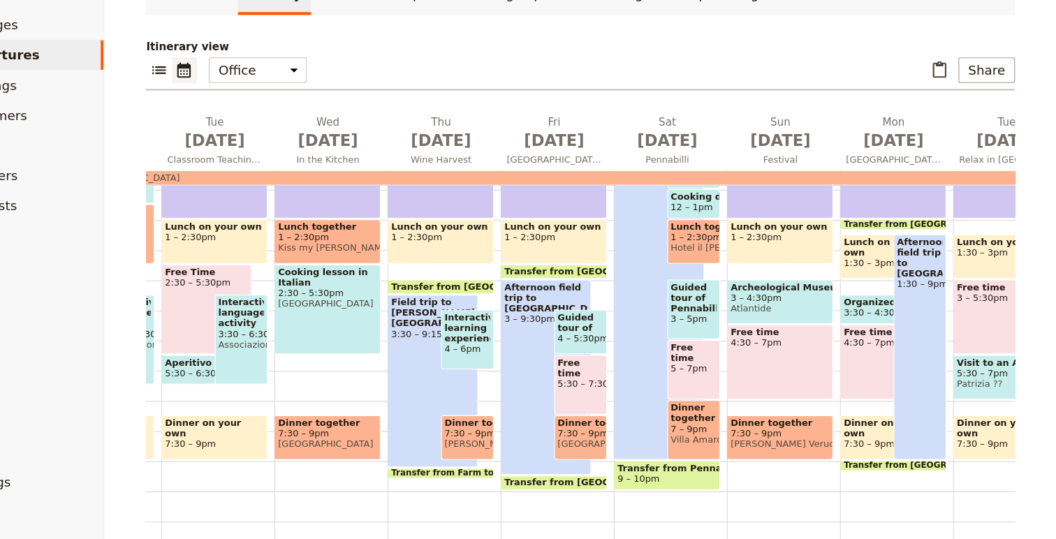
scroll to position [0, 233]
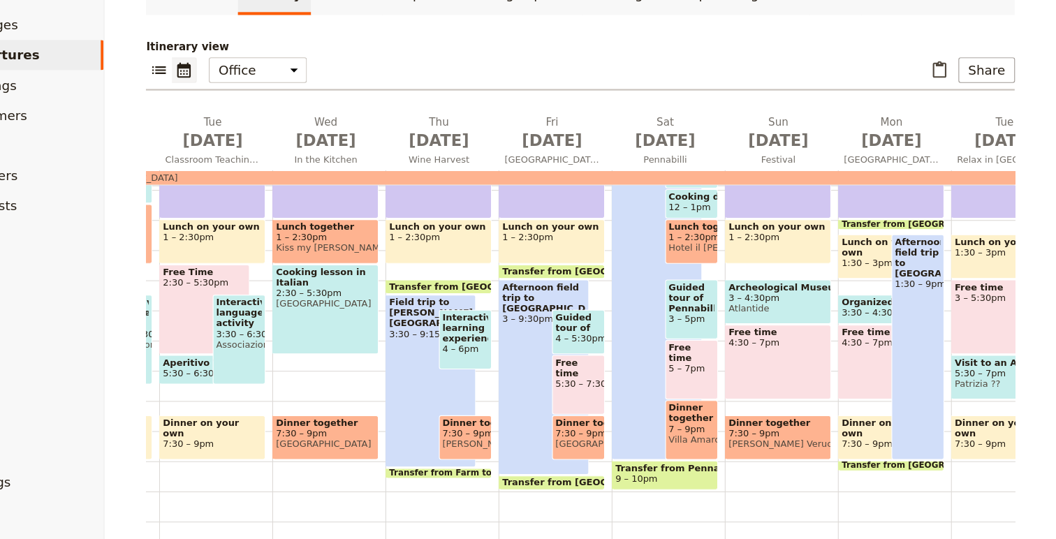
click at [784, 452] on span "La Rocca Verucchio" at bounding box center [799, 451] width 92 height 10
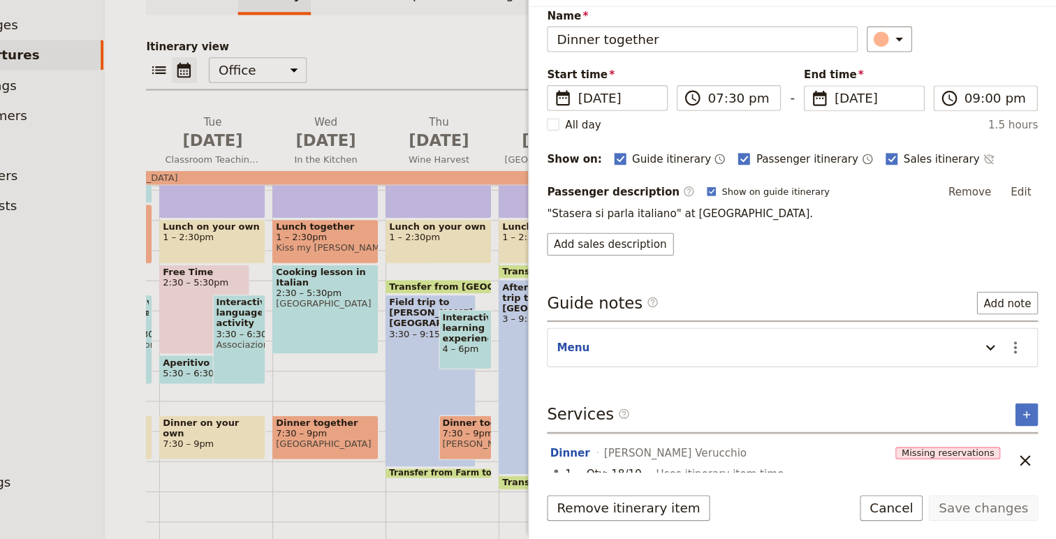
scroll to position [67, 0]
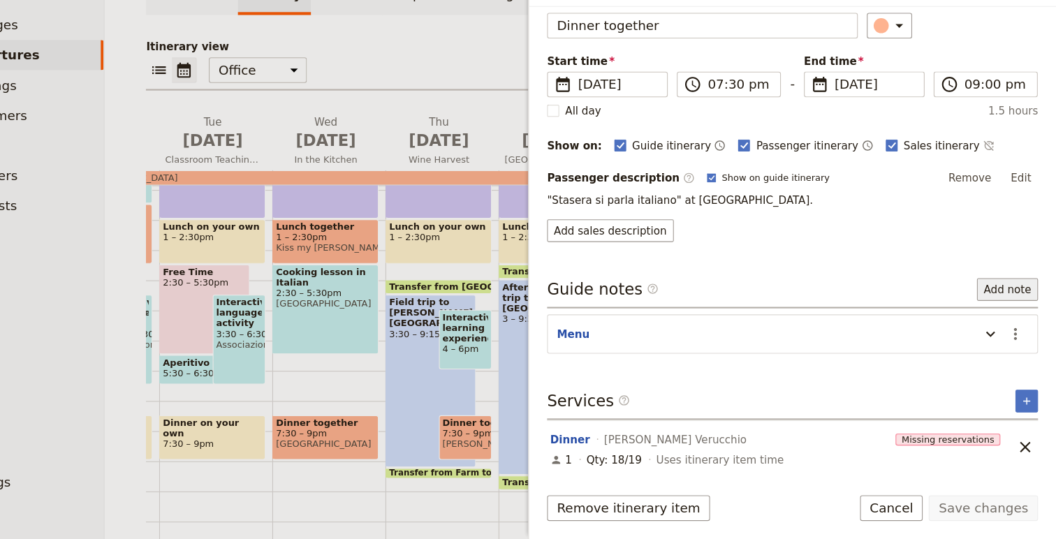
click at [1019, 312] on button "Add note" at bounding box center [1011, 308] width 57 height 21
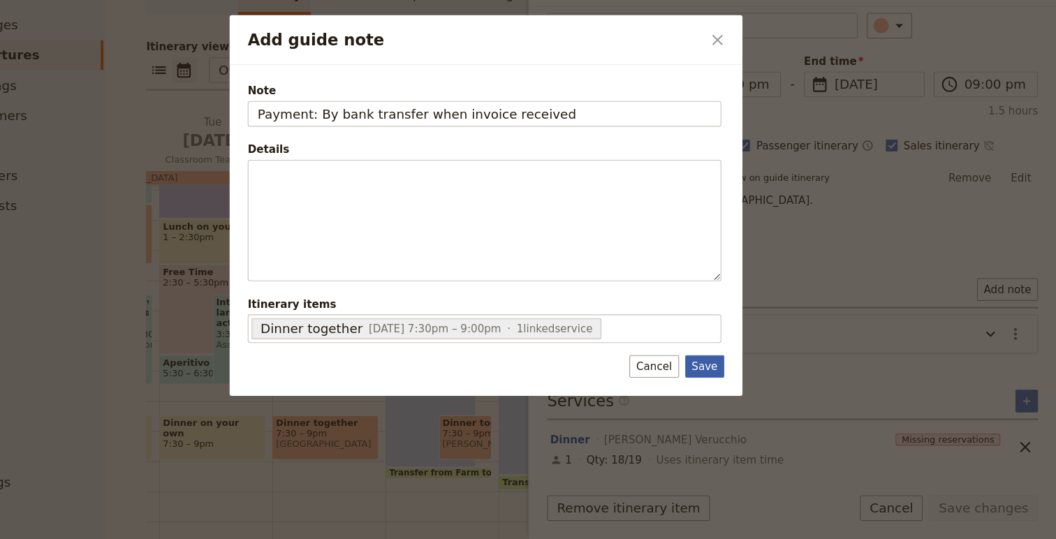
type input "Payment: By bank transfer when invoice received"
click at [730, 381] on button "Save" at bounding box center [731, 379] width 36 height 21
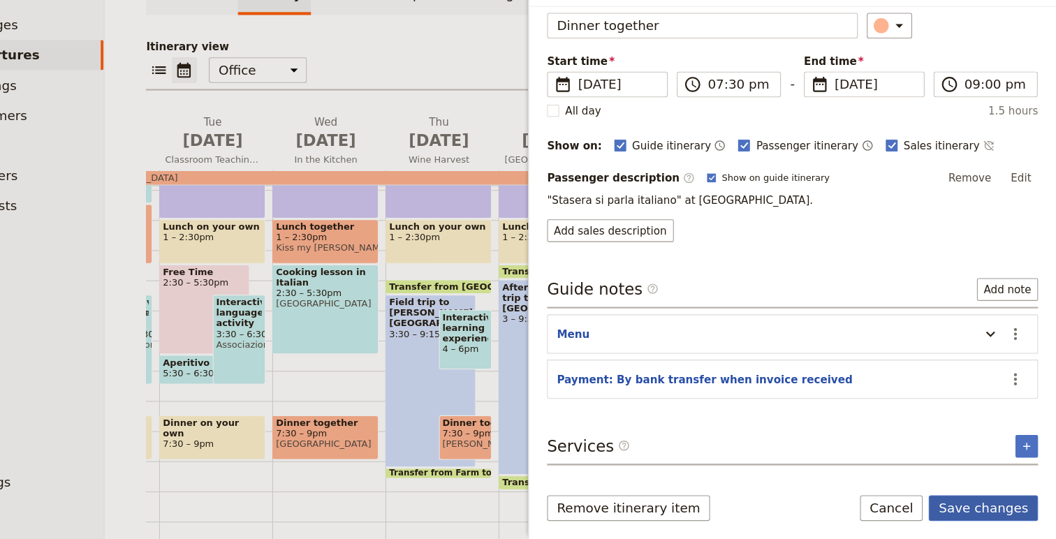
click at [1015, 513] on button "Save changes" at bounding box center [988, 511] width 101 height 24
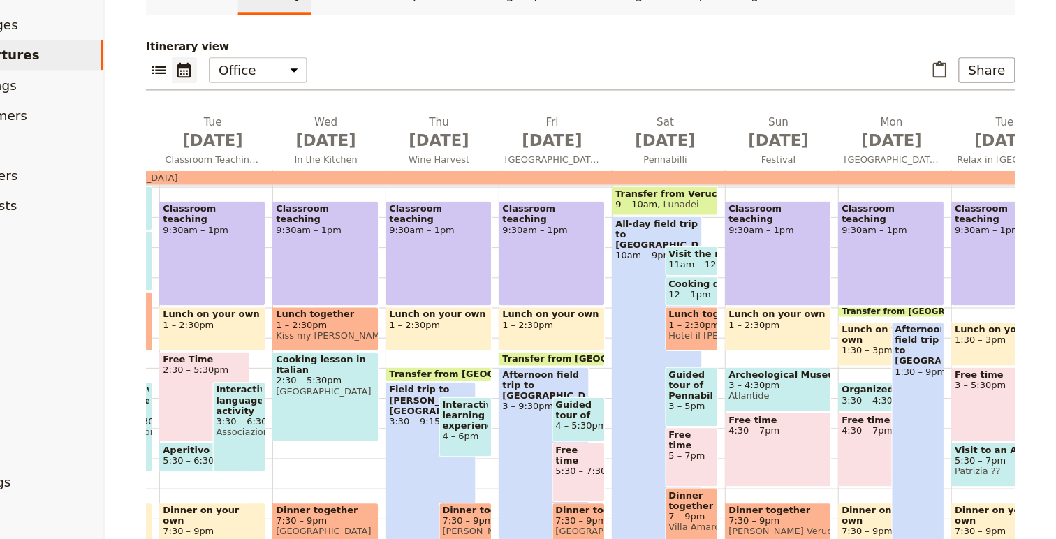
scroll to position [247, 0]
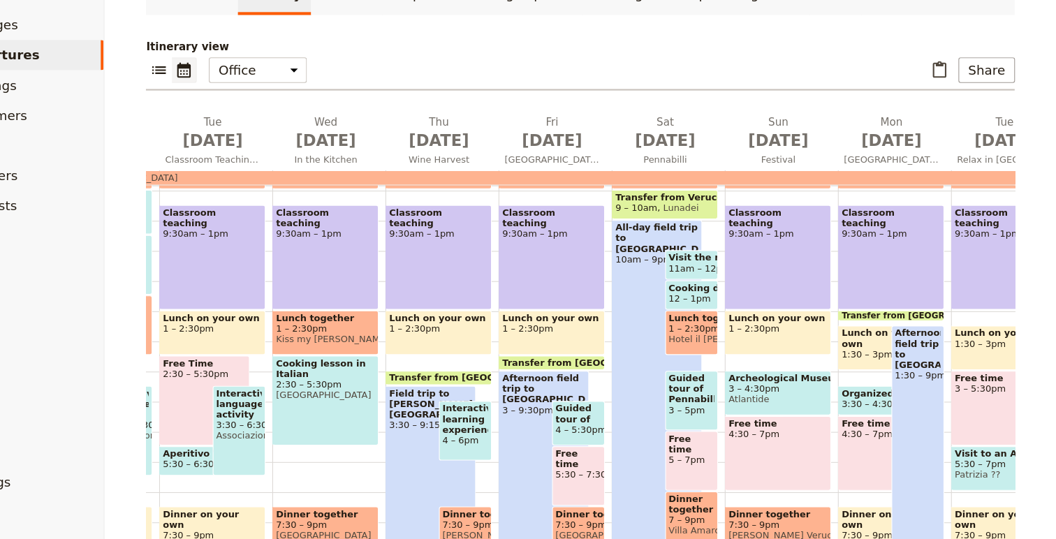
click at [801, 409] on span "Atlantide" at bounding box center [799, 410] width 92 height 10
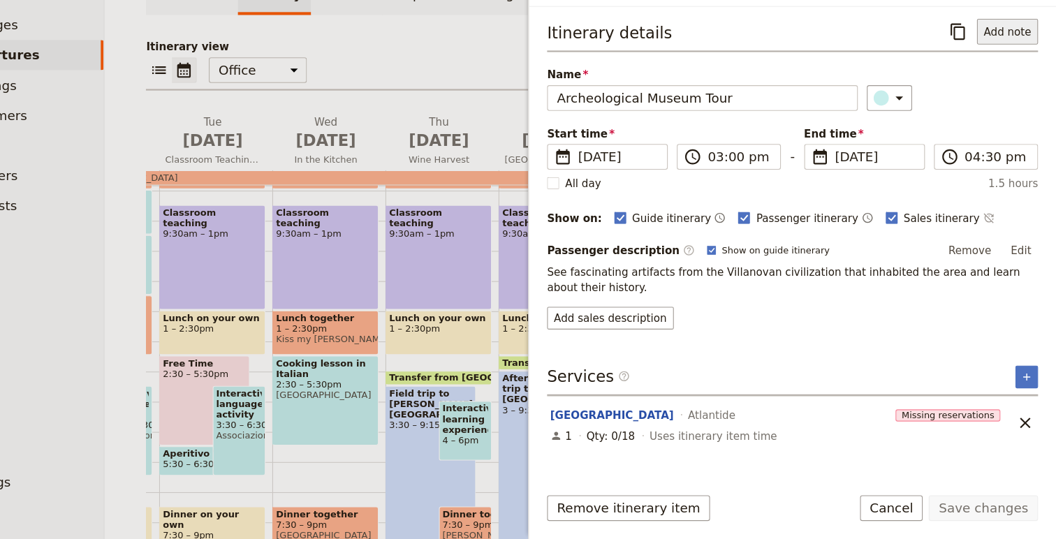
click at [1010, 76] on button "Add note" at bounding box center [1011, 69] width 57 height 24
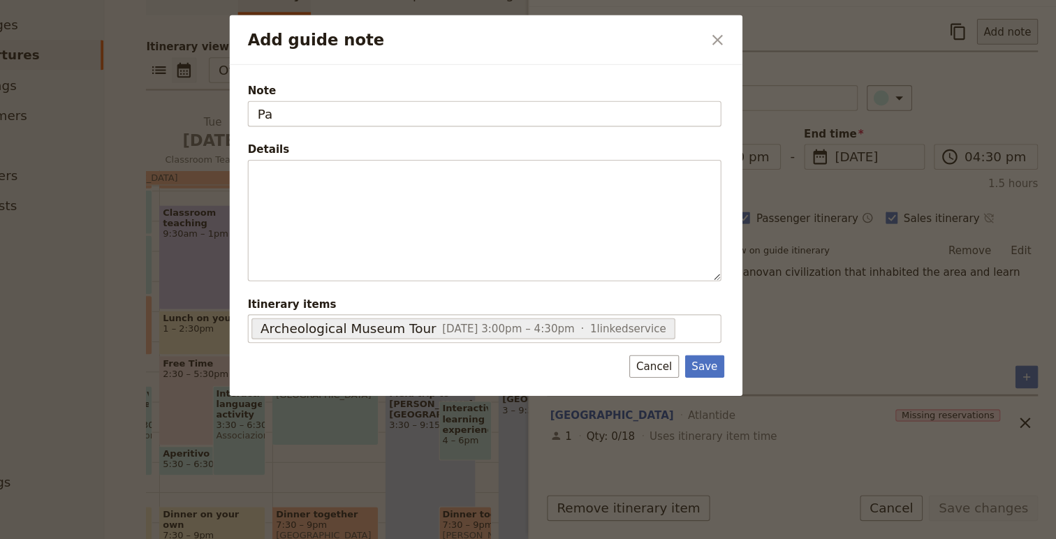
type input "P"
click at [665, 377] on button "Cancel" at bounding box center [683, 379] width 45 height 21
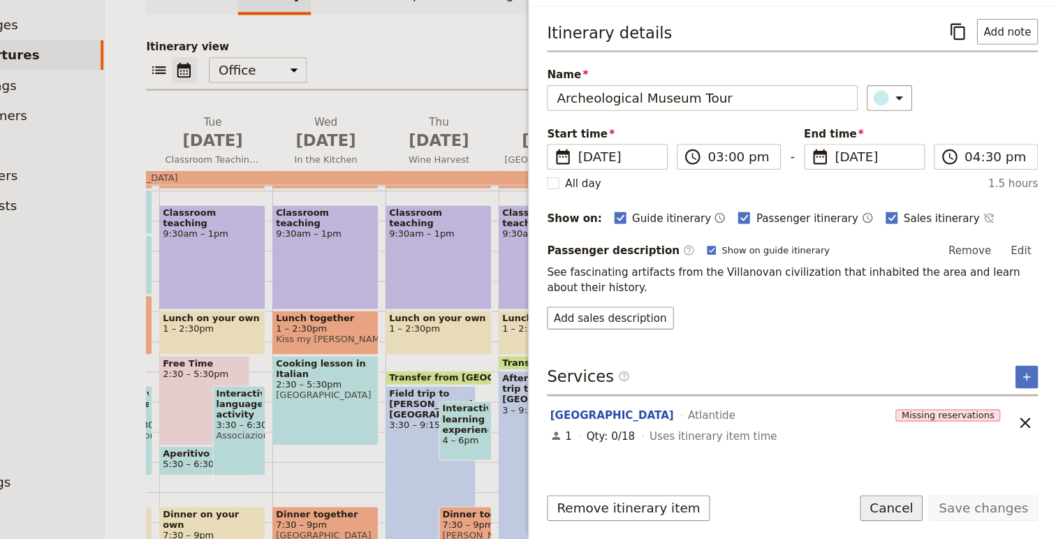
click at [919, 511] on button "Cancel" at bounding box center [904, 511] width 59 height 24
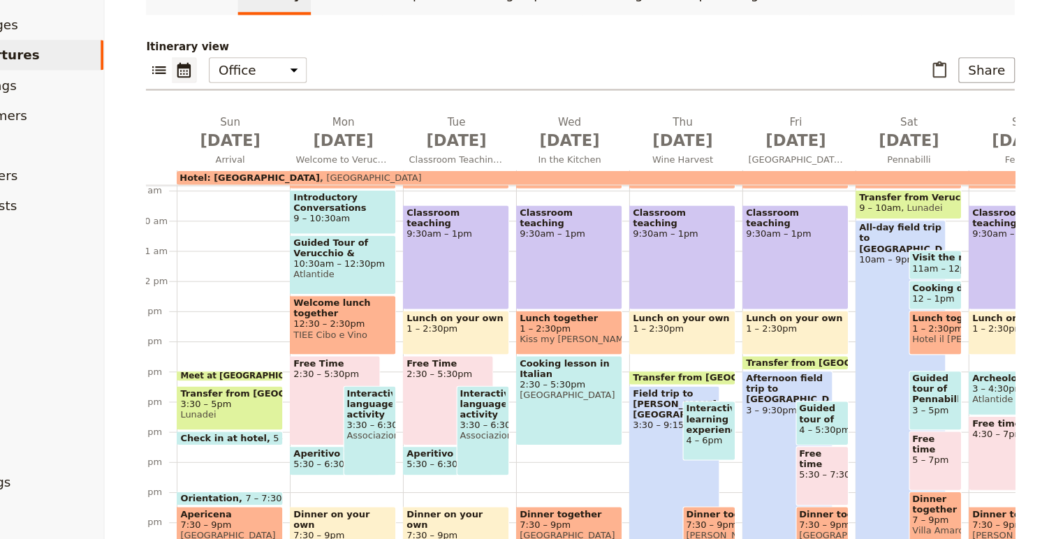
scroll to position [0, 0]
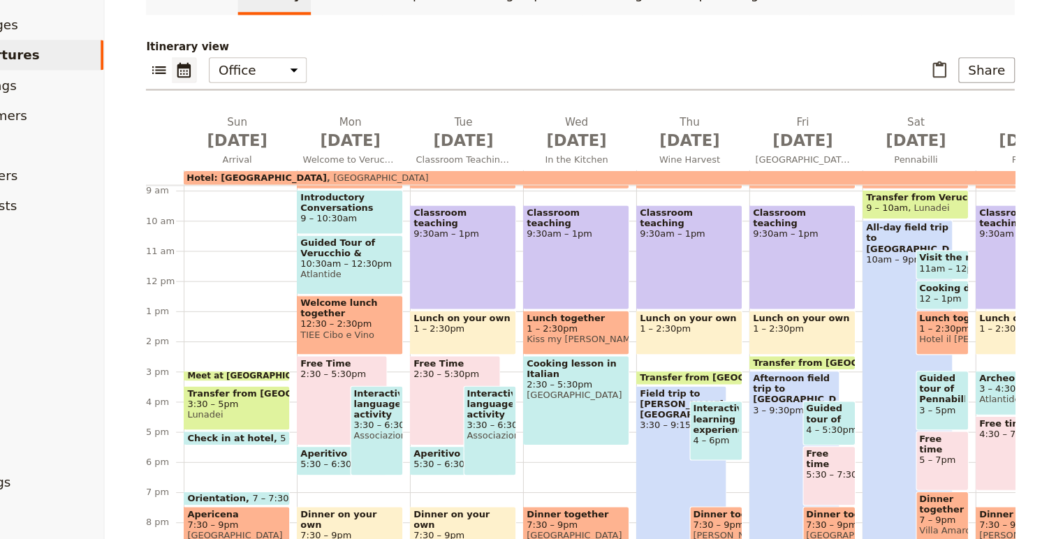
click at [421, 288] on span "10:30am – 12:30pm" at bounding box center [402, 284] width 92 height 10
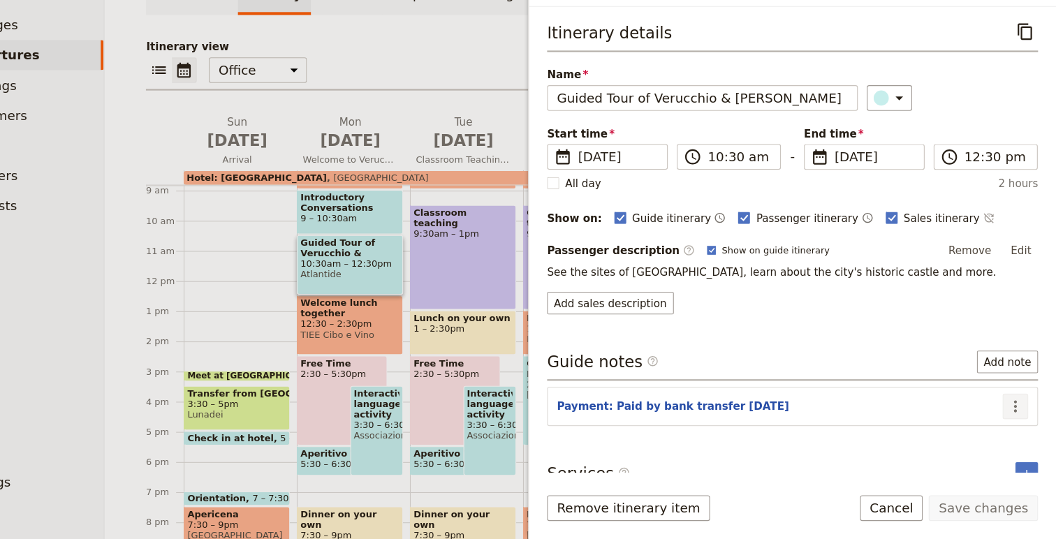
click at [1015, 416] on icon "Actions" at bounding box center [1018, 416] width 17 height 17
click at [1010, 443] on span "Edit note" at bounding box center [989, 447] width 65 height 14
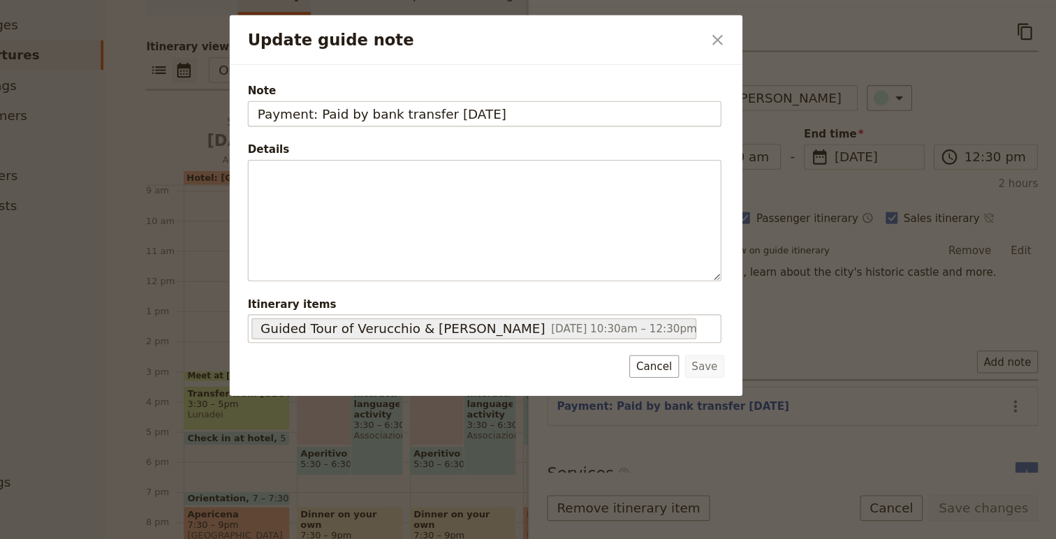
drag, startPoint x: 593, startPoint y: 150, endPoint x: 298, endPoint y: 146, distance: 294.2
click at [298, 146] on div "Note Payment: Paid by bank transfer 25 August 2025 Details ​ ​ ​ ​ ​ ​ ​ ​ ​ It…" at bounding box center [528, 253] width 475 height 307
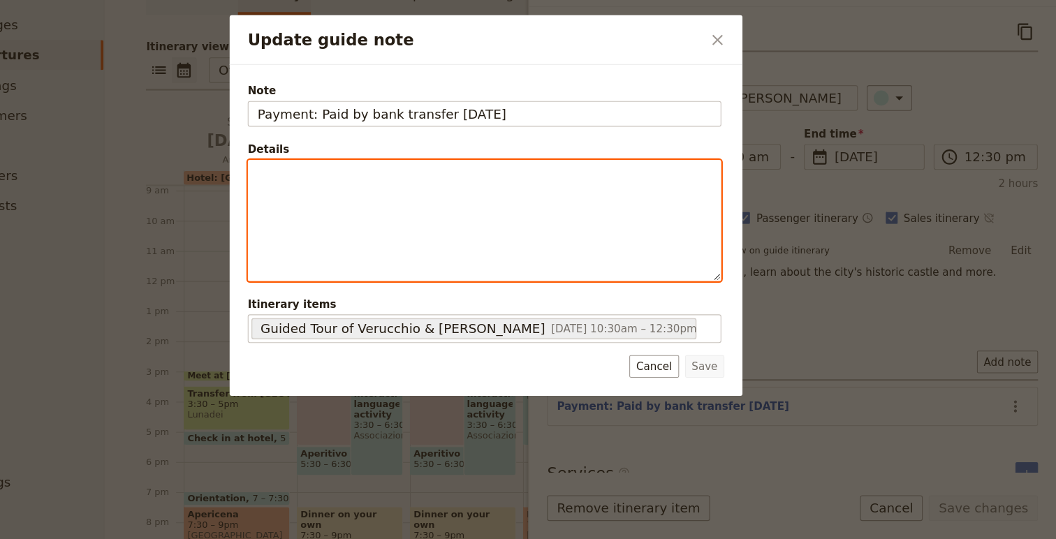
click at [534, 238] on div "Update guide note" at bounding box center [526, 244] width 437 height 111
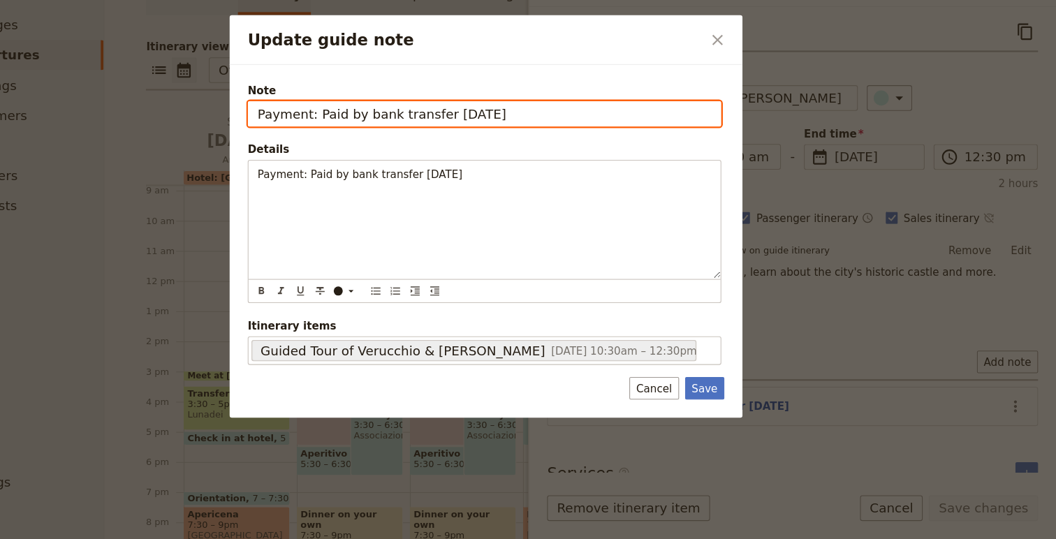
click at [486, 148] on input "Payment: Paid by bank transfer 25 August 2025" at bounding box center [526, 145] width 439 height 24
drag, startPoint x: 486, startPoint y: 148, endPoint x: 599, endPoint y: 143, distance: 113.3
click at [600, 145] on input "Payment: Paid by bank transfer 25 August 2025" at bounding box center [526, 145] width 439 height 24
click at [396, 147] on input "Payment: Paid by bank transfer in advance" at bounding box center [526, 145] width 439 height 24
click at [375, 145] on input "Payment: Paid by bank transfer in advance" at bounding box center [526, 145] width 439 height 24
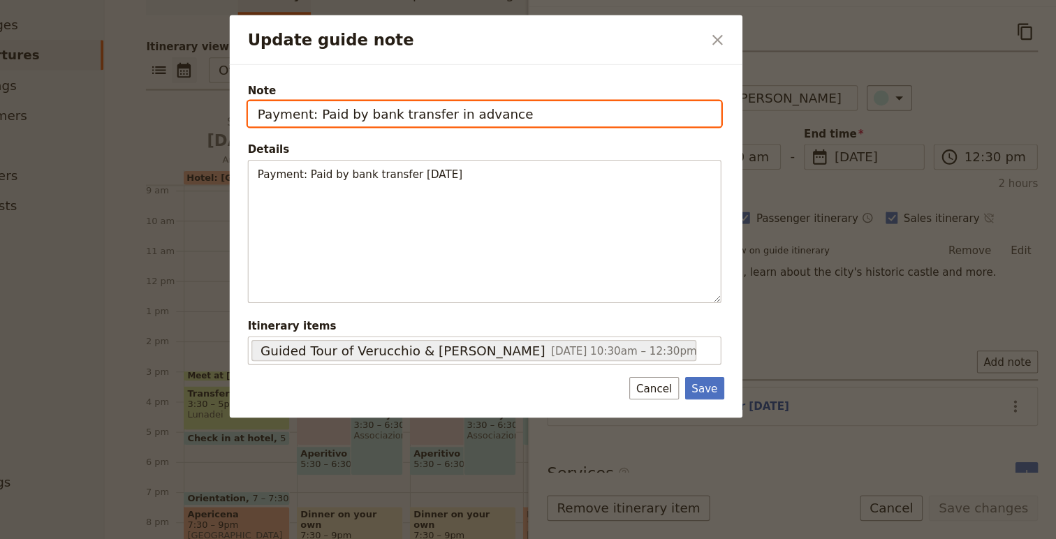
click at [375, 145] on input "Payment: Paid by bank transfer in advance" at bounding box center [526, 145] width 439 height 24
type input "Payment: PAID, by bank transfer in advance"
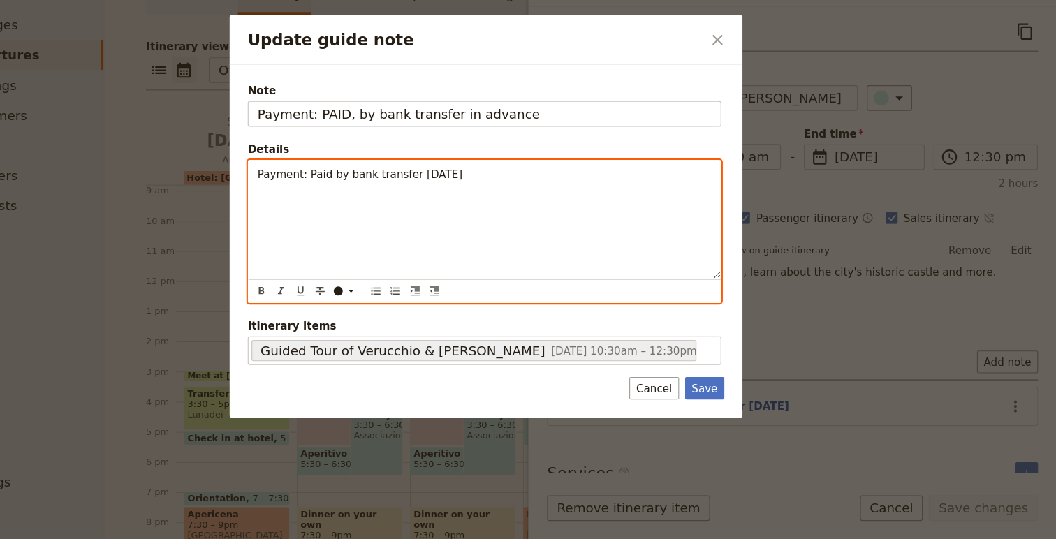
click at [465, 233] on div "Payment: Paid by bank transfer 25 August 2025" at bounding box center [526, 243] width 437 height 109
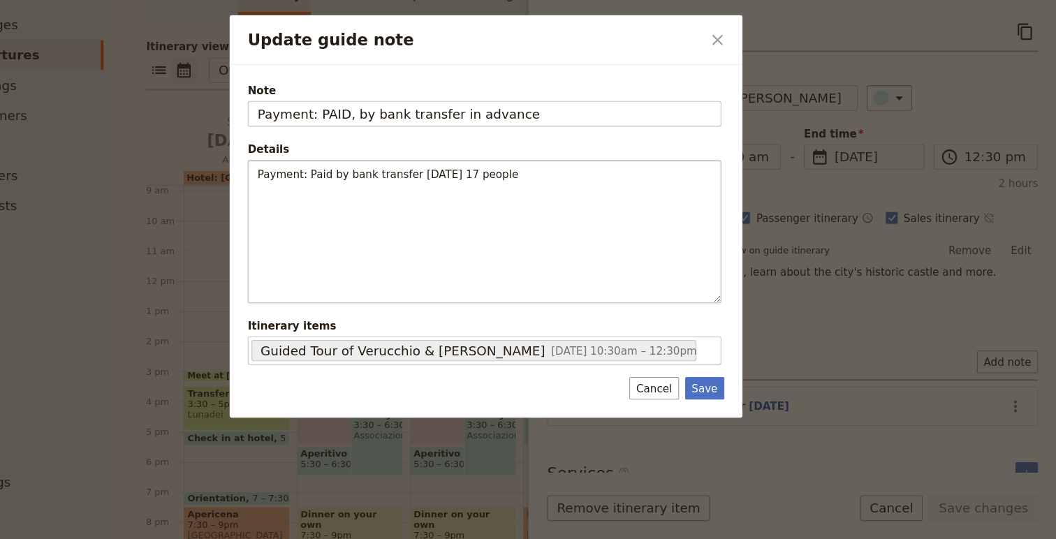
drag, startPoint x: 725, startPoint y: 402, endPoint x: 576, endPoint y: 254, distance: 209.5
click at [576, 254] on form "Note Payment: PAID, by bank transfer in advance Details Payment: Paid by bank t…" at bounding box center [528, 263] width 442 height 293
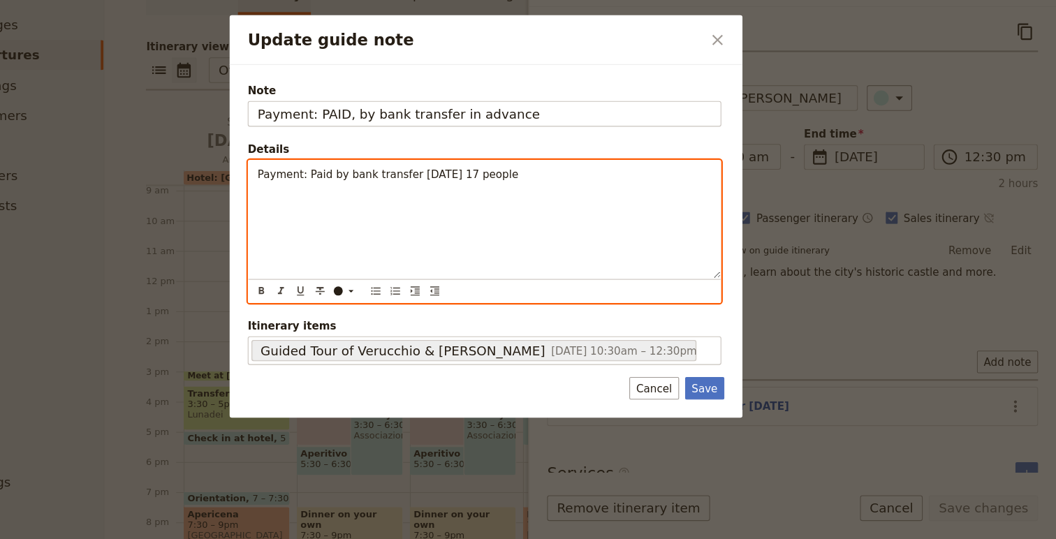
drag, startPoint x: 534, startPoint y: 204, endPoint x: 614, endPoint y: 203, distance: 80.4
click at [608, 207] on p "Payment: Paid by bank transfer 25 August 2025 17 people" at bounding box center [527, 201] width 421 height 14
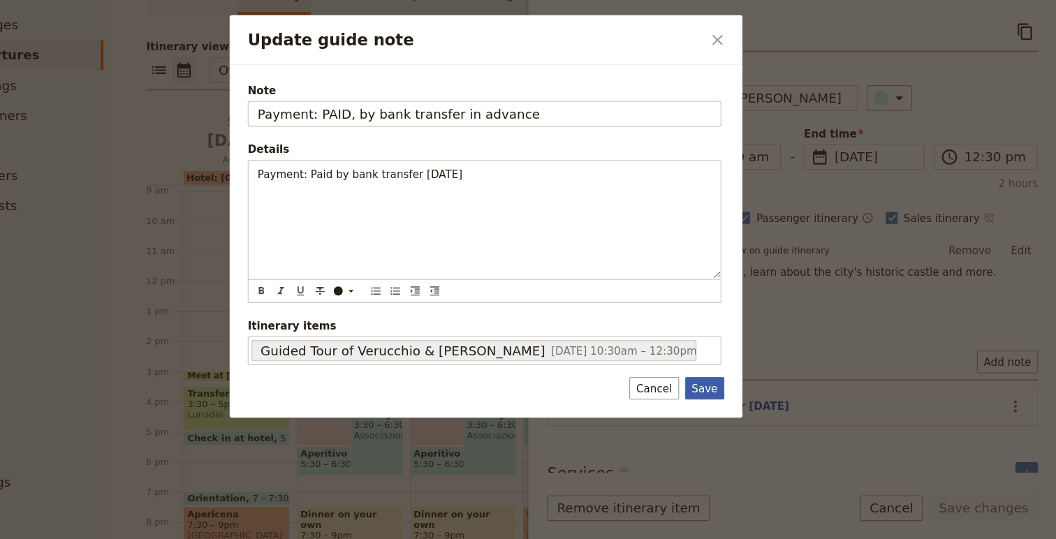
click at [735, 404] on button "Save" at bounding box center [731, 399] width 36 height 21
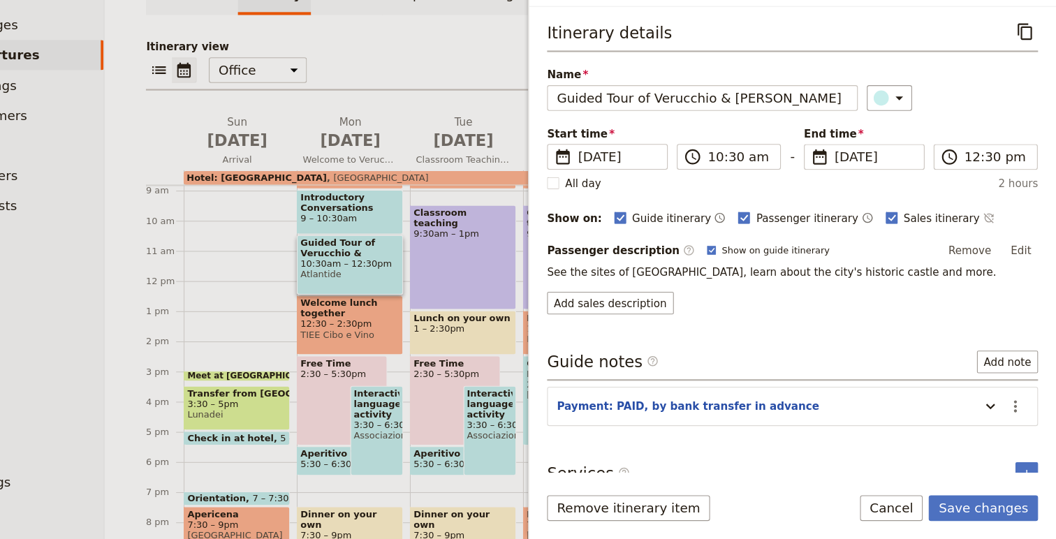
scroll to position [67, 0]
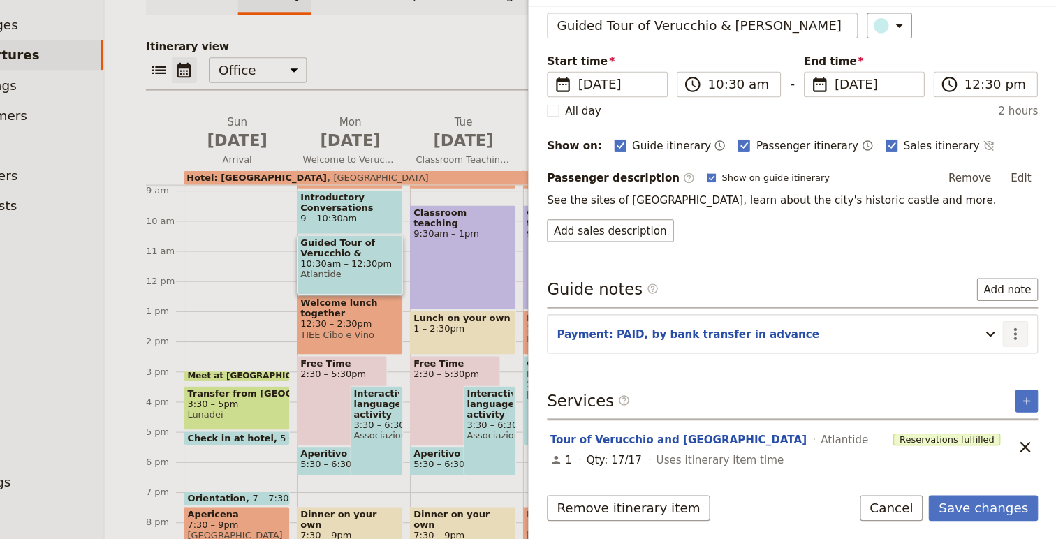
click at [1015, 348] on icon "Actions" at bounding box center [1018, 349] width 17 height 17
click at [999, 379] on span "Edit note" at bounding box center [979, 379] width 44 height 14
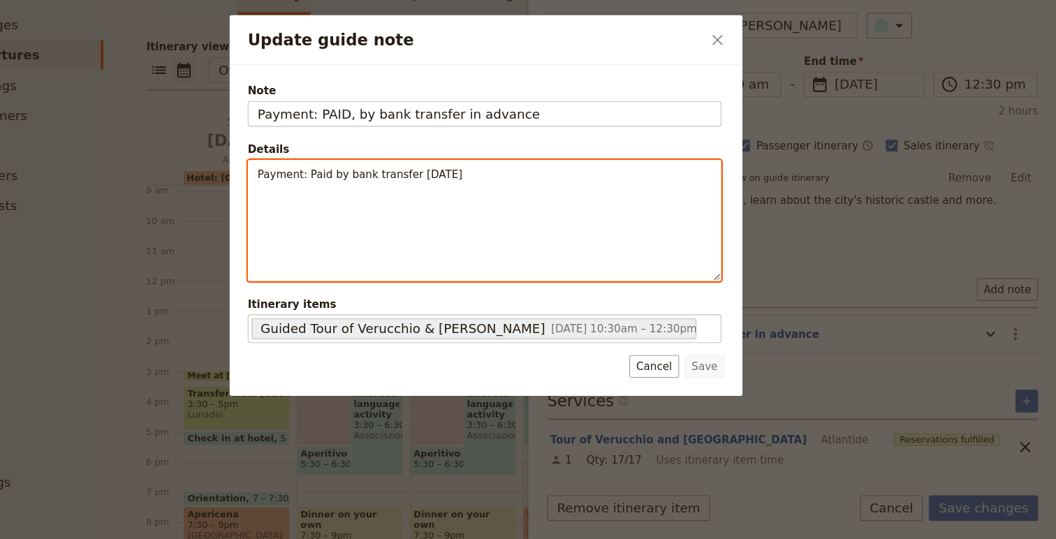
click at [574, 197] on p "Payment: Paid by bank transfer 25 August 2025" at bounding box center [527, 201] width 421 height 14
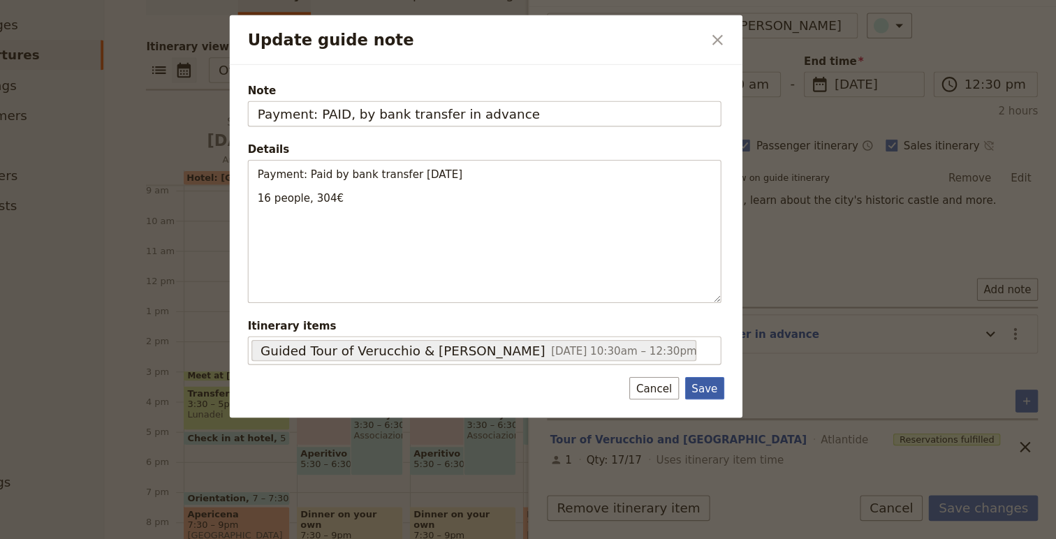
click at [738, 398] on button "Save" at bounding box center [731, 399] width 36 height 21
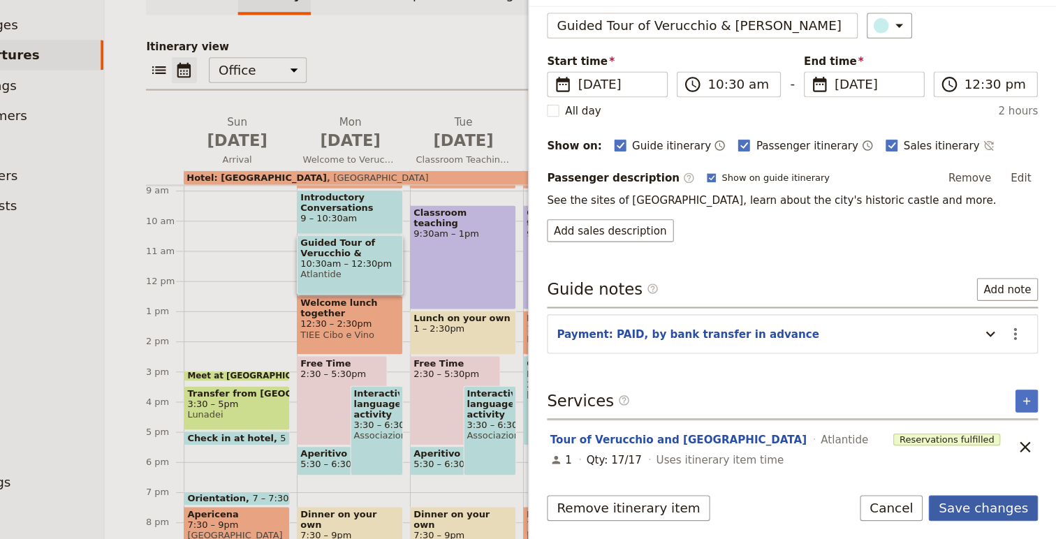
click at [982, 510] on button "Save changes" at bounding box center [988, 511] width 101 height 24
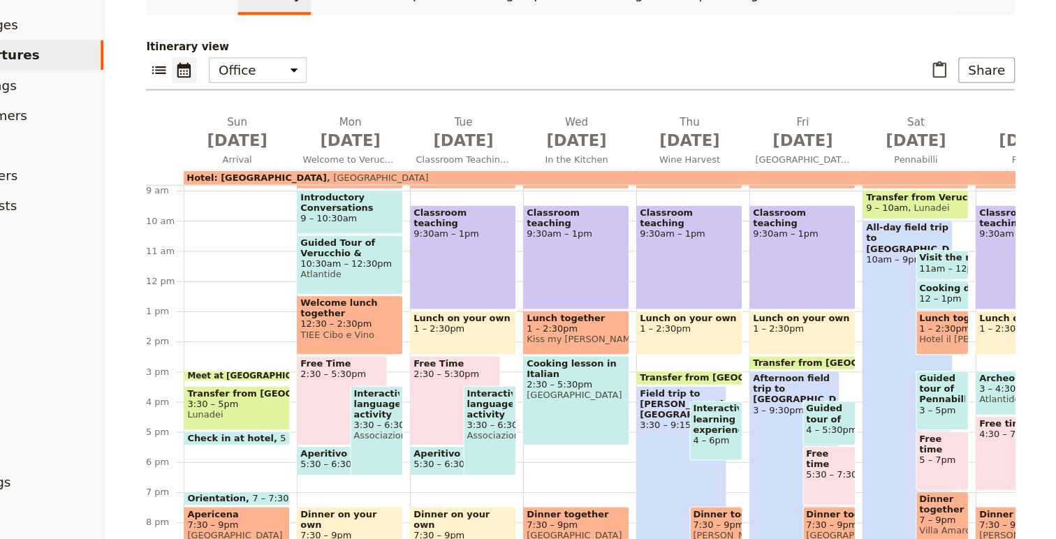
click at [402, 284] on span "10:30am – 12:30pm" at bounding box center [402, 284] width 92 height 10
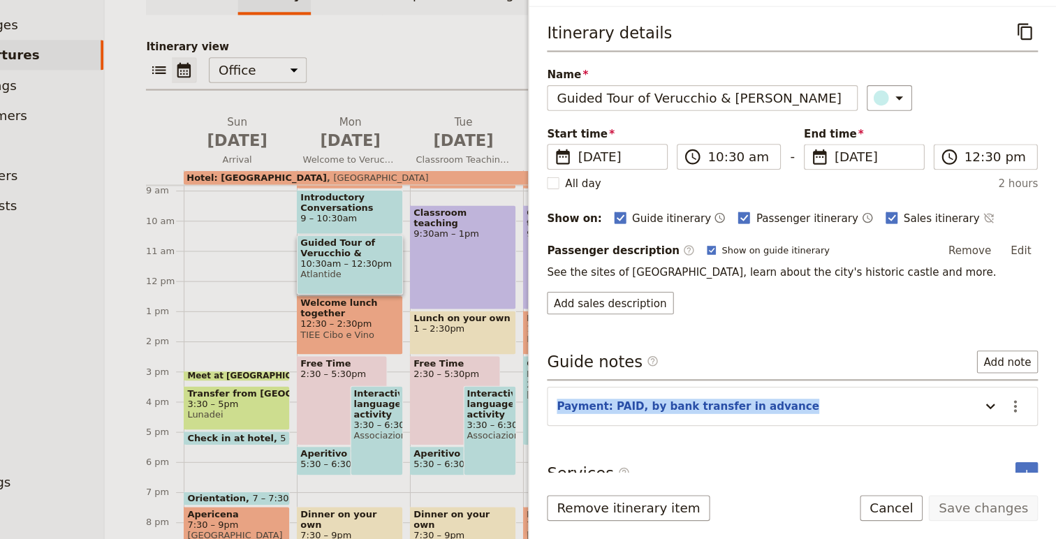
drag, startPoint x: 841, startPoint y: 414, endPoint x: 570, endPoint y: 414, distance: 271.1
click at [570, 414] on div "Itinerary details ​ Name Guided Tour of Verucchio & La Rocca ​ Start time ​ 8 S…" at bounding box center [812, 262] width 488 height 432
copy button "Payment: PAID, by bank transfer in advance"
click at [906, 516] on button "Cancel" at bounding box center [904, 511] width 59 height 24
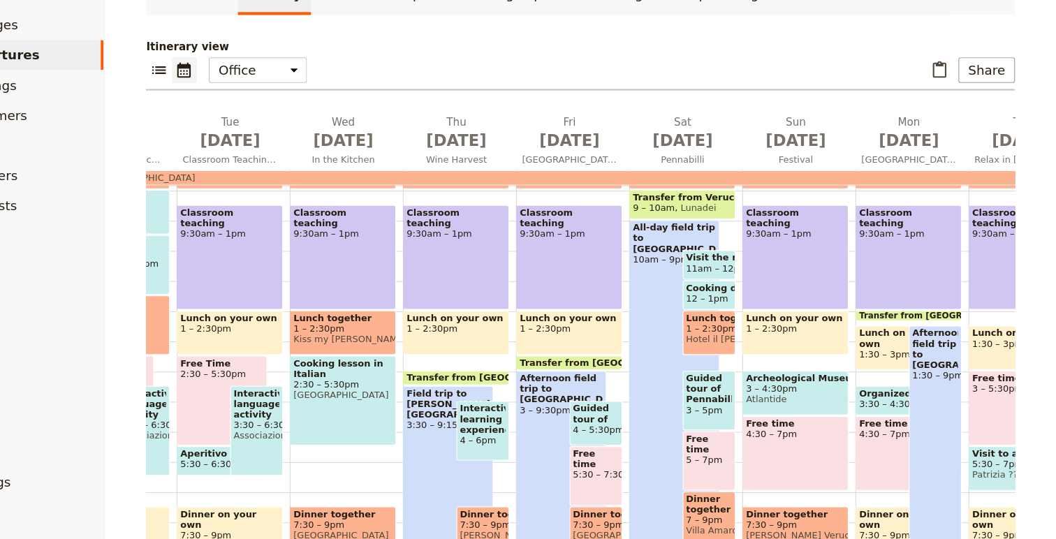
scroll to position [0, 290]
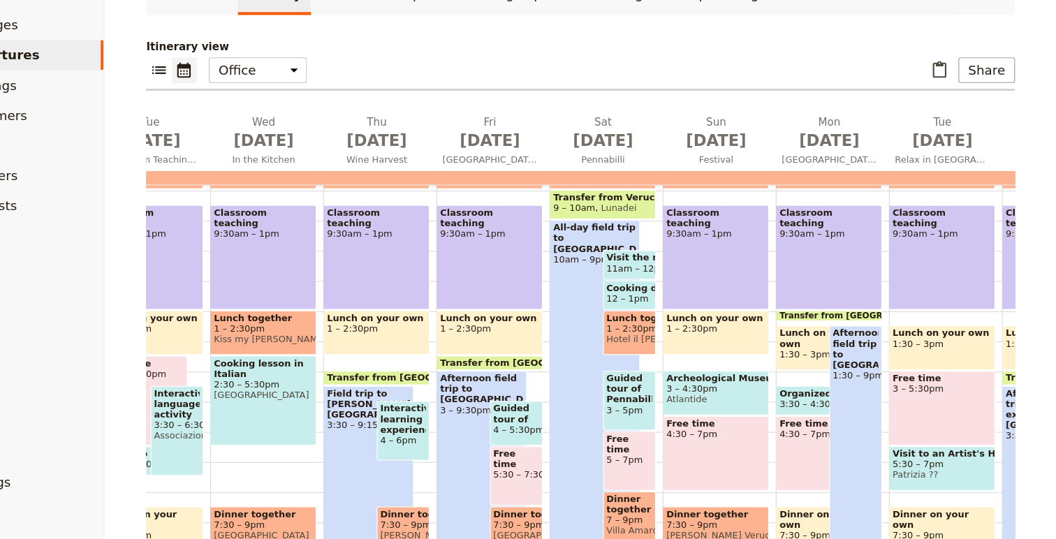
click at [717, 402] on span "3 – 4:30pm" at bounding box center [741, 400] width 92 height 10
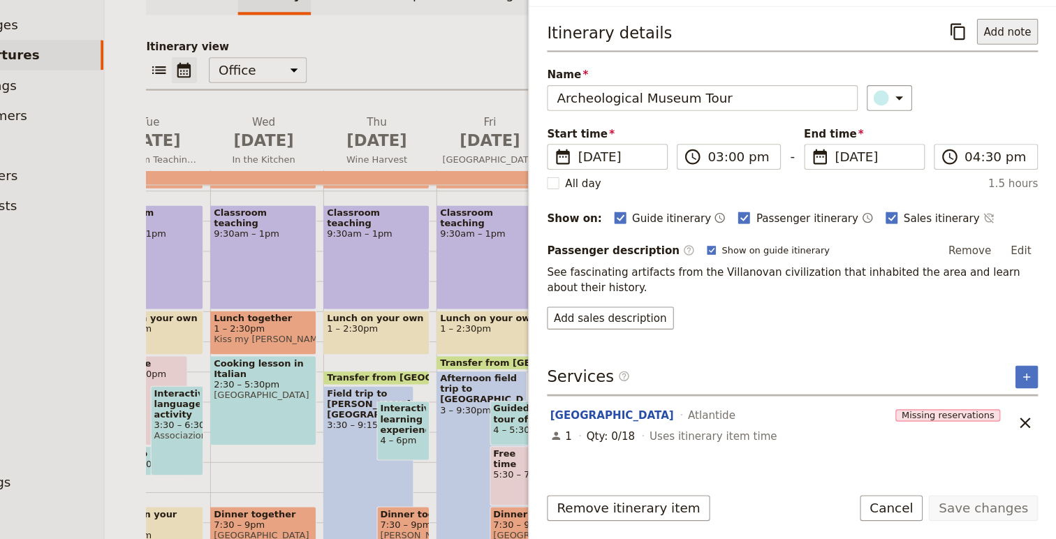
click at [1013, 68] on button "Add note" at bounding box center [1011, 69] width 57 height 24
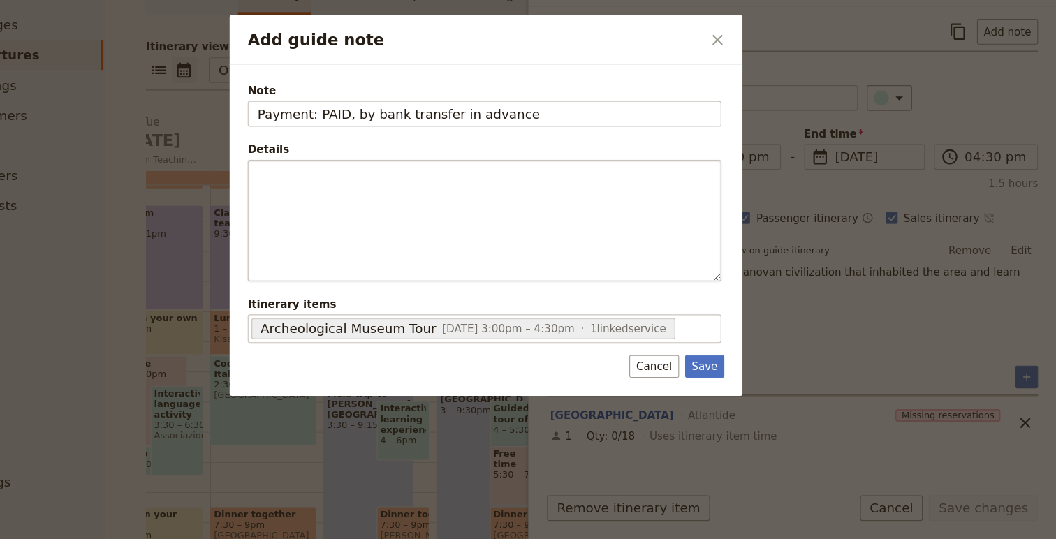
type input "Payment: PAID, by bank transfer in advance"
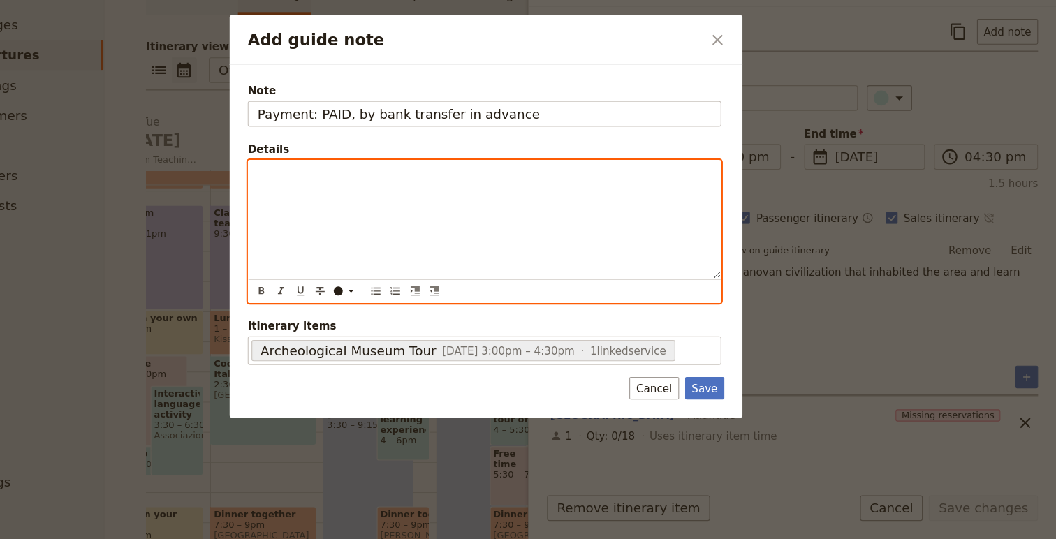
click at [482, 237] on div "Add guide note" at bounding box center [526, 243] width 437 height 109
click at [521, 210] on div "Paid 25 August for 16 people, 128 €" at bounding box center [526, 243] width 437 height 109
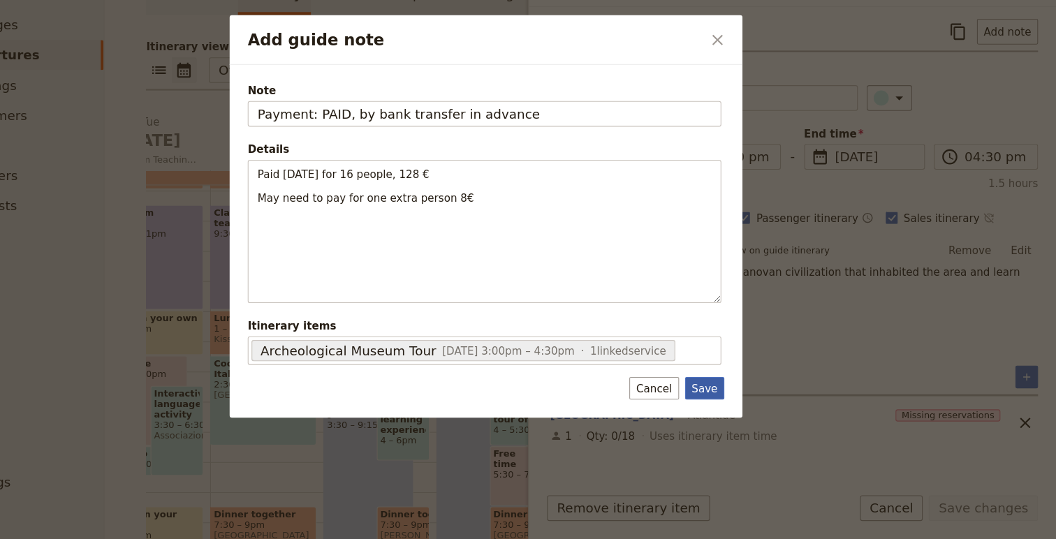
click at [724, 400] on button "Save" at bounding box center [731, 399] width 36 height 21
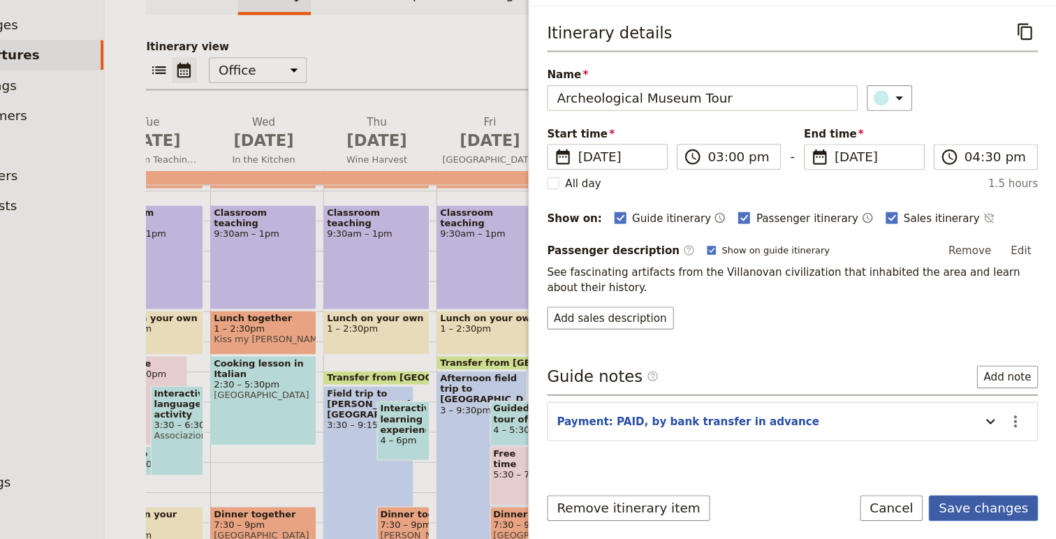
click at [1026, 514] on button "Save changes" at bounding box center [988, 511] width 101 height 24
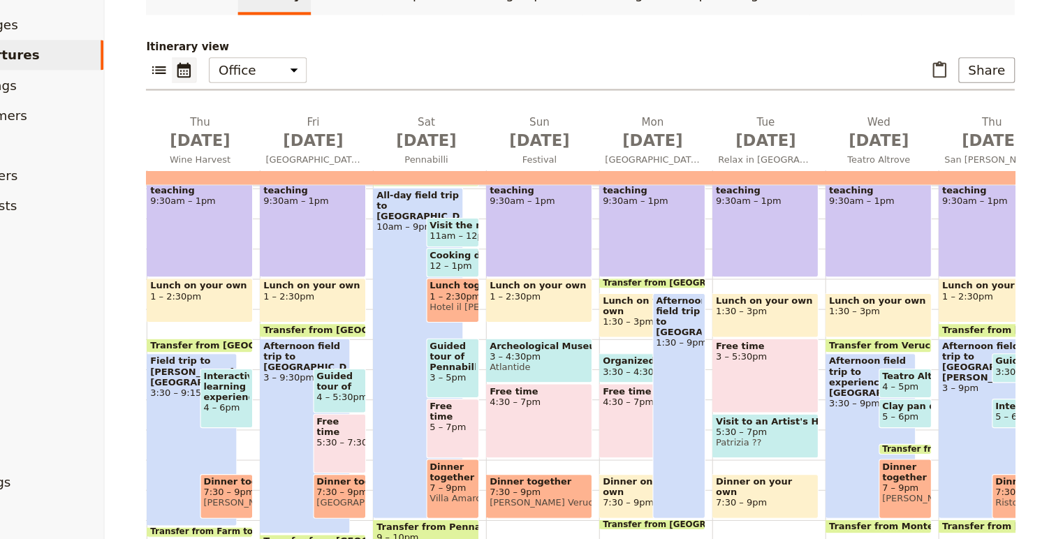
scroll to position [331, 0]
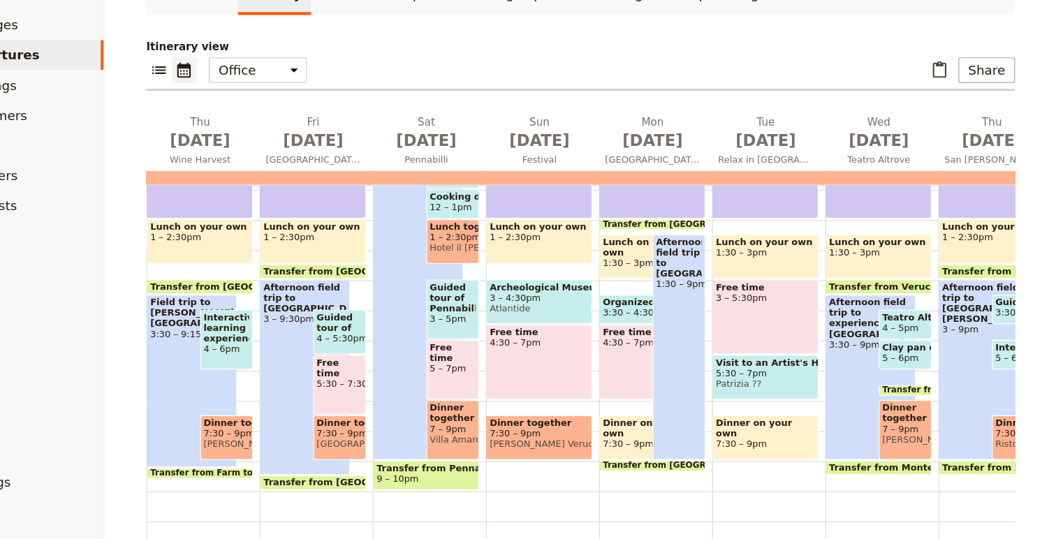
click at [583, 445] on span "7:30 – 9pm" at bounding box center [577, 442] width 92 height 10
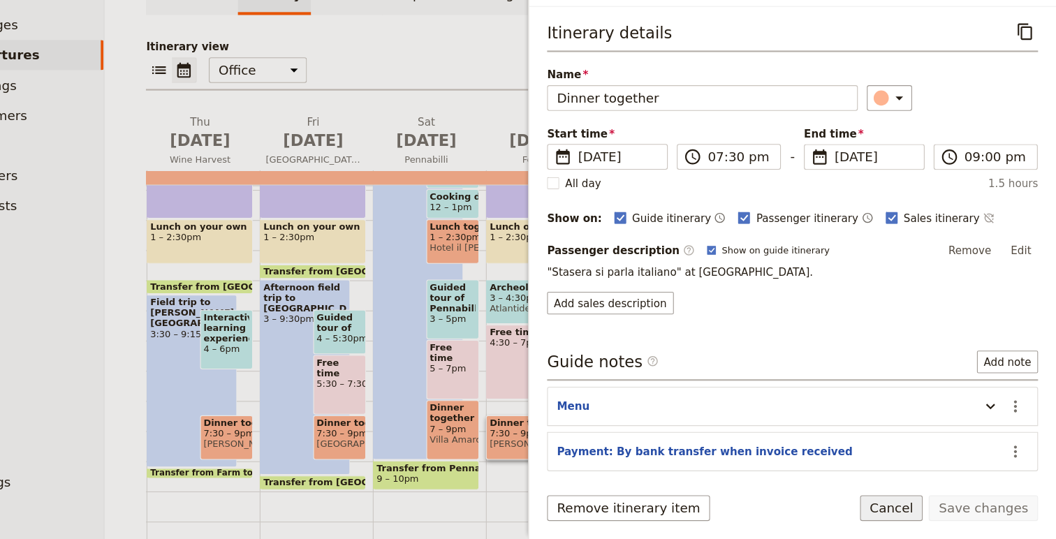
click at [915, 503] on button "Cancel" at bounding box center [904, 511] width 59 height 24
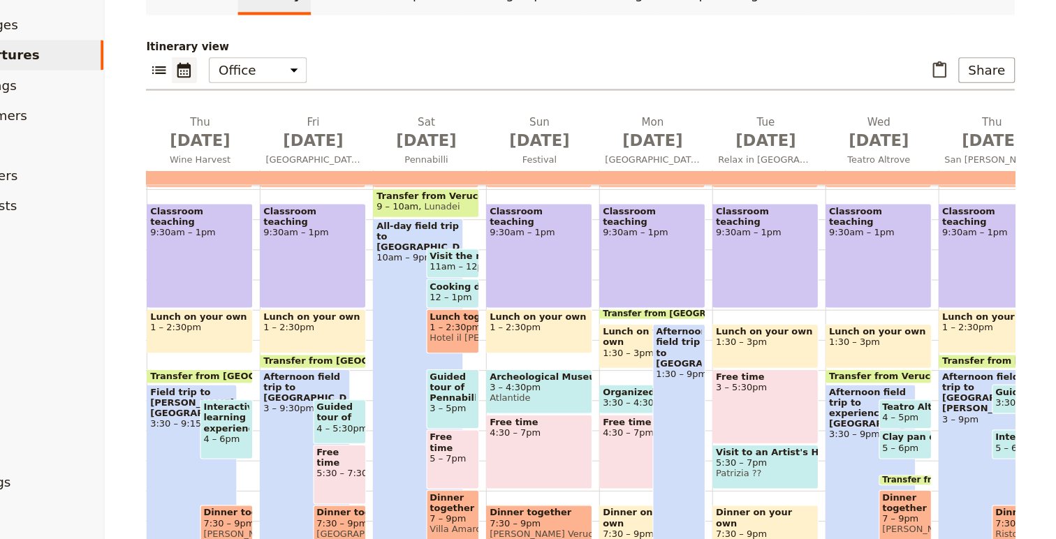
scroll to position [244, 0]
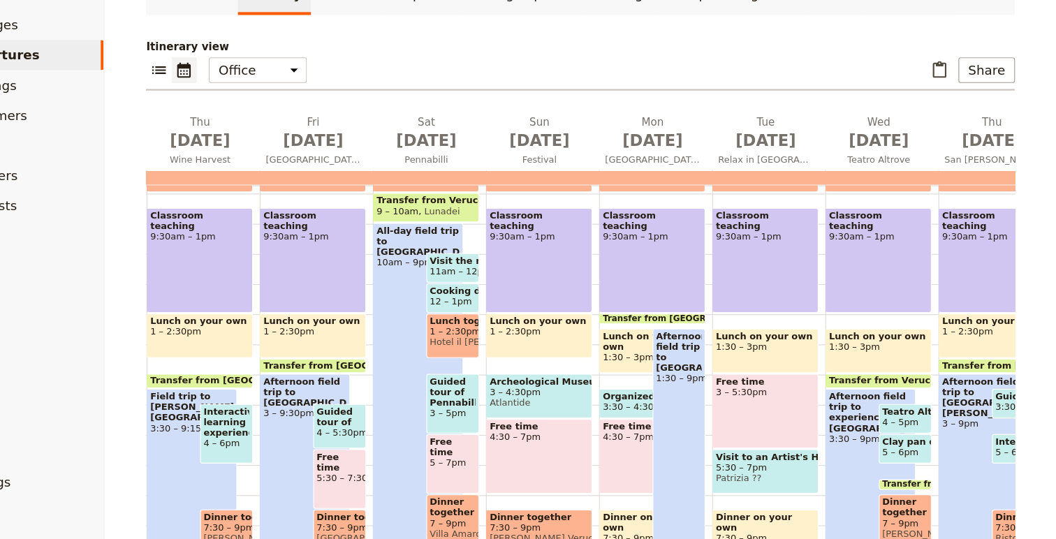
click at [648, 409] on span "Organized immersion activities" at bounding box center [674, 407] width 77 height 10
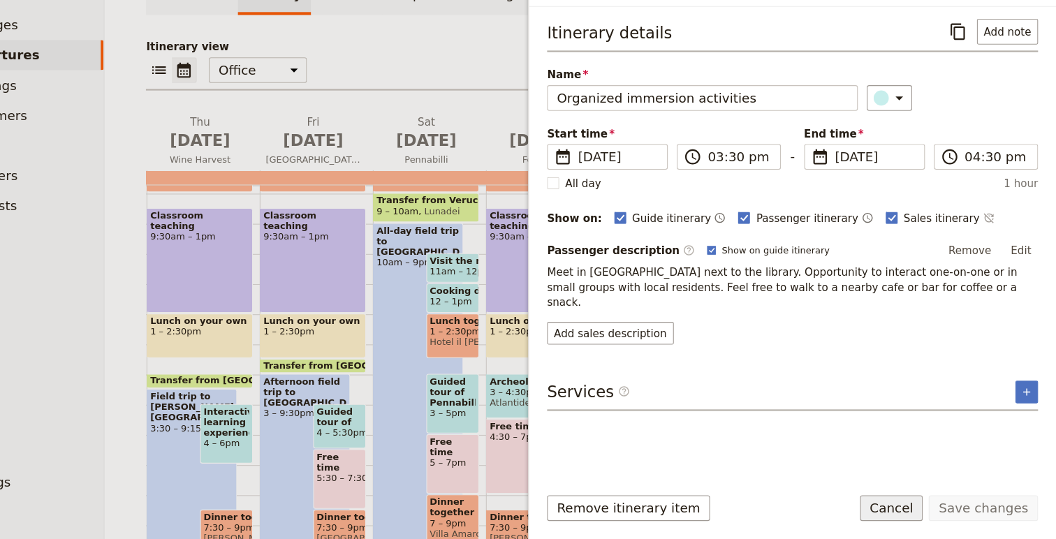
click at [911, 514] on button "Cancel" at bounding box center [904, 511] width 59 height 24
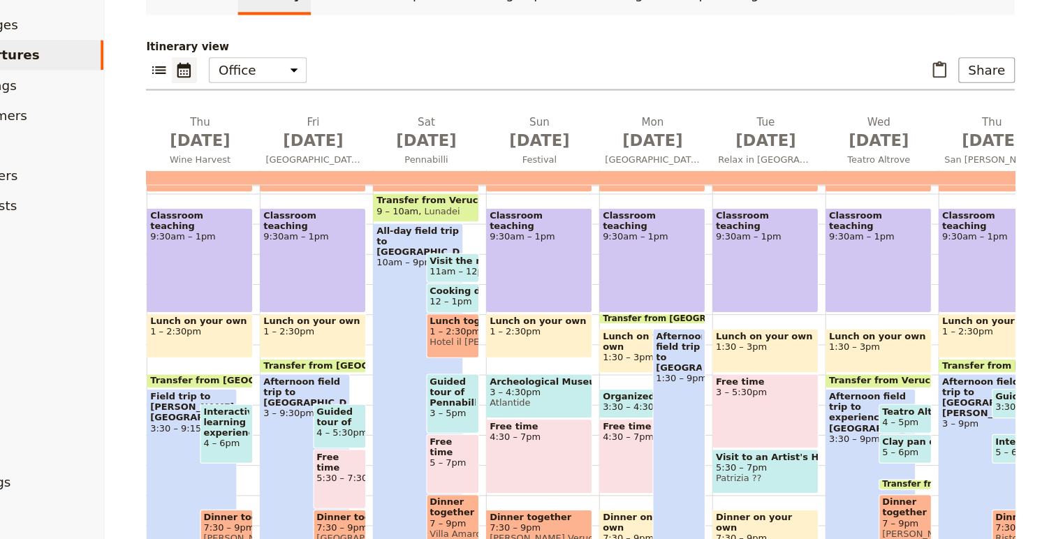
click at [795, 486] on span "Patrizia ??" at bounding box center [787, 483] width 92 height 10
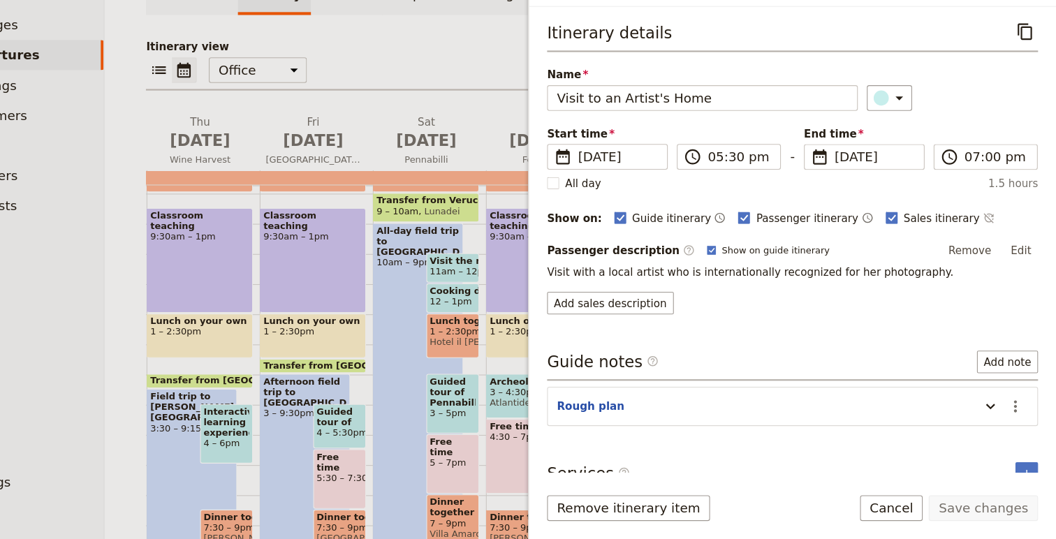
scroll to position [67, 0]
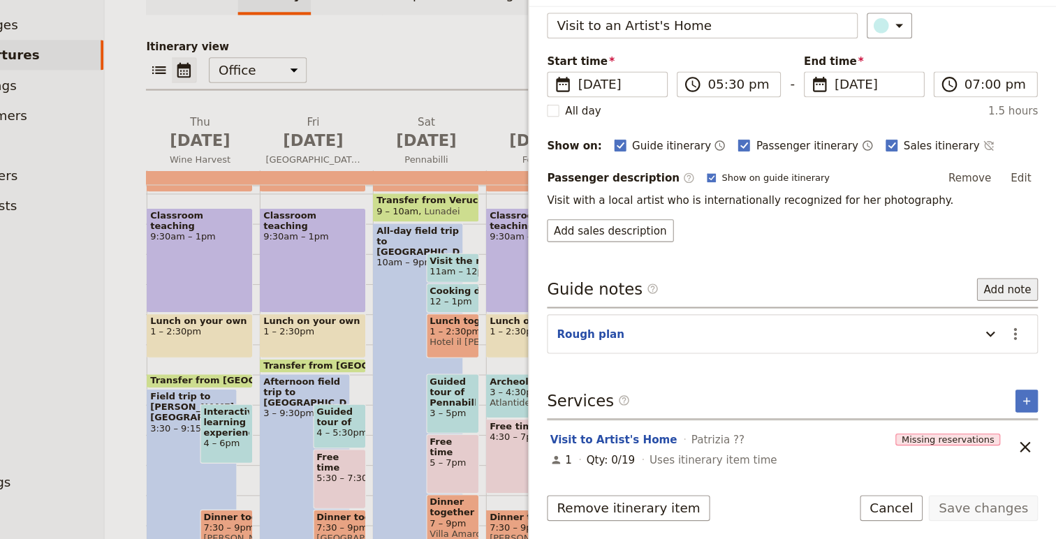
click at [1010, 307] on button "Add note" at bounding box center [1011, 308] width 57 height 21
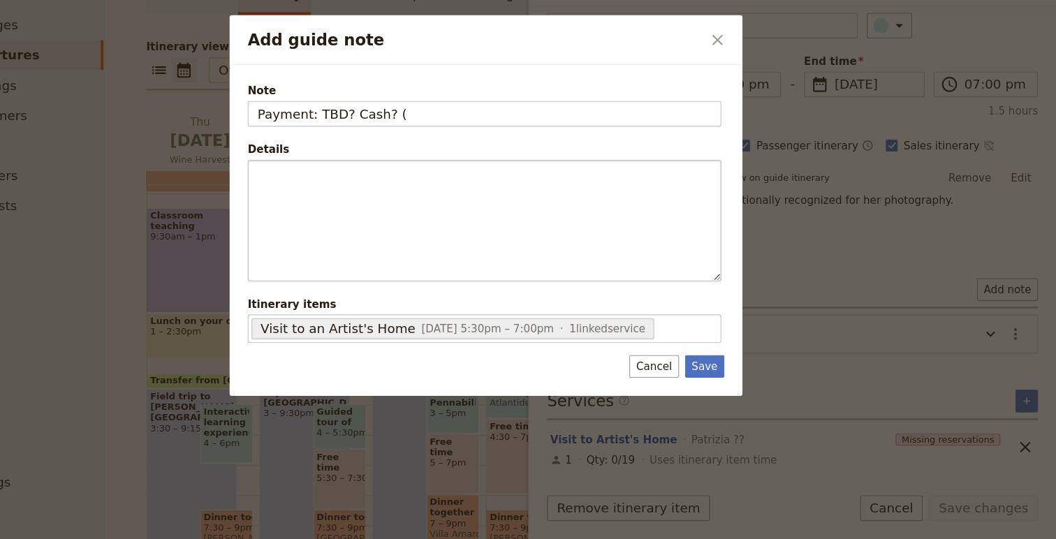
type input "Payment: TBD? Cash? ("
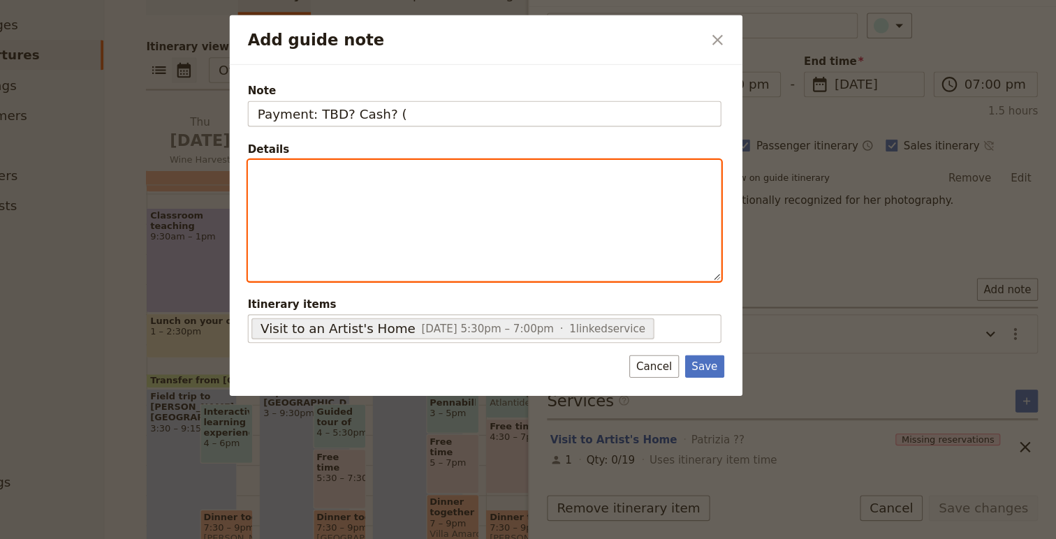
click at [440, 244] on div "Add guide note" at bounding box center [526, 244] width 437 height 111
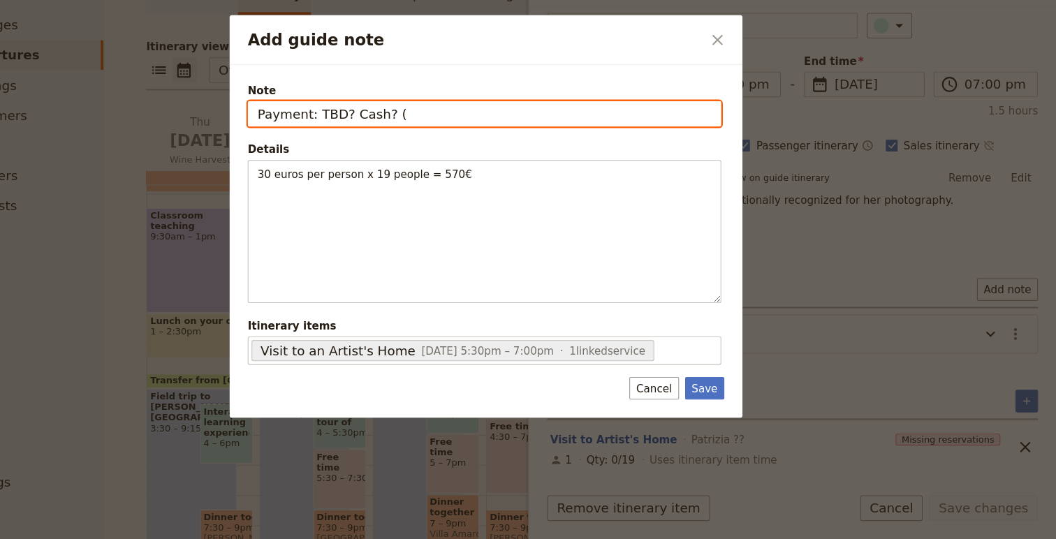
click at [458, 143] on input "Payment: TBD? Cash? (" at bounding box center [526, 145] width 439 height 24
type input "Payment: TBD? Cash? (570 euros)"
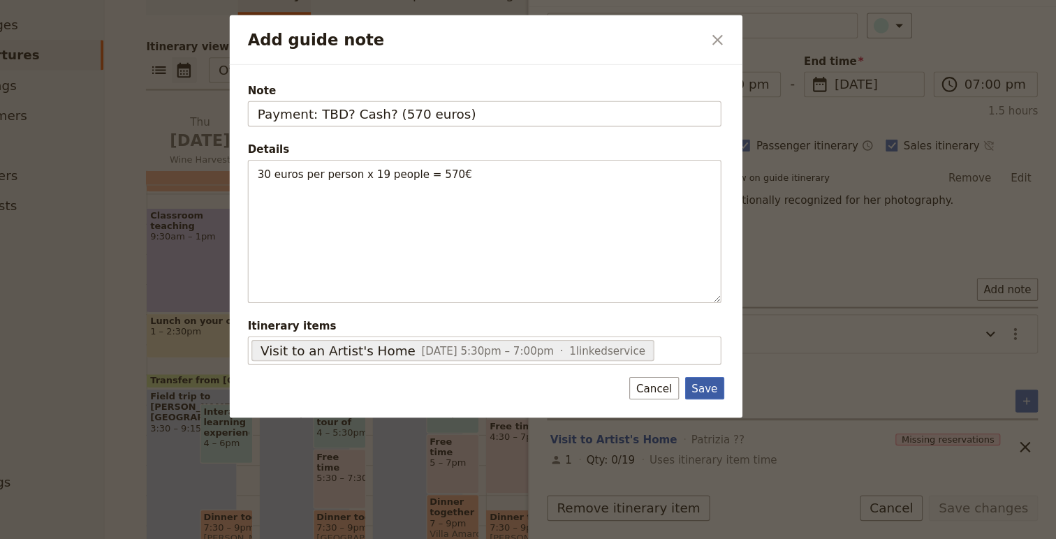
click at [730, 401] on button "Save" at bounding box center [731, 399] width 36 height 21
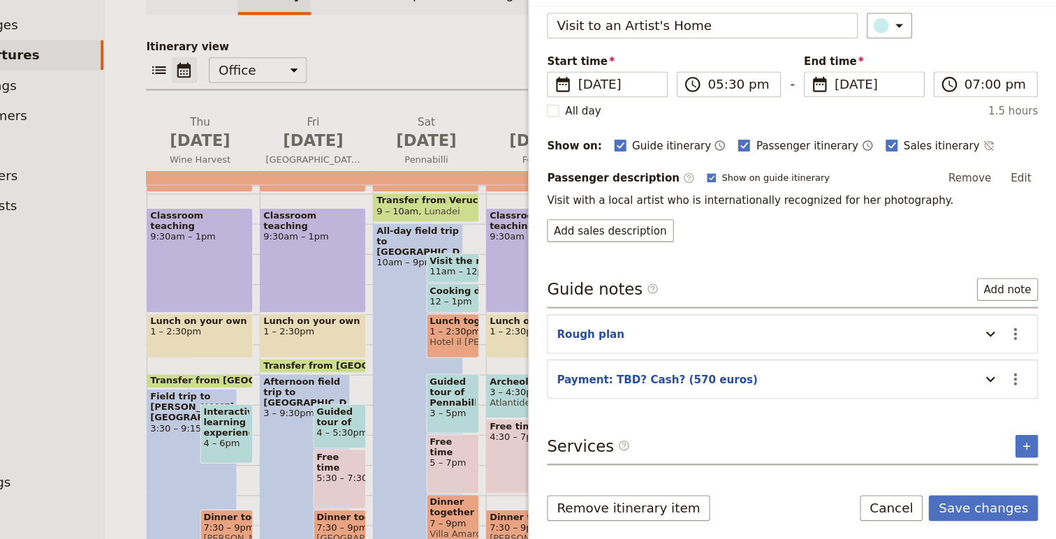
drag, startPoint x: 979, startPoint y: 515, endPoint x: 1026, endPoint y: 414, distance: 111.9
click at [1026, 416] on form "Itinerary details ​ Name Visit to an Artist's Home ​ Start time ​ 16 Sep 2025 1…" at bounding box center [812, 292] width 488 height 493
click at [997, 388] on icon "Update itinerary item" at bounding box center [995, 391] width 17 height 17
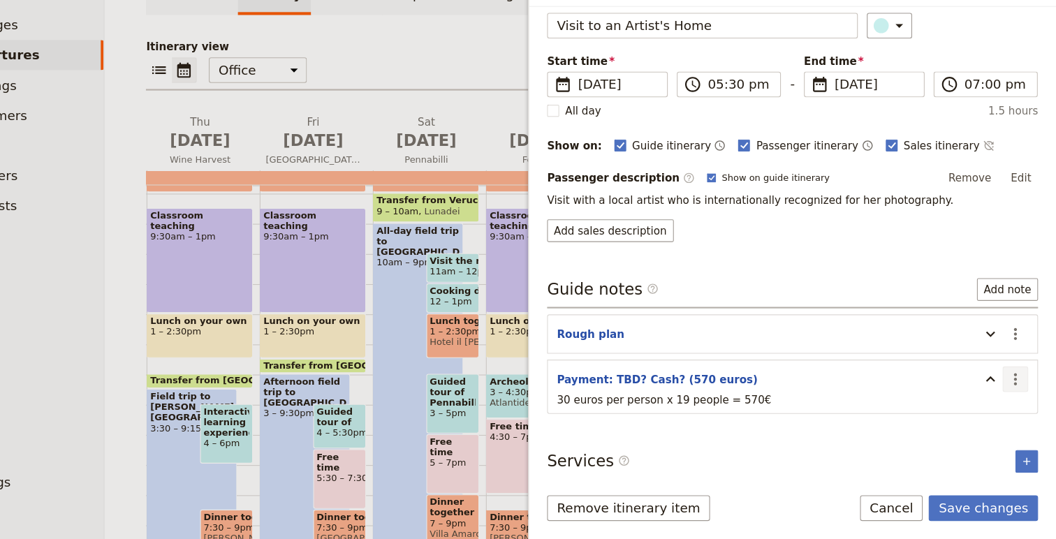
click at [1015, 391] on icon "Actions" at bounding box center [1018, 391] width 17 height 17
click at [978, 416] on span "Edit note" at bounding box center [979, 421] width 44 height 14
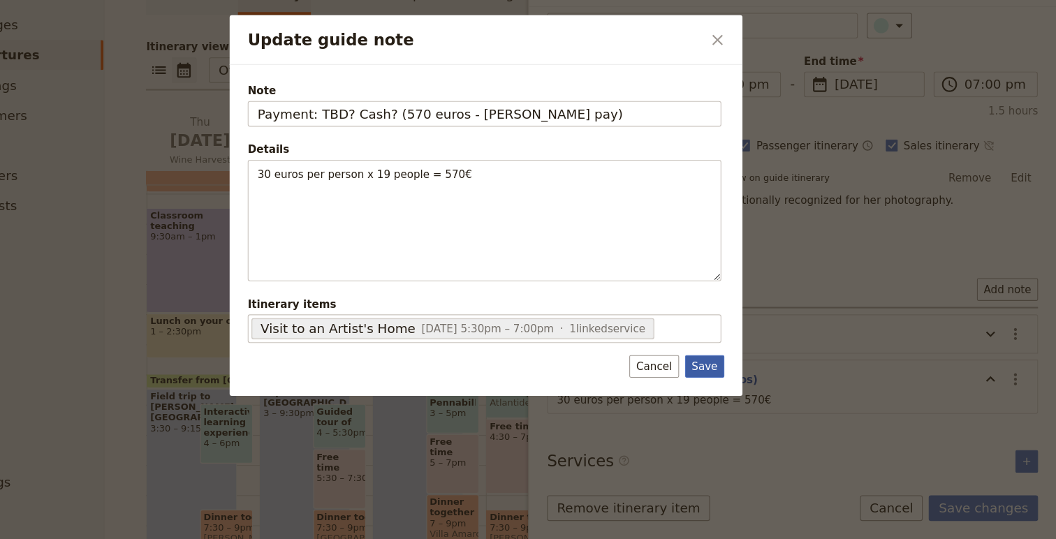
type input "Payment: TBD? Cash? (570 euros - Anna pay)"
click at [732, 378] on button "Save" at bounding box center [731, 379] width 36 height 21
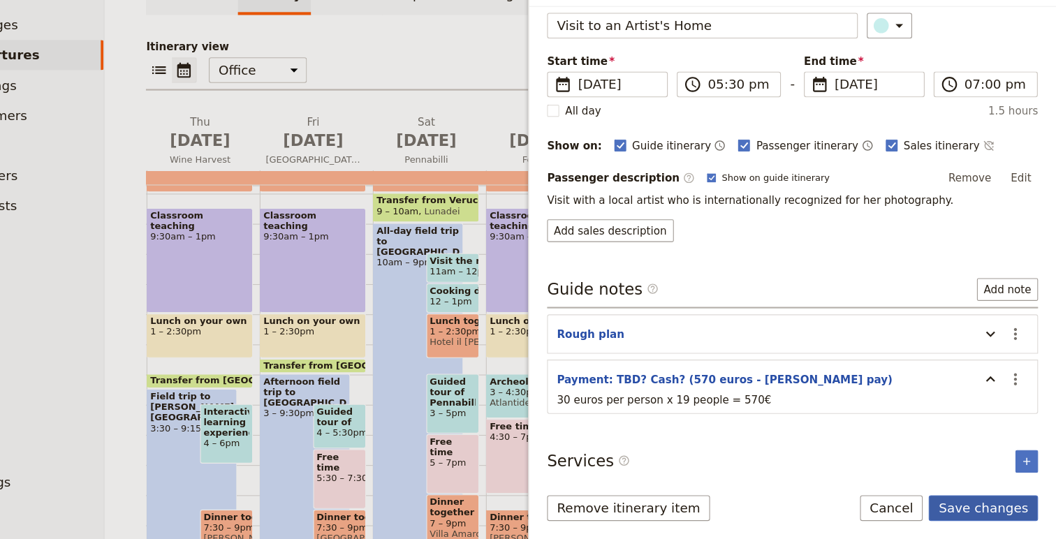
click at [974, 502] on button "Save changes" at bounding box center [988, 511] width 101 height 24
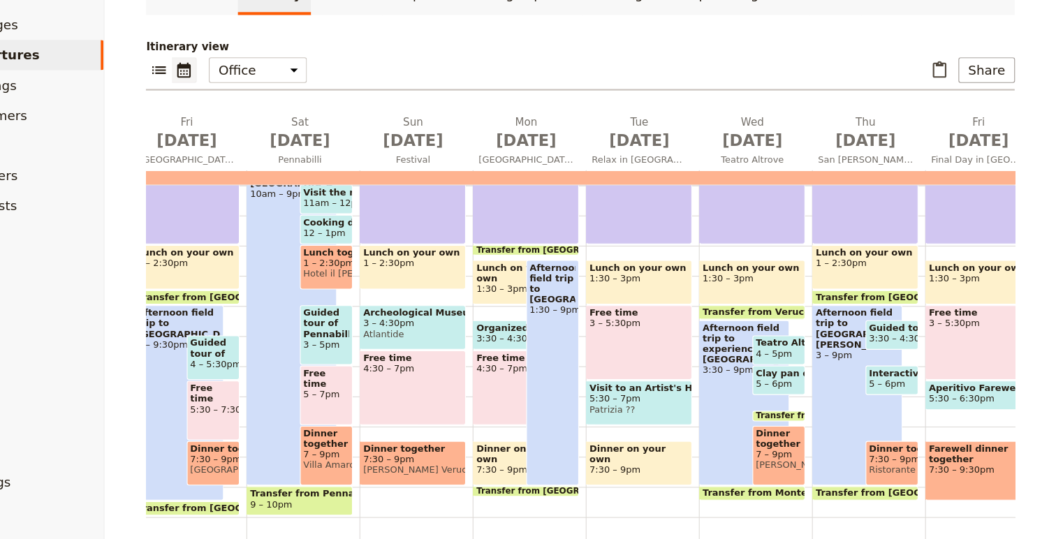
scroll to position [309, 0]
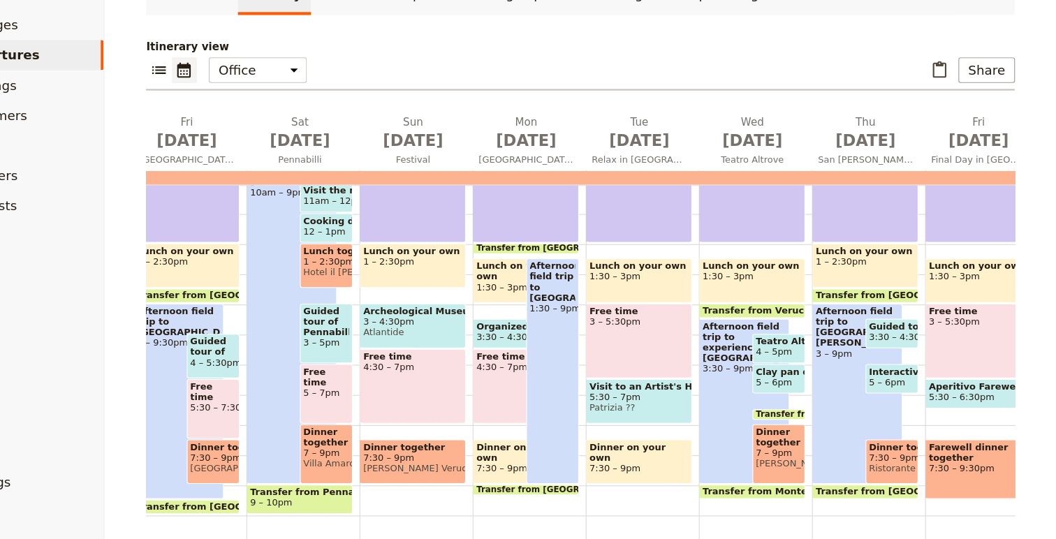
click at [810, 466] on span "Fabio Massetti" at bounding box center [799, 470] width 43 height 10
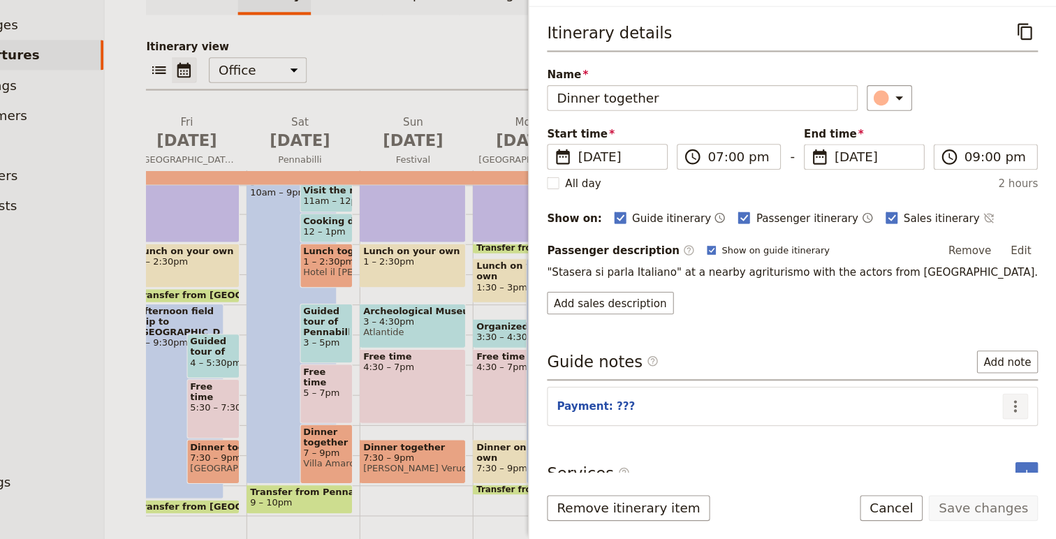
click at [1024, 418] on icon "Actions" at bounding box center [1018, 416] width 17 height 17
click at [969, 446] on span "Edit note" at bounding box center [979, 447] width 44 height 14
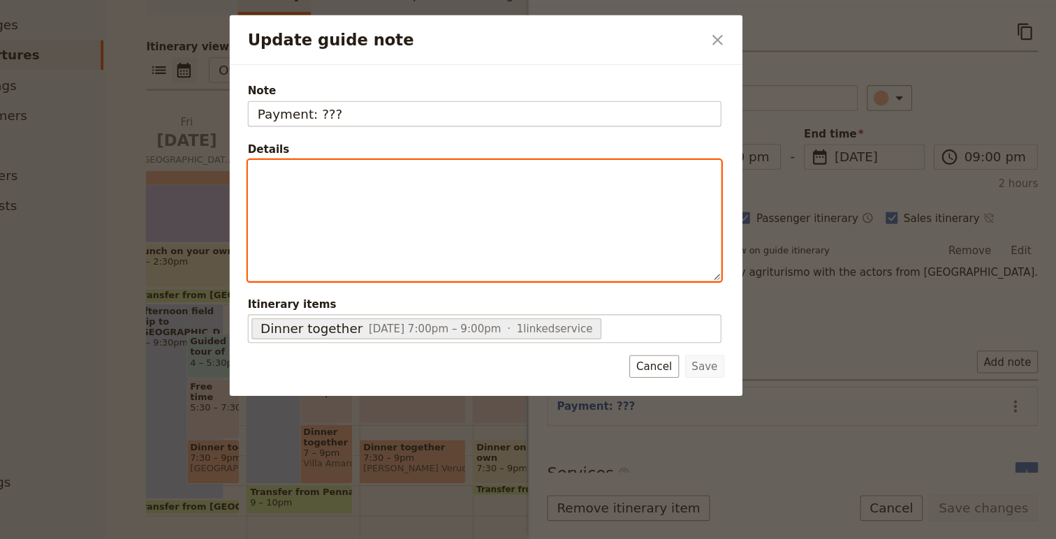
click at [409, 244] on div "Update guide note" at bounding box center [526, 244] width 437 height 111
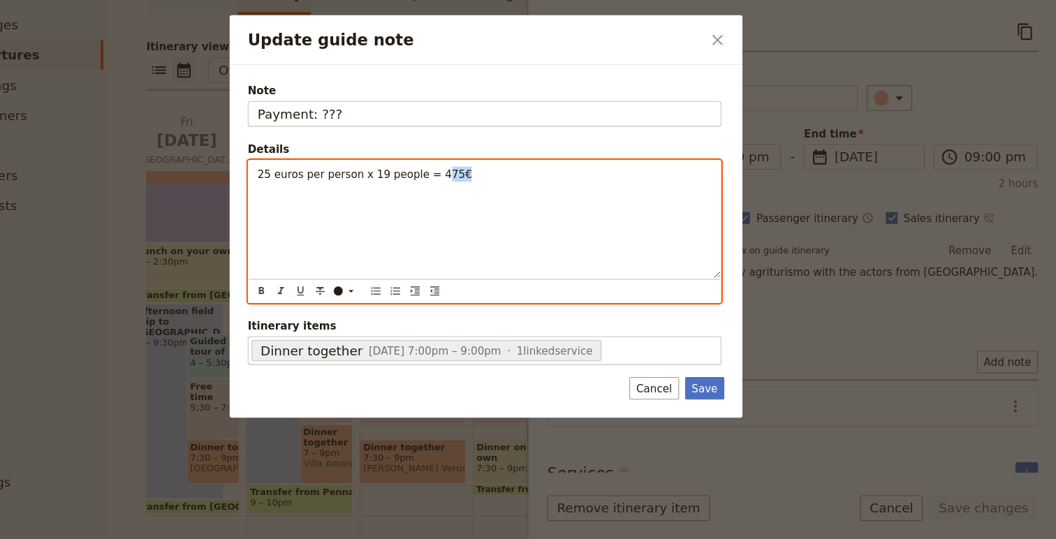
drag, startPoint x: 478, startPoint y: 203, endPoint x: 489, endPoint y: 208, distance: 12.2
click at [478, 203] on span "25 euros per person x 19 people = 475€" at bounding box center [416, 201] width 198 height 11
copy span "475€"
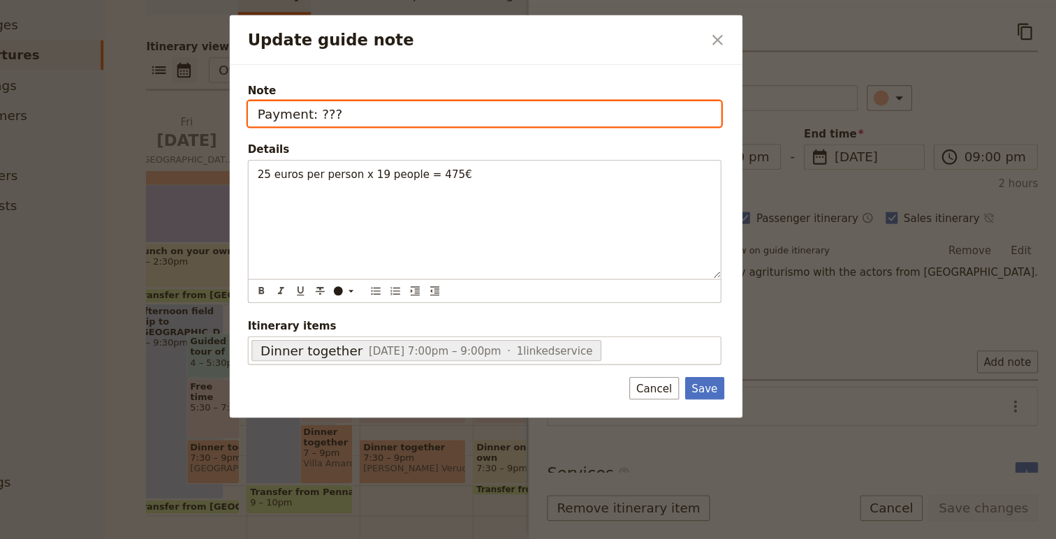
click at [436, 136] on input "Payment: ???" at bounding box center [526, 145] width 439 height 24
click at [435, 149] on input "Payment: ???" at bounding box center [526, 145] width 439 height 24
paste input "475€"
click at [375, 143] on input "Payment: ??? (475€)" at bounding box center [526, 145] width 439 height 24
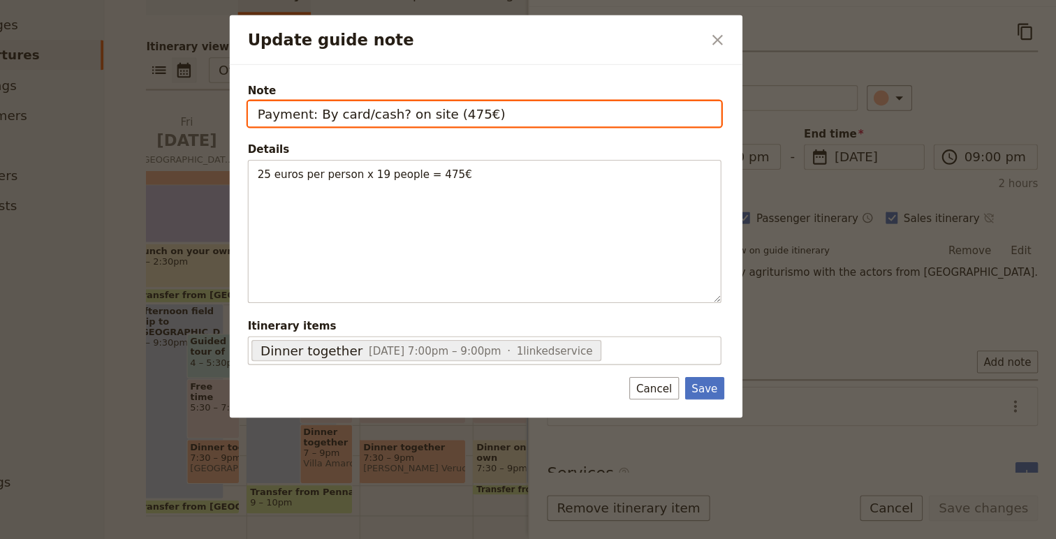
click at [518, 150] on input "Payment: By card/cash? on site (475€)" at bounding box center [526, 145] width 439 height 24
type input "Payment: By card/cash? on site (475€ - Anna pay)"
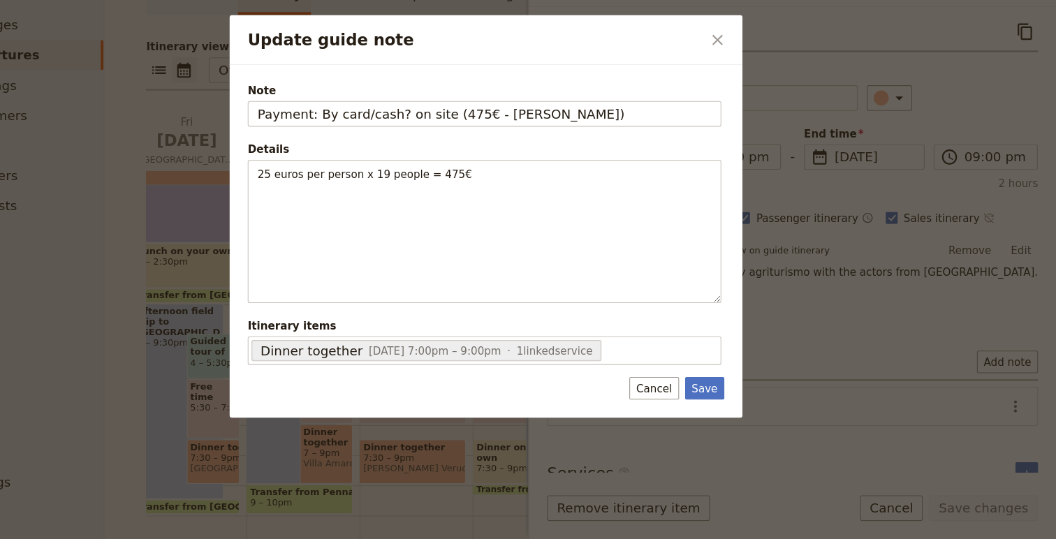
click at [731, 383] on form "Note Payment: By card/cash? on site (475€ - Anna pay) Details 25 euros per pers…" at bounding box center [528, 263] width 442 height 293
click at [731, 398] on button "Save" at bounding box center [731, 399] width 36 height 21
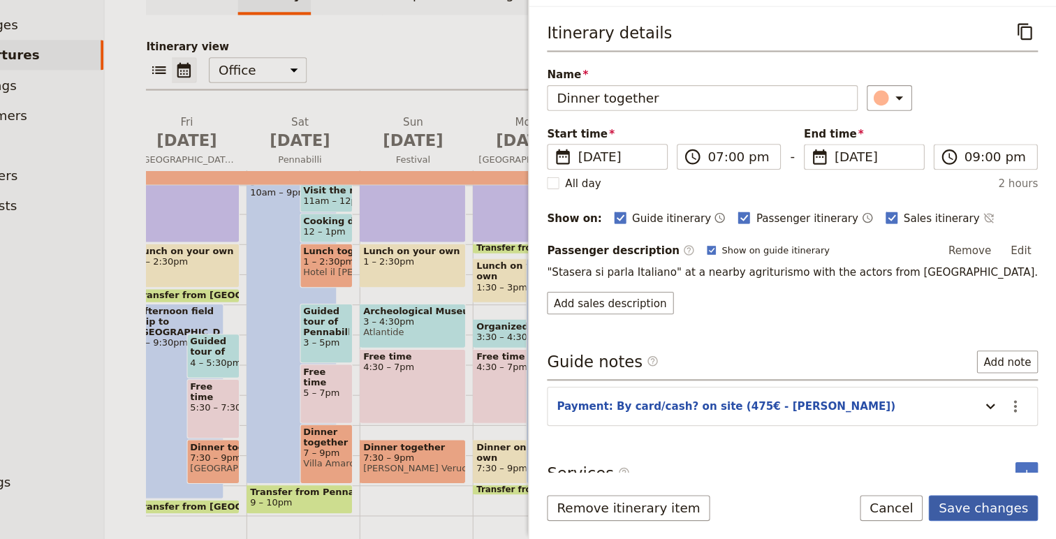
click at [982, 504] on button "Save changes" at bounding box center [988, 511] width 101 height 24
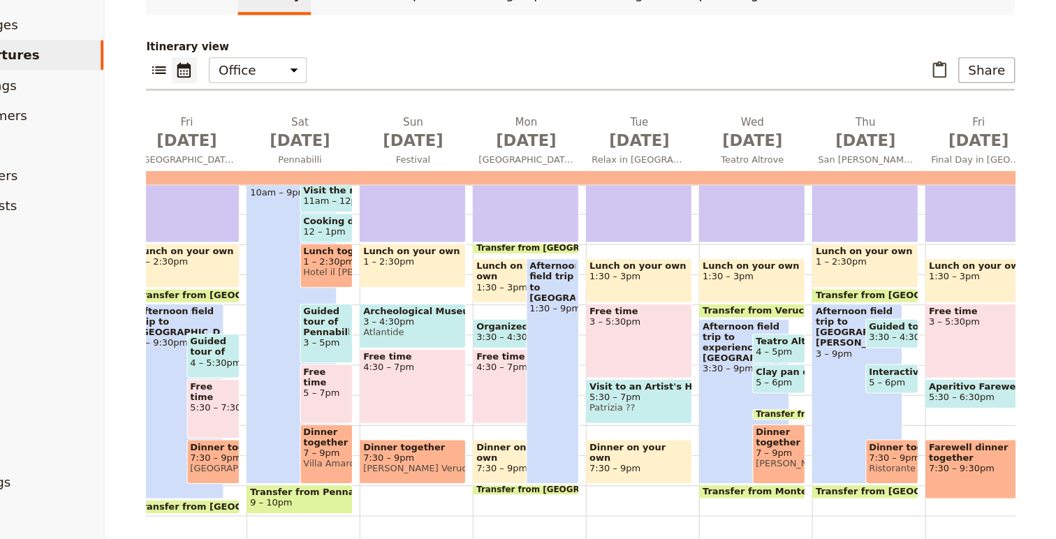
click at [804, 461] on span "7 – 9pm" at bounding box center [799, 460] width 43 height 10
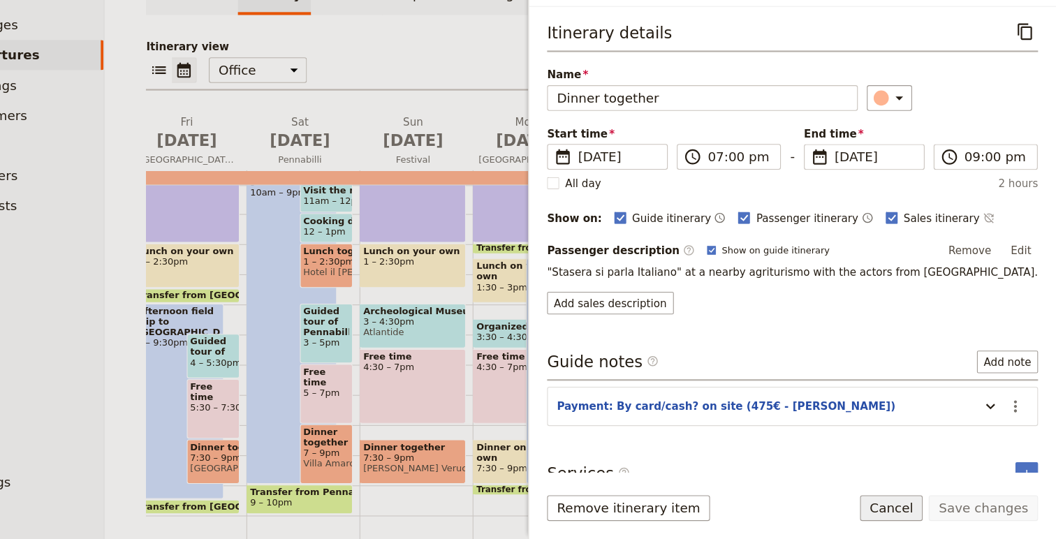
click at [917, 514] on button "Cancel" at bounding box center [904, 511] width 59 height 24
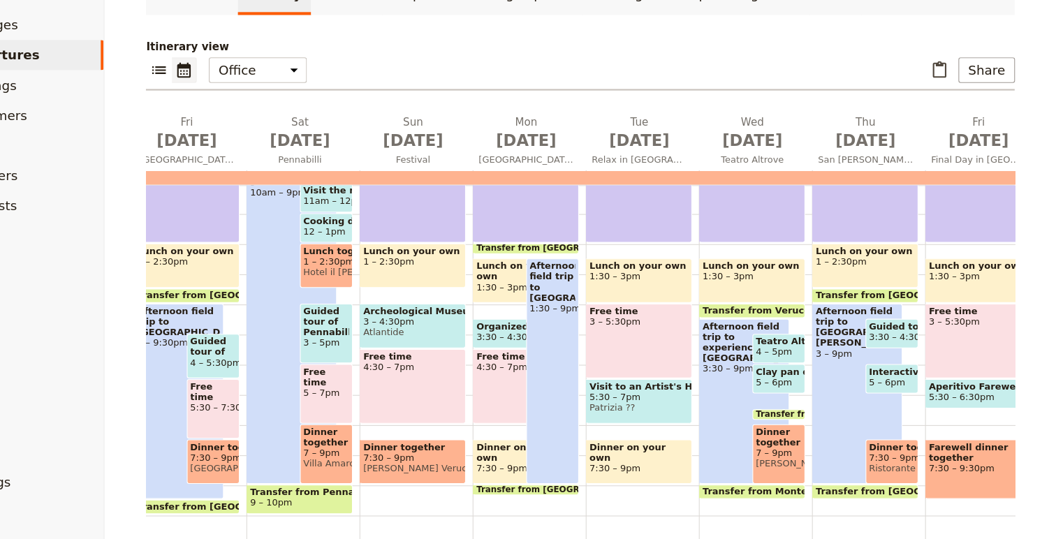
click at [800, 465] on span "Fabio Massetti" at bounding box center [799, 470] width 43 height 10
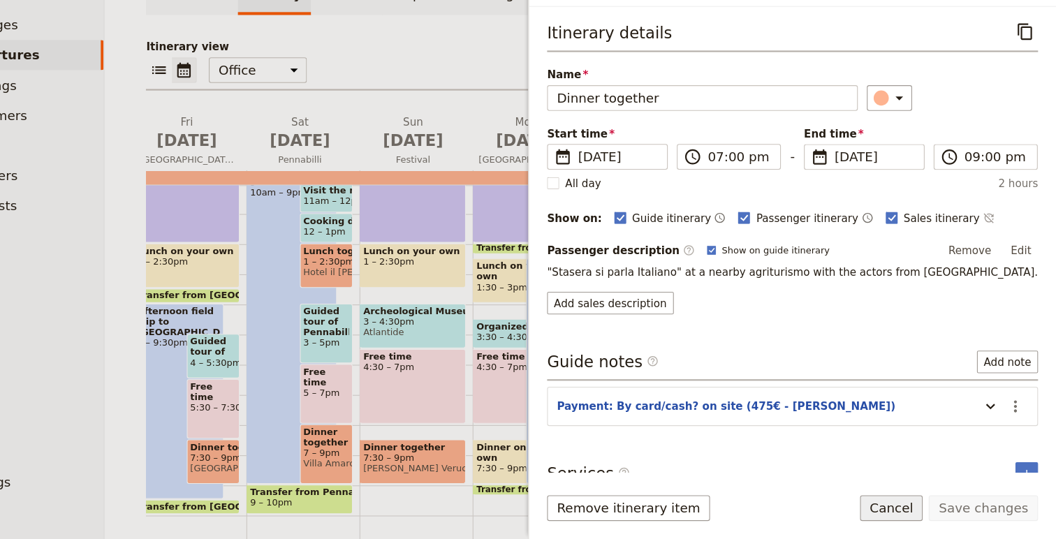
click at [917, 510] on button "Cancel" at bounding box center [904, 511] width 59 height 24
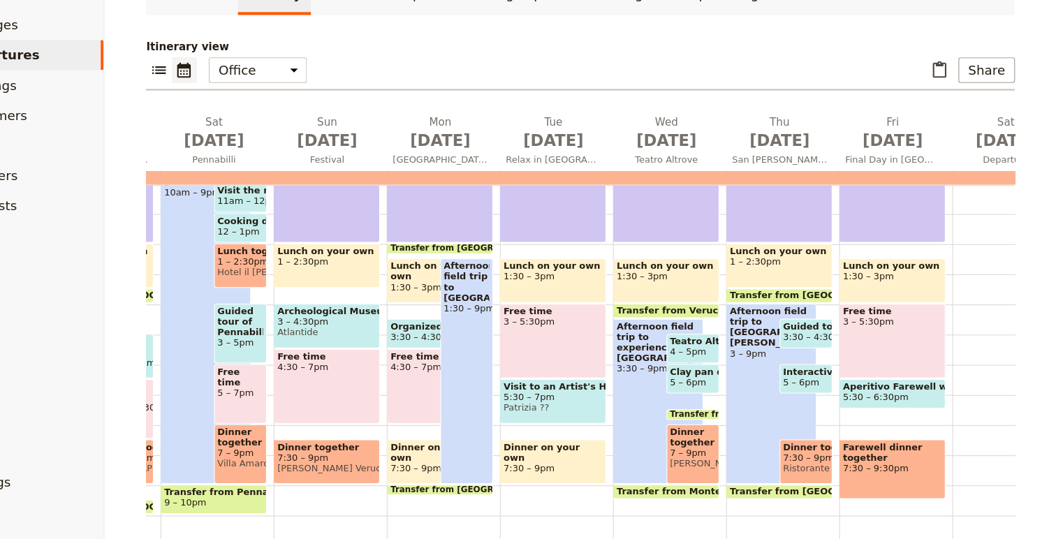
scroll to position [0, 681]
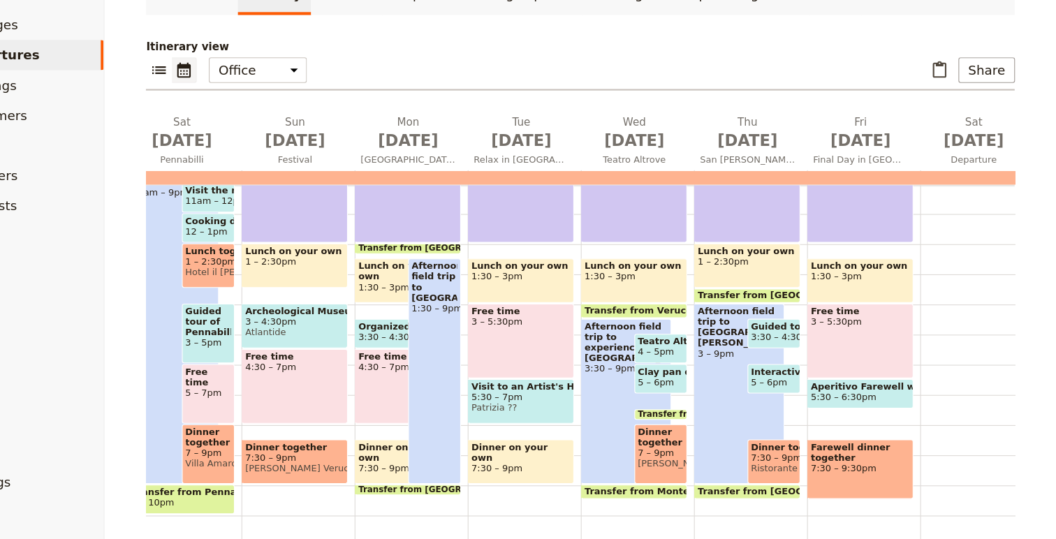
click at [690, 465] on span "Fabio Massetti" at bounding box center [690, 470] width 43 height 10
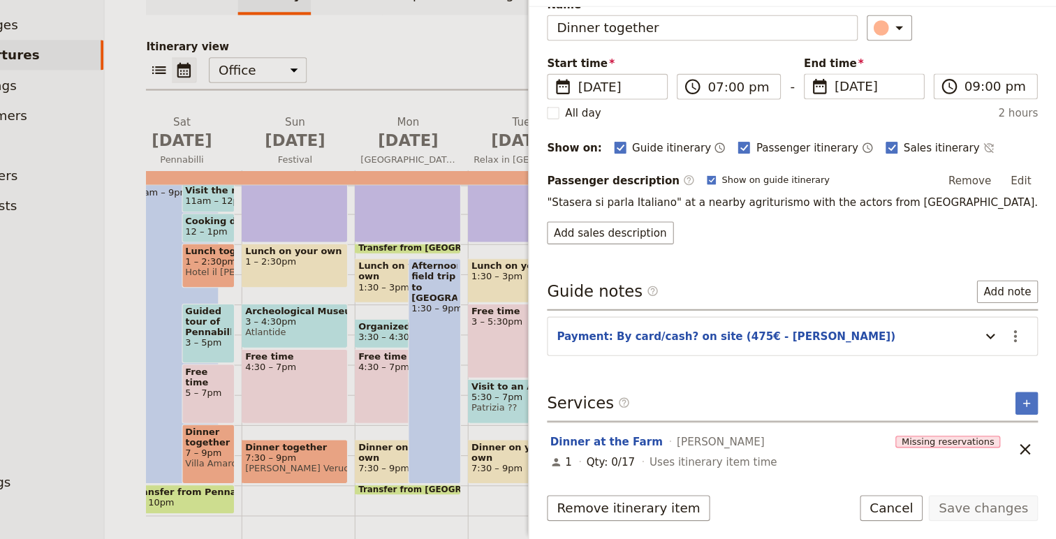
scroll to position [67, 0]
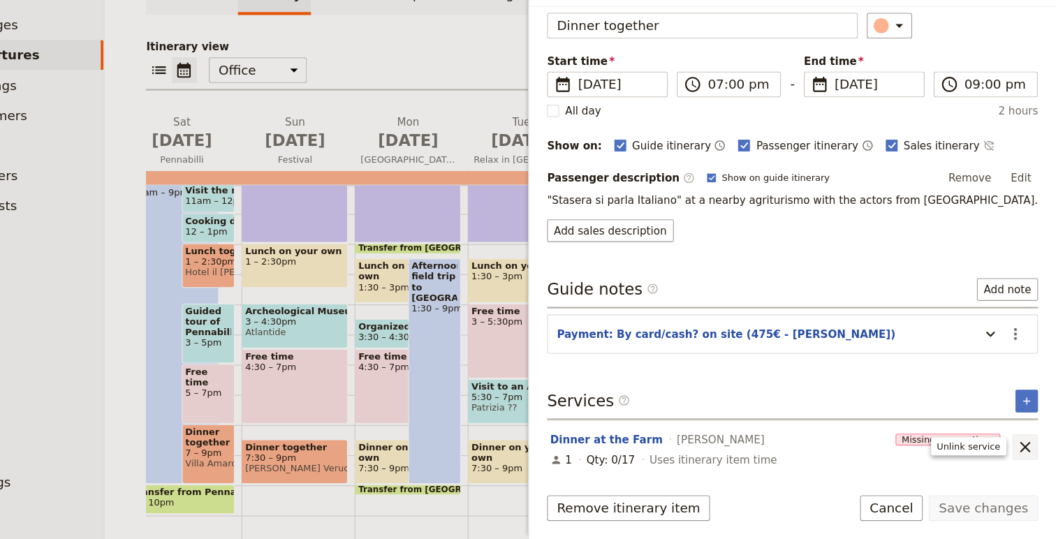
click at [1024, 457] on icon "Unlink service" at bounding box center [1028, 454] width 10 height 10
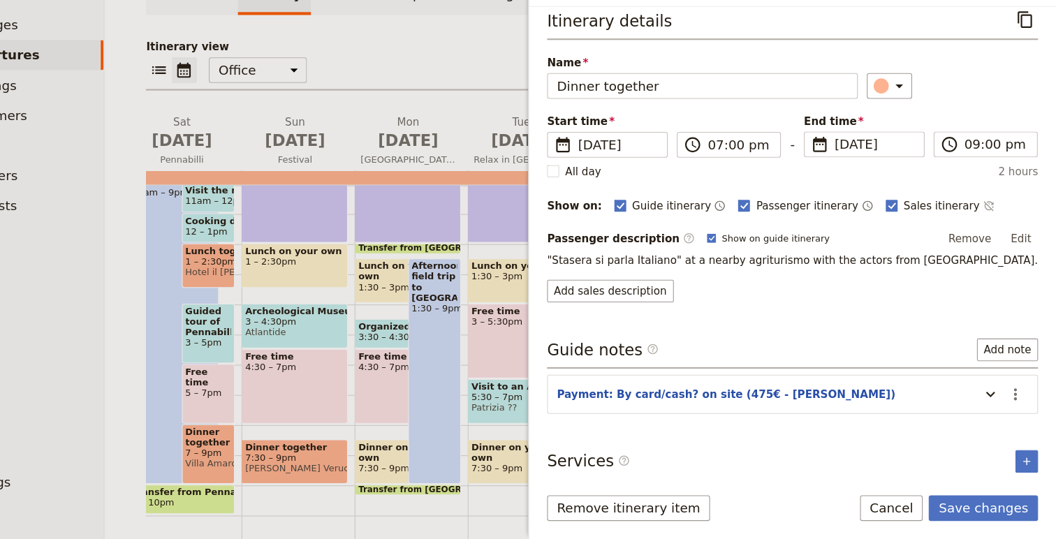
scroll to position [17, 0]
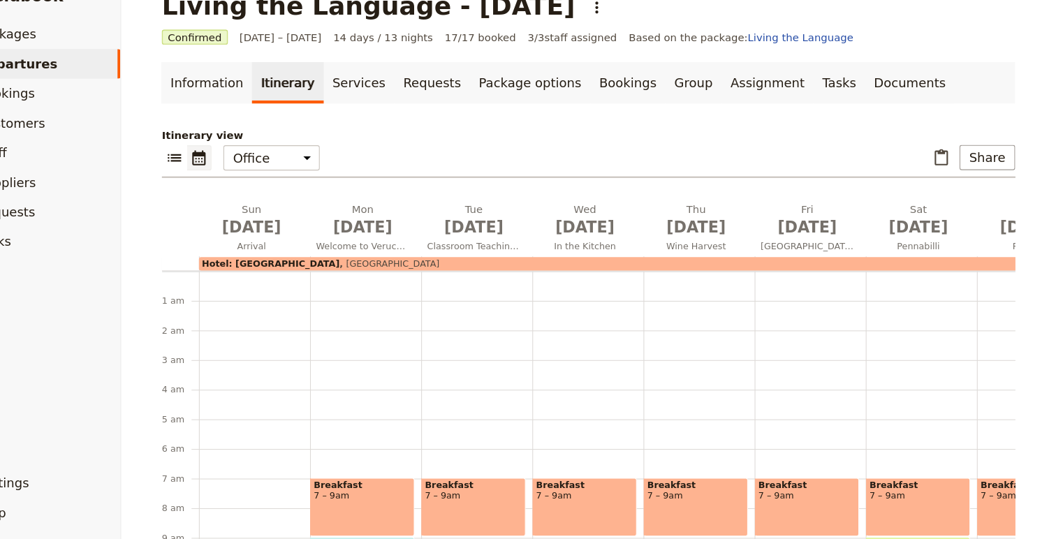
scroll to position [331, 0]
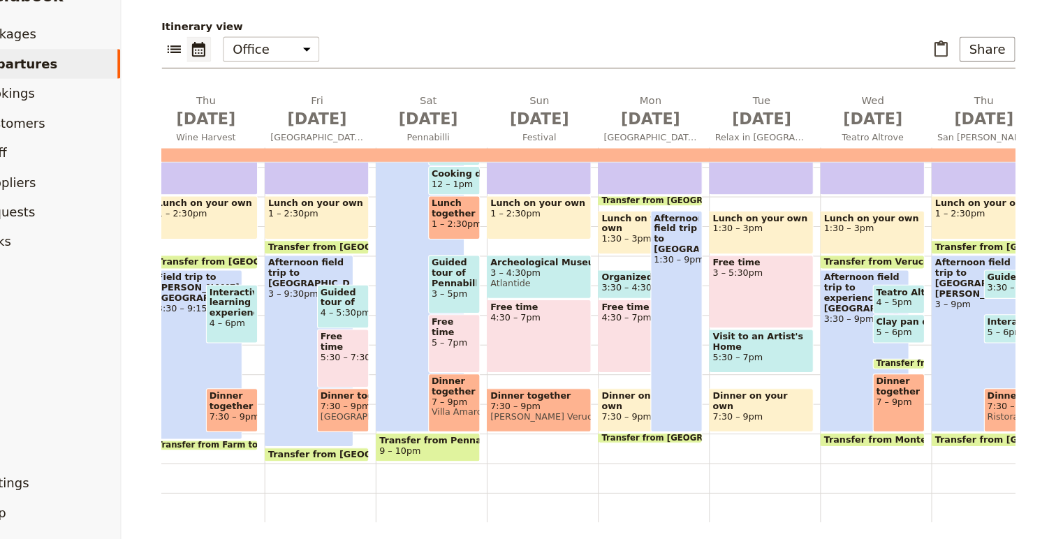
click at [901, 305] on span "Teatro Altrove Experience" at bounding box center [908, 306] width 43 height 10
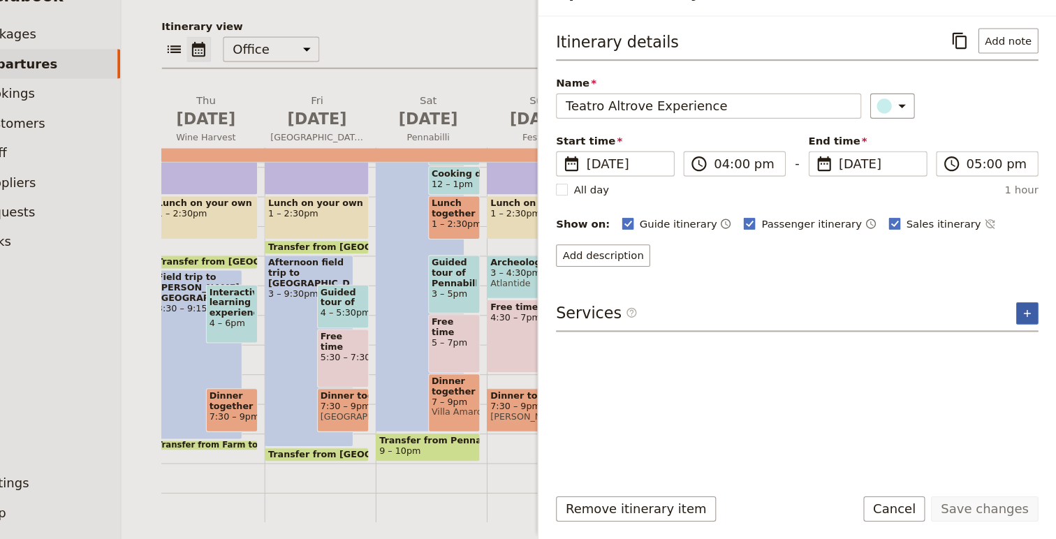
click at [1026, 324] on icon "Add service inclusion" at bounding box center [1029, 326] width 11 height 11
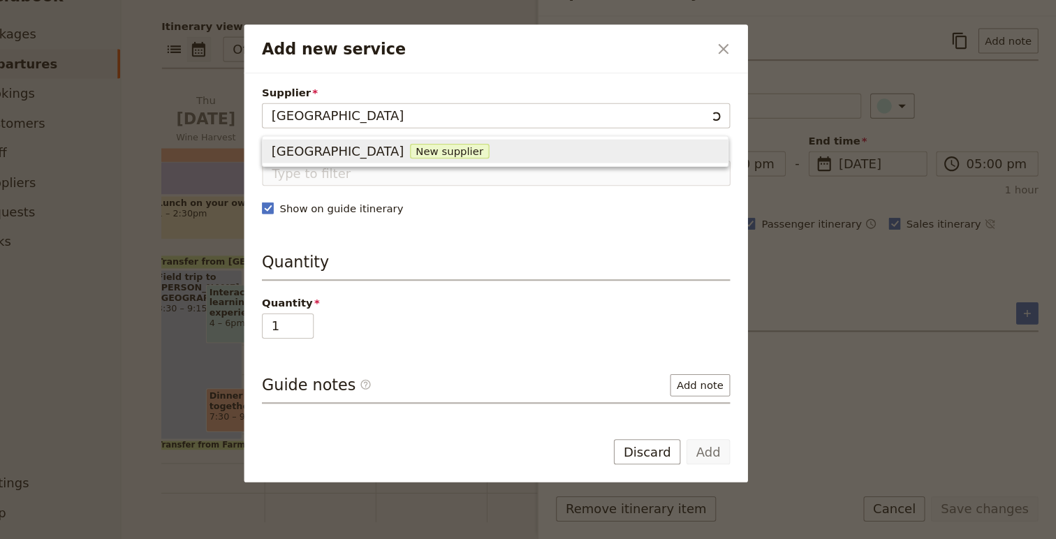
type input "Teatro Altrove"
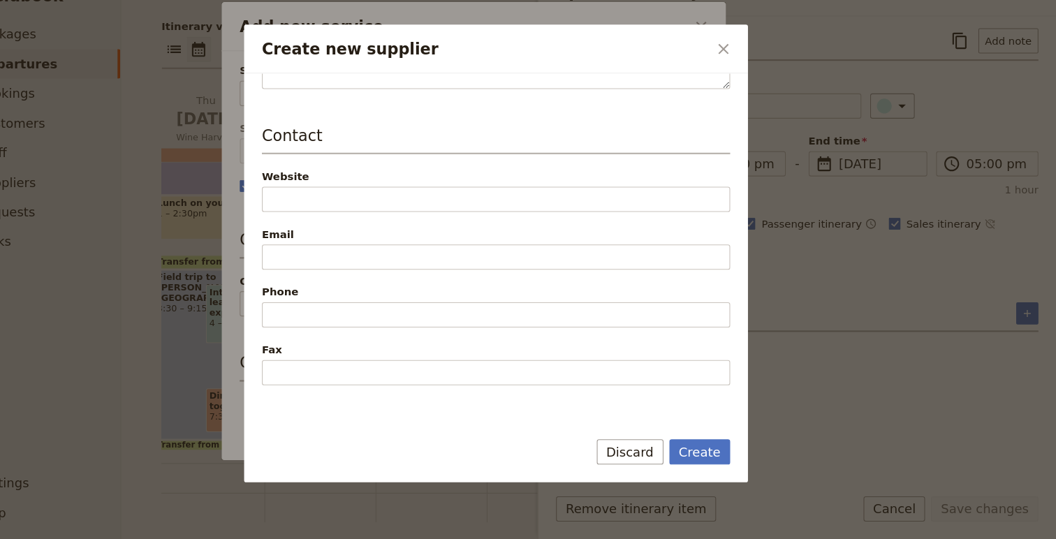
scroll to position [297, 0]
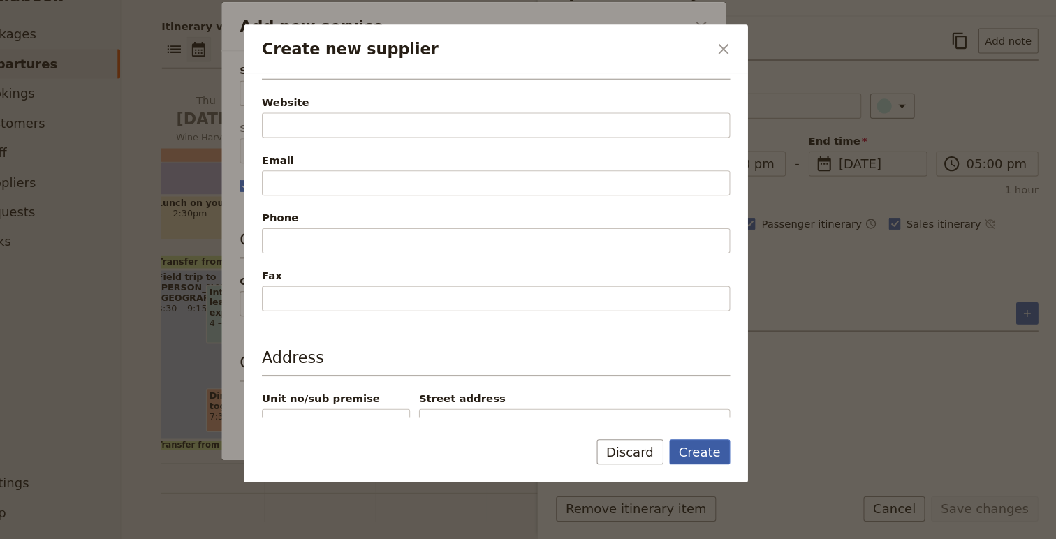
click at [738, 465] on button "Create" at bounding box center [721, 457] width 58 height 24
type input "Teatro Altrove"
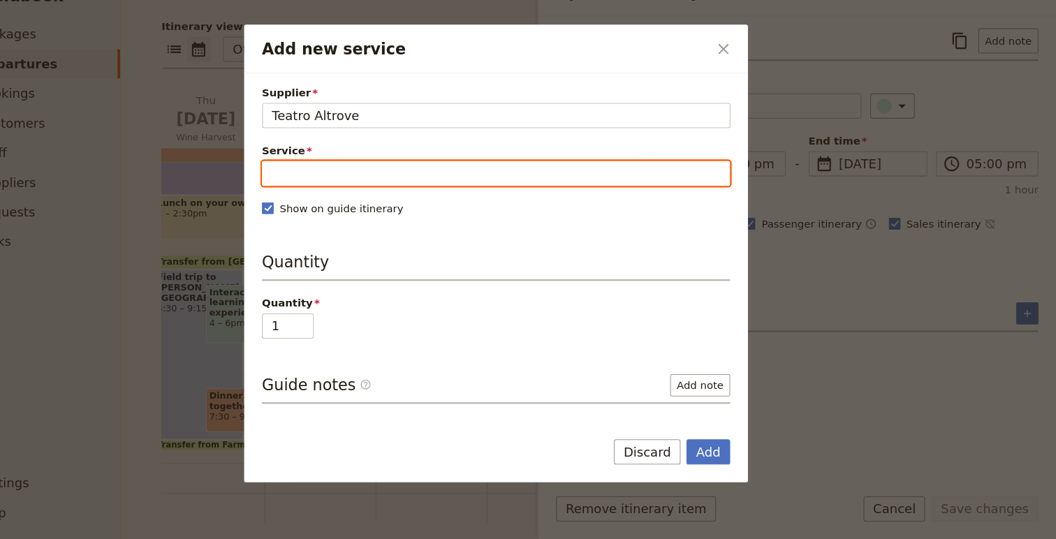
click at [412, 195] on input "Service" at bounding box center [528, 194] width 442 height 24
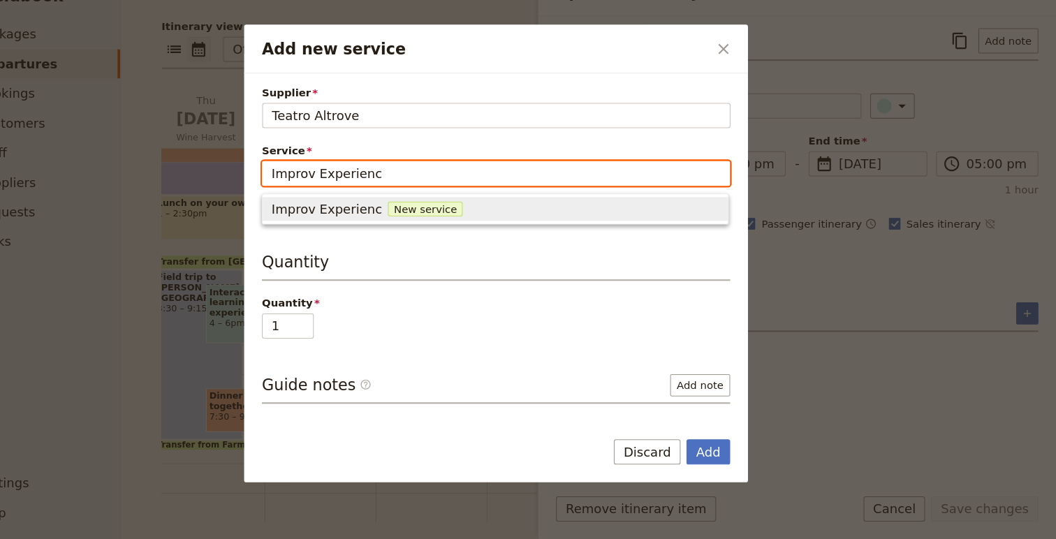
type input "Improv Experience"
click at [449, 225] on span "New service" at bounding box center [469, 228] width 71 height 14
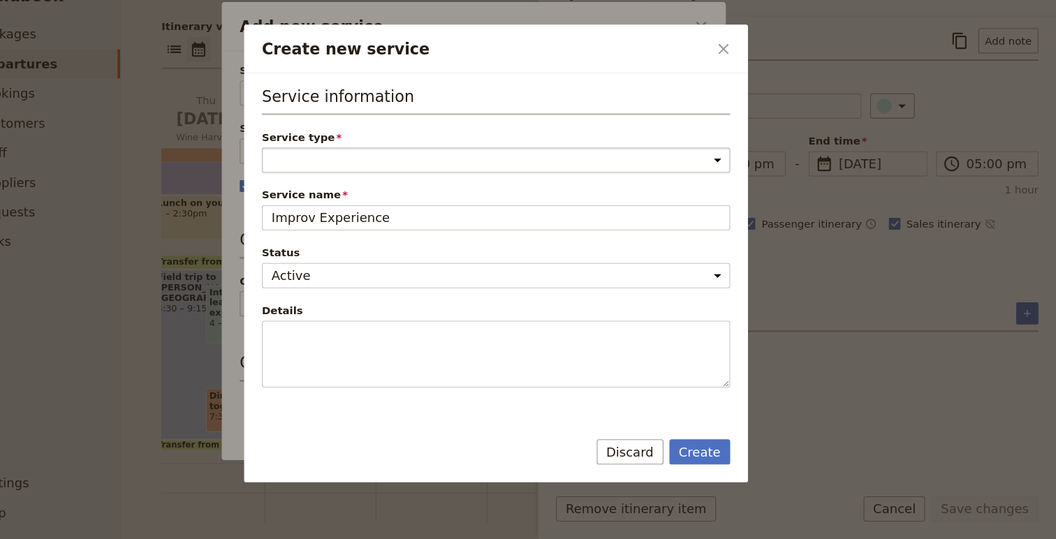
click at [379, 184] on select "Accommodation Activity Transport Flight Food and beverage Other" at bounding box center [528, 182] width 442 height 24
select select "ActivityService"
click at [307, 170] on select "Accommodation Activity Transport Flight Food and beverage Other" at bounding box center [528, 182] width 442 height 24
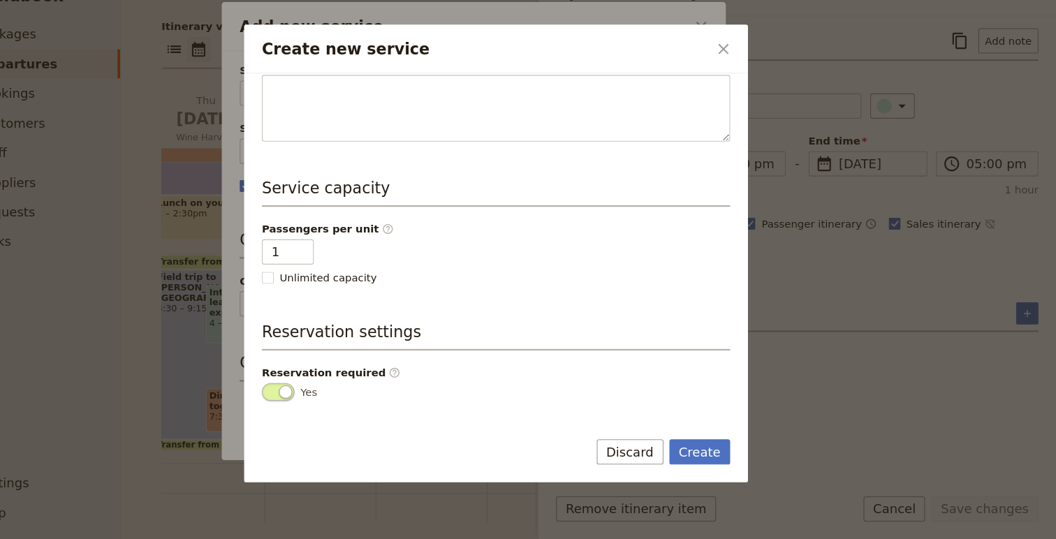
scroll to position [279, 0]
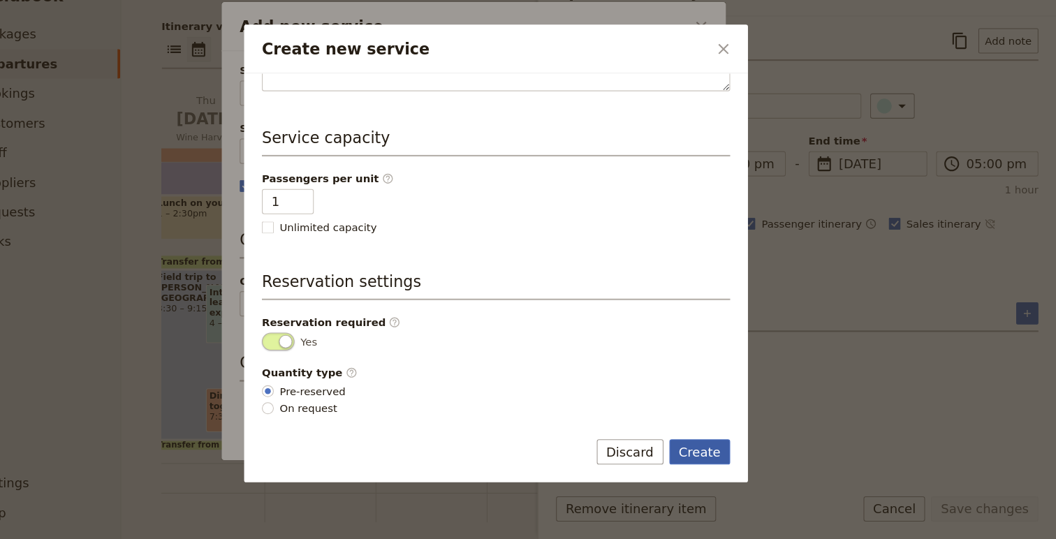
click at [703, 457] on button "Create" at bounding box center [721, 457] width 58 height 24
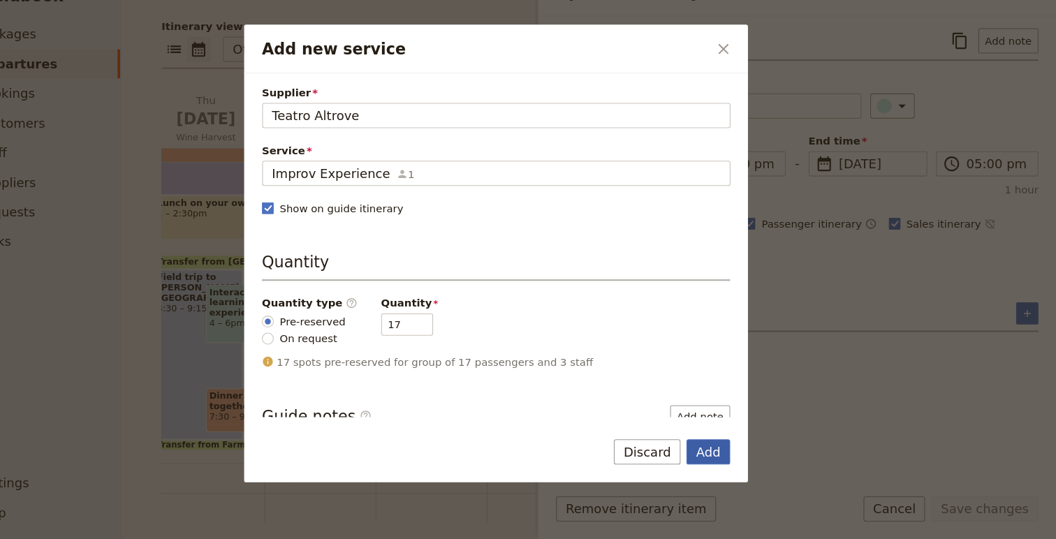
click at [734, 458] on button "Add" at bounding box center [728, 457] width 41 height 24
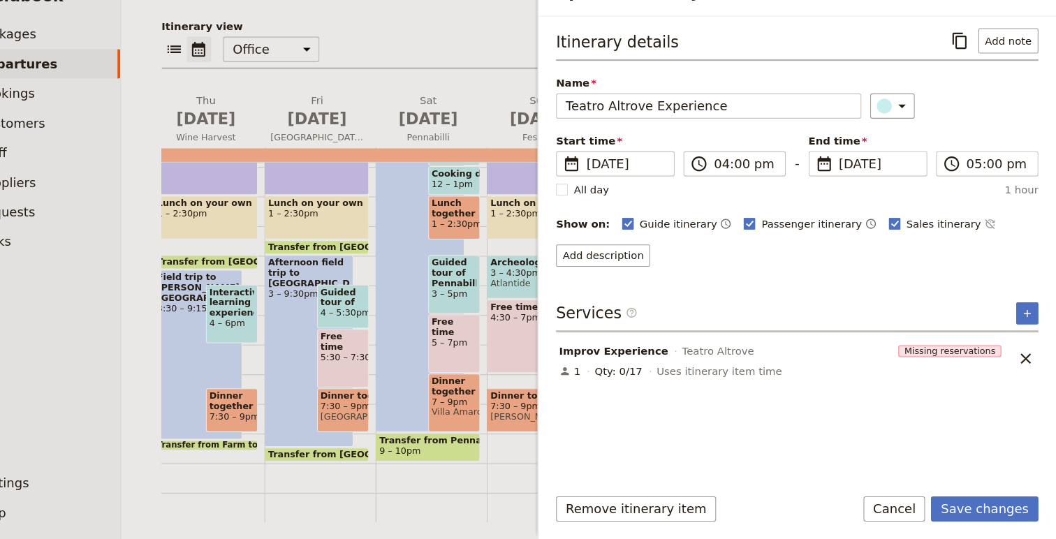
click at [1012, 85] on div "Itinerary details ​ Add note" at bounding box center [812, 72] width 455 height 31
click at [1005, 71] on button "Add note" at bounding box center [1011, 69] width 57 height 24
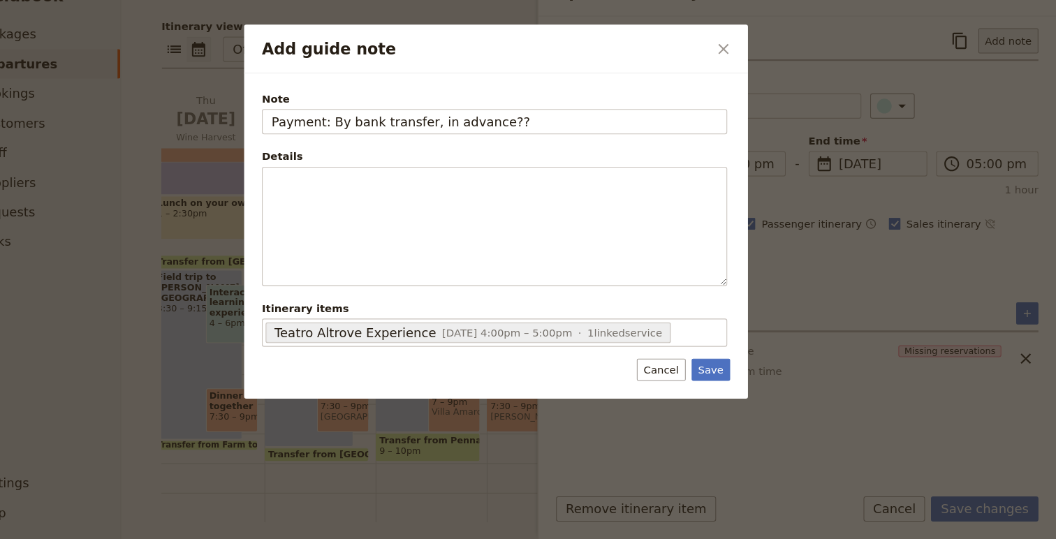
type input "Payment: By bank transfer, in advance??"
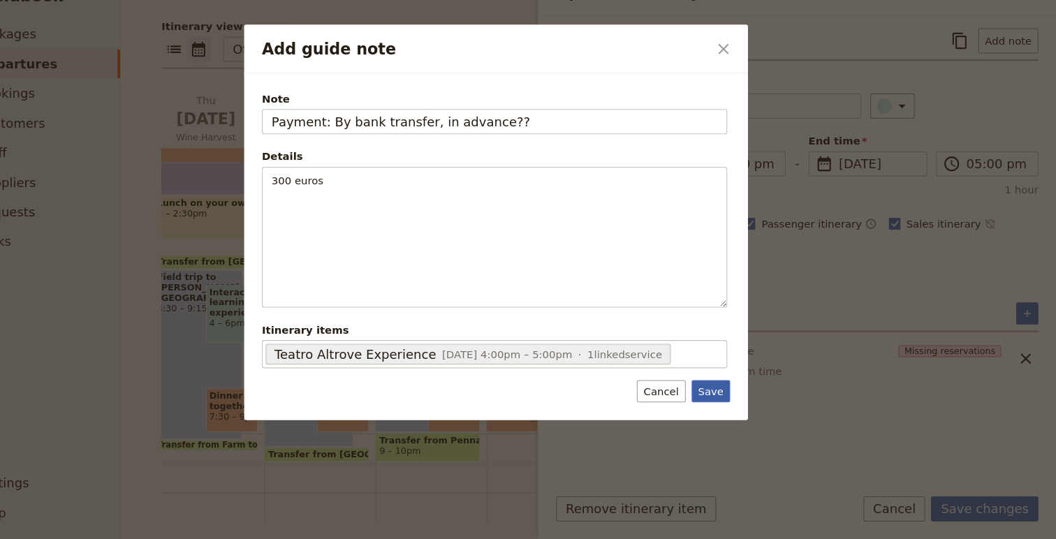
click at [724, 403] on button "Save" at bounding box center [731, 399] width 36 height 21
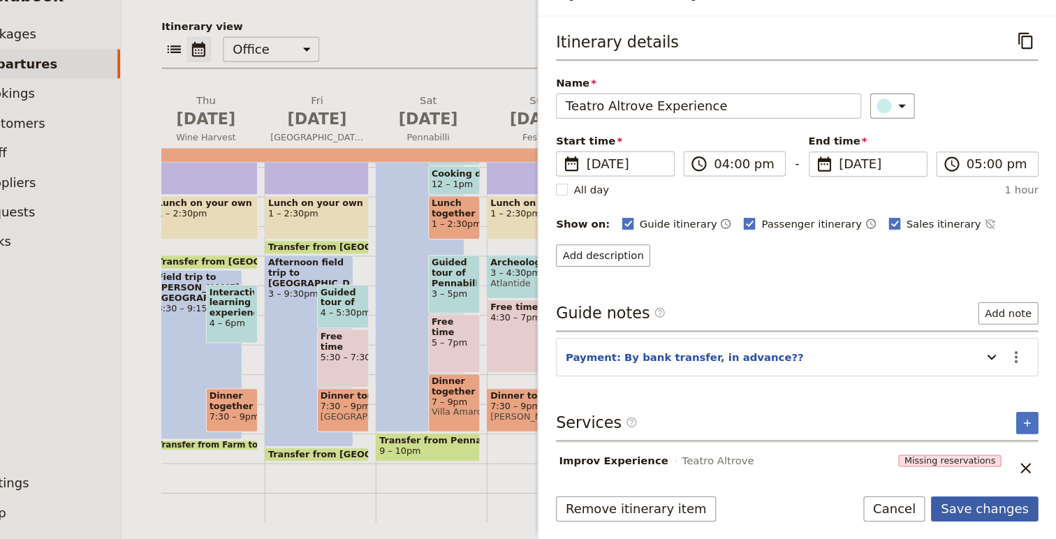
click at [988, 504] on button "Save changes" at bounding box center [988, 511] width 101 height 24
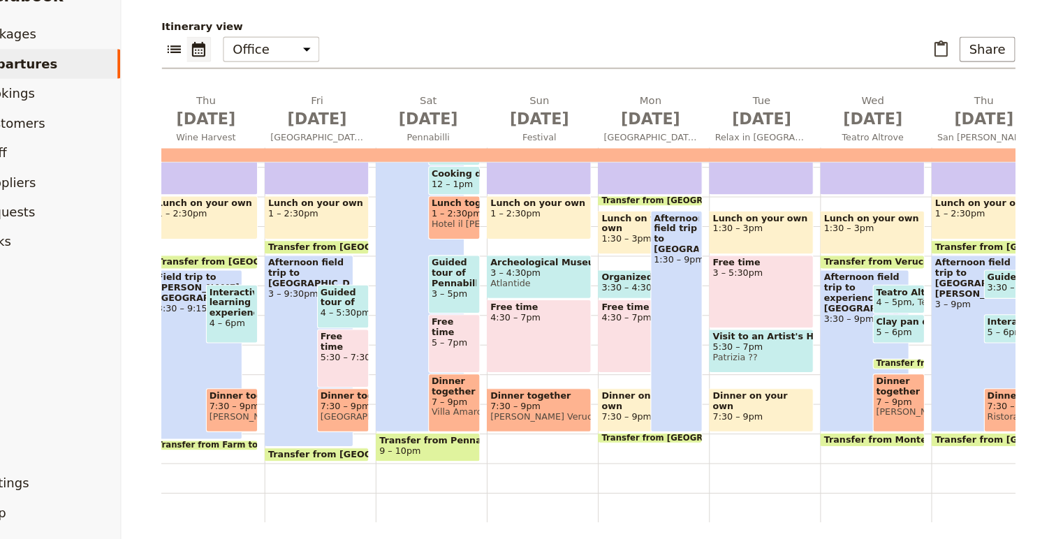
click at [908, 344] on span "5 – 6pm" at bounding box center [904, 344] width 34 height 10
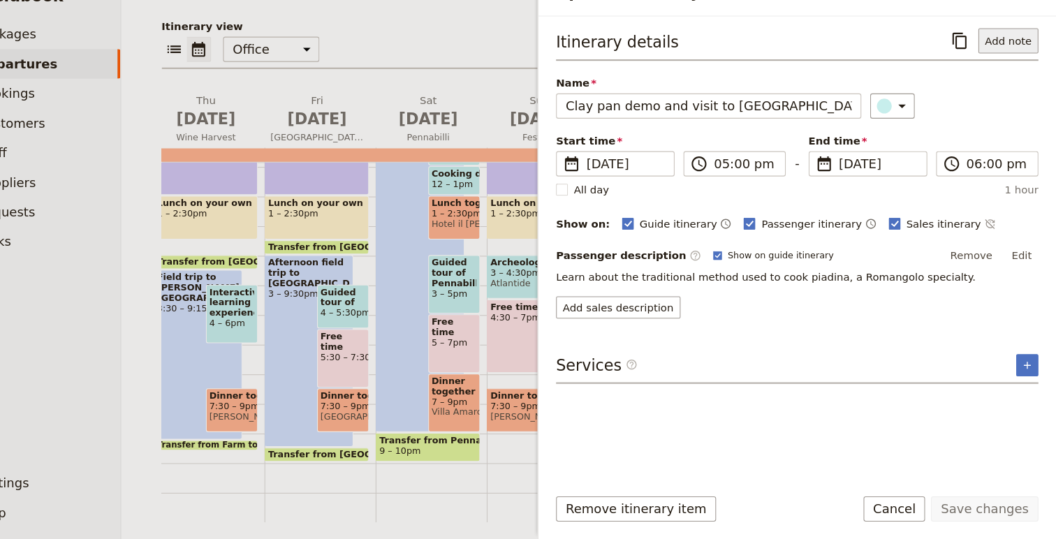
click at [1004, 63] on button "Add note" at bounding box center [1011, 69] width 57 height 24
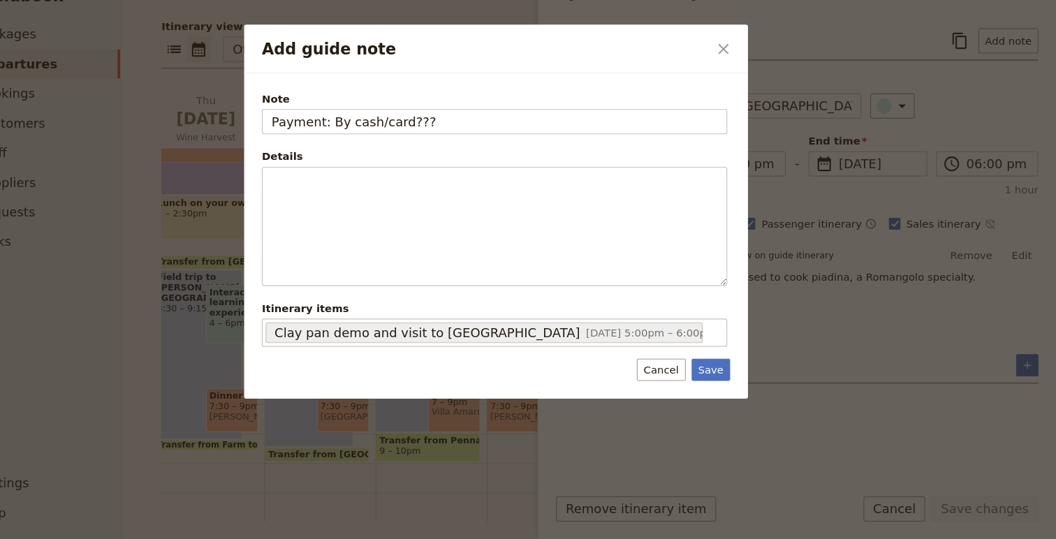
click at [500, 121] on span "Note" at bounding box center [526, 124] width 439 height 14
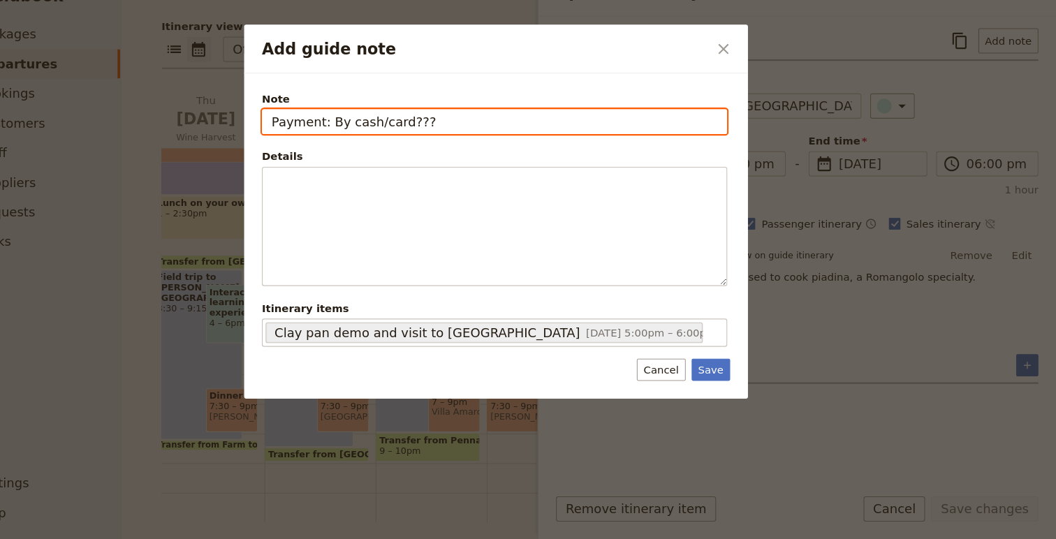
click at [500, 133] on input "Payment: By cash/card???" at bounding box center [526, 145] width 439 height 24
click at [497, 149] on input "Payment: By cash/card???" at bounding box center [526, 145] width 439 height 24
type input "Payment: By cash/card??? on site??"
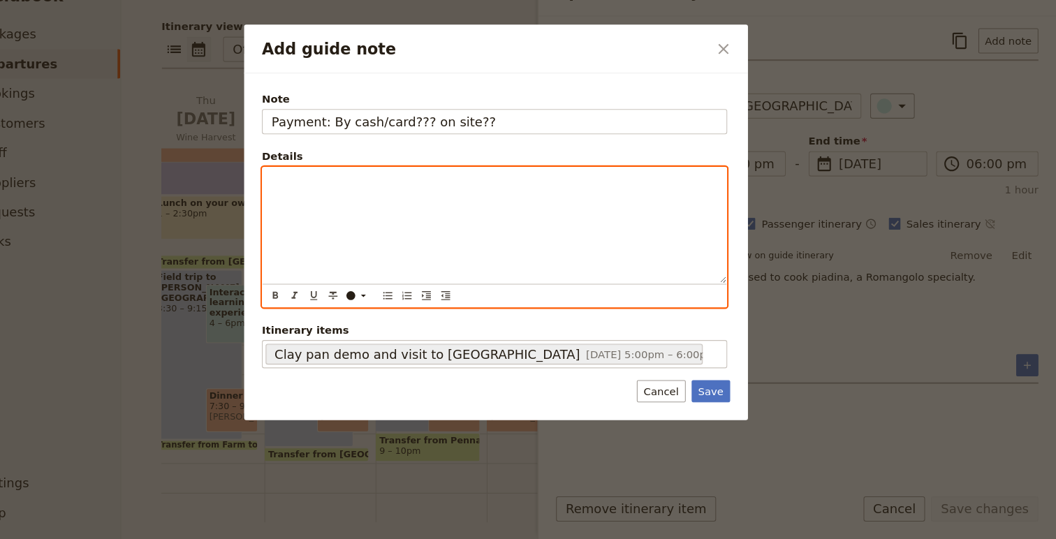
click at [430, 269] on div "Add guide note" at bounding box center [526, 243] width 437 height 109
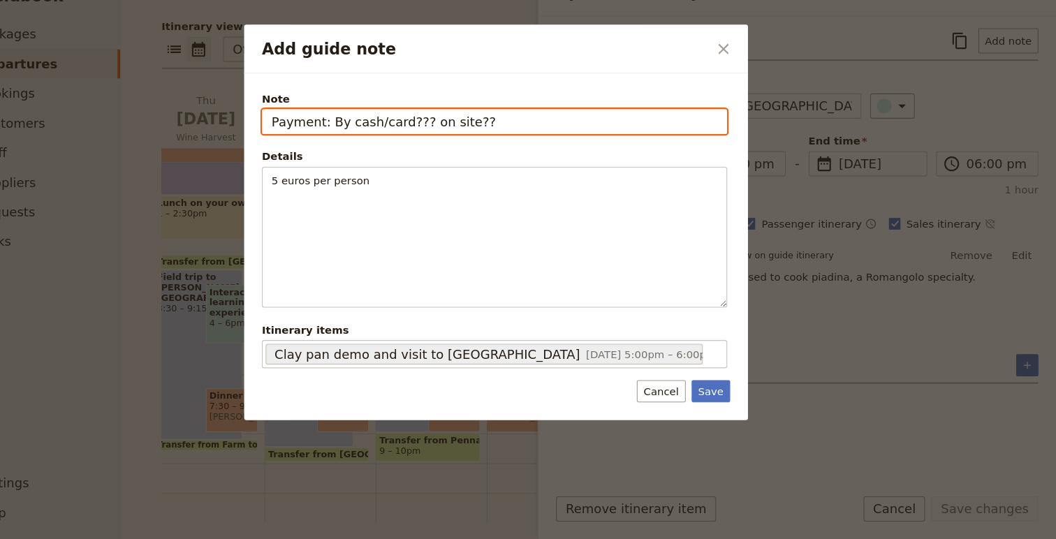
click at [543, 145] on input "Payment: By cash/card??? on site??" at bounding box center [526, 145] width 439 height 24
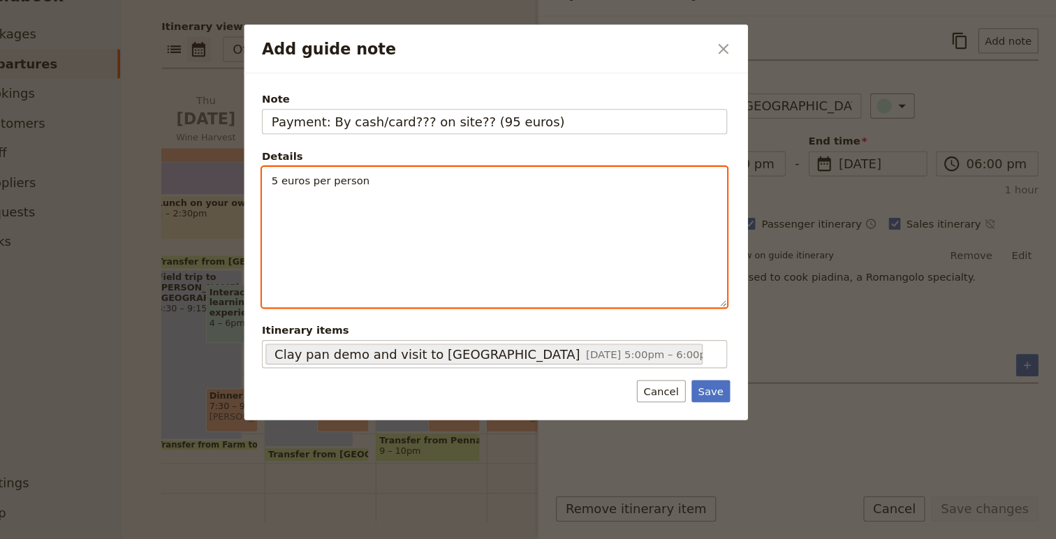
click at [479, 206] on p "5 euros per person" at bounding box center [527, 201] width 421 height 14
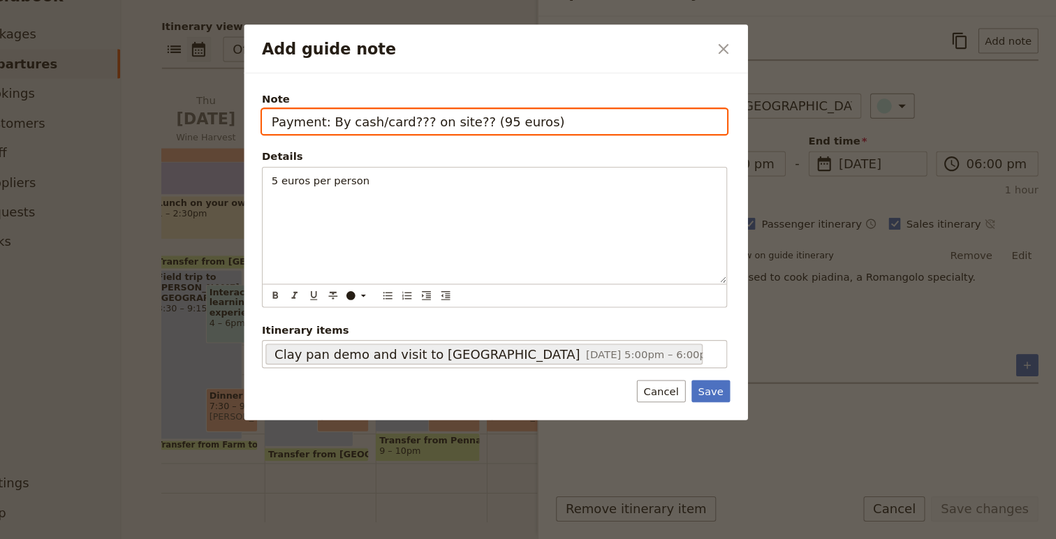
click at [560, 148] on input "Payment: By cash/card??? on site?? (95 euros)" at bounding box center [526, 145] width 439 height 24
type input "Payment: By cash/card??? on site?? (95 euros - Anna pay?)"
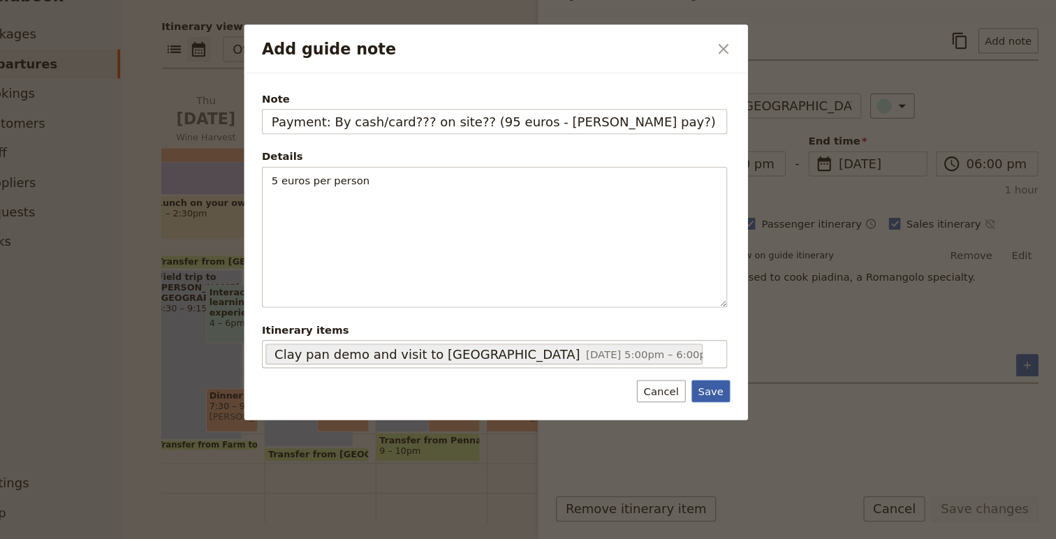
click at [734, 406] on button "Save" at bounding box center [731, 399] width 36 height 21
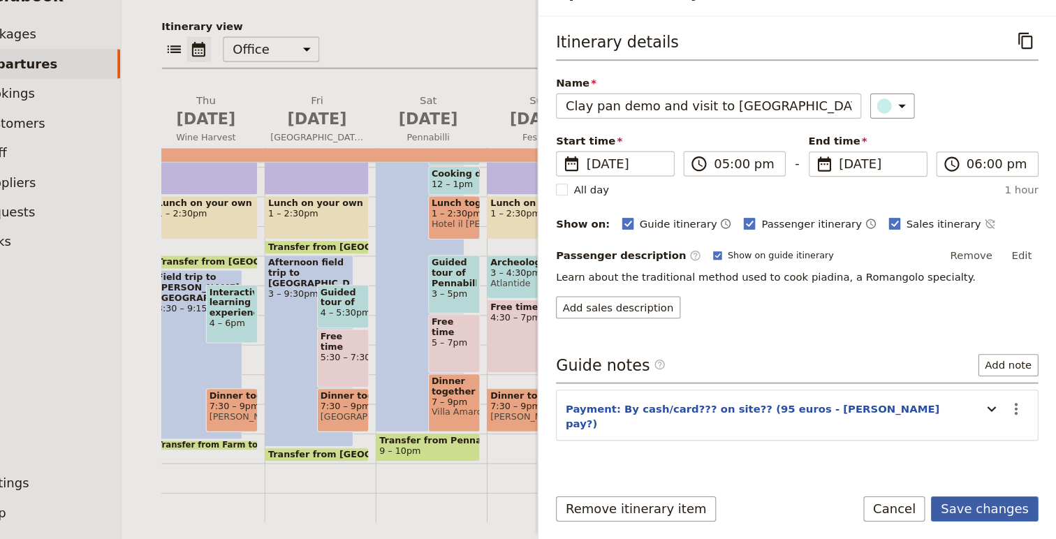
click at [1003, 510] on button "Save changes" at bounding box center [988, 511] width 101 height 24
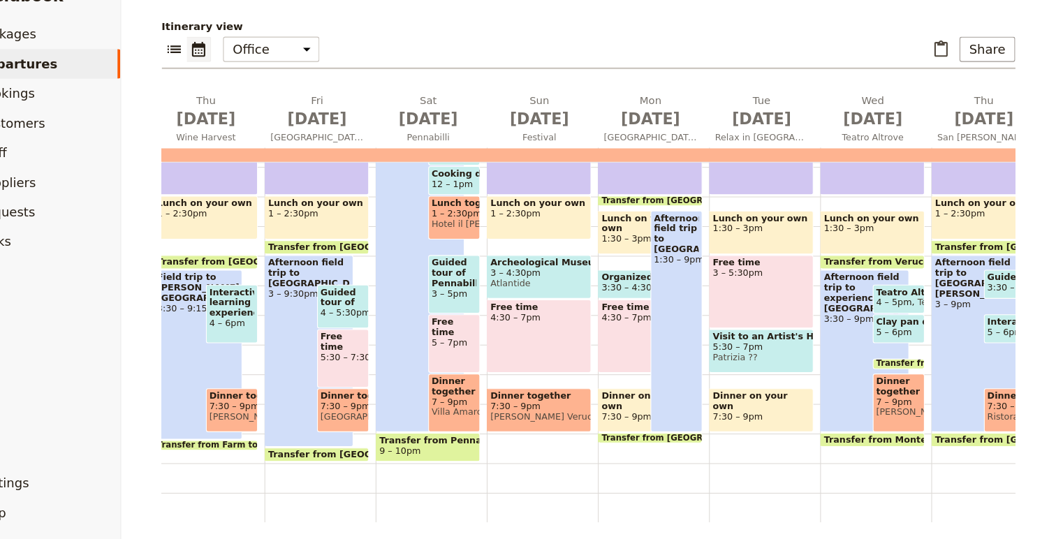
click at [915, 348] on span at bounding box center [909, 351] width 48 height 6
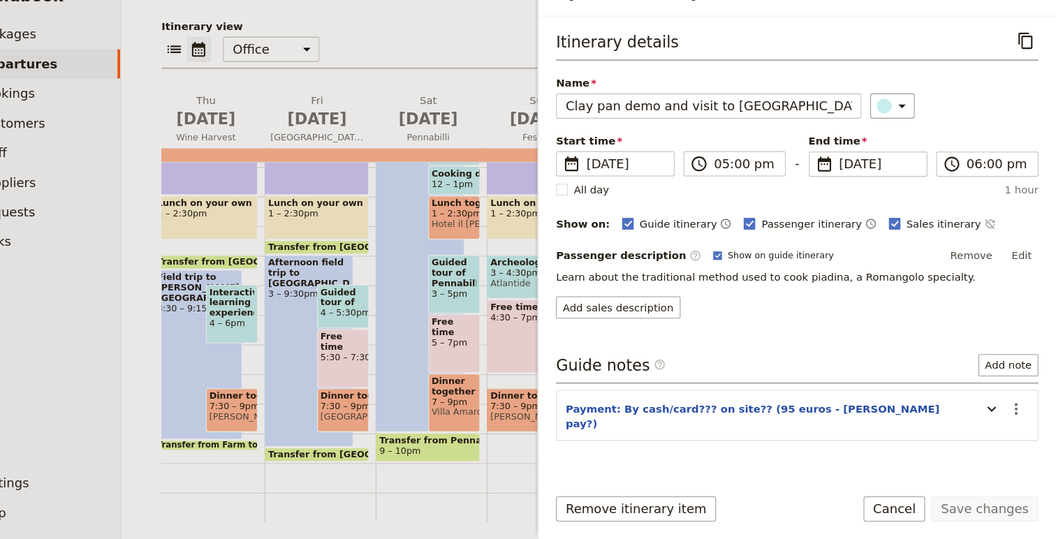
scroll to position [17, 0]
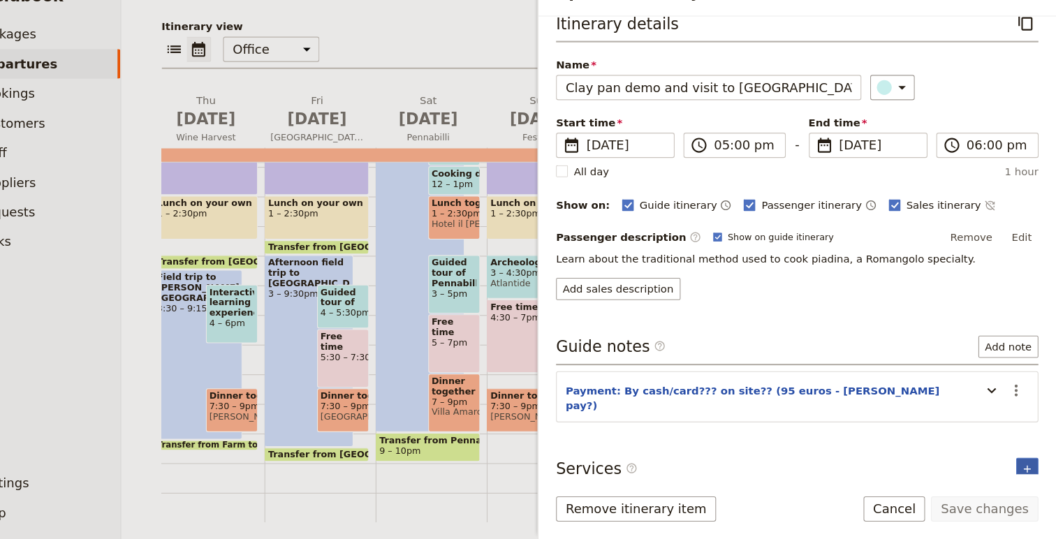
click at [1022, 463] on button "​" at bounding box center [1029, 473] width 21 height 21
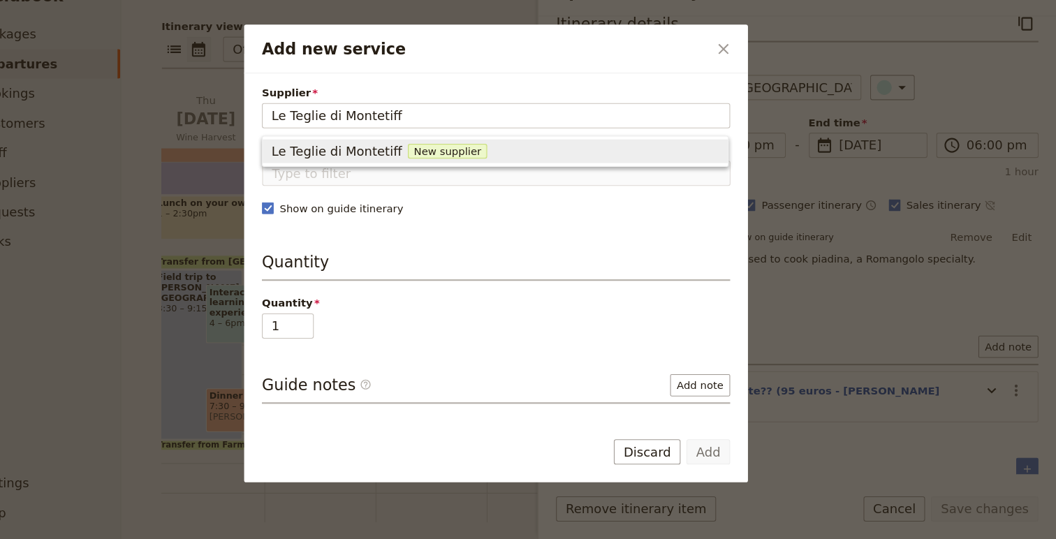
type input "Le Teglie di Montetiffi"
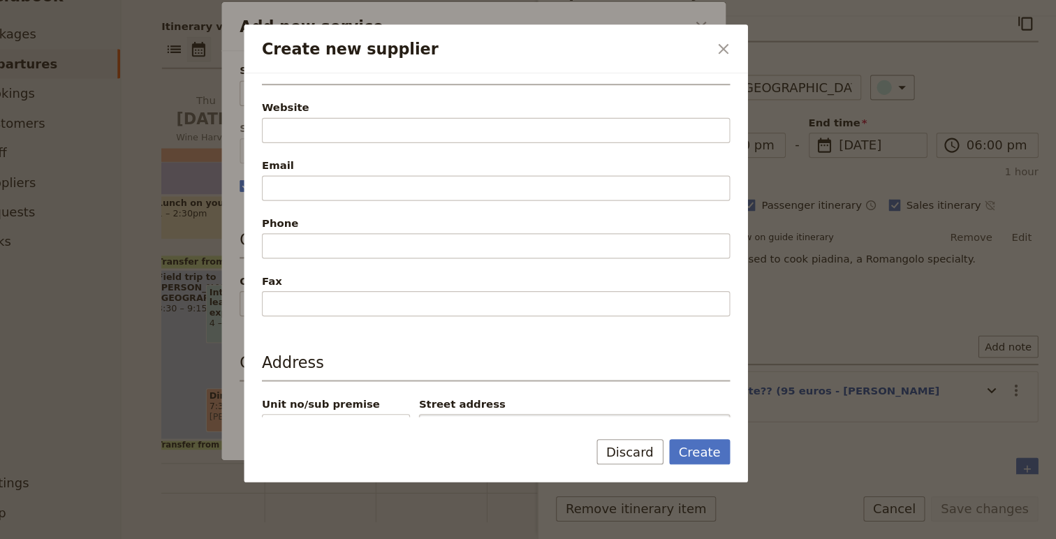
scroll to position [361, 0]
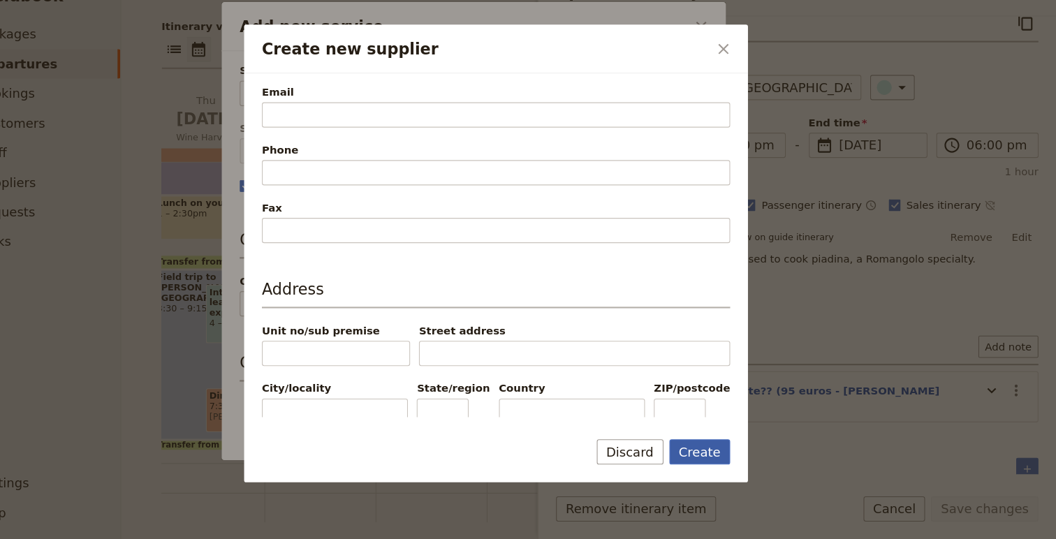
click at [714, 463] on button "Create" at bounding box center [721, 457] width 58 height 24
type input "Le Teglie di Montetiffi"
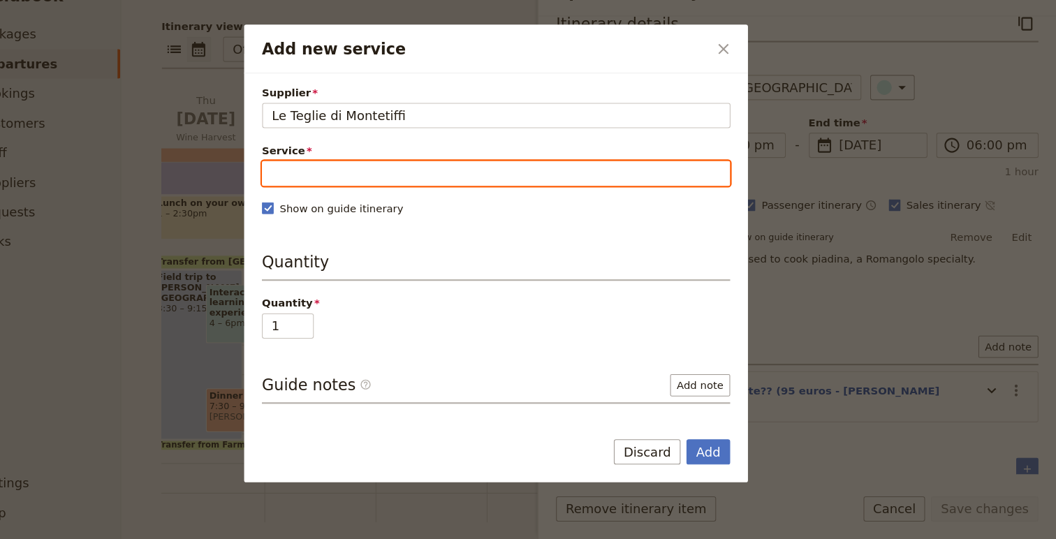
click at [384, 193] on input "Service" at bounding box center [528, 194] width 442 height 24
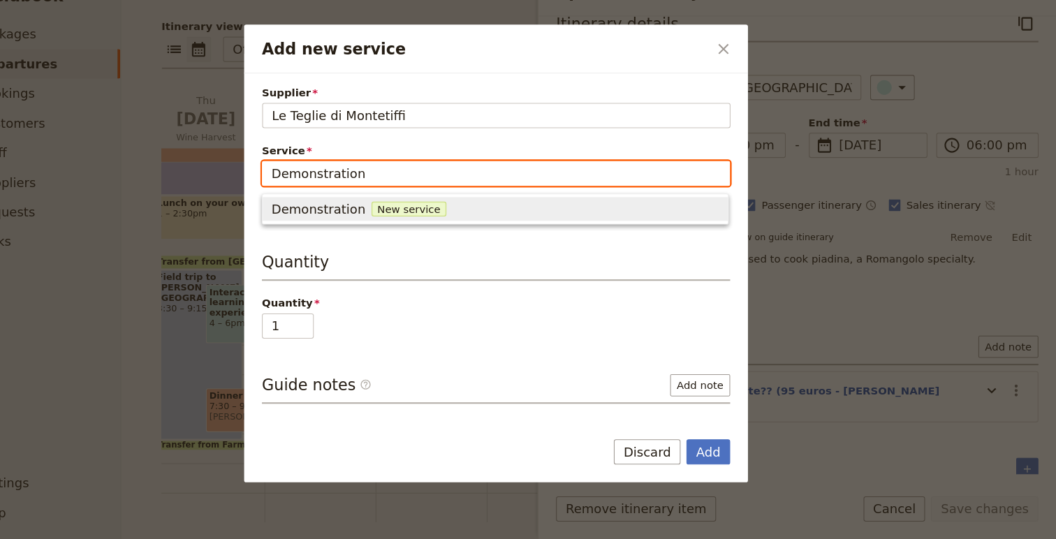
click at [317, 198] on input "Demonstration" at bounding box center [528, 194] width 442 height 24
type input "Clay Pan Demonstration"
click at [465, 226] on span "New service" at bounding box center [500, 228] width 71 height 14
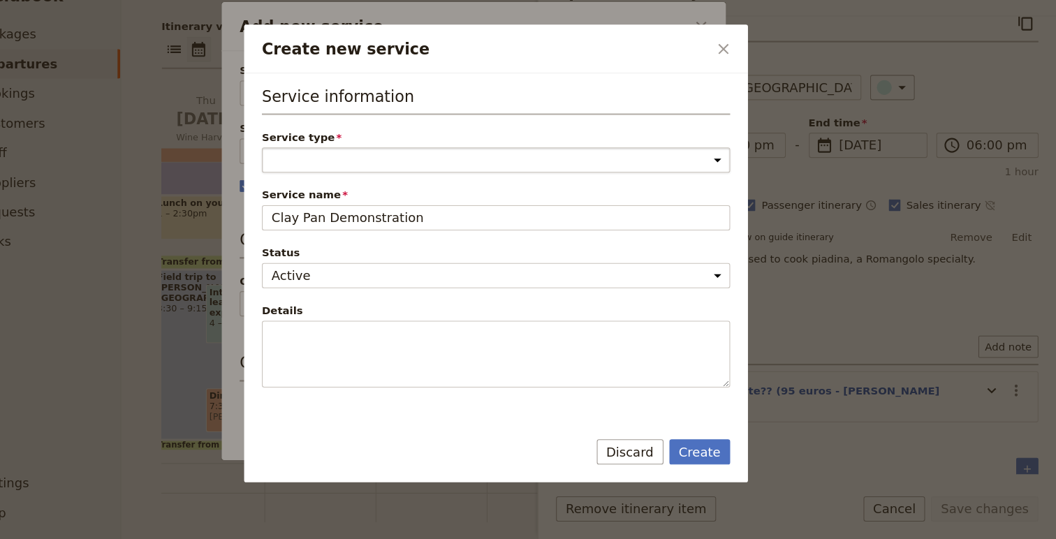
click at [374, 175] on select "Accommodation Activity Transport Flight Food and beverage Other" at bounding box center [528, 182] width 442 height 24
select select "ActivityService"
click at [307, 170] on select "Accommodation Activity Transport Flight Food and beverage Other" at bounding box center [528, 182] width 442 height 24
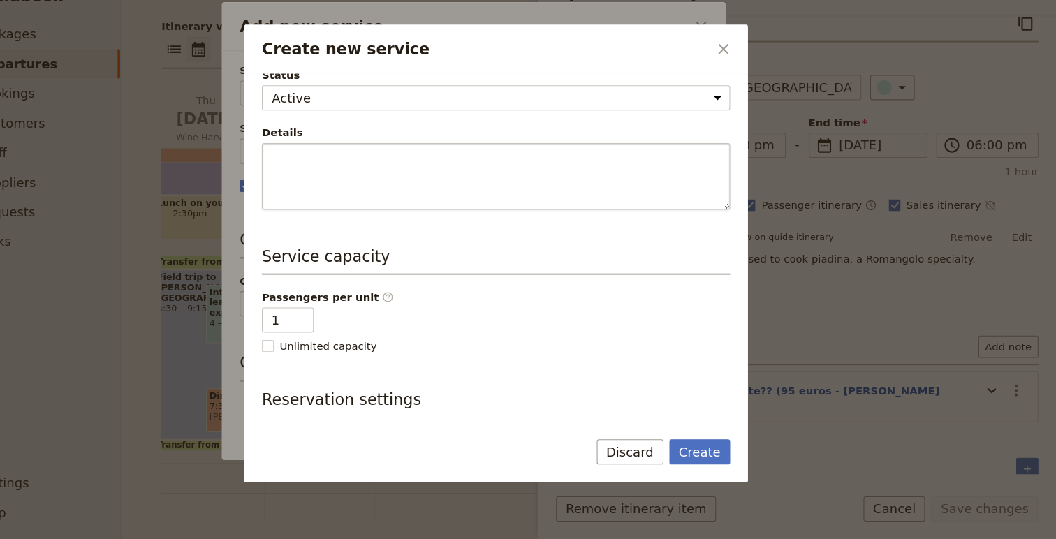
scroll to position [279, 0]
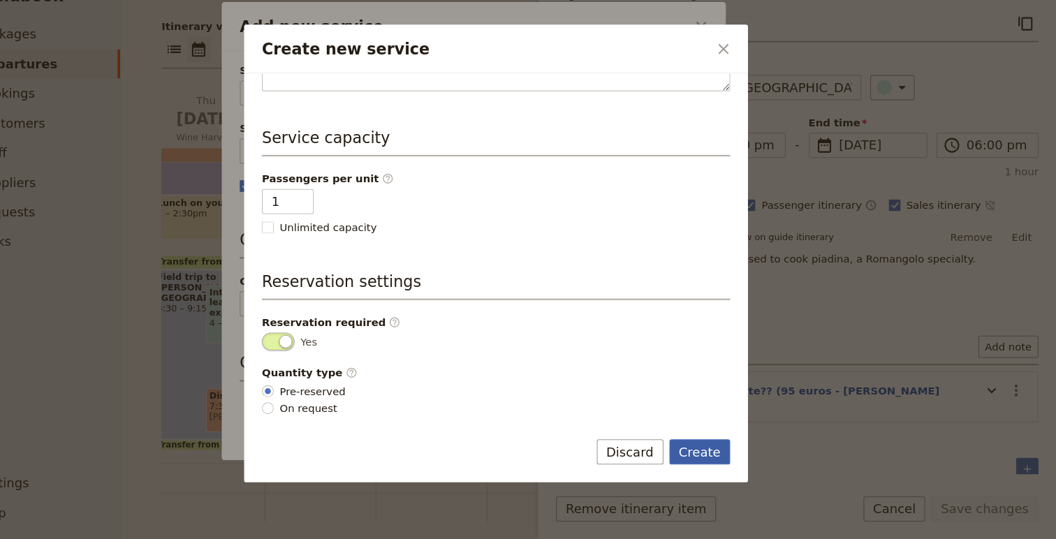
click at [732, 456] on button "Create" at bounding box center [721, 457] width 58 height 24
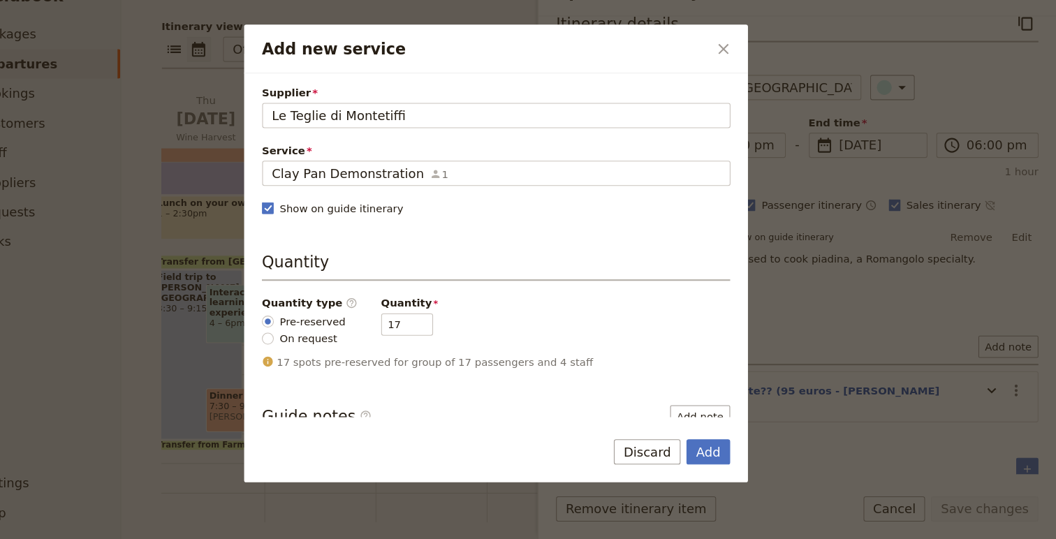
click at [732, 456] on button "Add" at bounding box center [728, 457] width 41 height 24
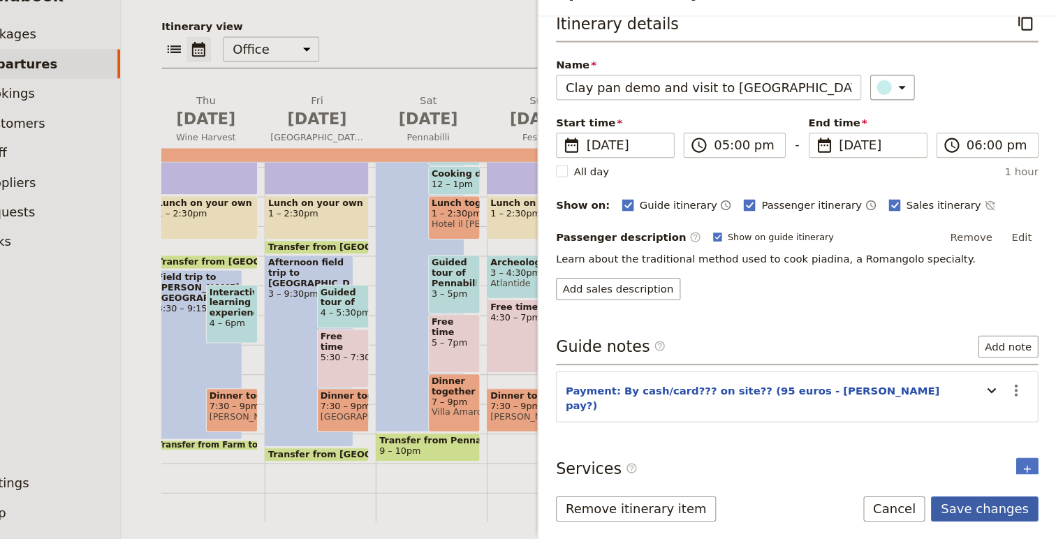
click at [982, 513] on button "Save changes" at bounding box center [988, 511] width 101 height 24
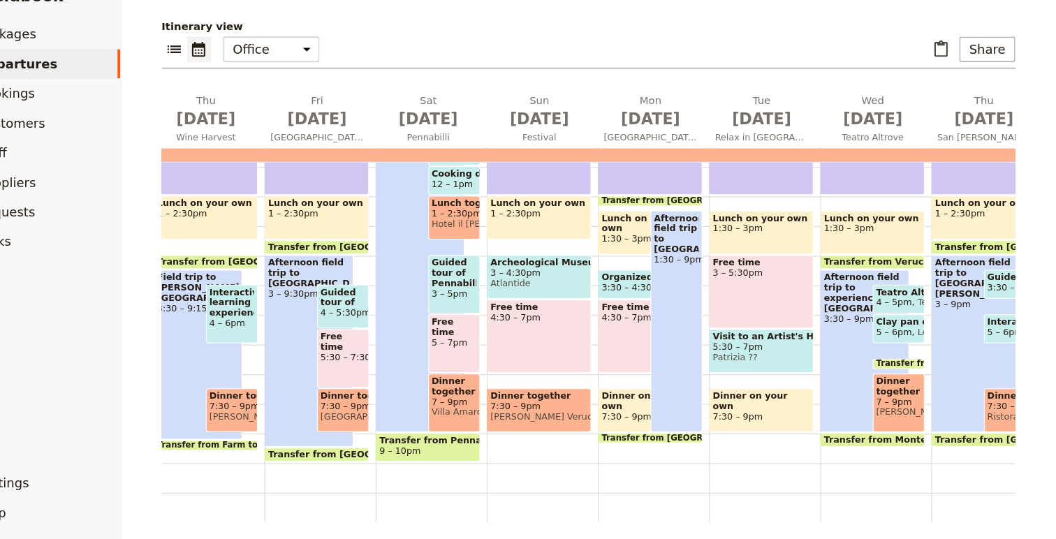
click at [906, 407] on span "7 – 9pm" at bounding box center [908, 410] width 43 height 10
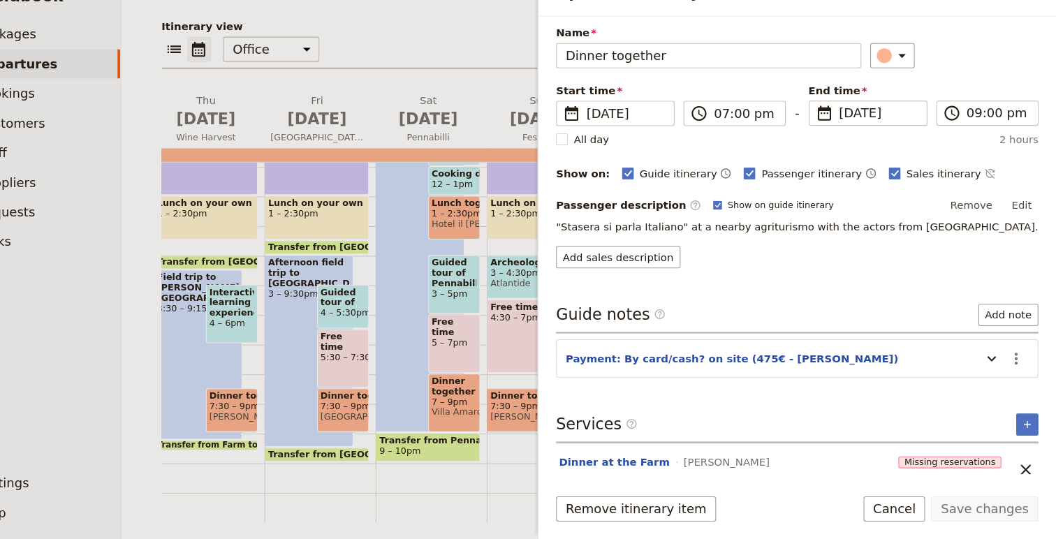
scroll to position [67, 0]
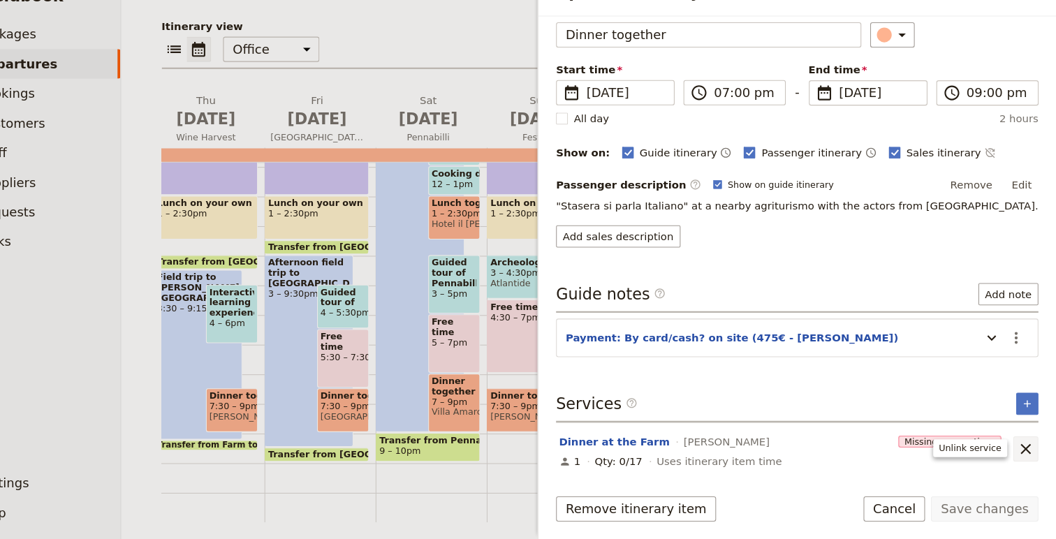
click at [1026, 453] on icon "Unlink service" at bounding box center [1027, 454] width 17 height 17
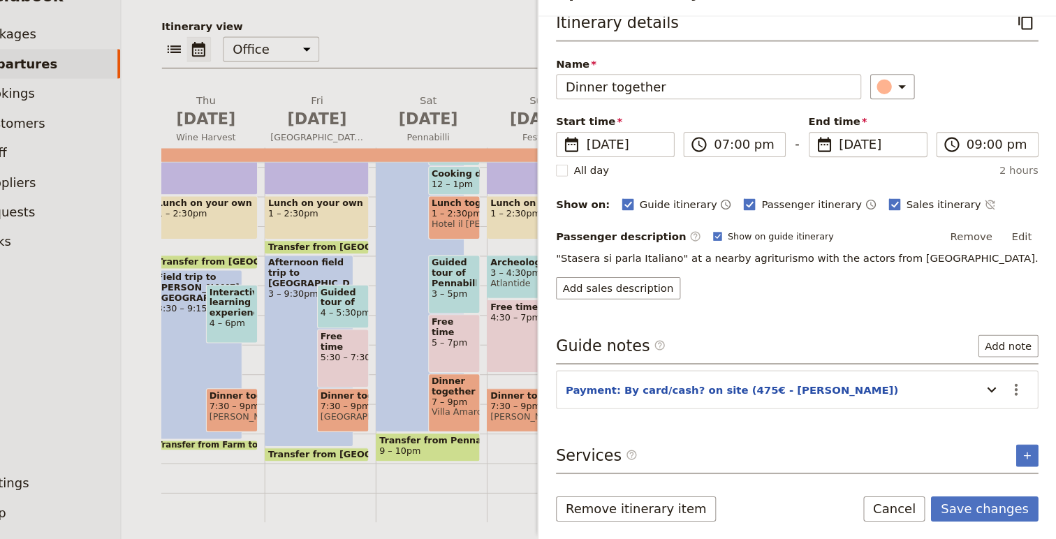
scroll to position [11, 0]
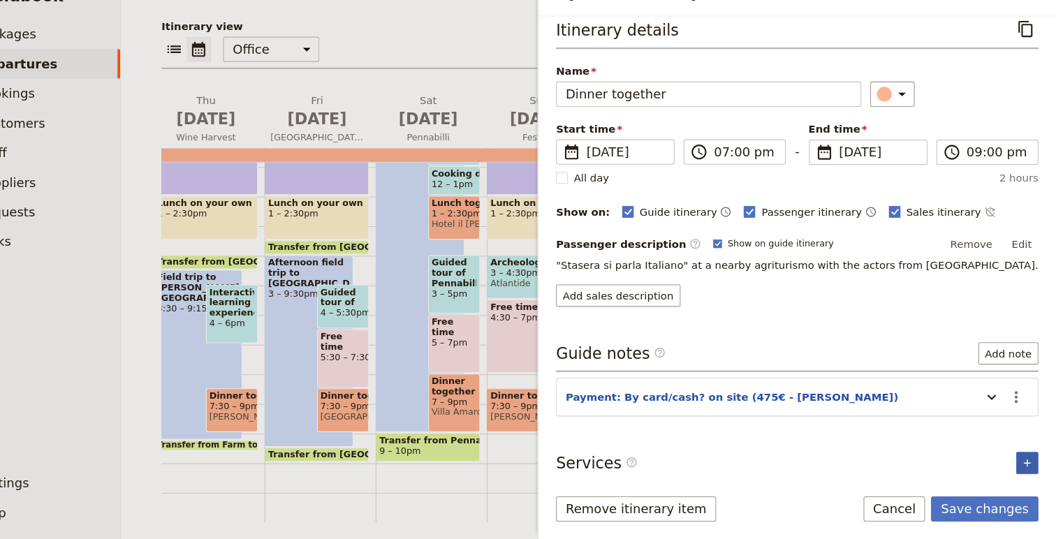
click at [1038, 457] on button "​" at bounding box center [1029, 467] width 21 height 21
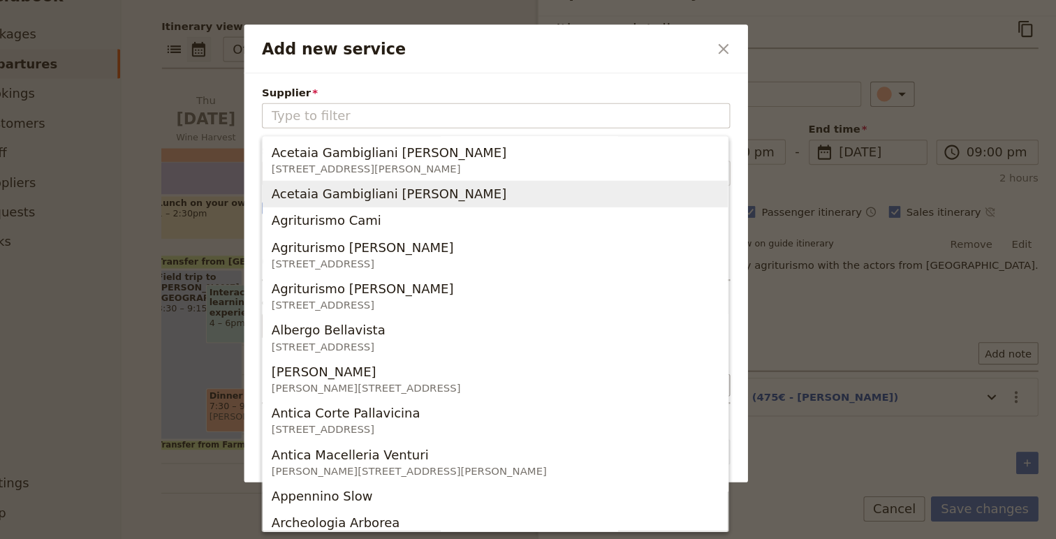
type input "Agriturismo "Le Querce Antiche""
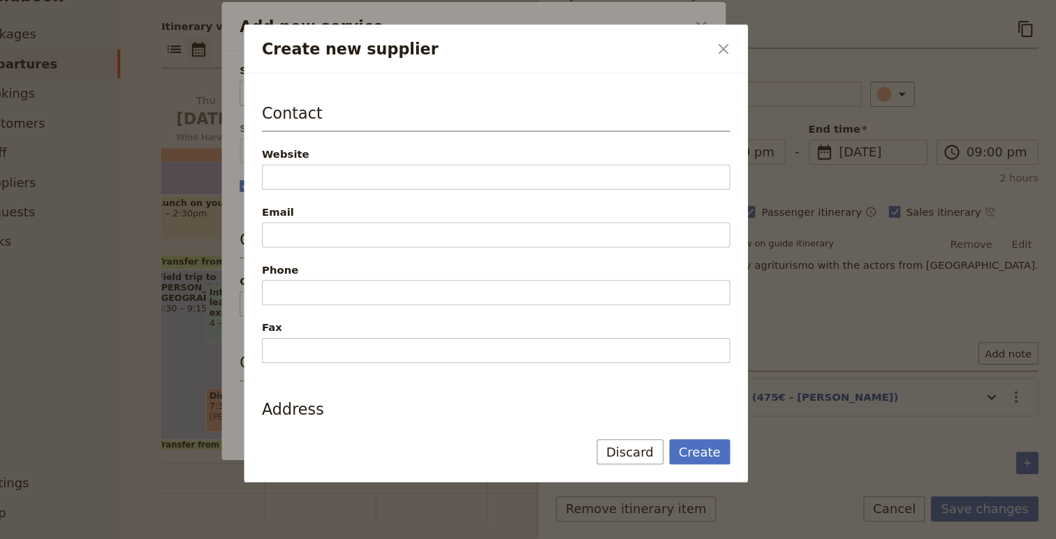
scroll to position [369, 0]
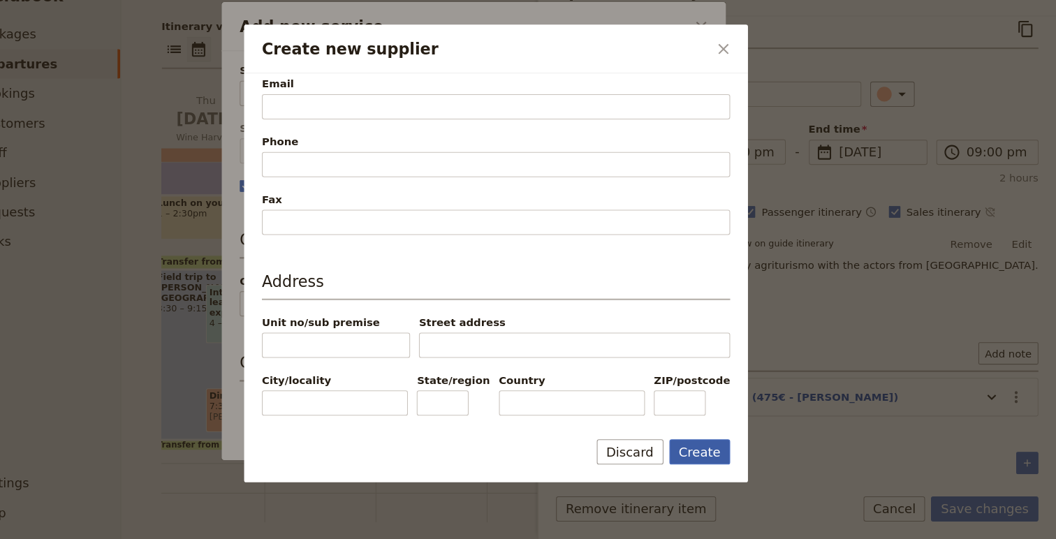
click at [713, 460] on button "Create" at bounding box center [721, 457] width 58 height 24
type input "Agriturismo "Le Querce Antiche""
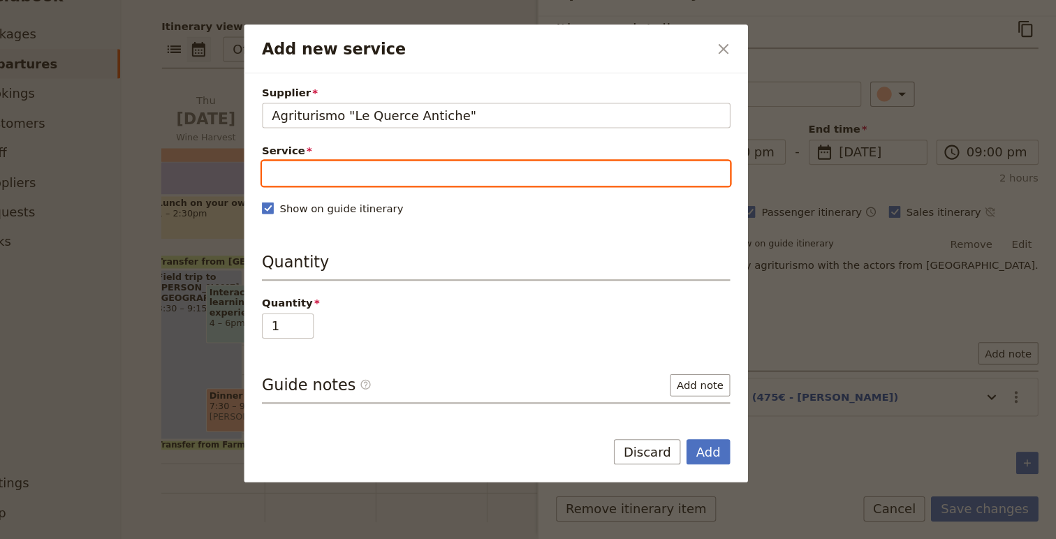
click at [446, 196] on input "Service" at bounding box center [528, 194] width 442 height 24
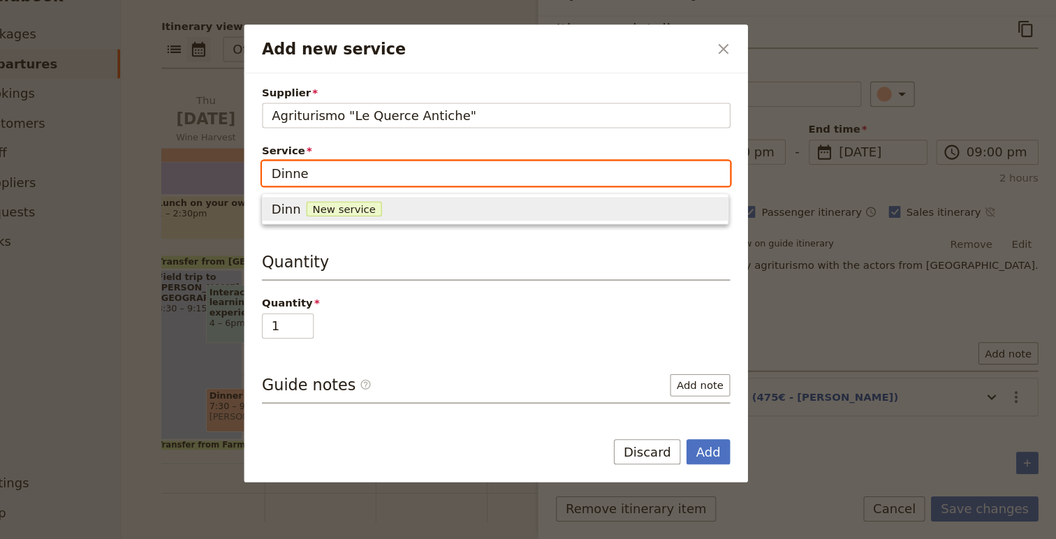
type input "Dinner"
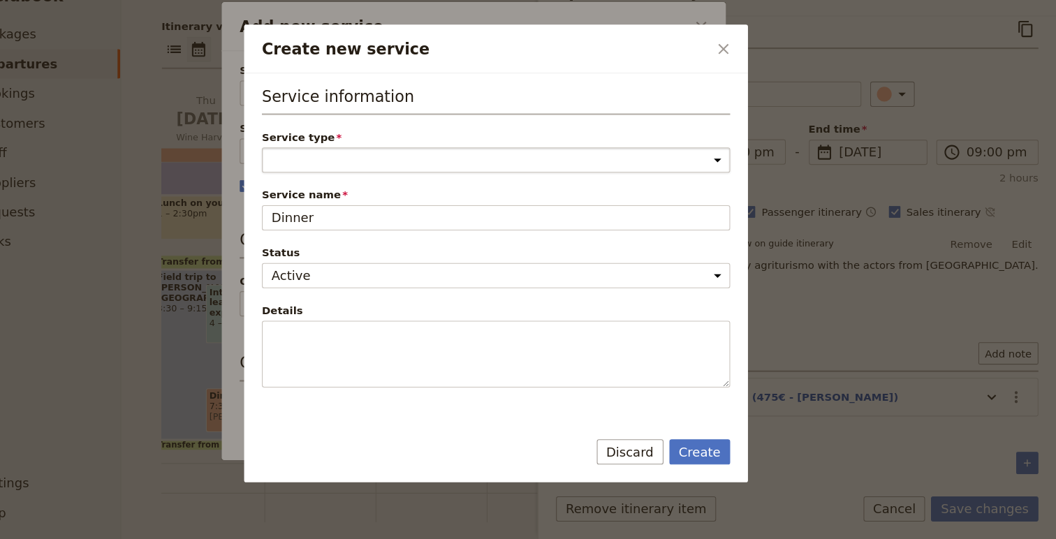
click at [354, 184] on select "Accommodation Activity Transport Flight Food and beverage Other" at bounding box center [528, 182] width 442 height 24
select select "FoodAndBeverageService"
click at [307, 170] on select "Accommodation Activity Transport Flight Food and beverage Other" at bounding box center [528, 182] width 442 height 24
click at [715, 446] on button "Create" at bounding box center [721, 457] width 58 height 24
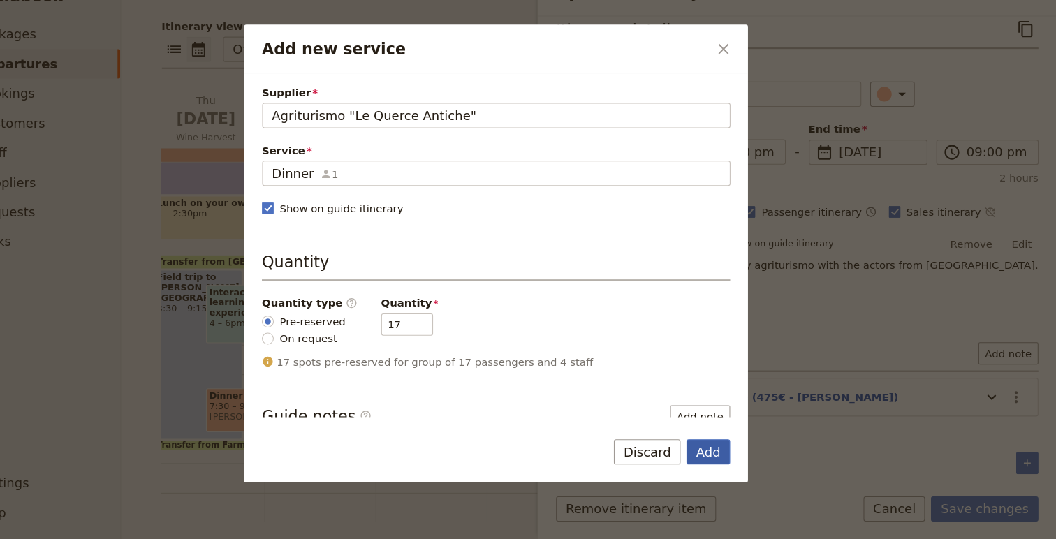
click at [741, 450] on button "Add" at bounding box center [728, 457] width 41 height 24
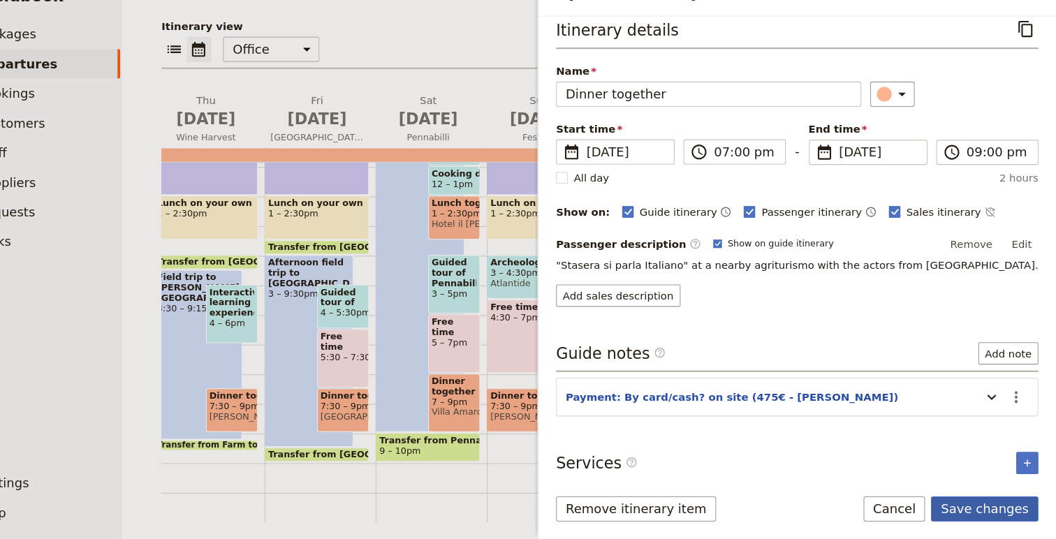
click at [1007, 509] on button "Save changes" at bounding box center [988, 511] width 101 height 24
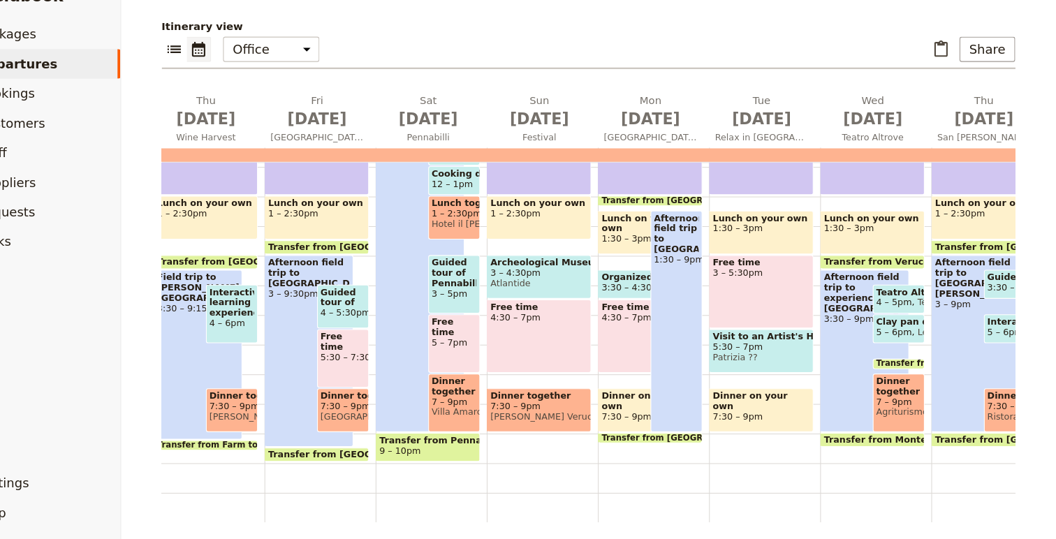
scroll to position [0, 0]
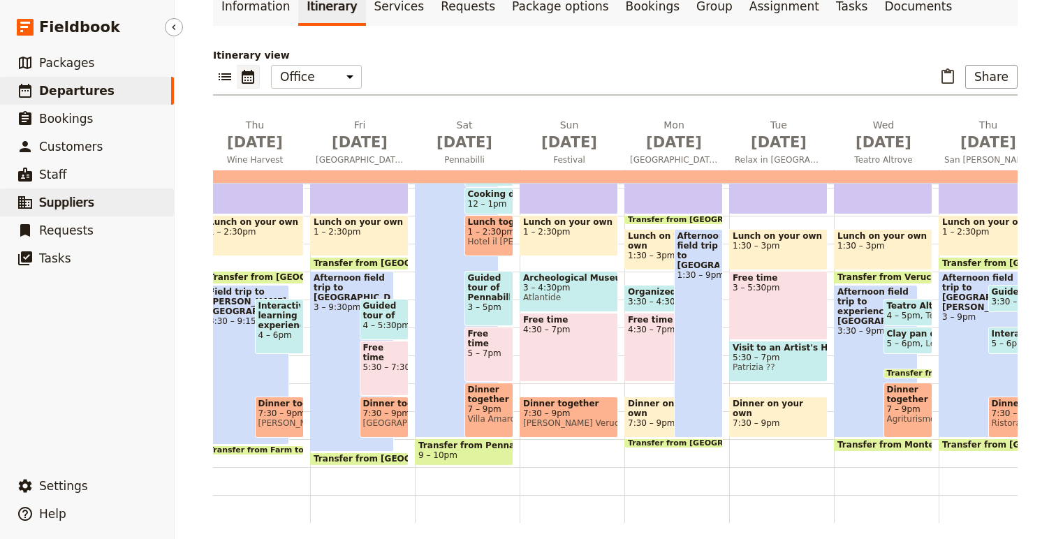
click at [70, 198] on span "Suppliers" at bounding box center [66, 203] width 55 height 14
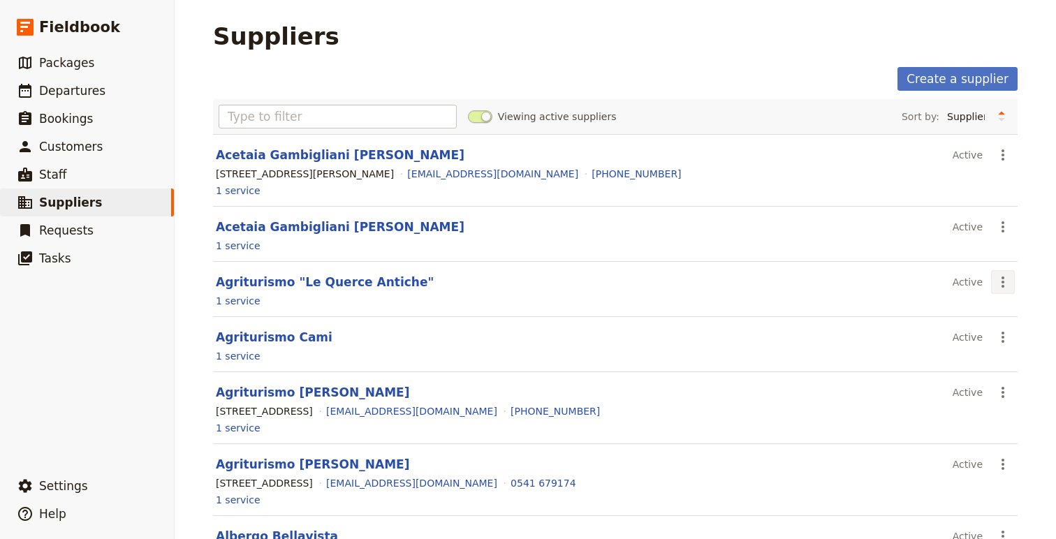
click at [999, 277] on icon "Actions" at bounding box center [1003, 282] width 17 height 17
click at [982, 310] on span "View supplier" at bounding box center [956, 313] width 66 height 14
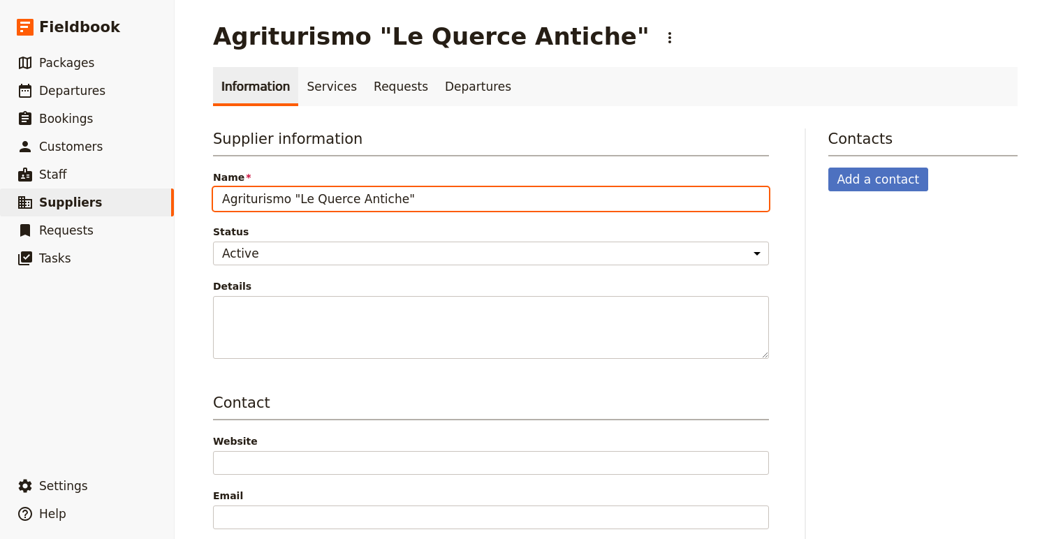
click at [416, 205] on input "Agriturismo "Le Querce Antiche"" at bounding box center [491, 199] width 556 height 24
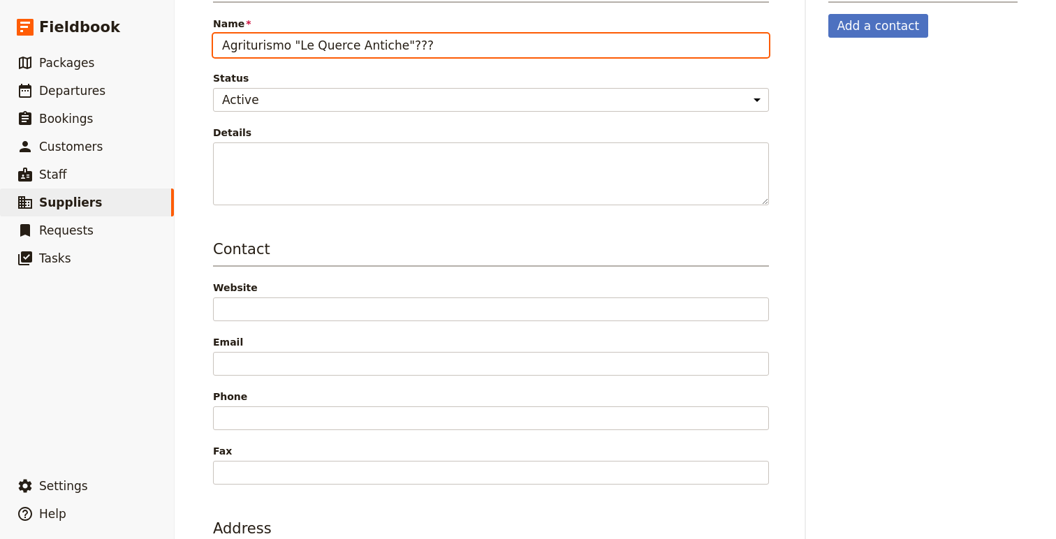
scroll to position [338, 0]
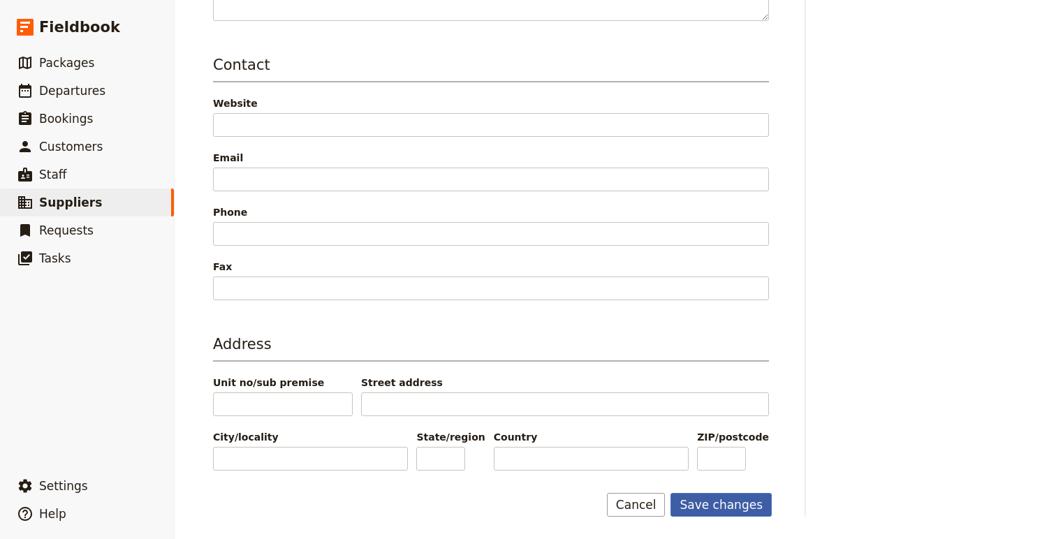
type input "Agriturismo "Le Querce Antiche"???"
click at [719, 502] on button "Save changes" at bounding box center [721, 505] width 101 height 24
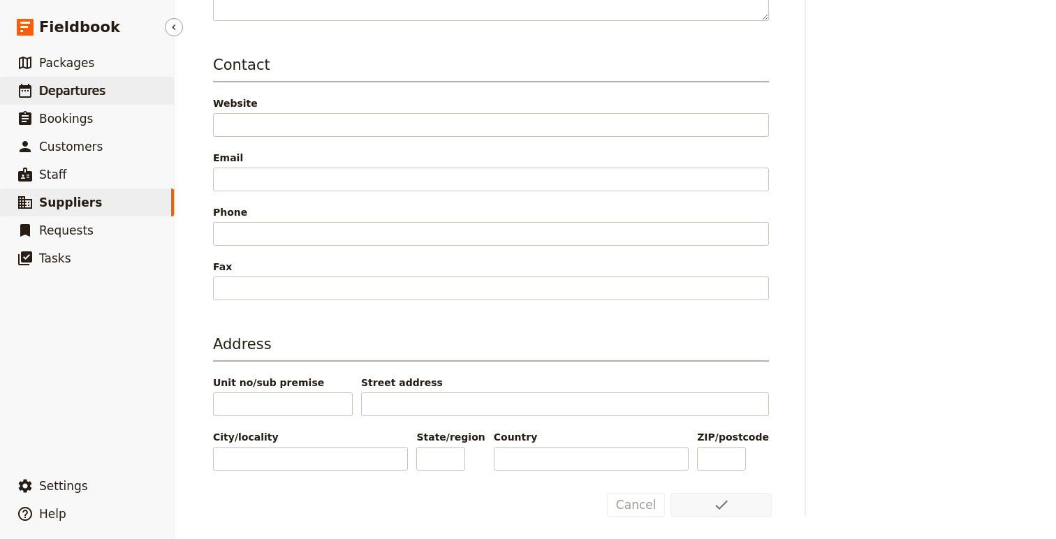
click at [73, 87] on span "Departures" at bounding box center [72, 91] width 66 height 14
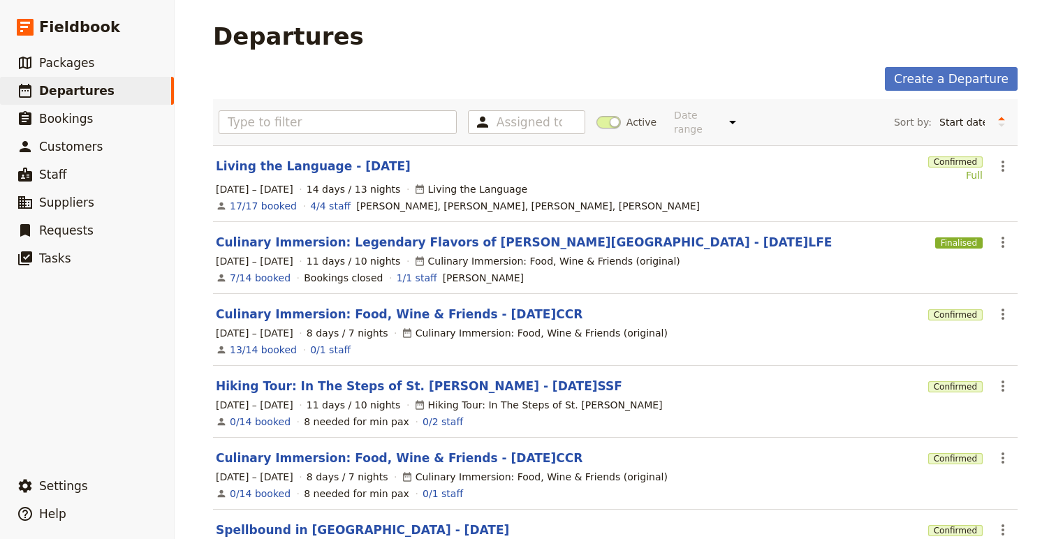
click at [359, 145] on section "Living the Language - 2025.09.07 Confirmed Full ​ 7 – 20 Sep 2025 14 days / 13 …" at bounding box center [615, 183] width 805 height 77
click at [359, 158] on link "Living the Language - [DATE]" at bounding box center [313, 166] width 195 height 17
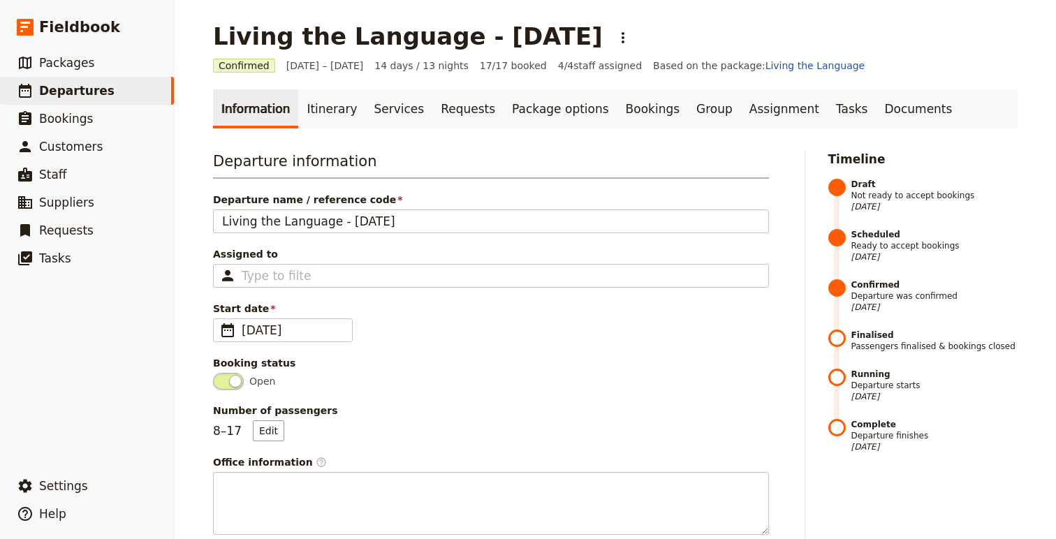
click at [308, 116] on link "Itinerary" at bounding box center [331, 108] width 67 height 39
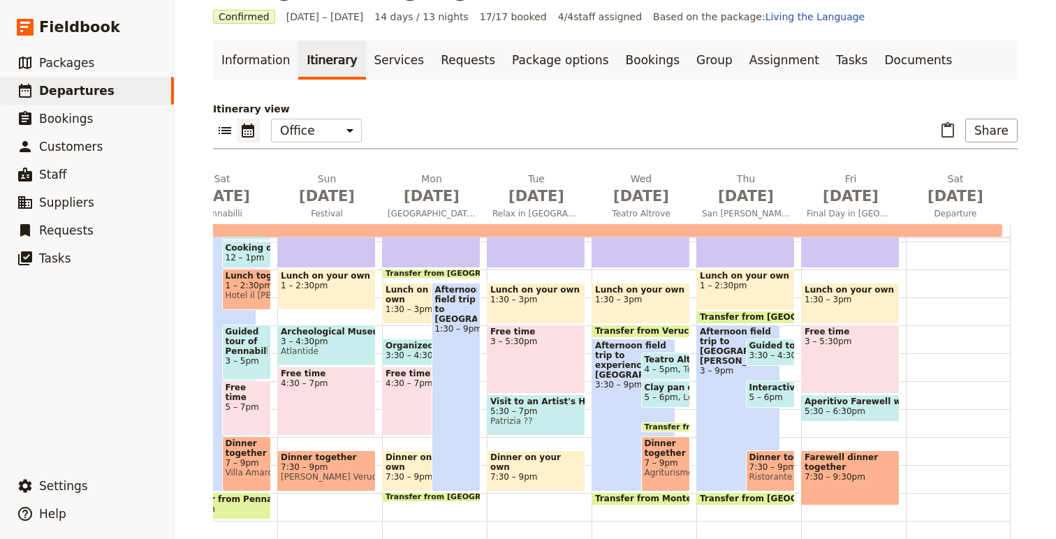
scroll to position [52, 0]
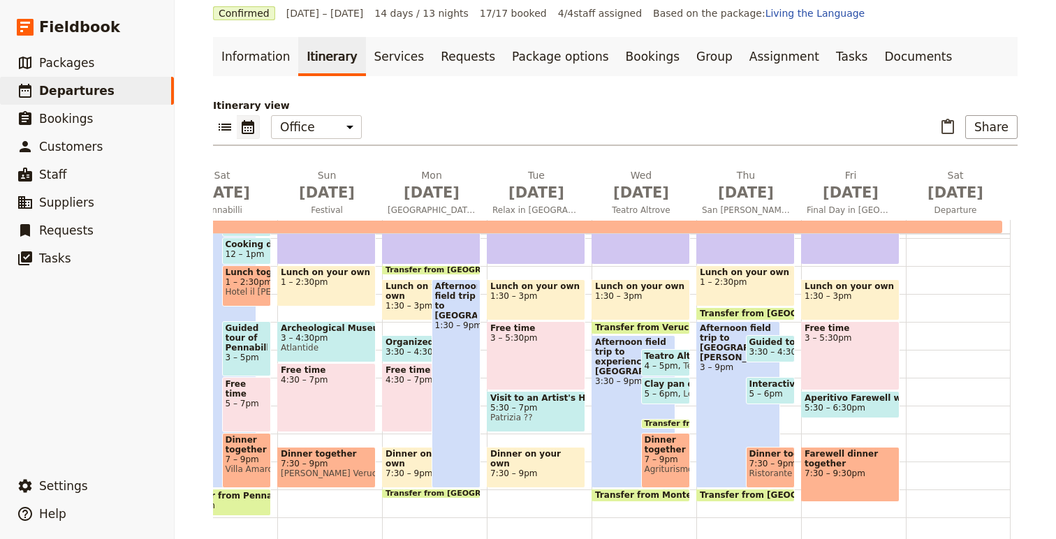
click at [828, 467] on span "Farewell dinner together" at bounding box center [851, 459] width 92 height 20
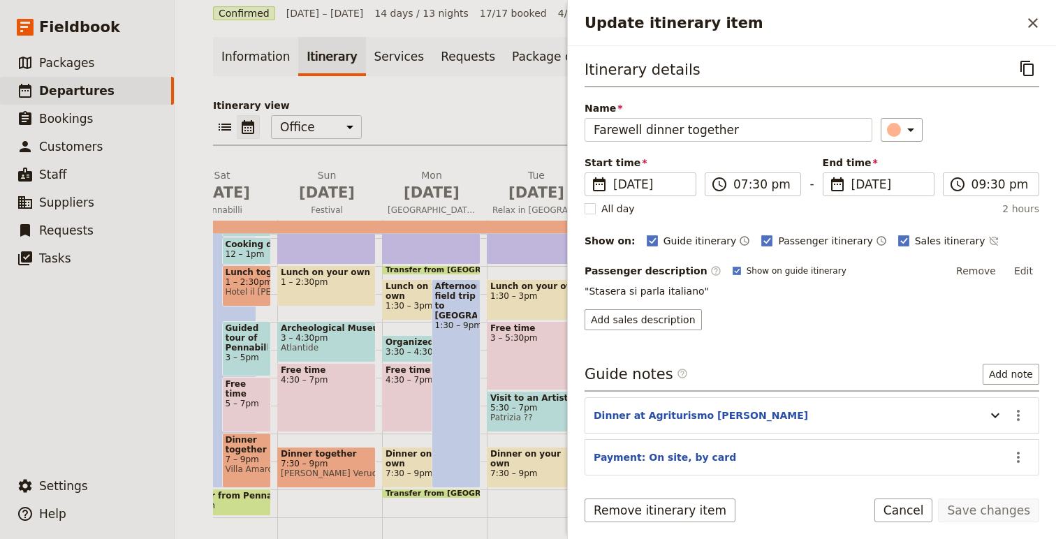
scroll to position [0, 0]
click at [916, 521] on button "Cancel" at bounding box center [904, 511] width 59 height 24
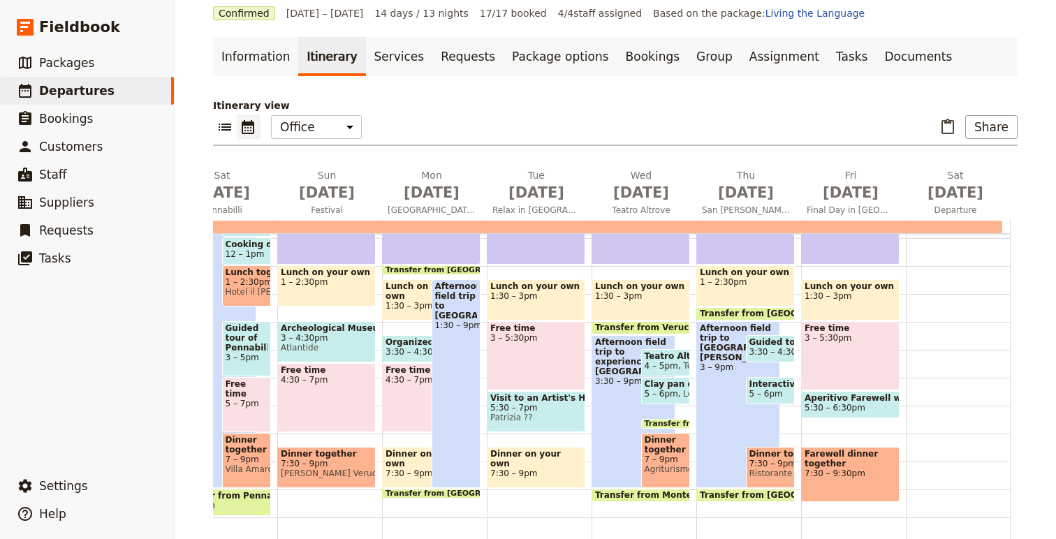
click at [785, 470] on span "Ristorante La Rocca San Leo" at bounding box center [771, 474] width 43 height 10
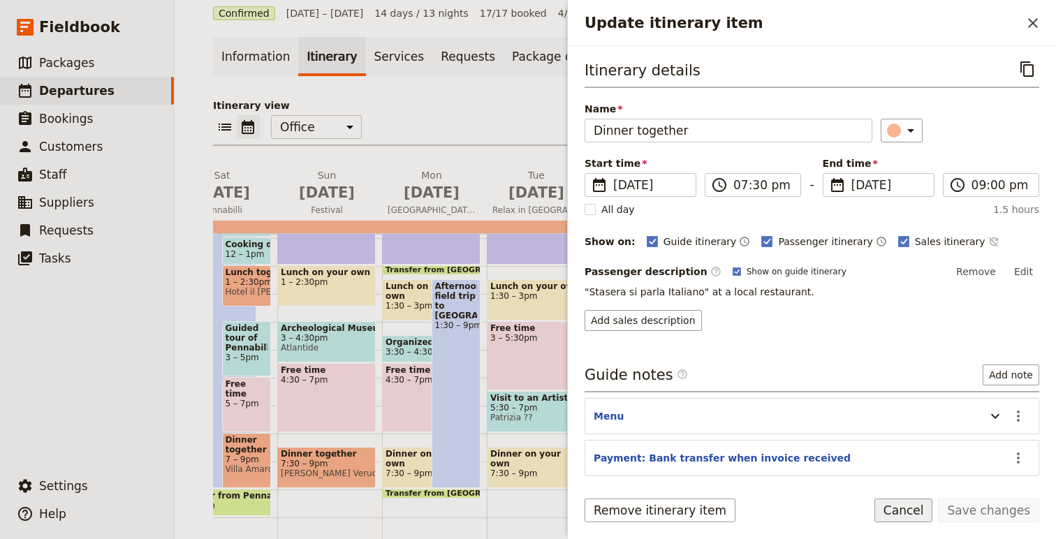
click at [910, 507] on button "Cancel" at bounding box center [904, 511] width 59 height 24
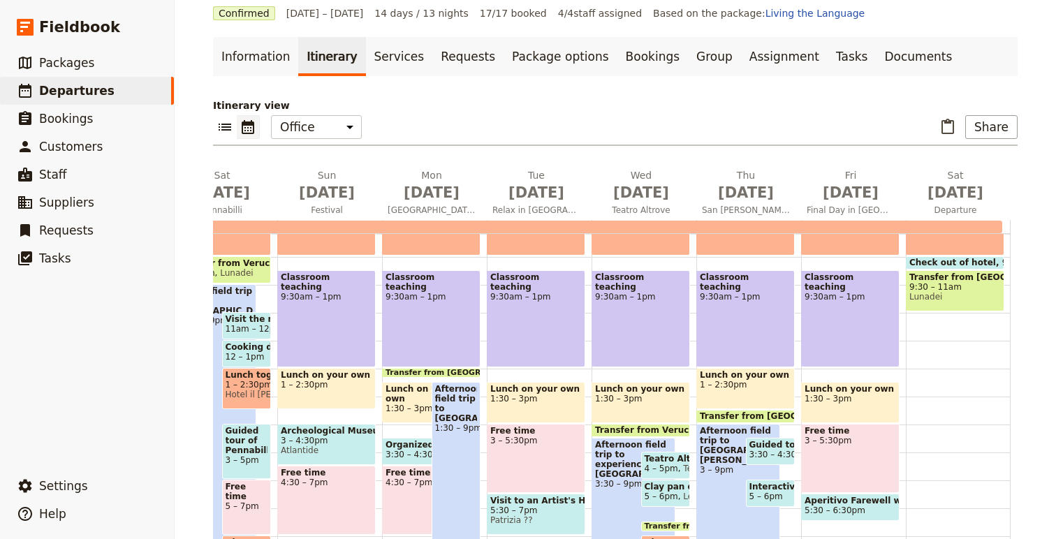
scroll to position [227, 0]
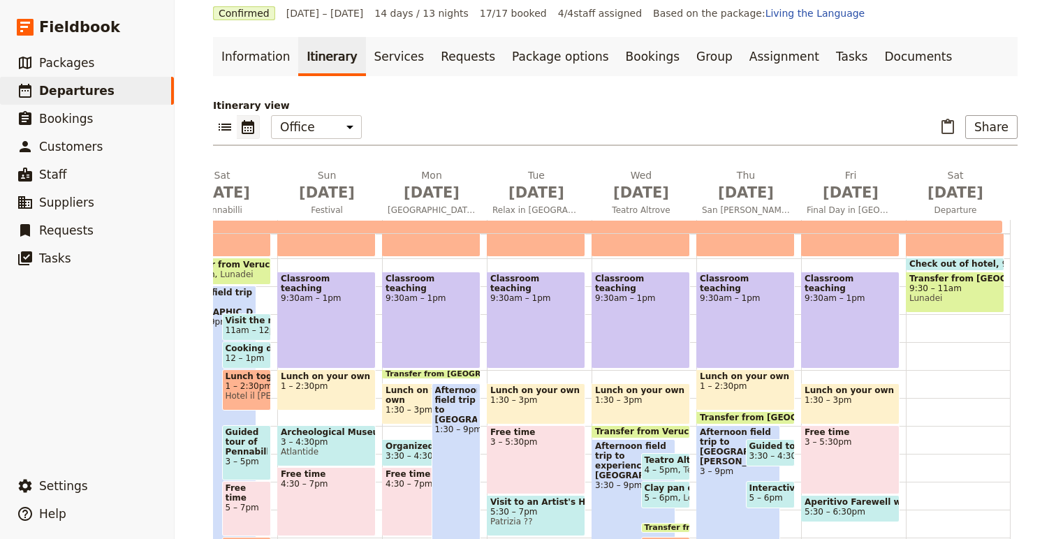
click at [772, 452] on span "3:30 – 4:30pm" at bounding box center [780, 456] width 61 height 10
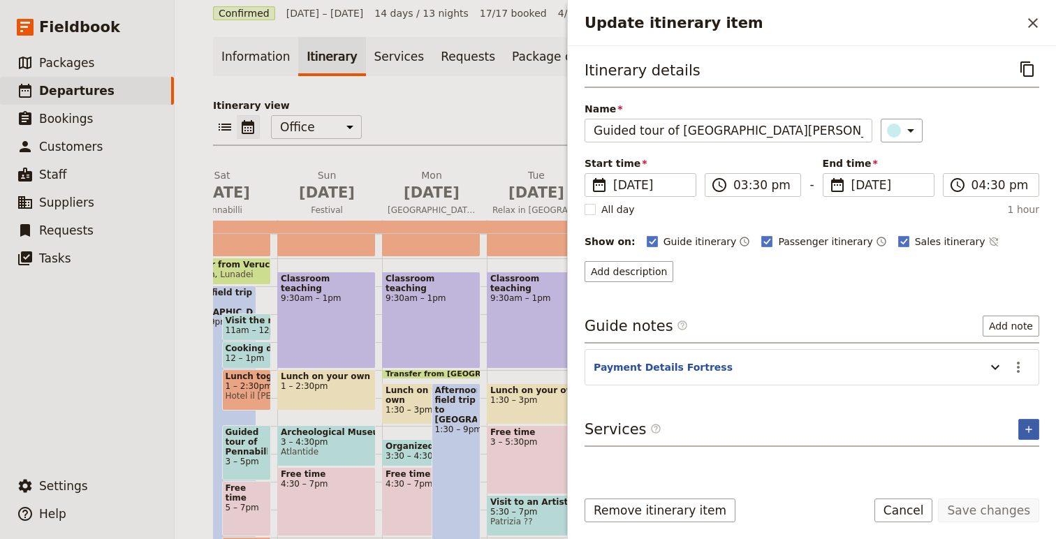
click at [1031, 432] on icon "Add service inclusion" at bounding box center [1029, 429] width 11 height 11
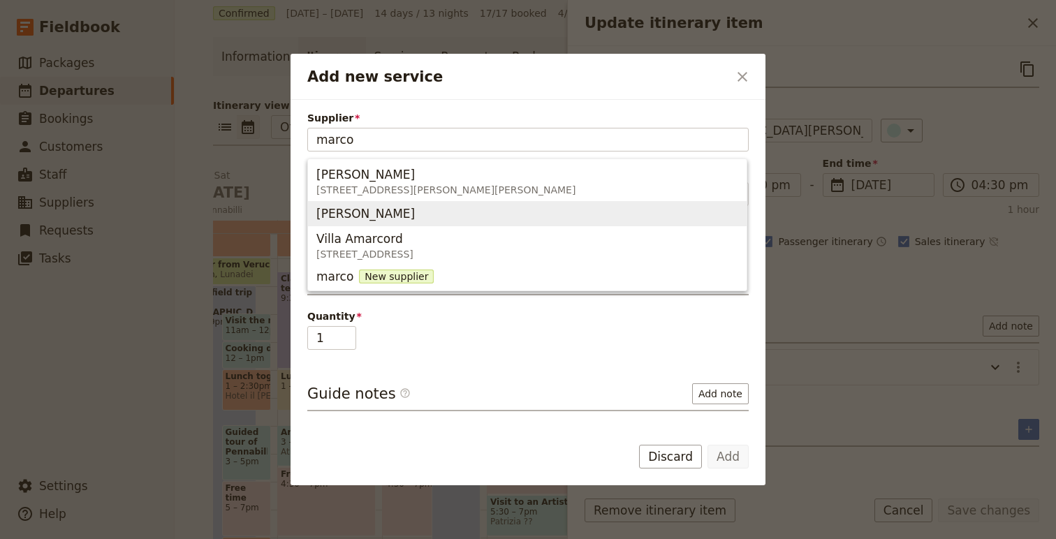
click at [432, 212] on span "Marco Torri" at bounding box center [528, 214] width 422 height 20
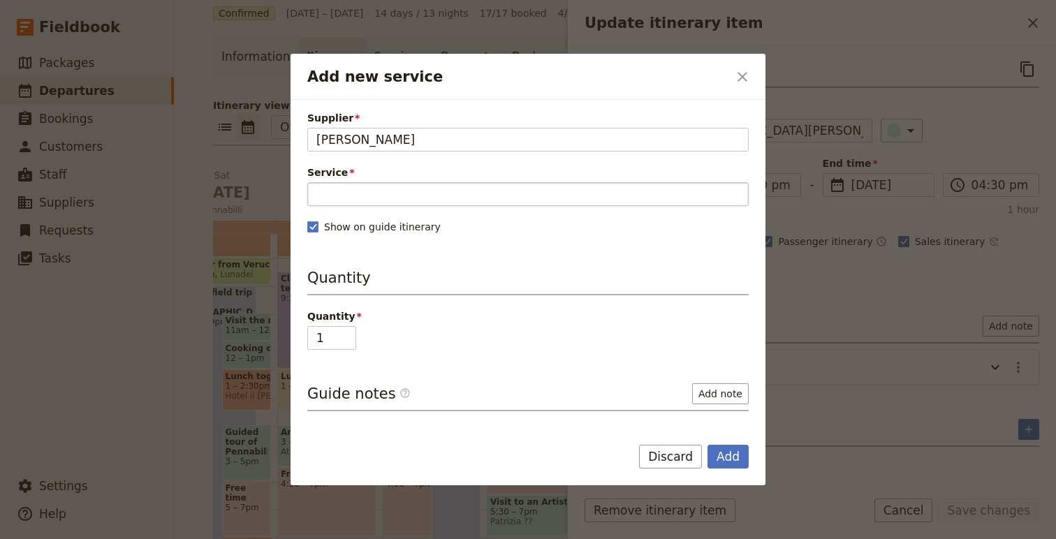
type input "Marco Torri"
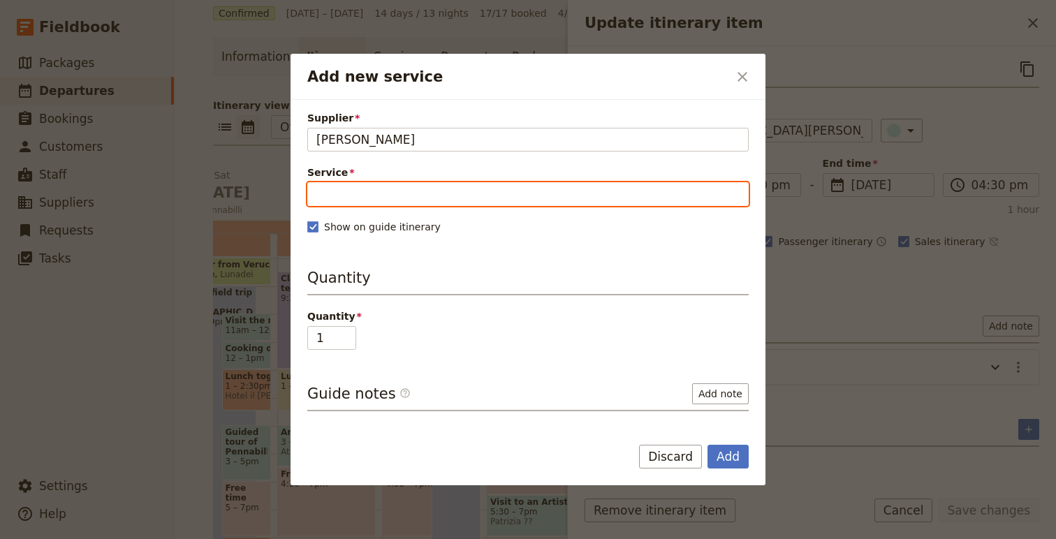
click at [452, 199] on input "Service" at bounding box center [528, 194] width 442 height 24
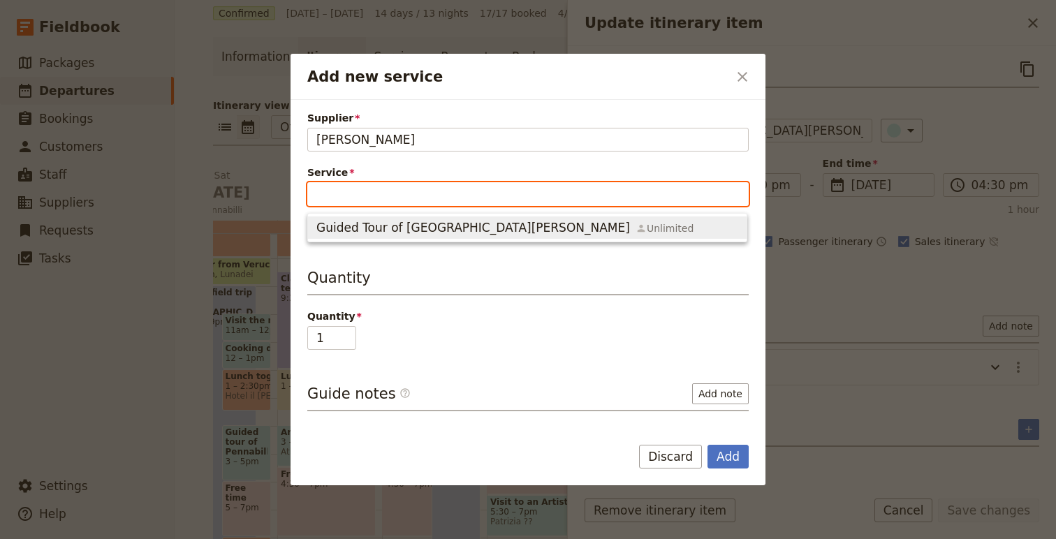
click at [442, 220] on div "Guided Tour of San Leo Unlimited" at bounding box center [505, 227] width 377 height 17
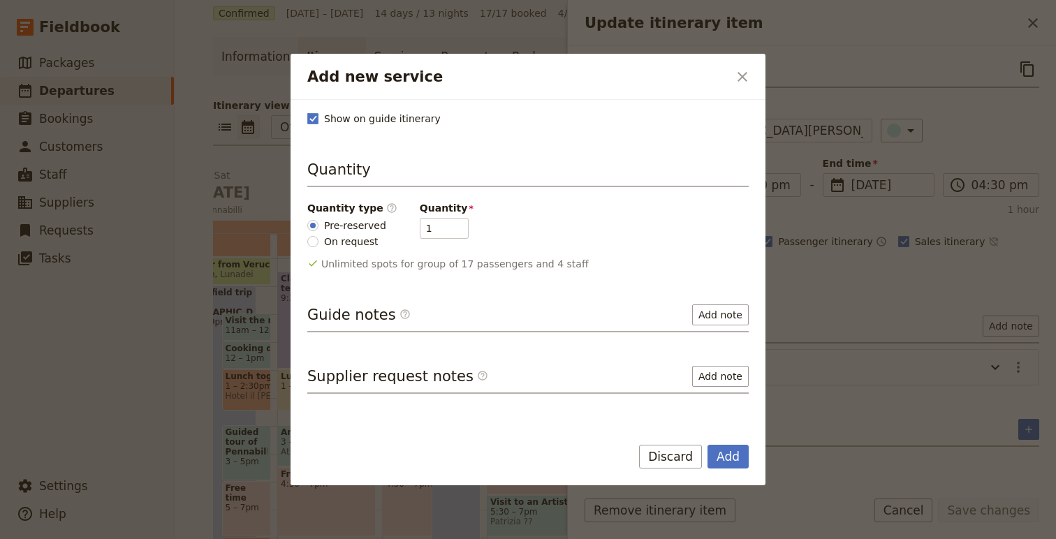
scroll to position [141, 0]
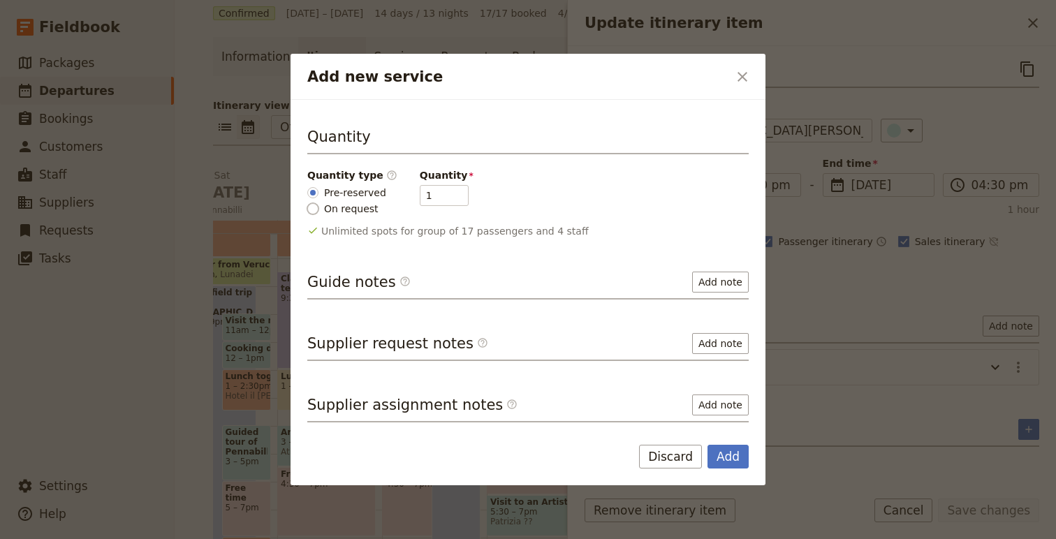
click at [314, 209] on input "On request" at bounding box center [312, 208] width 11 height 11
radio input "true"
type input "0"
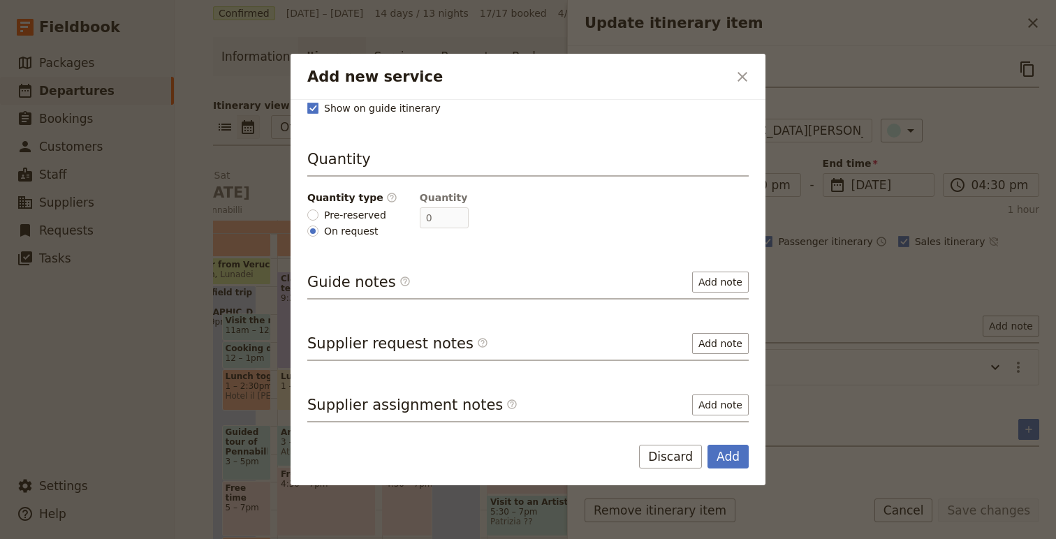
scroll to position [119, 0]
click at [323, 216] on label "Pre-reserved" at bounding box center [346, 215] width 79 height 15
click at [319, 216] on input "Pre-reserved" at bounding box center [312, 215] width 11 height 11
radio input "true"
type input "1"
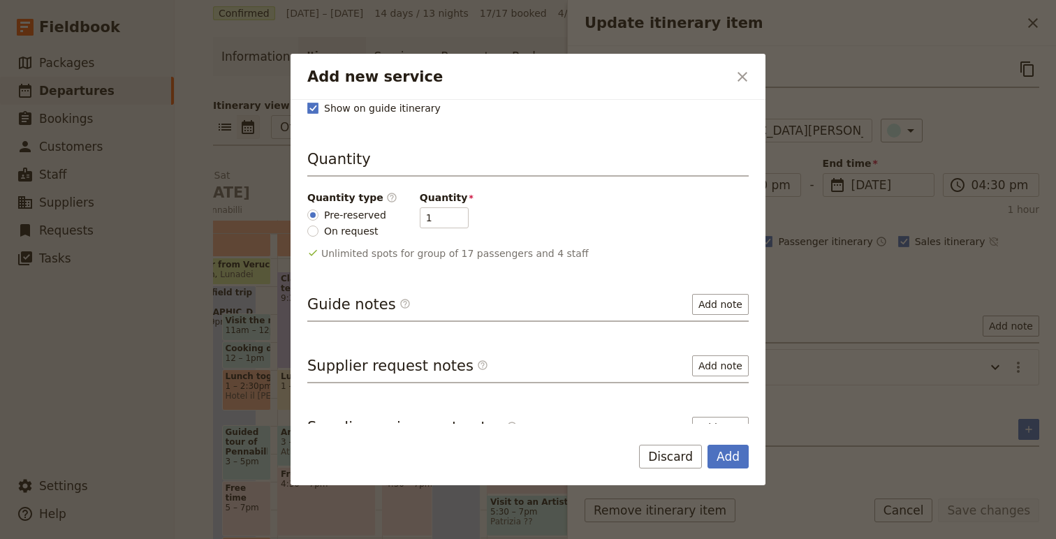
scroll to position [141, 0]
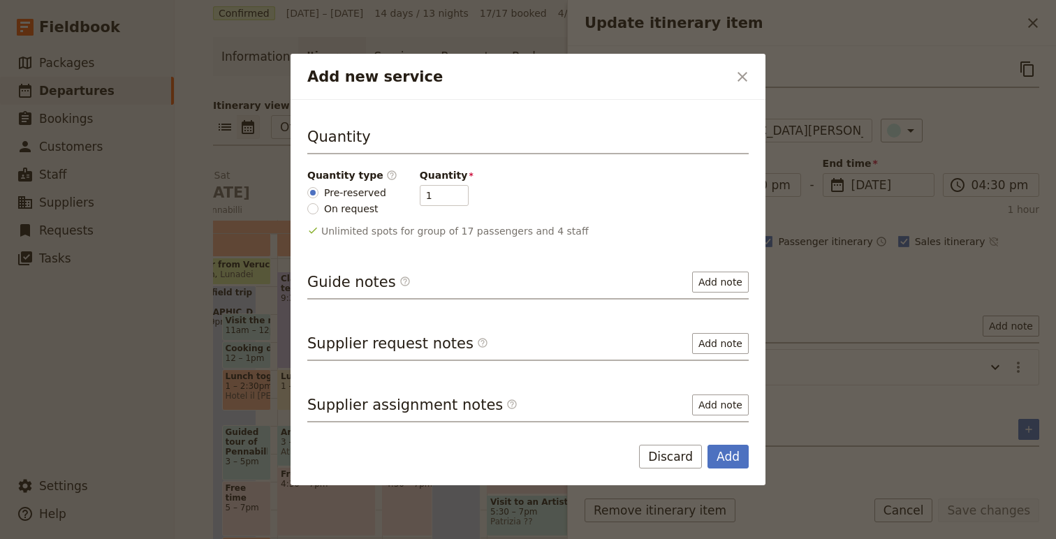
click at [742, 468] on div "Add Discard" at bounding box center [528, 465] width 475 height 41
click at [734, 456] on button "Add" at bounding box center [728, 457] width 41 height 24
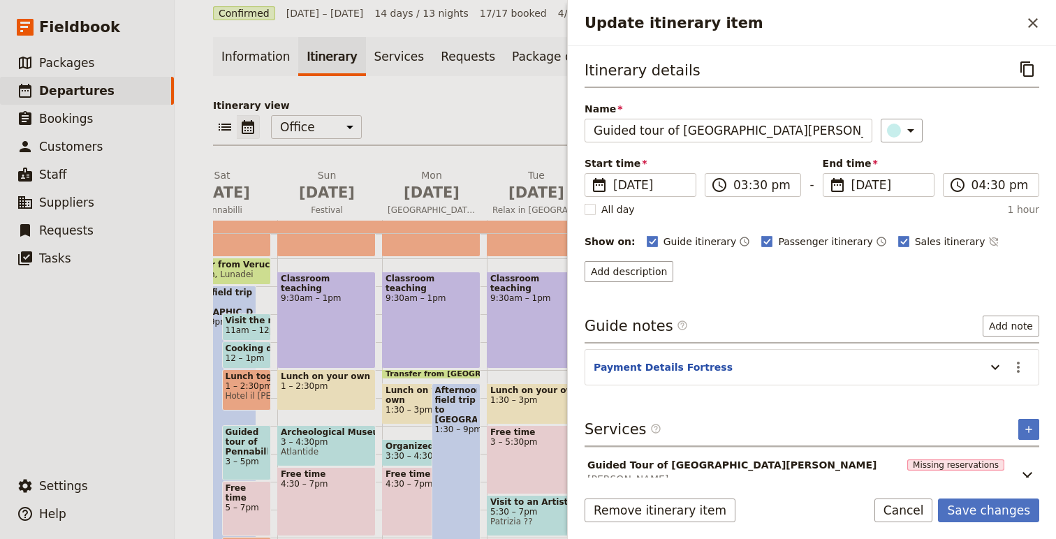
scroll to position [18, 0]
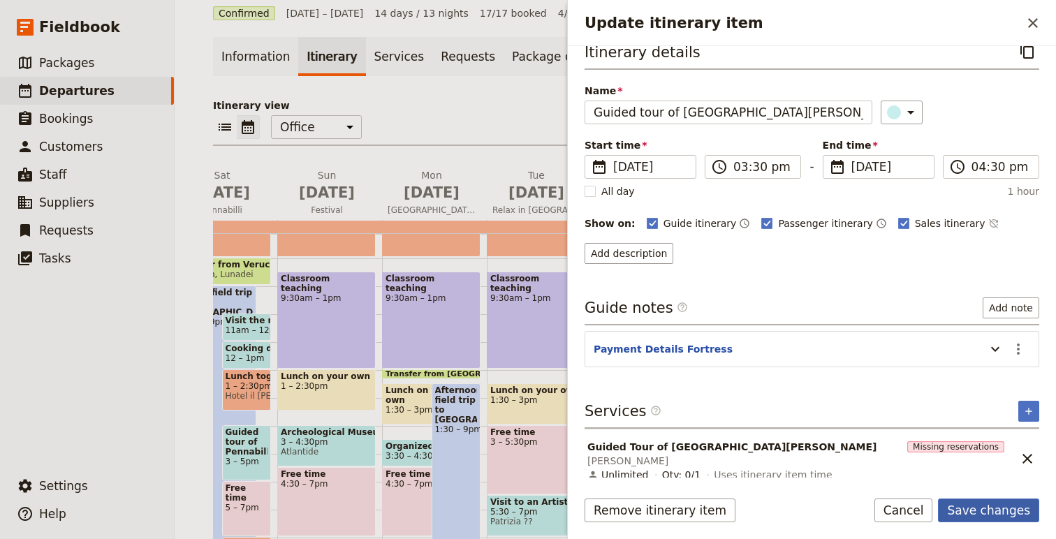
click at [1001, 514] on button "Save changes" at bounding box center [988, 511] width 101 height 24
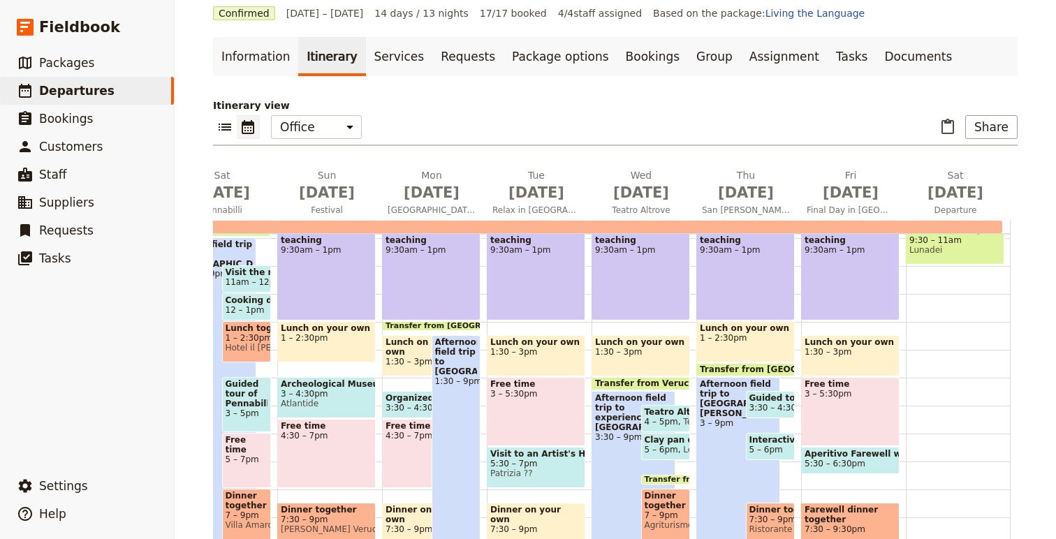
scroll to position [280, 0]
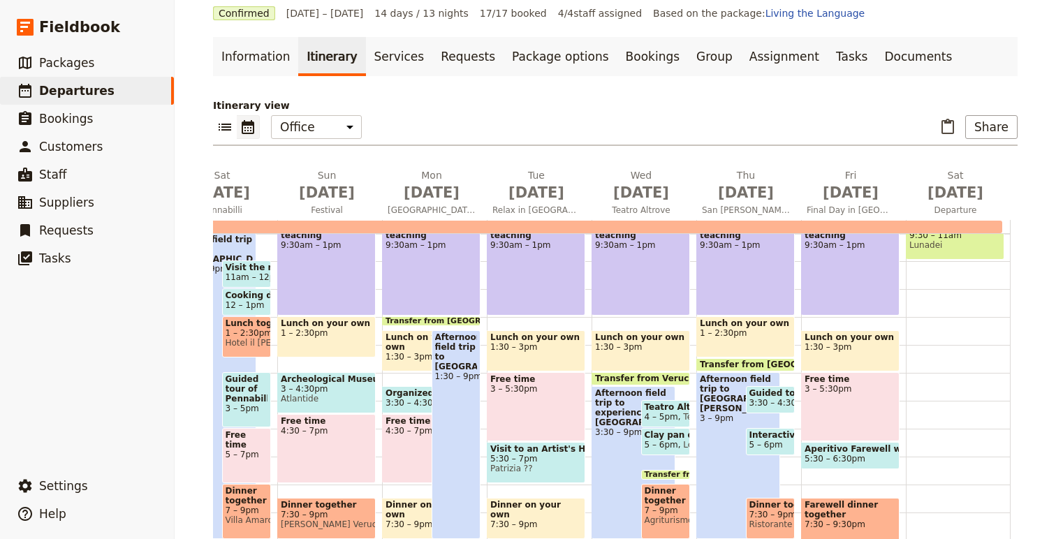
click at [777, 401] on span "3:30 – 4:30pm" at bounding box center [780, 403] width 61 height 10
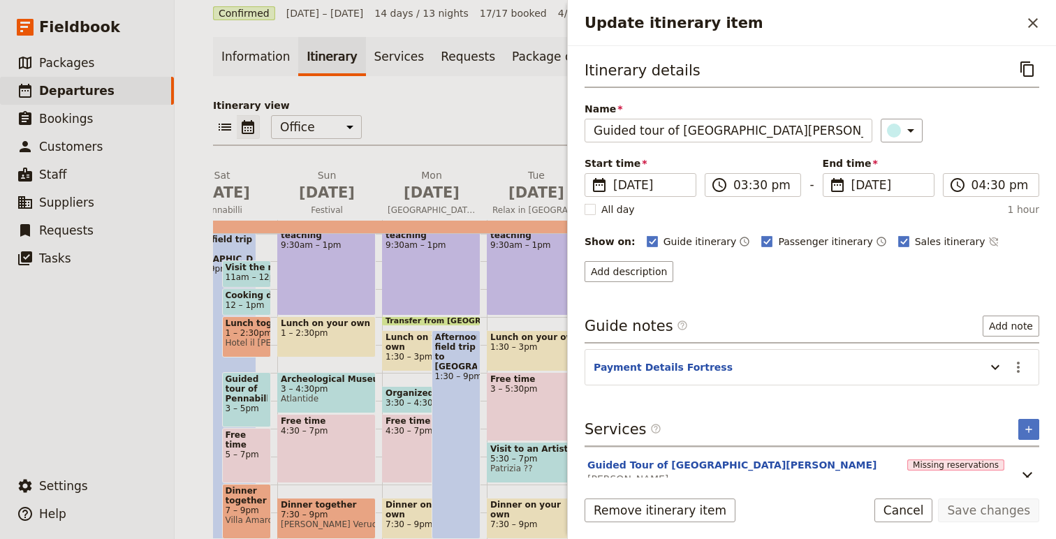
click at [736, 372] on header "Payment Details Fortress" at bounding box center [786, 369] width 385 height 17
click at [991, 367] on icon "Update itinerary item" at bounding box center [995, 367] width 17 height 17
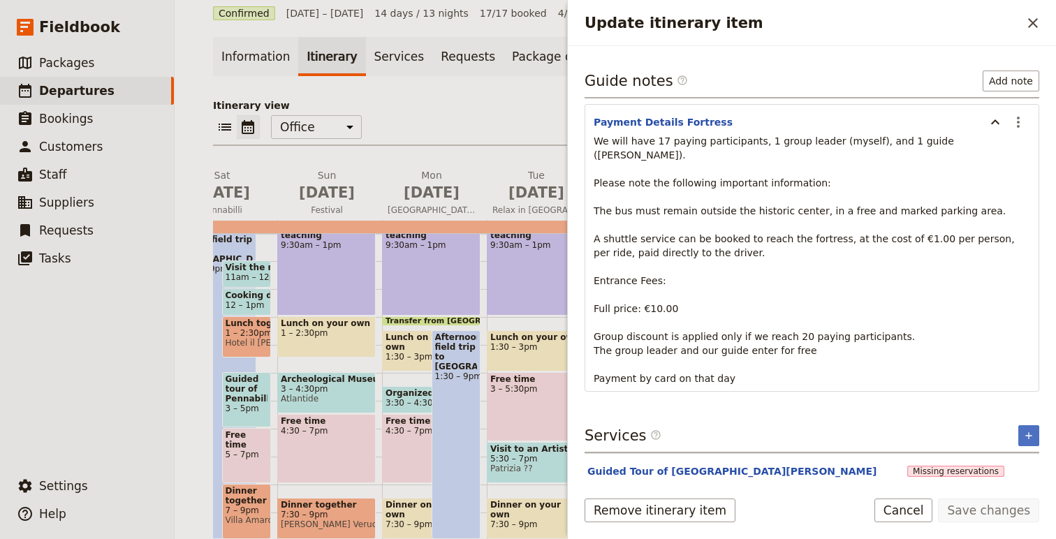
scroll to position [256, 0]
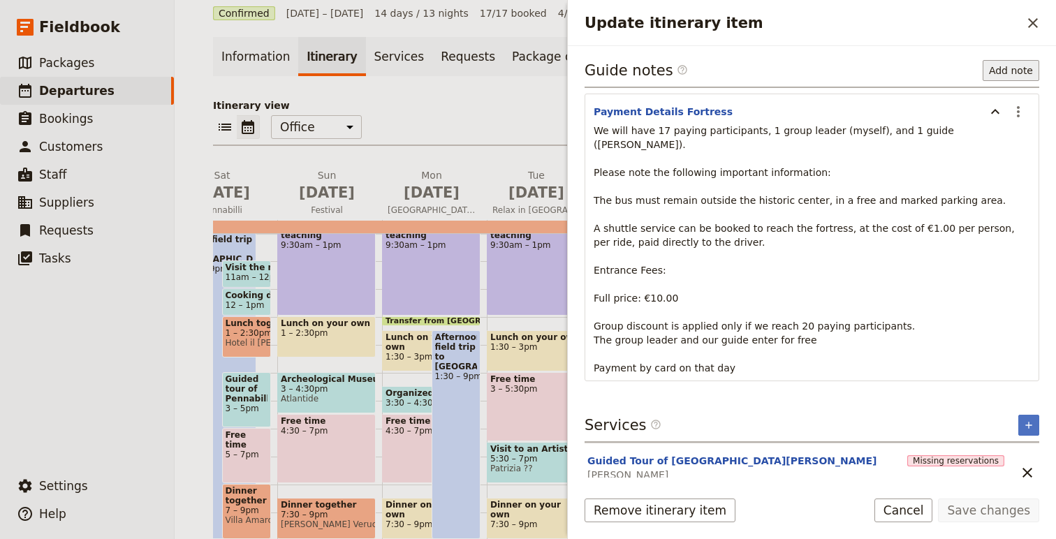
click at [1018, 69] on button "Add note" at bounding box center [1011, 70] width 57 height 21
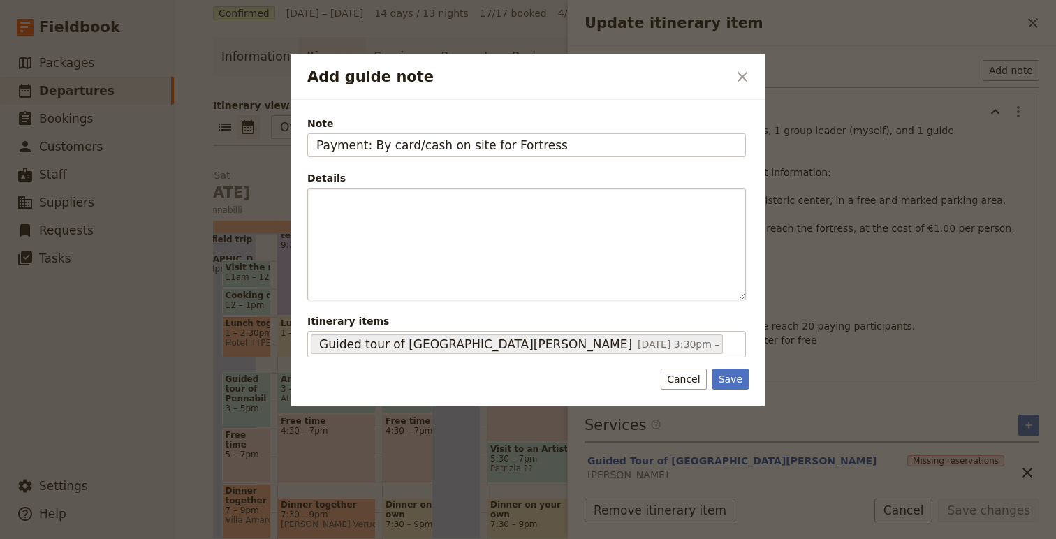
type input "Payment: By card/cash on site for Fortress"
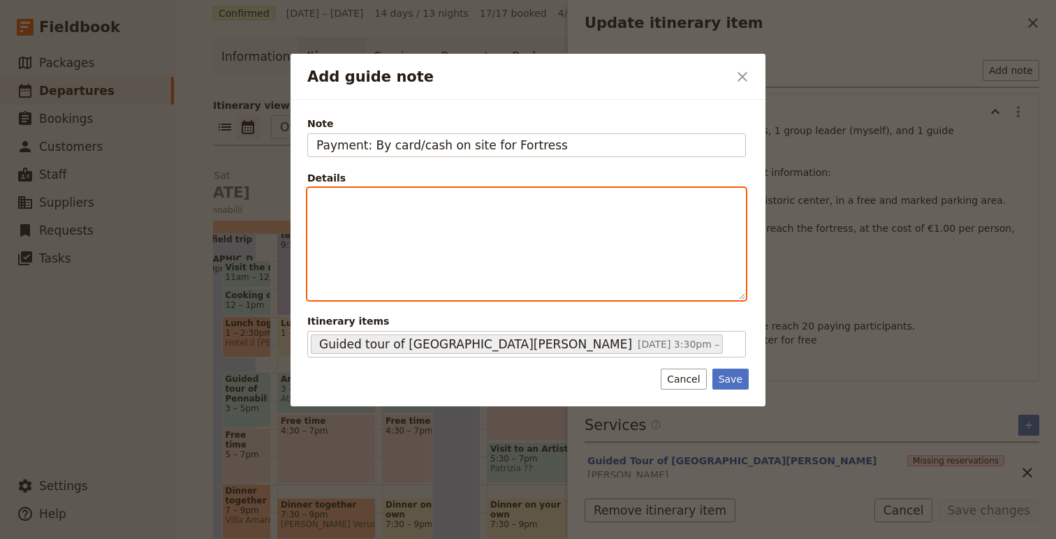
click at [591, 294] on div "Add guide note" at bounding box center [526, 244] width 437 height 111
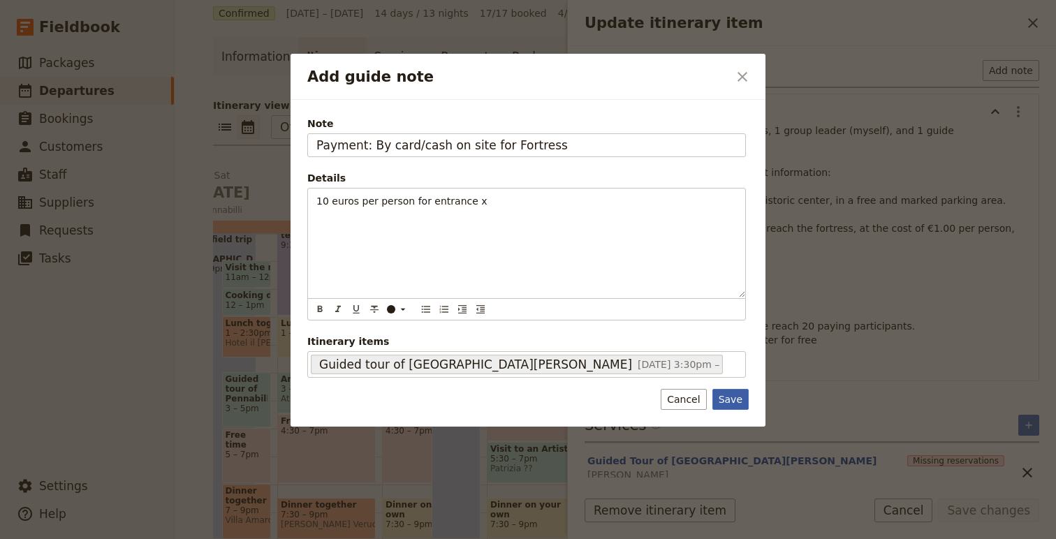
click at [743, 393] on button "Save" at bounding box center [731, 399] width 36 height 21
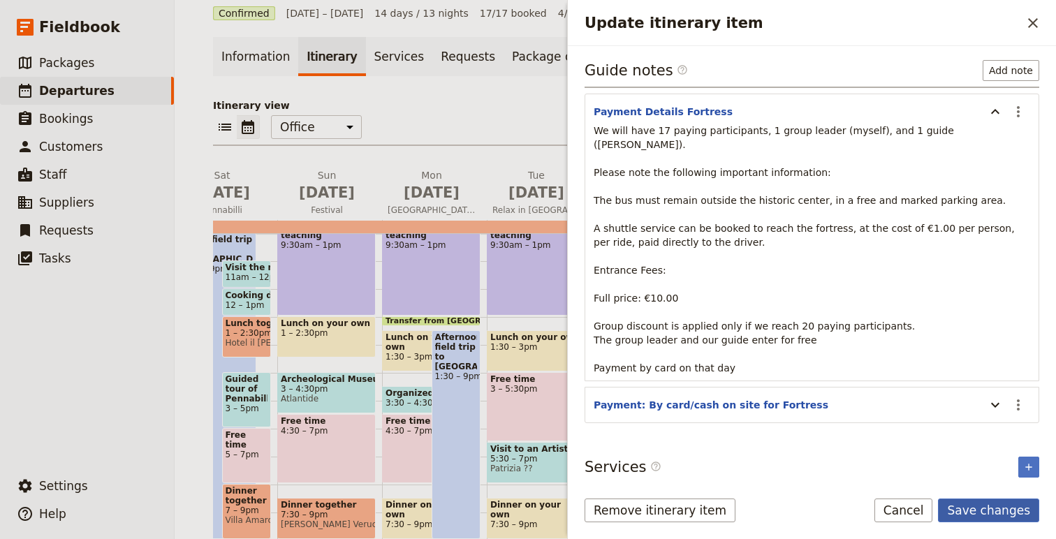
click at [1001, 514] on button "Save changes" at bounding box center [988, 511] width 101 height 24
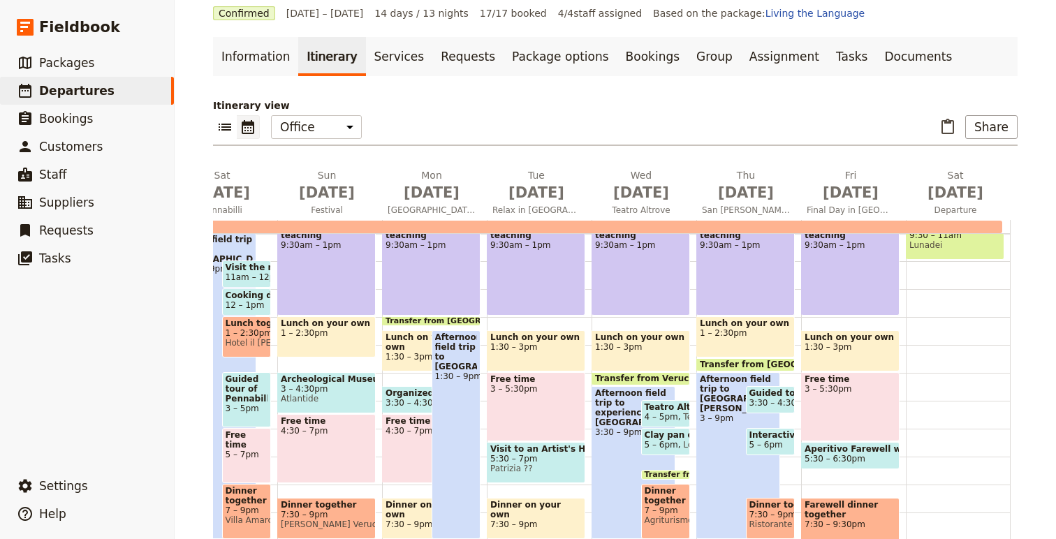
click at [770, 396] on span "Guided tour of San Leo" at bounding box center [771, 393] width 43 height 10
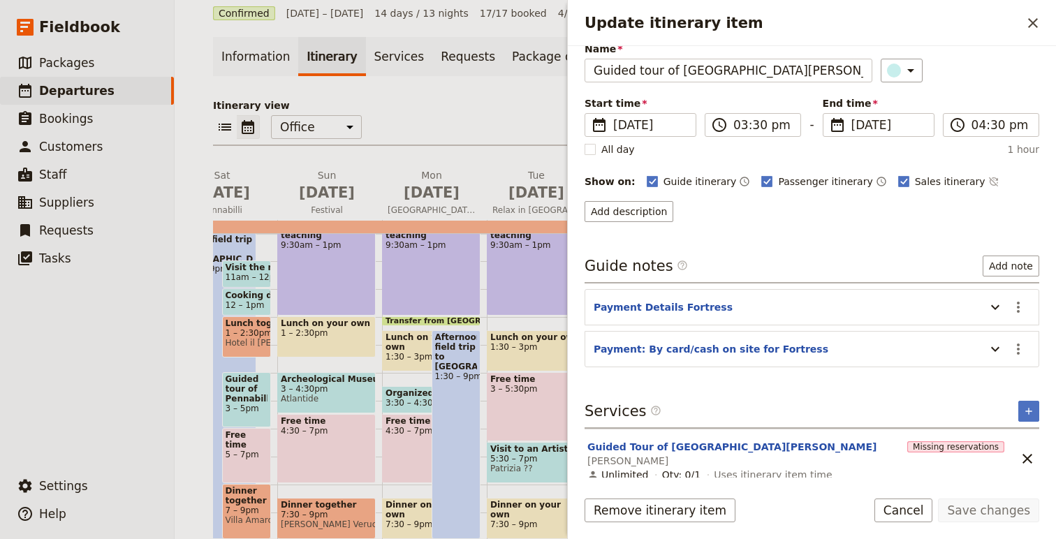
scroll to position [60, 0]
click at [619, 443] on button "Guided Tour of San Leo" at bounding box center [732, 447] width 289 height 14
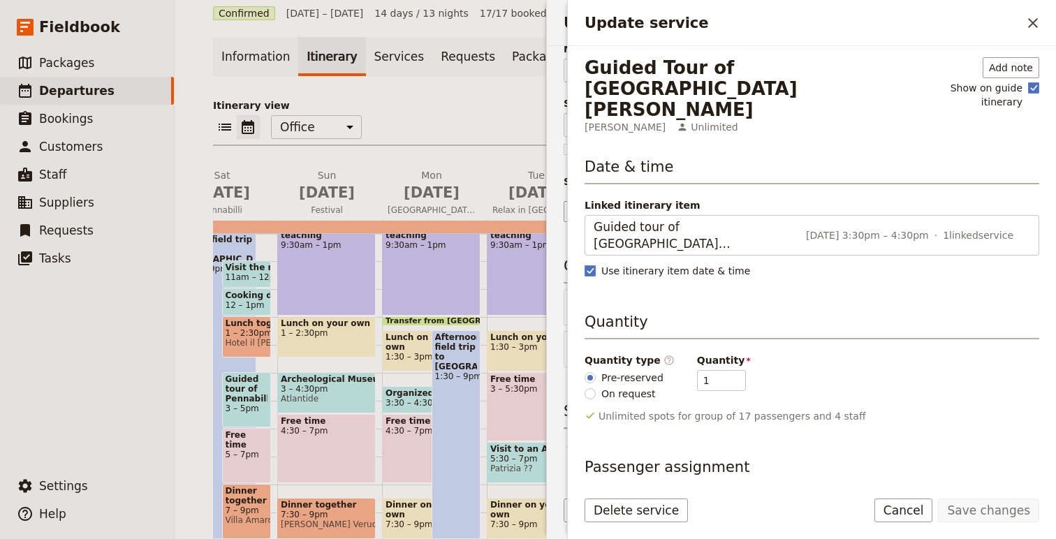
scroll to position [7, 0]
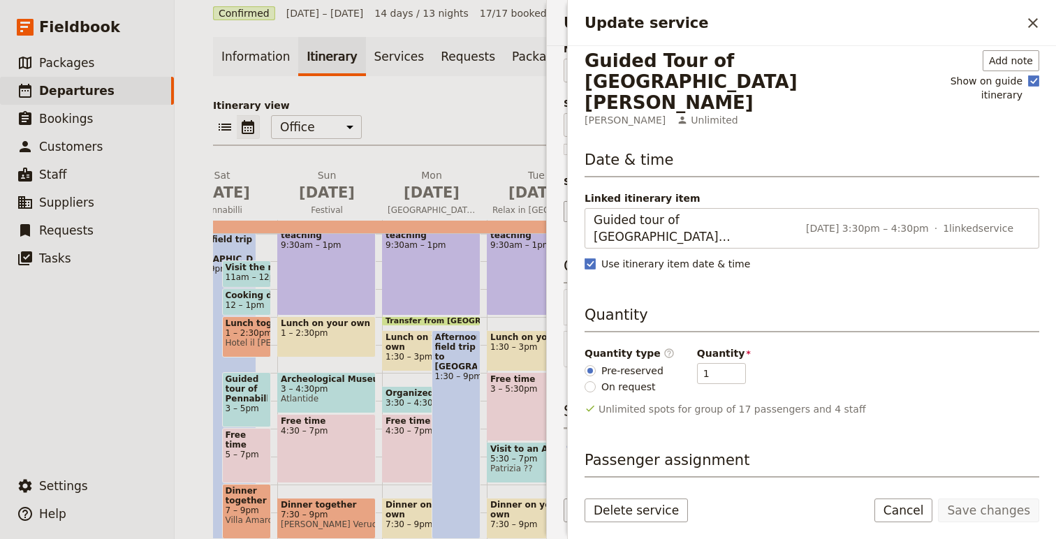
click at [1015, 495] on button "Update service" at bounding box center [1016, 509] width 42 height 29
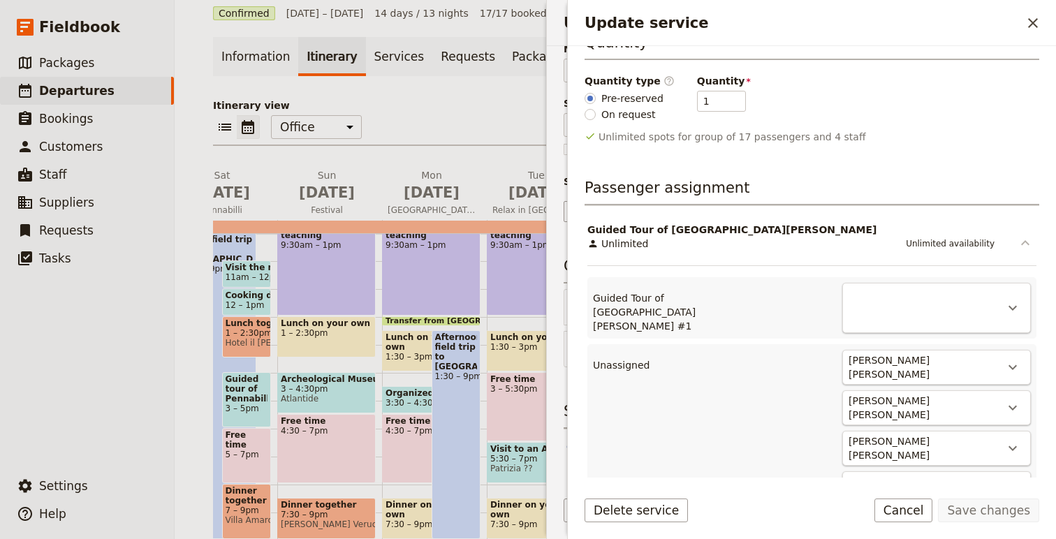
scroll to position [294, 0]
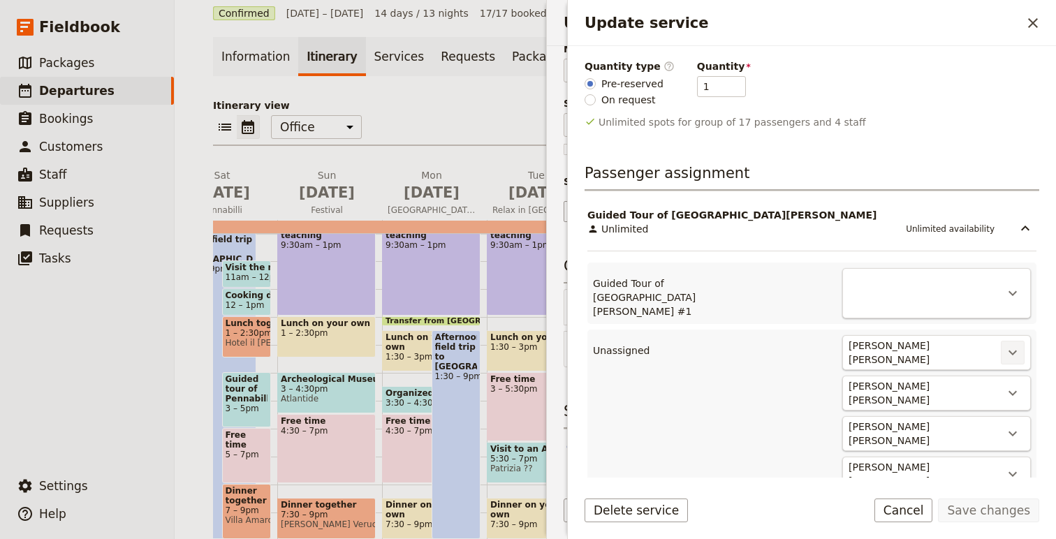
click at [1012, 344] on icon "Actions" at bounding box center [1013, 352] width 17 height 17
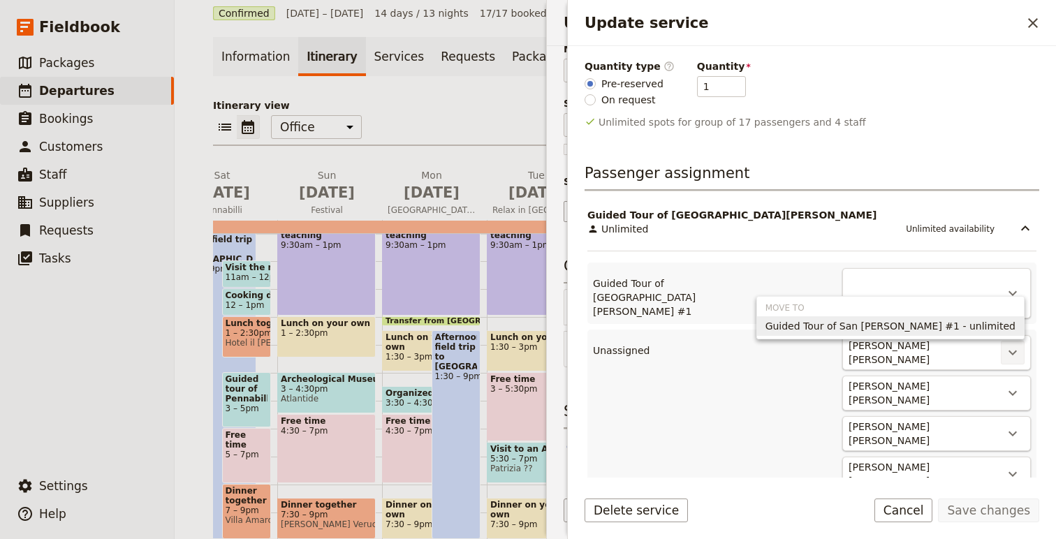
click at [974, 318] on button "Guided Tour of San Leo #1 - unlimited" at bounding box center [890, 327] width 267 height 20
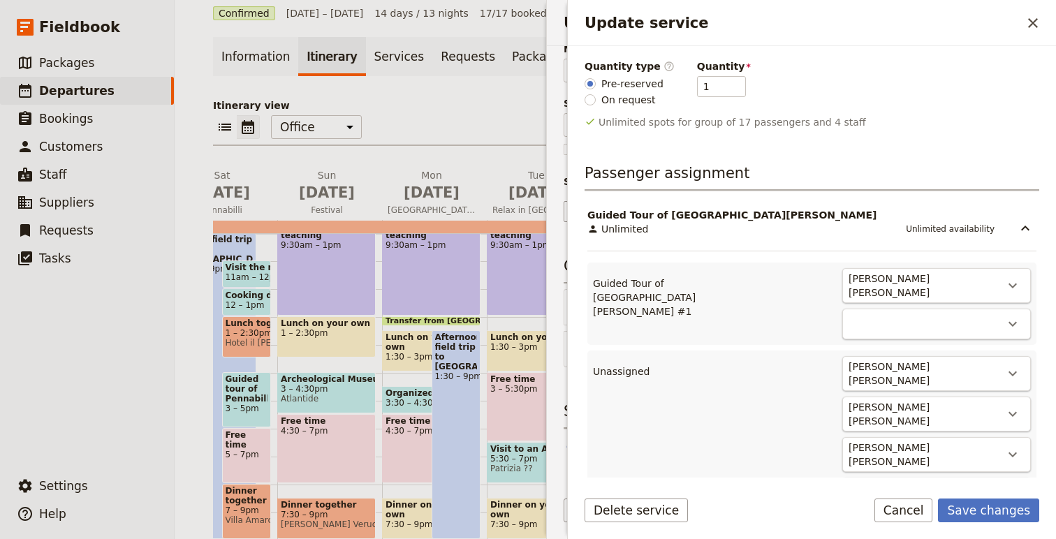
click at [980, 356] on div "Christina Baer Christina Baer ​" at bounding box center [937, 373] width 189 height 35
click at [1012, 372] on icon "Actions" at bounding box center [1013, 374] width 8 height 5
click at [1006, 354] on span "Guided Tour of San Leo #1 - unlimited" at bounding box center [891, 357] width 250 height 14
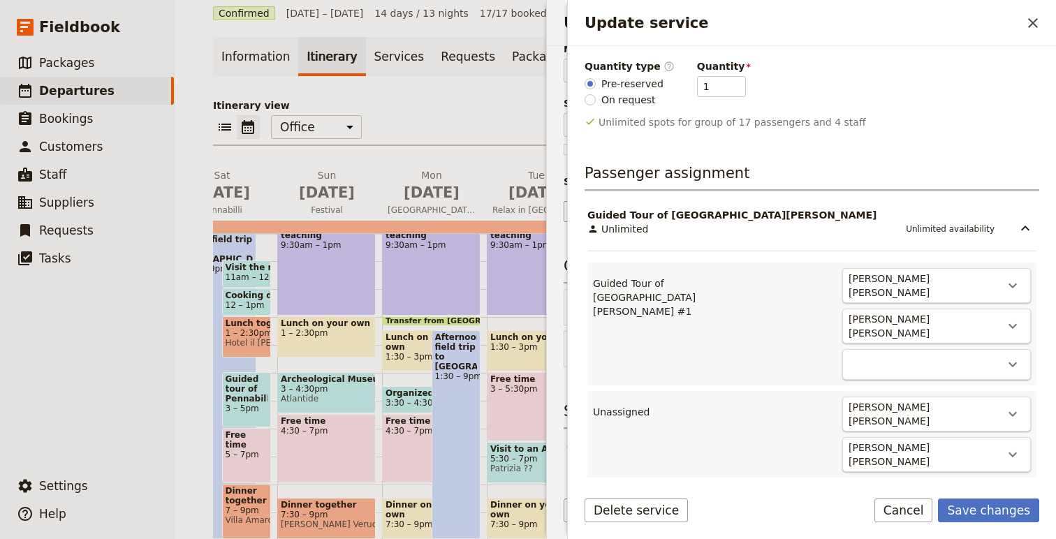
click at [1009, 397] on div "Denise Musser Denise Musser ​" at bounding box center [937, 414] width 189 height 35
click at [1010, 406] on icon "Actions" at bounding box center [1013, 414] width 17 height 17
click at [1005, 391] on span "Guided Tour of San Leo #1 - unlimited" at bounding box center [891, 393] width 250 height 14
click at [1008, 446] on icon "Actions" at bounding box center [1013, 454] width 17 height 17
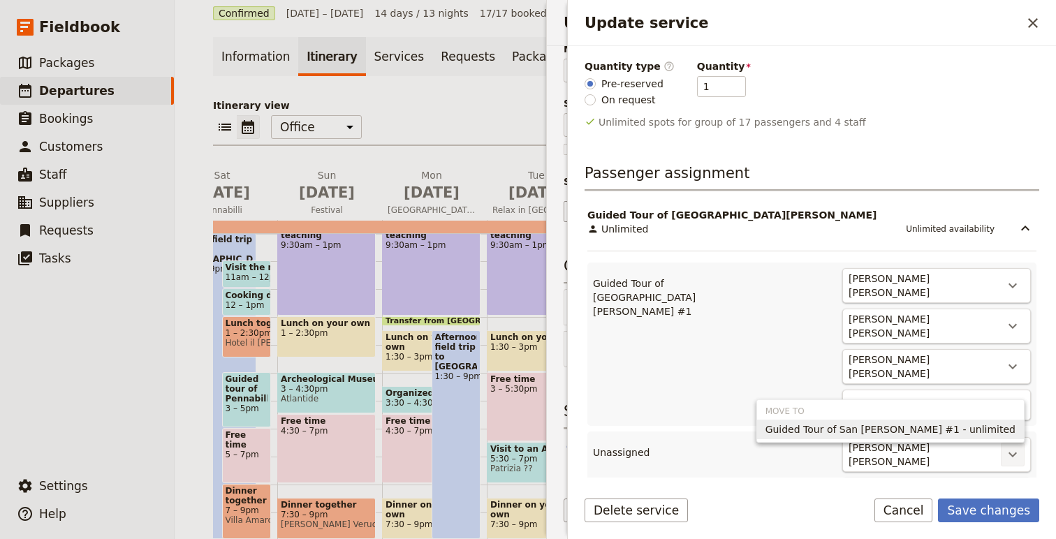
click at [1008, 429] on span "Guided Tour of San Leo #1 - unlimited" at bounding box center [891, 430] width 250 height 14
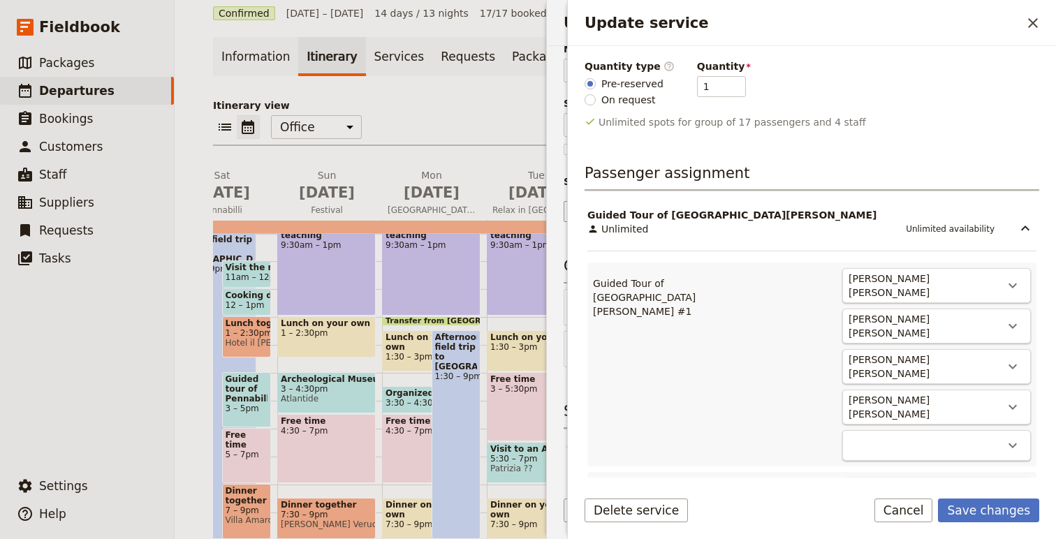
click at [1015, 487] on icon "Actions" at bounding box center [1013, 495] width 17 height 17
click at [1009, 467] on span "Guided Tour of San Leo #1 - unlimited" at bounding box center [891, 466] width 250 height 14
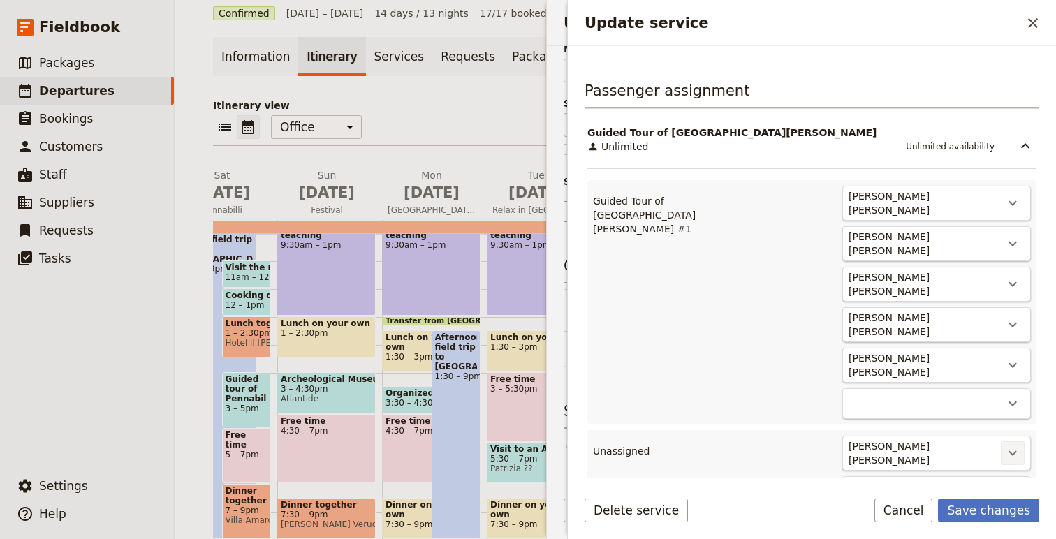
scroll to position [477, 0]
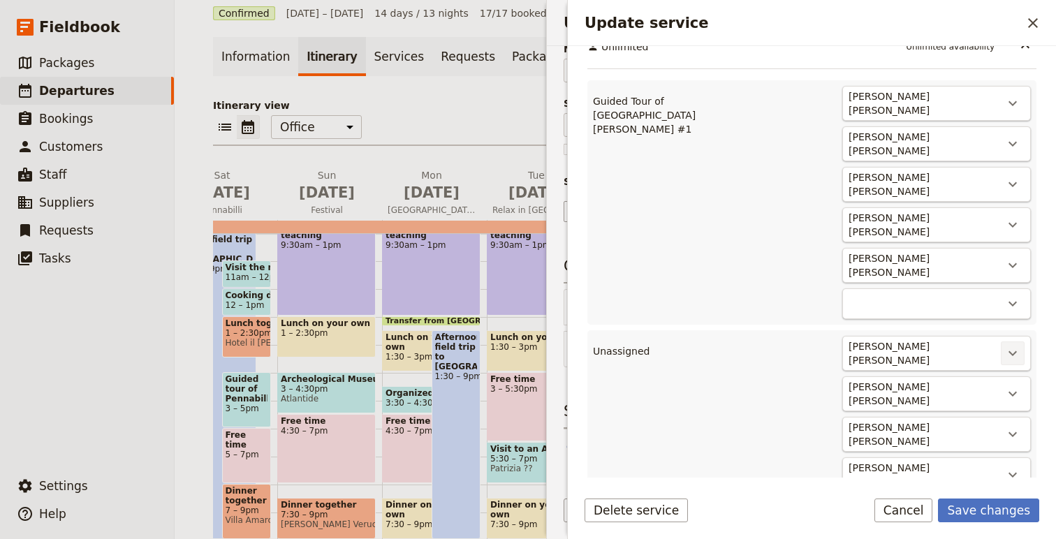
click at [1015, 345] on icon "Actions" at bounding box center [1013, 353] width 17 height 17
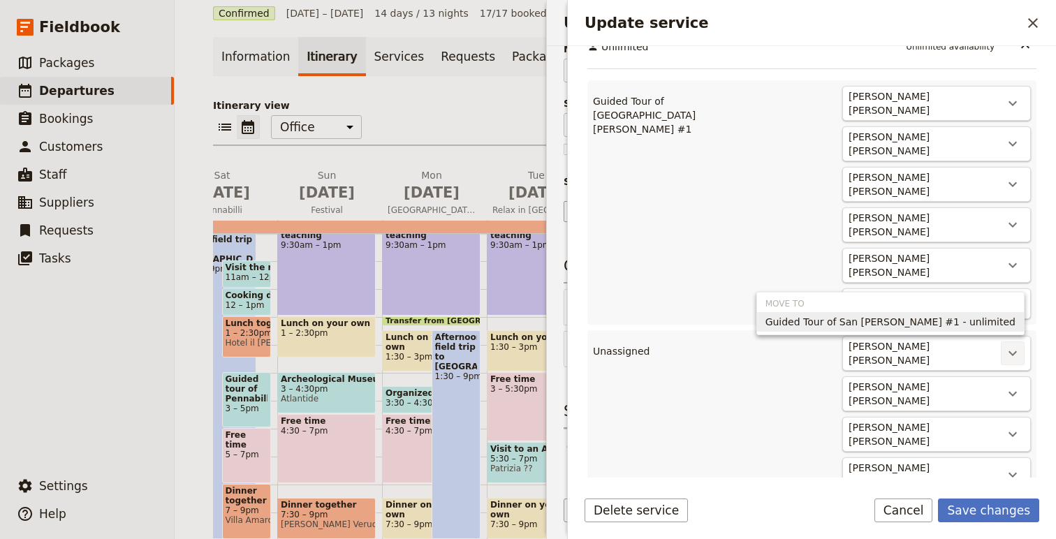
click at [1012, 313] on button "Guided Tour of San Leo #1 - unlimited" at bounding box center [890, 322] width 267 height 20
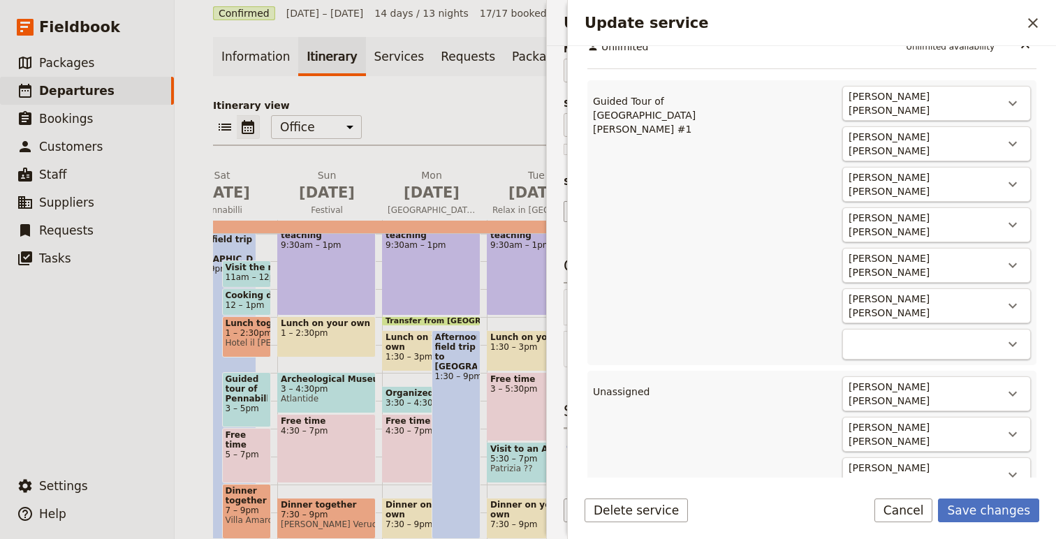
click at [1012, 392] on icon "Actions" at bounding box center [1013, 394] width 8 height 5
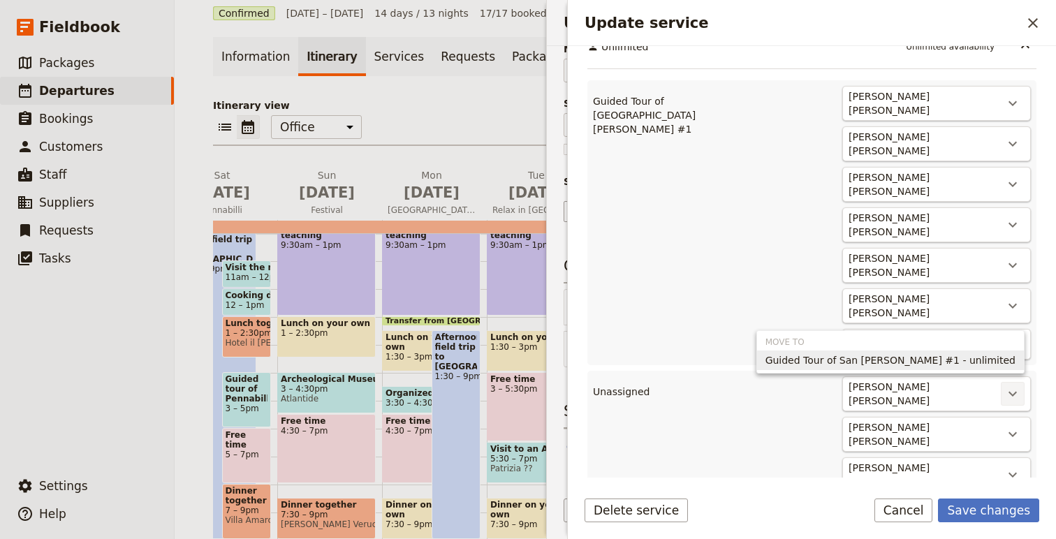
click at [1007, 362] on span "Guided Tour of San Leo #1 - unlimited" at bounding box center [891, 361] width 250 height 14
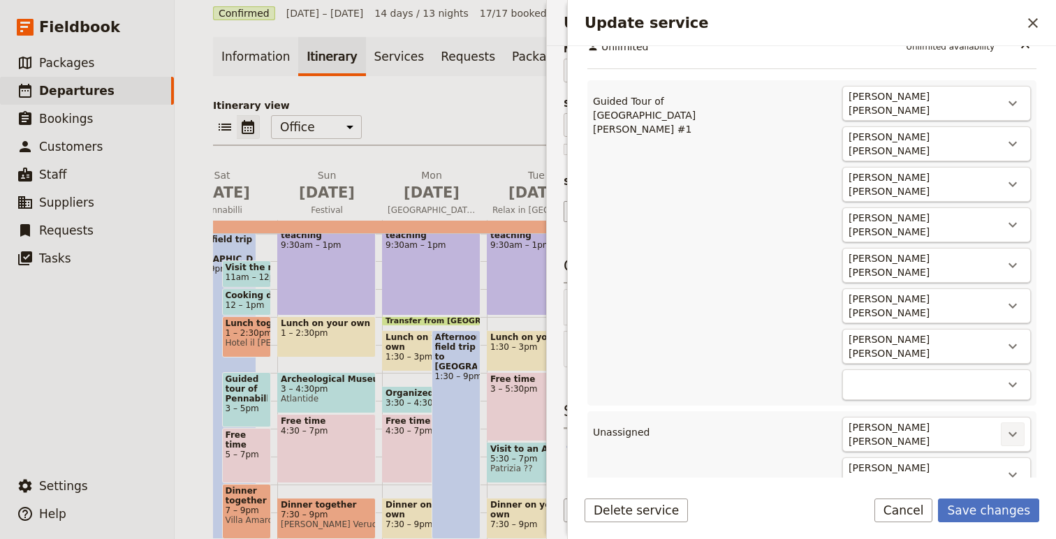
click at [1009, 426] on icon "Actions" at bounding box center [1013, 434] width 17 height 17
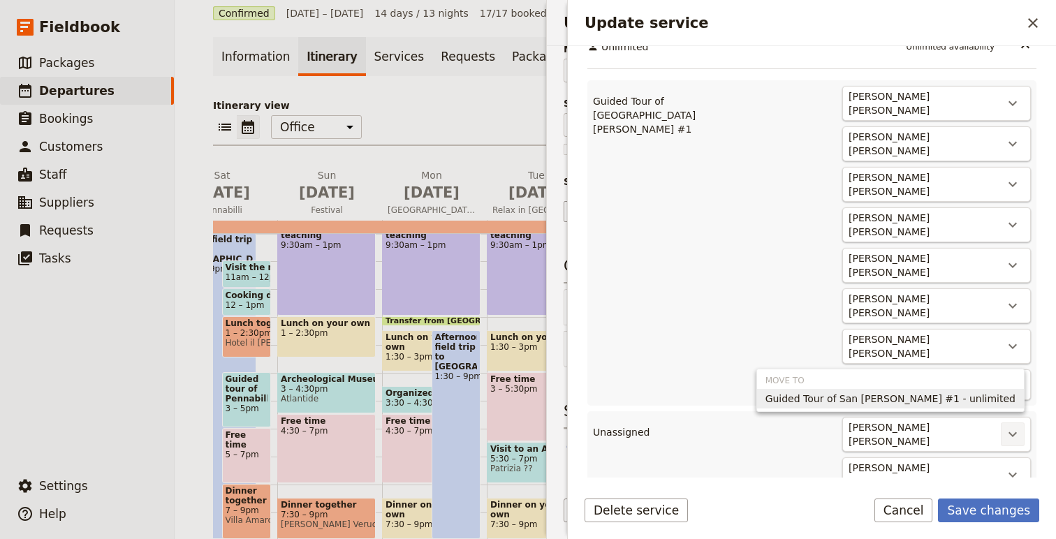
click at [1006, 399] on span "Guided Tour of San Leo #1 - unlimited" at bounding box center [891, 399] width 250 height 14
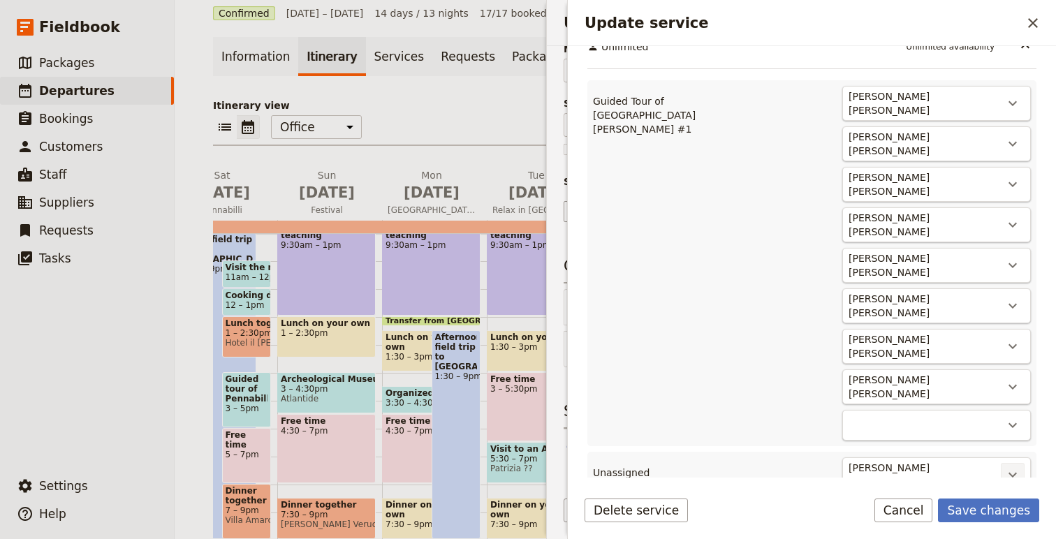
click at [1008, 467] on icon "Actions" at bounding box center [1013, 475] width 17 height 17
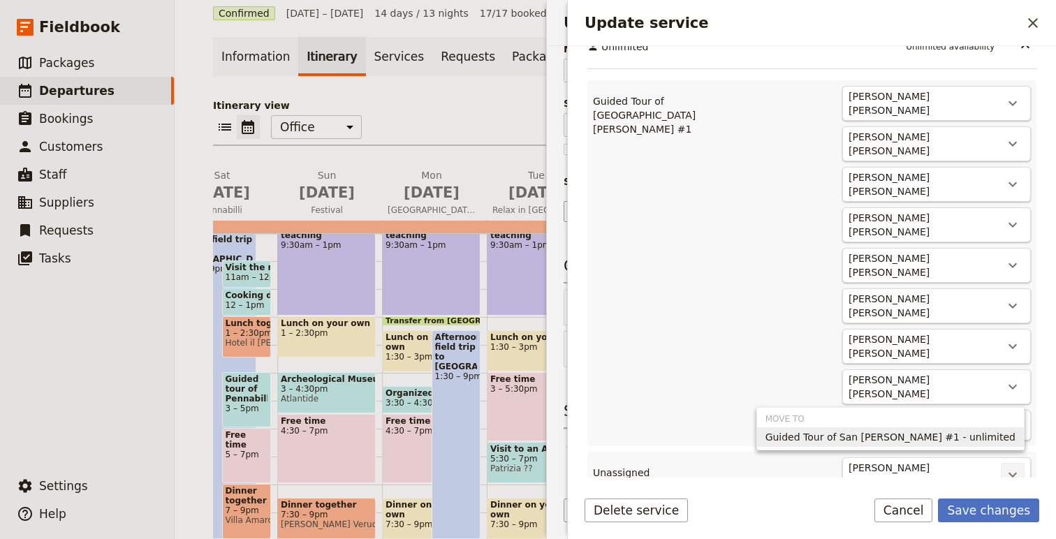
click at [1008, 433] on span "Guided Tour of San Leo #1 - unlimited" at bounding box center [891, 437] width 250 height 14
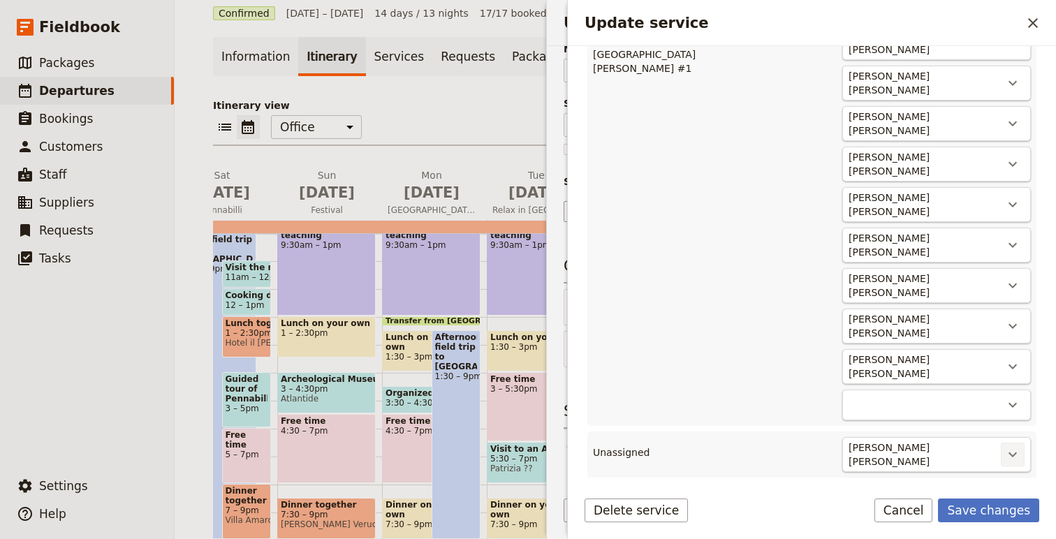
scroll to position [590, 0]
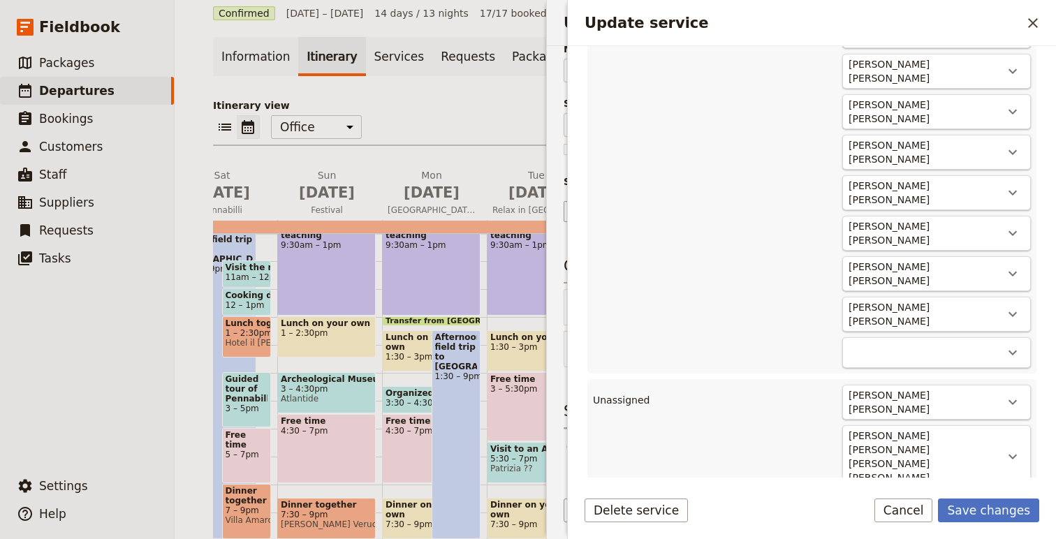
click at [1011, 385] on div "Kathleen Busche Kathleen Busche ​" at bounding box center [937, 402] width 189 height 35
click at [1011, 394] on icon "Actions" at bounding box center [1013, 402] width 17 height 17
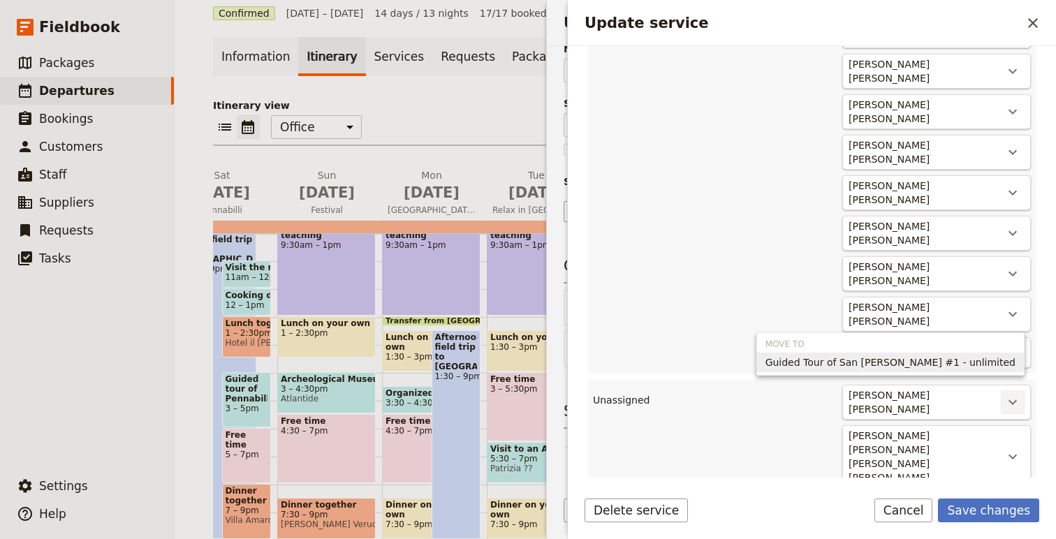
click at [1011, 356] on span "Guided Tour of San Leo #1 - unlimited" at bounding box center [891, 363] width 250 height 14
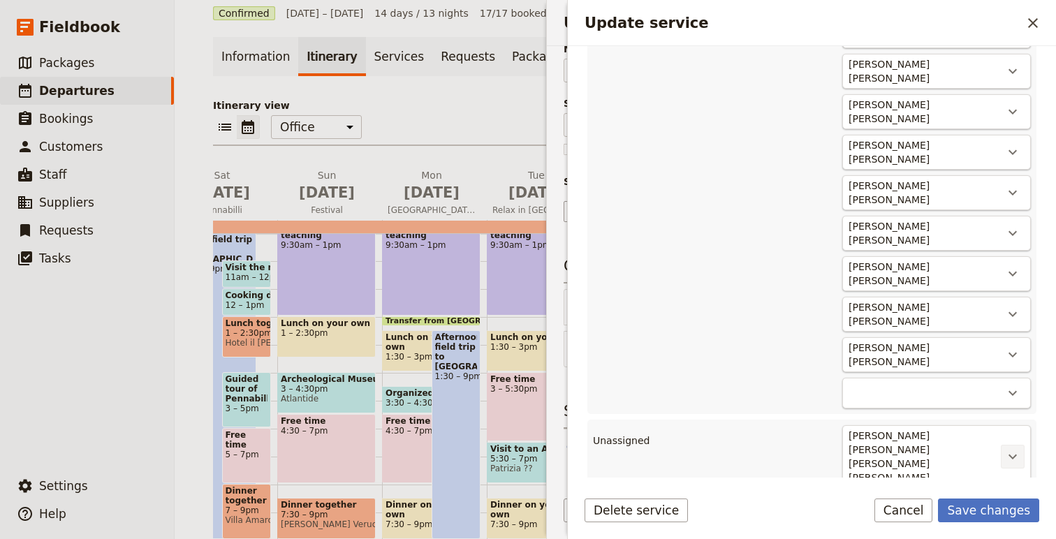
click at [1013, 449] on icon "Actions" at bounding box center [1013, 457] width 17 height 17
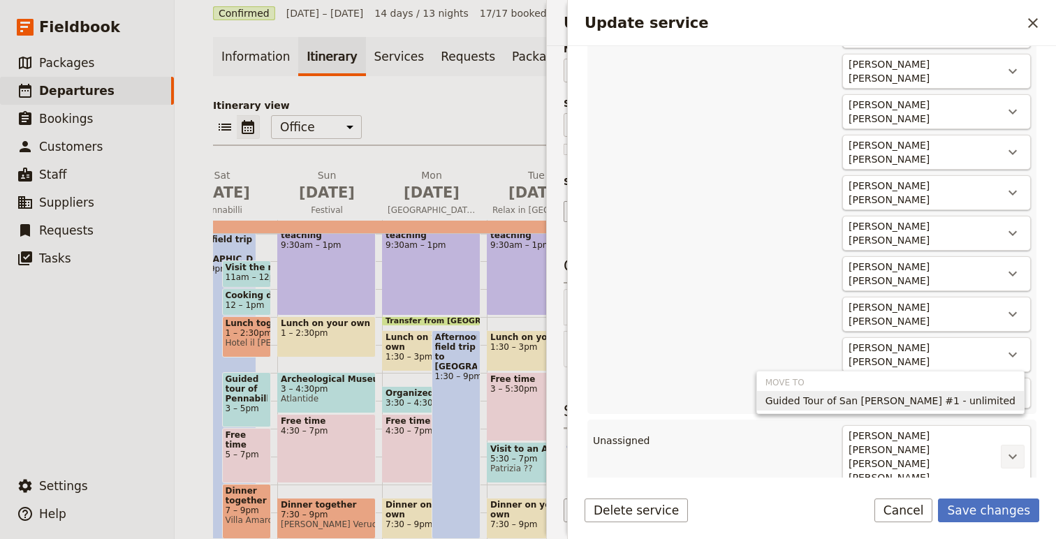
click at [1010, 399] on span "Guided Tour of San Leo #1 - unlimited" at bounding box center [891, 401] width 250 height 14
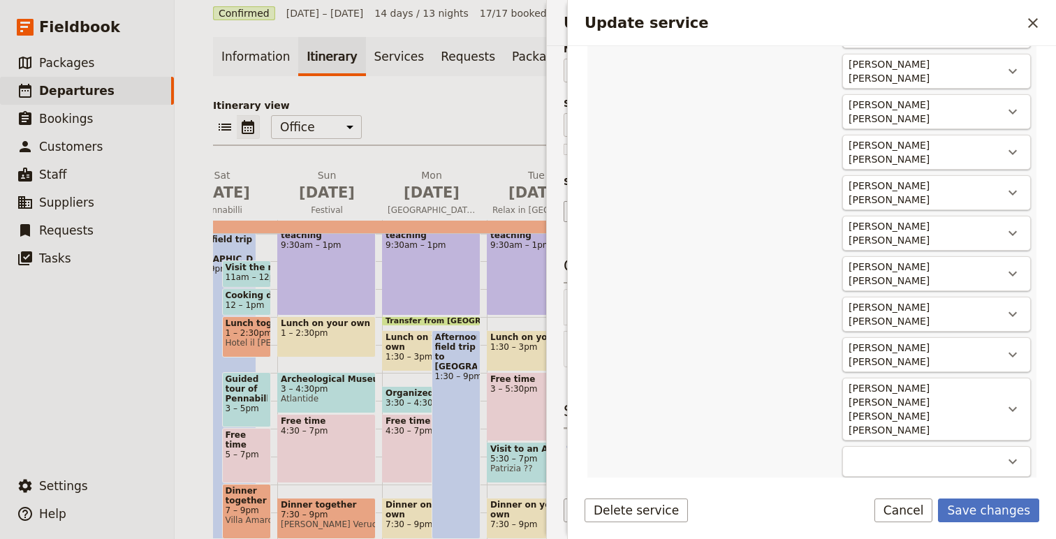
click at [1016, 503] on icon "Actions" at bounding box center [1013, 511] width 17 height 17
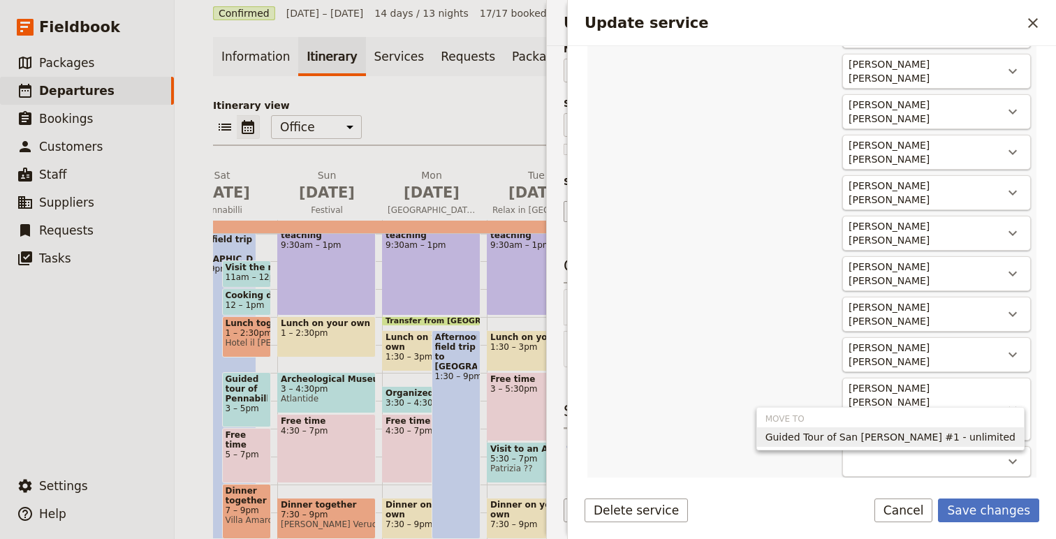
click at [1003, 447] on ul "Move to Guided Tour of San Leo #1 - unlimited" at bounding box center [891, 428] width 268 height 43
click at [1003, 431] on span "Guided Tour of San Leo #1 - unlimited" at bounding box center [891, 437] width 250 height 14
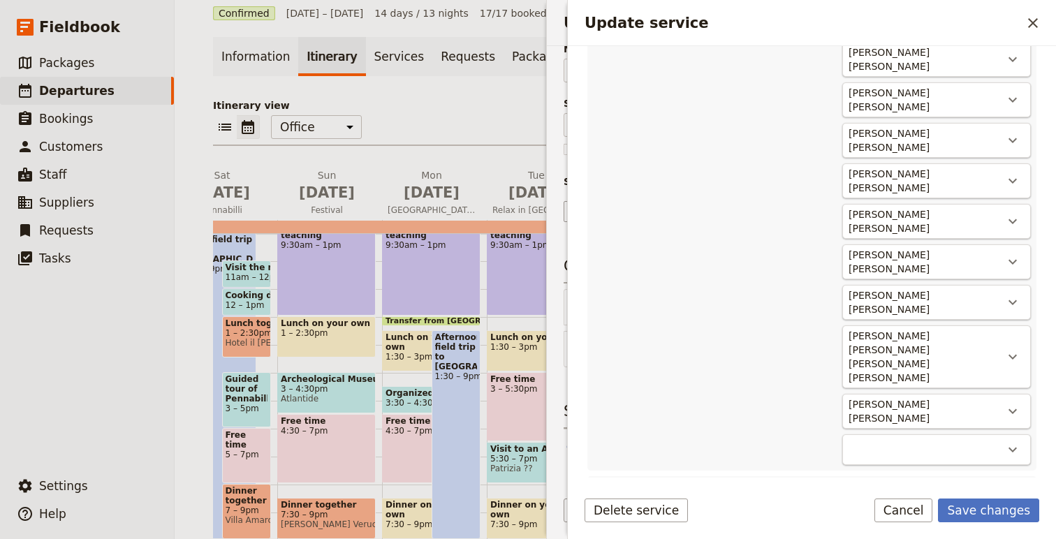
scroll to position [702, 0]
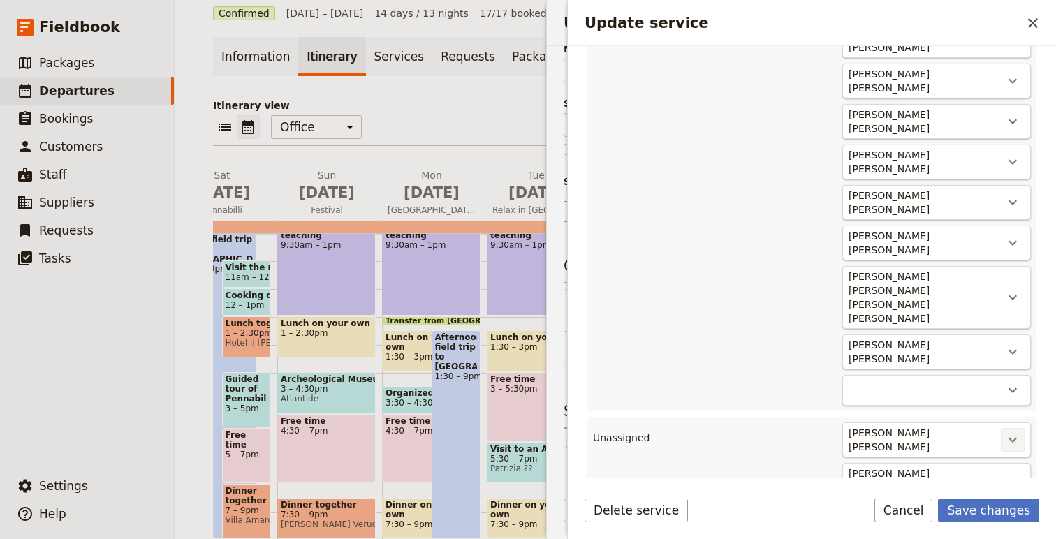
click at [1010, 432] on icon "Actions" at bounding box center [1013, 440] width 17 height 17
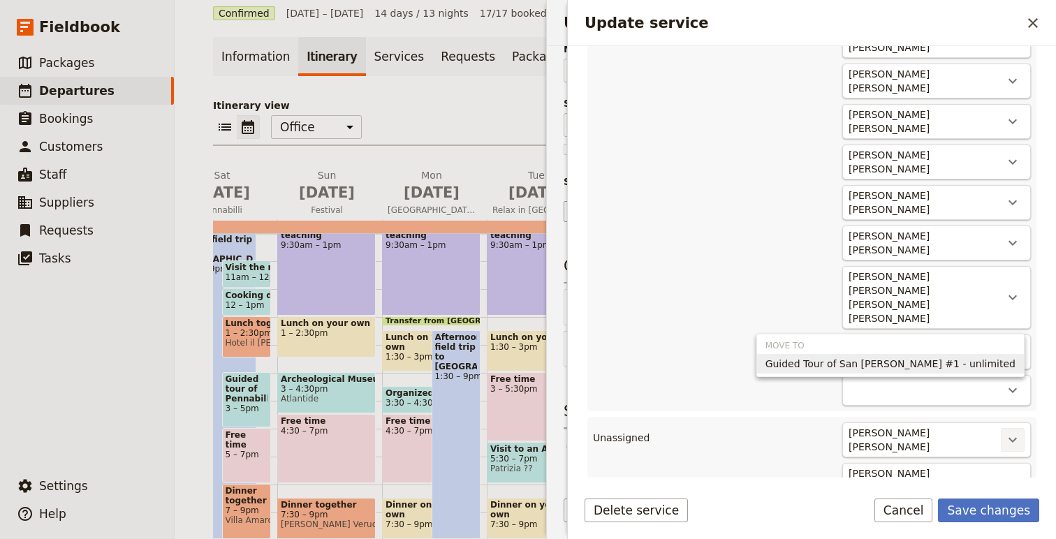
click at [988, 361] on span "Guided Tour of San Leo #1 - unlimited" at bounding box center [891, 364] width 250 height 14
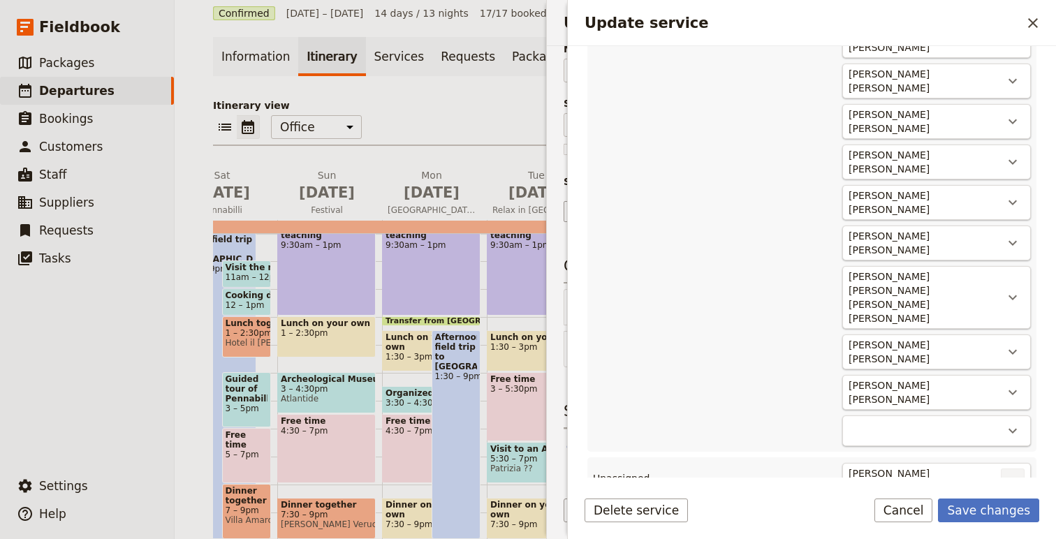
click at [1021, 472] on icon "Actions" at bounding box center [1013, 480] width 17 height 17
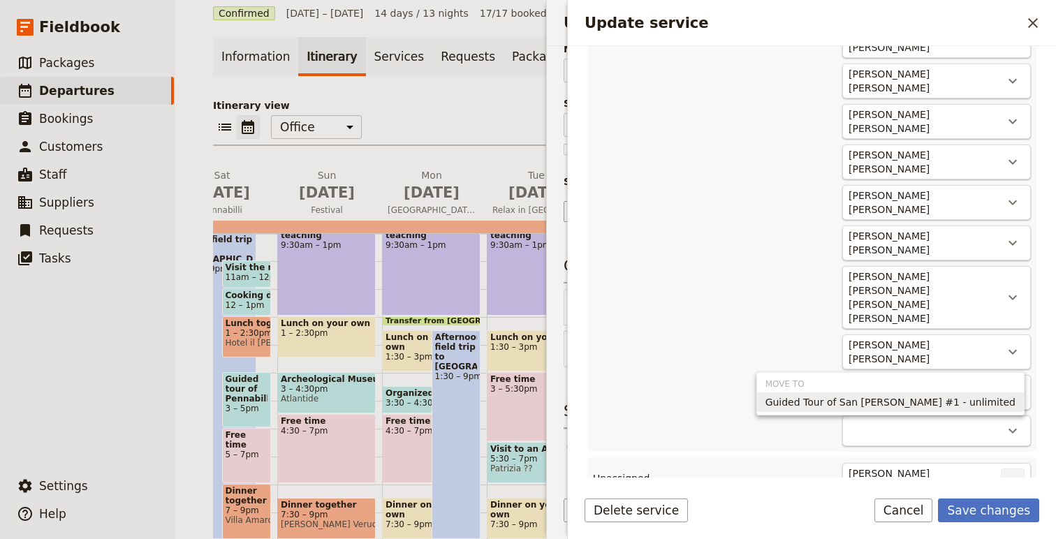
click at [1017, 407] on button "Guided Tour of San Leo #1 - unlimited" at bounding box center [890, 403] width 267 height 20
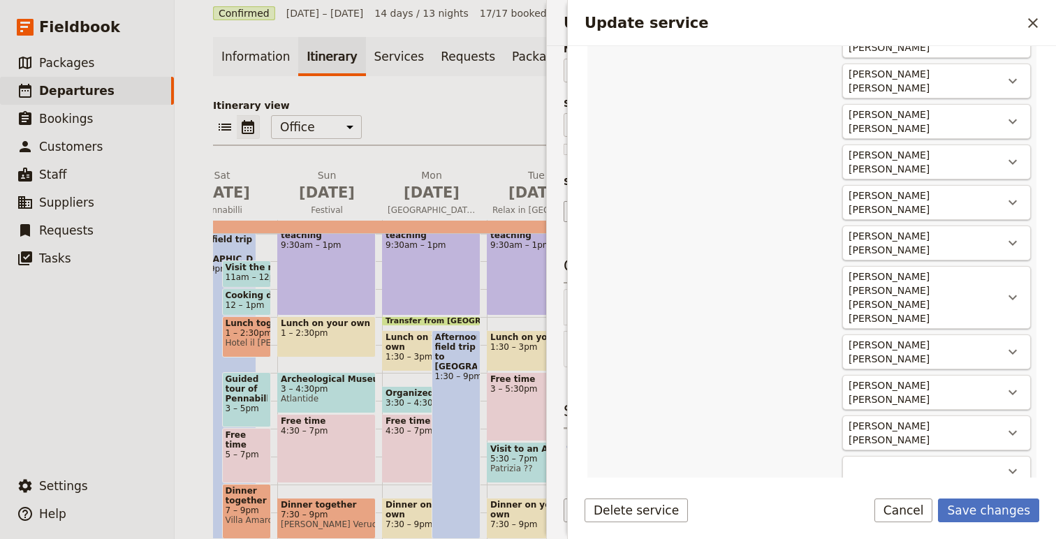
click at [1017, 513] on icon "Actions" at bounding box center [1013, 521] width 17 height 17
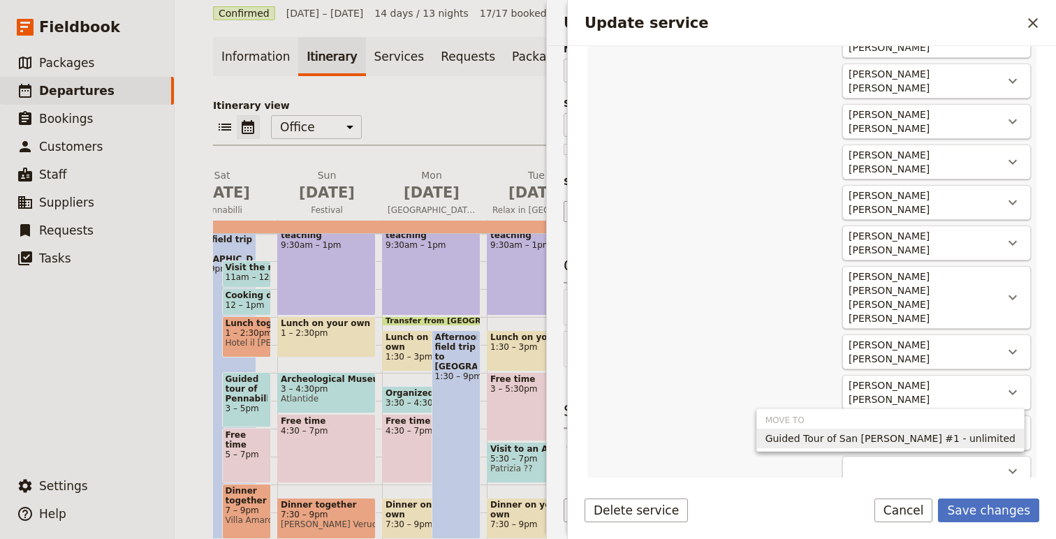
click at [1003, 436] on span "Guided Tour of San Leo #1 - unlimited" at bounding box center [891, 439] width 250 height 14
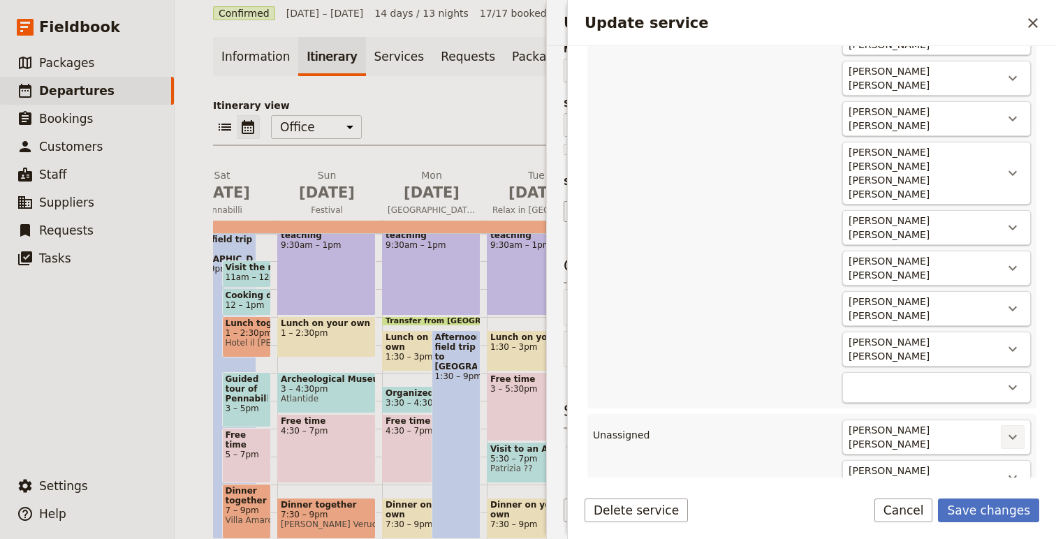
scroll to position [846, 0]
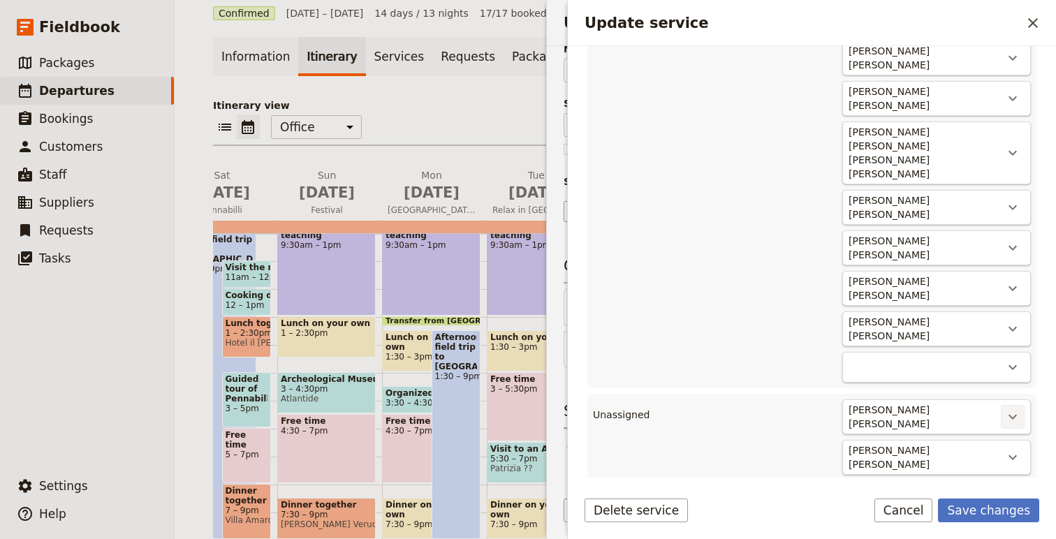
click at [1012, 415] on icon "Actions" at bounding box center [1013, 417] width 8 height 5
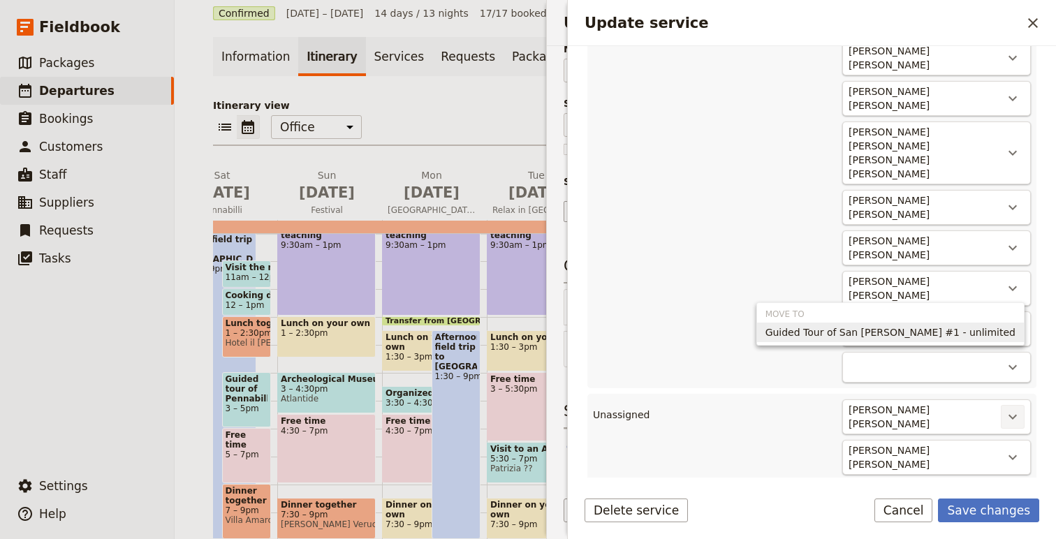
click at [1010, 334] on span "Guided Tour of San Leo #1 - unlimited" at bounding box center [891, 333] width 250 height 14
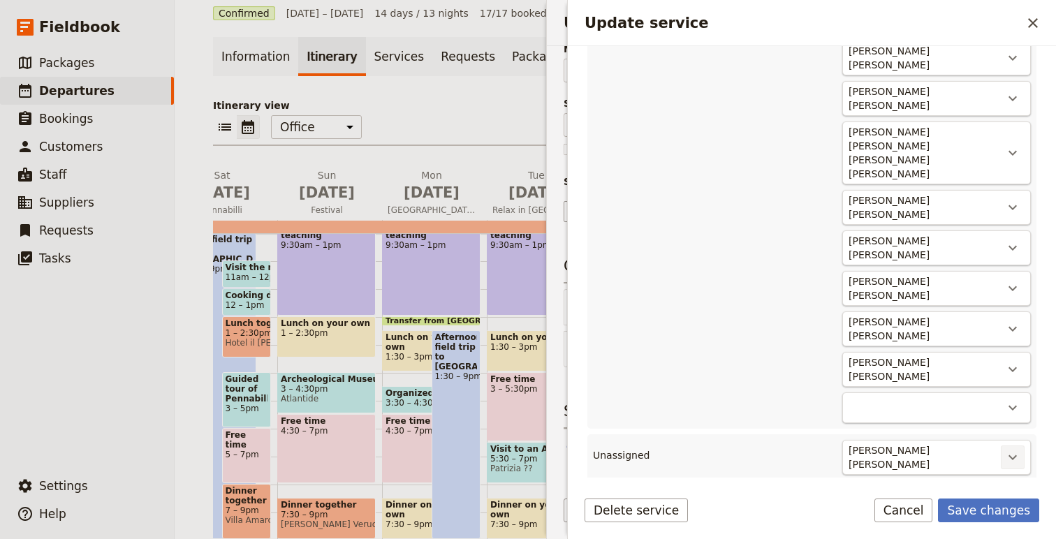
click at [1012, 446] on button "​" at bounding box center [1013, 458] width 24 height 24
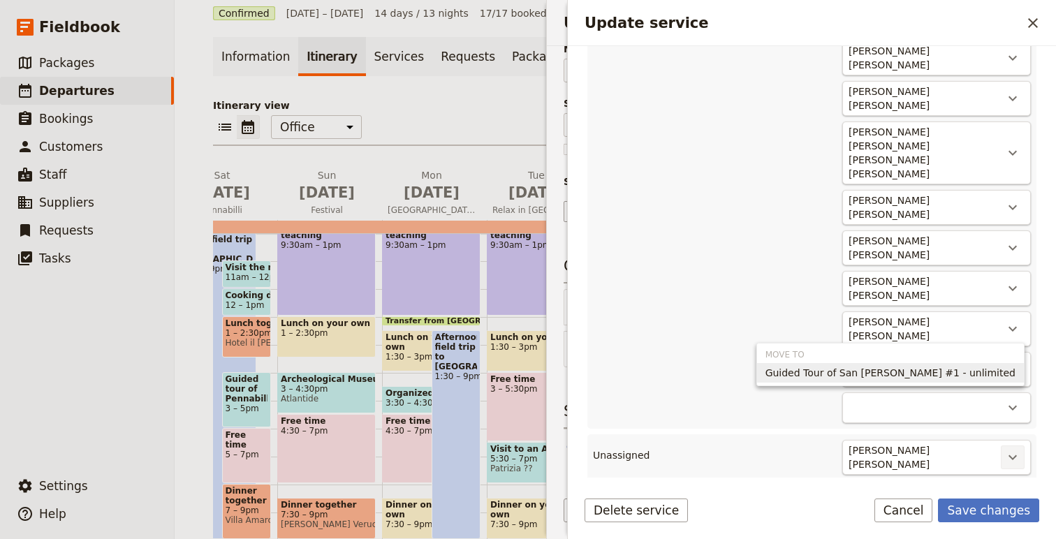
click at [1010, 449] on icon "Actions" at bounding box center [1013, 457] width 17 height 17
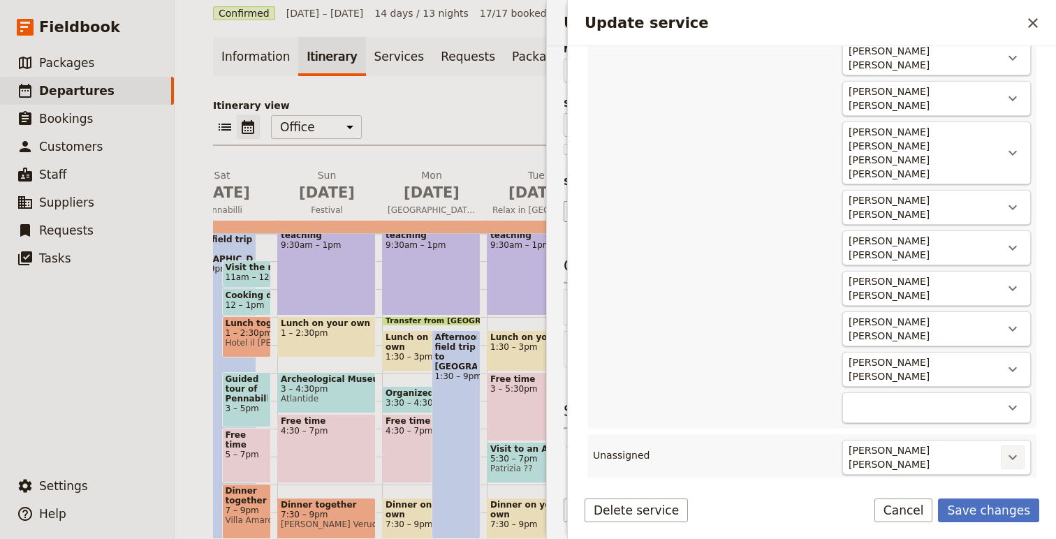
click at [1013, 449] on icon "Actions" at bounding box center [1013, 457] width 17 height 17
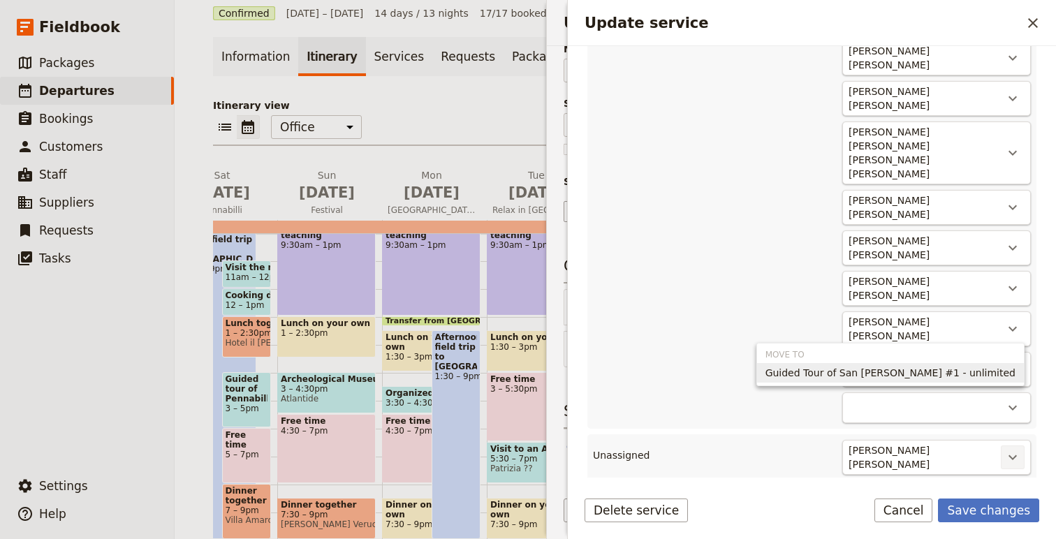
click at [1000, 372] on span "Guided Tour of San Leo #1 - unlimited" at bounding box center [891, 373] width 250 height 14
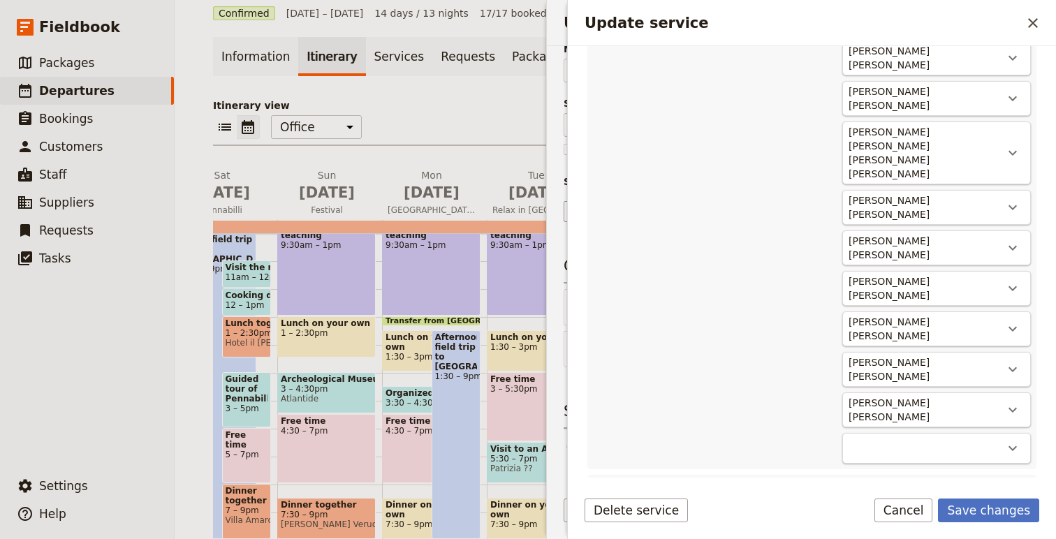
click at [1012, 494] on icon "Actions" at bounding box center [1013, 496] width 8 height 5
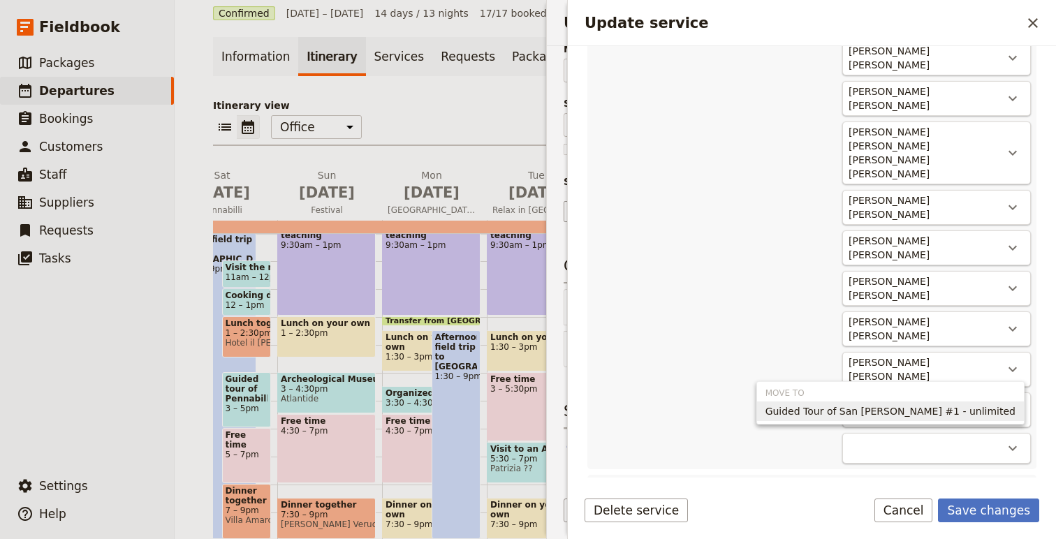
click at [985, 415] on span "Guided Tour of San Leo #1 - unlimited" at bounding box center [891, 412] width 250 height 14
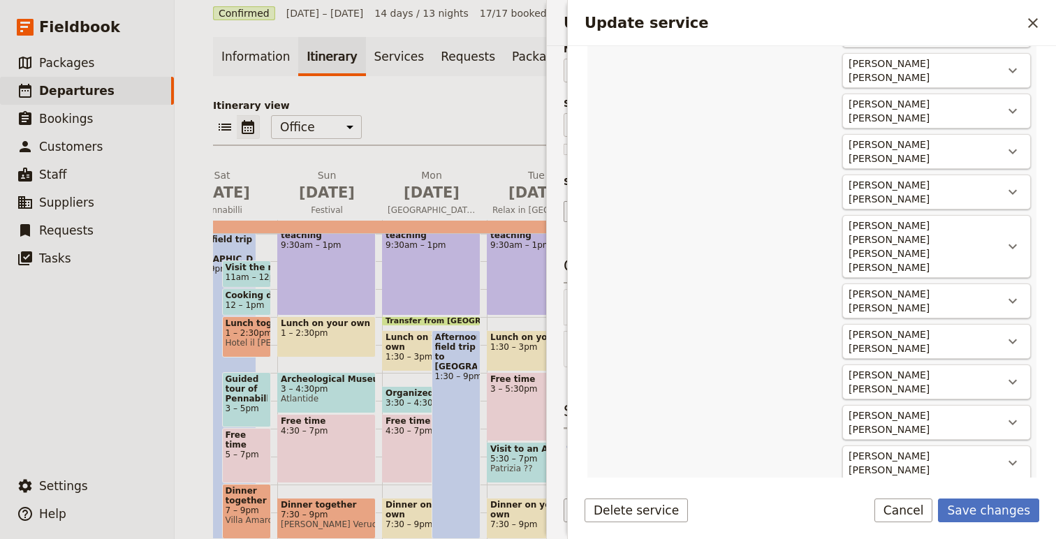
scroll to position [871, 0]
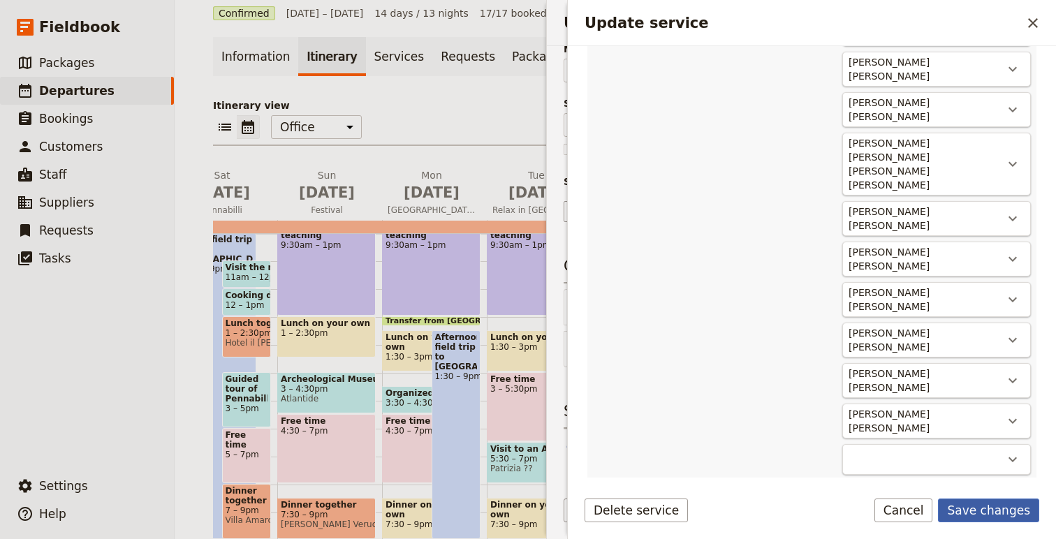
click at [991, 516] on button "Save changes" at bounding box center [988, 511] width 101 height 24
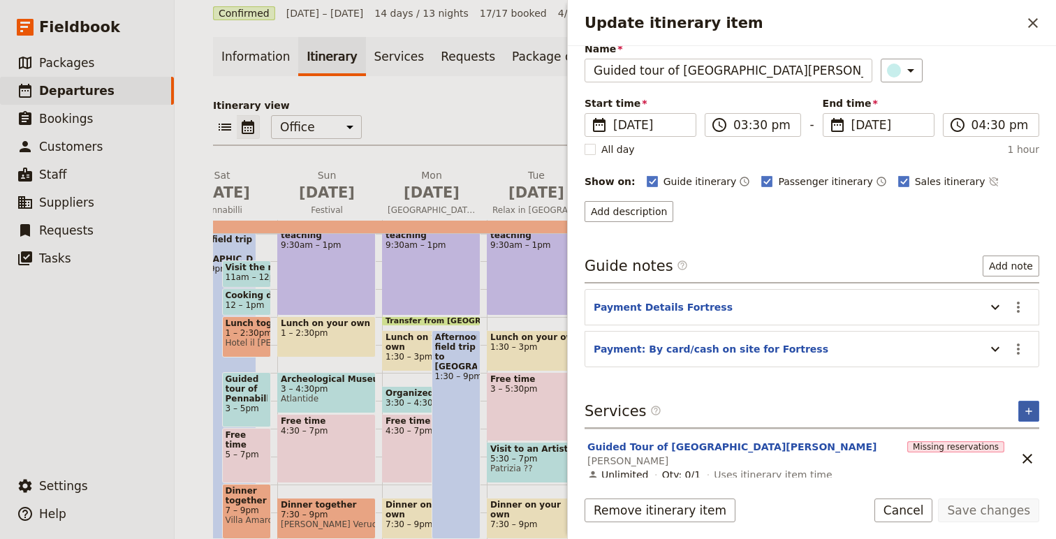
click at [1033, 412] on icon "Add service inclusion" at bounding box center [1029, 411] width 11 height 11
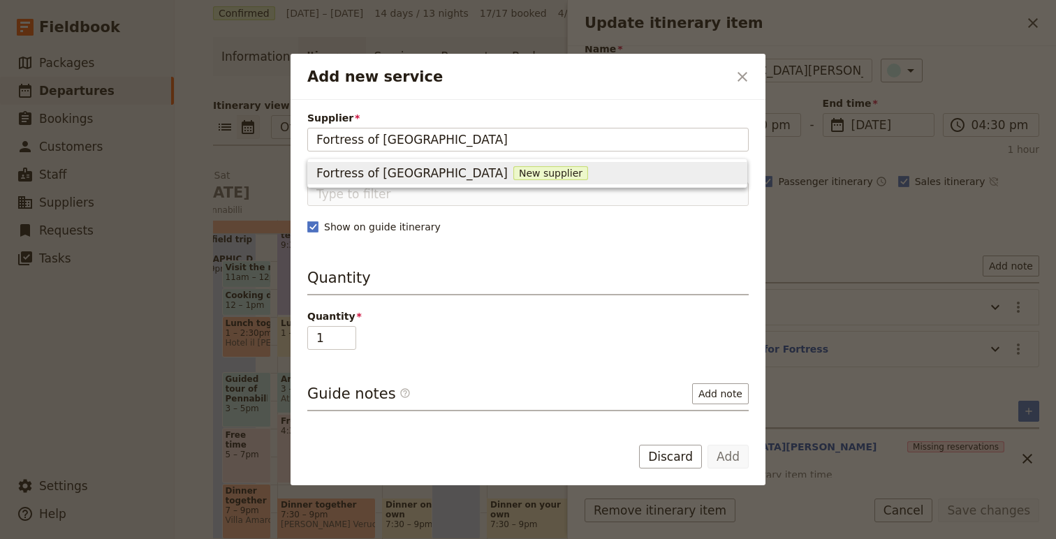
type input "Fortress of San Leo"
click at [372, 172] on span "Fortress of San Leo" at bounding box center [462, 172] width 290 height 17
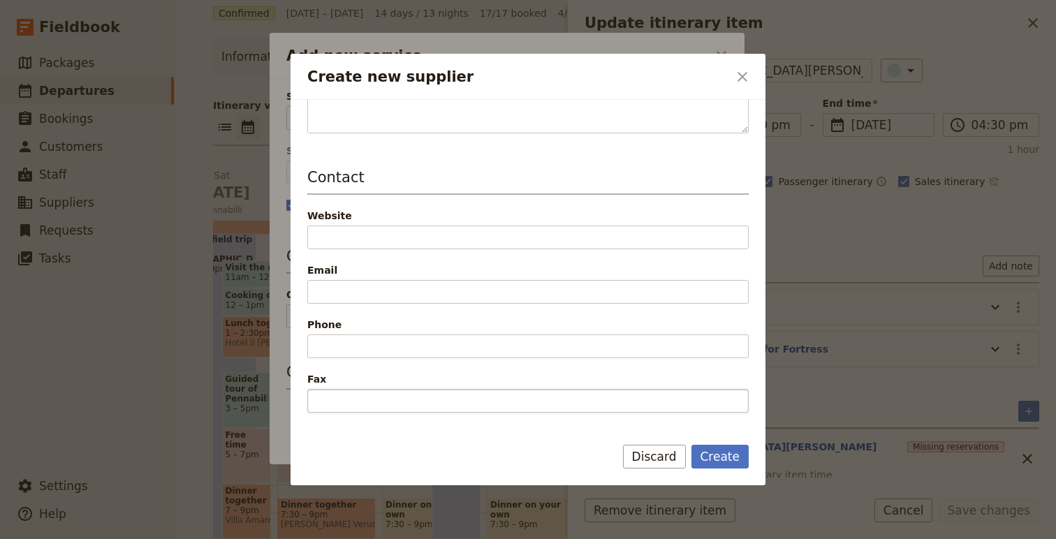
scroll to position [369, 0]
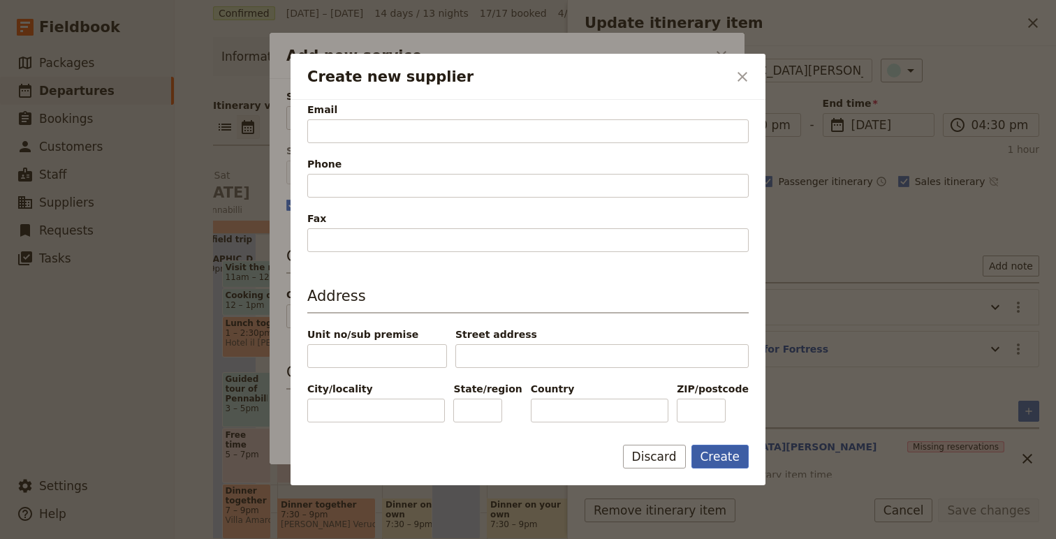
click at [719, 463] on button "Create" at bounding box center [721, 457] width 58 height 24
type input "Fortress of San Leo"
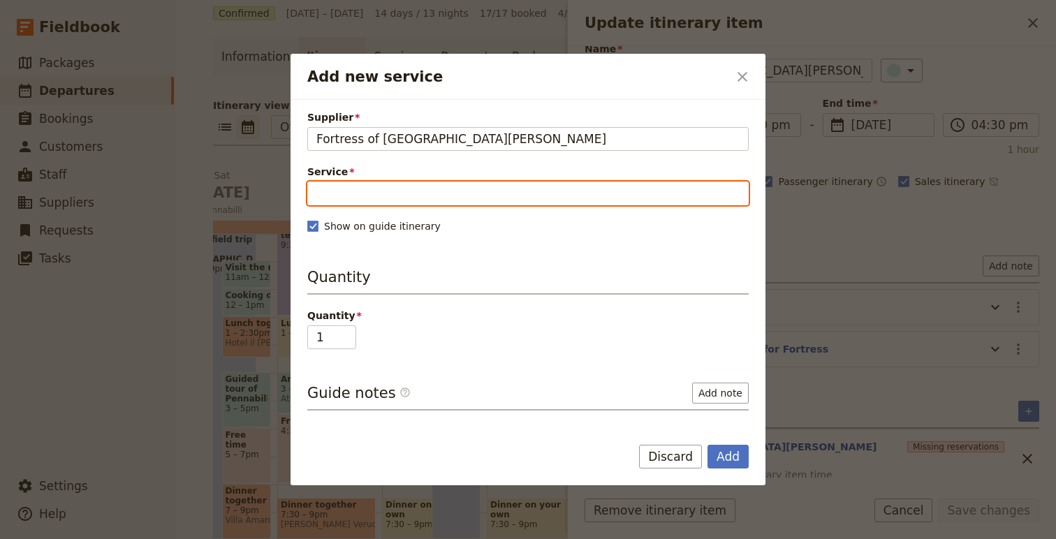
click at [375, 184] on input "Service" at bounding box center [528, 194] width 442 height 24
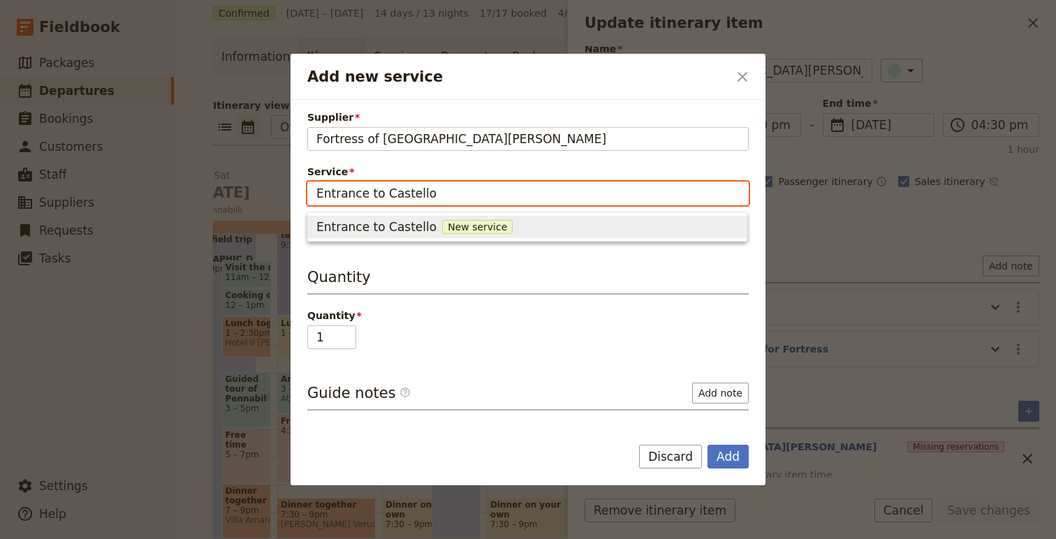
click at [381, 193] on input "Entrance to Castello" at bounding box center [528, 194] width 442 height 24
type input "Entrance to La Rocca"
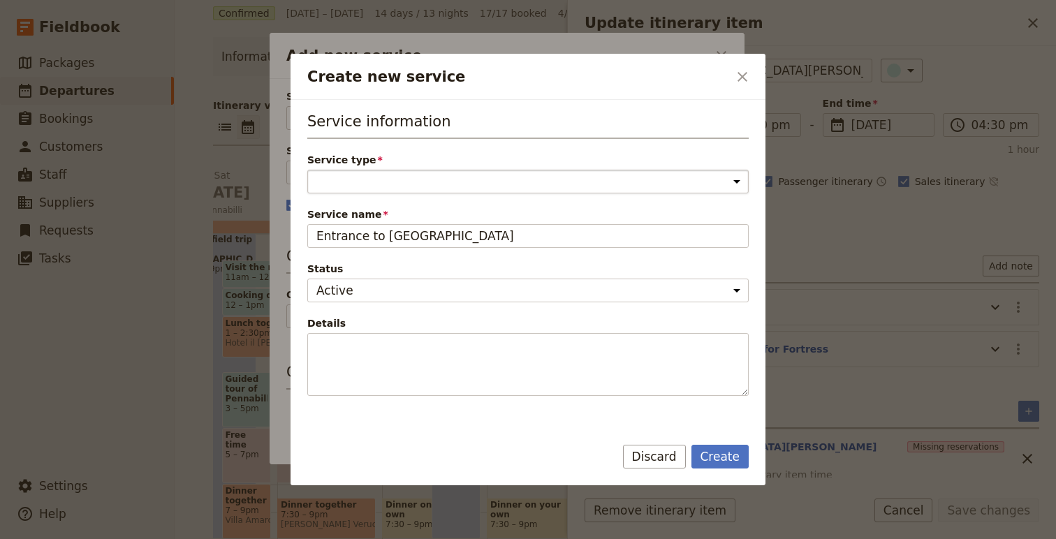
click at [414, 182] on select "Accommodation Activity Transport Flight Food and beverage Other" at bounding box center [528, 182] width 442 height 24
select select "ActivityService"
click at [307, 170] on select "Accommodation Activity Transport Flight Food and beverage Other" at bounding box center [528, 182] width 442 height 24
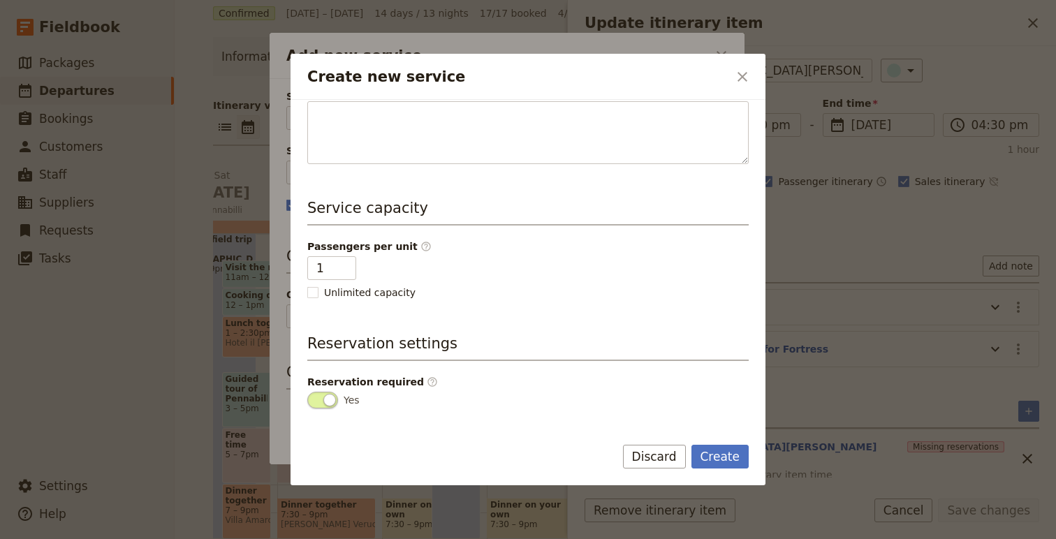
scroll to position [279, 0]
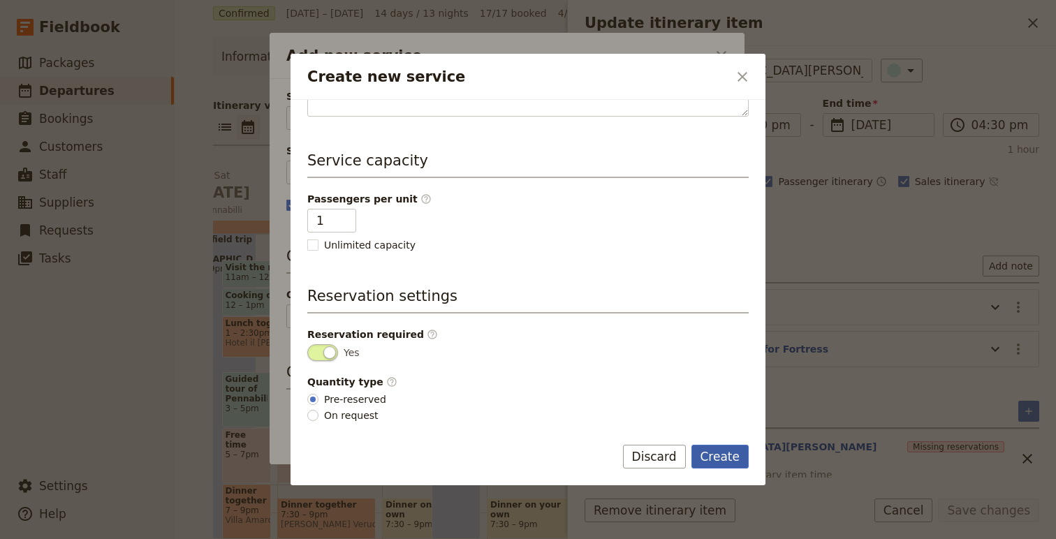
click at [730, 456] on button "Create" at bounding box center [721, 457] width 58 height 24
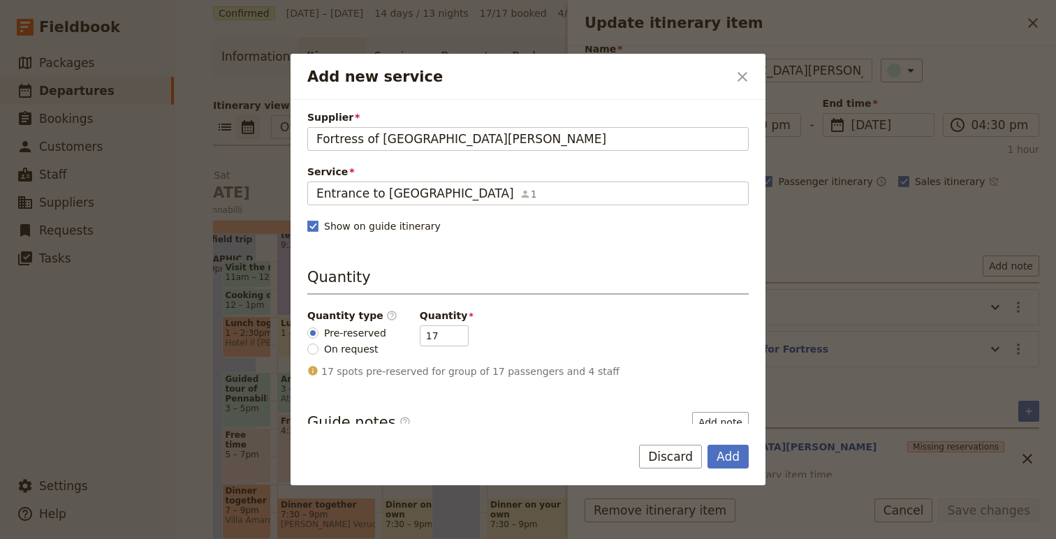
click at [730, 456] on button "Add" at bounding box center [728, 457] width 41 height 24
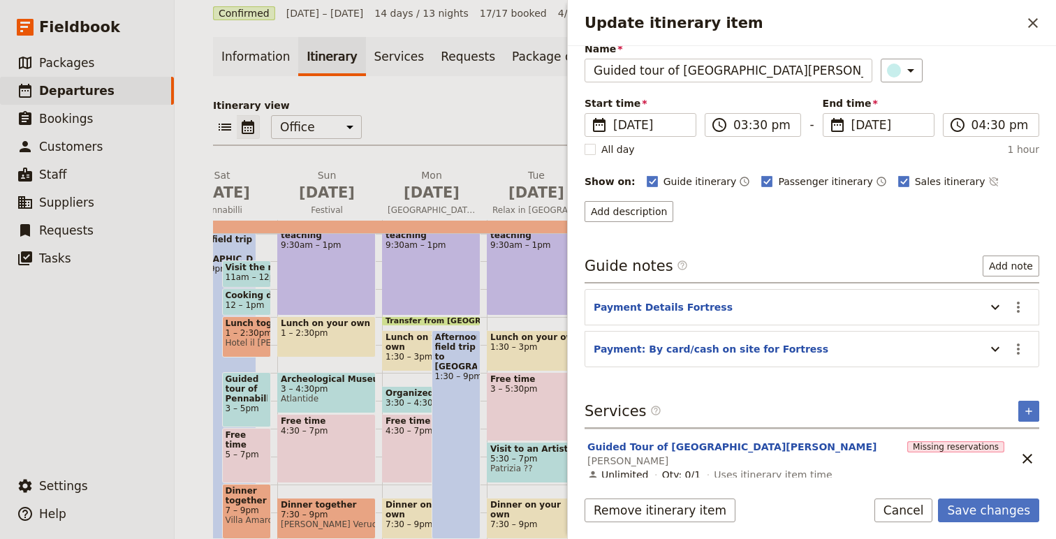
scroll to position [110, 0]
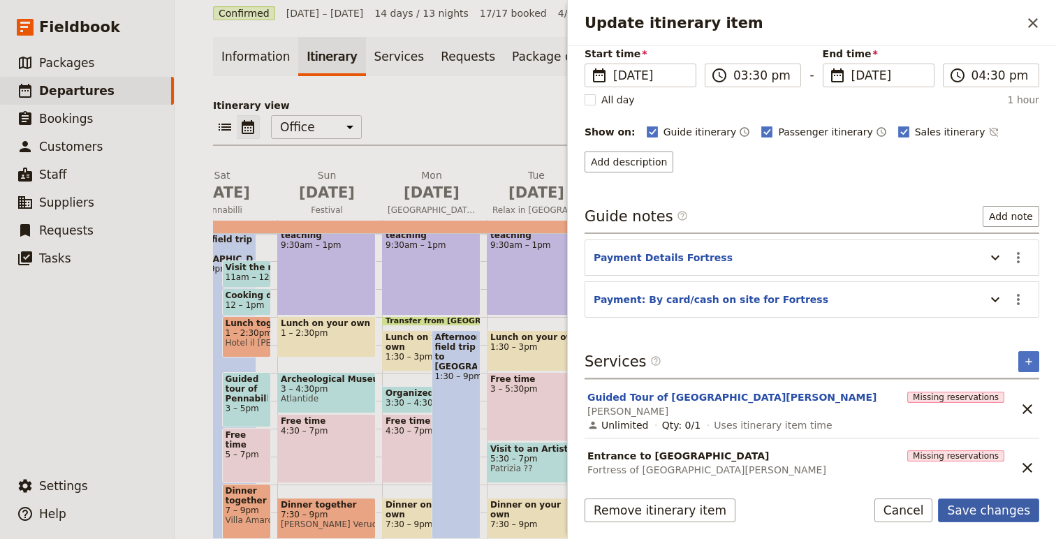
click at [996, 516] on button "Save changes" at bounding box center [988, 511] width 101 height 24
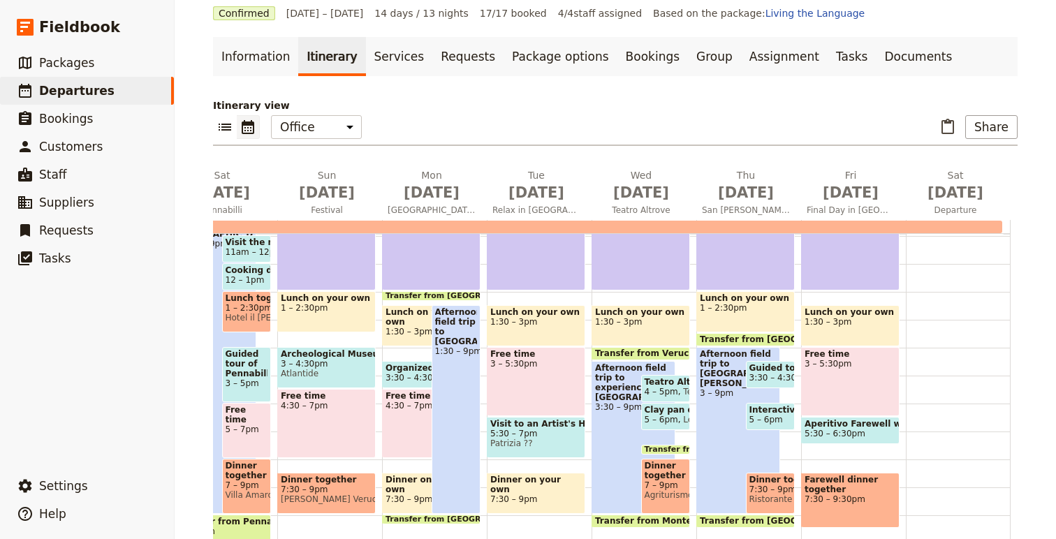
scroll to position [331, 0]
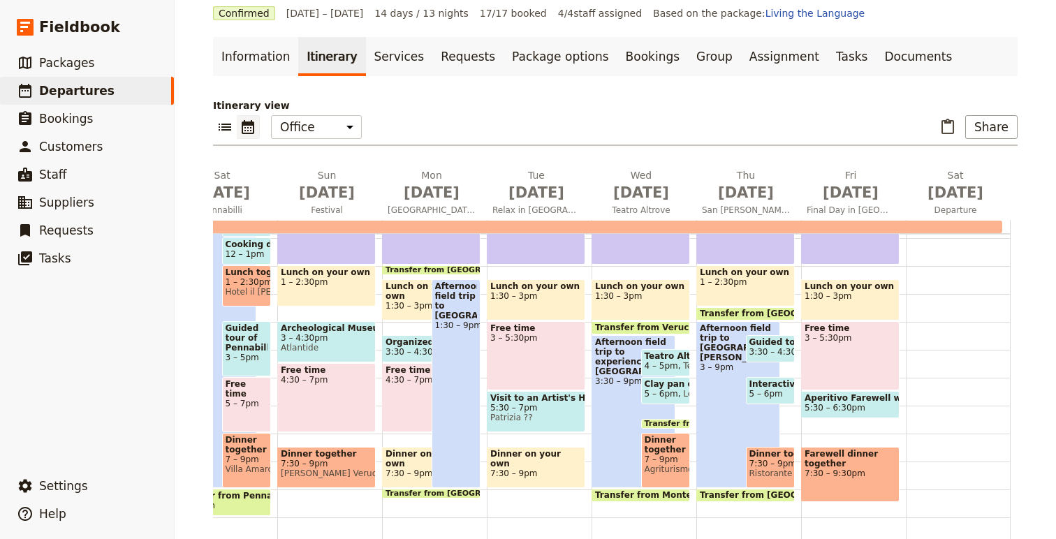
click at [781, 388] on span "Interactive language activity" at bounding box center [771, 384] width 43 height 10
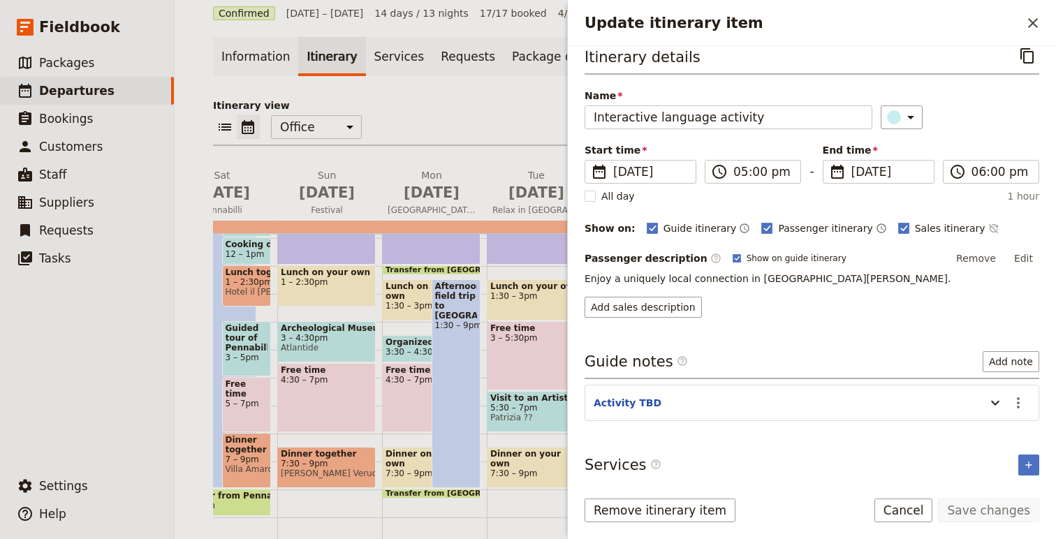
scroll to position [17, 0]
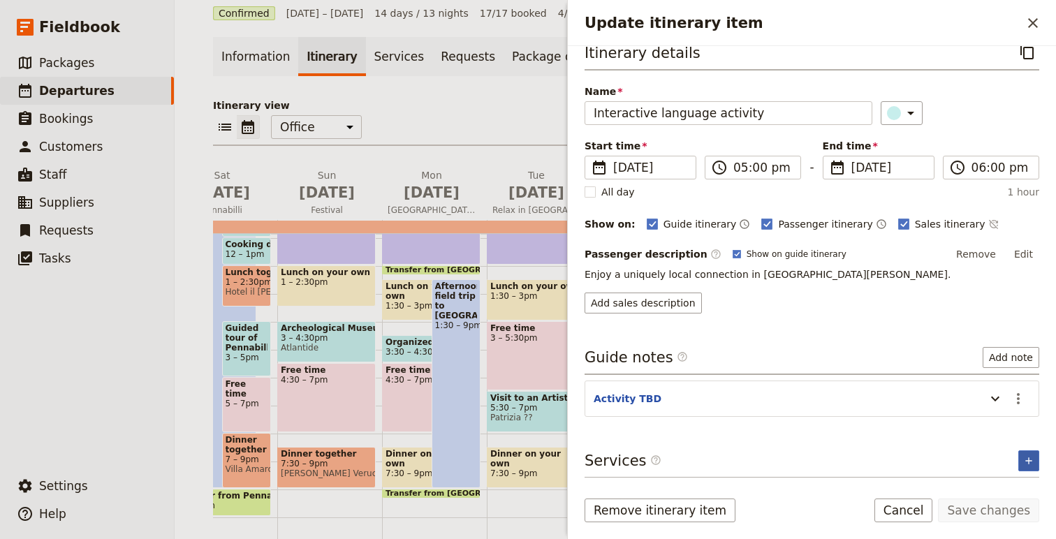
click at [1032, 463] on icon "Add service inclusion" at bounding box center [1029, 461] width 11 height 11
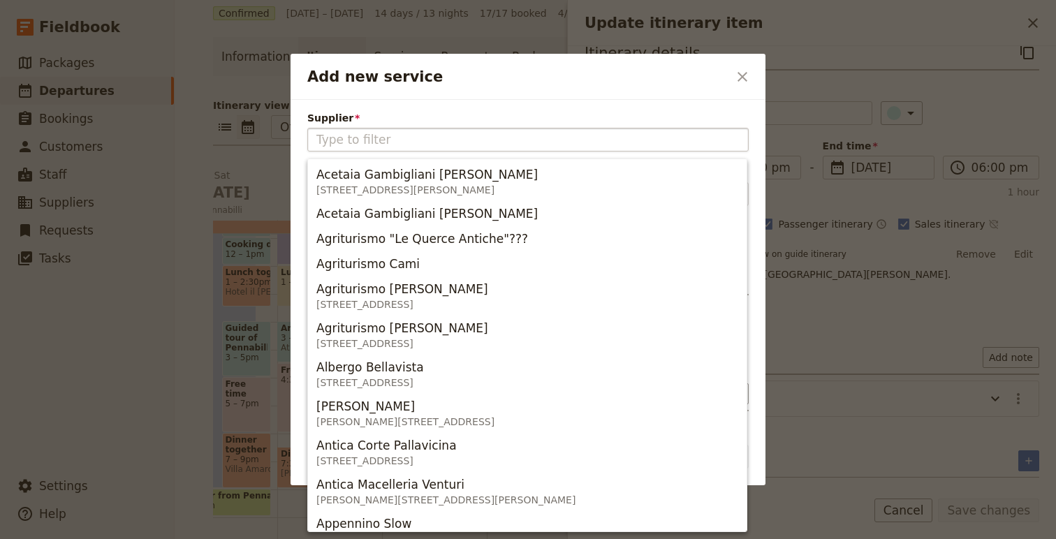
type input "La Butega di Còcc a San Leo"
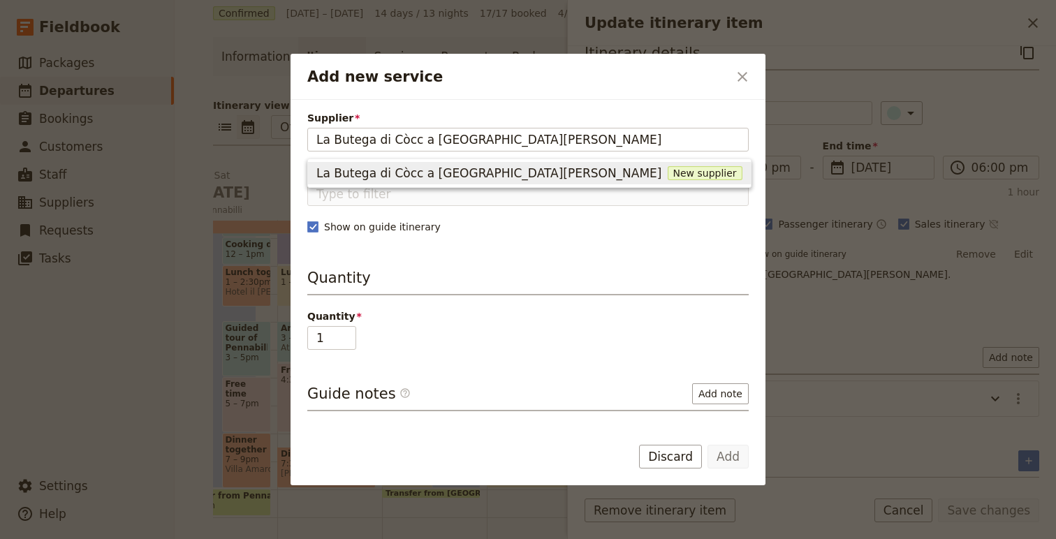
click at [465, 175] on span "La Butega di Còcc a San Leo" at bounding box center [490, 173] width 346 height 17
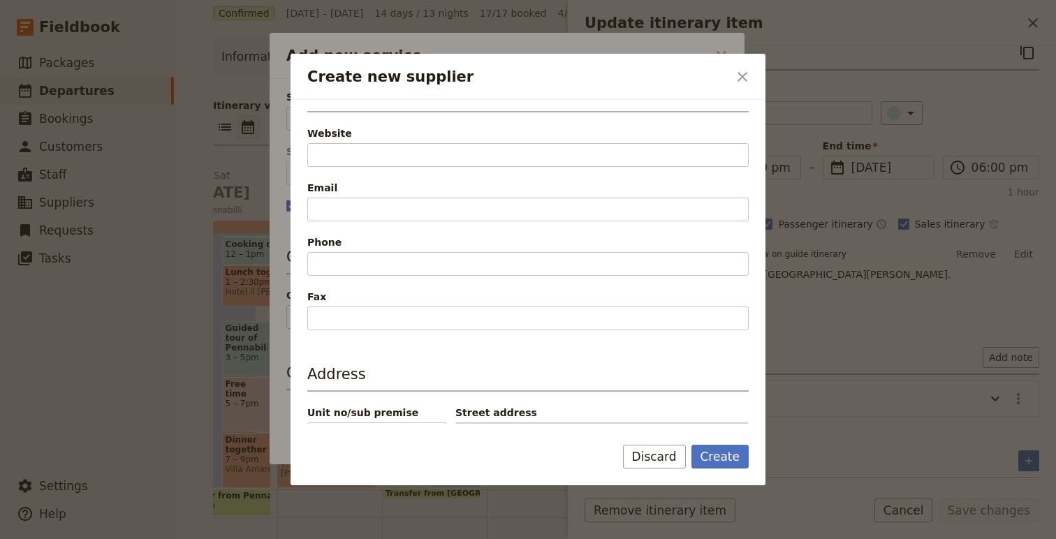
scroll to position [369, 0]
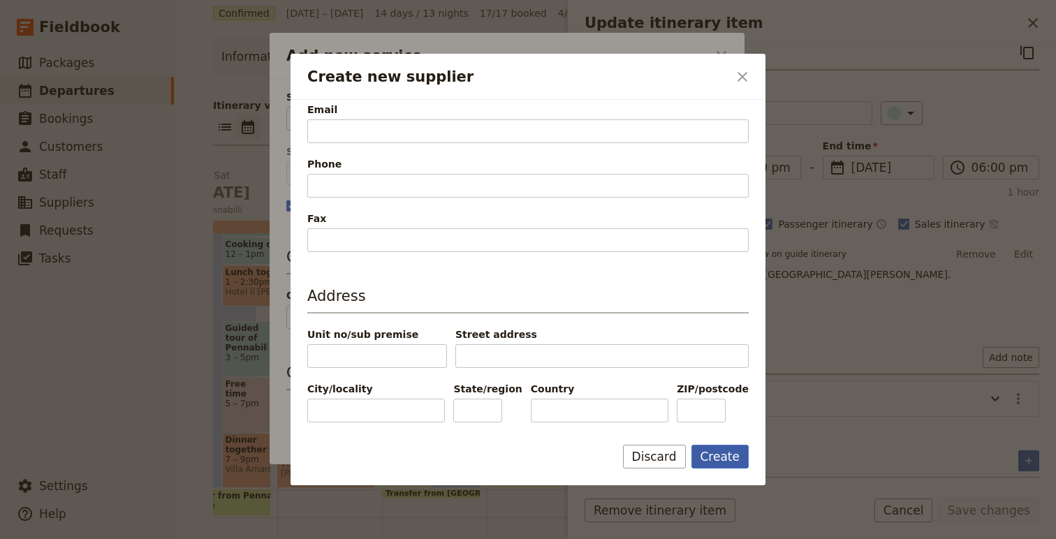
click at [715, 453] on button "Create" at bounding box center [721, 457] width 58 height 24
type input "La Butega di Còcc a San Leo"
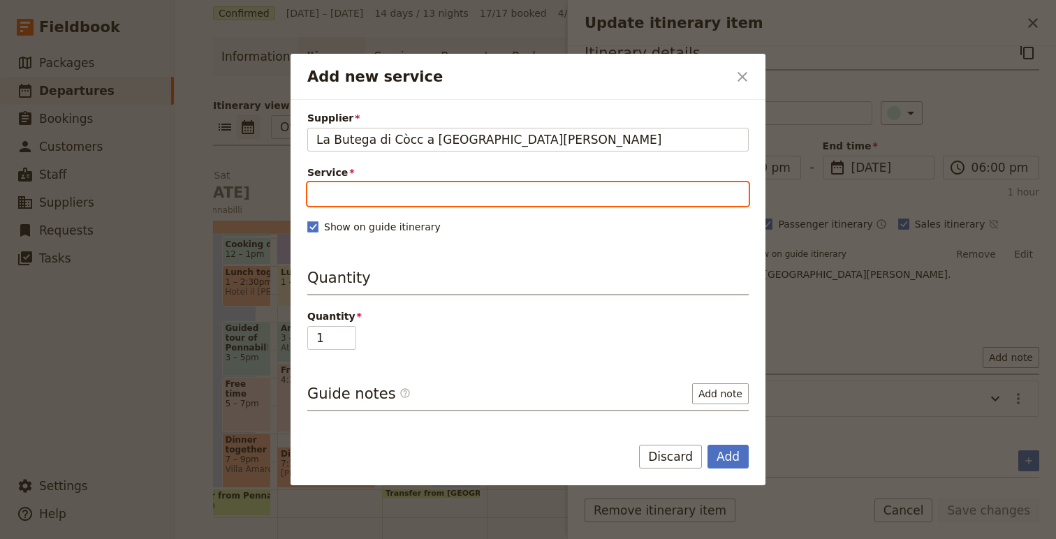
click at [410, 199] on input "Service" at bounding box center [528, 194] width 442 height 24
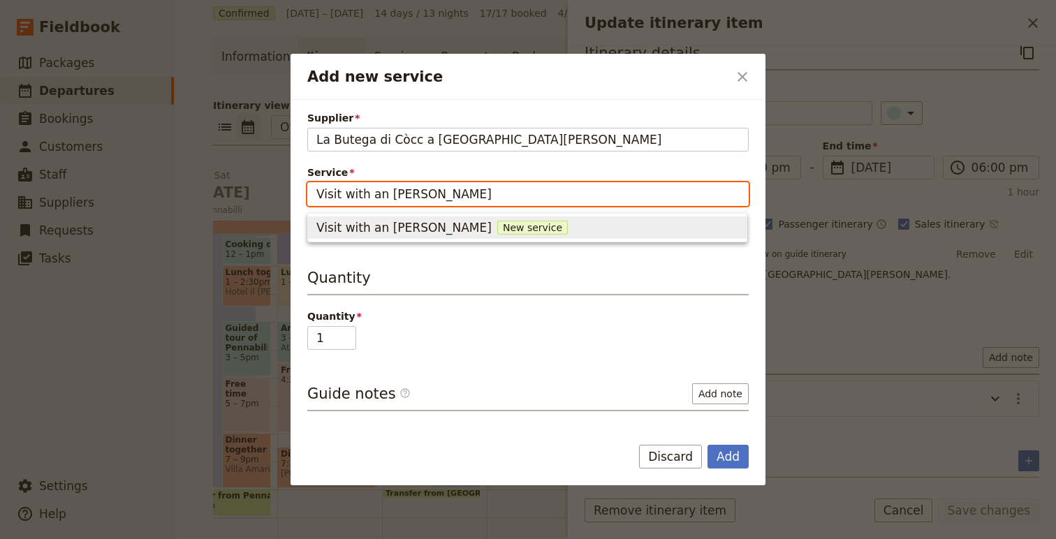
type input "Visit with an artist"
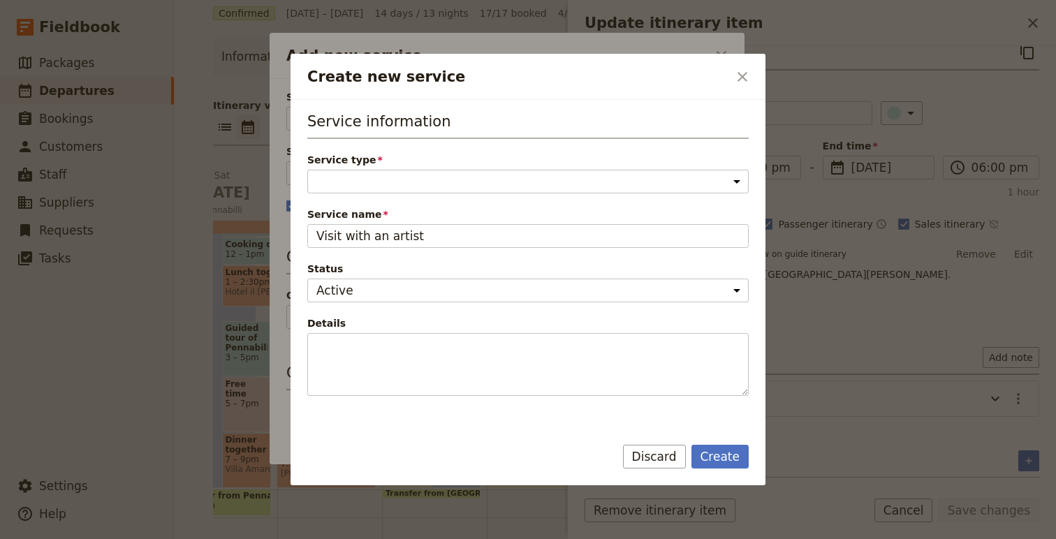
scroll to position [36, 0]
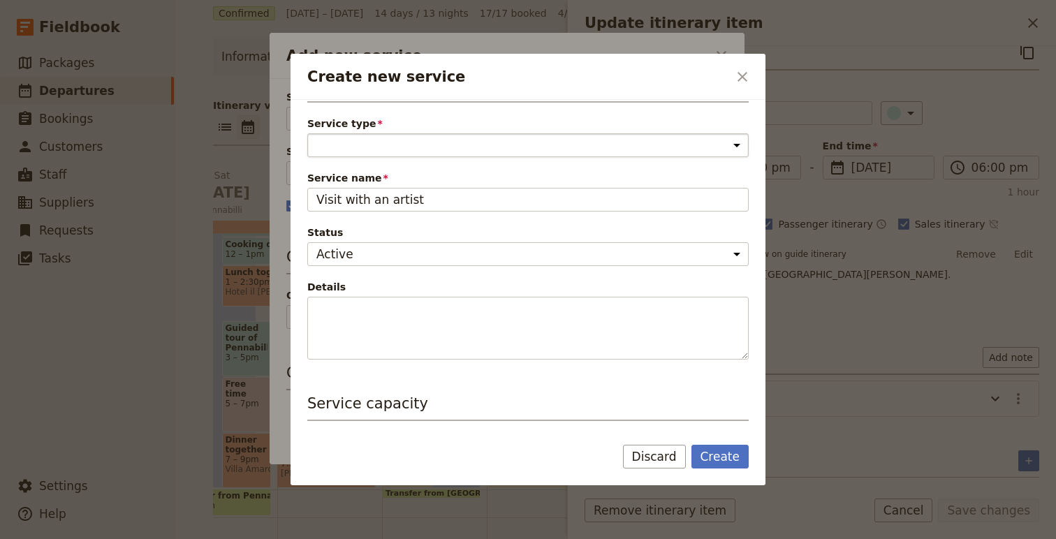
click at [370, 154] on select "Accommodation Activity Transport Flight Food and beverage Other" at bounding box center [528, 145] width 442 height 24
select select "ActivityService"
click at [307, 133] on select "Accommodation Activity Transport Flight Food and beverage Other" at bounding box center [528, 145] width 442 height 24
click at [706, 453] on button "Create" at bounding box center [721, 457] width 58 height 24
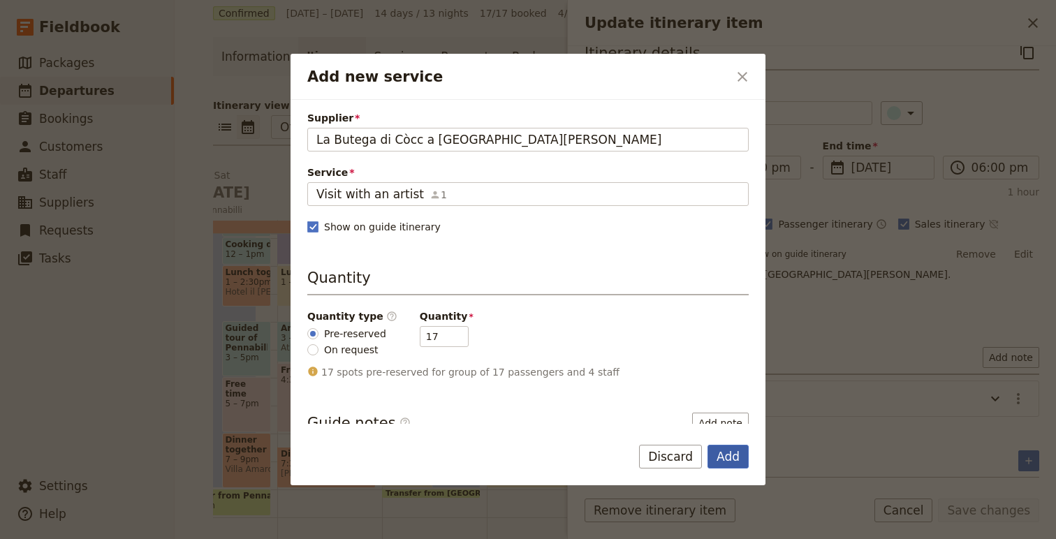
click at [735, 456] on button "Add" at bounding box center [728, 457] width 41 height 24
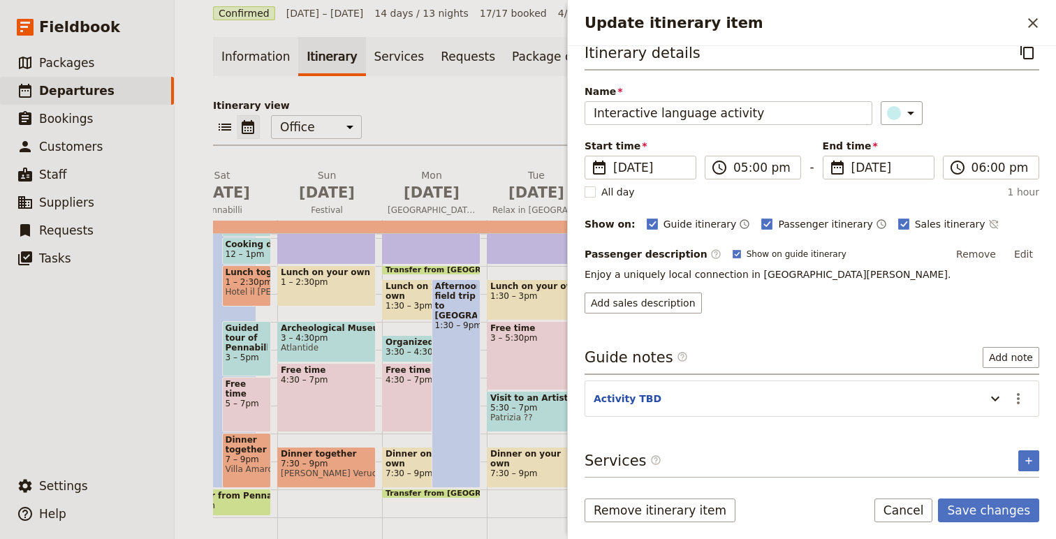
scroll to position [67, 0]
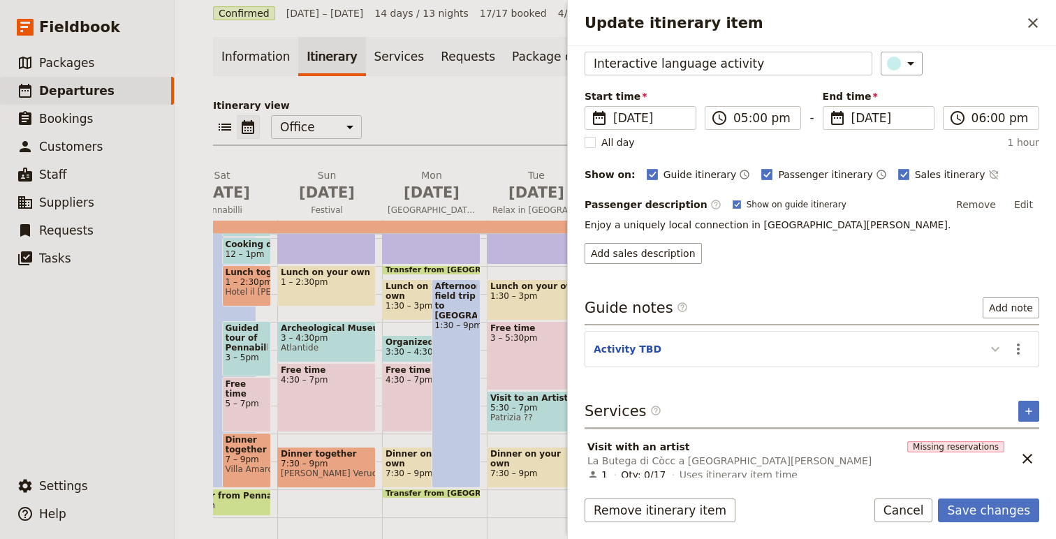
click at [993, 344] on icon "Update itinerary item" at bounding box center [995, 349] width 17 height 17
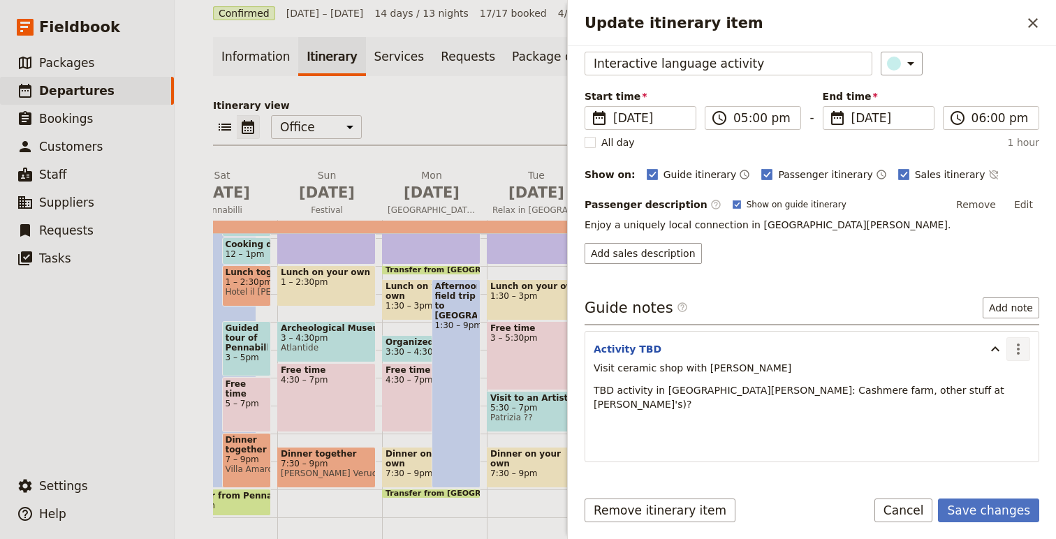
click at [1027, 351] on button "​" at bounding box center [1019, 349] width 24 height 24
click at [996, 384] on span "Edit note" at bounding box center [979, 379] width 44 height 14
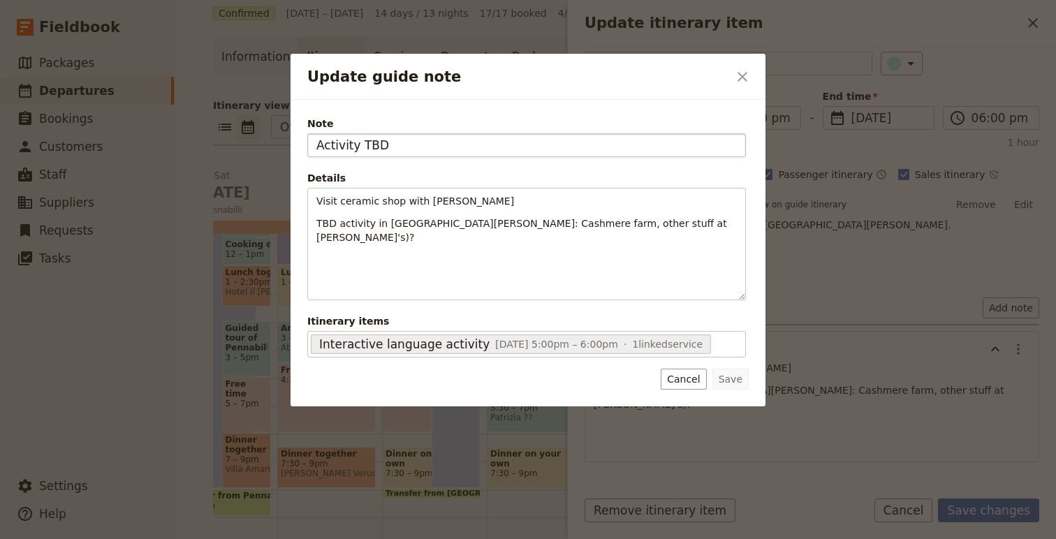
click at [374, 143] on input "Activity TBD" at bounding box center [526, 145] width 439 height 24
type input "Activity Notes"
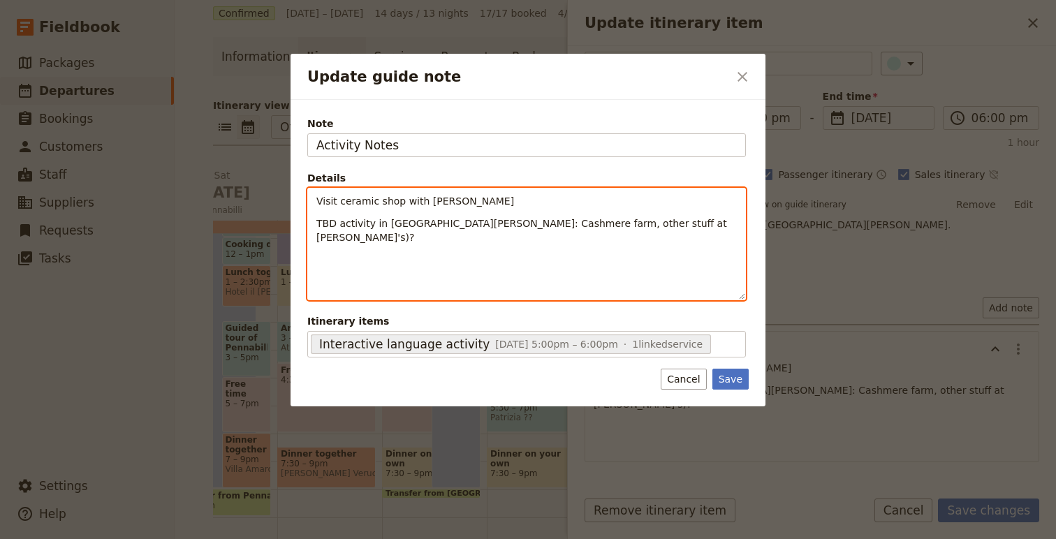
click at [470, 199] on p "Visit ceramic shop with Michele" at bounding box center [527, 201] width 421 height 14
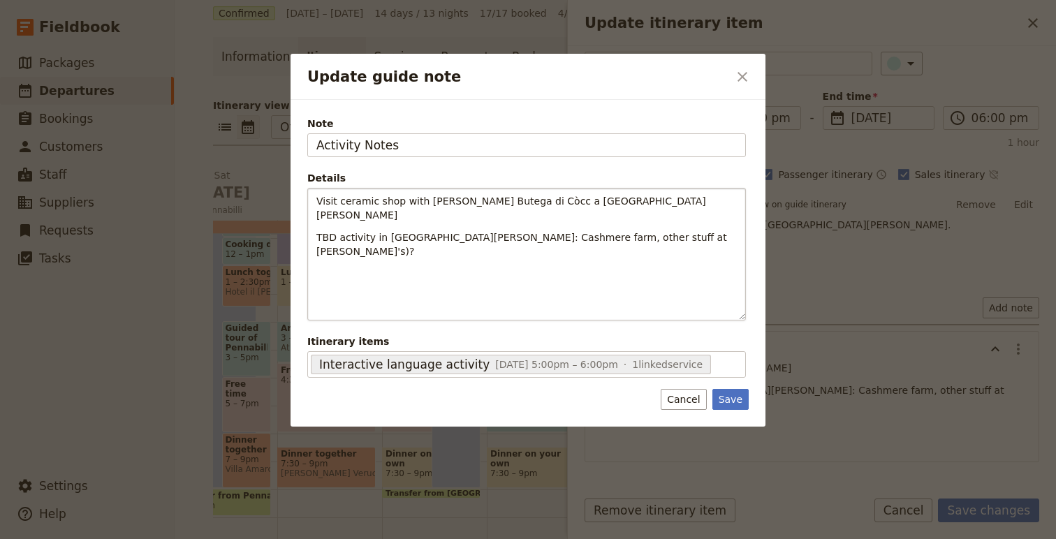
drag, startPoint x: 734, startPoint y: 404, endPoint x: 409, endPoint y: 262, distance: 355.2
click at [409, 262] on form "Note Activity Notes Details Visit ceramic shop with Michele - La Butega di Còcc…" at bounding box center [528, 263] width 442 height 293
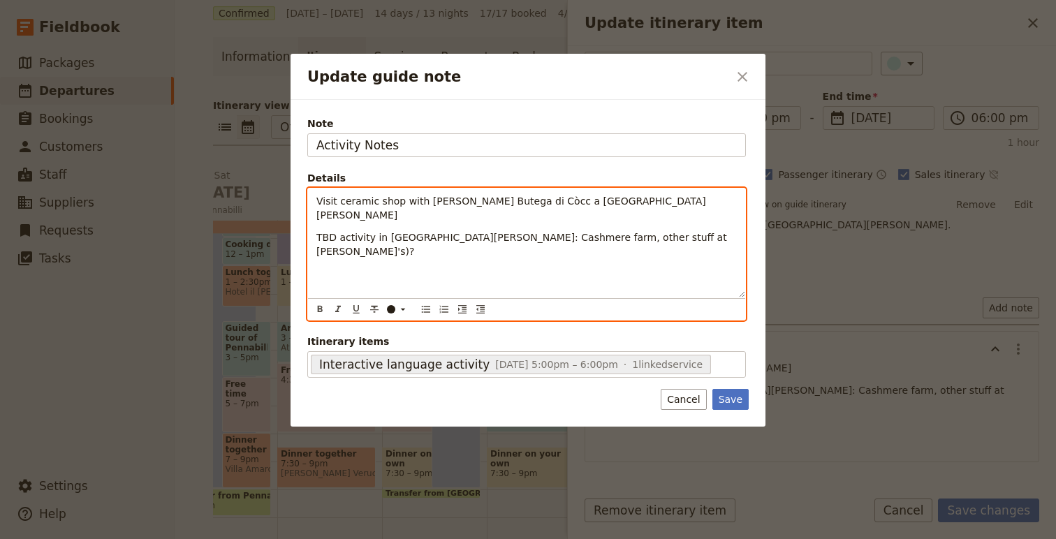
click at [326, 232] on div "Visit ceramic shop with Michele - La Butega di Còcc a San Leo TBD activity in S…" at bounding box center [526, 243] width 437 height 109
click at [326, 232] on span "TBD activity in San Leo: Cashmere farm, other stuff at Francesca's)?" at bounding box center [524, 244] width 414 height 25
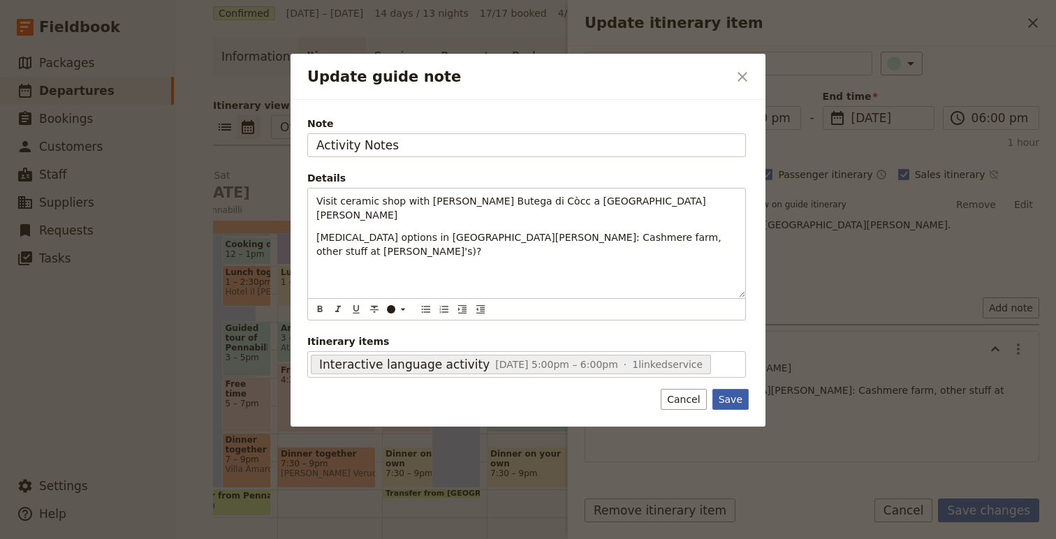
click at [736, 404] on button "Save" at bounding box center [731, 399] width 36 height 21
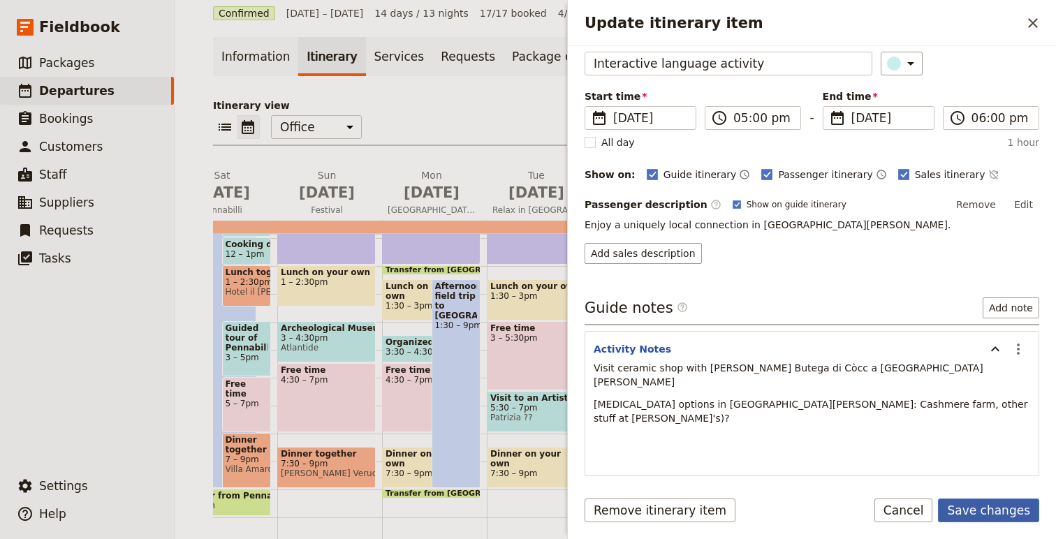
click at [968, 502] on button "Save changes" at bounding box center [988, 511] width 101 height 24
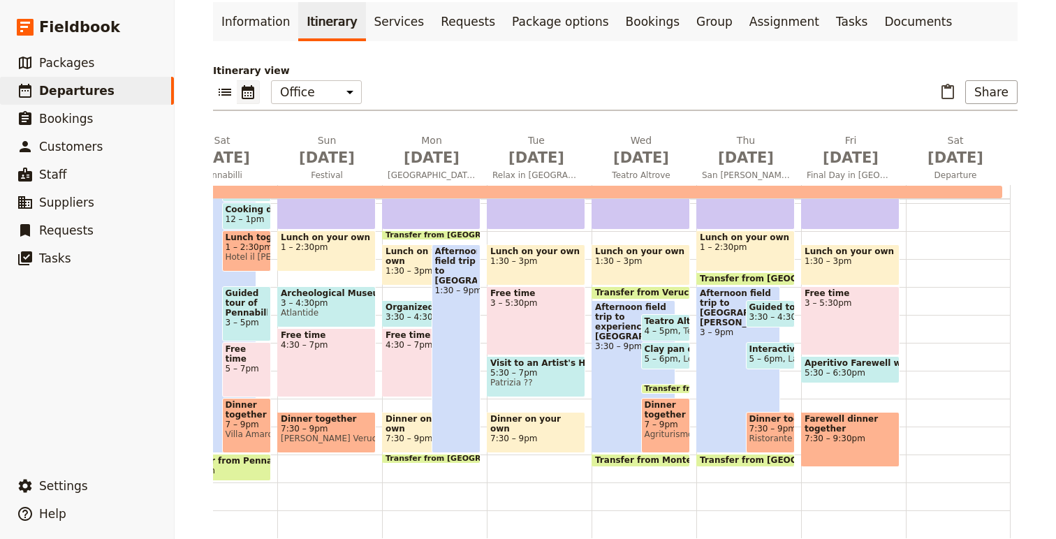
scroll to position [95, 0]
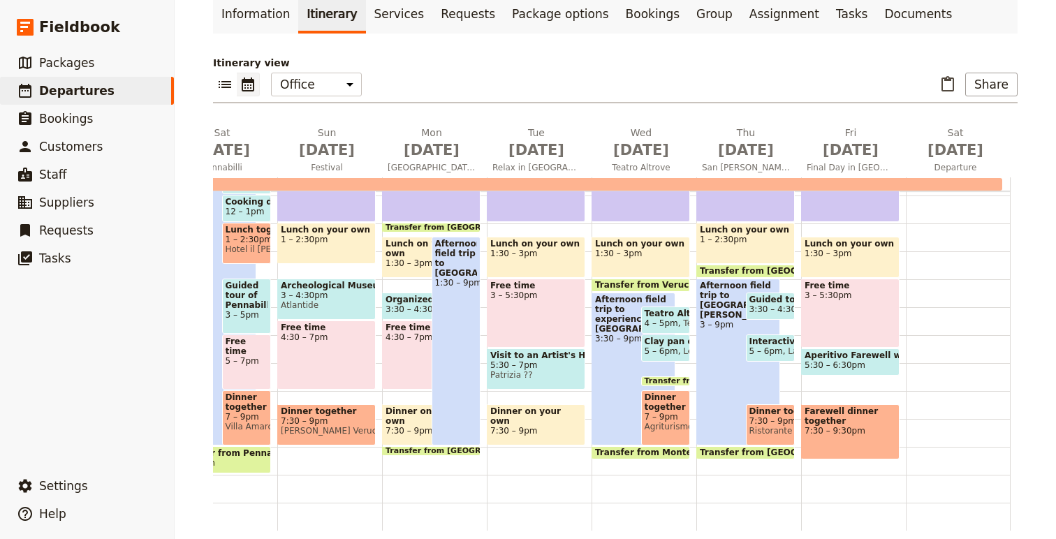
click at [864, 449] on div "Farewell dinner together 7:30 – 9:30pm" at bounding box center [850, 432] width 99 height 55
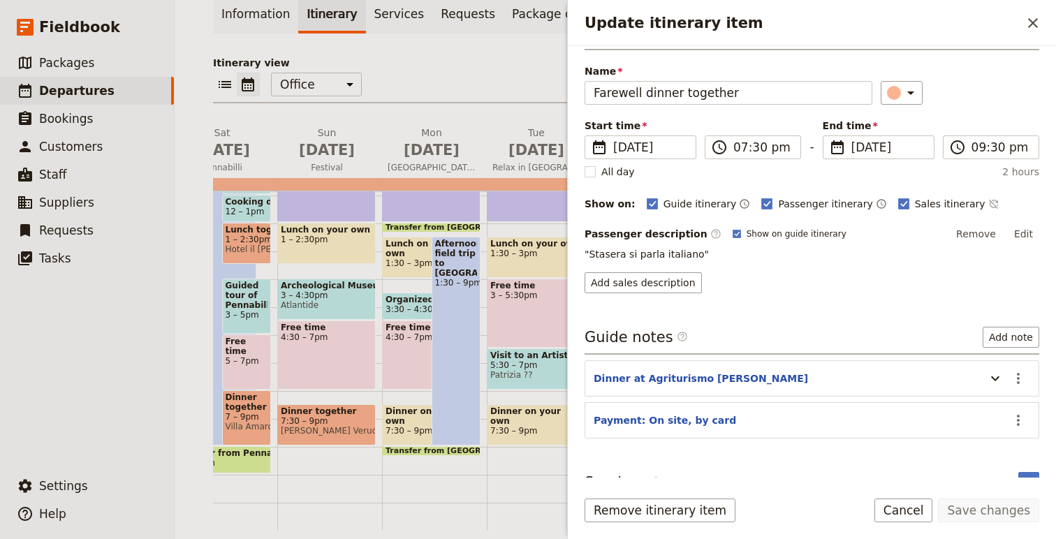
scroll to position [43, 0]
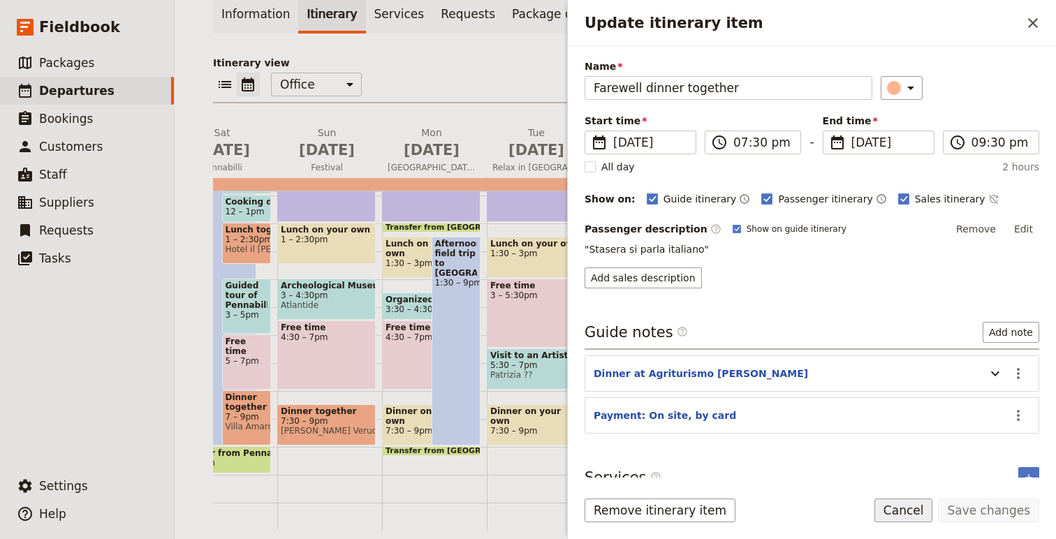
click at [900, 499] on button "Cancel" at bounding box center [904, 511] width 59 height 24
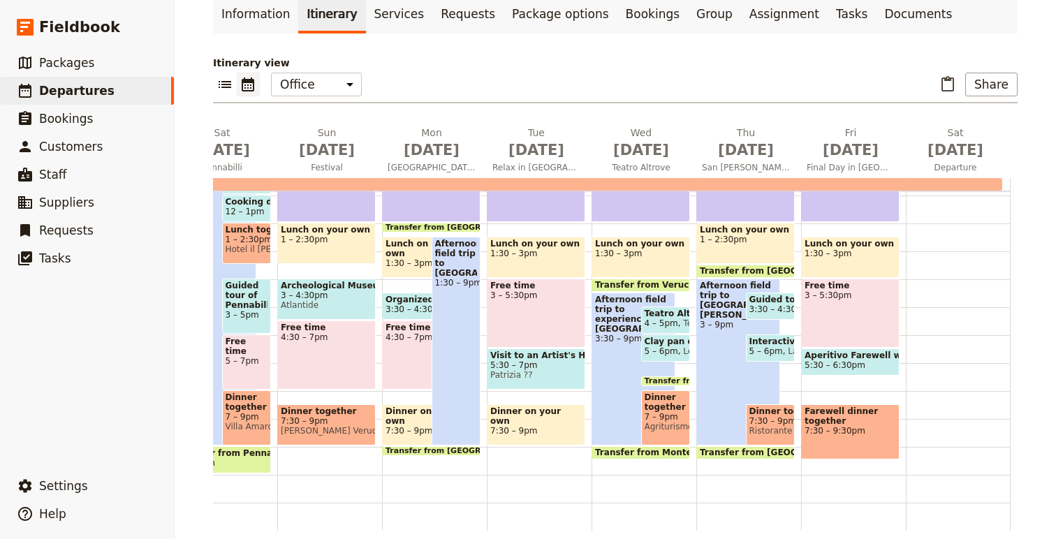
click at [770, 351] on span "5 – 6pm" at bounding box center [767, 352] width 34 height 10
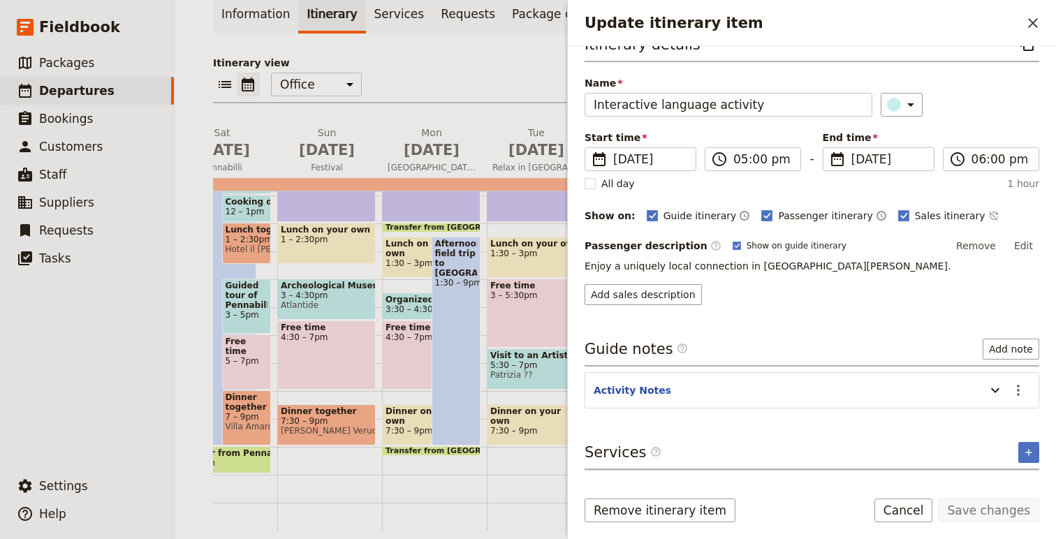
scroll to position [0, 0]
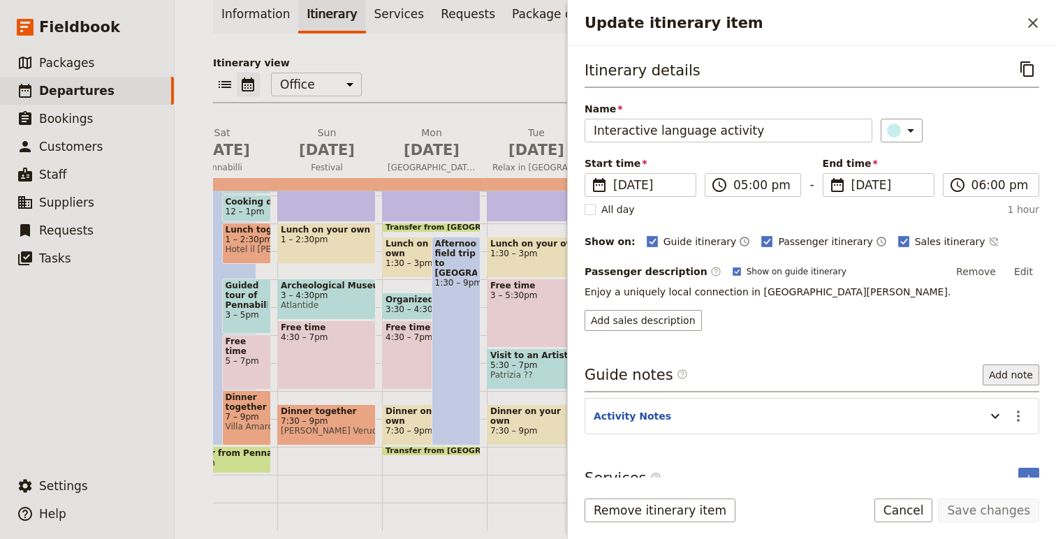
click at [1016, 382] on button "Add note" at bounding box center [1011, 375] width 57 height 21
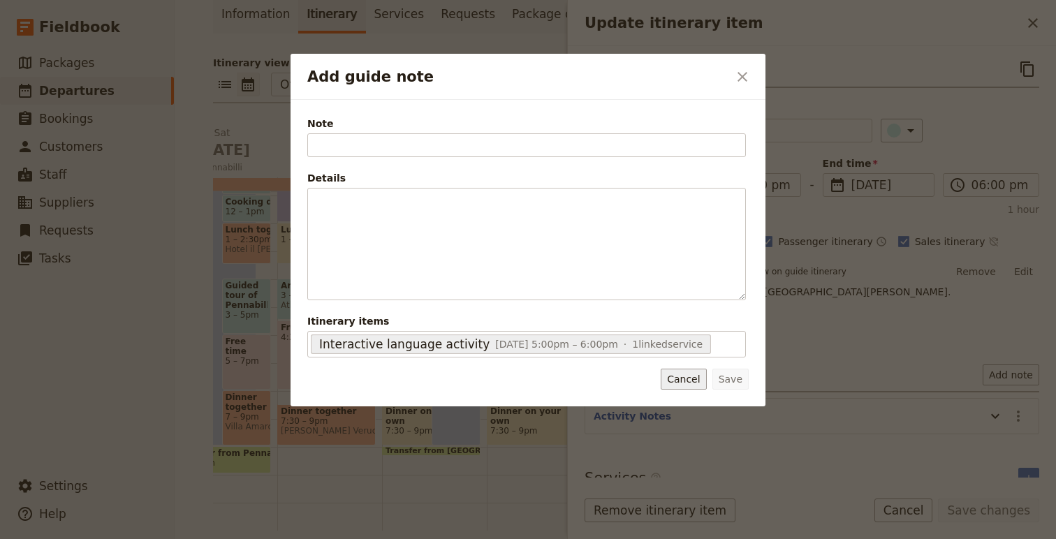
click at [693, 386] on button "Cancel" at bounding box center [683, 379] width 45 height 21
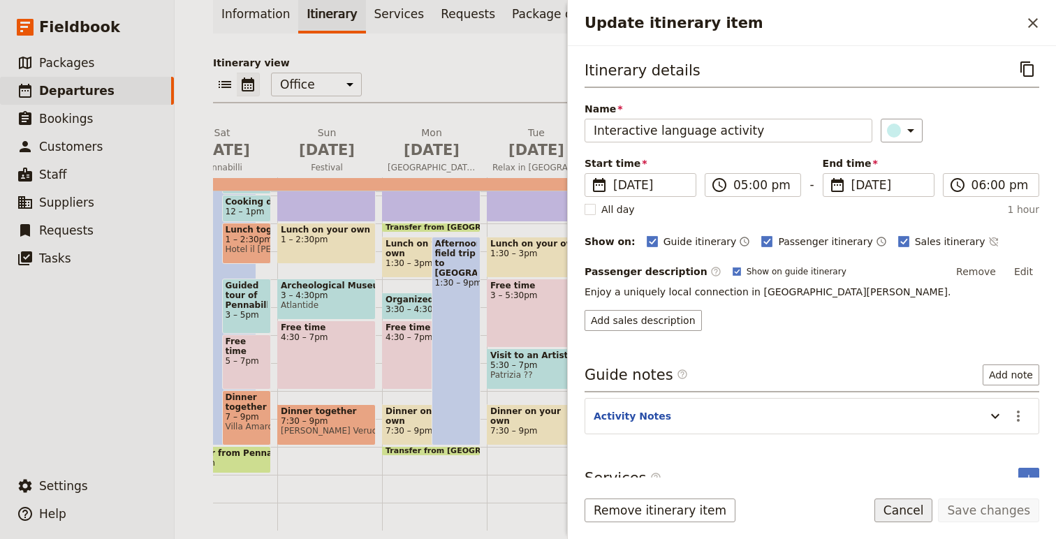
click at [895, 512] on button "Cancel" at bounding box center [904, 511] width 59 height 24
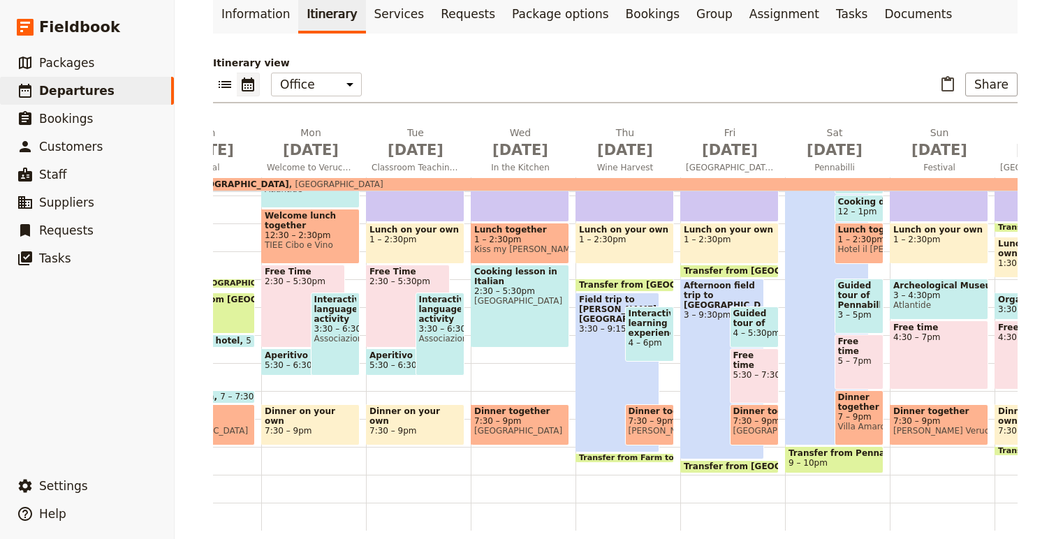
scroll to position [0, 80]
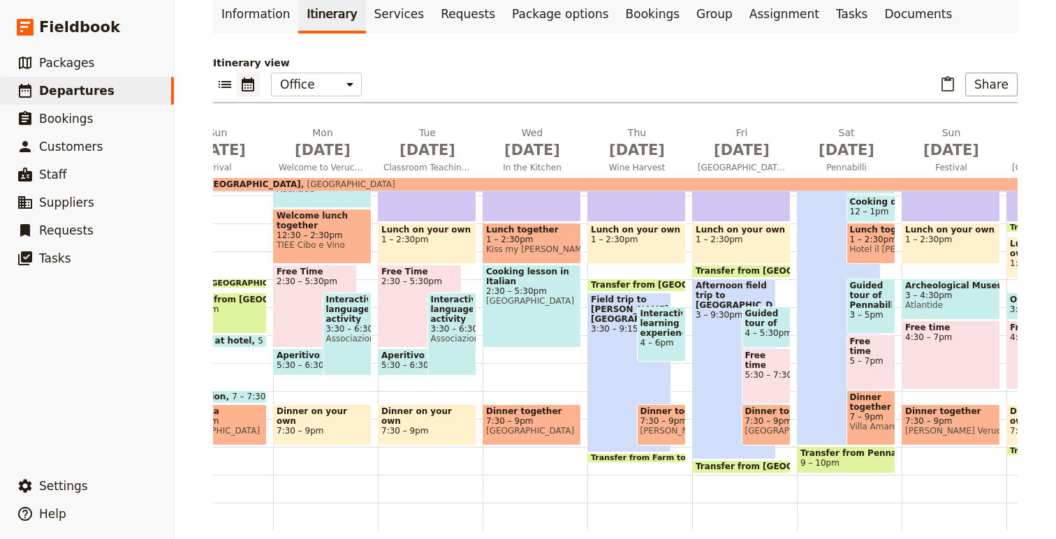
click at [773, 335] on span "4 – 5:30pm" at bounding box center [767, 333] width 43 height 10
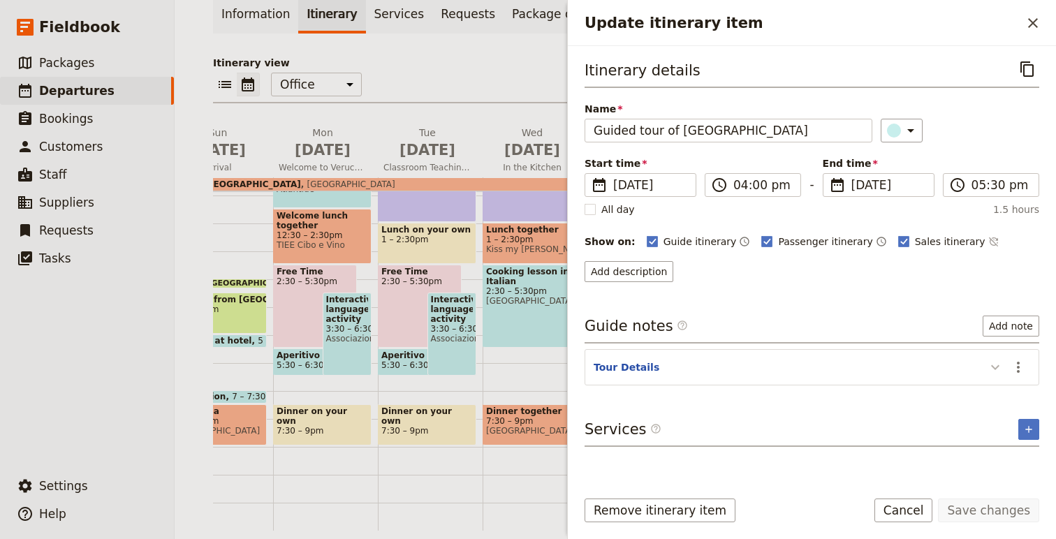
click at [987, 370] on icon "Update itinerary item" at bounding box center [995, 367] width 17 height 17
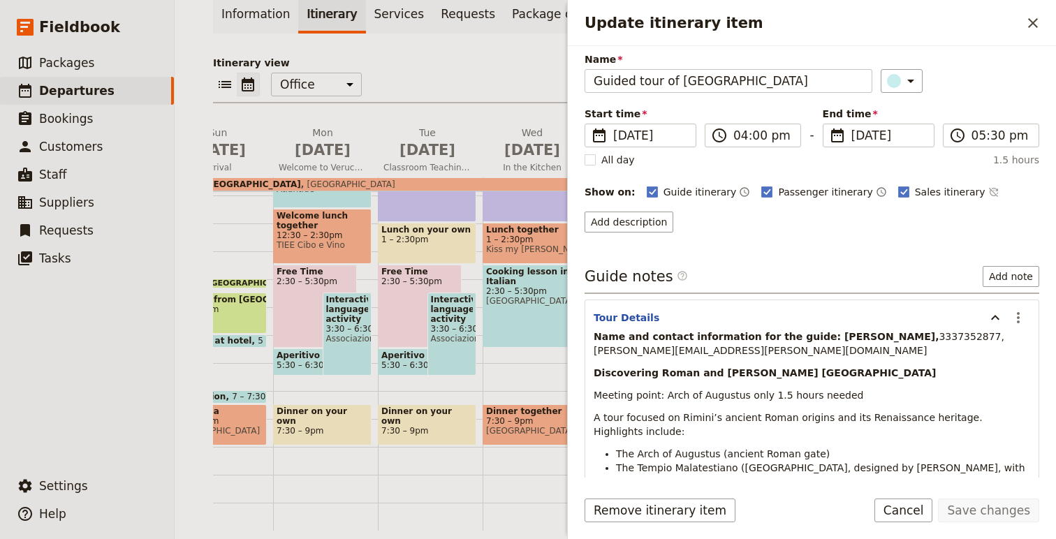
scroll to position [50, 0]
click at [827, 329] on p "Name and contact information for the guide: Michela Cesarini, 3337352877, miche…" at bounding box center [812, 343] width 437 height 28
drag, startPoint x: 827, startPoint y: 328, endPoint x: 869, endPoint y: 342, distance: 44.6
click at [869, 342] on p "Name and contact information for the guide: Michela Cesarini, 3337352877, miche…" at bounding box center [812, 343] width 437 height 28
copy strong "Michela Cesarini"
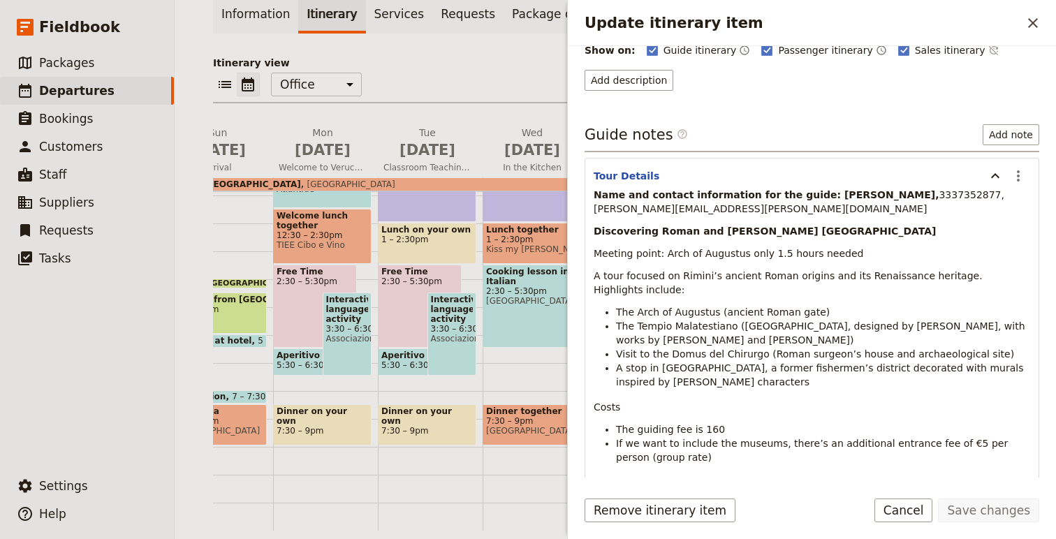
scroll to position [270, 0]
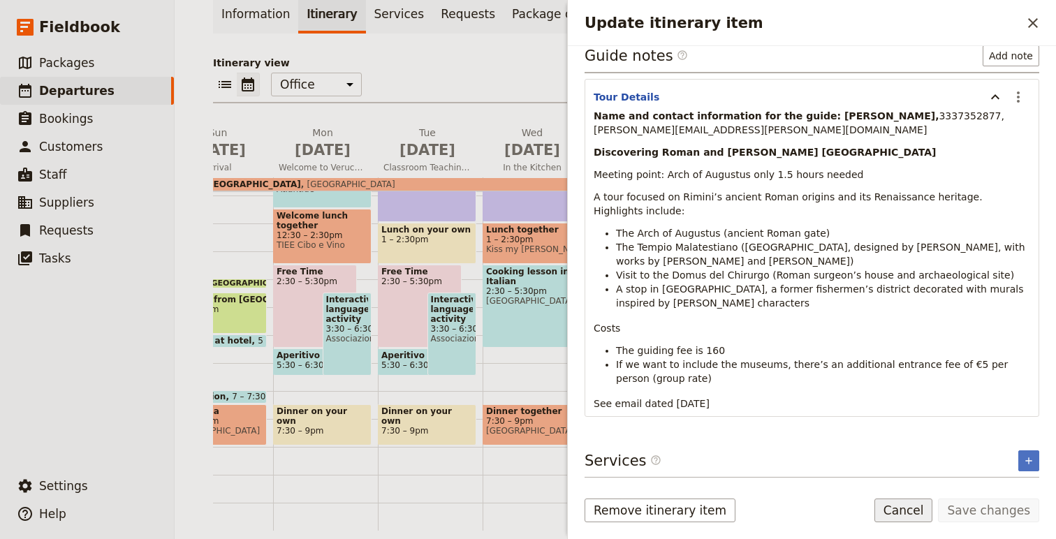
click at [915, 503] on button "Cancel" at bounding box center [904, 511] width 59 height 24
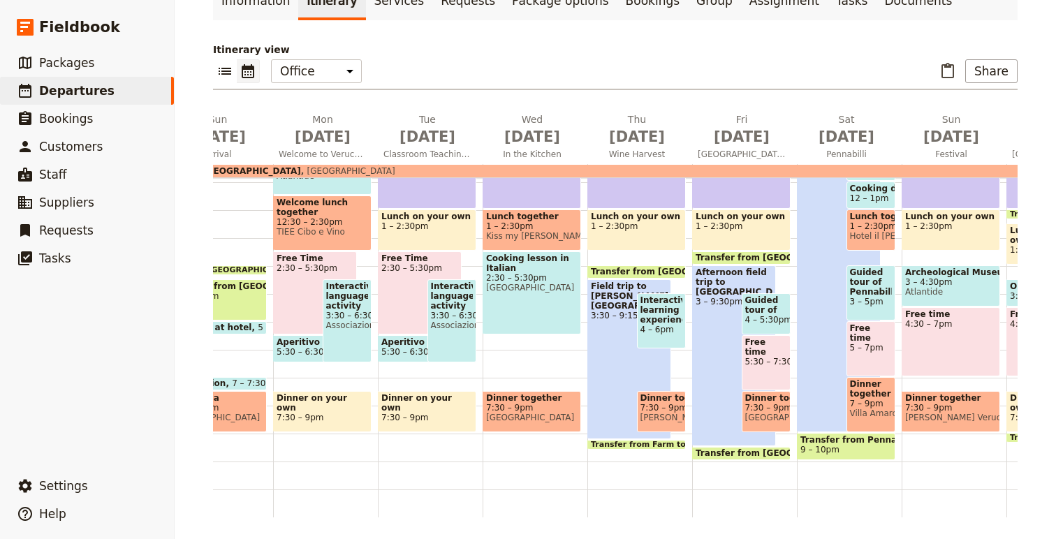
scroll to position [109, 0]
click at [764, 310] on span "Guided tour of Rimini" at bounding box center [767, 305] width 43 height 20
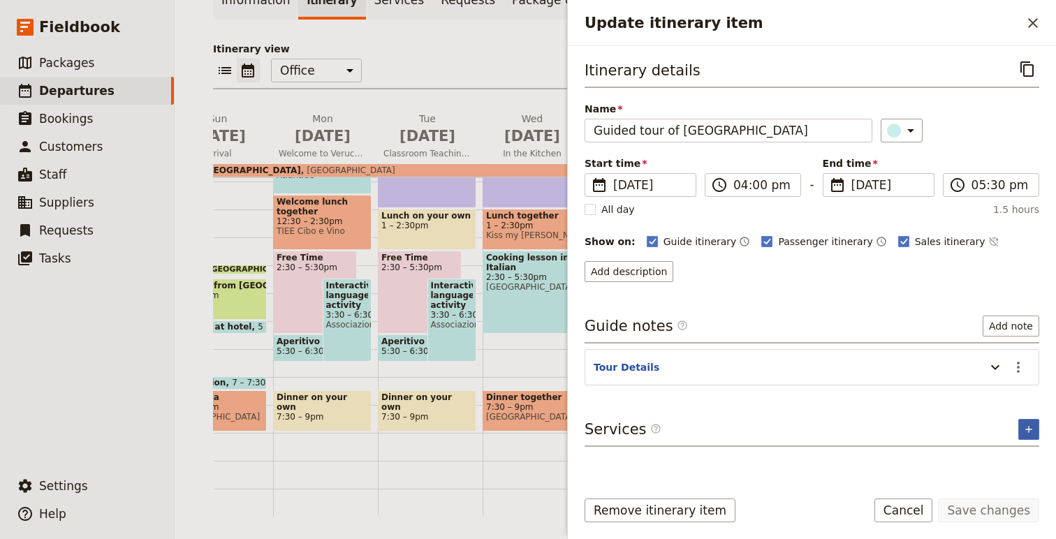
click at [1026, 425] on icon "Add service inclusion" at bounding box center [1029, 429] width 11 height 11
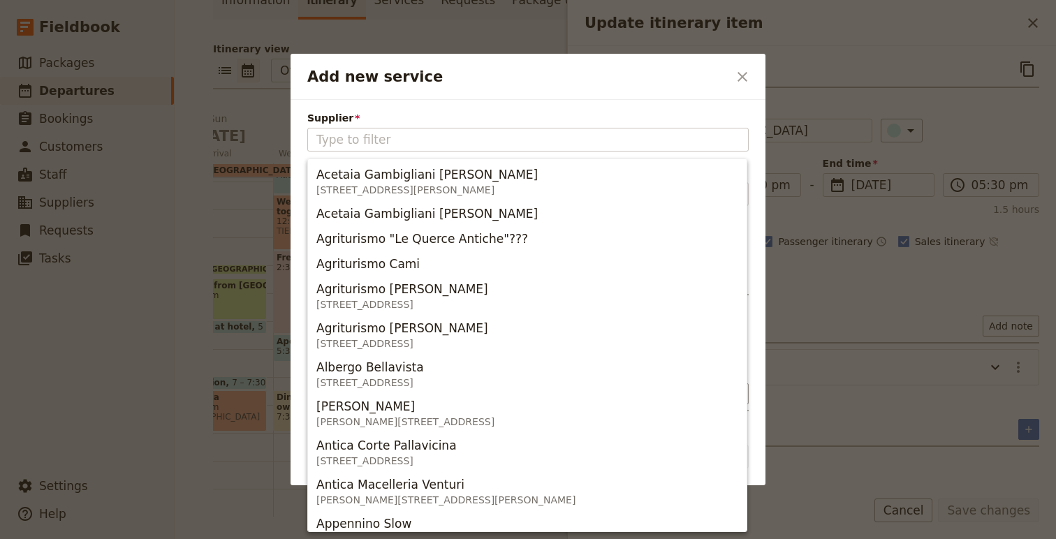
type input "Michela Cesarini"
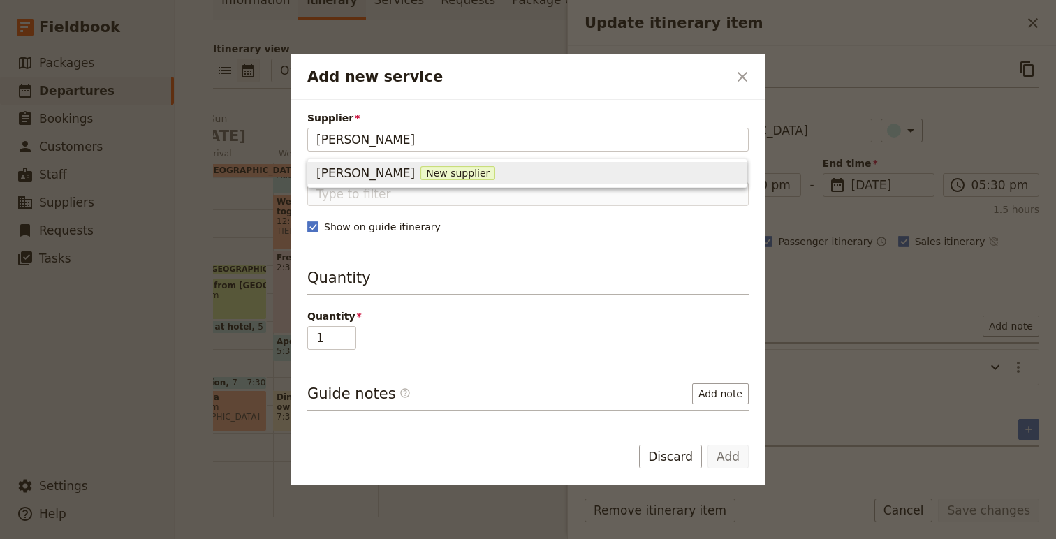
click at [430, 174] on span "New supplier" at bounding box center [458, 173] width 75 height 14
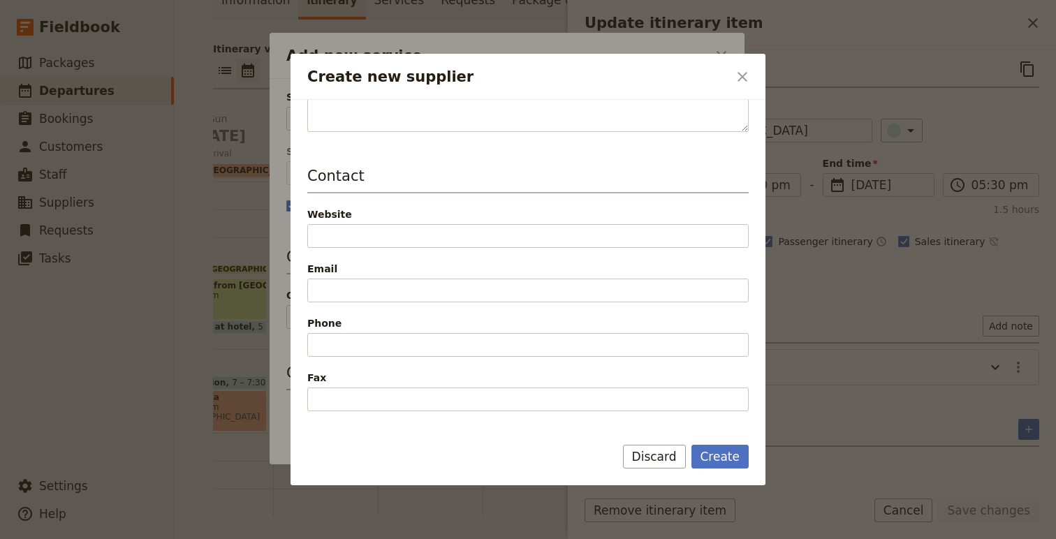
scroll to position [369, 0]
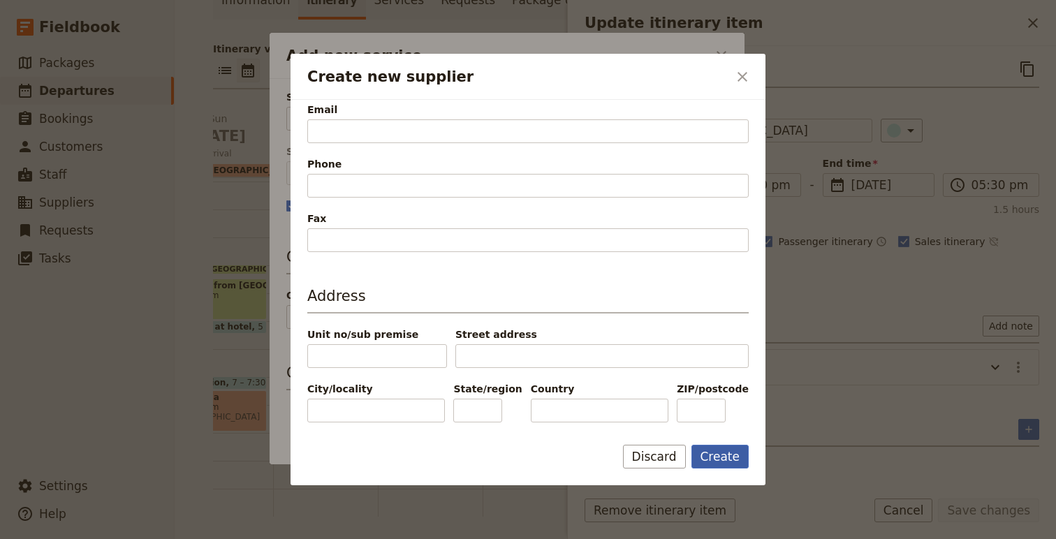
click at [711, 455] on button "Create" at bounding box center [721, 457] width 58 height 24
type input "Michela Cesarini"
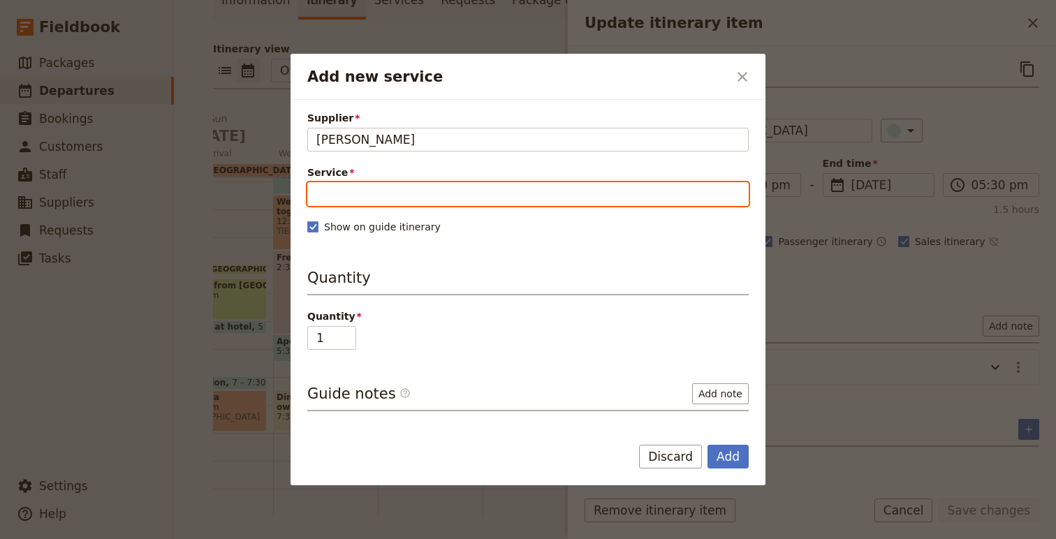
click at [388, 198] on input "Service" at bounding box center [528, 194] width 442 height 24
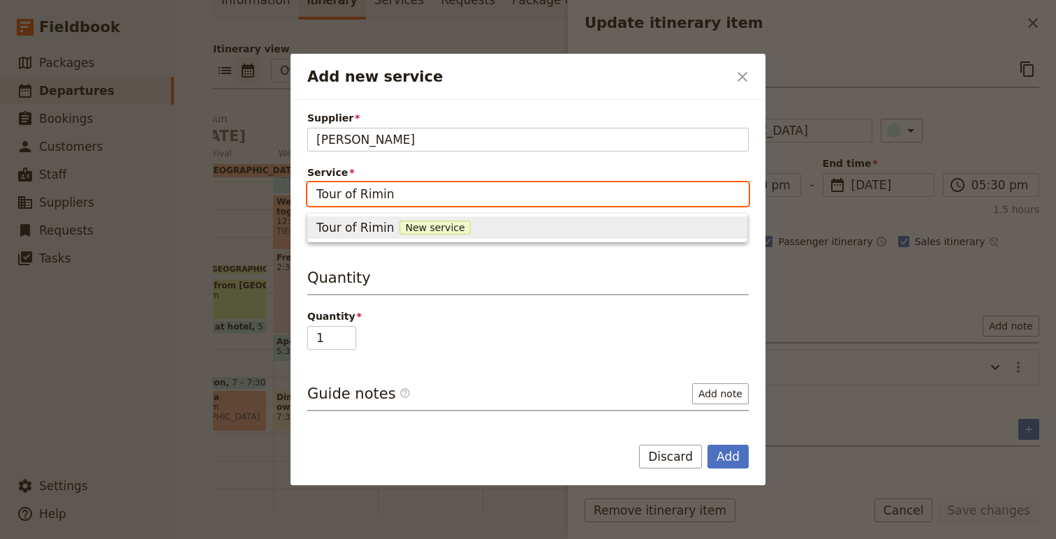
type input "Tour of Rimini"
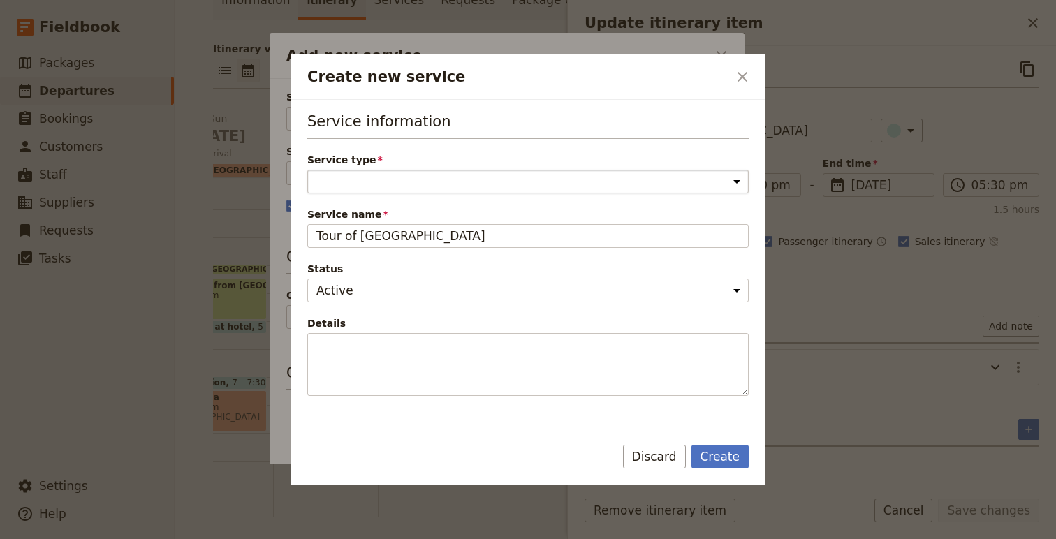
click at [349, 184] on select "Accommodation Activity Transport Flight Food and beverage Other" at bounding box center [528, 182] width 442 height 24
select select "ActivityService"
click at [307, 170] on select "Accommodation Activity Transport Flight Food and beverage Other" at bounding box center [528, 182] width 442 height 24
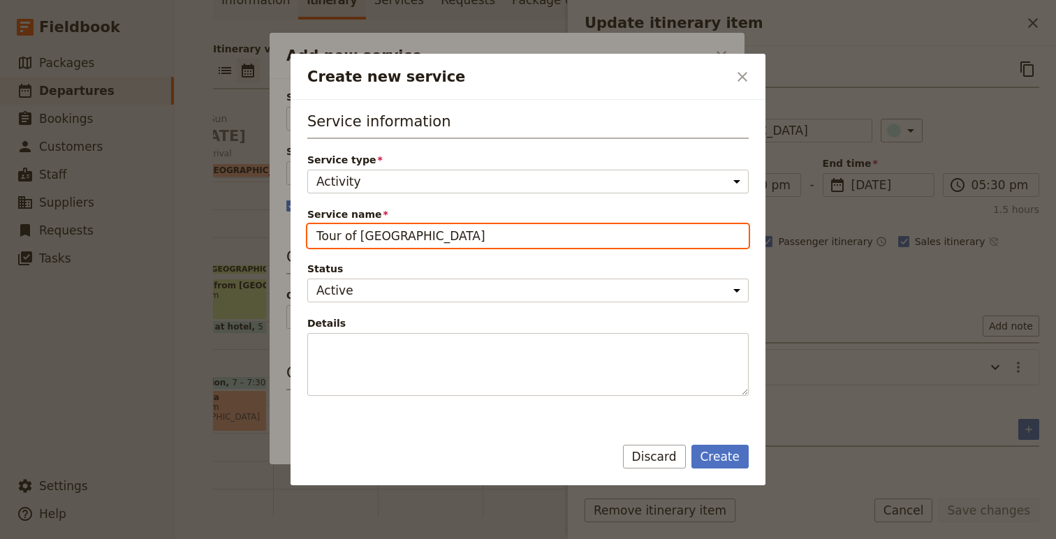
click at [319, 242] on input "Tour of Rimini" at bounding box center [528, 236] width 442 height 24
type input "Guided Tour of [GEOGRAPHIC_DATA]"
click at [692, 445] on button "Create" at bounding box center [721, 457] width 58 height 24
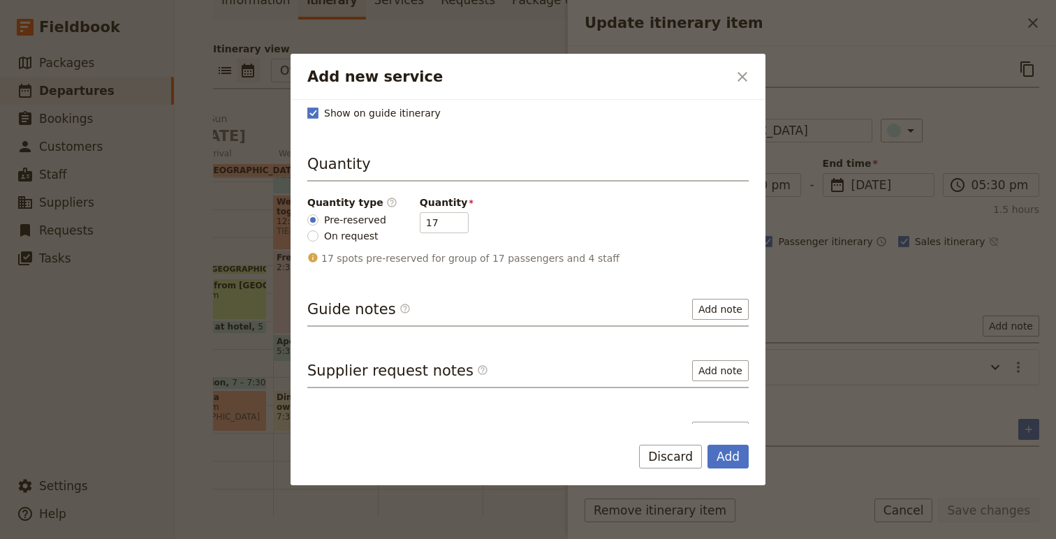
scroll to position [141, 0]
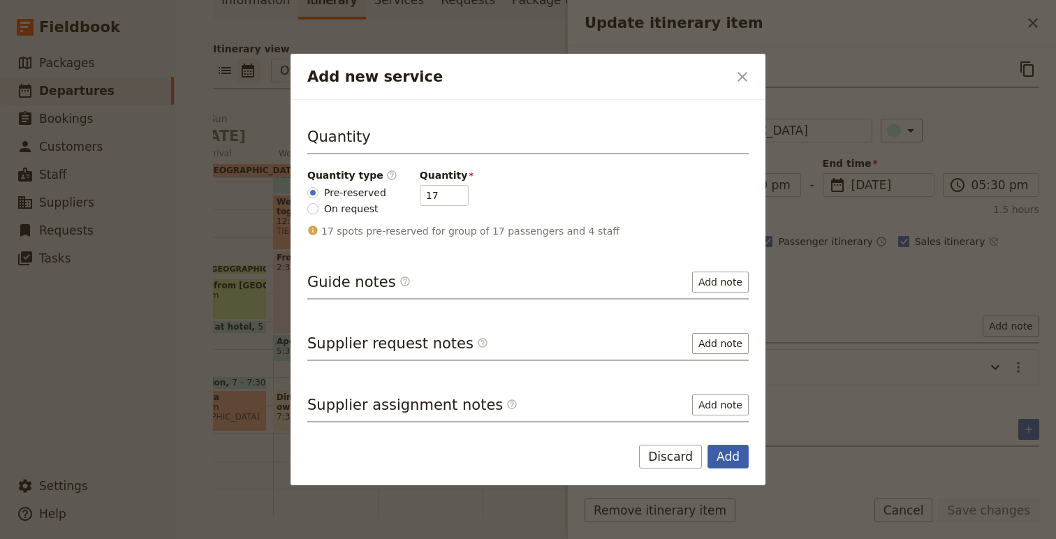
click at [734, 462] on button "Add" at bounding box center [728, 457] width 41 height 24
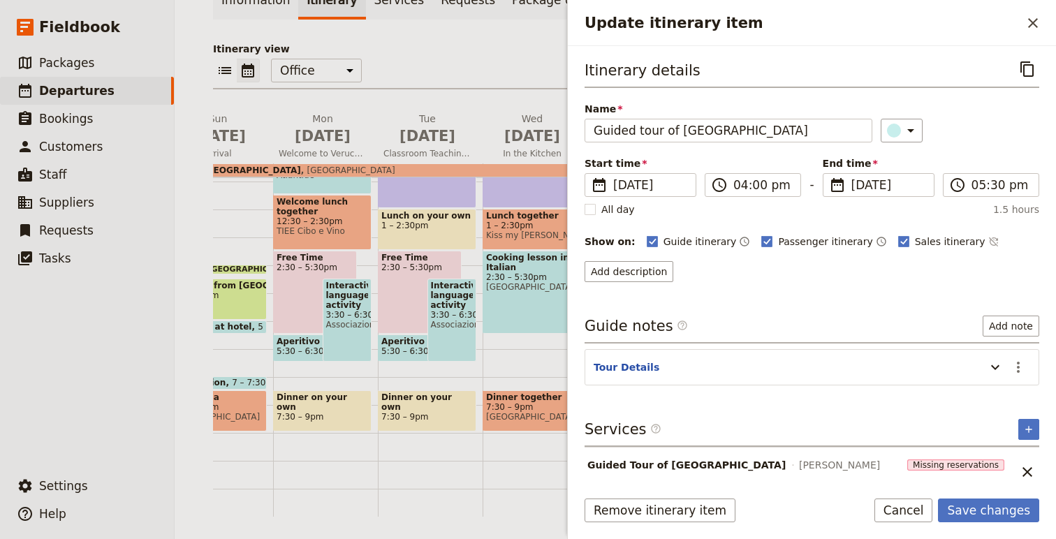
scroll to position [18, 0]
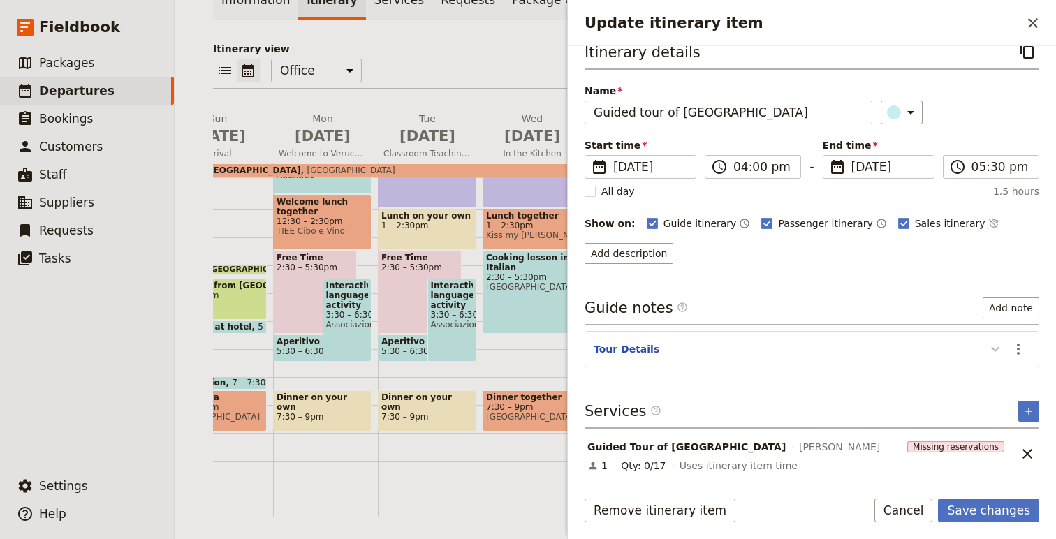
click at [986, 340] on button "Update itinerary item" at bounding box center [996, 348] width 22 height 23
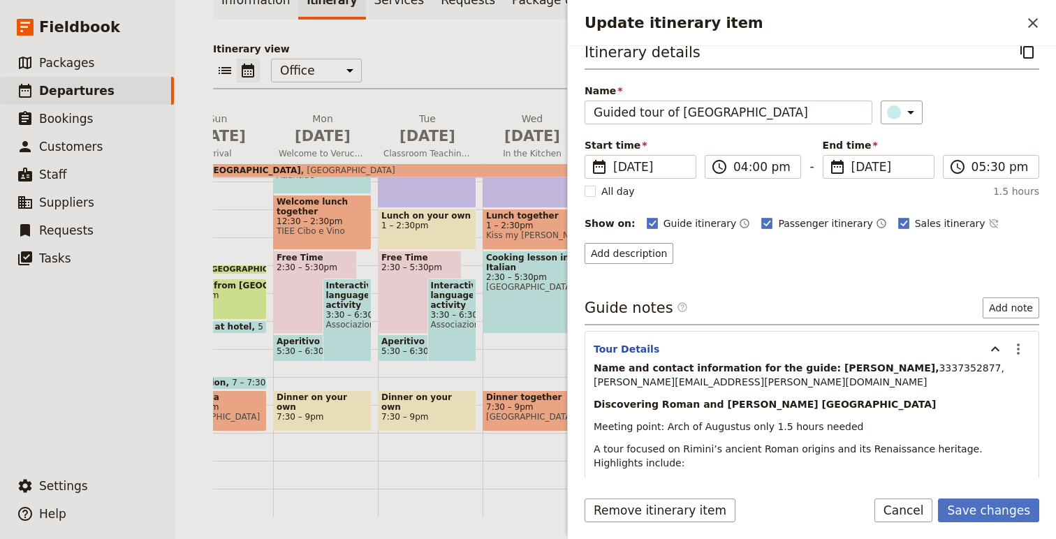
click at [901, 370] on span "3337352877, michela.cesarini@discoverrimini.it" at bounding box center [801, 375] width 414 height 25
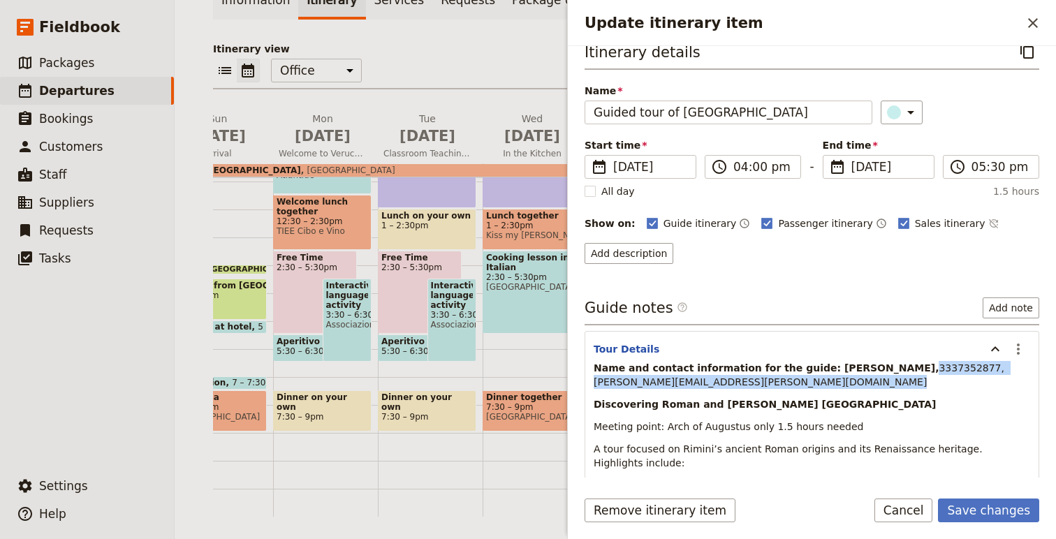
drag, startPoint x: 901, startPoint y: 370, endPoint x: 851, endPoint y: 385, distance: 51.7
click at [851, 386] on p "Name and contact information for the guide: Michela Cesarini, 3337352877, miche…" at bounding box center [812, 375] width 437 height 28
copy span "3337352877, michela.cesarini@discoverrimini.it"
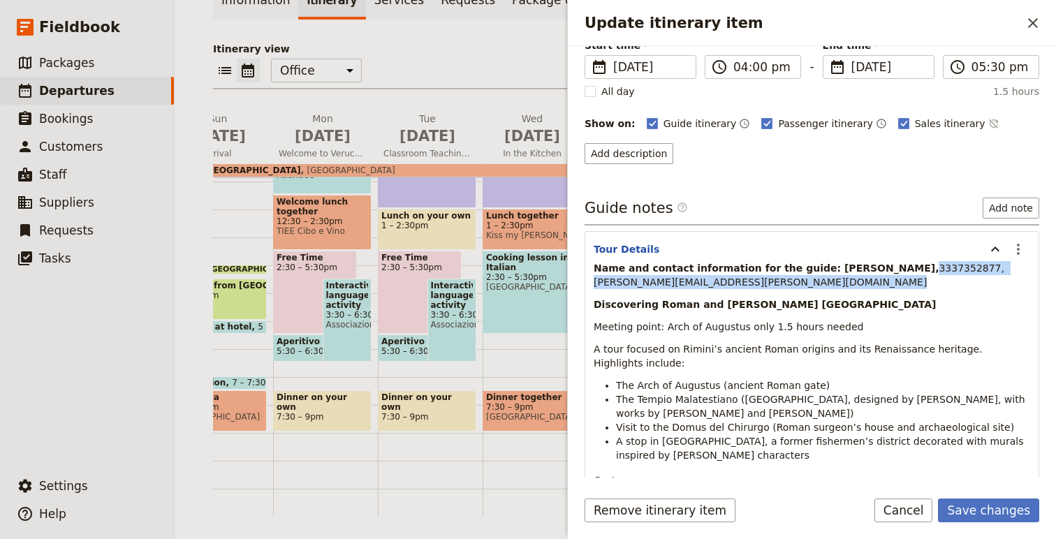
scroll to position [156, 0]
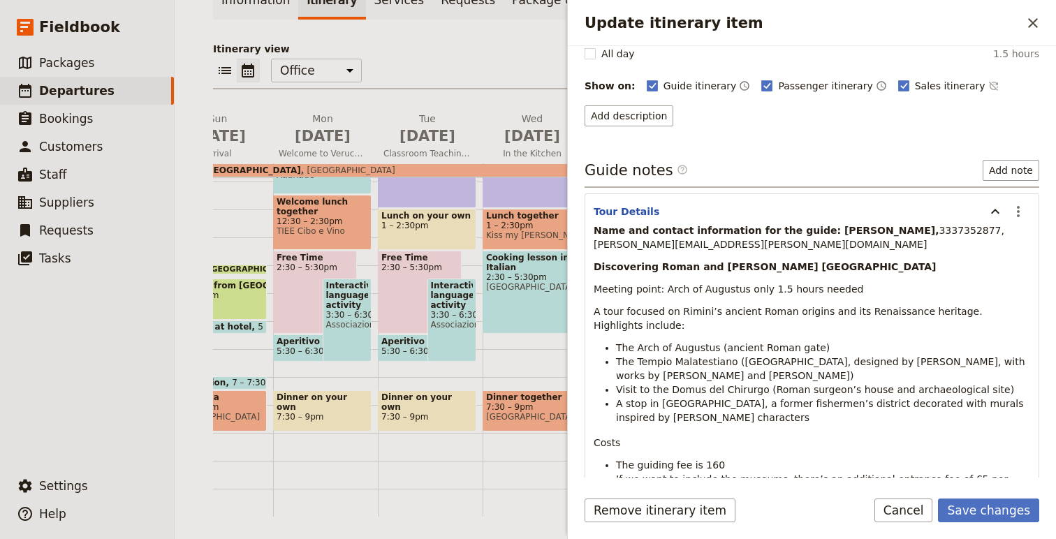
click at [1001, 530] on div "Remove itinerary item Save changes Cancel" at bounding box center [812, 519] width 488 height 41
click at [994, 518] on button "Save changes" at bounding box center [988, 511] width 101 height 24
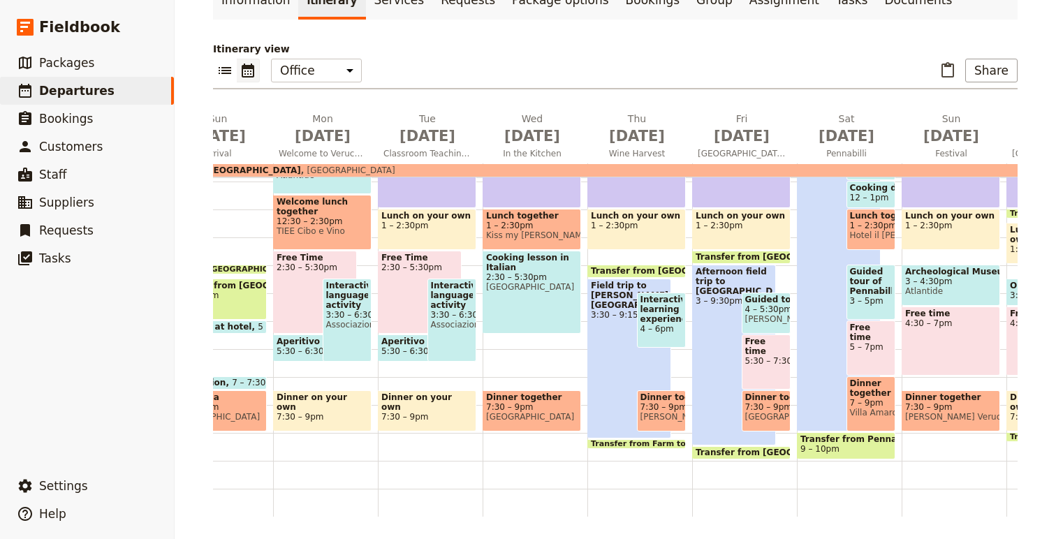
click at [771, 321] on span "Michela Cesarini" at bounding box center [767, 319] width 43 height 10
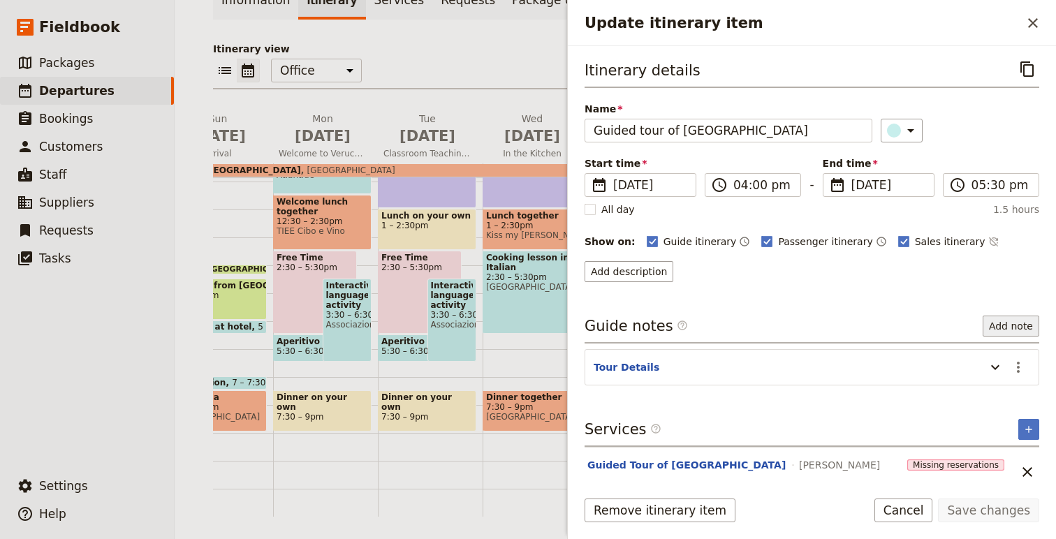
click at [1023, 324] on button "Add note" at bounding box center [1011, 326] width 57 height 21
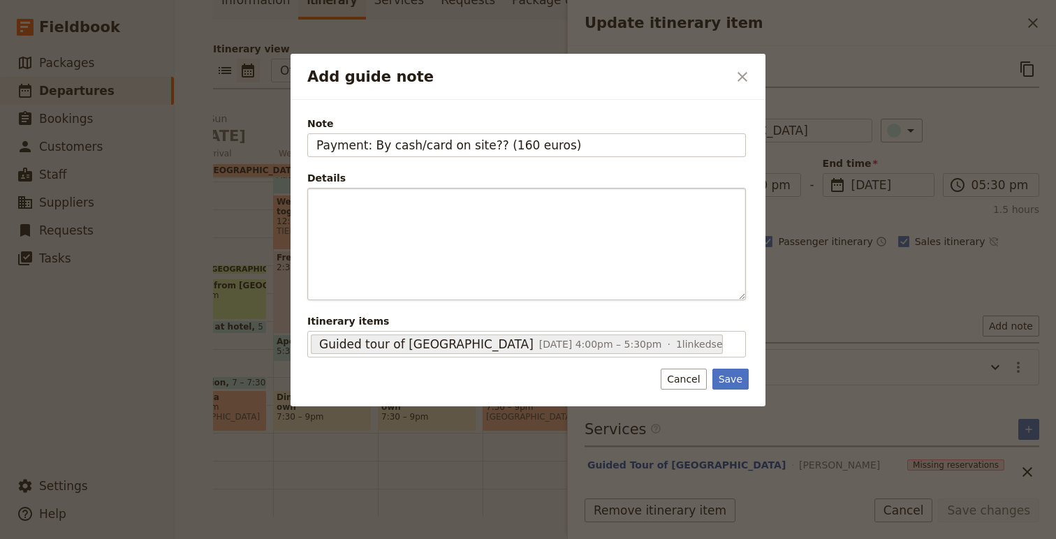
type input "Payment: By cash/card on site?? (160 euros)"
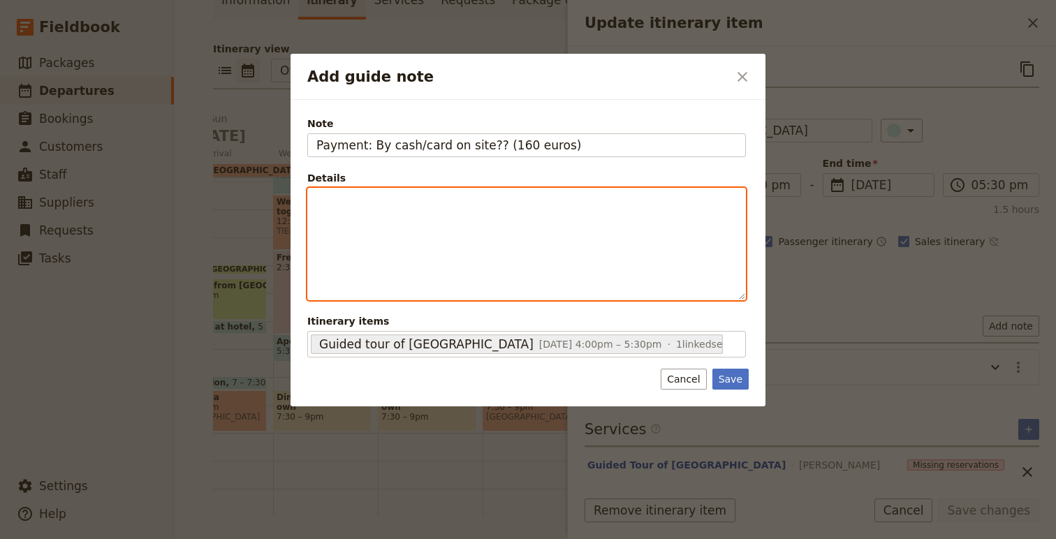
click at [715, 279] on div "Add guide note" at bounding box center [526, 244] width 437 height 111
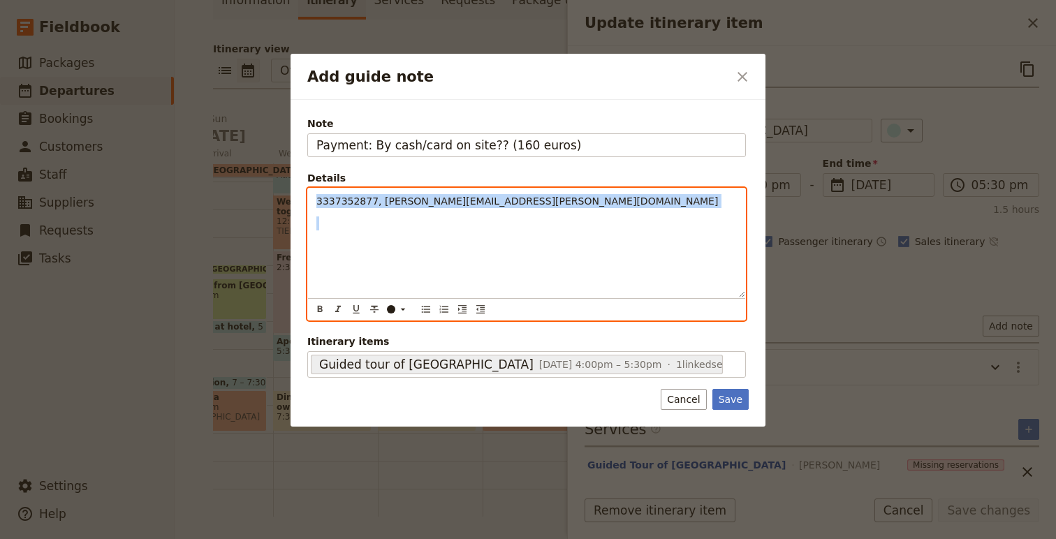
drag, startPoint x: 574, startPoint y: 224, endPoint x: 307, endPoint y: 185, distance: 269.1
click at [307, 185] on fieldset "Details 3337352877, michela.cesarini@discoverrimini.it ​ ​ ​ ​ ​ ​ ​ ​ ​ 333735…" at bounding box center [526, 246] width 439 height 150
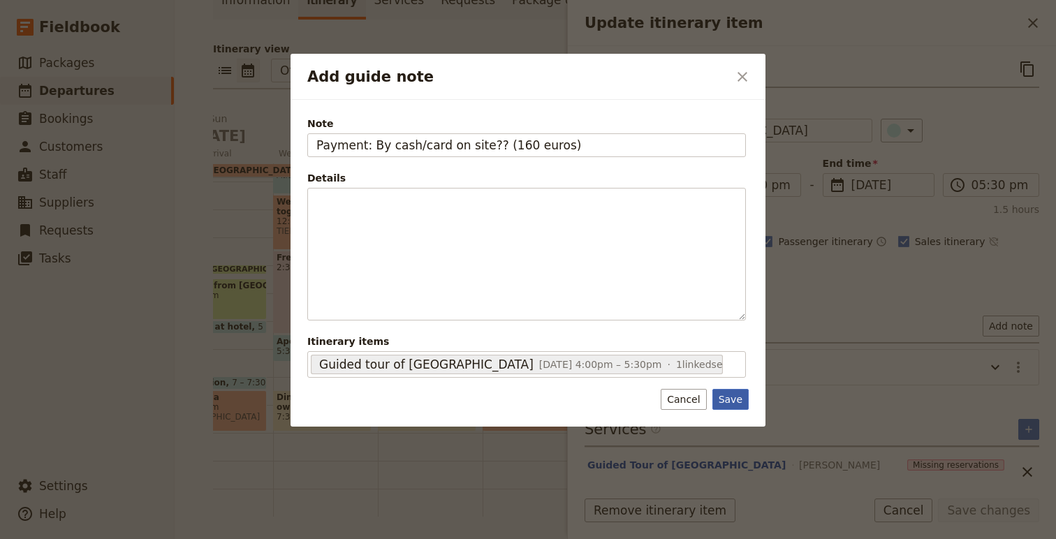
click at [725, 402] on button "Save" at bounding box center [731, 399] width 36 height 21
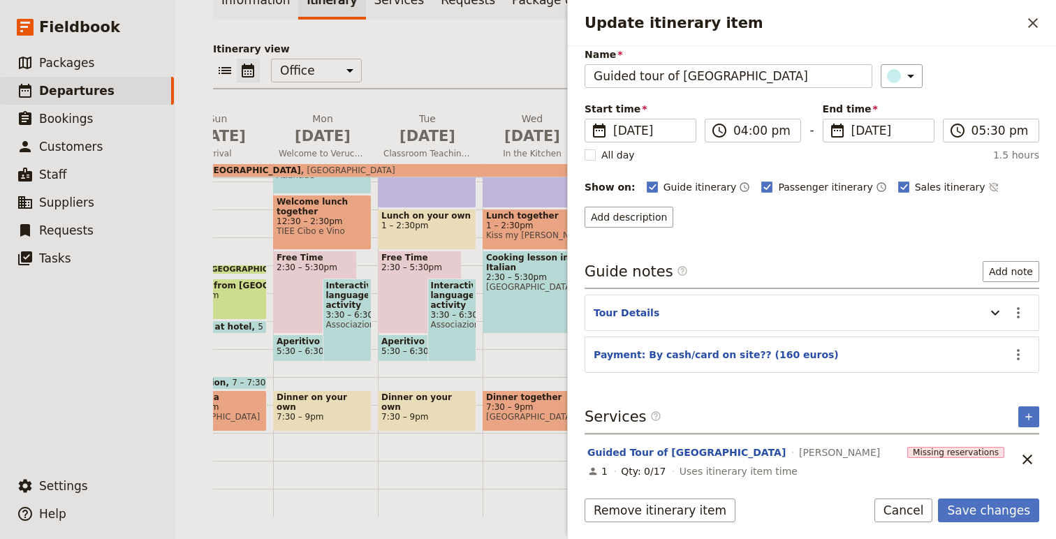
scroll to position [60, 0]
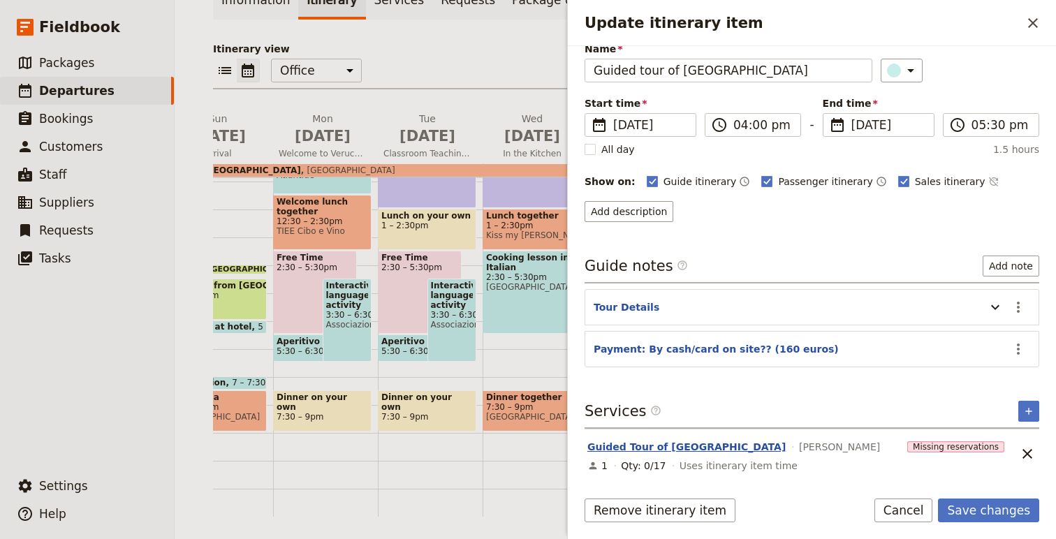
click at [644, 449] on button "Guided Tour of [GEOGRAPHIC_DATA]" at bounding box center [687, 447] width 198 height 14
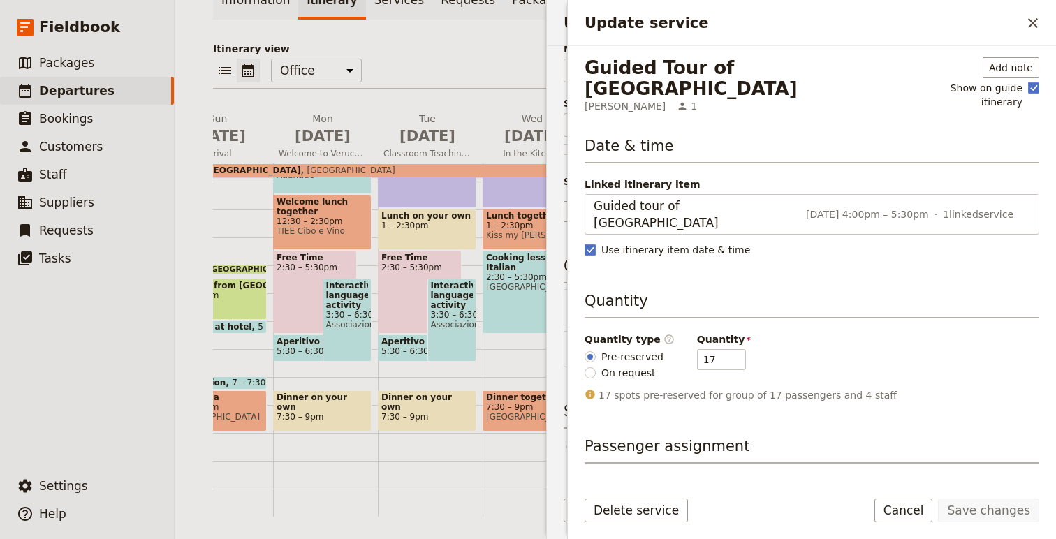
scroll to position [13, 0]
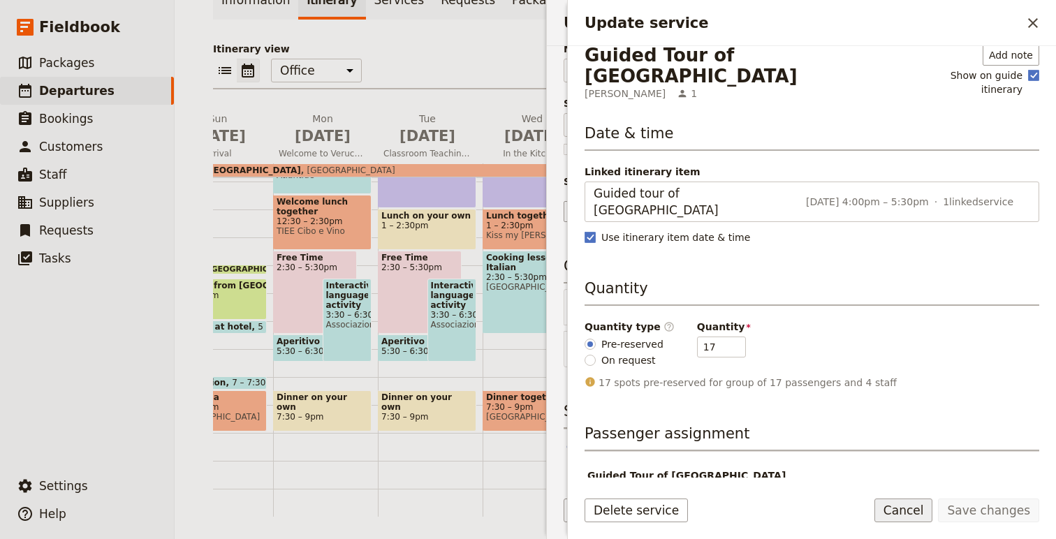
click at [908, 514] on button "Cancel" at bounding box center [904, 511] width 59 height 24
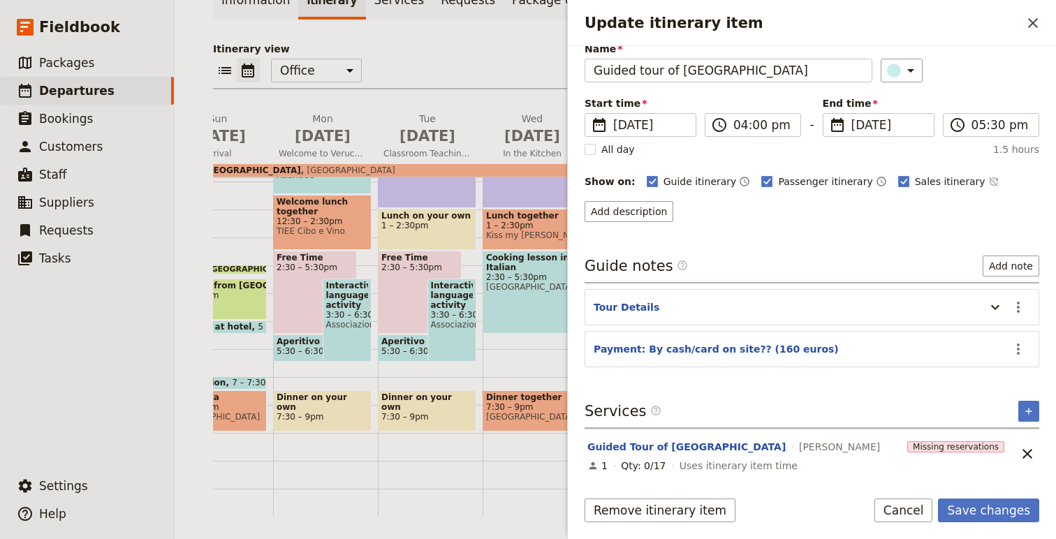
click at [993, 527] on div "Remove itinerary item Save changes Cancel" at bounding box center [812, 519] width 488 height 41
click at [993, 509] on button "Save changes" at bounding box center [988, 511] width 101 height 24
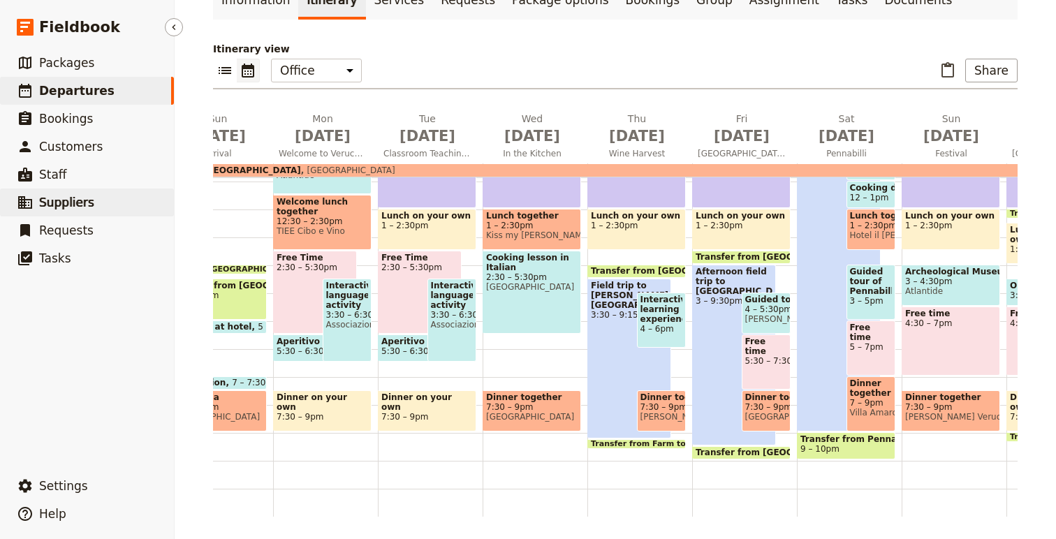
click at [73, 202] on span "Suppliers" at bounding box center [66, 203] width 55 height 14
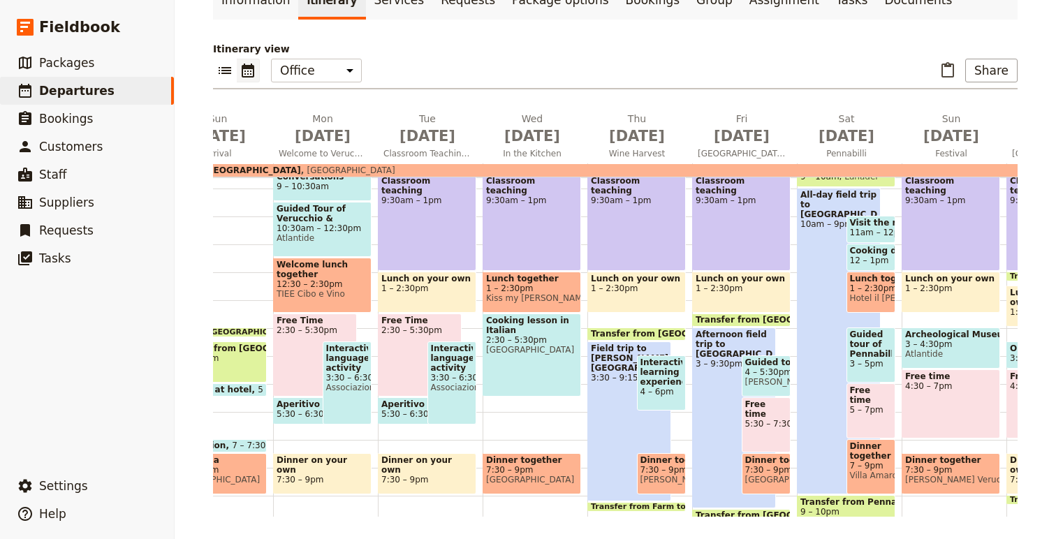
scroll to position [238, 0]
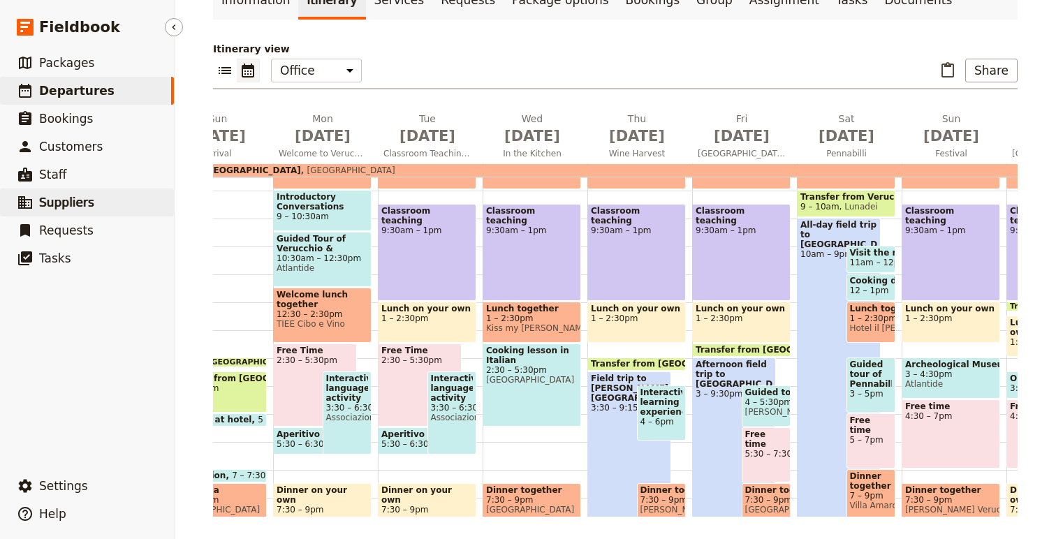
click at [48, 196] on span "Suppliers" at bounding box center [66, 203] width 55 height 14
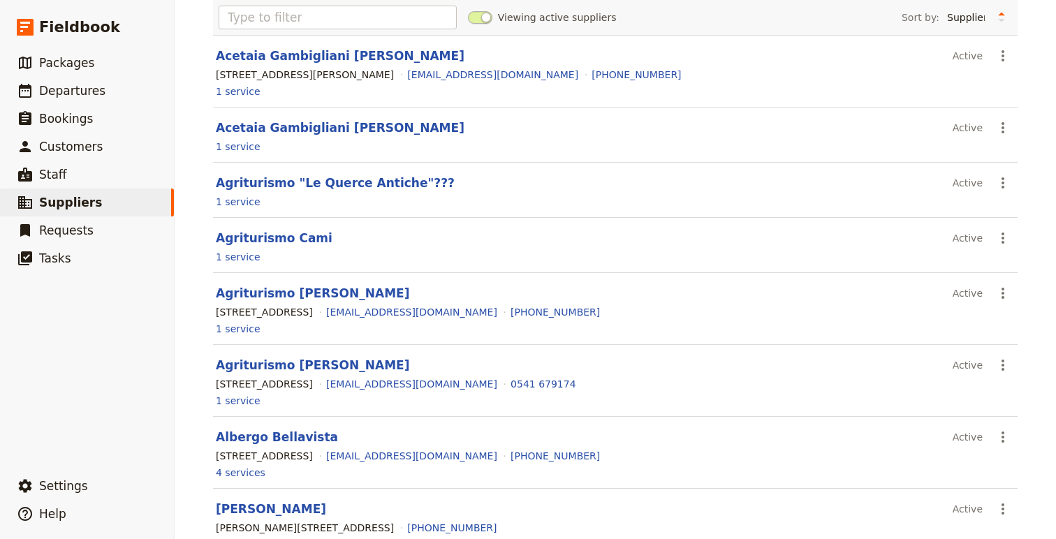
scroll to position [66, 0]
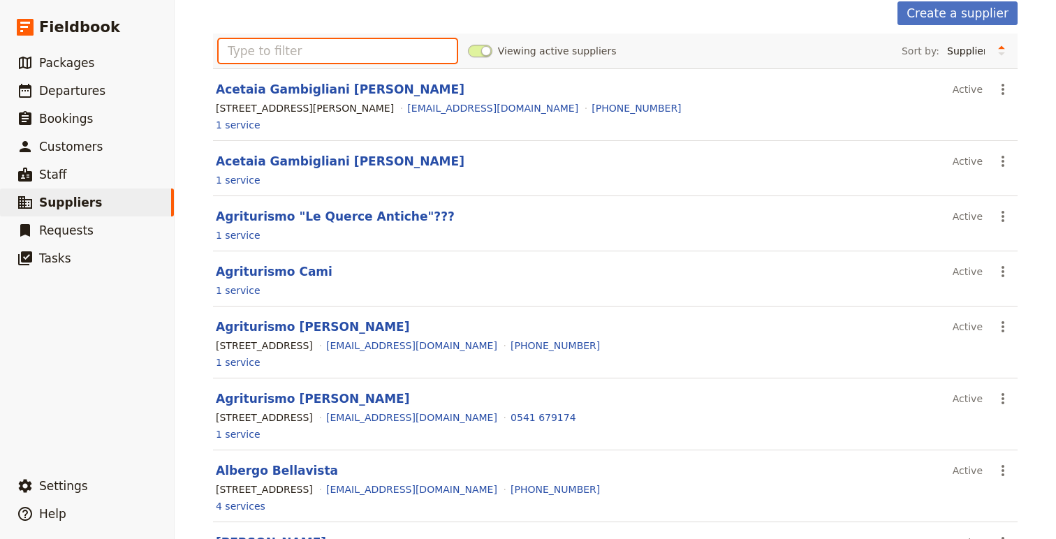
click at [338, 50] on input "text" at bounding box center [338, 51] width 238 height 24
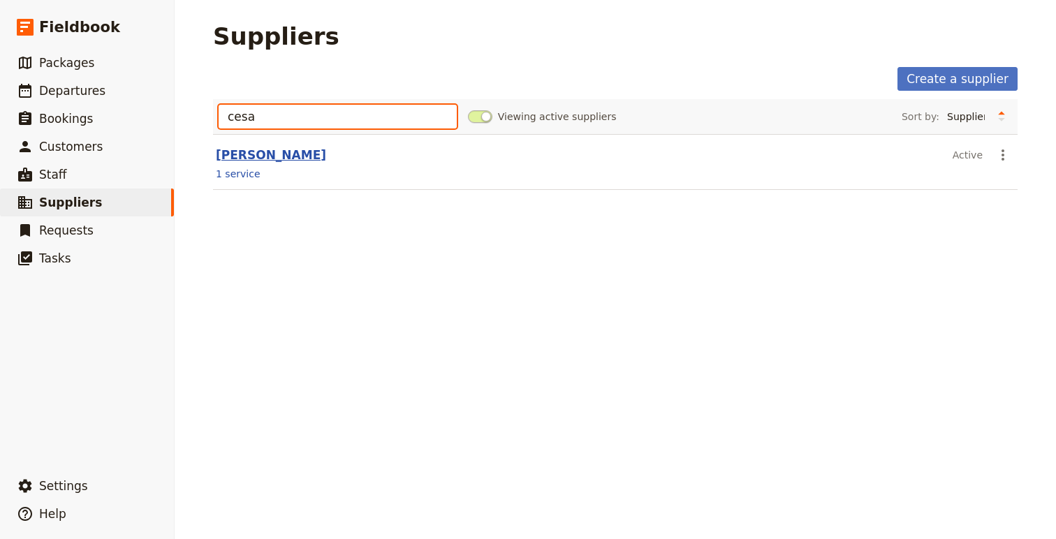
type input "cesa"
click at [256, 156] on link "Michela Cesarini" at bounding box center [271, 155] width 110 height 14
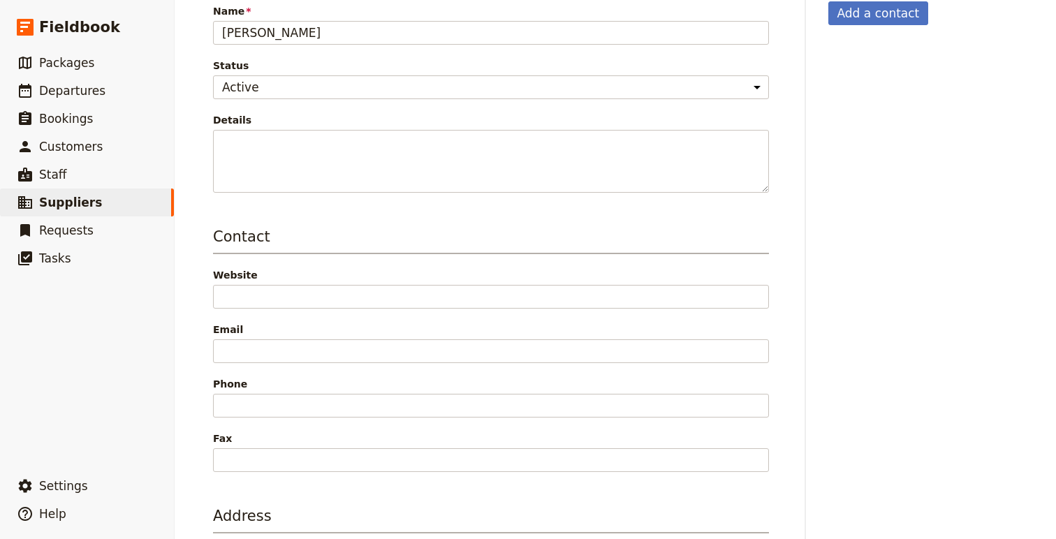
scroll to position [173, 0]
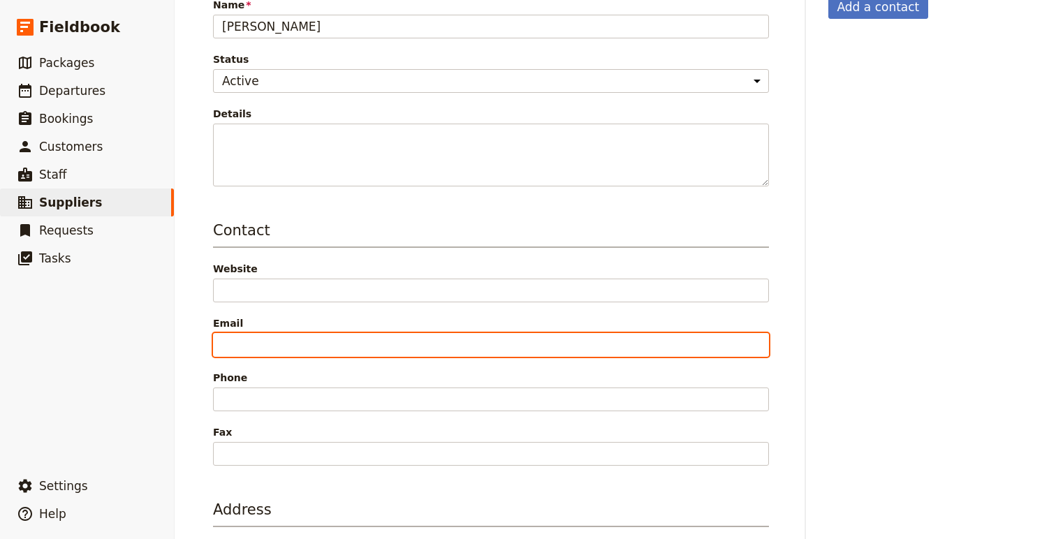
click at [302, 345] on input "Email" at bounding box center [491, 345] width 556 height 24
paste input "3337352877, michela.cesarini@discoverrimini.it"
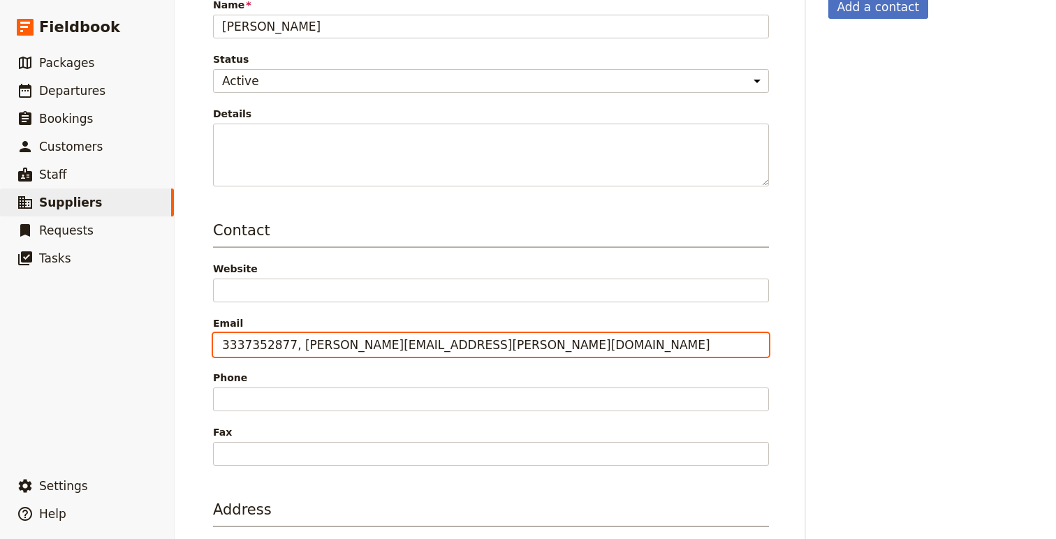
drag, startPoint x: 298, startPoint y: 347, endPoint x: 208, endPoint y: 343, distance: 90.2
click at [208, 343] on main "Michela Cesarini ​ Information Services Requests Departures Supplier informatio…" at bounding box center [615, 266] width 838 height 878
type input "michela.cesarini@discoverrimini.it"
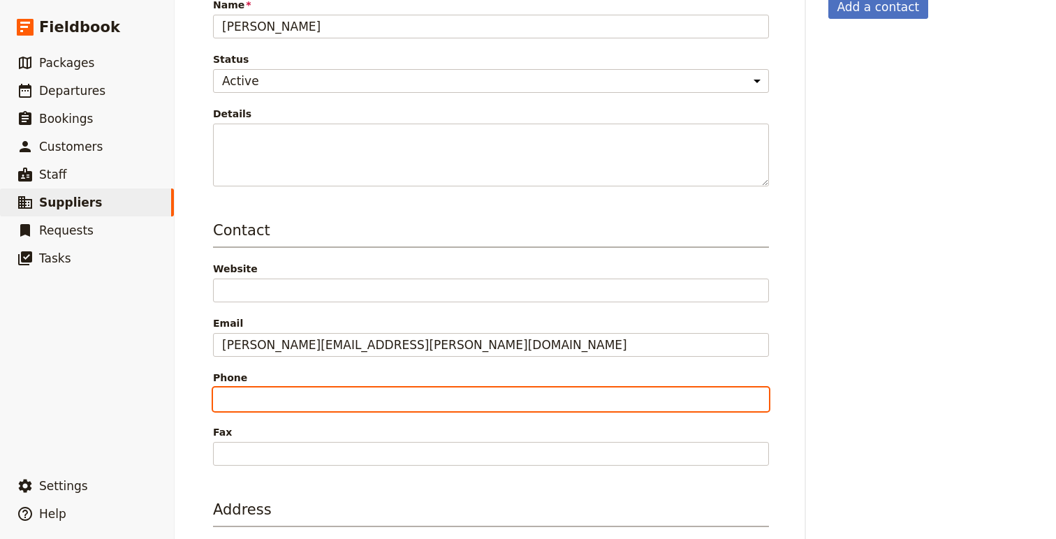
click at [263, 398] on input "Phone" at bounding box center [491, 400] width 556 height 24
paste input "3337352877,"
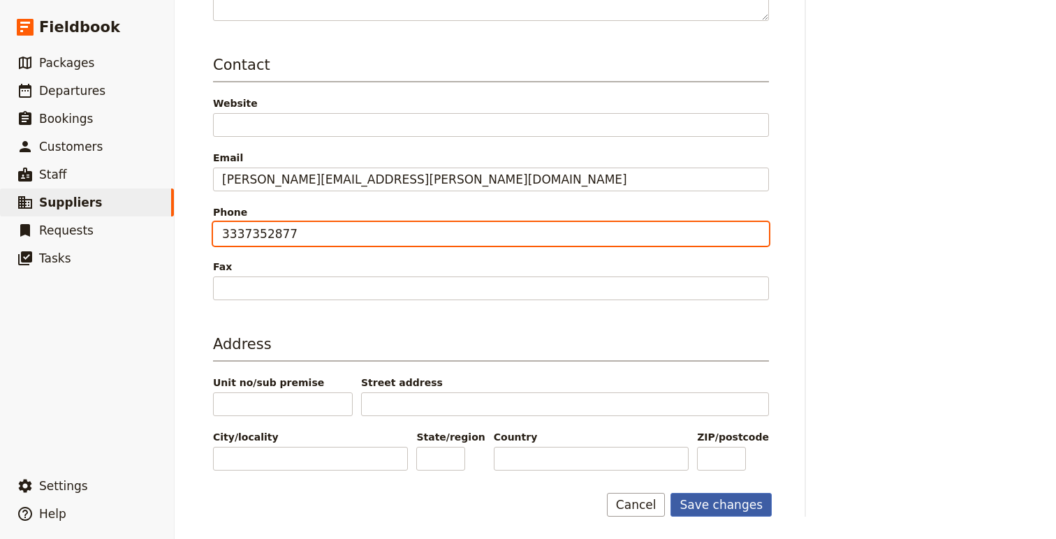
type input "3337352877"
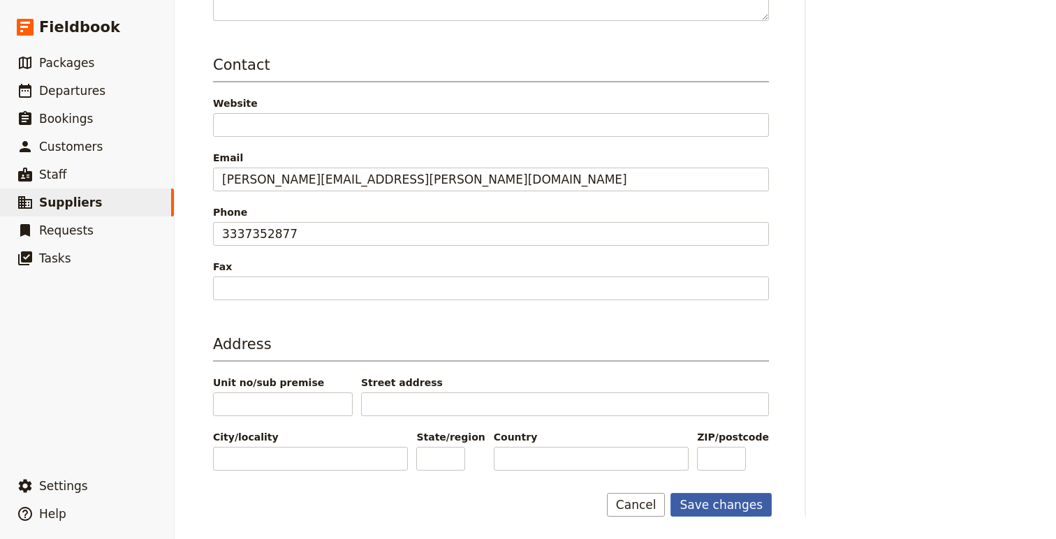
click at [722, 511] on button "Save changes" at bounding box center [721, 505] width 101 height 24
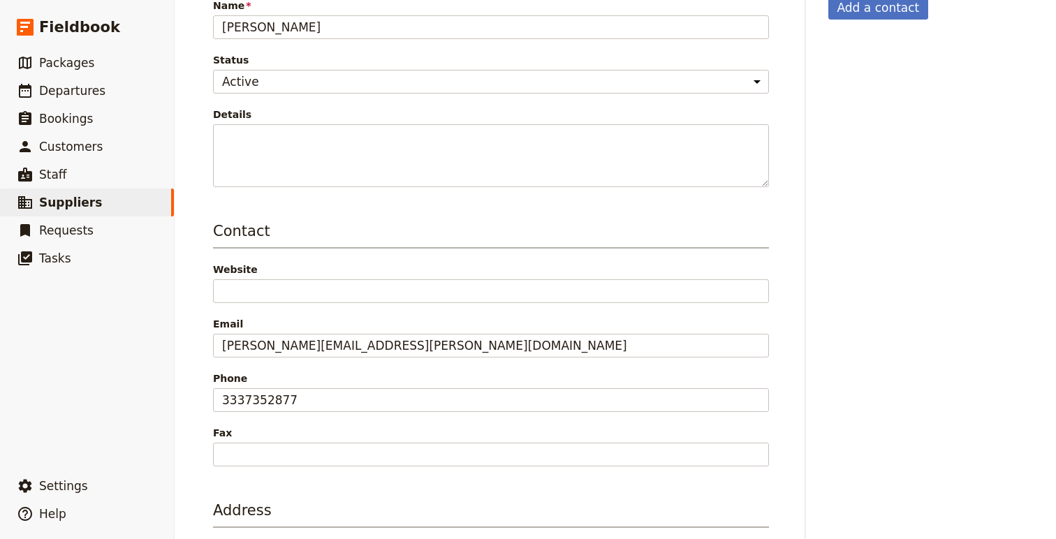
scroll to position [0, 0]
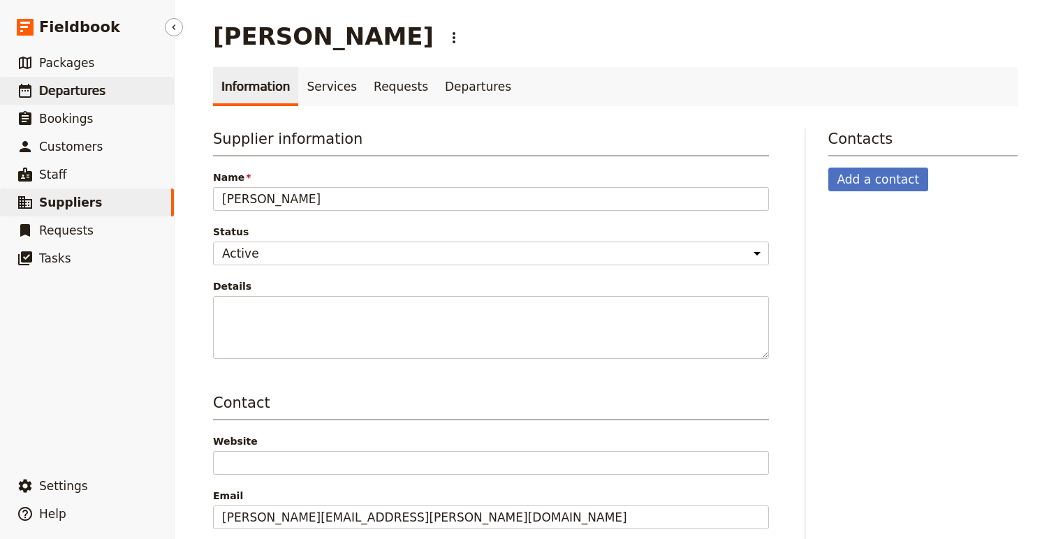
click at [67, 92] on span "Departures" at bounding box center [72, 91] width 66 height 14
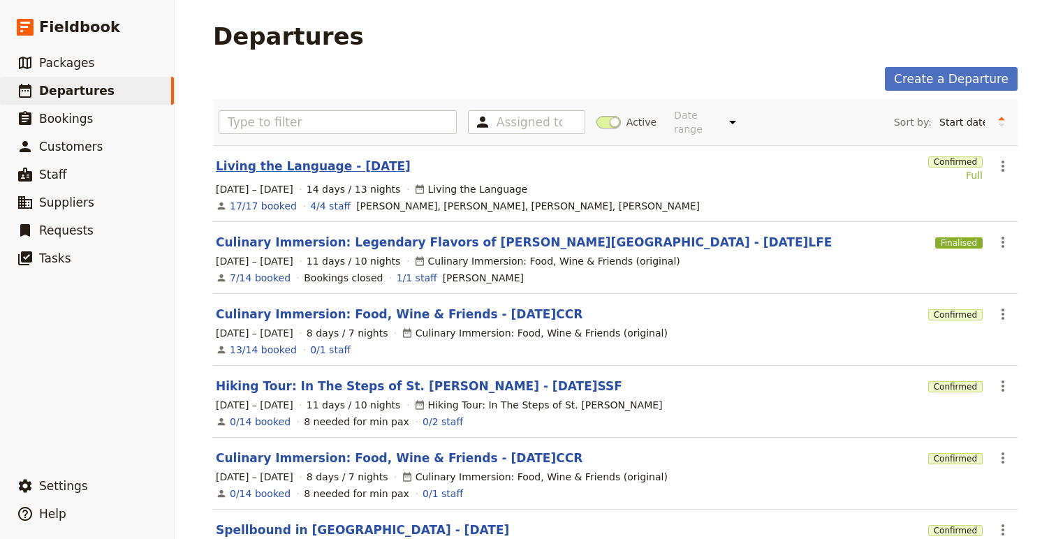
click at [332, 158] on link "Living the Language - [DATE]" at bounding box center [313, 166] width 195 height 17
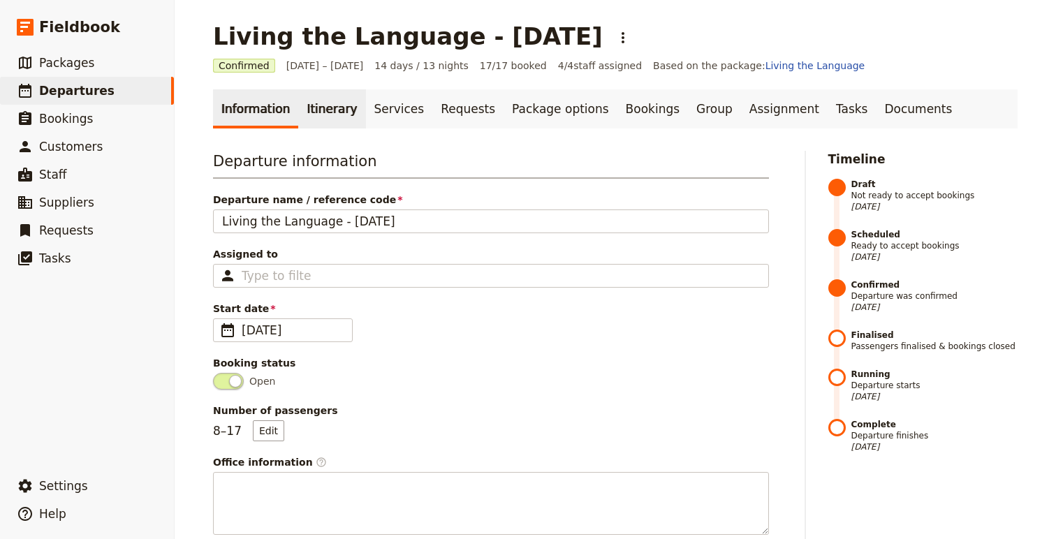
click at [320, 117] on link "Itinerary" at bounding box center [331, 108] width 67 height 39
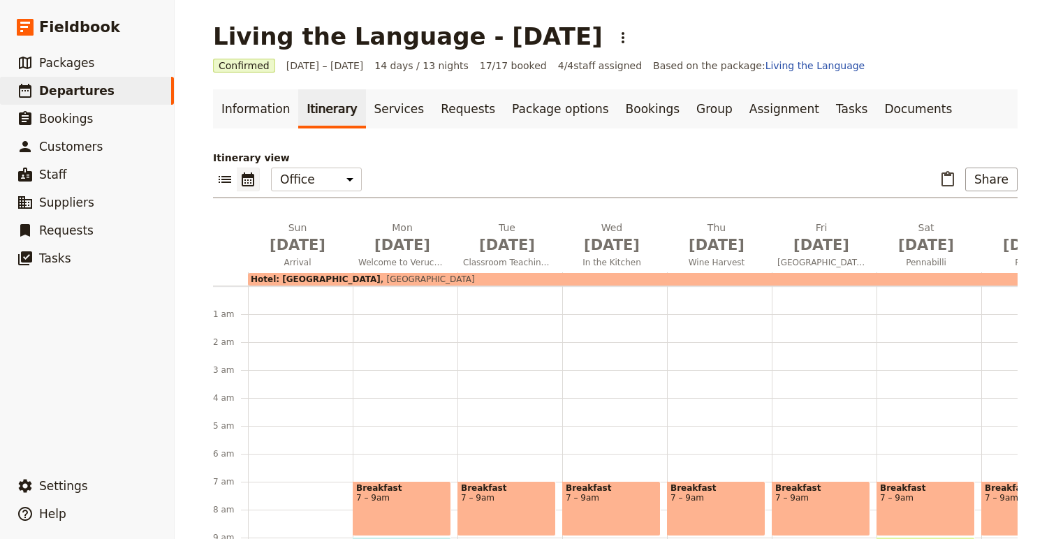
scroll to position [182, 0]
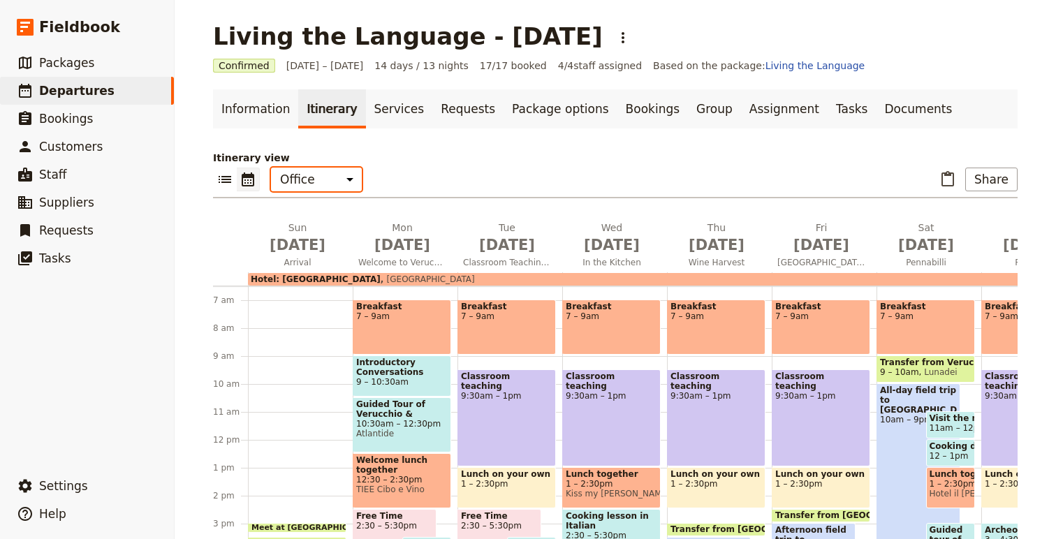
click at [324, 182] on select "Office Guide Passenger Sales" at bounding box center [316, 180] width 91 height 24
click at [271, 168] on select "Office Guide Passenger Sales" at bounding box center [316, 180] width 91 height 24
click at [224, 182] on icon "List view" at bounding box center [225, 179] width 13 height 7
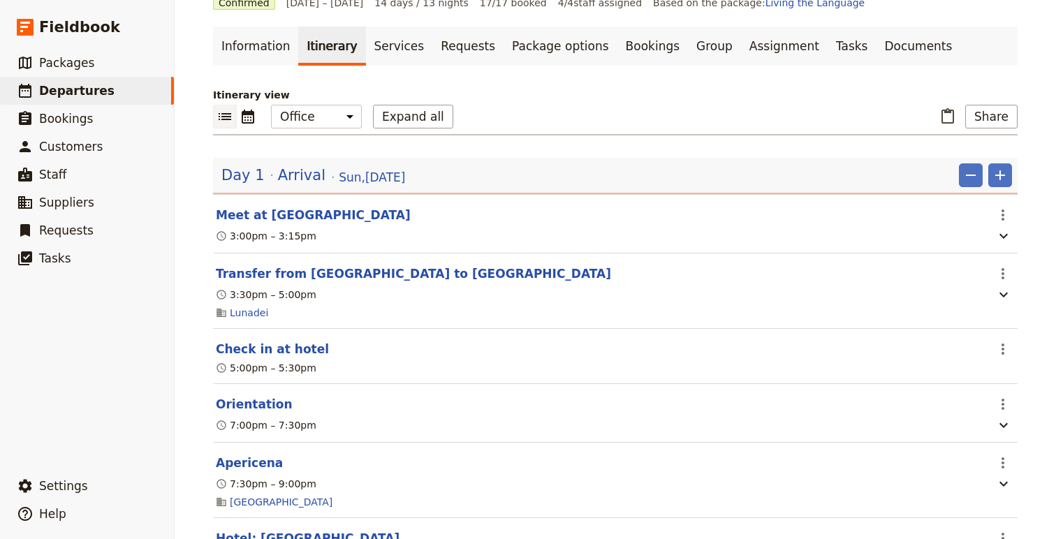
scroll to position [65, 0]
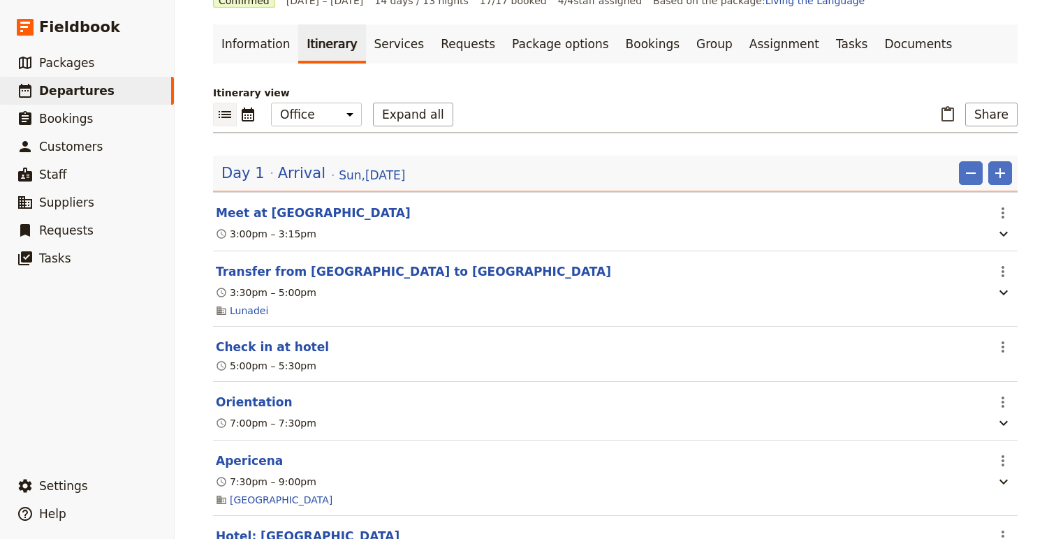
drag, startPoint x: 397, startPoint y: 125, endPoint x: 412, endPoint y: 148, distance: 27.3
click at [397, 125] on button "Expand all" at bounding box center [413, 115] width 80 height 24
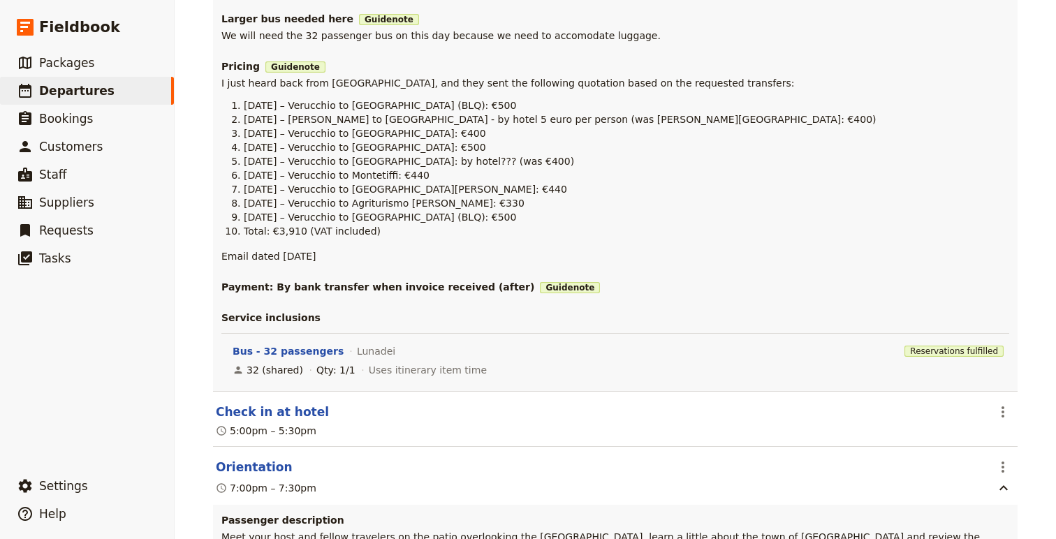
scroll to position [509, 0]
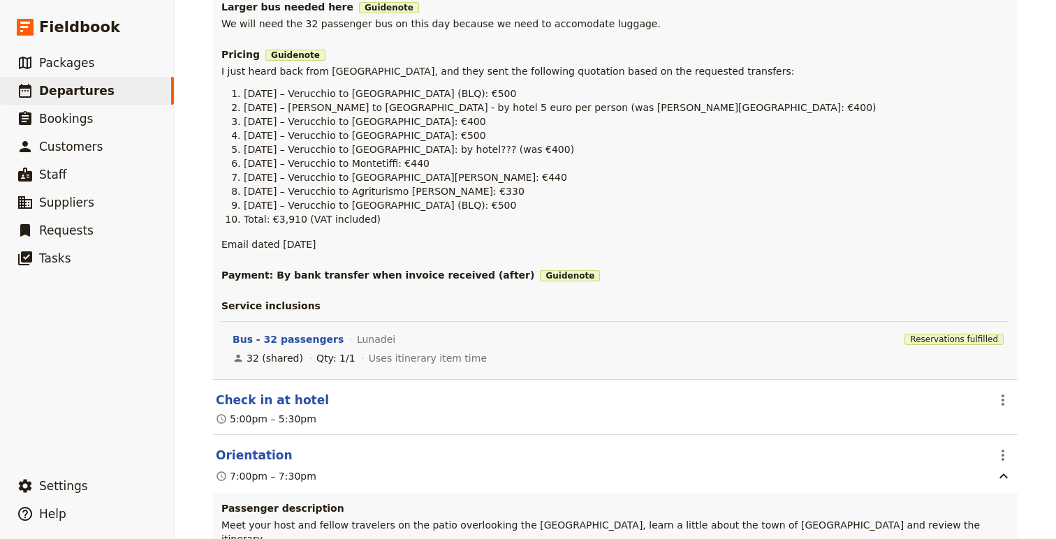
click at [540, 277] on span "Guide note" at bounding box center [570, 275] width 60 height 11
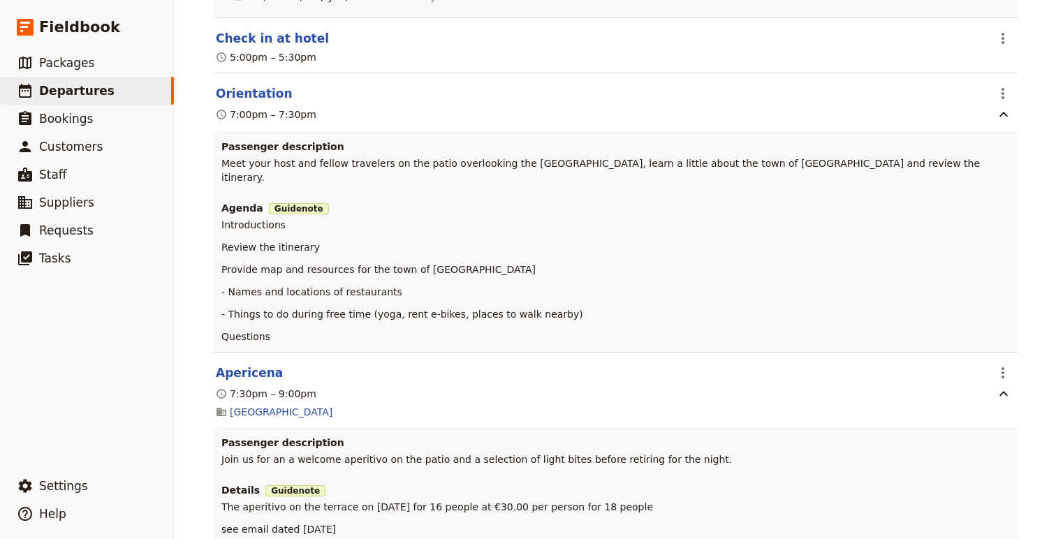
scroll to position [857, 0]
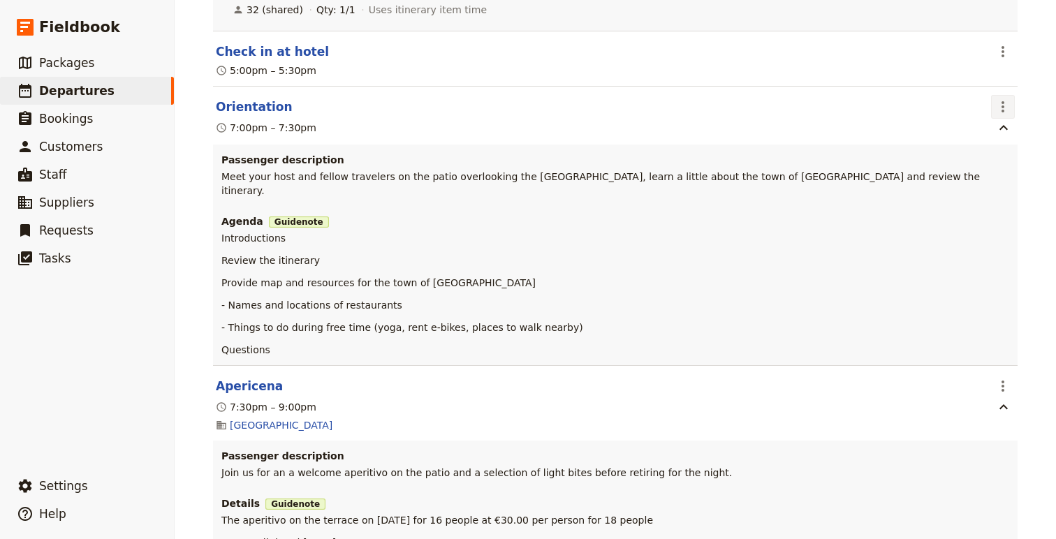
click at [1001, 108] on icon "Actions" at bounding box center [1003, 107] width 17 height 17
click at [921, 136] on span "Edit this itinerary item" at bounding box center [938, 139] width 110 height 14
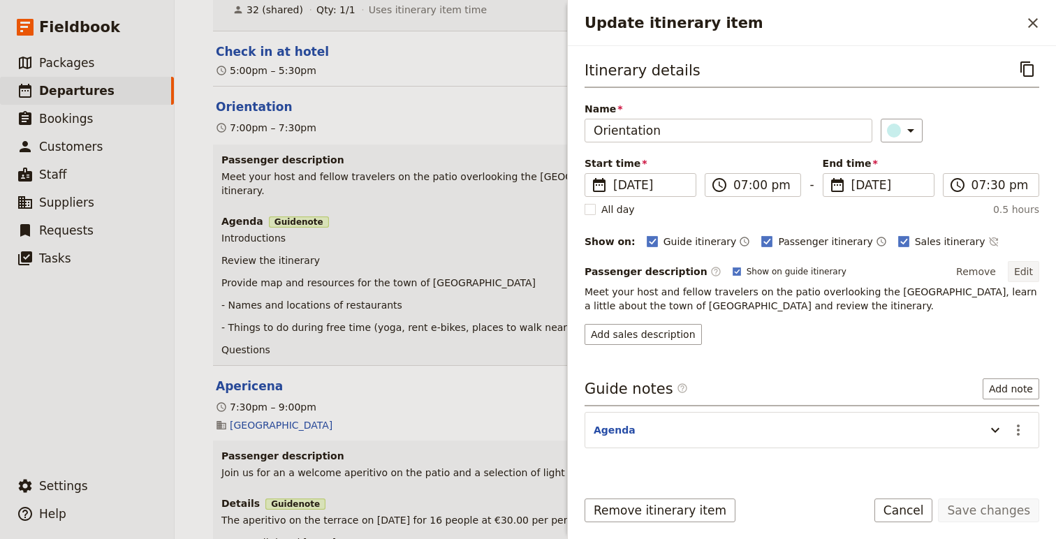
click at [1033, 270] on button "Edit" at bounding box center [1023, 271] width 31 height 21
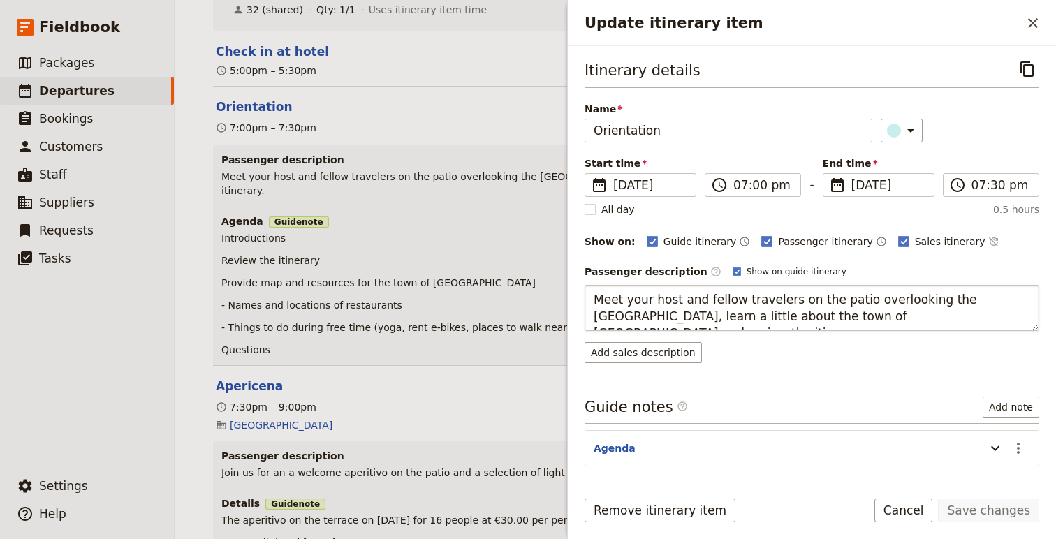
click at [850, 303] on textarea "Meet your host and fellow travelers on the patio overlooking the Marecchia vall…" at bounding box center [812, 308] width 455 height 46
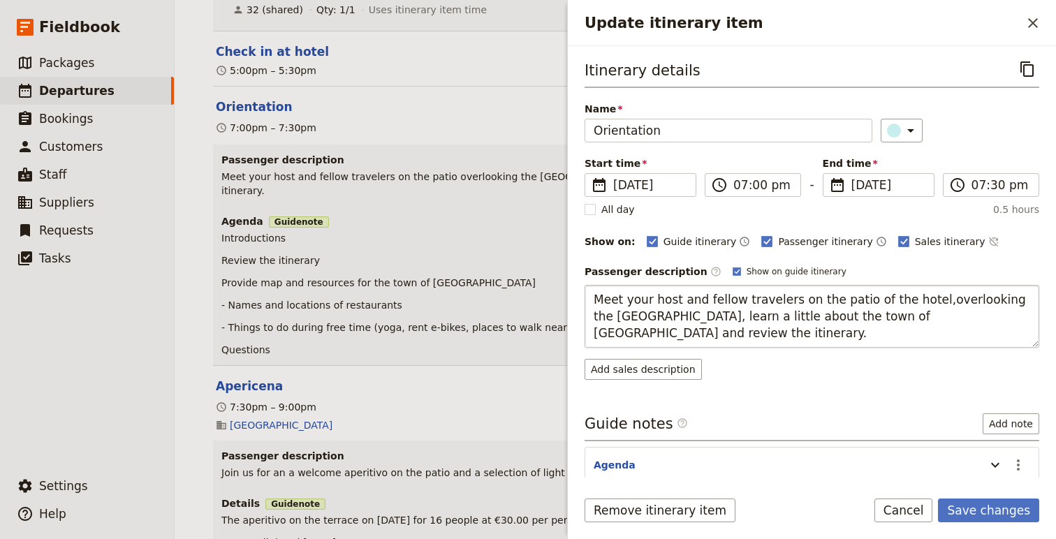
type textarea "Meet your host and fellow travelers on the patio of the hotel, overlooking the …"
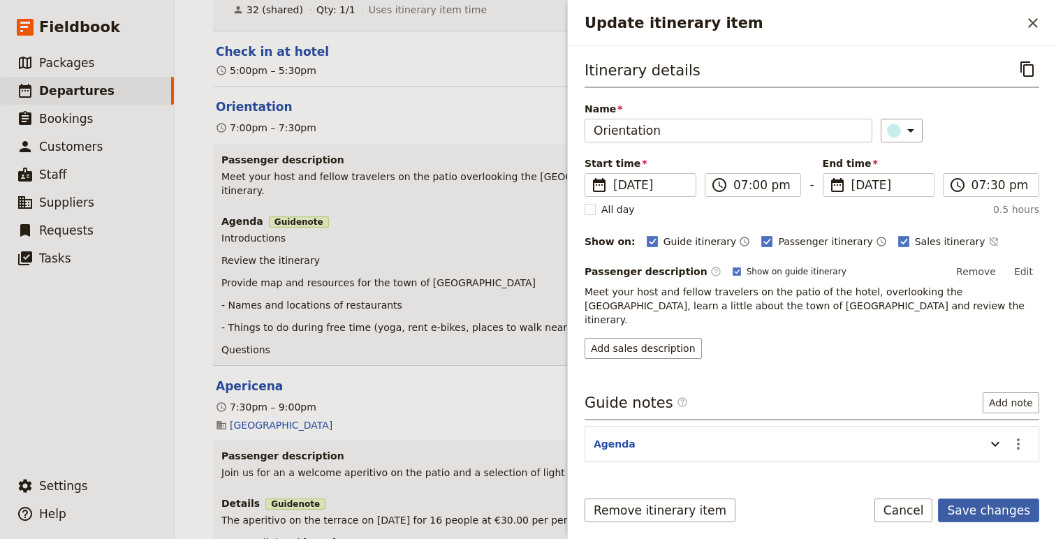
click at [1012, 518] on button "Save changes" at bounding box center [988, 511] width 101 height 24
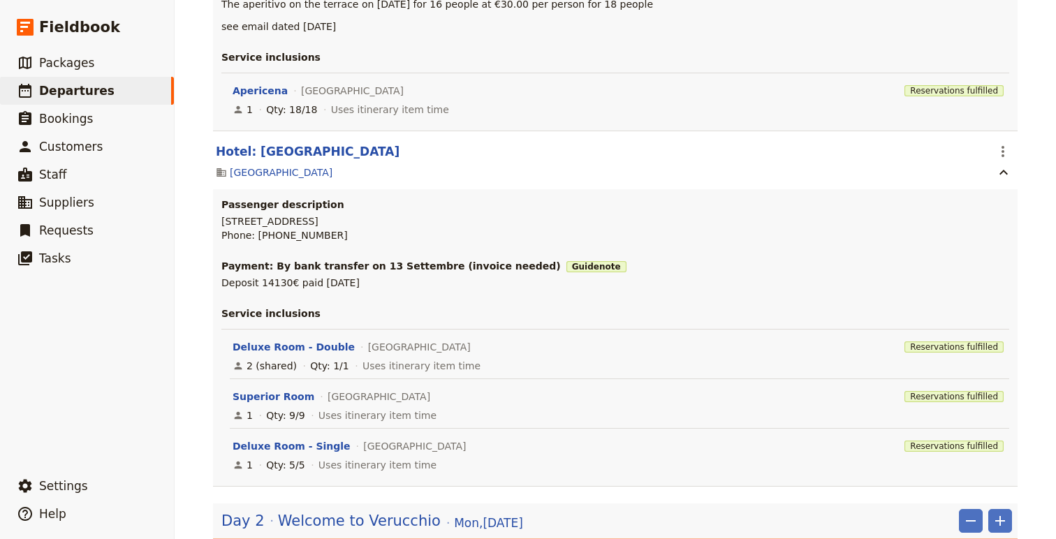
scroll to position [2048, 0]
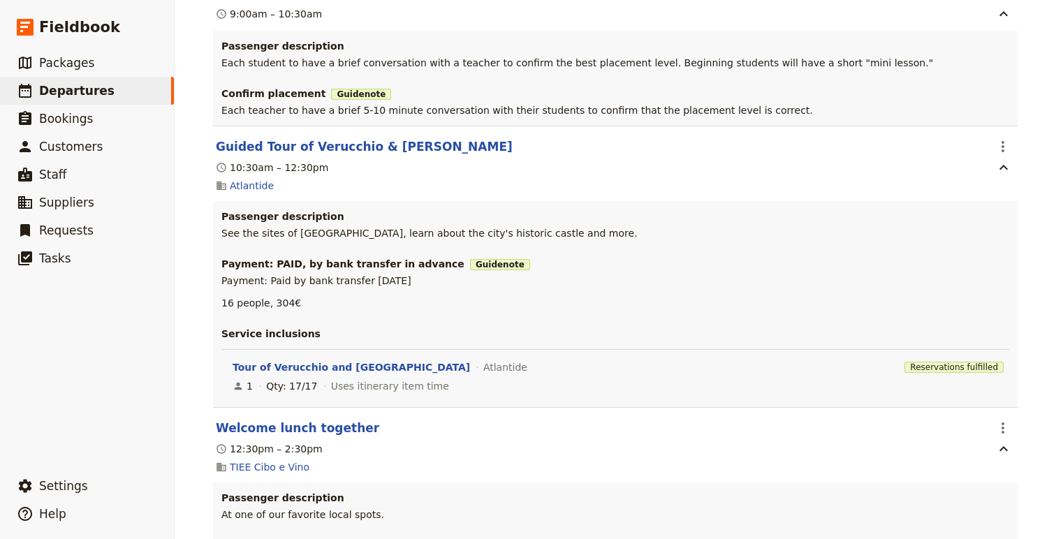
click at [500, 238] on p "See the sites of Verucchio, learn about the city's historic castle and more." at bounding box center [615, 233] width 788 height 14
click at [1006, 151] on icon "Actions" at bounding box center [1003, 146] width 17 height 17
click at [989, 188] on span "Edit this itinerary item" at bounding box center [938, 182] width 110 height 14
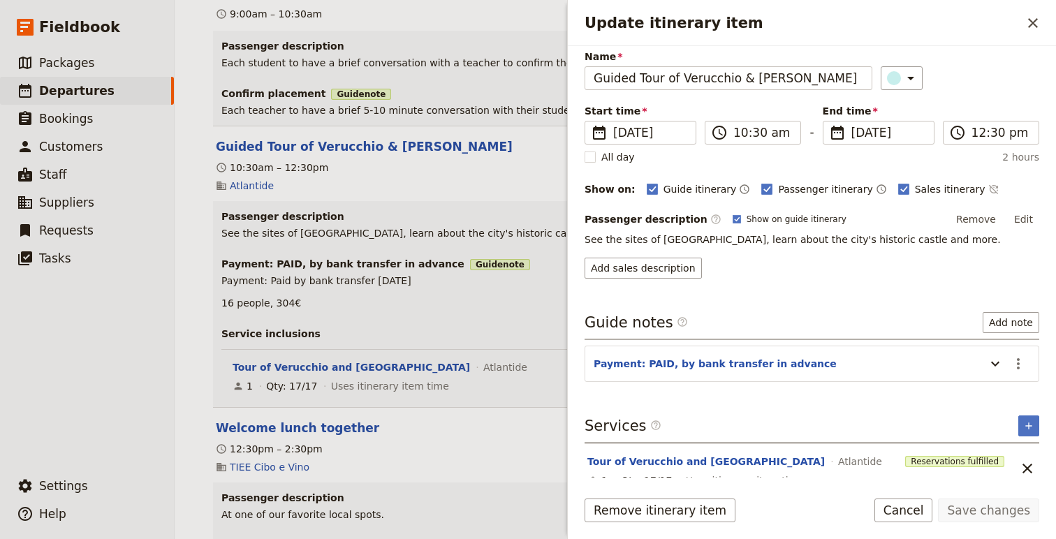
scroll to position [67, 0]
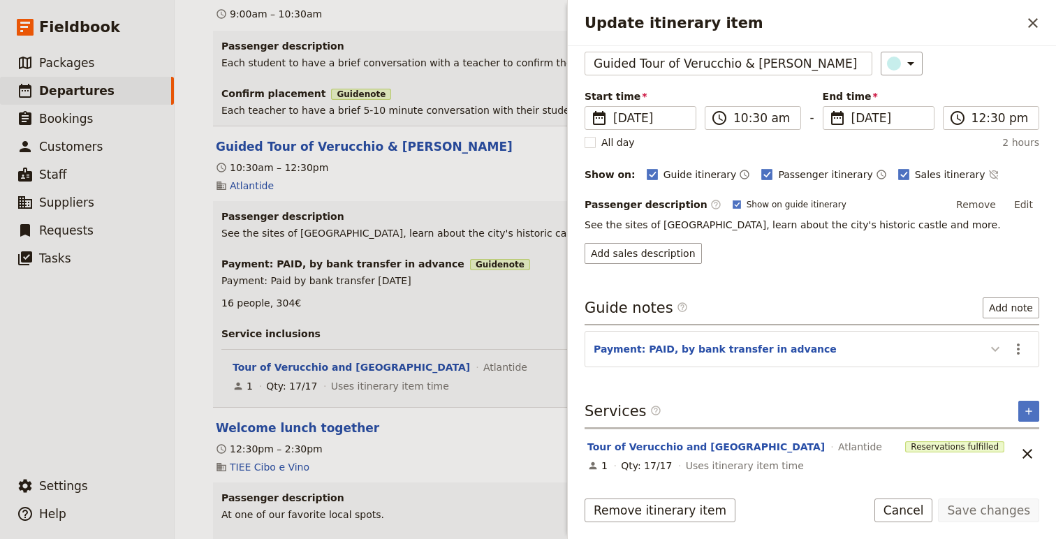
click at [996, 349] on icon "Update itinerary item" at bounding box center [995, 349] width 8 height 5
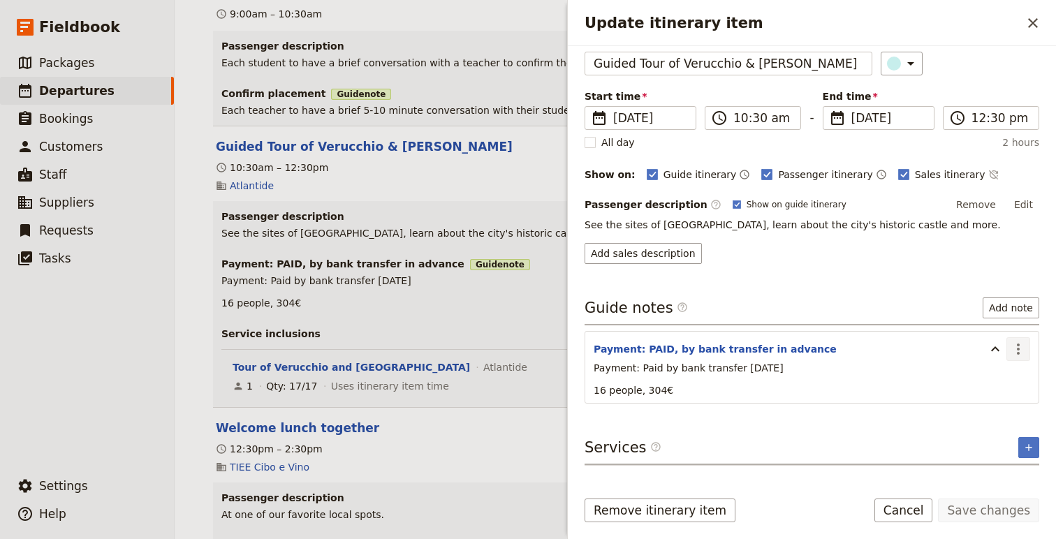
click at [1012, 348] on icon "Actions" at bounding box center [1018, 349] width 17 height 17
click at [1008, 375] on span "Edit note" at bounding box center [989, 379] width 65 height 14
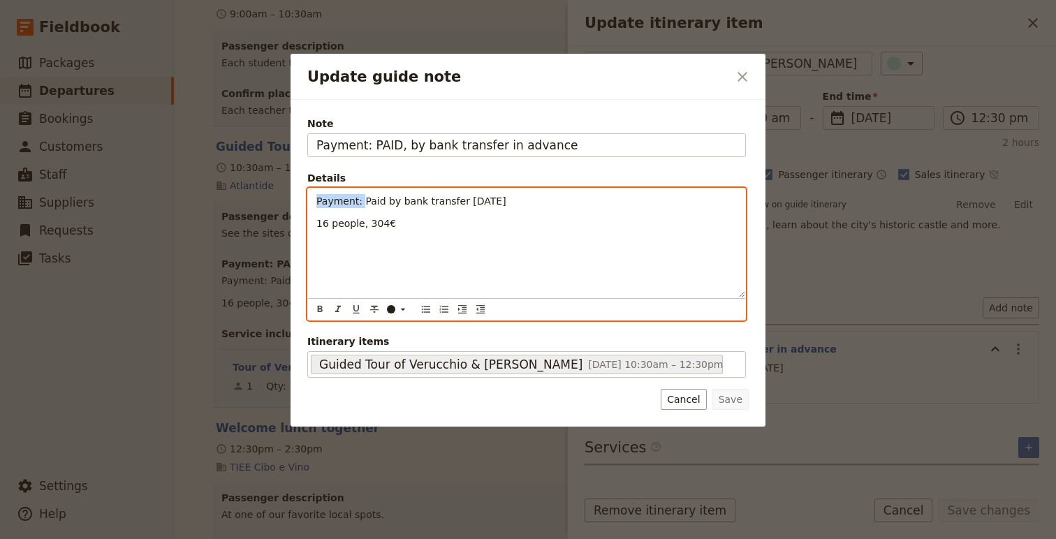
drag, startPoint x: 363, startPoint y: 200, endPoint x: 291, endPoint y: 194, distance: 72.2
click at [288, 539] on div "Update guide note ​ Note Payment: PAID, by bank transfer in advance Details Pay…" at bounding box center [528, 539] width 1056 height 0
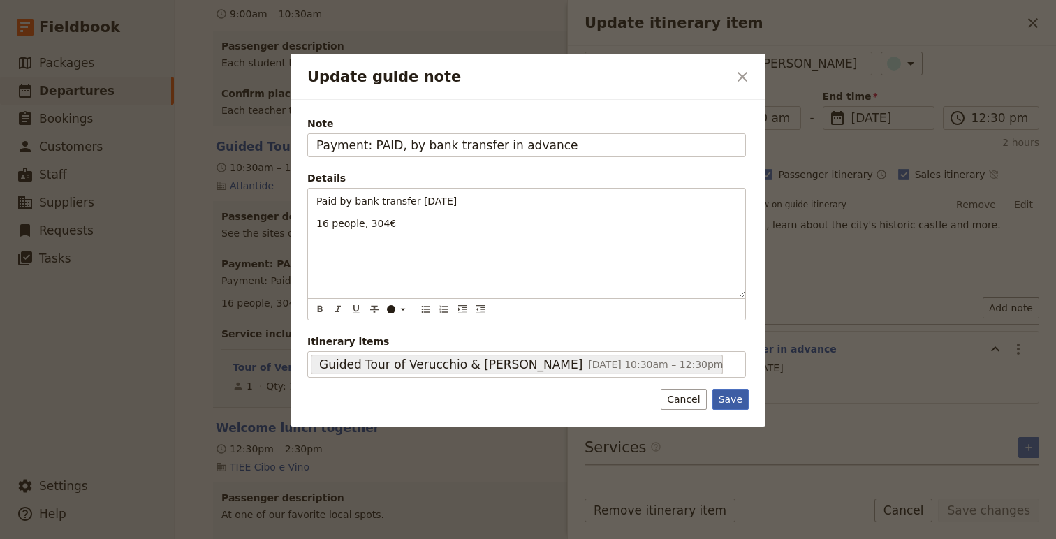
click at [738, 401] on button "Save" at bounding box center [731, 399] width 36 height 21
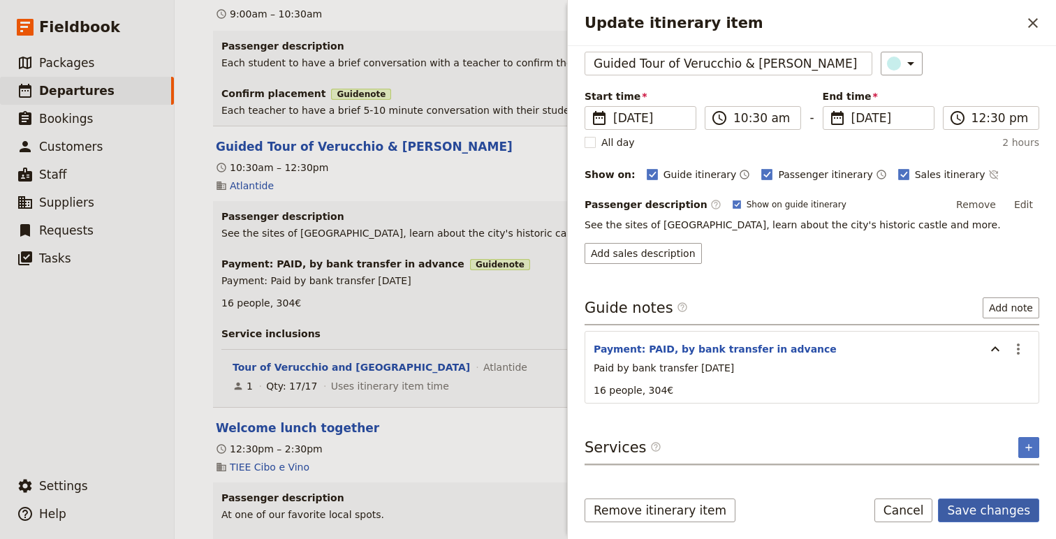
click at [991, 518] on button "Save changes" at bounding box center [988, 511] width 101 height 24
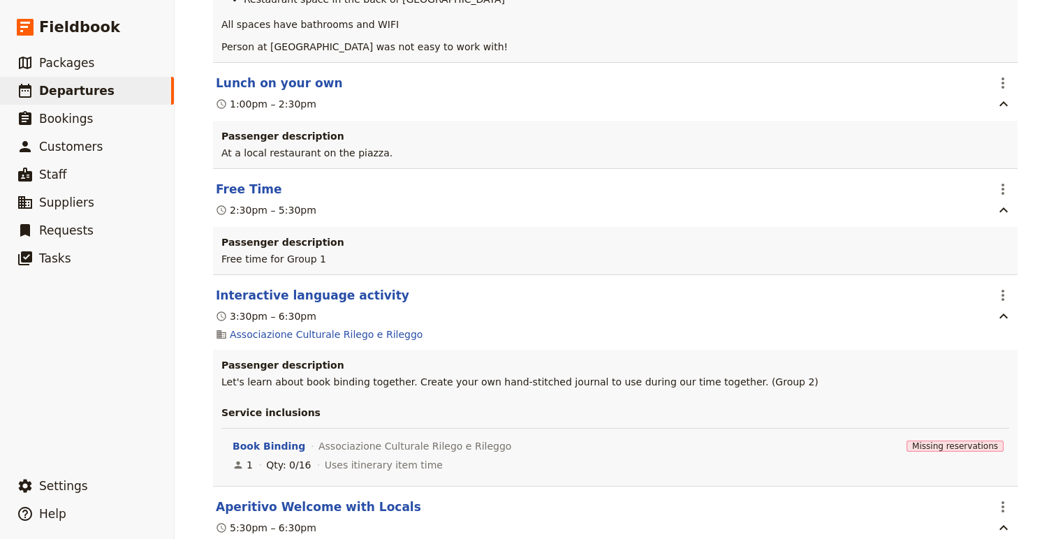
scroll to position [4207, 0]
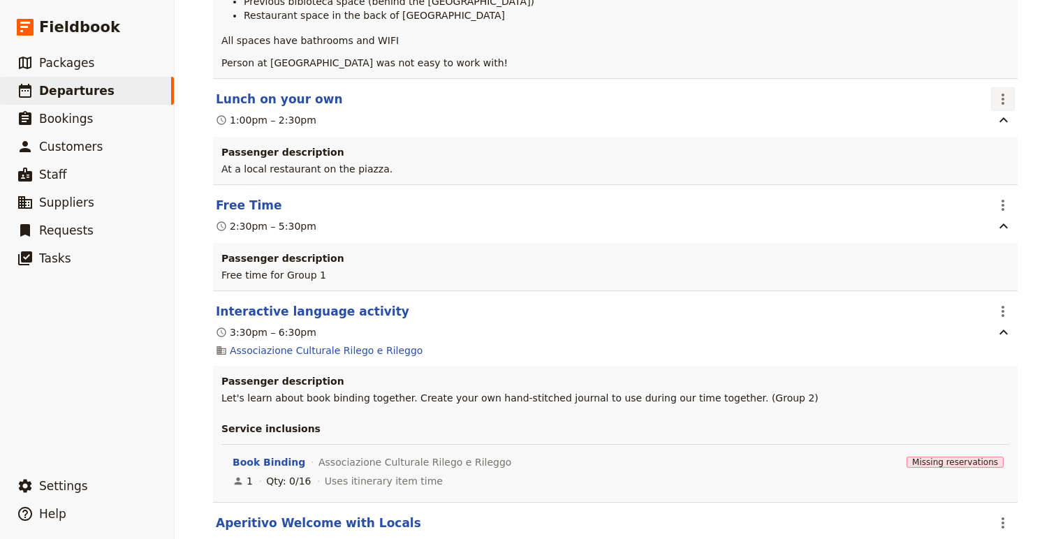
click at [1002, 105] on icon "Actions" at bounding box center [1003, 99] width 3 height 11
click at [970, 159] on span "Edit this itinerary item" at bounding box center [938, 155] width 110 height 14
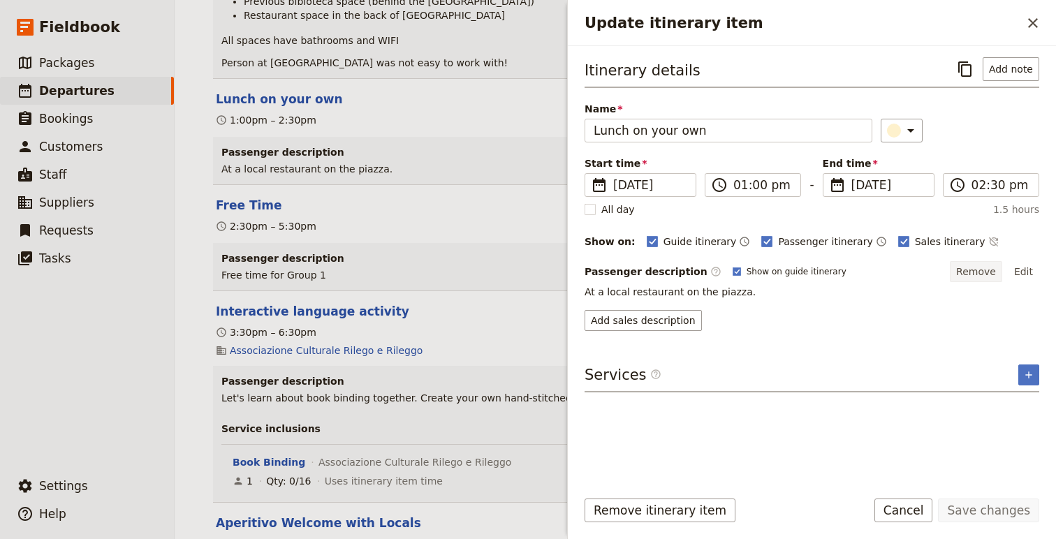
click at [982, 270] on button "Remove" at bounding box center [976, 271] width 52 height 21
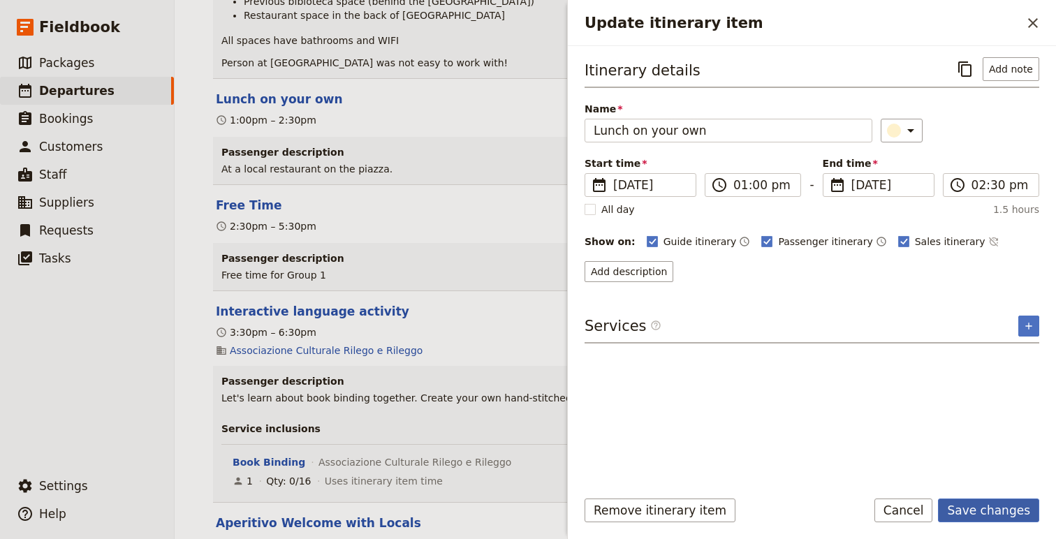
click at [983, 521] on button "Save changes" at bounding box center [988, 511] width 101 height 24
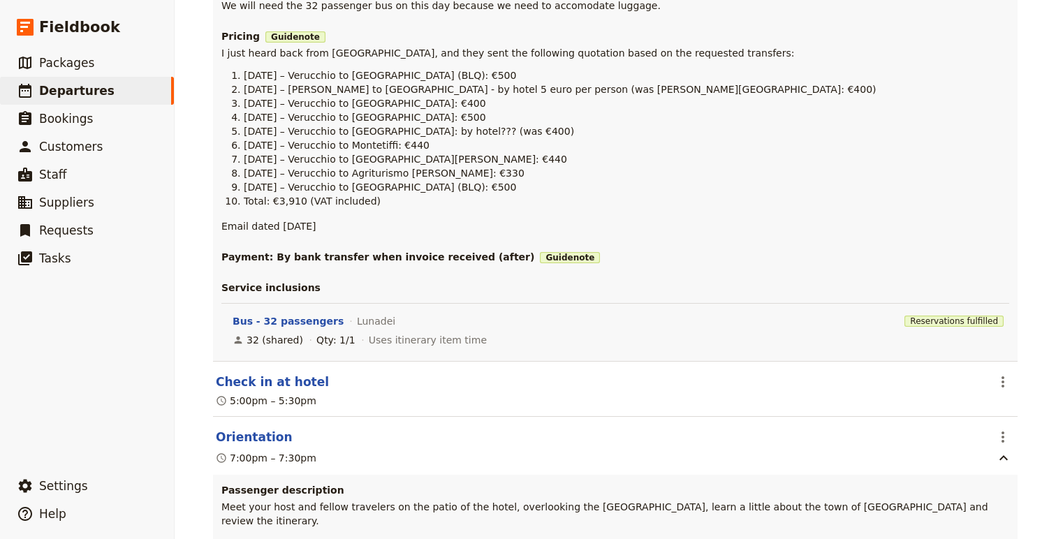
scroll to position [0, 0]
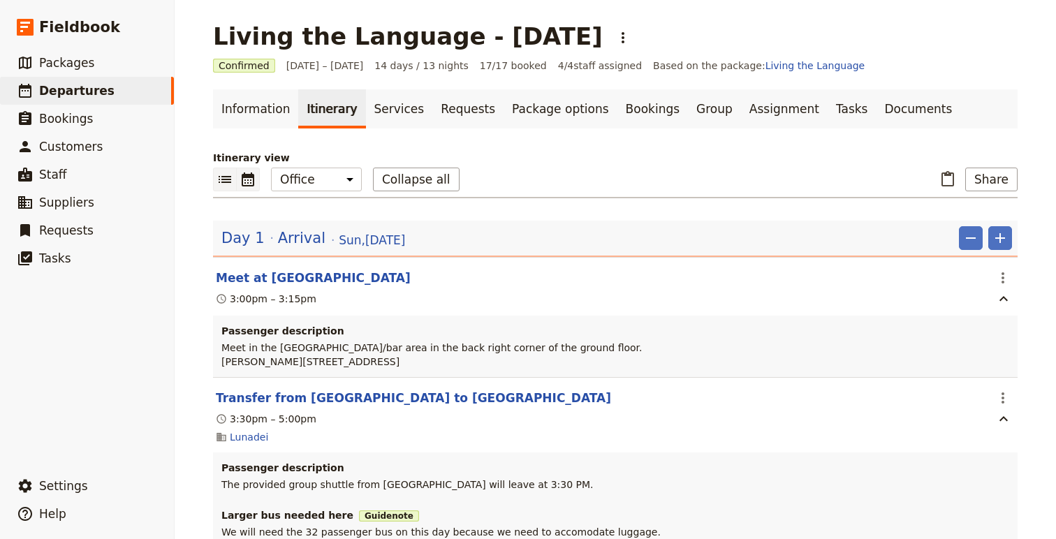
click at [245, 188] on button "​" at bounding box center [248, 180] width 23 height 24
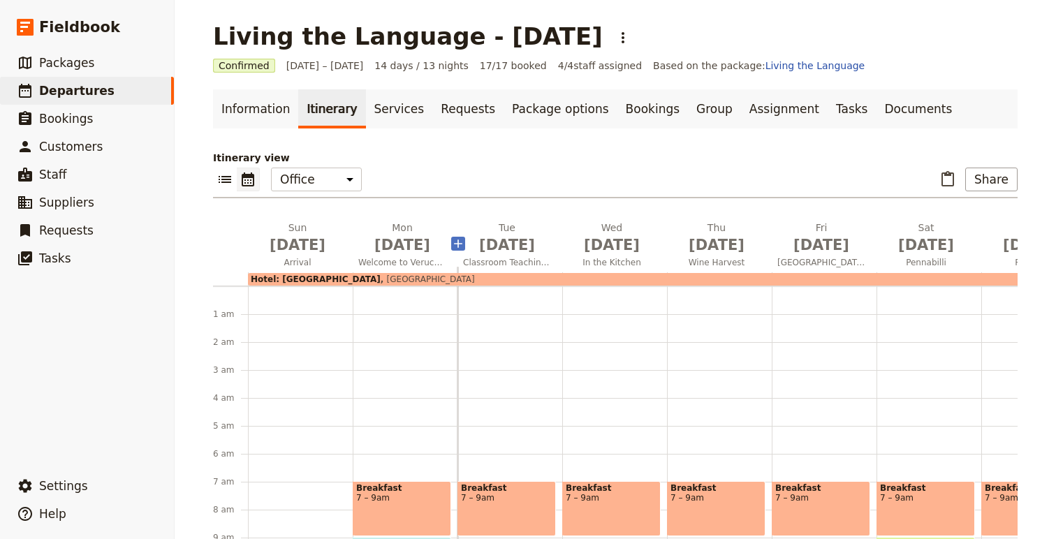
scroll to position [182, 0]
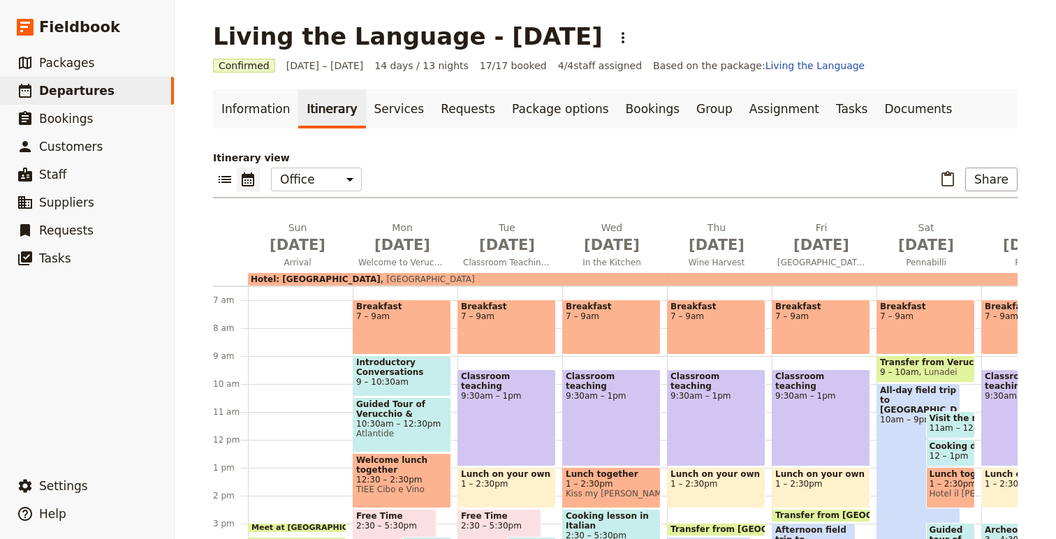
click at [305, 282] on span "Hotel: Oste del Castello" at bounding box center [316, 280] width 130 height 10
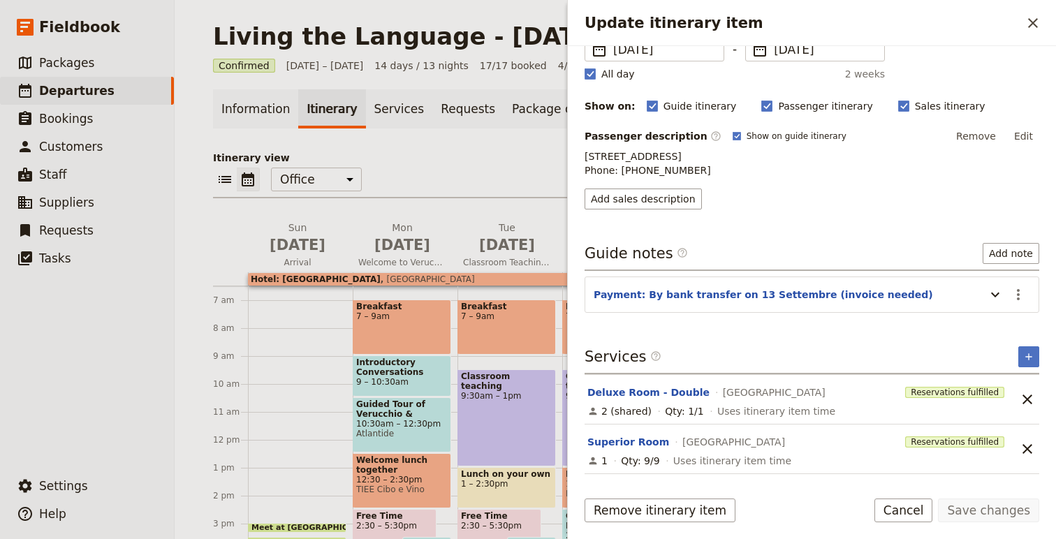
scroll to position [142, 0]
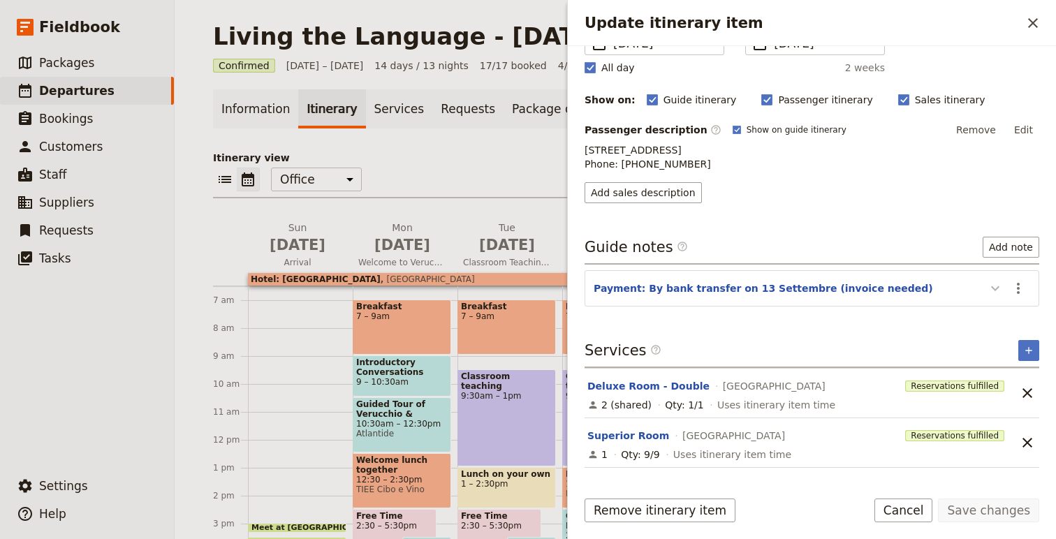
click at [998, 297] on icon "Update itinerary item" at bounding box center [995, 288] width 17 height 17
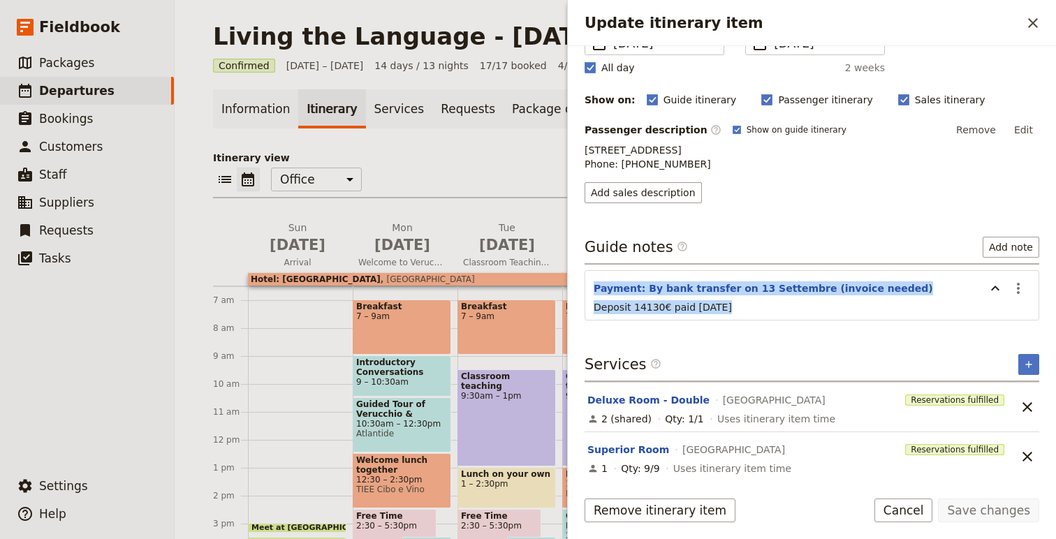
drag, startPoint x: 769, startPoint y: 328, endPoint x: 582, endPoint y: 292, distance: 190.1
click at [582, 293] on div "Itinerary details ​ Name Hotel: Oste del Castello ​ Start day ​ 7 Sep 2025 07/0…" at bounding box center [812, 262] width 488 height 432
copy section "Payment: By bank transfer on 13 Settembre (invoice needed) ​ Deposit 14130€ pai…"
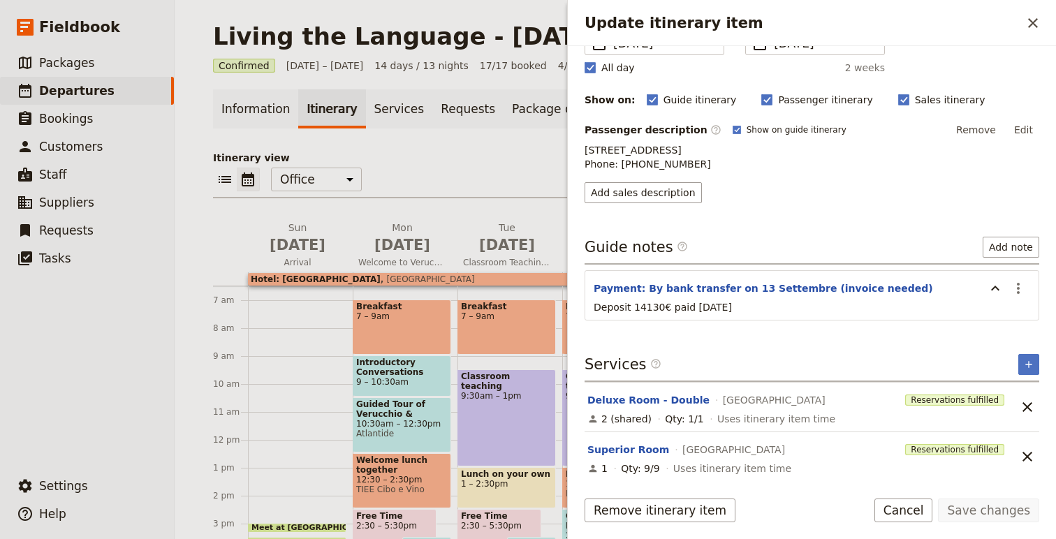
click at [994, 233] on div "Itinerary details ​ Name Hotel: Oste del Castello ​ Start day ​ 7 Sep 2025 07/0…" at bounding box center [812, 124] width 455 height 419
click at [922, 512] on button "Cancel" at bounding box center [904, 511] width 59 height 24
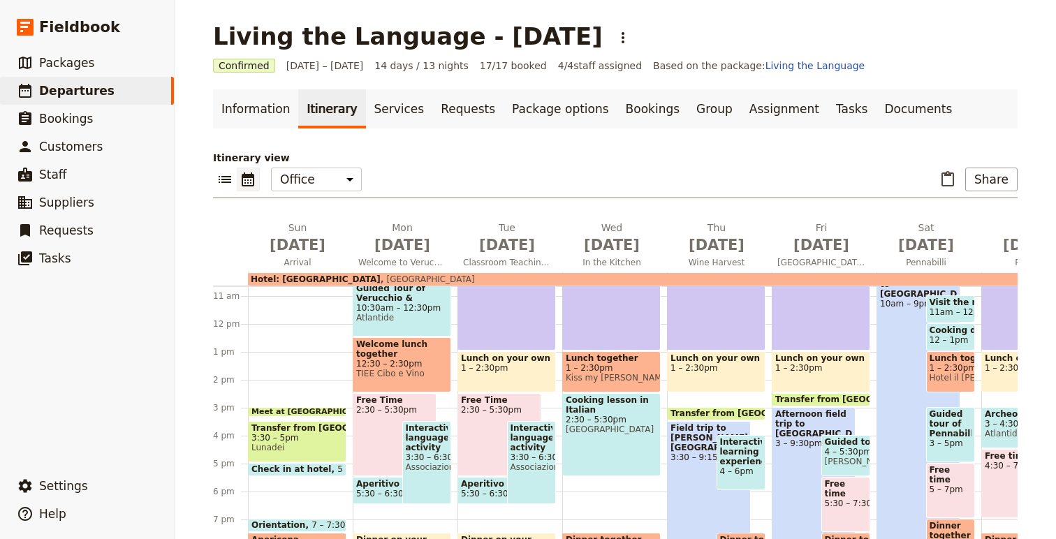
scroll to position [331, 0]
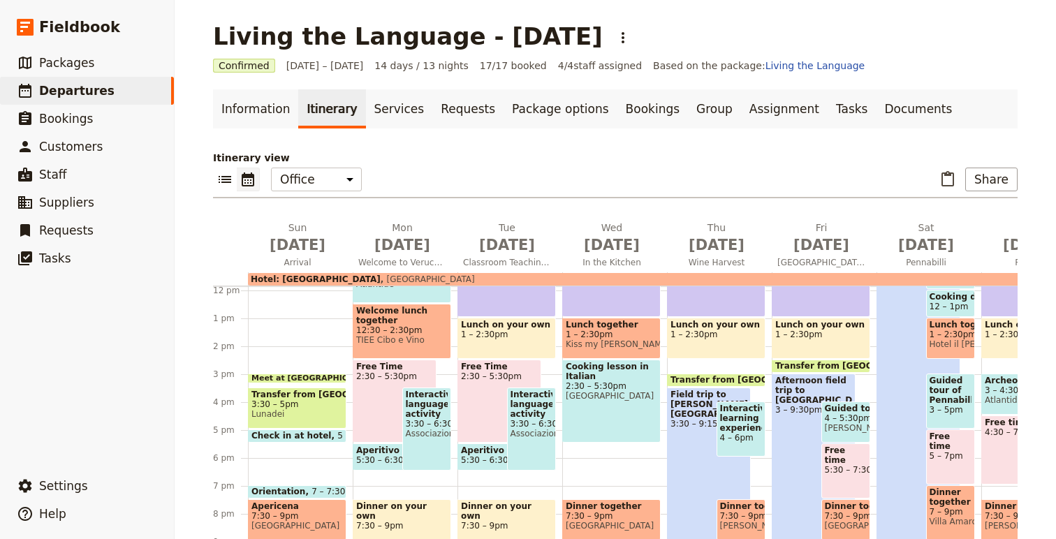
click at [307, 435] on span "Check in at hotel" at bounding box center [295, 436] width 86 height 10
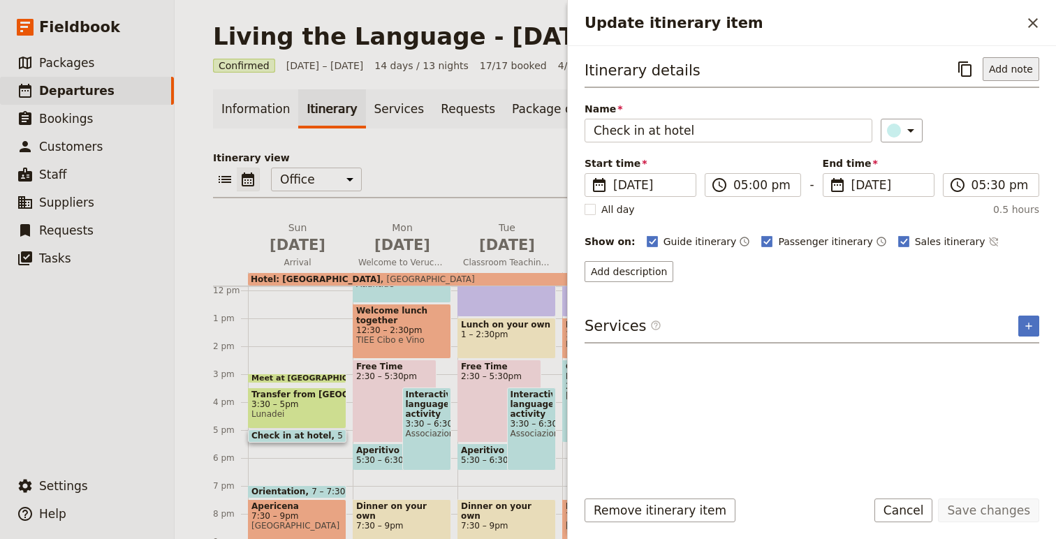
click at [1007, 76] on button "Add note" at bounding box center [1011, 69] width 57 height 24
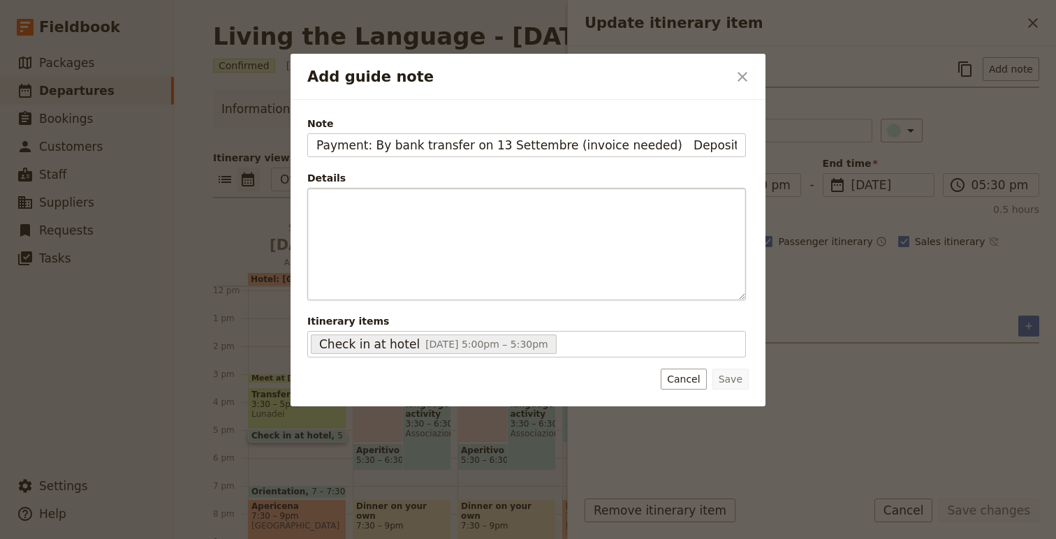
scroll to position [0, 55]
click at [595, 145] on input "Payment: By bank transfer on 13 Settembre (invoice needed) ​ Deposit 14130€ pai…" at bounding box center [526, 145] width 439 height 24
type input "Payment: By bank transfer on 13 Settembre (invoice needed) ​"
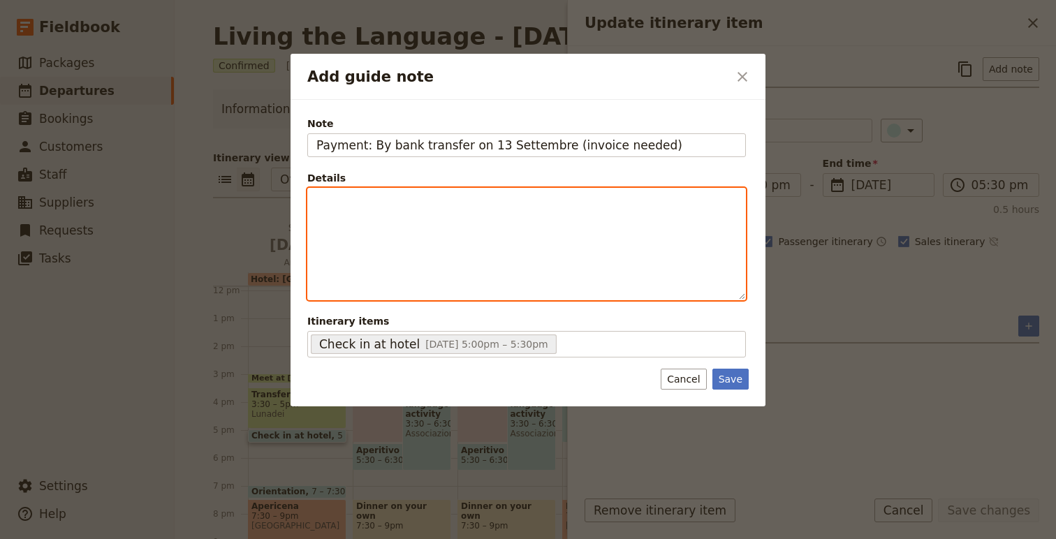
click at [488, 267] on div "Add guide note" at bounding box center [526, 244] width 437 height 111
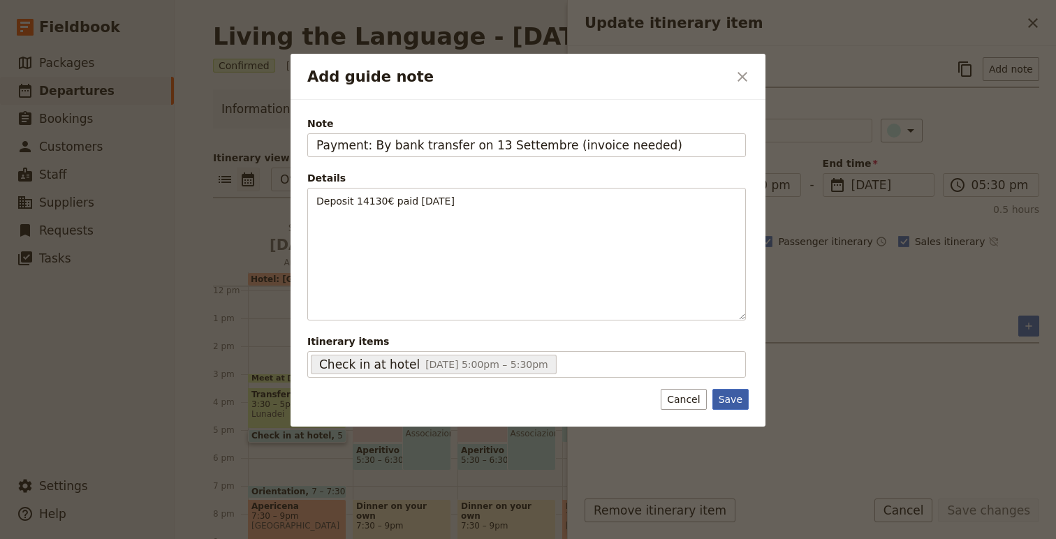
click at [732, 398] on button "Save" at bounding box center [731, 399] width 36 height 21
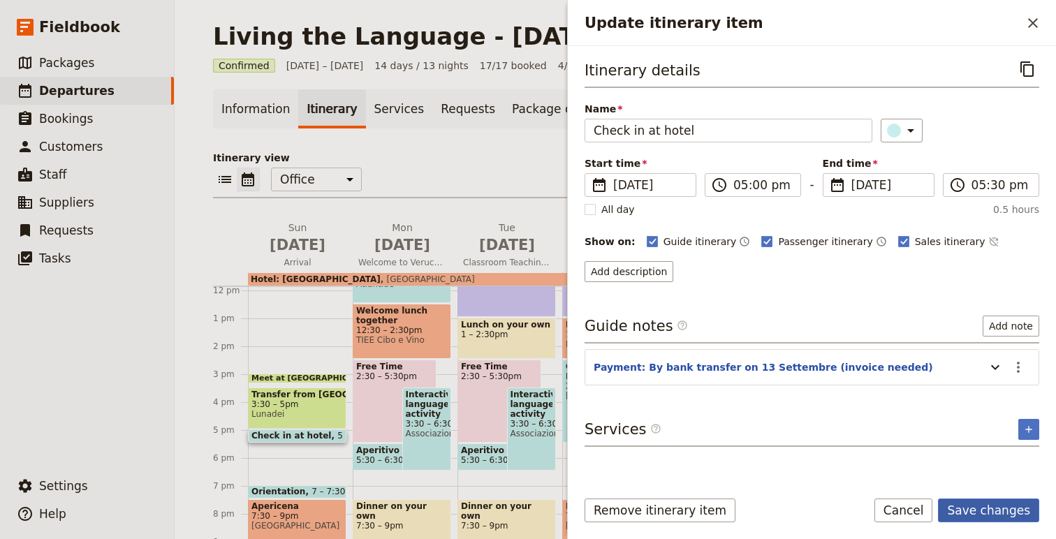
click at [986, 513] on button "Save changes" at bounding box center [988, 511] width 101 height 24
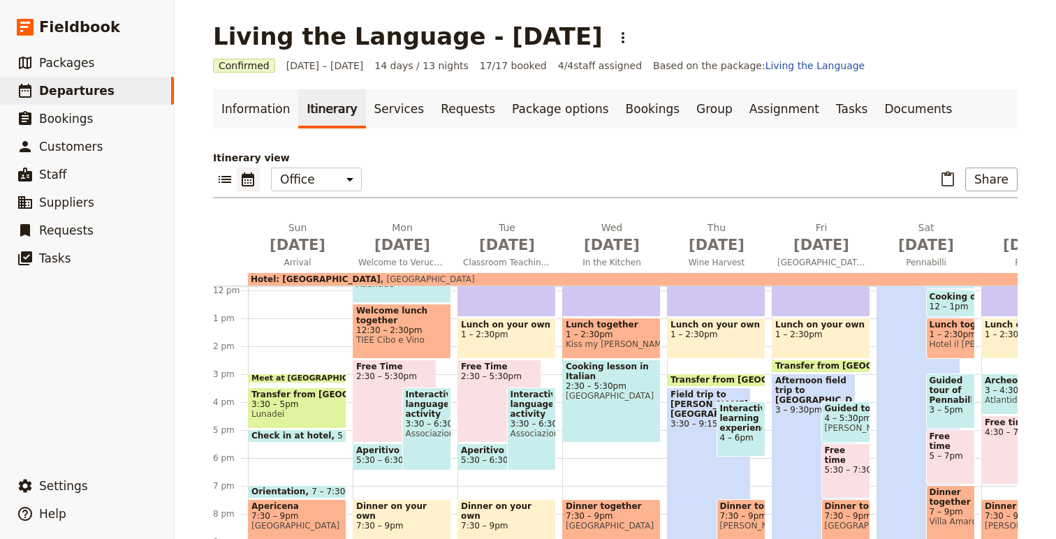
click at [326, 276] on span "Hotel: Oste del Castello" at bounding box center [316, 280] width 130 height 10
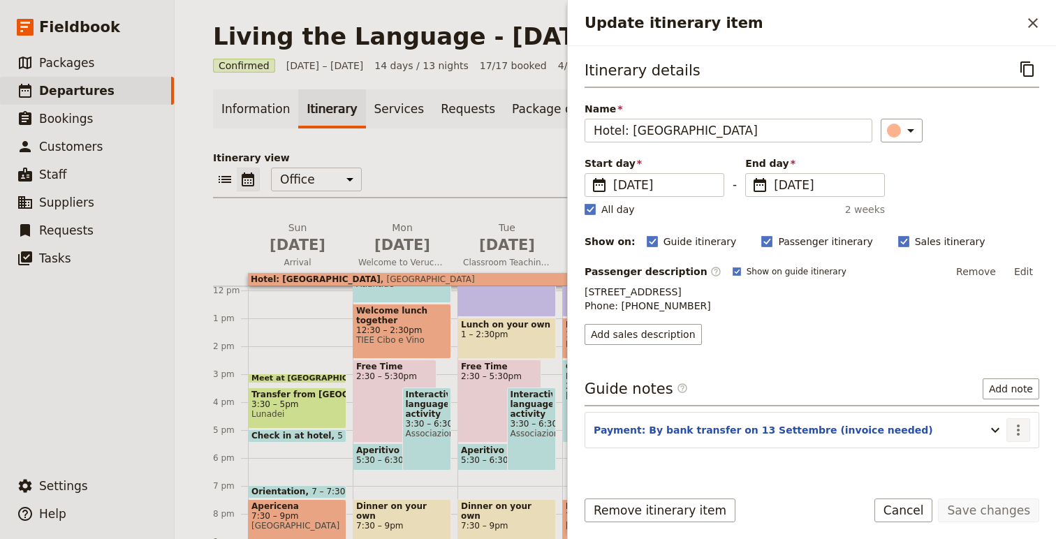
click at [1023, 439] on icon "Actions" at bounding box center [1018, 430] width 17 height 17
click at [1003, 482] on button "Edit note" at bounding box center [989, 475] width 82 height 20
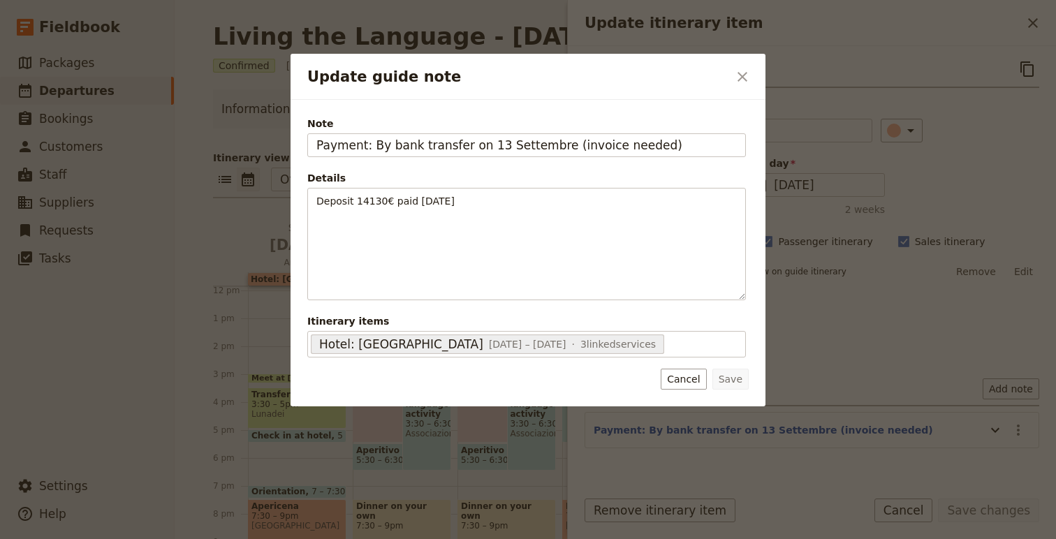
click at [711, 384] on div "Save Cancel" at bounding box center [705, 379] width 88 height 21
click at [697, 384] on button "Cancel" at bounding box center [683, 379] width 45 height 21
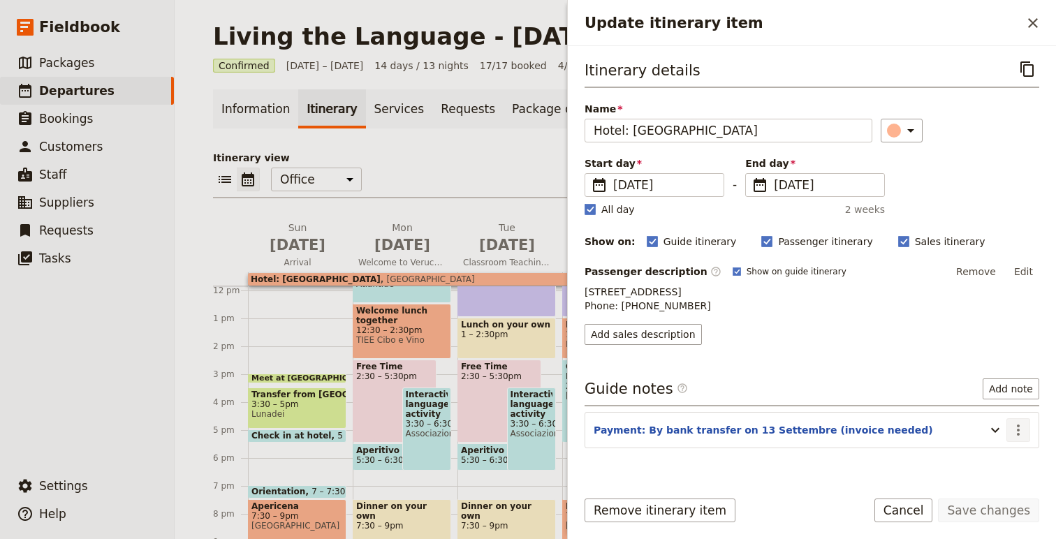
click at [1016, 439] on icon "Actions" at bounding box center [1018, 430] width 17 height 17
click at [1012, 486] on button "Remove note" at bounding box center [989, 495] width 82 height 20
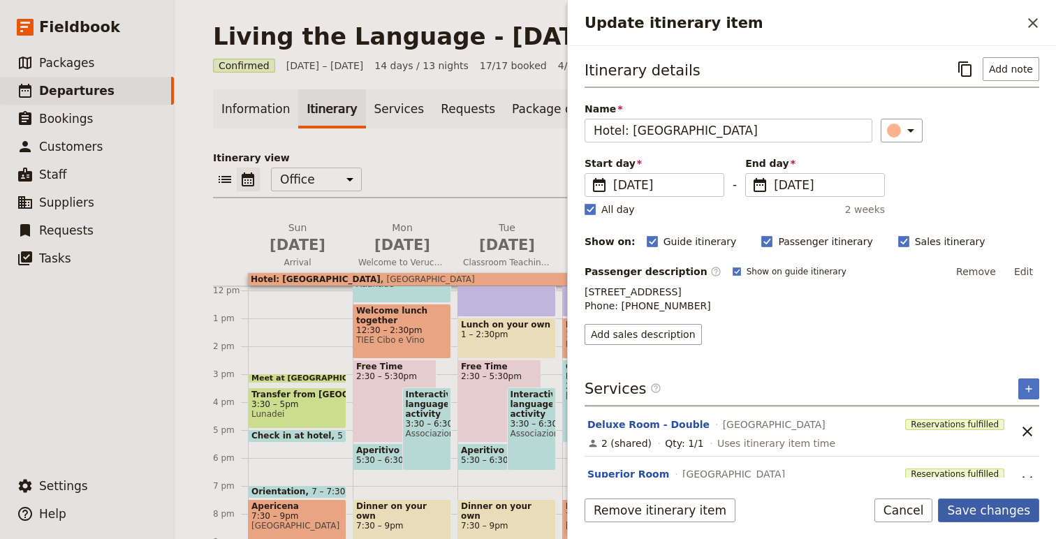
click at [983, 512] on button "Save changes" at bounding box center [988, 511] width 101 height 24
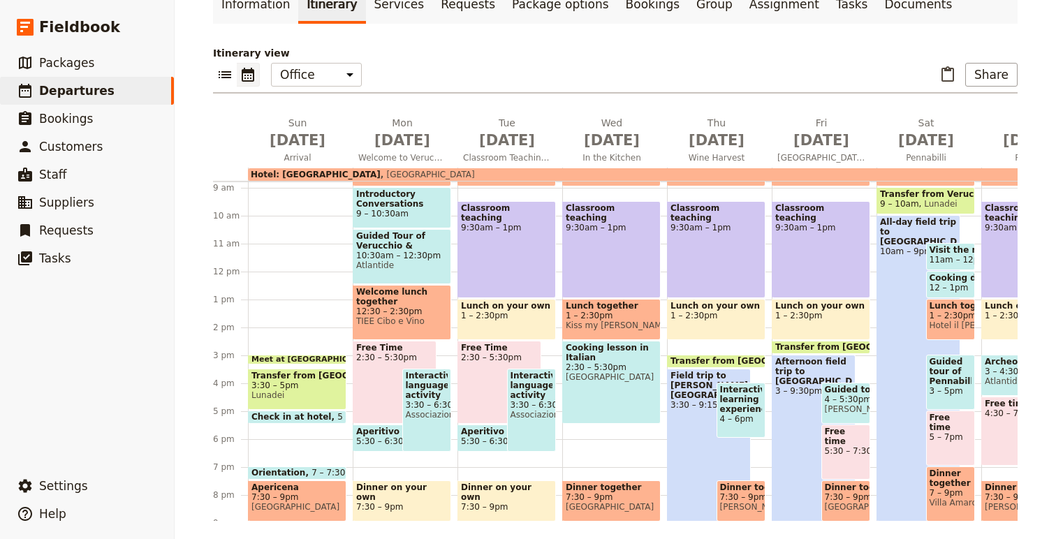
scroll to position [233, 0]
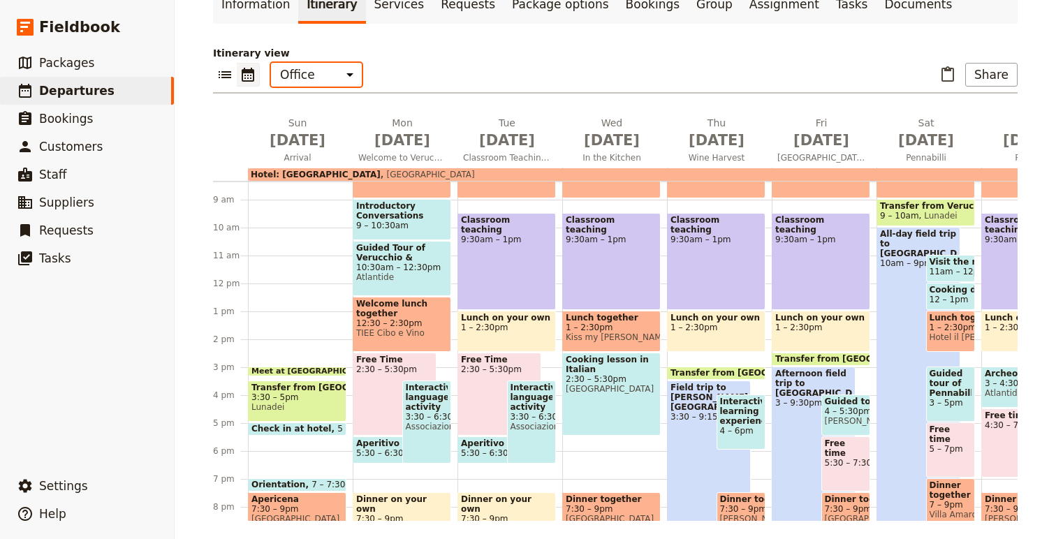
click at [335, 69] on select "Office Guide Passenger Sales" at bounding box center [316, 75] width 91 height 24
click at [227, 73] on icon "List view" at bounding box center [225, 74] width 17 height 17
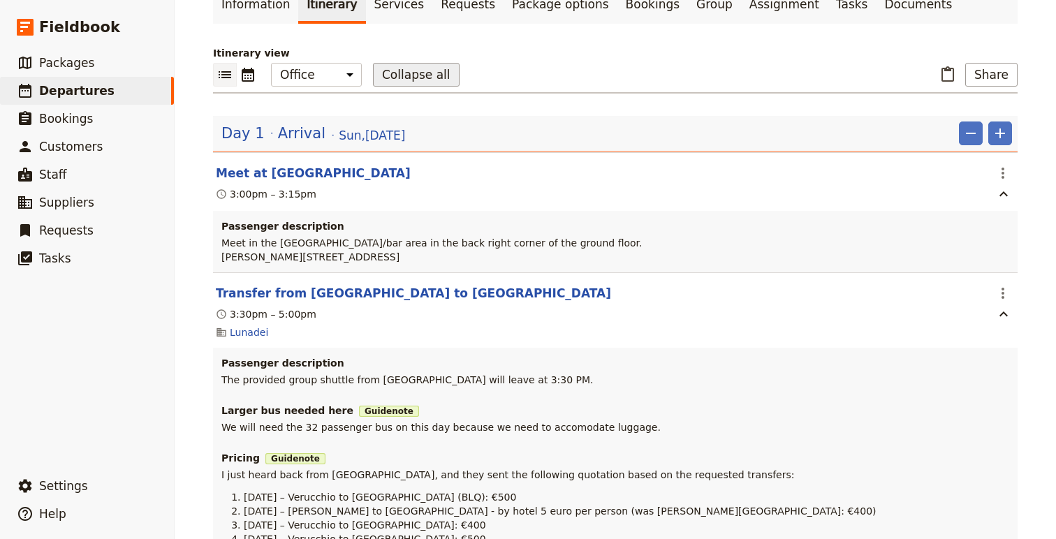
click at [419, 82] on button "Collapse all" at bounding box center [416, 75] width 87 height 24
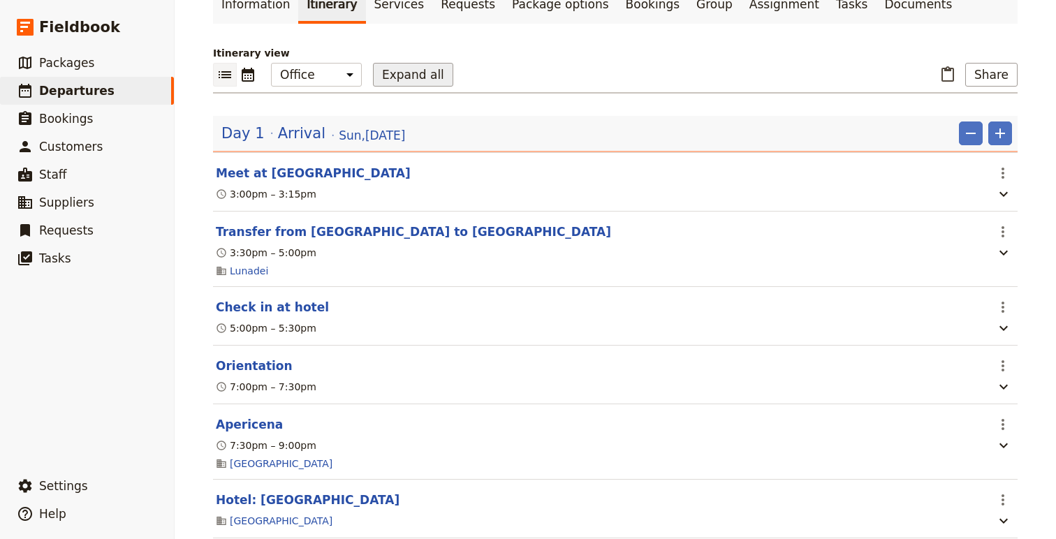
click at [419, 82] on button "Expand all" at bounding box center [413, 75] width 80 height 24
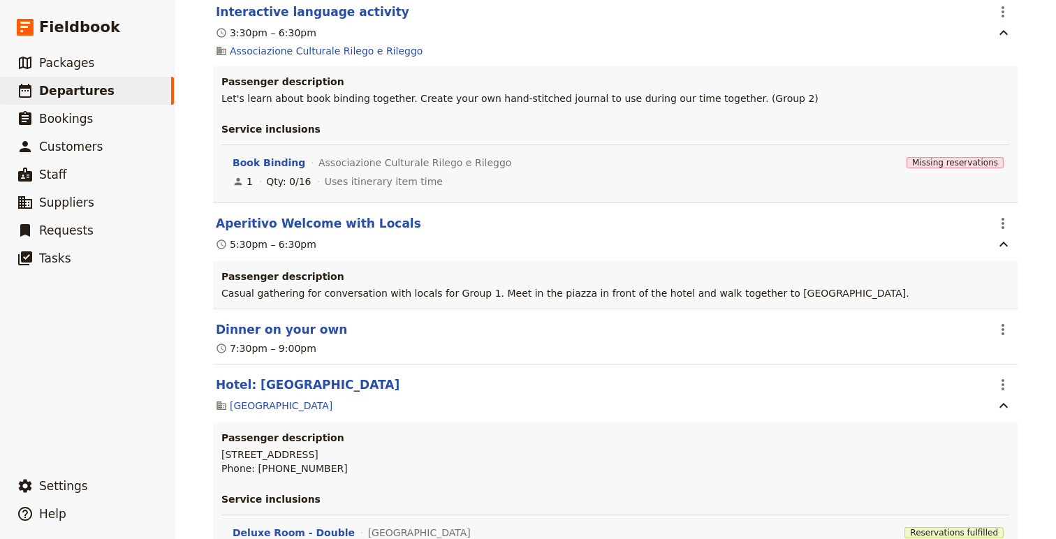
scroll to position [4395, 0]
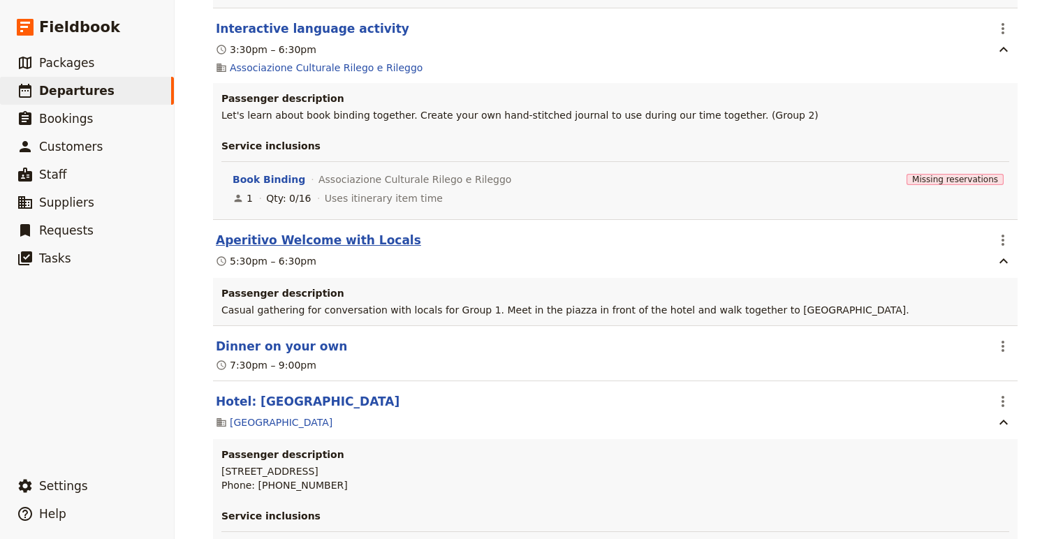
click at [337, 249] on button "Aperitivo Welcome with Locals" at bounding box center [318, 240] width 205 height 17
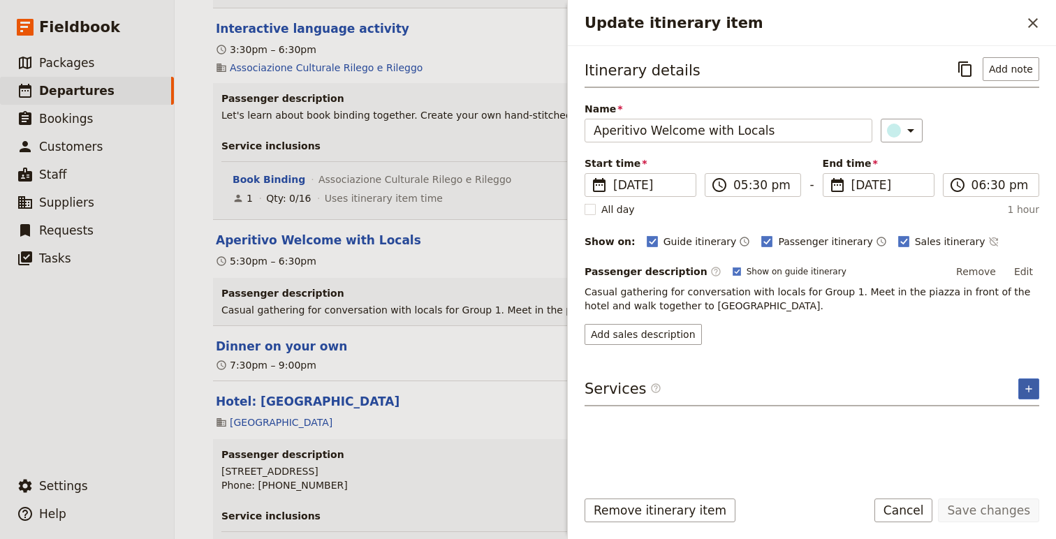
click at [1028, 390] on icon "Add service inclusion" at bounding box center [1029, 389] width 11 height 11
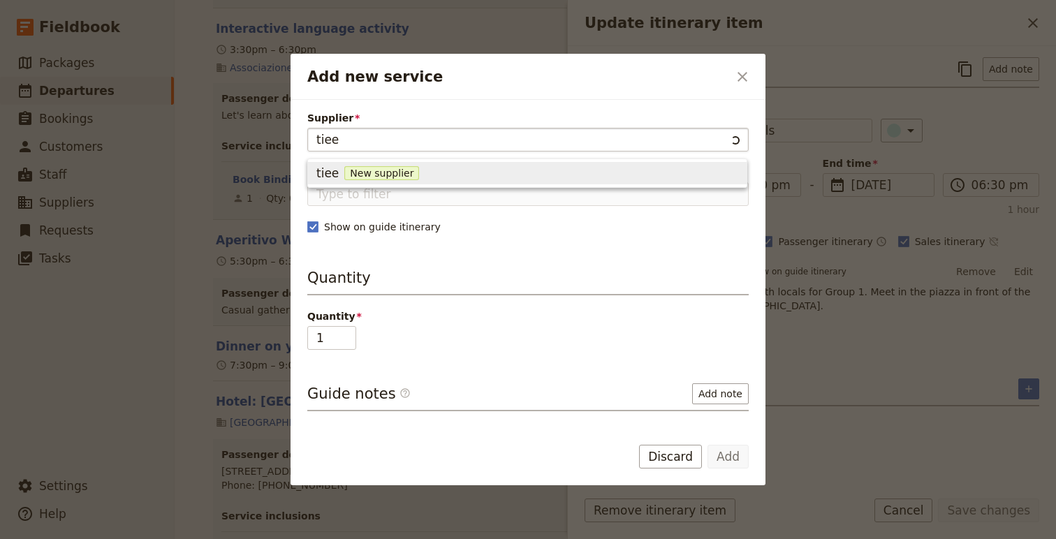
type input "tiee"
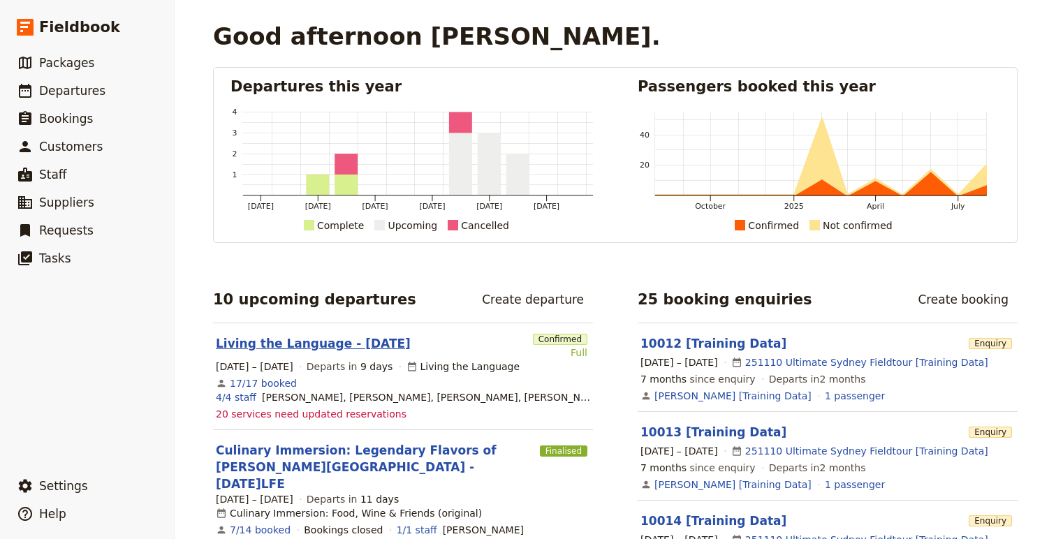
click at [328, 337] on link "Living the Language - [DATE]" at bounding box center [313, 343] width 195 height 17
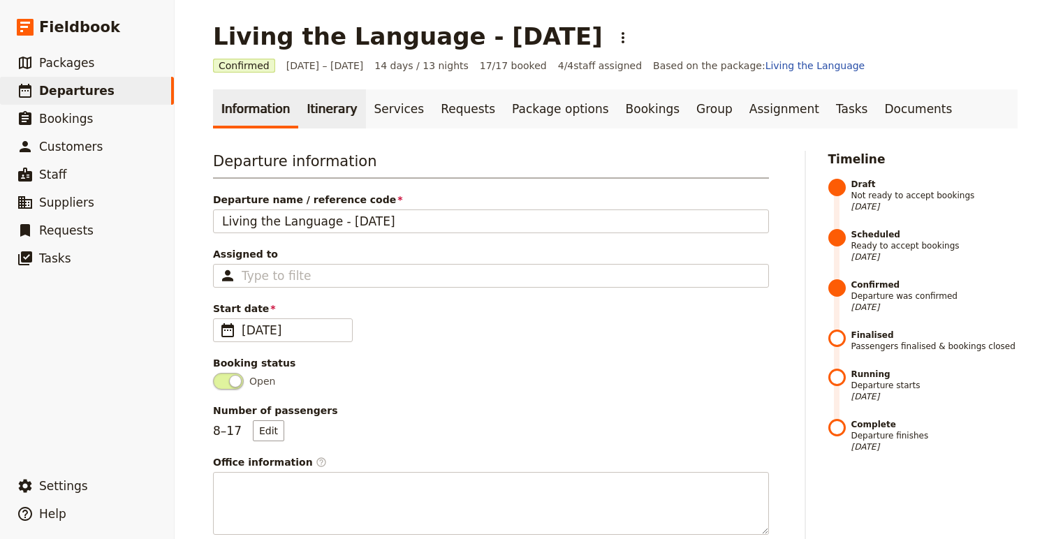
click at [326, 119] on link "Itinerary" at bounding box center [331, 108] width 67 height 39
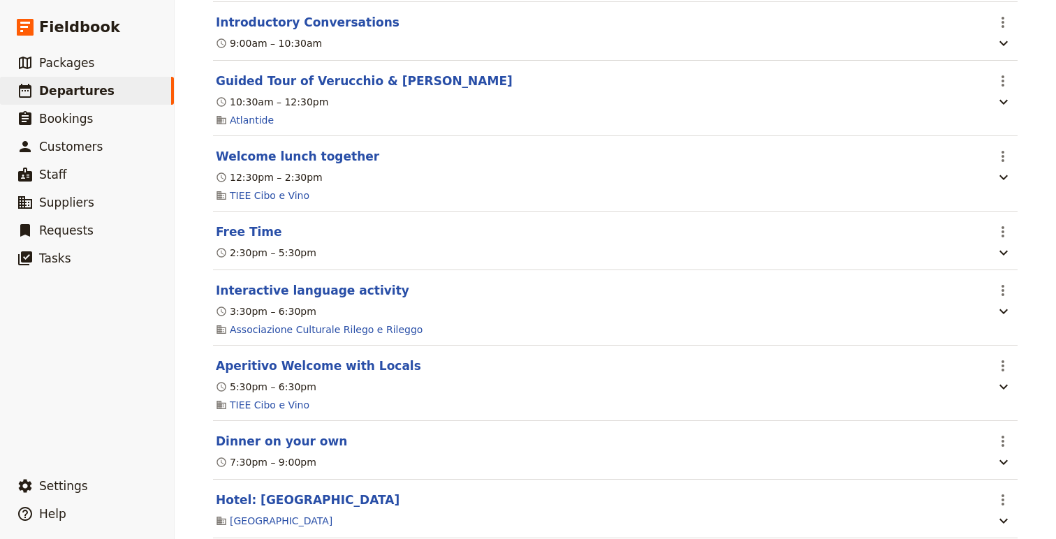
scroll to position [757, 0]
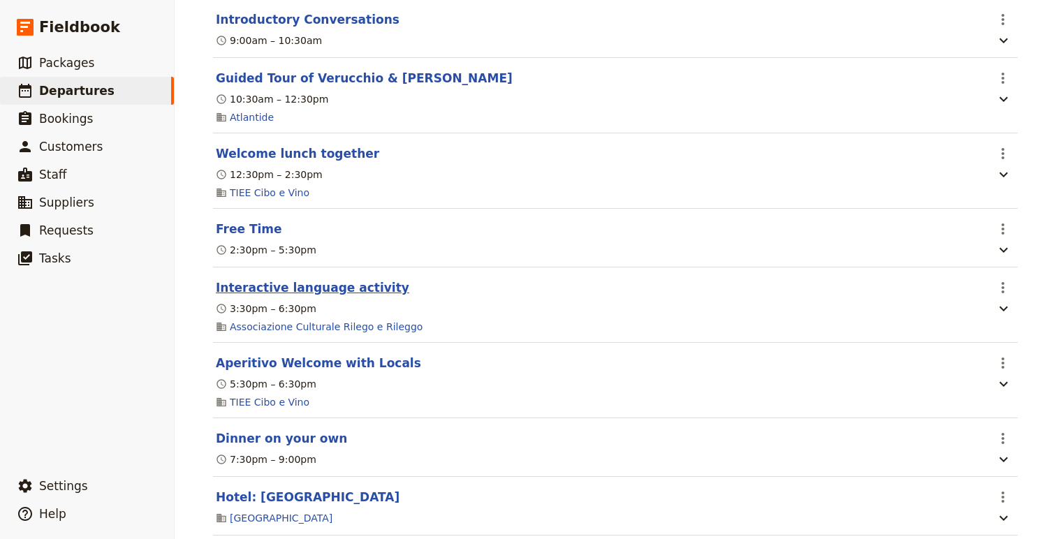
click at [354, 296] on button "Interactive language activity" at bounding box center [313, 287] width 194 height 17
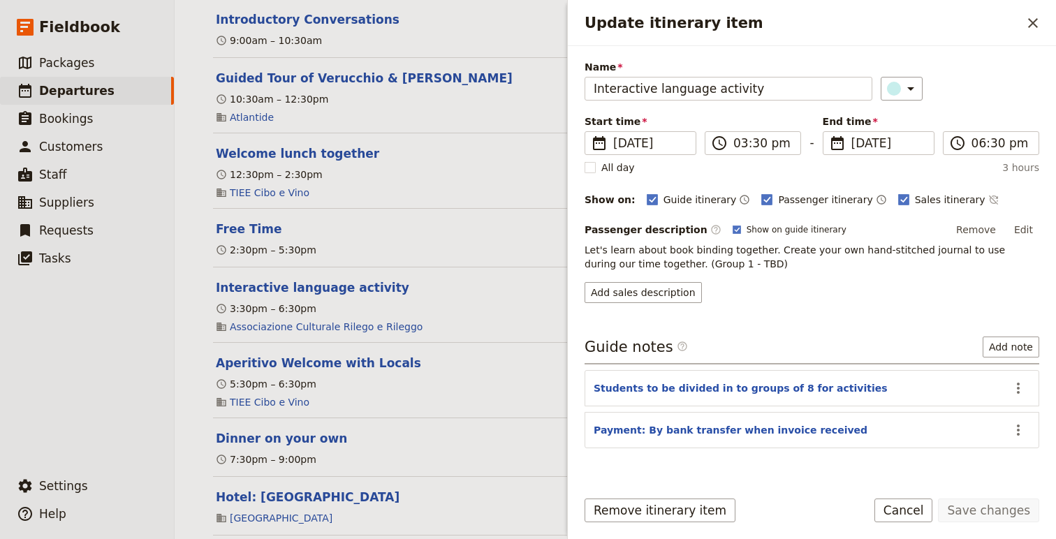
scroll to position [52, 0]
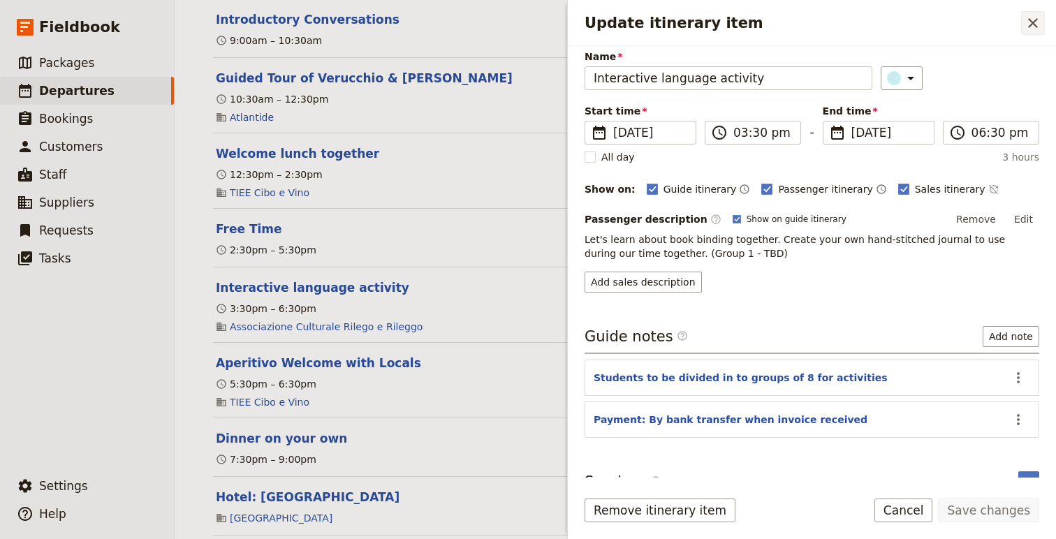
click at [1031, 29] on icon "Close drawer" at bounding box center [1033, 23] width 17 height 17
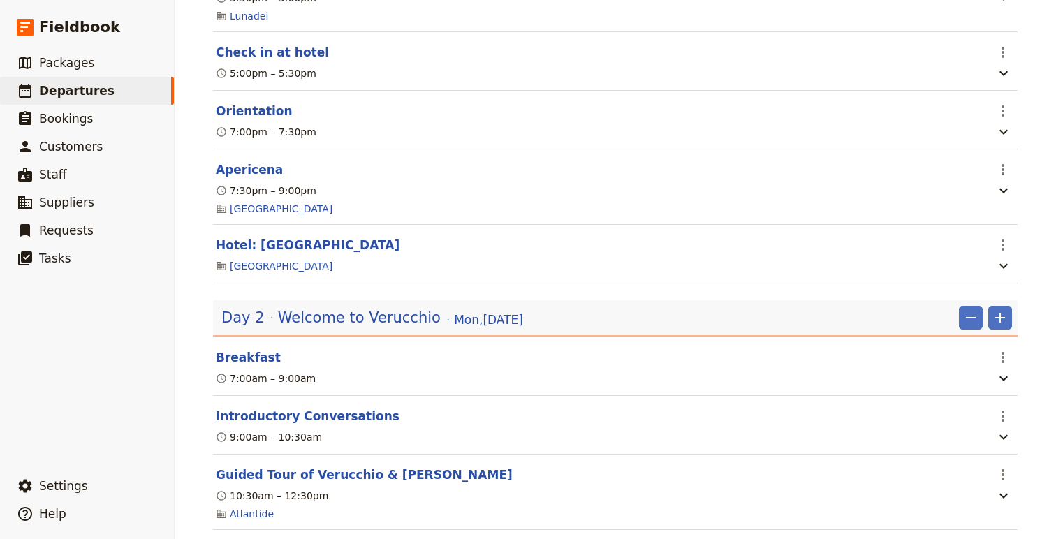
scroll to position [164, 0]
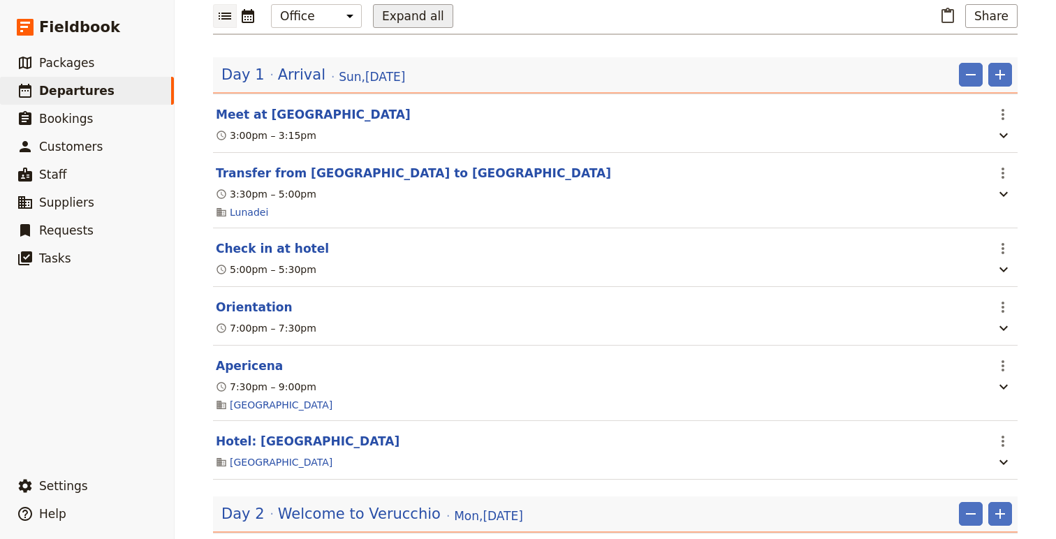
click at [421, 5] on button "Expand all" at bounding box center [413, 16] width 80 height 24
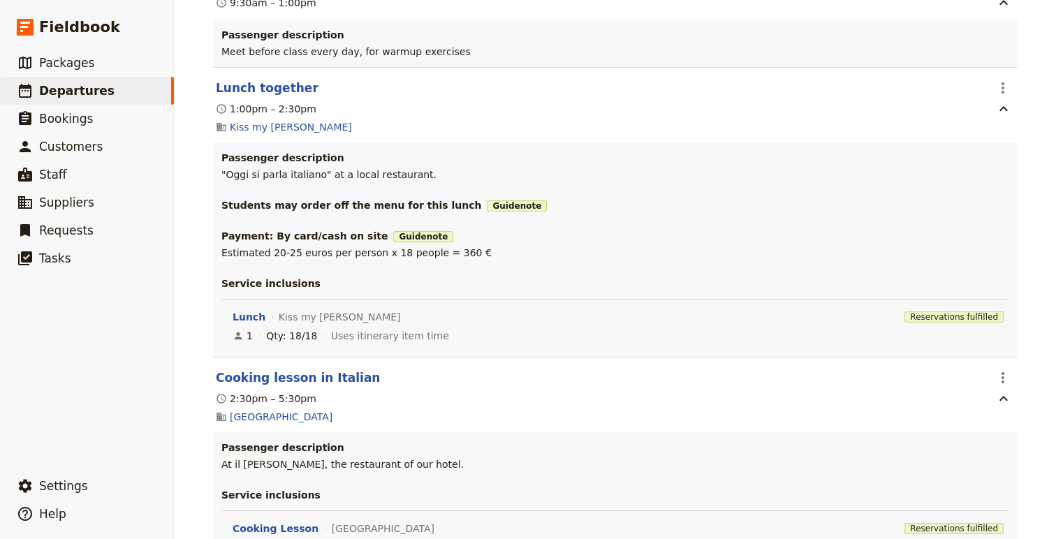
scroll to position [5295, 0]
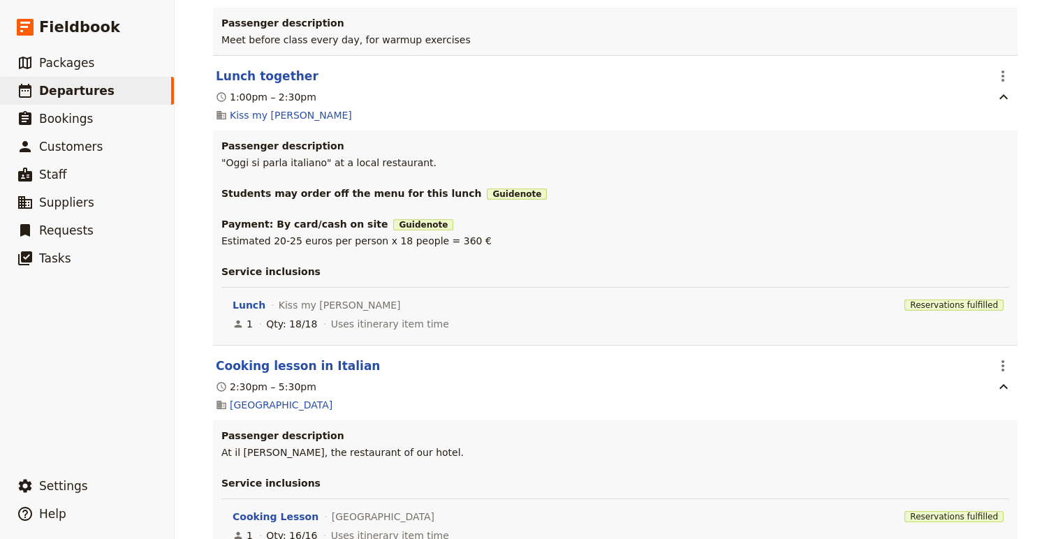
click at [402, 231] on span "Guide note" at bounding box center [423, 224] width 60 height 11
click at [245, 231] on h3 "Payment: By card/cash on site Guide note" at bounding box center [615, 224] width 788 height 14
click at [273, 307] on div "Passenger description "Oggi si parla italiano" at a local restaurant. Students …" at bounding box center [615, 238] width 805 height 215
click at [1003, 82] on icon "Actions" at bounding box center [1003, 76] width 3 height 11
click at [969, 152] on span "Edit this itinerary item" at bounding box center [938, 152] width 110 height 14
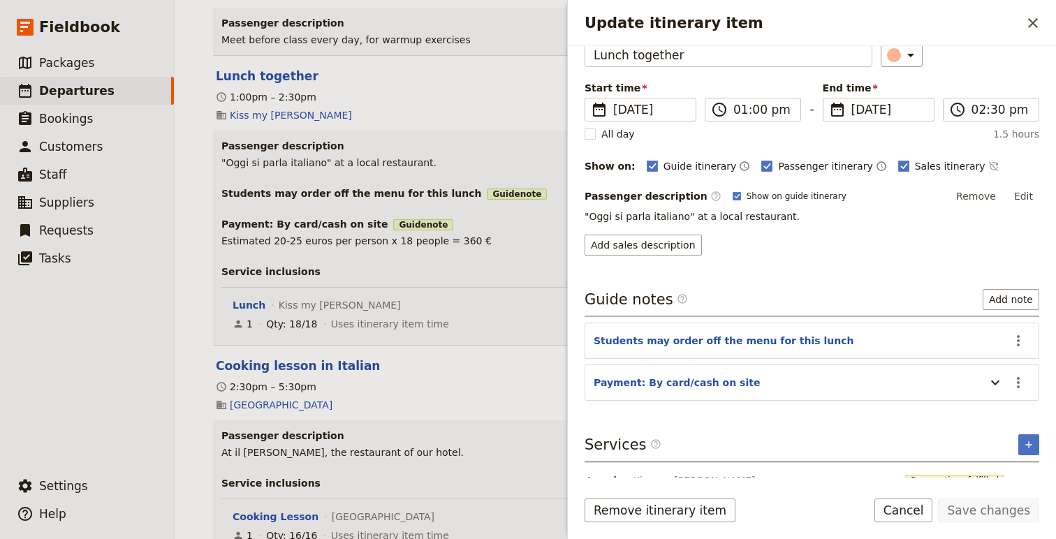
scroll to position [108, 0]
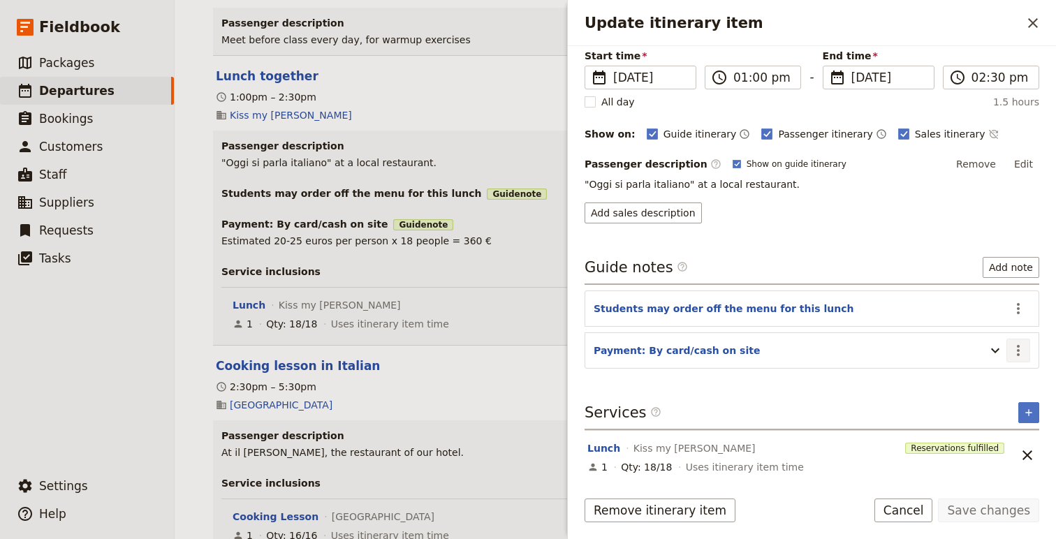
click at [1019, 354] on icon "Actions" at bounding box center [1018, 350] width 3 height 11
click at [983, 382] on span "Edit note" at bounding box center [979, 382] width 44 height 14
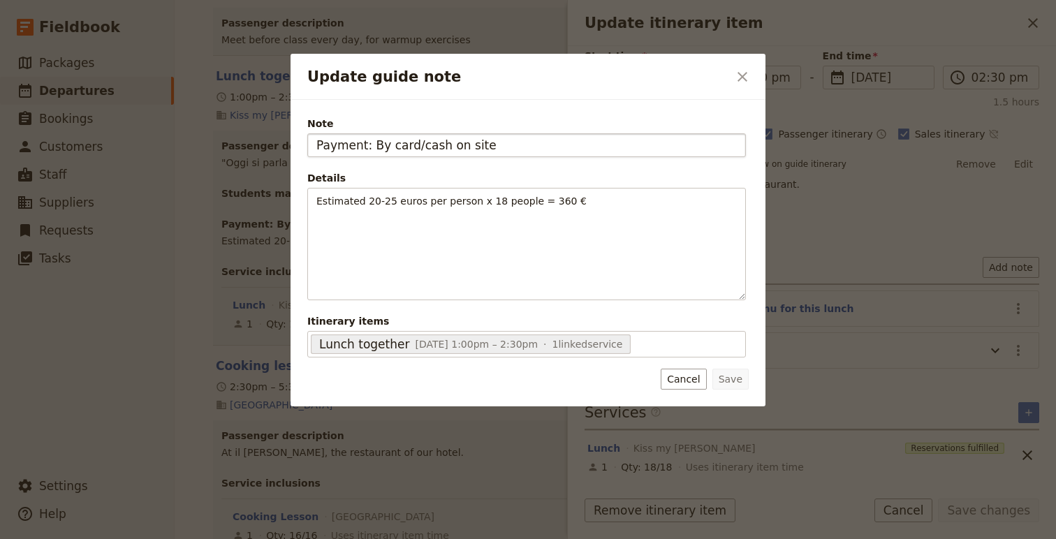
click at [526, 154] on input "Payment: By card/cash on site" at bounding box center [526, 145] width 439 height 24
type input "Payment: By card/cash on site (360 euros)"
click at [739, 386] on button "Save" at bounding box center [731, 379] width 36 height 21
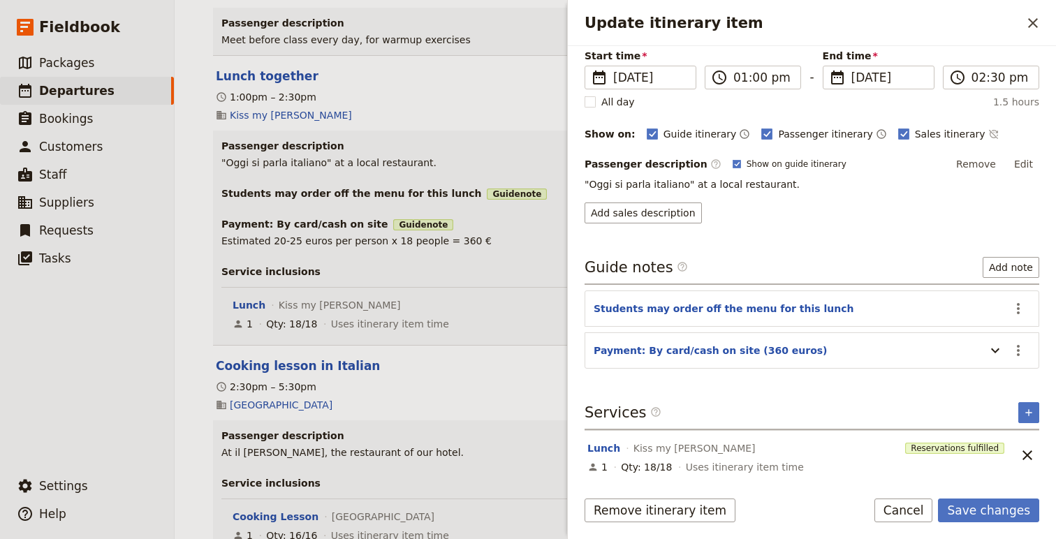
click at [970, 497] on form "Itinerary details ​ Name Lunch together ​ Start time ​ 10 Sep 2025 10/09/2025 2…" at bounding box center [812, 292] width 488 height 493
click at [970, 504] on button "Save changes" at bounding box center [988, 511] width 101 height 24
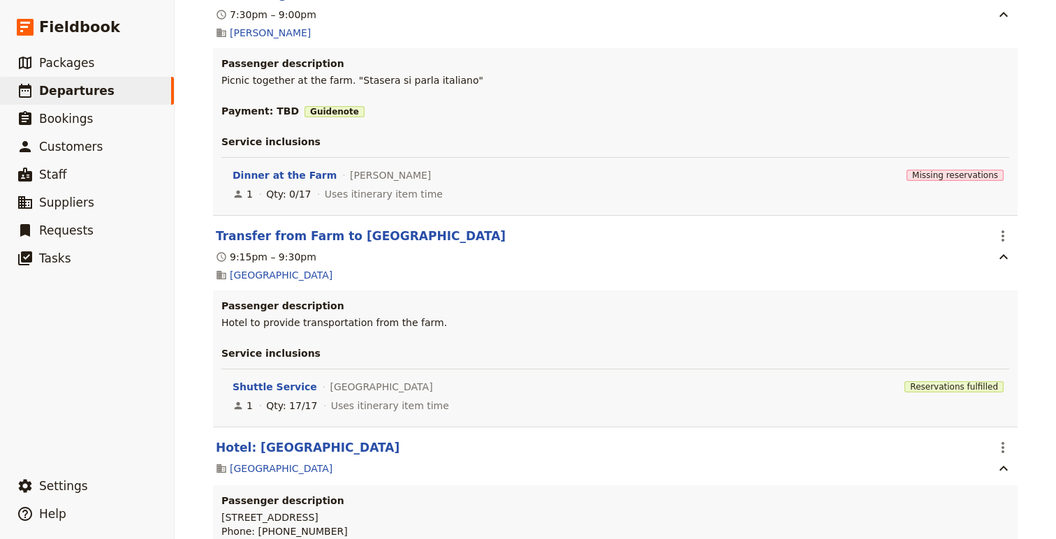
scroll to position [7238, 0]
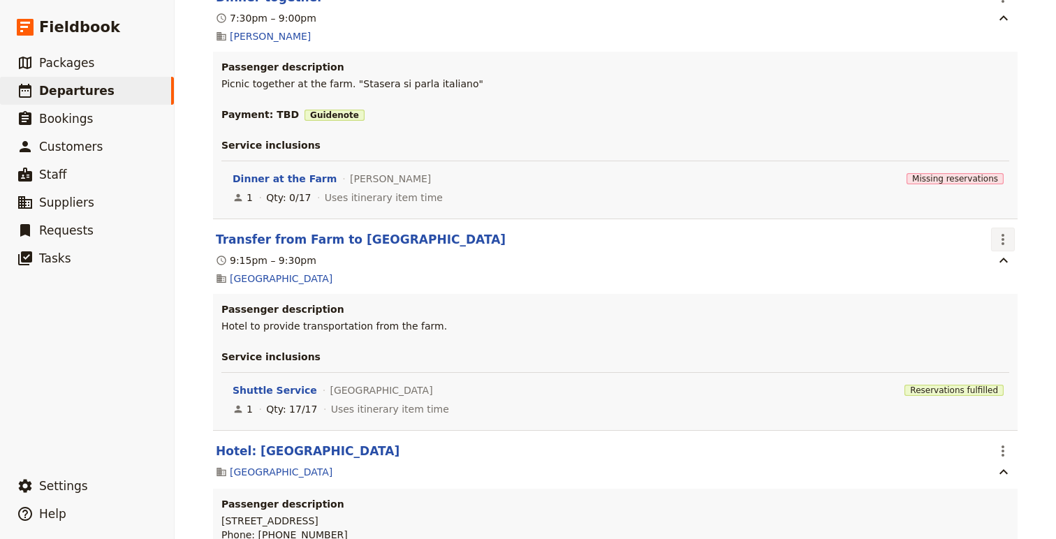
click at [1007, 248] on icon "Actions" at bounding box center [1003, 239] width 17 height 17
click at [990, 328] on button "Edit this itinerary item" at bounding box center [945, 322] width 140 height 20
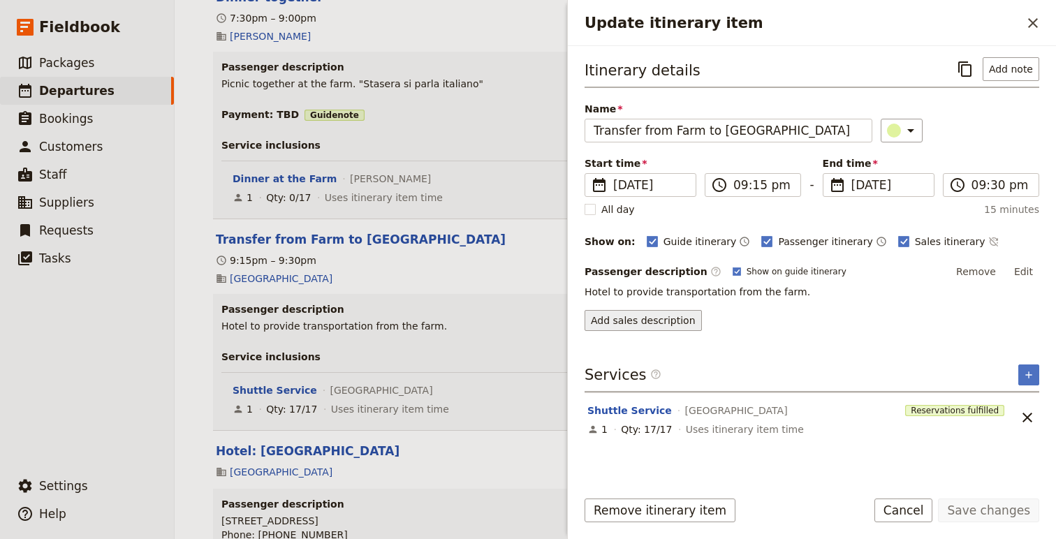
click at [676, 319] on button "Add sales description" at bounding box center [643, 320] width 117 height 21
click at [1017, 73] on button "Add note" at bounding box center [1011, 69] width 57 height 24
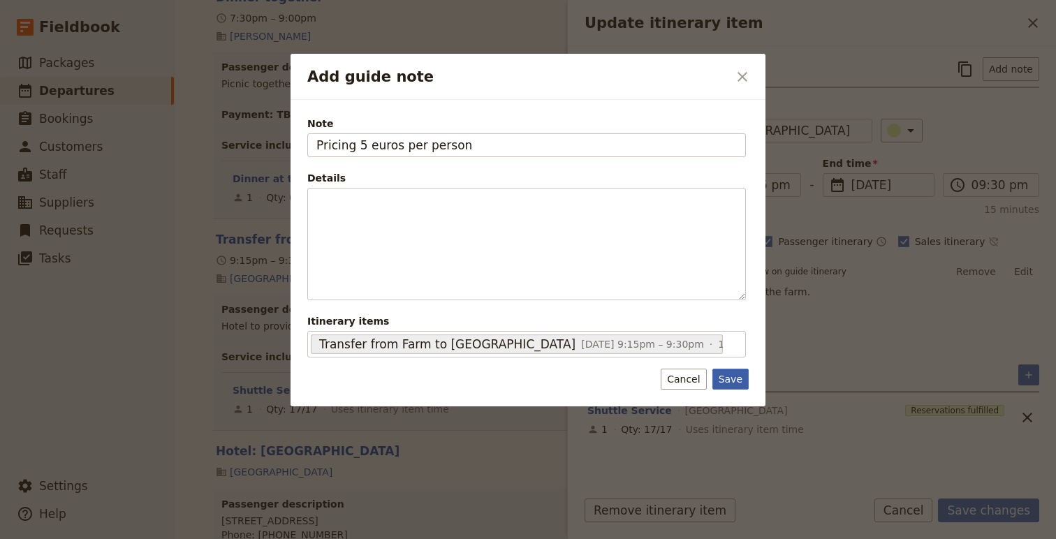
type input "Pricing 5 euros per person"
click at [729, 379] on button "Save" at bounding box center [731, 379] width 36 height 21
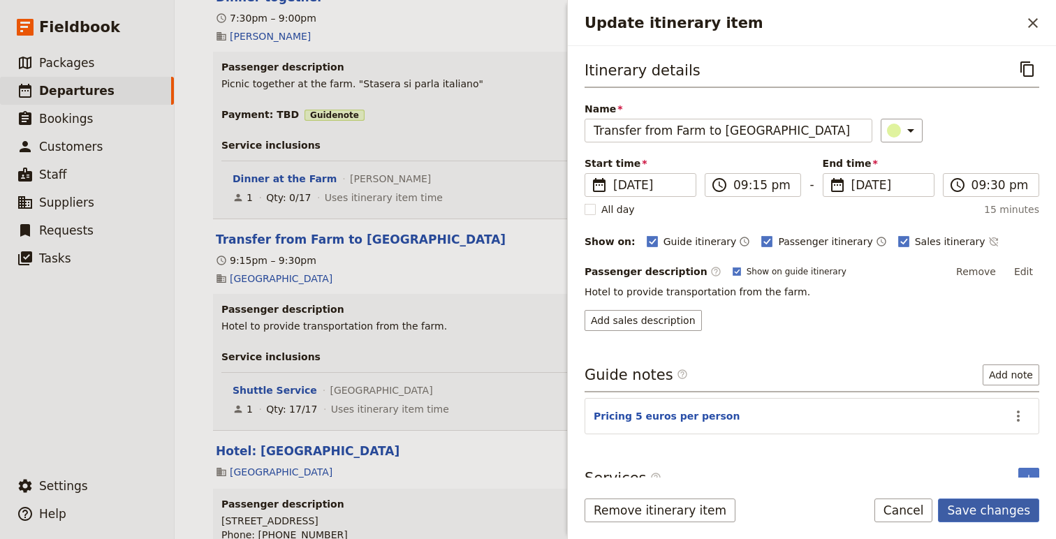
click at [1007, 499] on button "Save changes" at bounding box center [988, 511] width 101 height 24
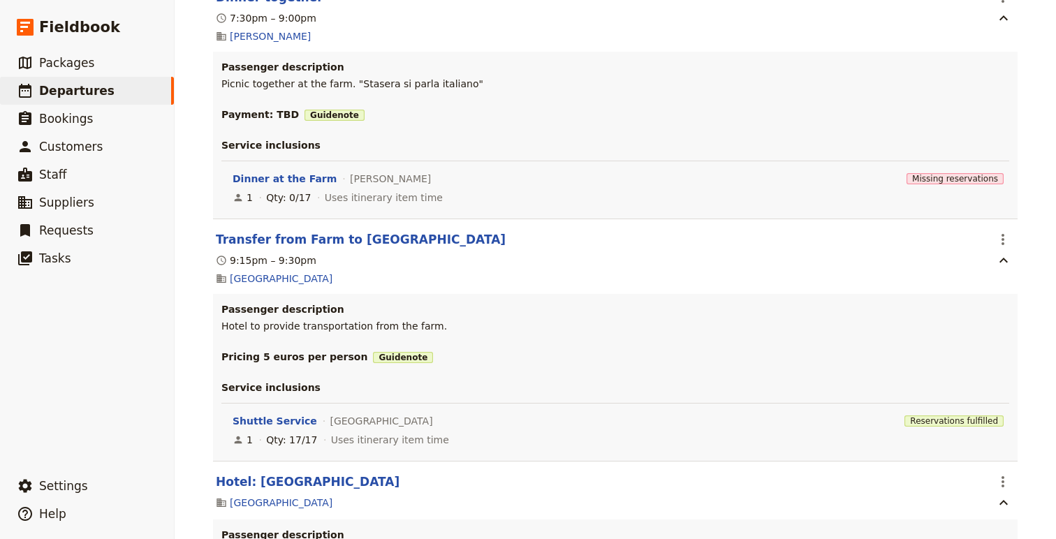
click at [1003, 461] on div "Passenger description Hotel to provide transportation from the farm. Pricing 5 …" at bounding box center [615, 377] width 805 height 167
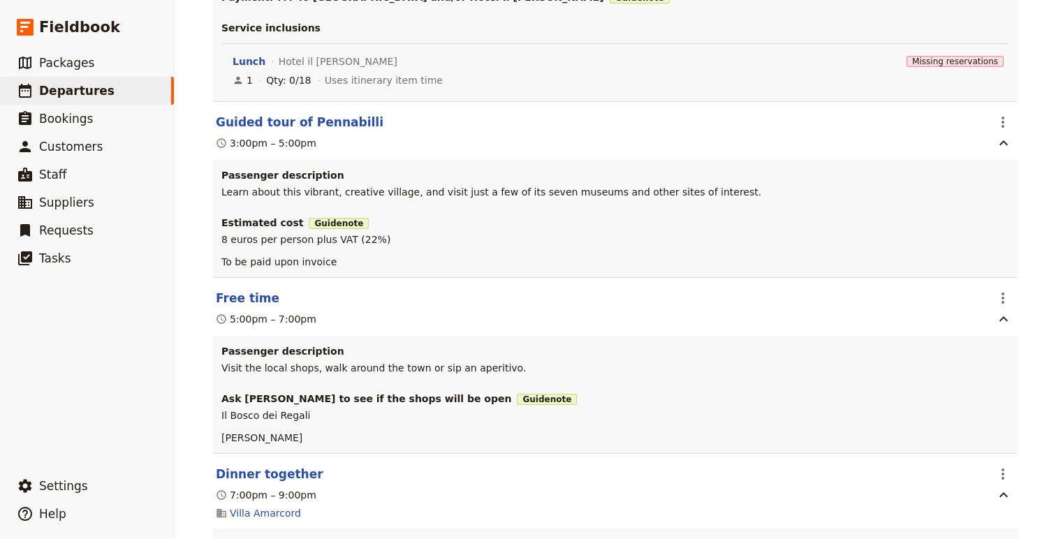
scroll to position [11310, 0]
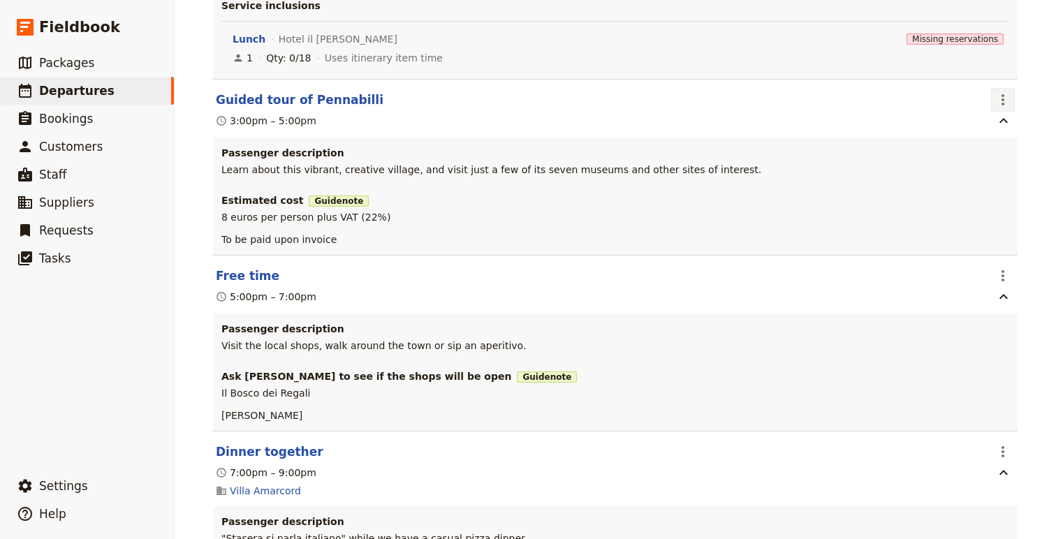
click at [1003, 106] on icon "Actions" at bounding box center [1003, 99] width 3 height 11
click at [975, 207] on span "Edit this itinerary item" at bounding box center [938, 207] width 110 height 14
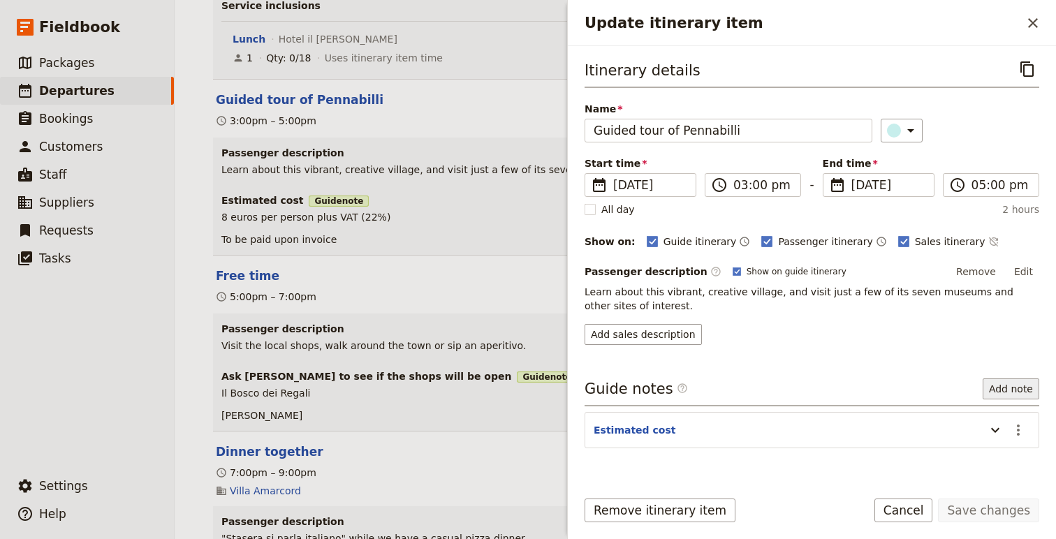
click at [1023, 394] on button "Add note" at bounding box center [1011, 389] width 57 height 21
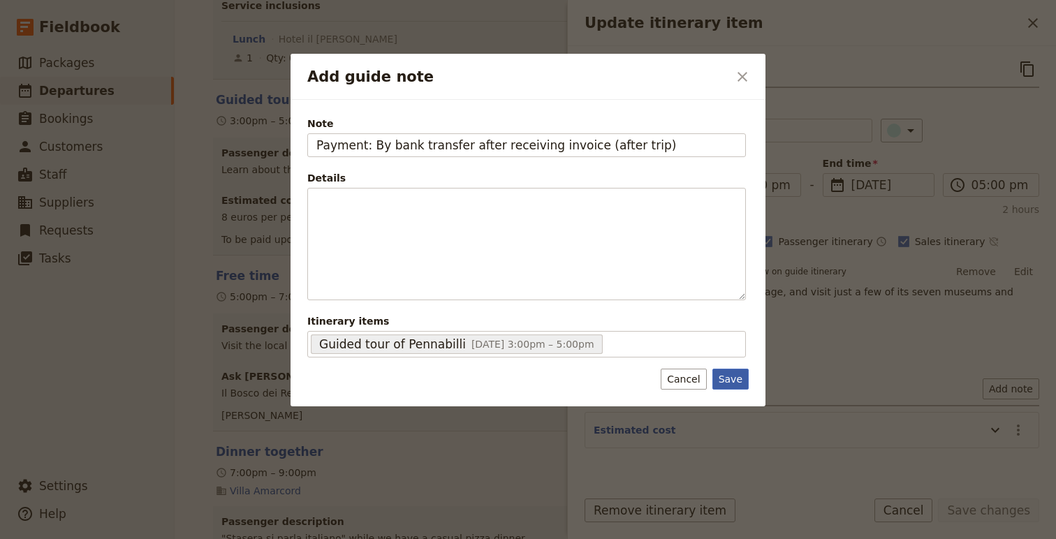
type input "Payment: By bank transfer after receiving invoice (after trip)"
click at [736, 384] on button "Save" at bounding box center [731, 379] width 36 height 21
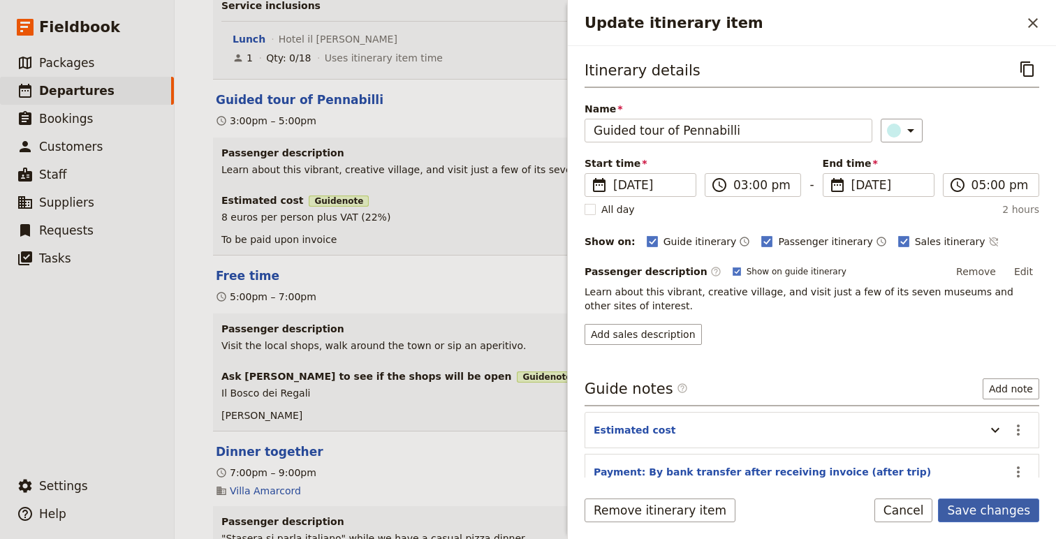
click at [962, 507] on button "Save changes" at bounding box center [988, 511] width 101 height 24
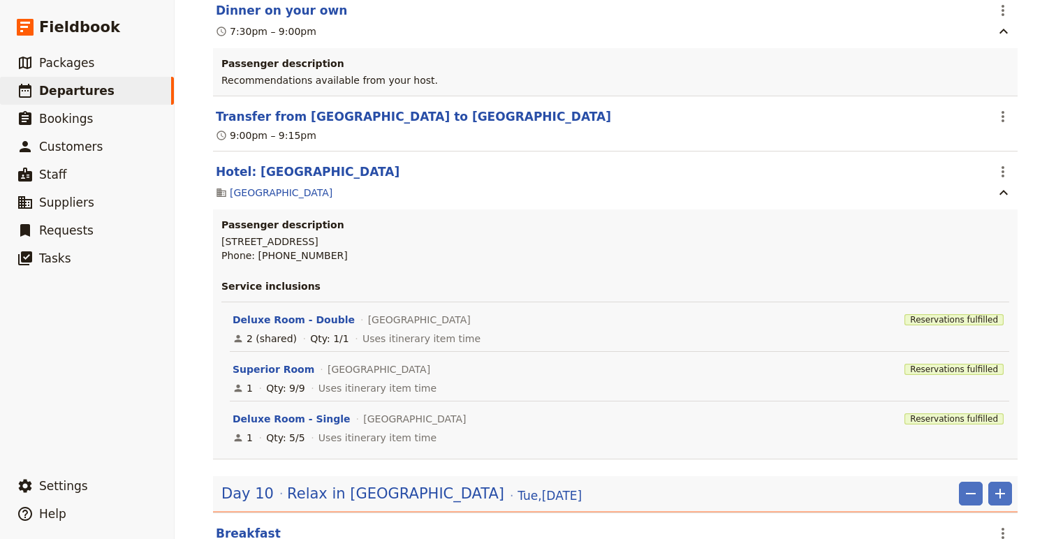
scroll to position [14864, 0]
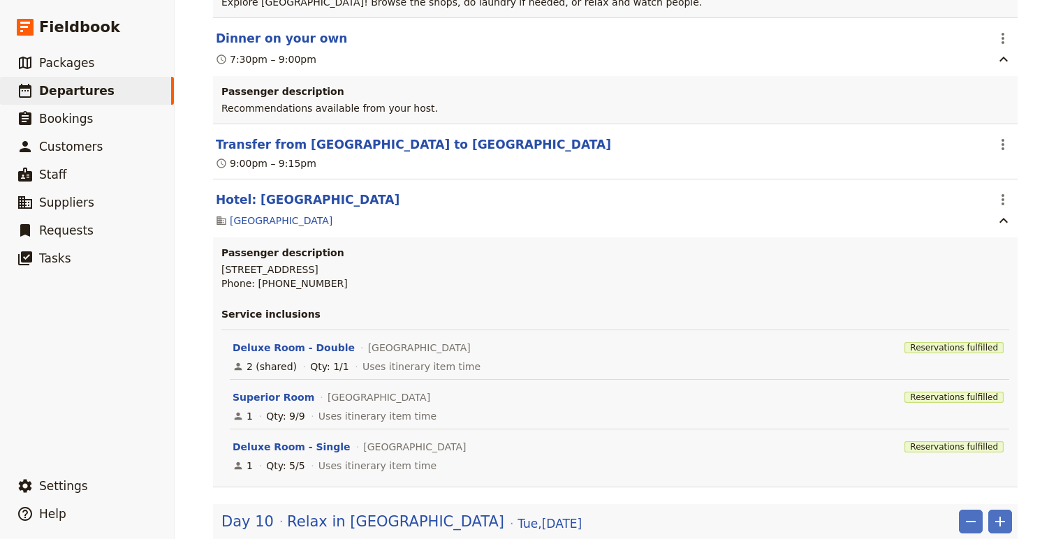
click at [975, 66] on span "Edit this itinerary item" at bounding box center [938, 65] width 110 height 14
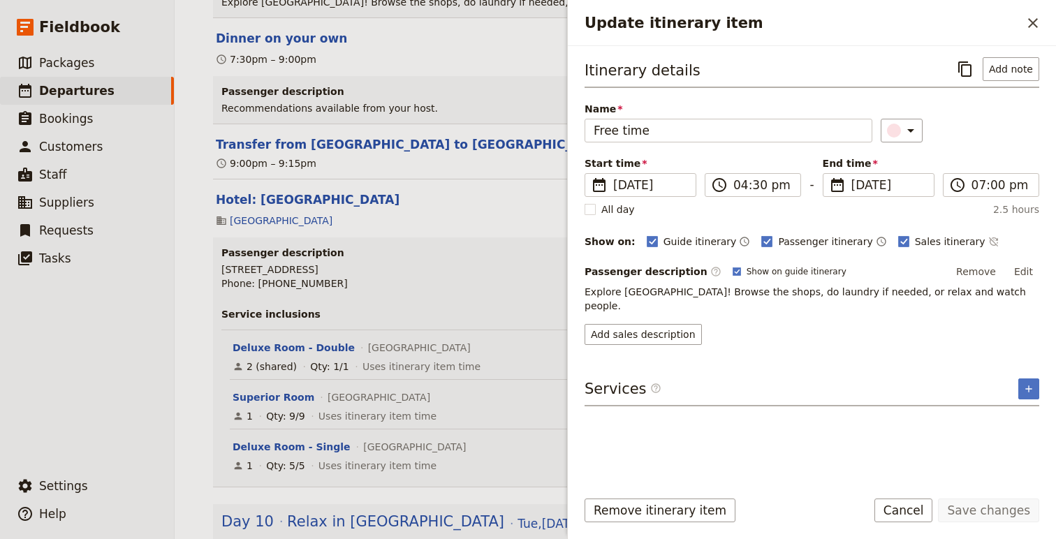
click at [934, 288] on p "Explore Villa Verucchio! Browse the shops, do laundry if needed, or relax and w…" at bounding box center [812, 299] width 455 height 28
click at [1024, 263] on button "Edit" at bounding box center [1023, 271] width 31 height 21
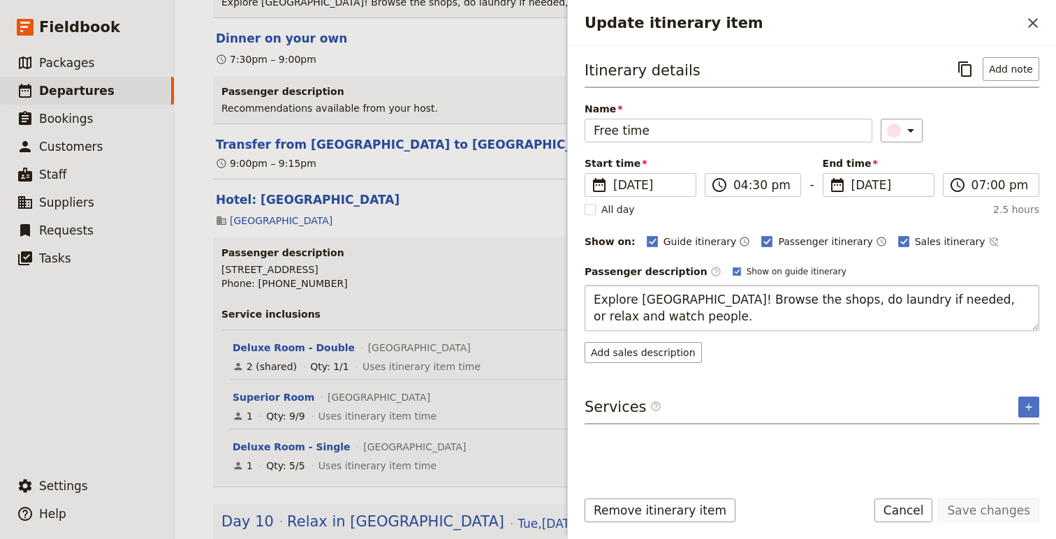
click at [617, 318] on textarea "Explore Villa Verucchio! Browse the shops, do laundry if needed, or relax and w…" at bounding box center [812, 308] width 455 height 46
type textarea "Explore Villa Verucchio! Browse the shops, do laundry if needed, or relax and e…"
click at [982, 518] on button "Save changes" at bounding box center [988, 511] width 101 height 24
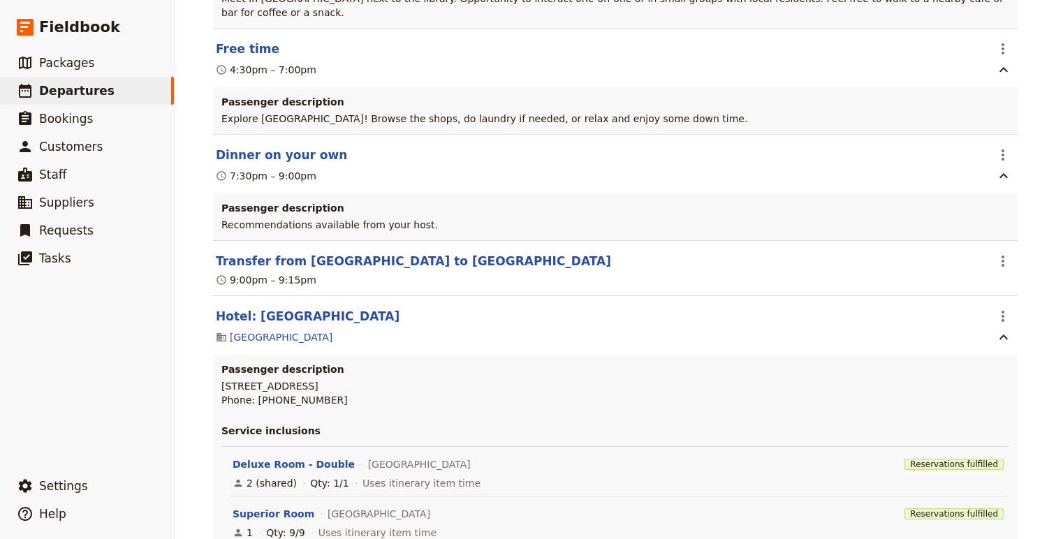
scroll to position [14728, 0]
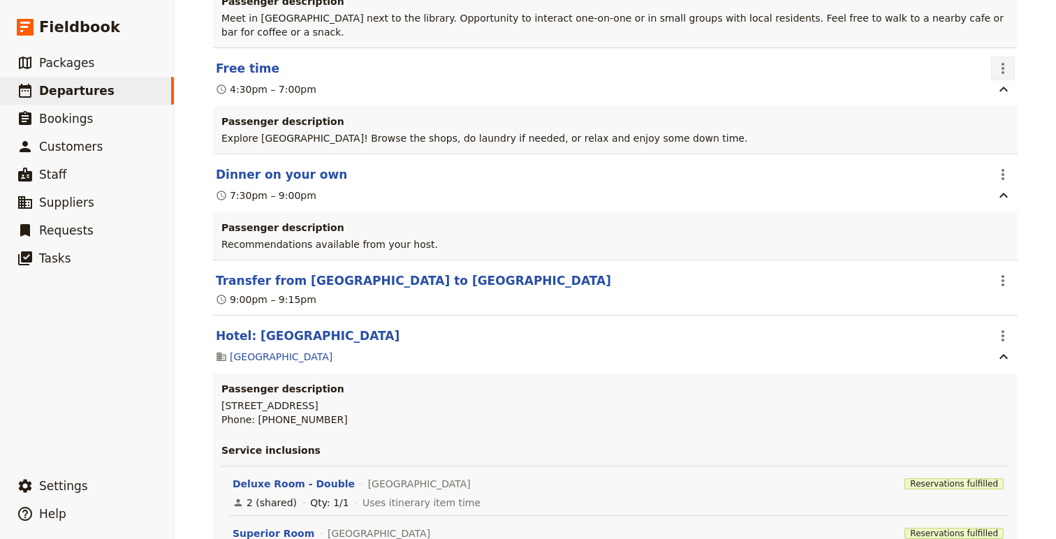
click at [1003, 77] on icon "Actions" at bounding box center [1003, 68] width 17 height 17
click at [975, 199] on span "Edit this itinerary item" at bounding box center [938, 201] width 110 height 14
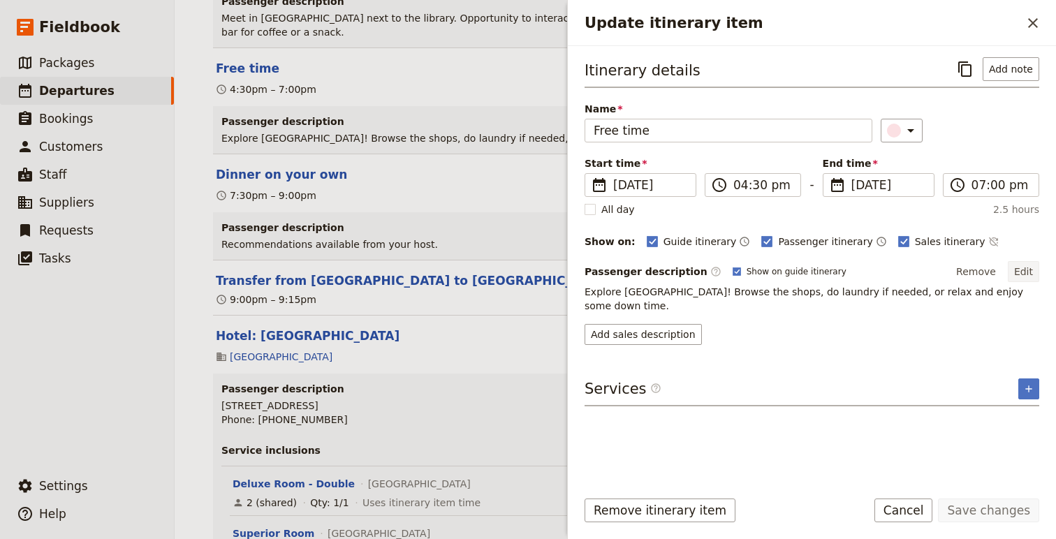
click at [1019, 269] on button "Edit" at bounding box center [1023, 271] width 31 height 21
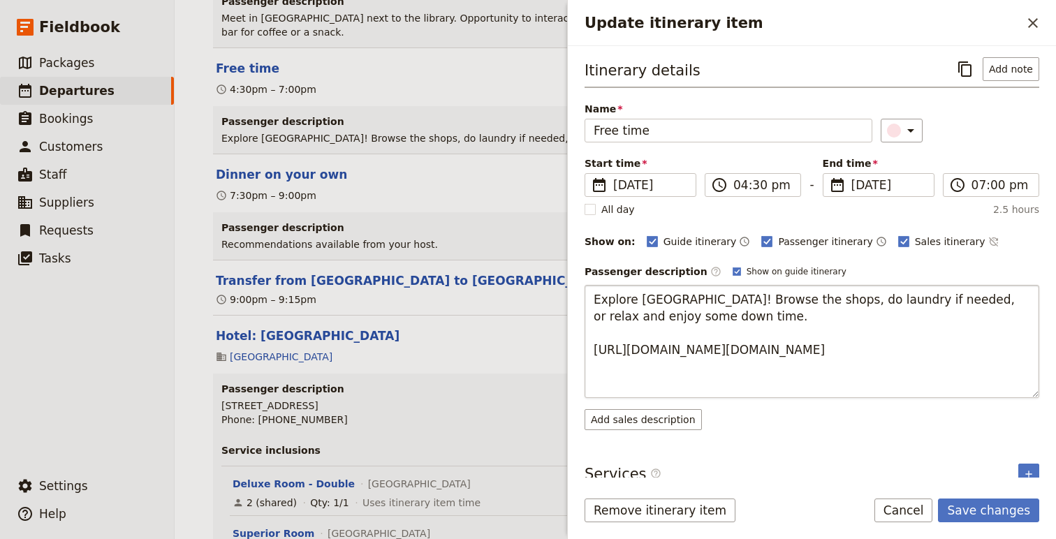
scroll to position [0, 0]
drag, startPoint x: 713, startPoint y: 352, endPoint x: 869, endPoint y: 415, distance: 168.0
click at [869, 415] on div "Passenger description ​ Show on guide itinerary Edit Explore Villa Verucchio! B…" at bounding box center [812, 345] width 455 height 169
type textarea "Explore Villa Verucchio! Browse the shops, do laundry if needed, or relax and e…"
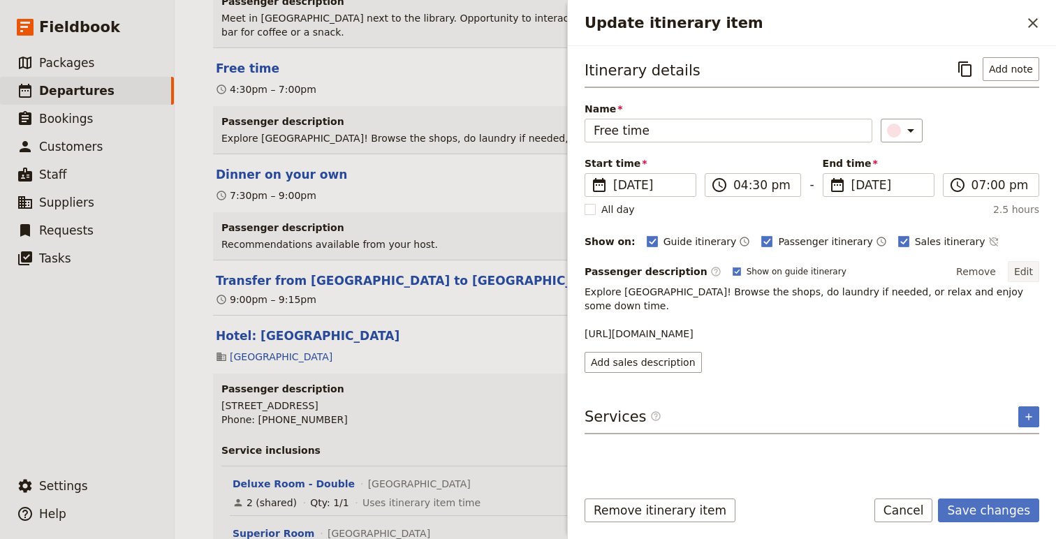
click at [1031, 277] on button "Edit" at bounding box center [1023, 271] width 31 height 21
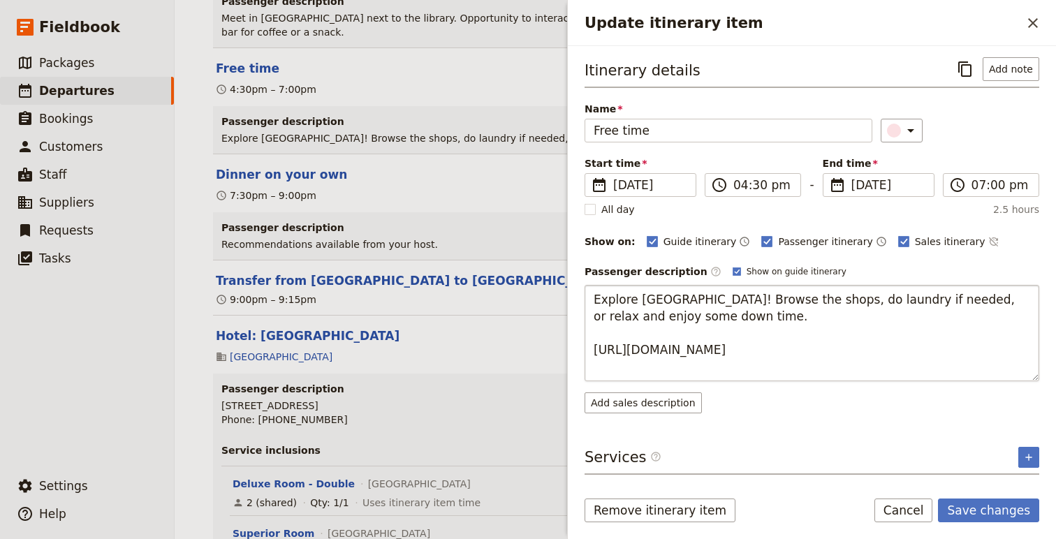
type textarea "Explore Villa Verucchio! Browse the shops, do laundry if needed, or relax and e…"
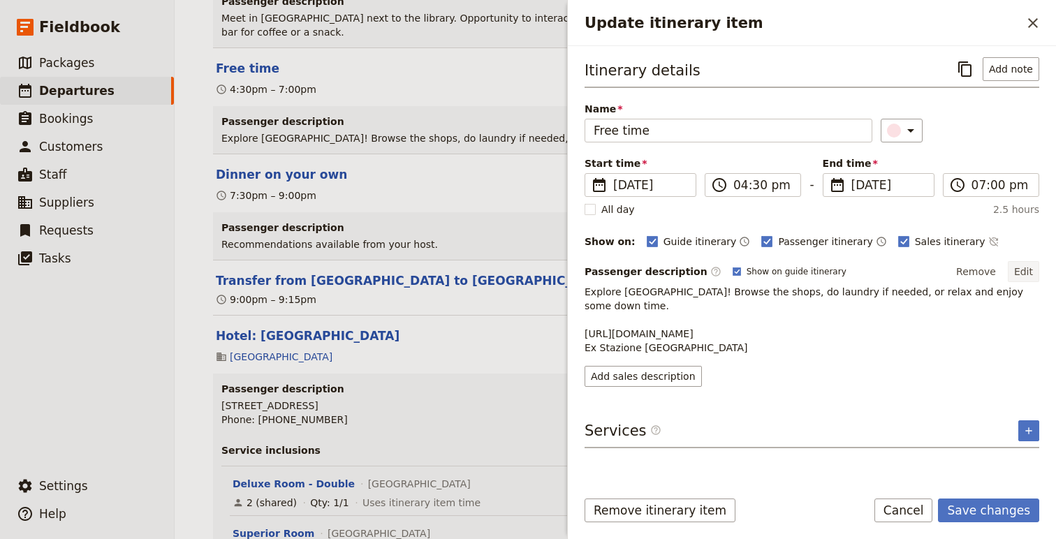
click at [1034, 268] on button "Edit" at bounding box center [1023, 271] width 31 height 21
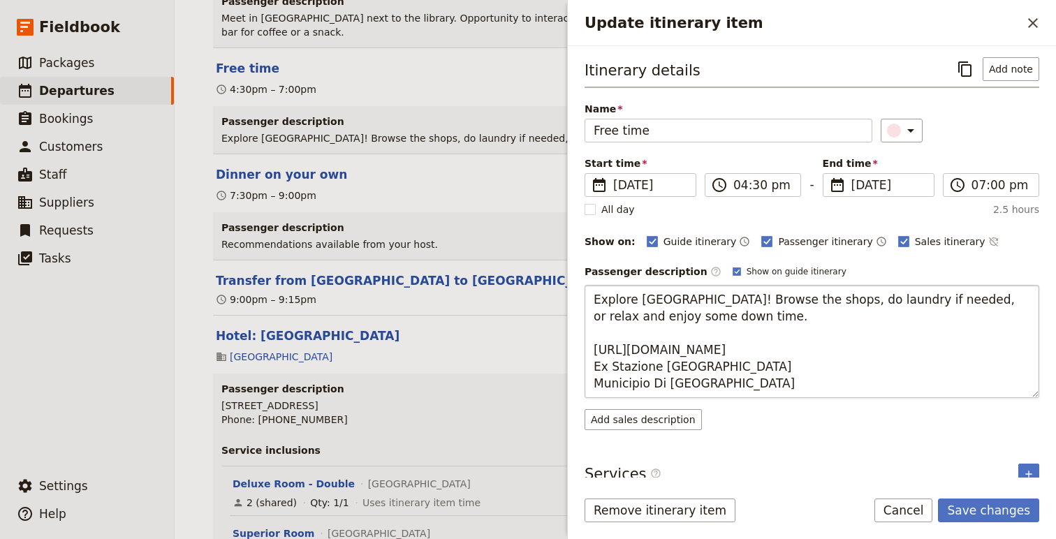
click at [595, 368] on textarea "Explore Villa Verucchio! Browse the shops, do laundry if needed, or relax and e…" at bounding box center [812, 341] width 455 height 113
click at [594, 384] on textarea "Explore Villa Verucchio! Browse the shops, do laundry if needed, or relax and e…" at bounding box center [812, 341] width 455 height 113
type textarea "Explore Villa Verucchio! Browse the shops, do laundry if needed, or relax and e…"
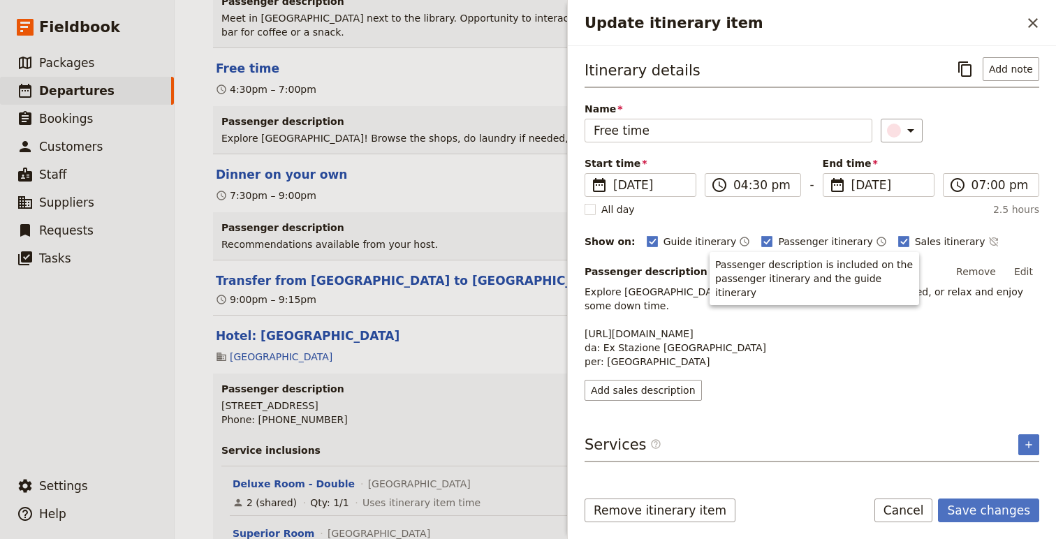
click at [746, 325] on p "Explore Villa Verucchio! Browse the shops, do laundry if needed, or relax and e…" at bounding box center [812, 327] width 455 height 84
click at [1020, 273] on button "Edit" at bounding box center [1023, 271] width 31 height 21
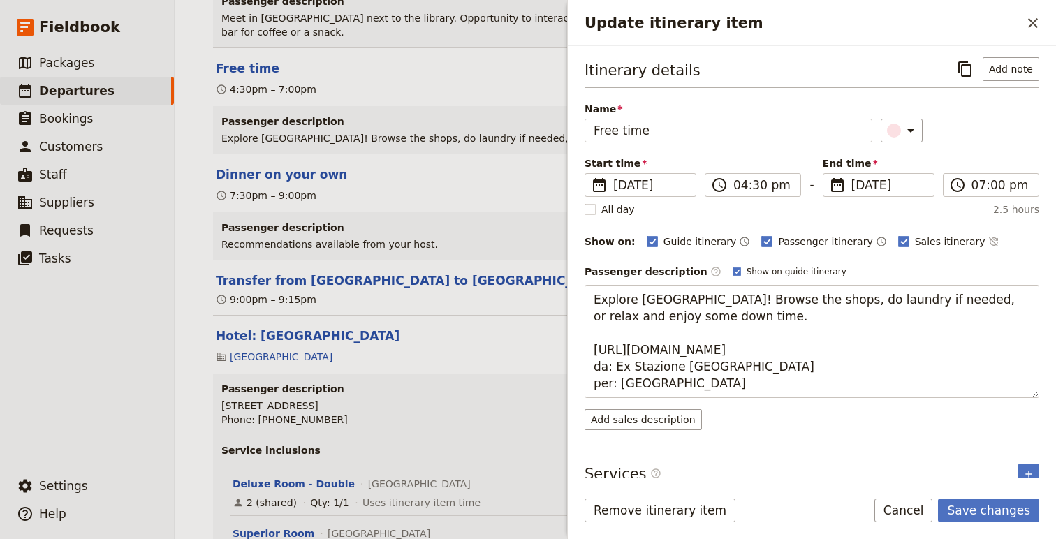
drag, startPoint x: 718, startPoint y: 347, endPoint x: 499, endPoint y: 343, distance: 219.4
click at [499, 343] on div "Living the Language - 2025.09.07 ​ Confirmed 7 – 20 Sep 2025 14 days / 13 night…" at bounding box center [616, 269] width 882 height 539
click at [609, 340] on textarea "Explore Villa Verucchio! Browse the shops, do laundry if needed, or relax and e…" at bounding box center [812, 341] width 455 height 113
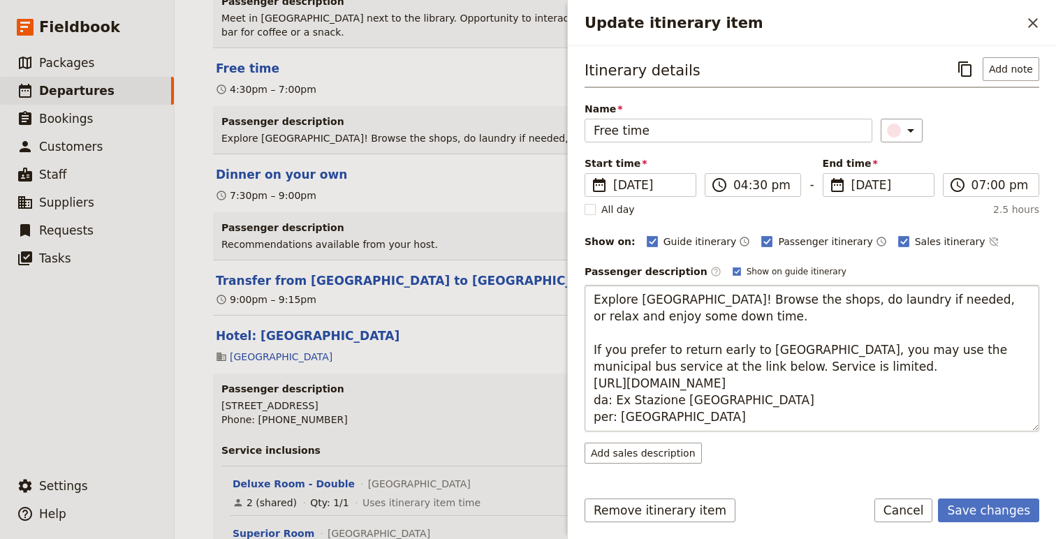
click at [671, 370] on textarea "Explore Villa Verucchio! Browse the shops, do laundry if needed, or relax and e…" at bounding box center [812, 358] width 455 height 147
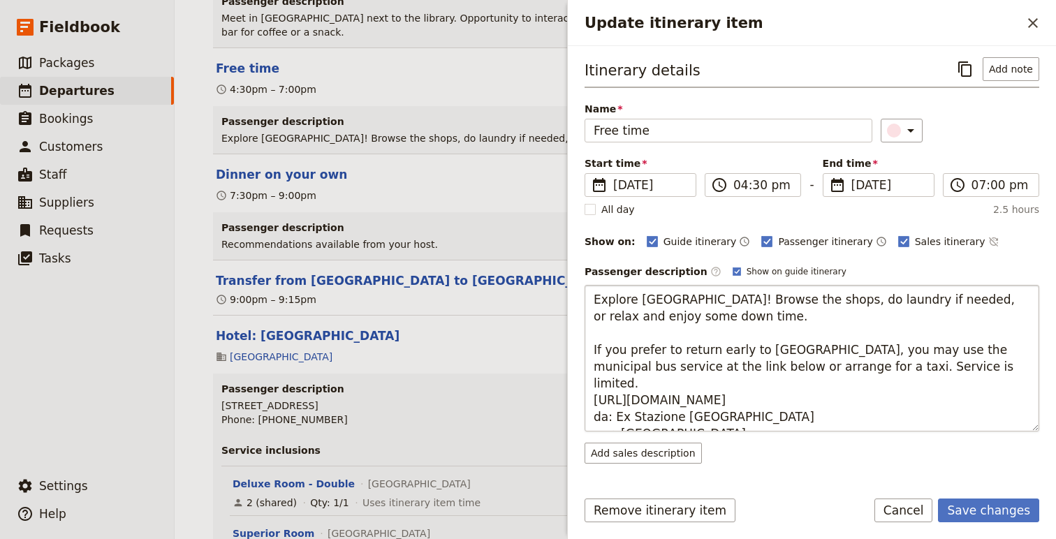
click at [683, 365] on textarea "Explore Villa Verucchio! Browse the shops, do laundry if needed, or relax and e…" at bounding box center [812, 358] width 455 height 147
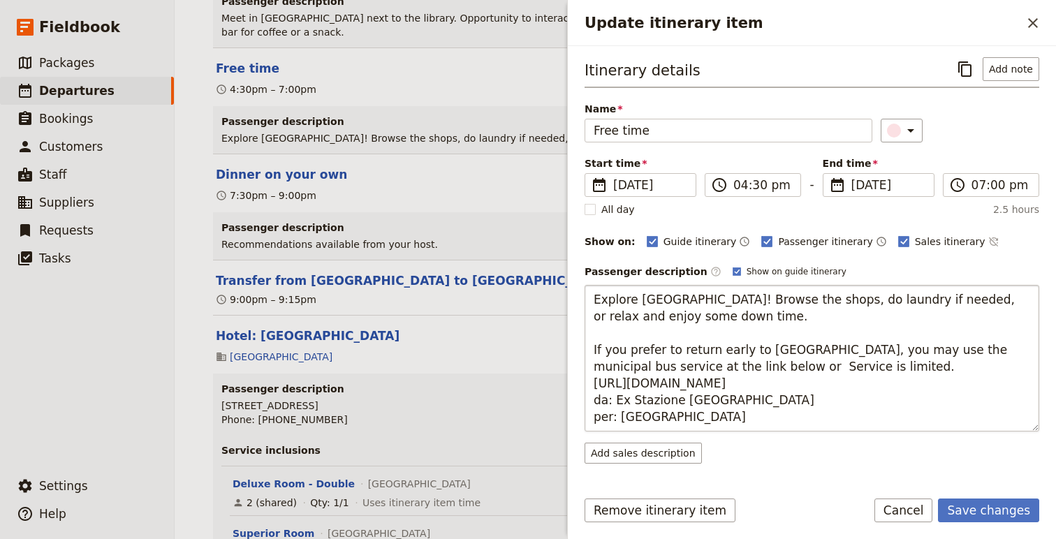
click at [857, 350] on textarea "Explore Villa Verucchio! Browse the shops, do laundry if needed, or relax and e…" at bounding box center [812, 358] width 455 height 147
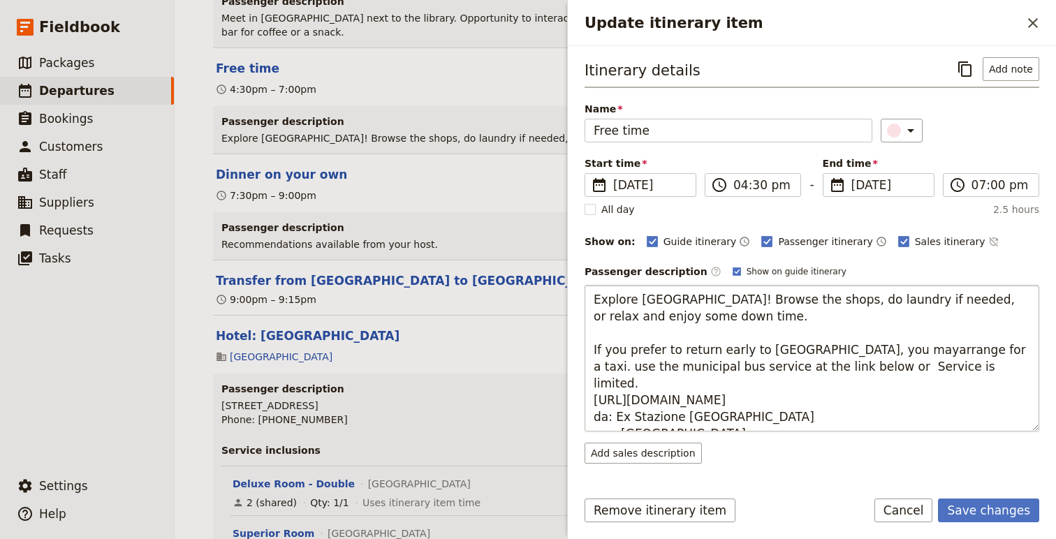
click at [855, 351] on textarea "Explore Villa Verucchio! Browse the shops, do laundry if needed, or relax and e…" at bounding box center [812, 358] width 455 height 147
click at [952, 350] on textarea "Explore Villa Verucchio! Browse the shops, do laundry if needed, or relax and e…" at bounding box center [812, 358] width 455 height 147
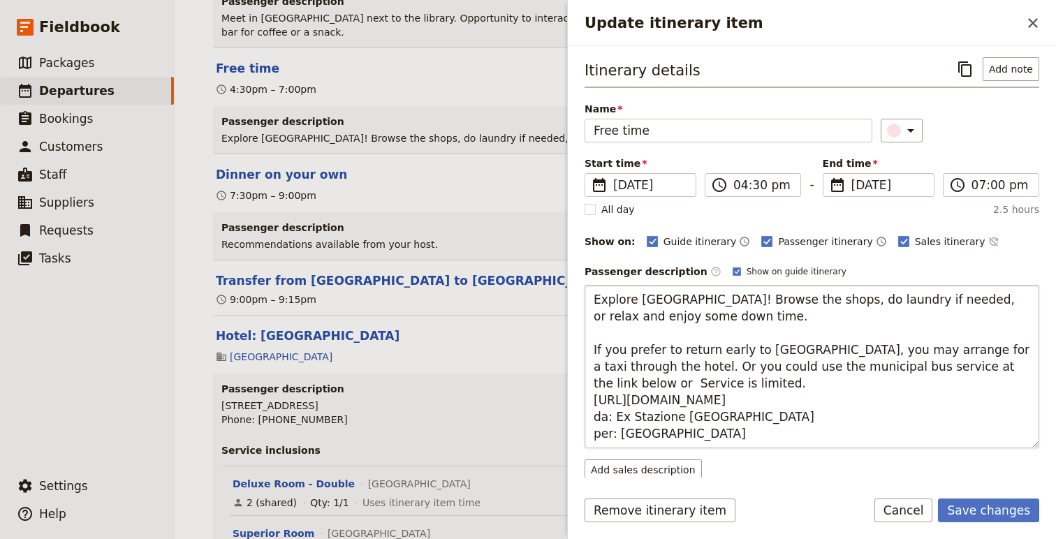
click at [971, 370] on textarea "Explore Villa Verucchio! Browse the shops, do laundry if needed, or relax and e…" at bounding box center [812, 367] width 455 height 164
click at [948, 365] on textarea "Explore Villa Verucchio! Browse the shops, do laundry if needed, or relax and e…" at bounding box center [812, 367] width 455 height 164
click at [655, 384] on textarea "Explore Villa Verucchio! Browse the shops, do laundry if needed, or relax and e…" at bounding box center [812, 367] width 455 height 164
type textarea "Explore Villa Verucchio! Browse the shops, do laundry if needed, or relax and e…"
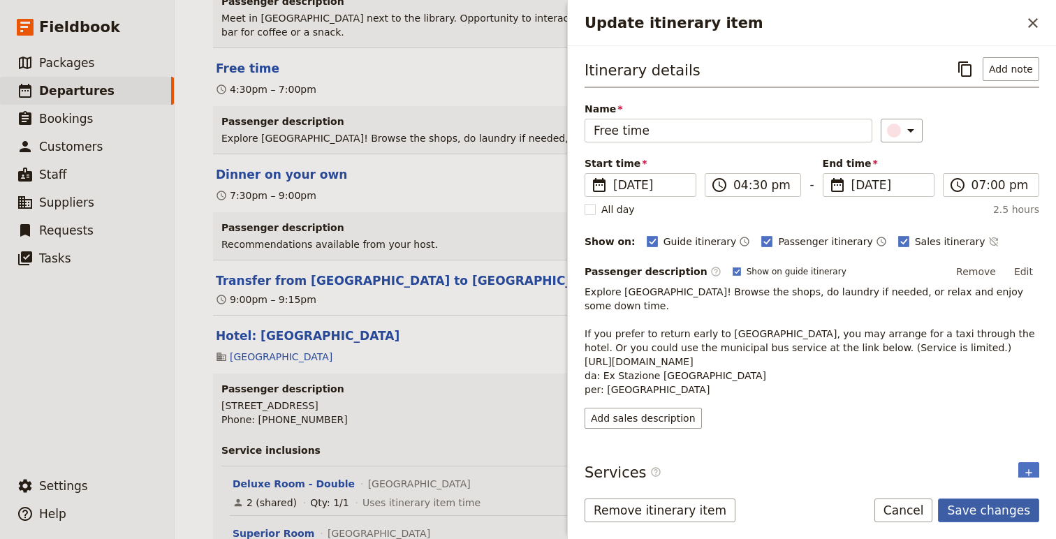
click at [981, 516] on button "Save changes" at bounding box center [988, 511] width 101 height 24
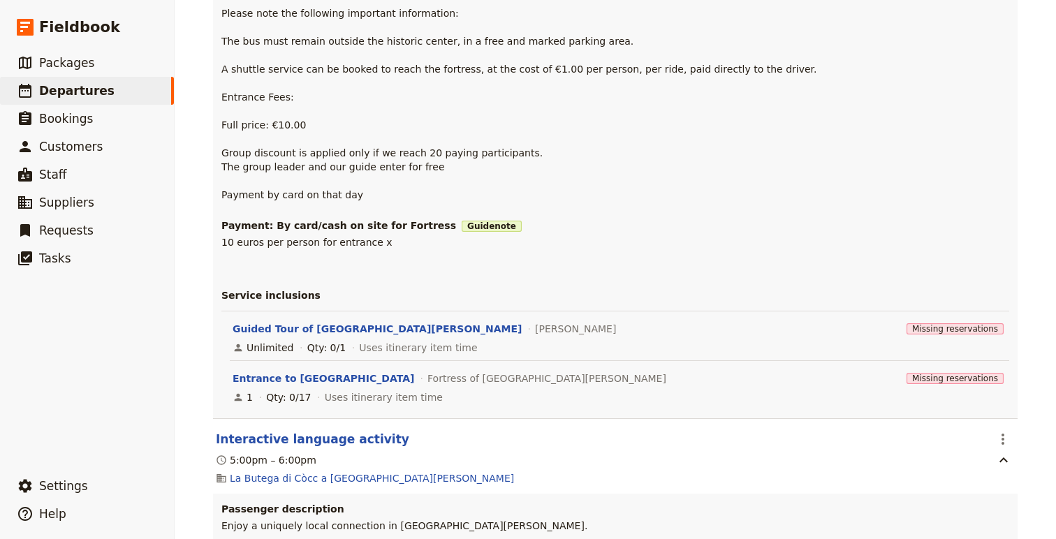
scroll to position [19004, 0]
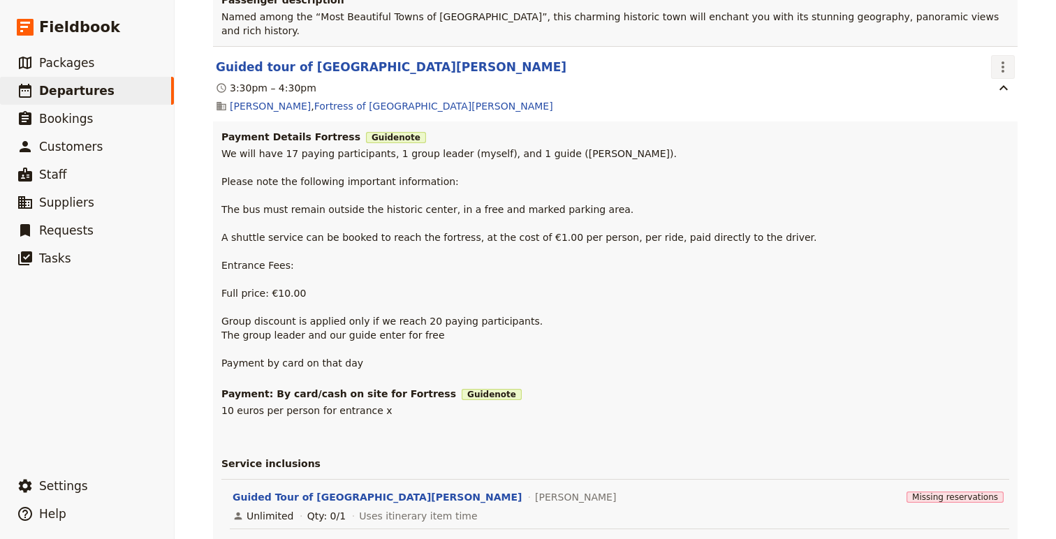
click at [999, 75] on icon "Actions" at bounding box center [1003, 67] width 17 height 17
click at [953, 230] on span "Edit this itinerary item" at bounding box center [938, 228] width 110 height 14
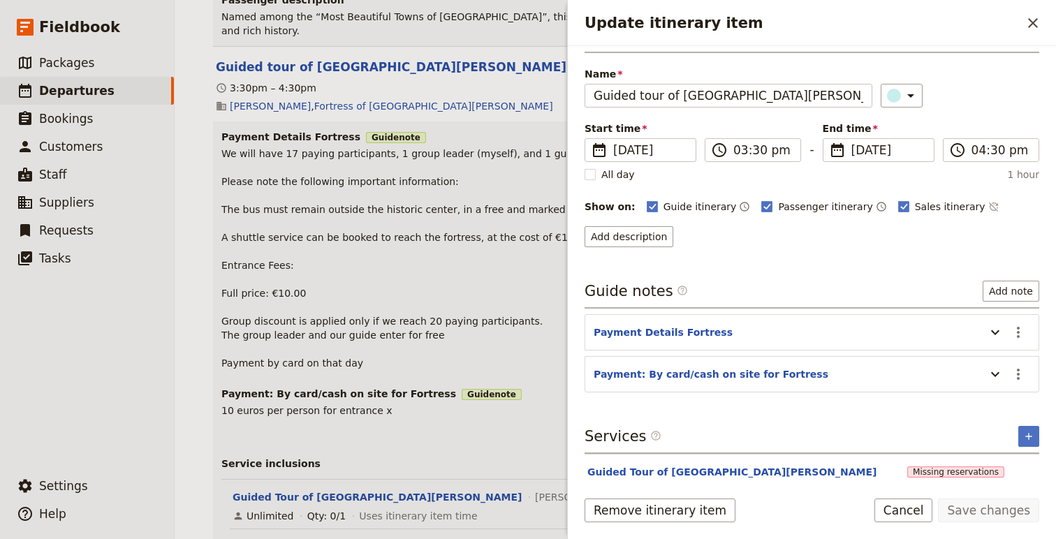
scroll to position [47, 0]
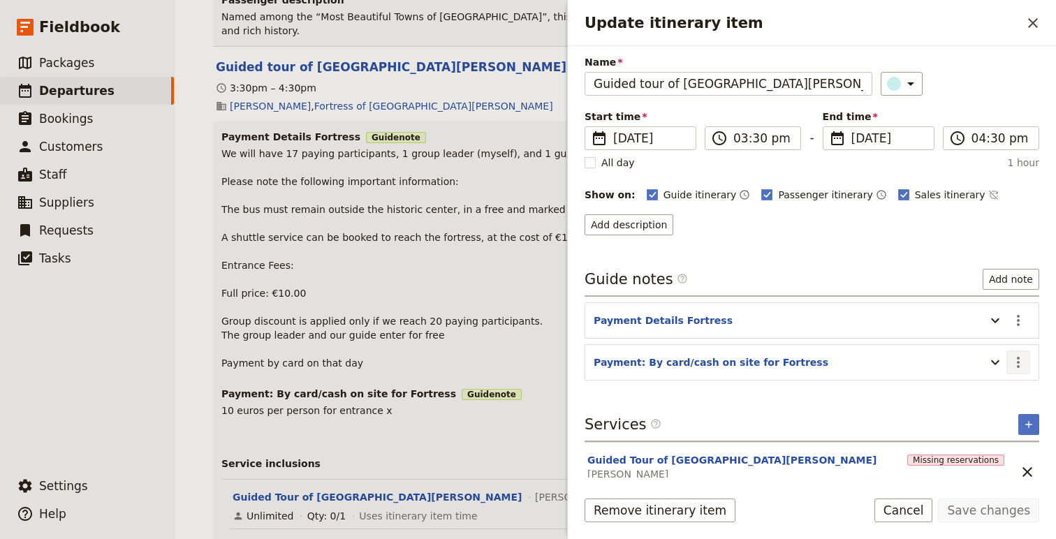
click at [1018, 364] on icon "Actions" at bounding box center [1018, 362] width 17 height 17
click at [992, 388] on span "Edit note" at bounding box center [979, 393] width 44 height 14
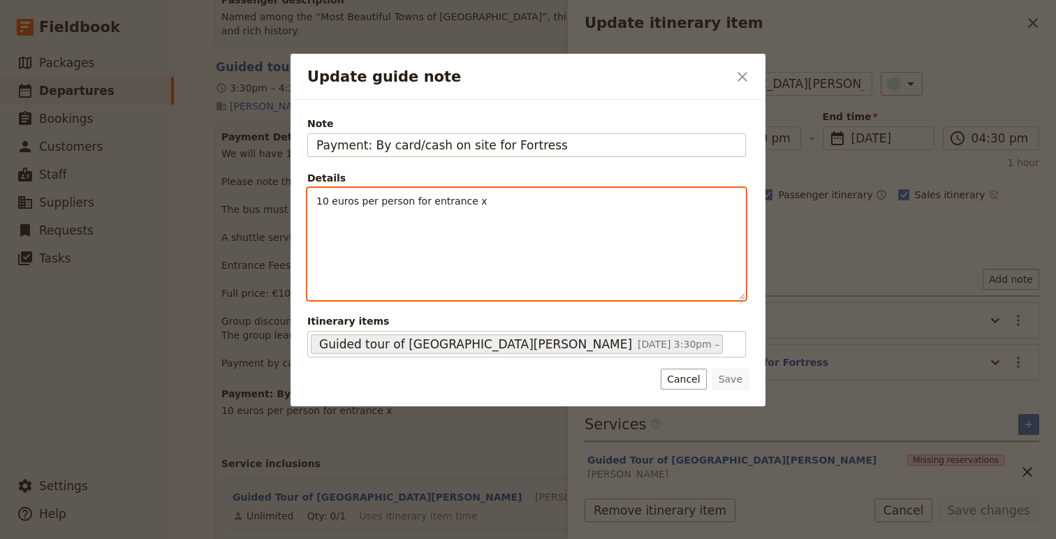
click at [489, 212] on div "10 euros per person for entrance x" at bounding box center [526, 244] width 437 height 111
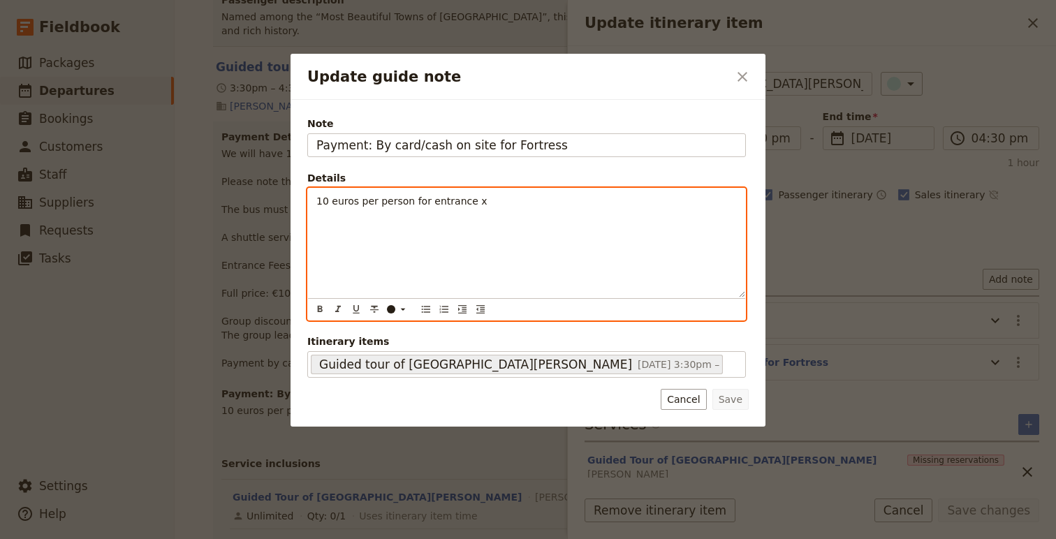
click at [493, 202] on p "10 euros per person for entrance x" at bounding box center [527, 201] width 421 height 14
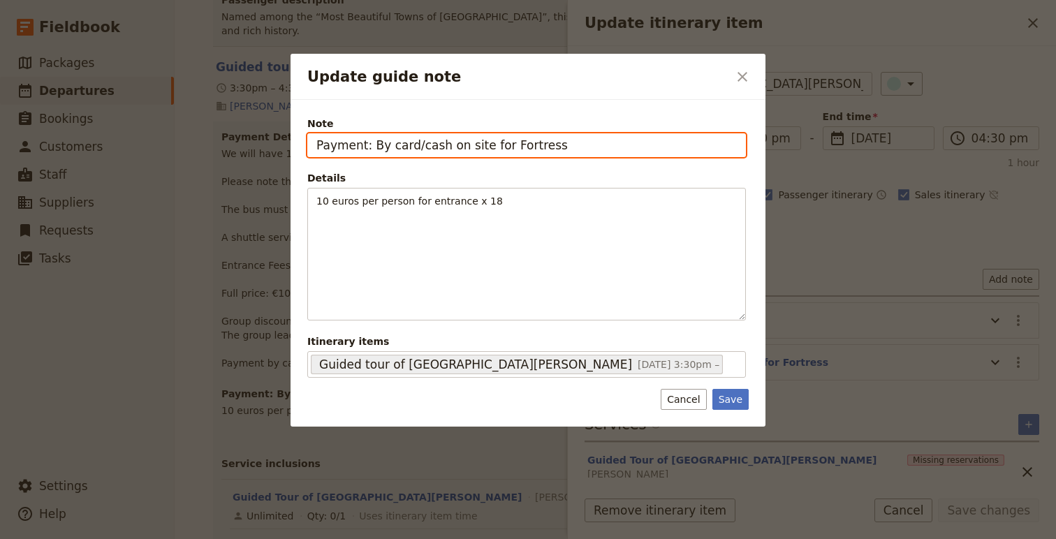
click at [553, 149] on input "Payment: By card/cash on site for Fortress" at bounding box center [526, 145] width 439 height 24
type input "Payment: By card/cash on site for Fortress (180 euros)"
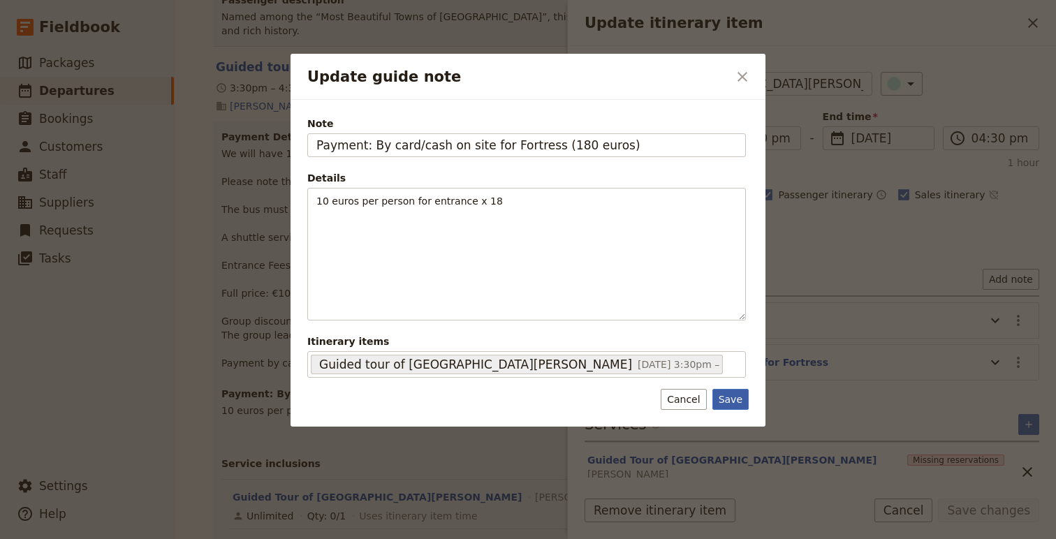
click at [731, 400] on button "Save" at bounding box center [731, 399] width 36 height 21
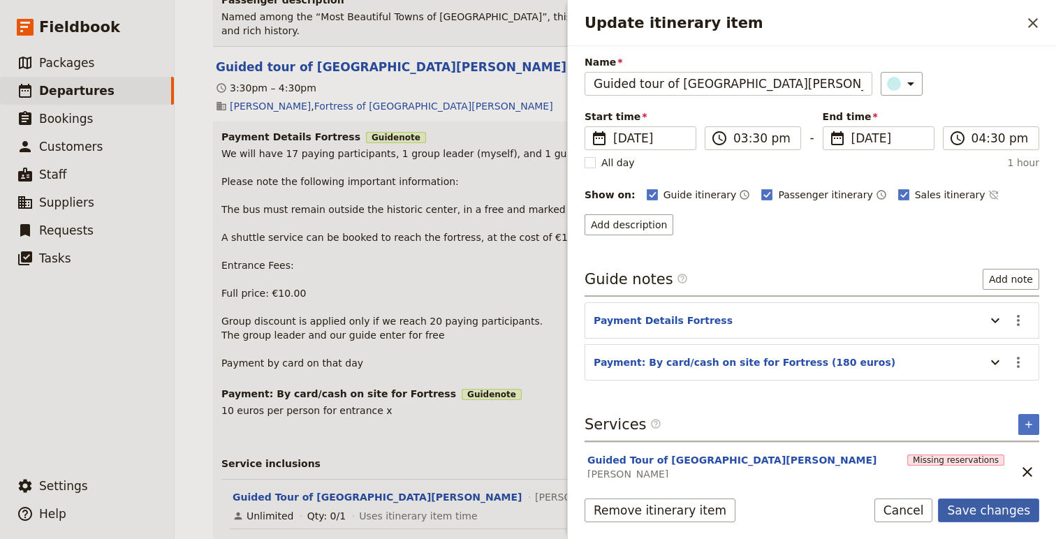
click at [975, 511] on button "Save changes" at bounding box center [988, 511] width 101 height 24
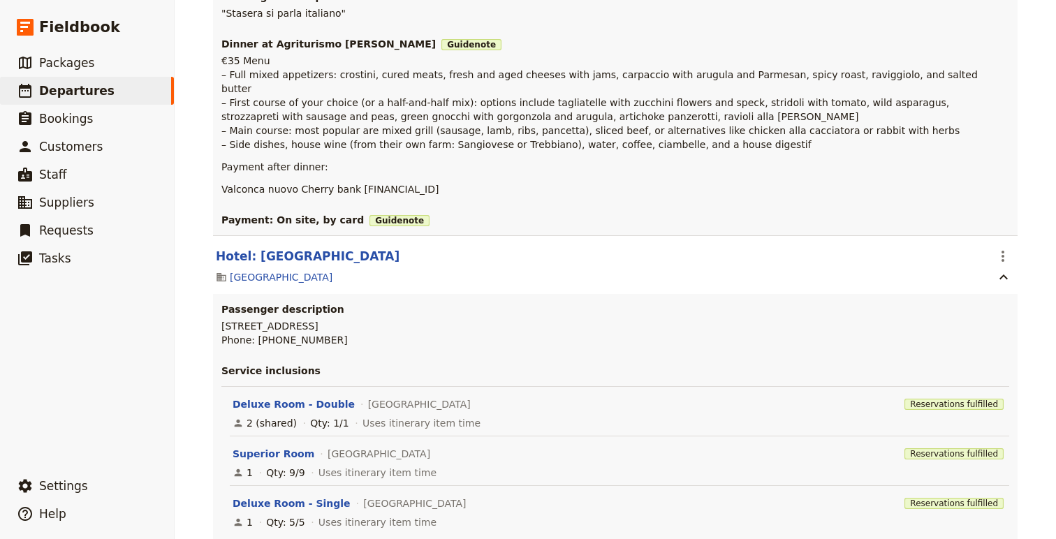
scroll to position [21524, 0]
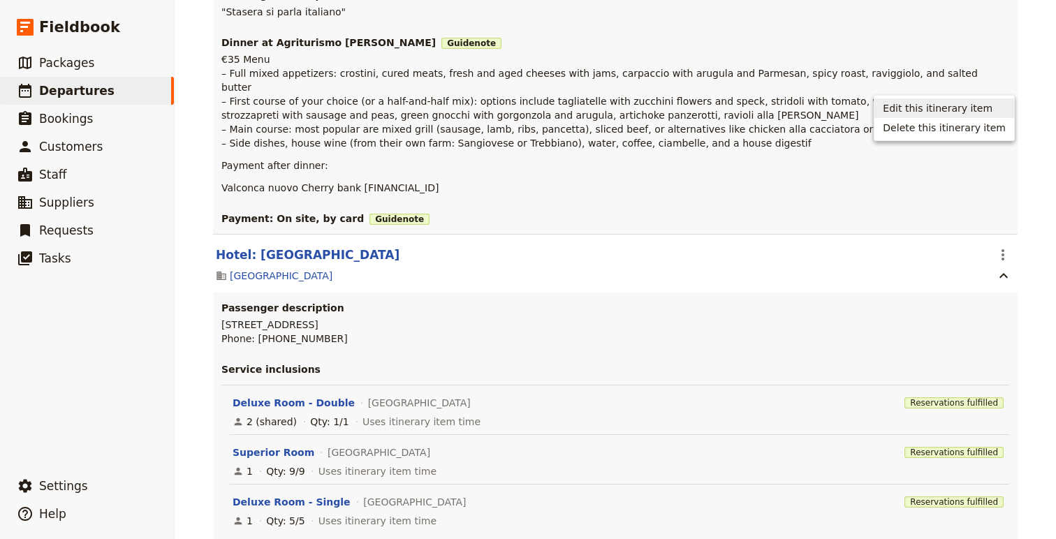
click at [978, 115] on button "Edit this itinerary item" at bounding box center [945, 109] width 140 height 20
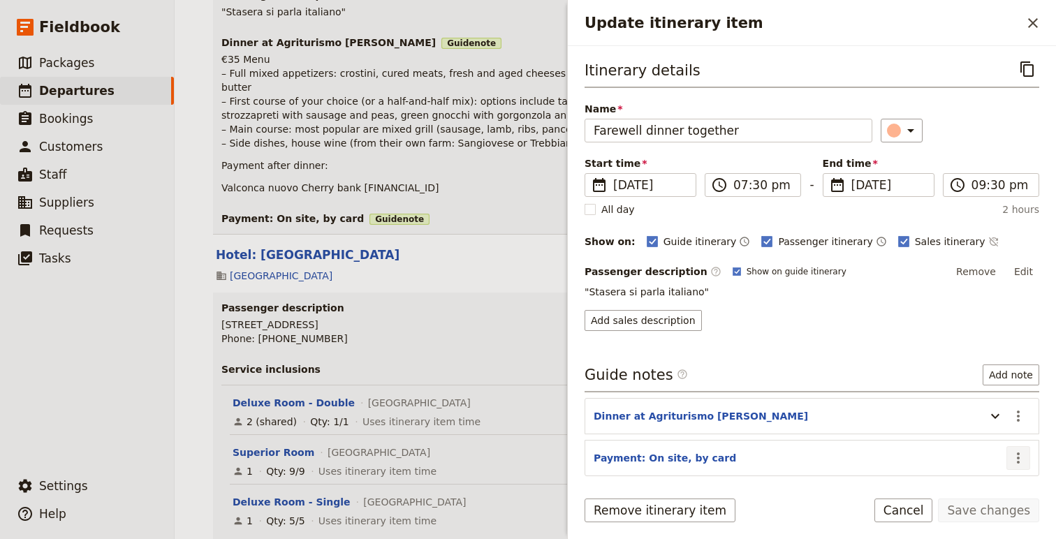
click at [1019, 456] on icon "Actions" at bounding box center [1018, 458] width 17 height 17
click at [975, 483] on span "Edit note" at bounding box center [979, 489] width 44 height 14
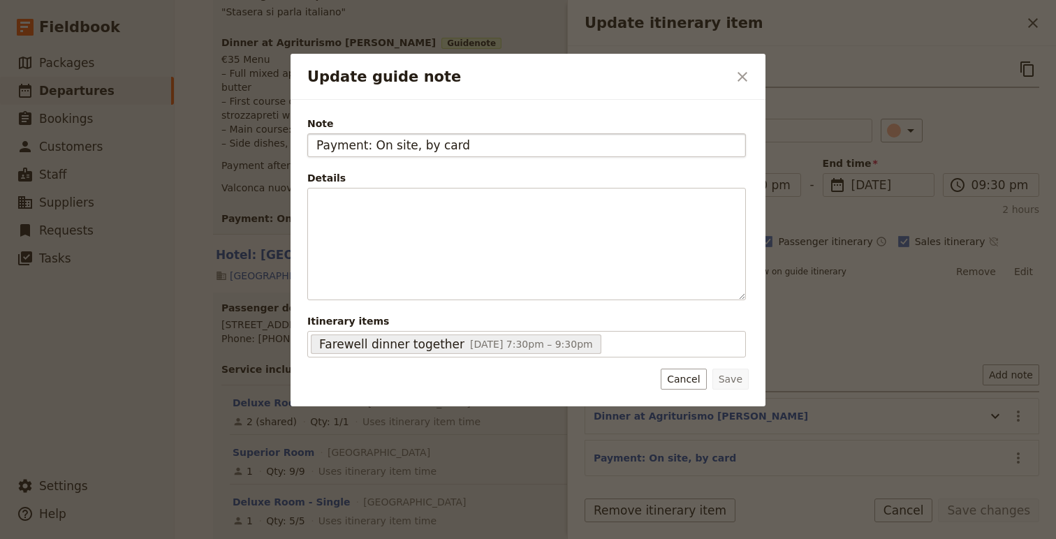
drag, startPoint x: 429, startPoint y: 150, endPoint x: 370, endPoint y: 151, distance: 58.7
click at [370, 152] on input "Payment: On site, by card" at bounding box center [526, 145] width 439 height 24
click at [434, 156] on input "Payment: By card" at bounding box center [526, 145] width 439 height 24
type input "Payment: By card/cash on site ( euros)"
click at [736, 377] on button "Save" at bounding box center [731, 379] width 36 height 21
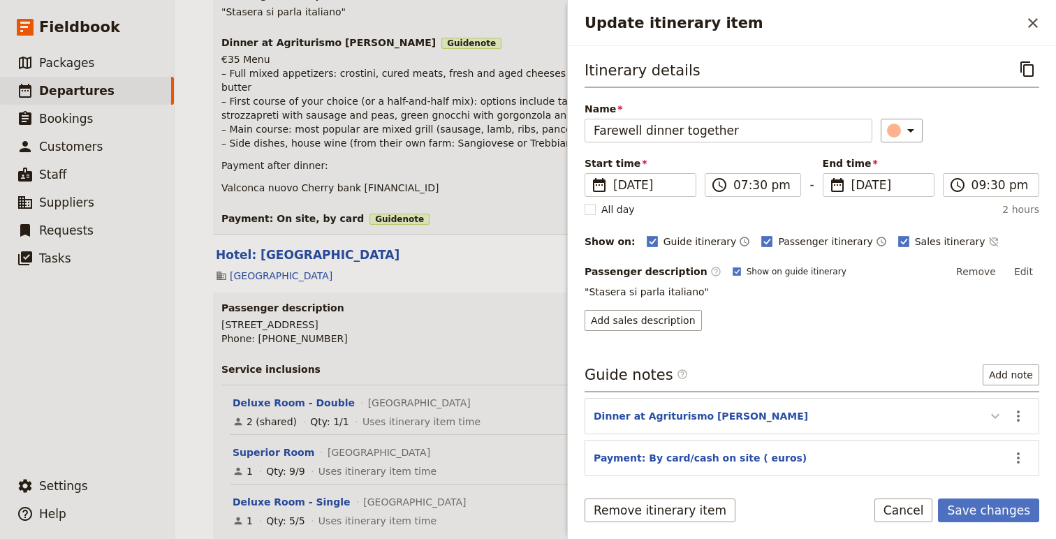
click at [991, 416] on icon "Update itinerary item" at bounding box center [995, 416] width 17 height 17
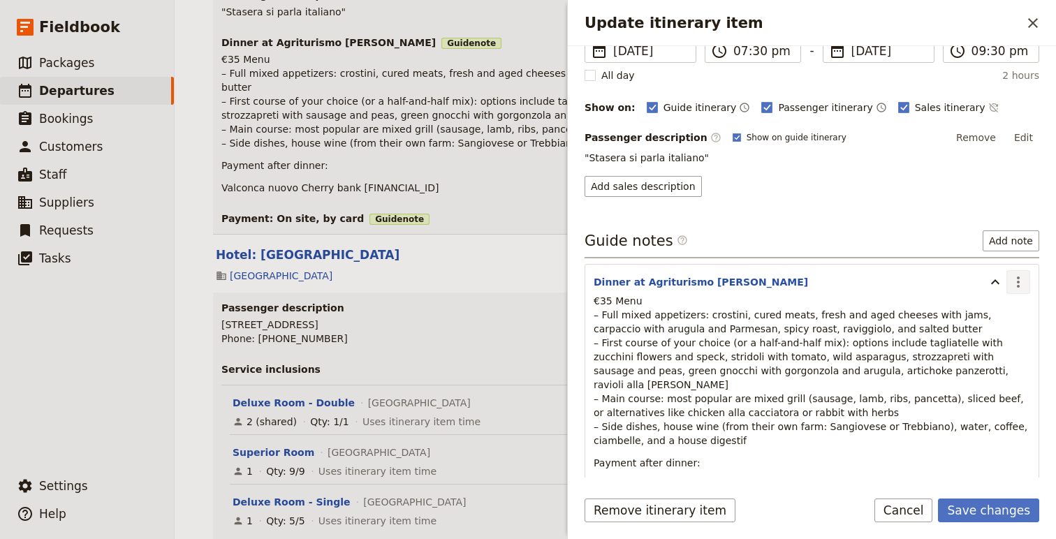
scroll to position [235, 0]
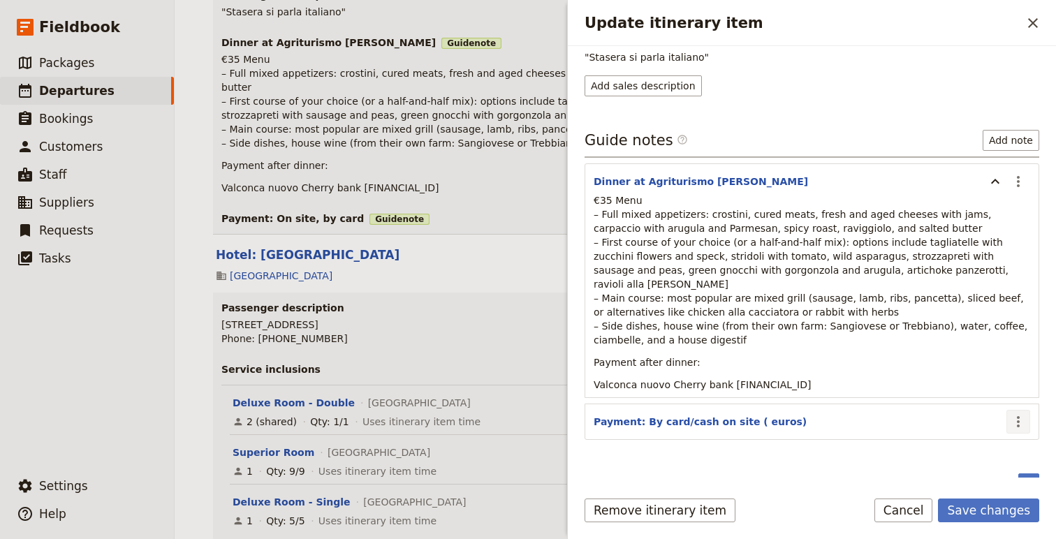
click at [1016, 414] on icon "Actions" at bounding box center [1018, 422] width 17 height 17
click at [973, 440] on span "Edit note" at bounding box center [979, 439] width 44 height 14
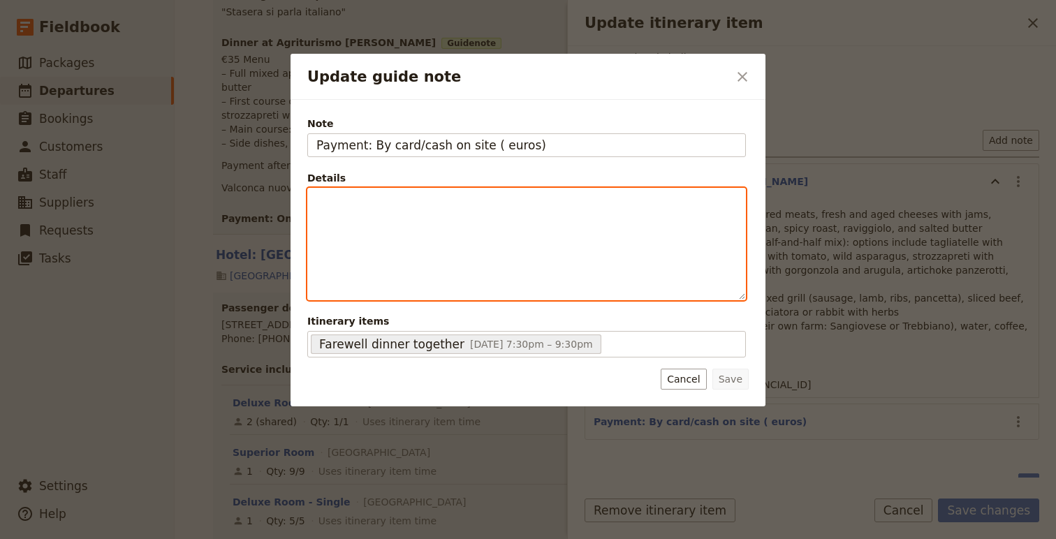
click at [463, 233] on div "Update guide note" at bounding box center [526, 244] width 437 height 111
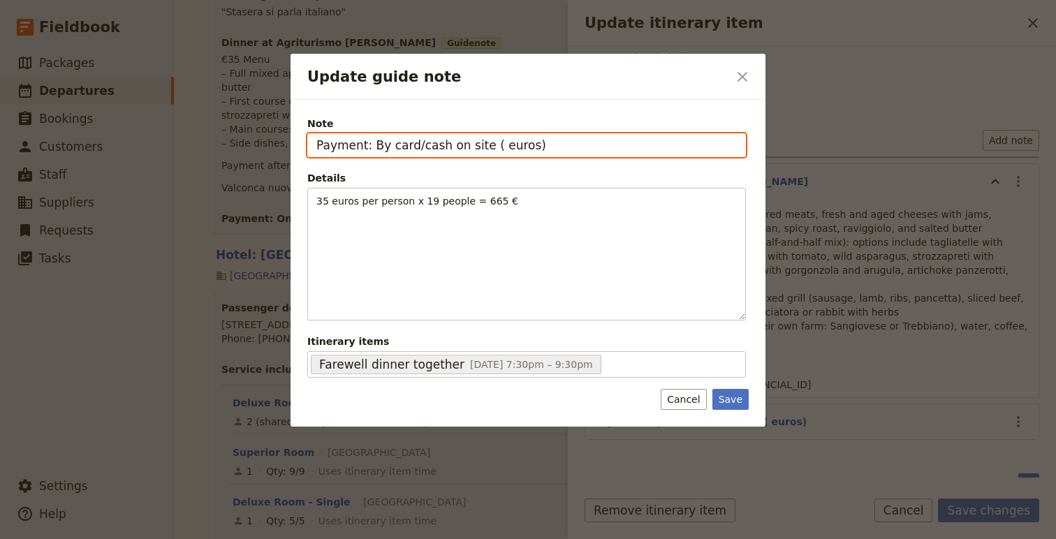
click at [485, 146] on input "Payment: By card/cash on site ( euros)" at bounding box center [526, 145] width 439 height 24
type input "Payment: By card/cash on site (665 euros)"
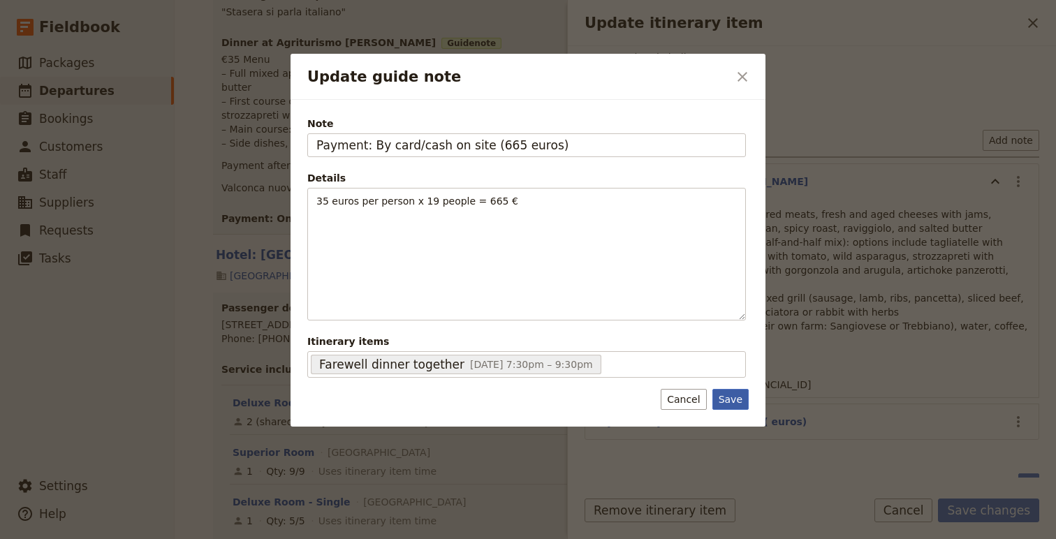
click at [729, 405] on button "Save" at bounding box center [731, 399] width 36 height 21
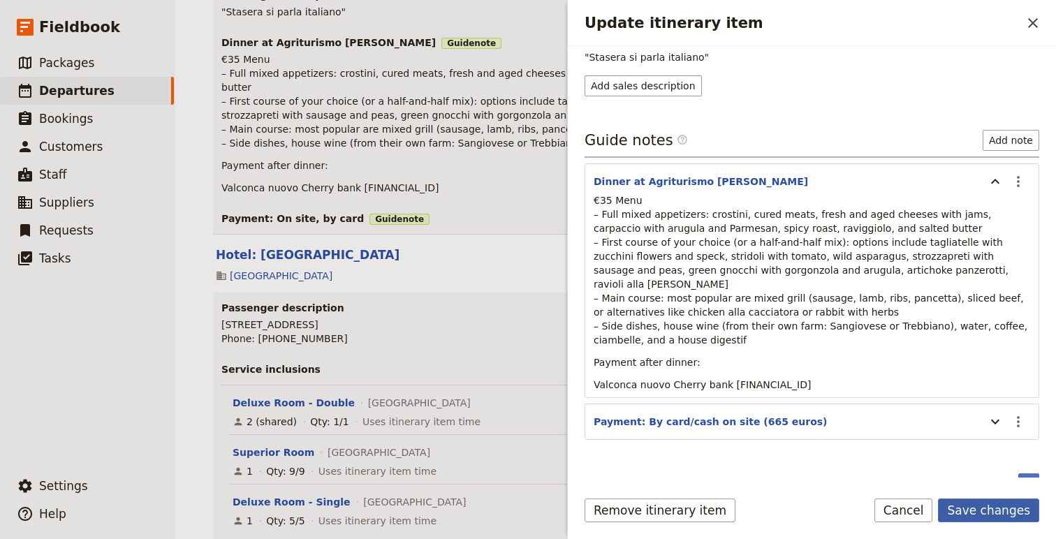
click at [1007, 502] on button "Save changes" at bounding box center [988, 511] width 101 height 24
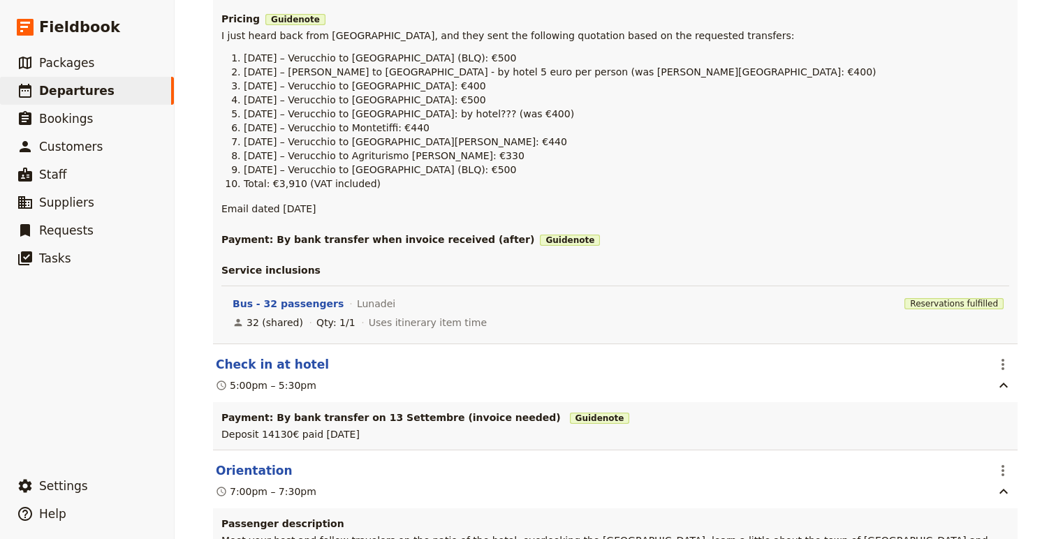
scroll to position [0, 0]
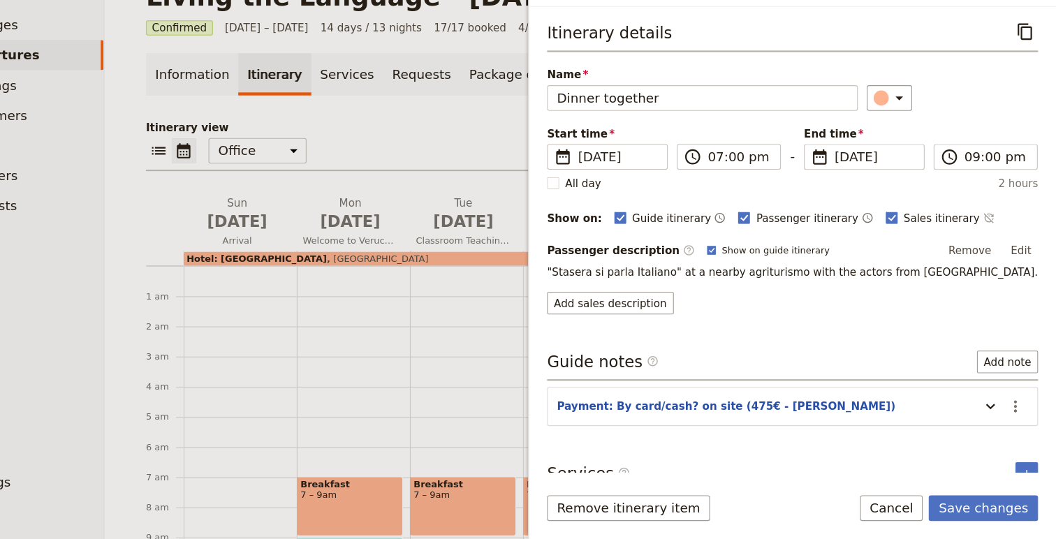
scroll to position [17, 0]
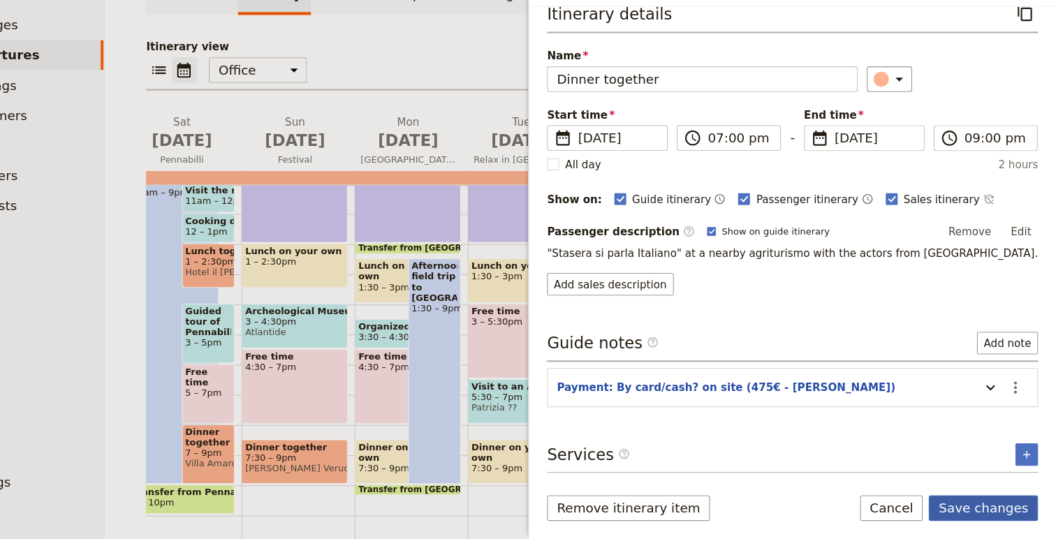
click at [988, 509] on button "Save changes" at bounding box center [988, 511] width 101 height 24
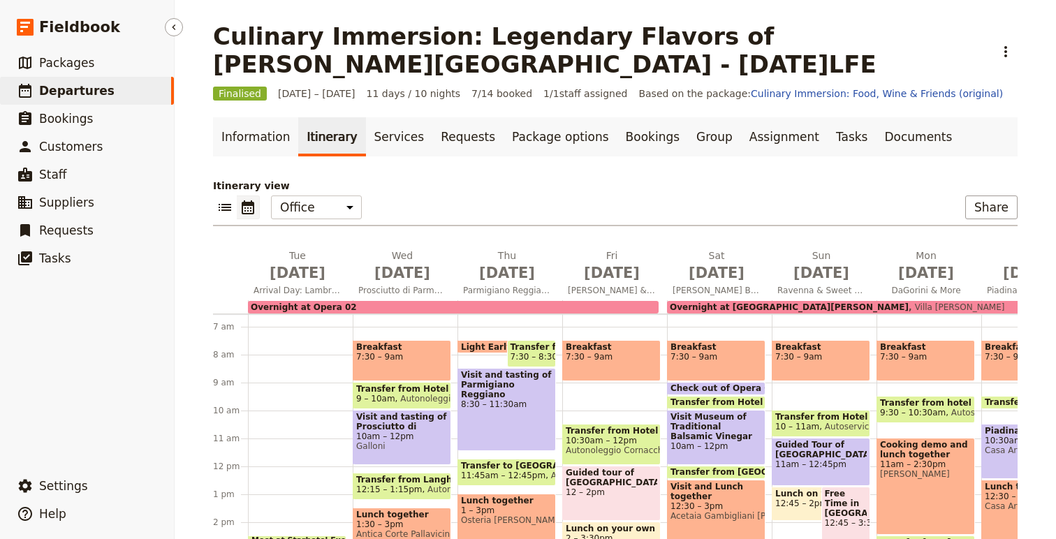
click at [97, 91] on span "Departures" at bounding box center [76, 91] width 75 height 14
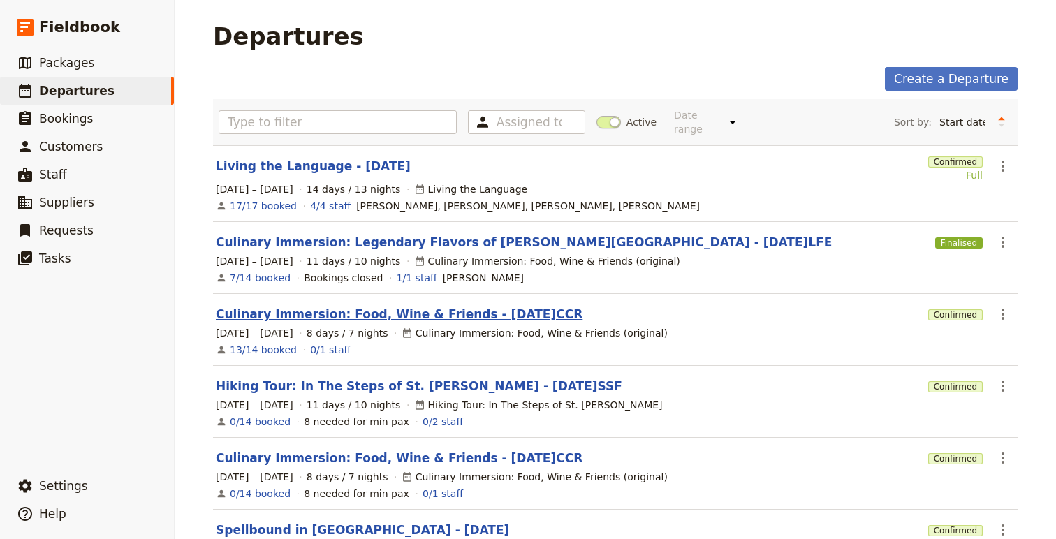
click at [433, 306] on link "Culinary Immersion: Food, Wine & Friends - [DATE]CCR" at bounding box center [399, 314] width 367 height 17
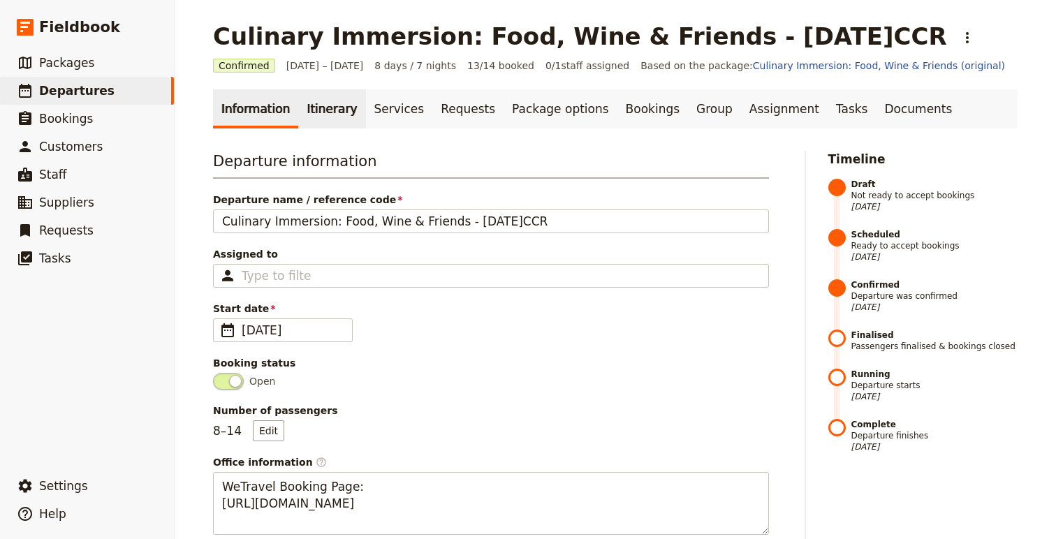
click at [326, 108] on link "Itinerary" at bounding box center [331, 108] width 67 height 39
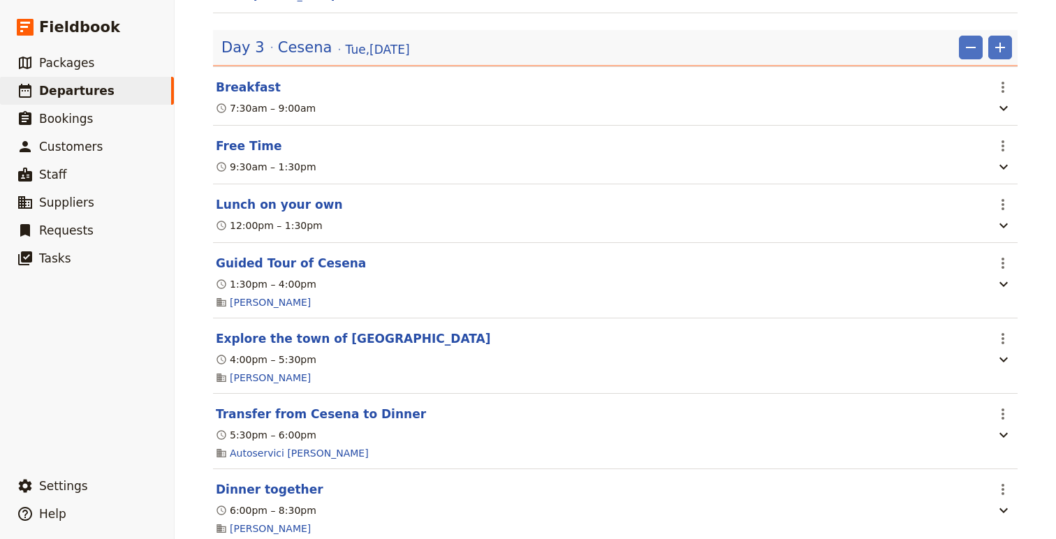
scroll to position [1537, 0]
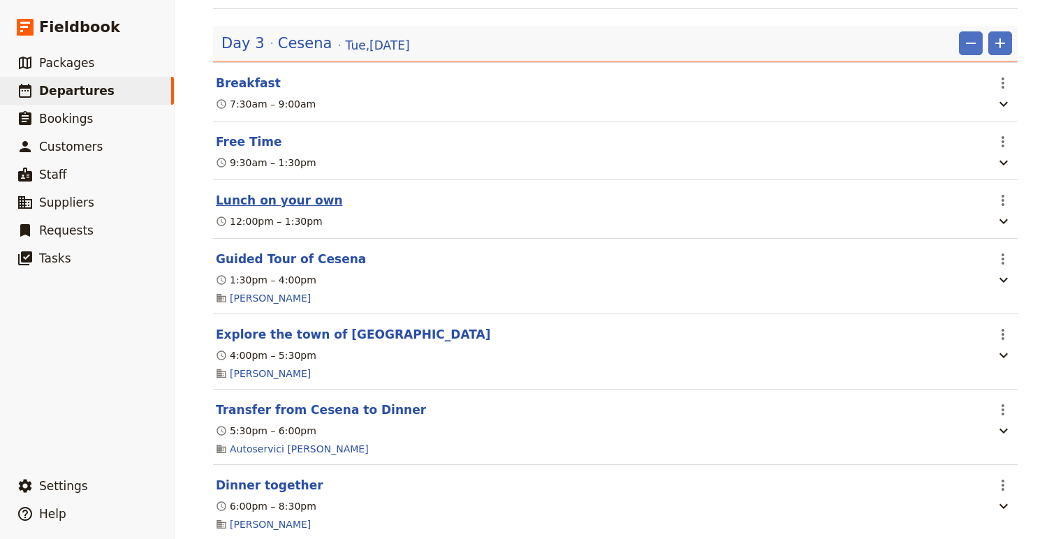
click at [288, 209] on button "Lunch on your own" at bounding box center [279, 200] width 127 height 17
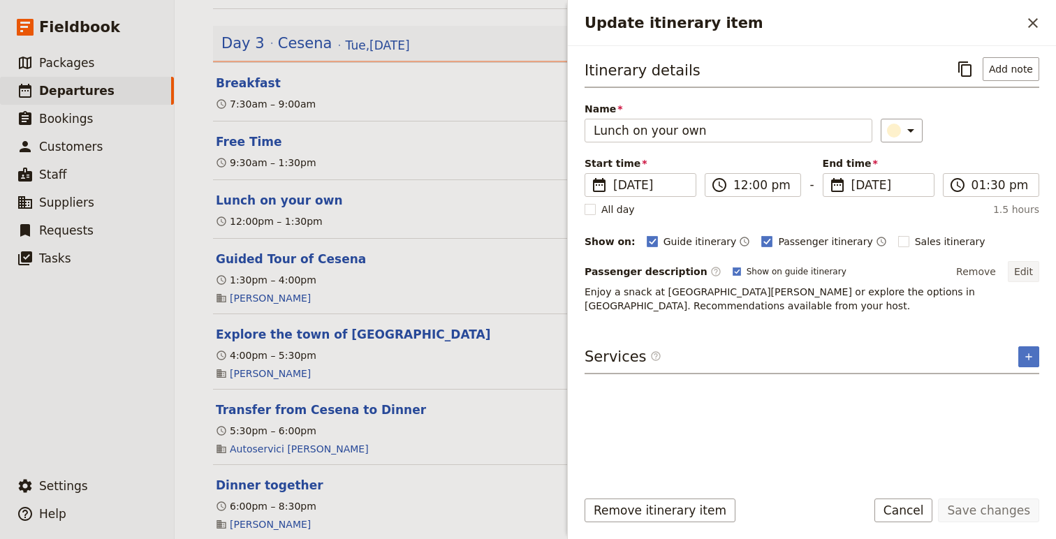
click at [1017, 270] on button "Edit" at bounding box center [1023, 271] width 31 height 21
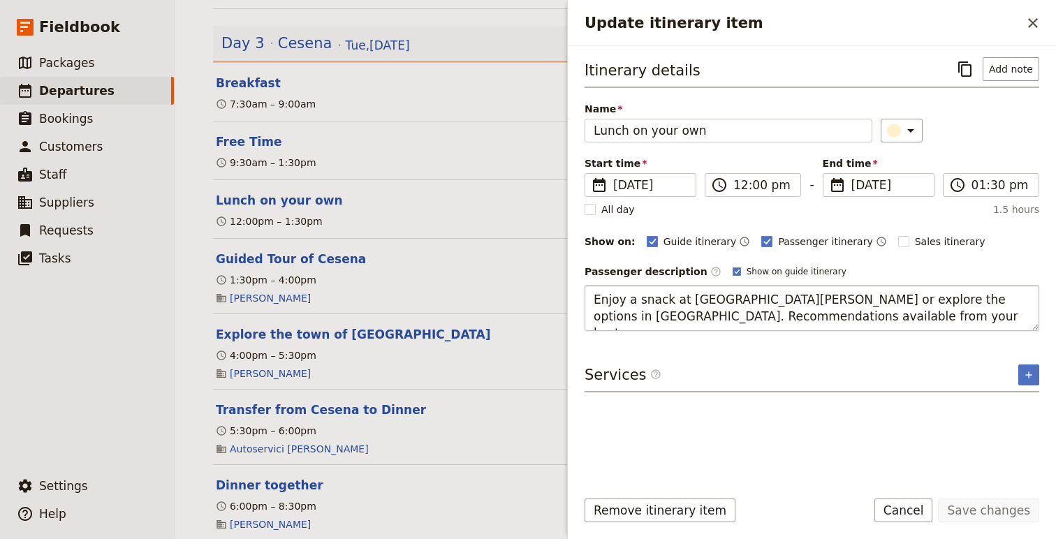
click at [646, 305] on textarea "Enjoy a snack at [GEOGRAPHIC_DATA][PERSON_NAME] or explore the options in [GEOG…" at bounding box center [812, 308] width 455 height 46
type textarea "Enjoy a light lunch at [GEOGRAPHIC_DATA][PERSON_NAME] or explore the options in…"
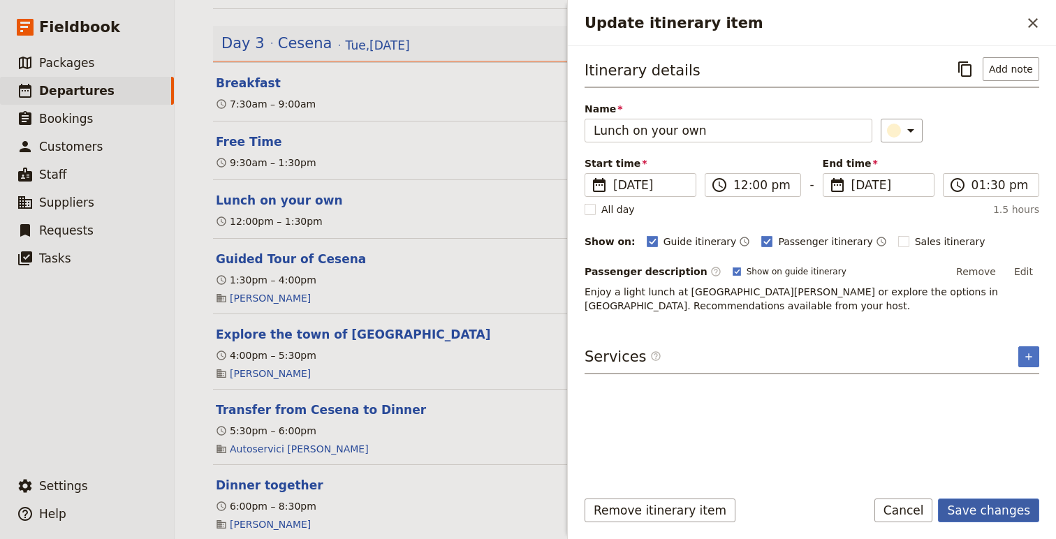
click at [1014, 505] on button "Save changes" at bounding box center [988, 511] width 101 height 24
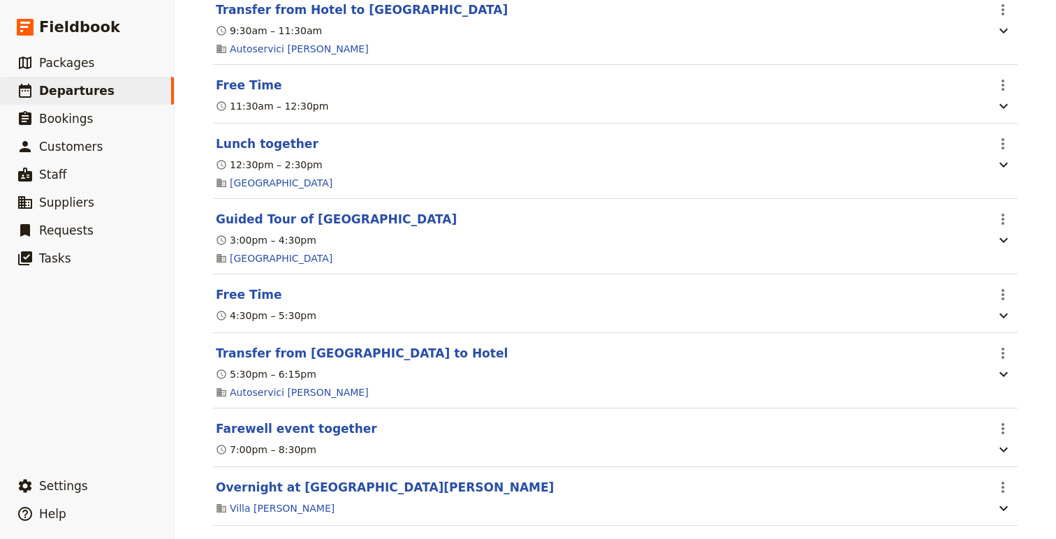
scroll to position [4648, 0]
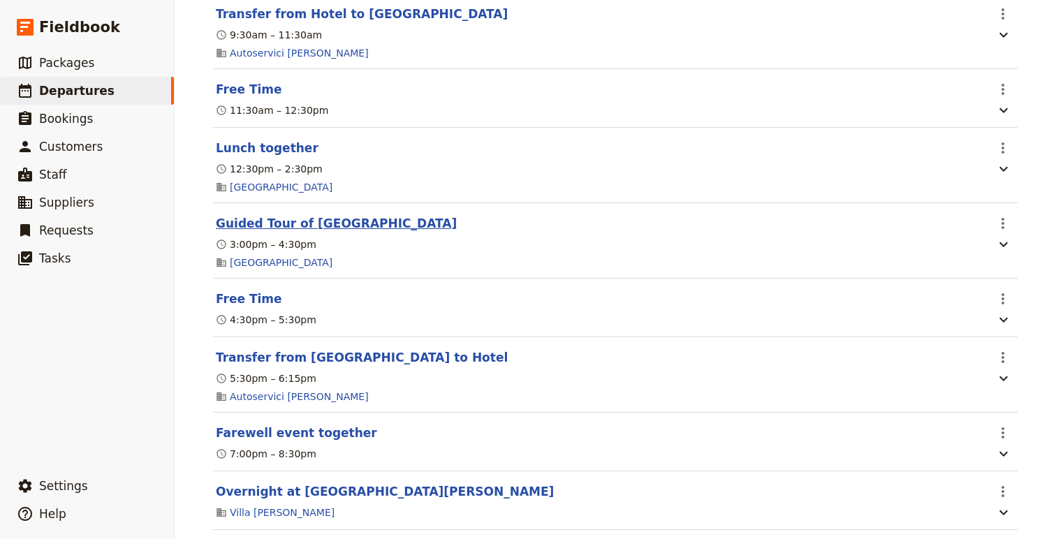
click at [281, 232] on button "Guided Tour of [GEOGRAPHIC_DATA]" at bounding box center [336, 223] width 241 height 17
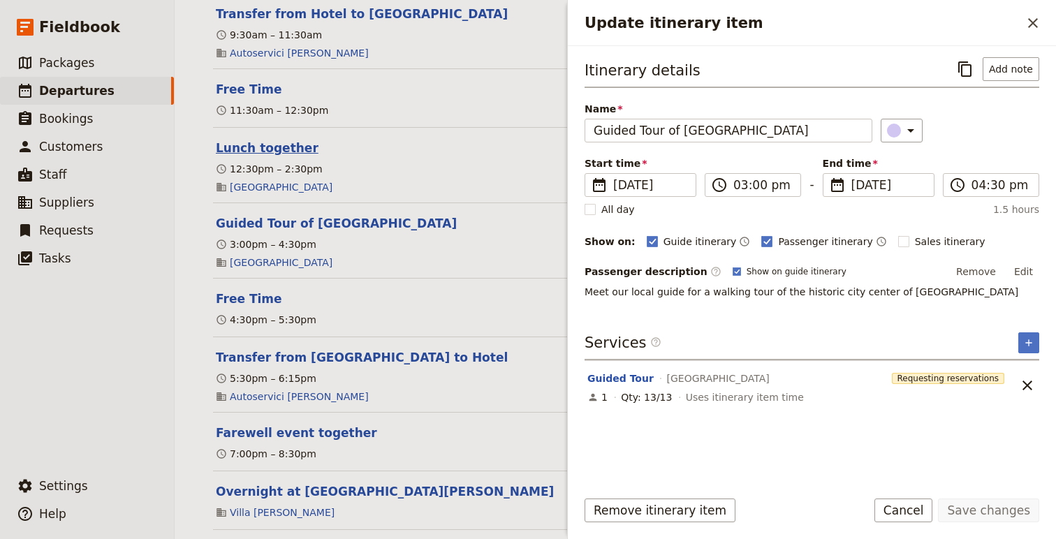
click at [259, 157] on button "Lunch together" at bounding box center [267, 148] width 103 height 17
click at [252, 98] on button "Free Time" at bounding box center [249, 89] width 66 height 17
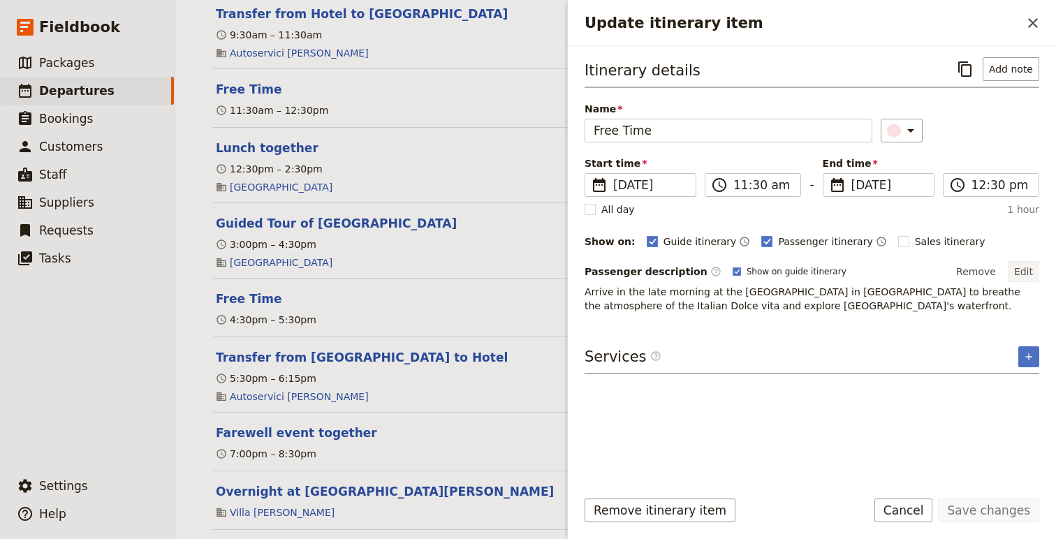
click at [1022, 268] on button "Edit" at bounding box center [1023, 271] width 31 height 21
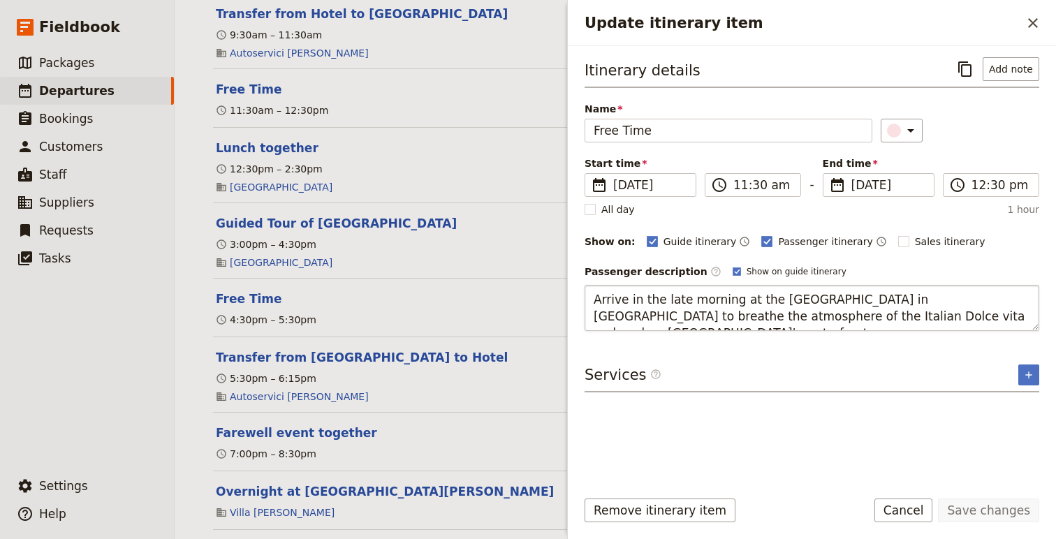
click at [701, 321] on textarea "Arrive in the late morning at the [GEOGRAPHIC_DATA] in [GEOGRAPHIC_DATA] to bre…" at bounding box center [812, 308] width 455 height 46
click at [662, 317] on textarea "Arrive in the late morning at the [GEOGRAPHIC_DATA] in [GEOGRAPHIC_DATA] to bre…" at bounding box center [812, 308] width 455 height 46
type textarea "Arrive in the late morning at the [GEOGRAPHIC_DATA] in [GEOGRAPHIC_DATA] to bre…"
click at [969, 514] on button "Save changes" at bounding box center [988, 511] width 101 height 24
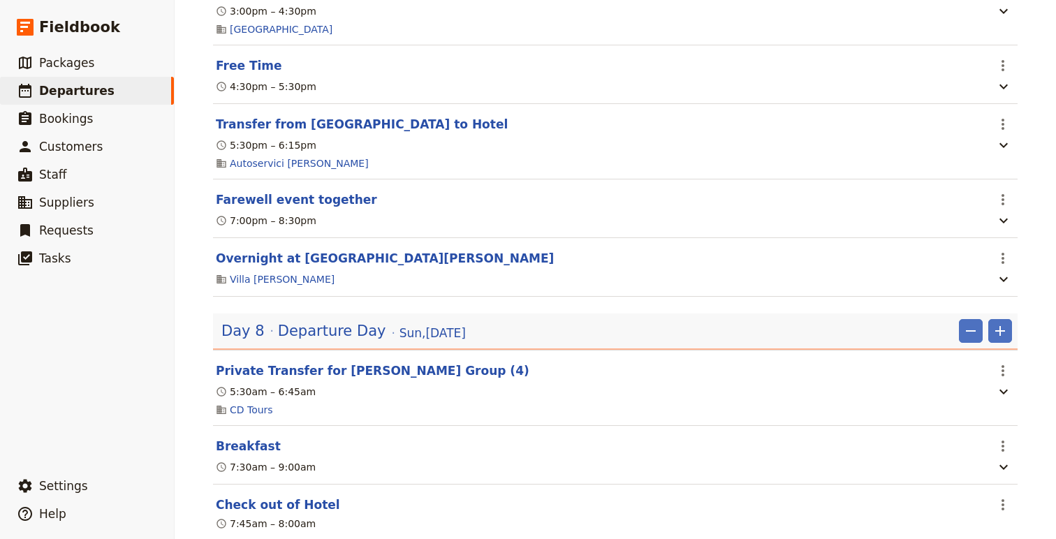
scroll to position [4883, 0]
click at [1004, 375] on icon "Actions" at bounding box center [1003, 369] width 3 height 11
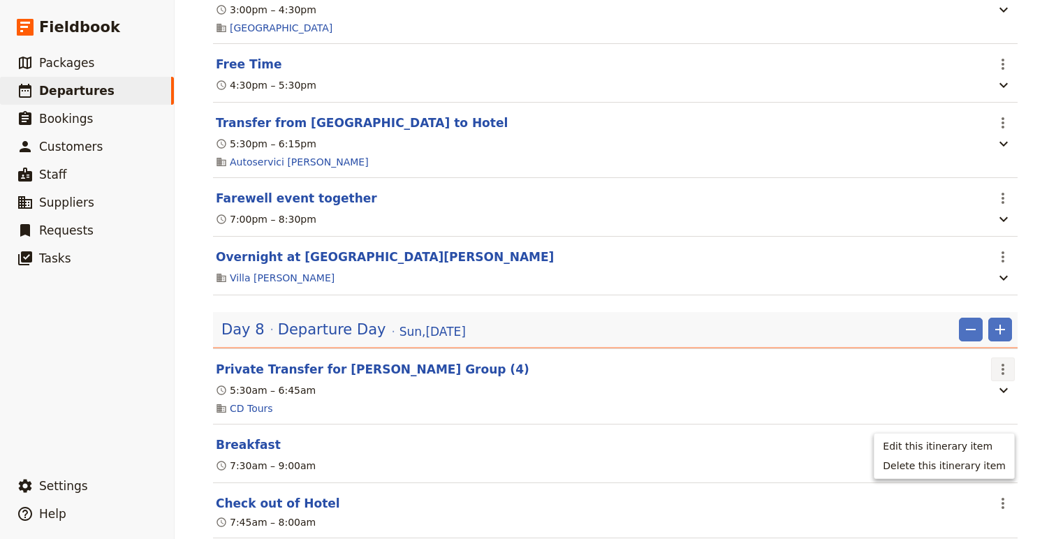
click at [986, 436] on ul "Edit this itinerary item Delete this itinerary item" at bounding box center [944, 456] width 141 height 46
click at [983, 446] on span "Edit this itinerary item" at bounding box center [938, 447] width 110 height 14
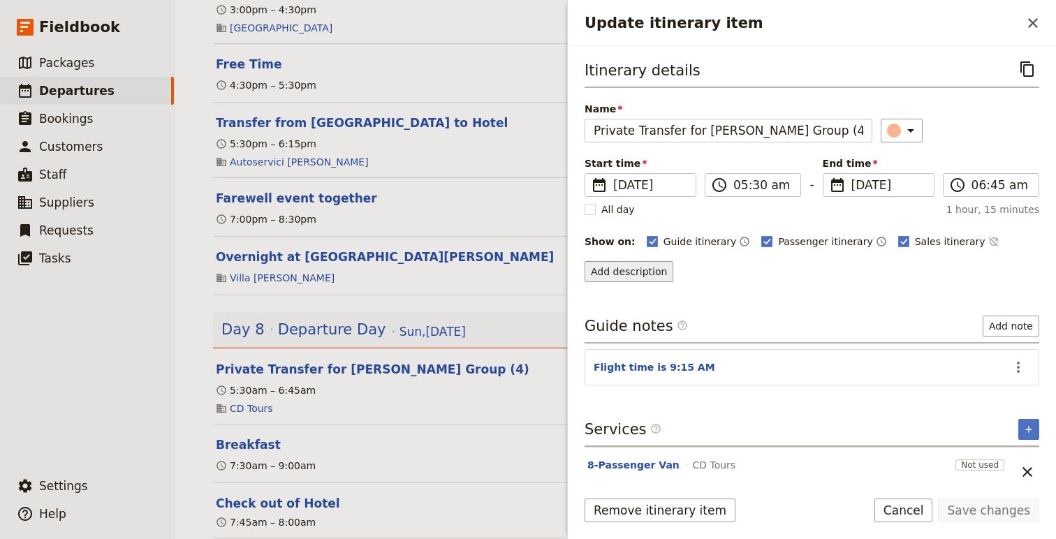
click at [617, 282] on button "Add description" at bounding box center [629, 271] width 89 height 21
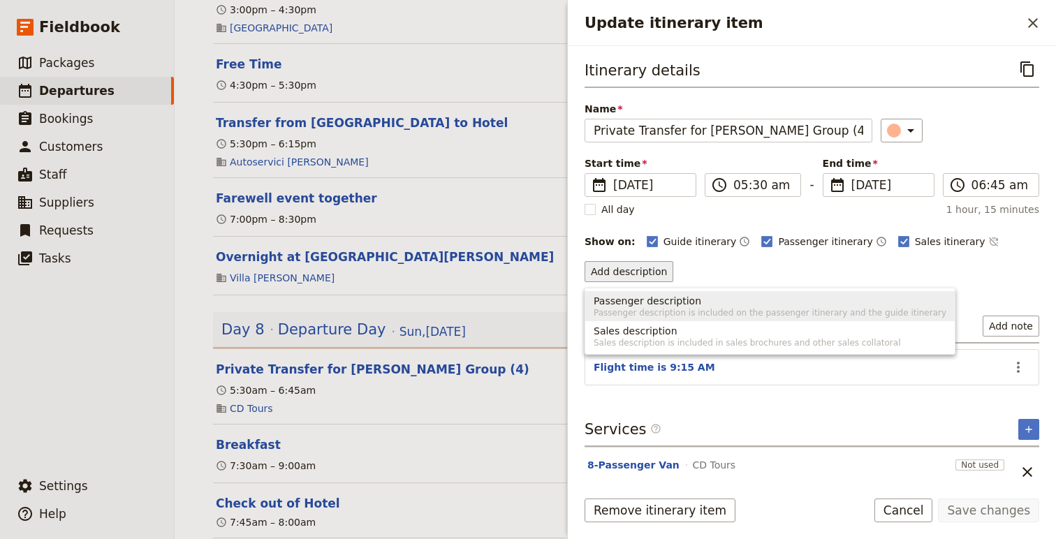
click at [651, 312] on span "Passenger description is included on the passenger itinerary and the guide itin…" at bounding box center [770, 312] width 353 height 11
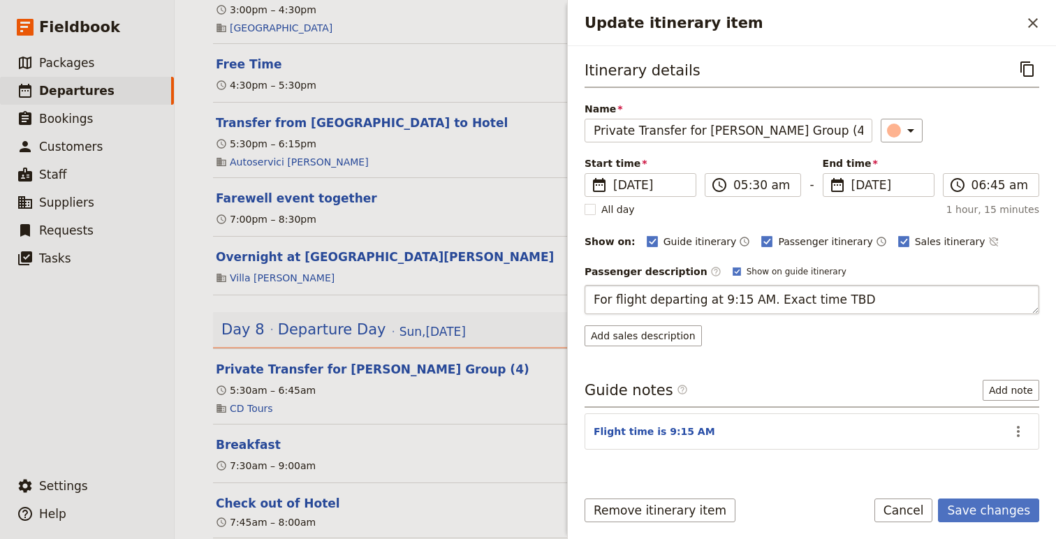
type textarea "For flight departing at 9:15 AM. Exact time TBD."
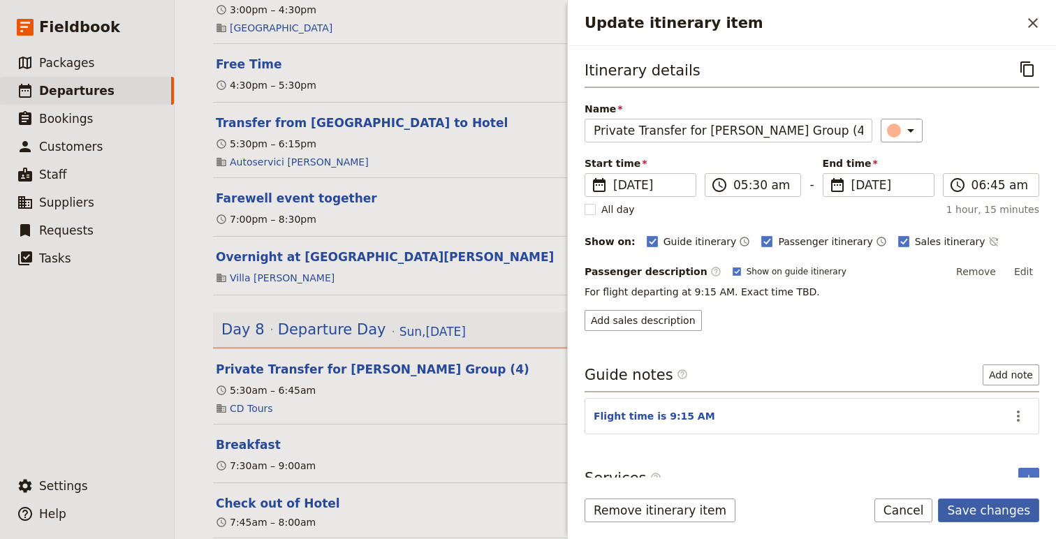
click at [1005, 509] on button "Save changes" at bounding box center [988, 511] width 101 height 24
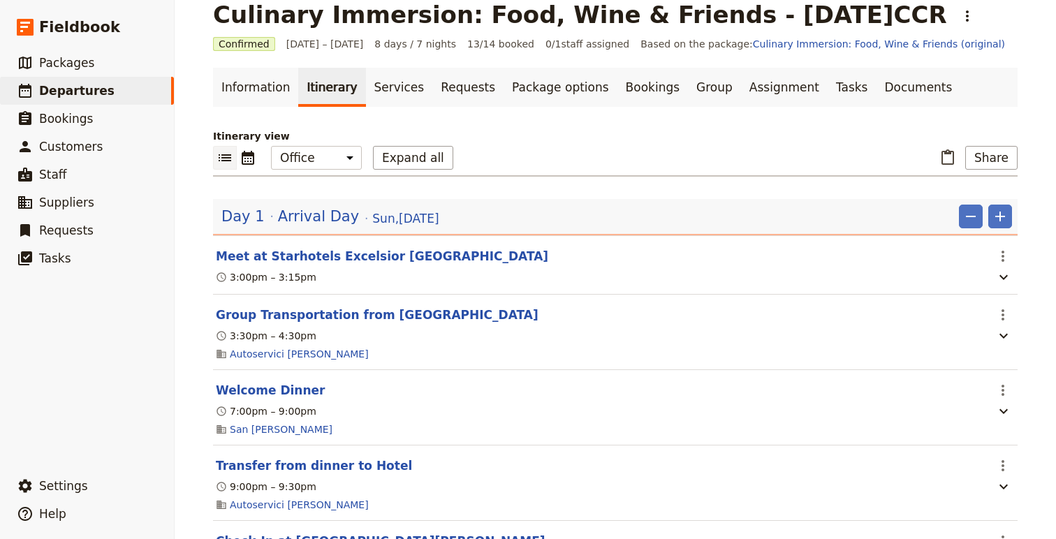
scroll to position [0, 0]
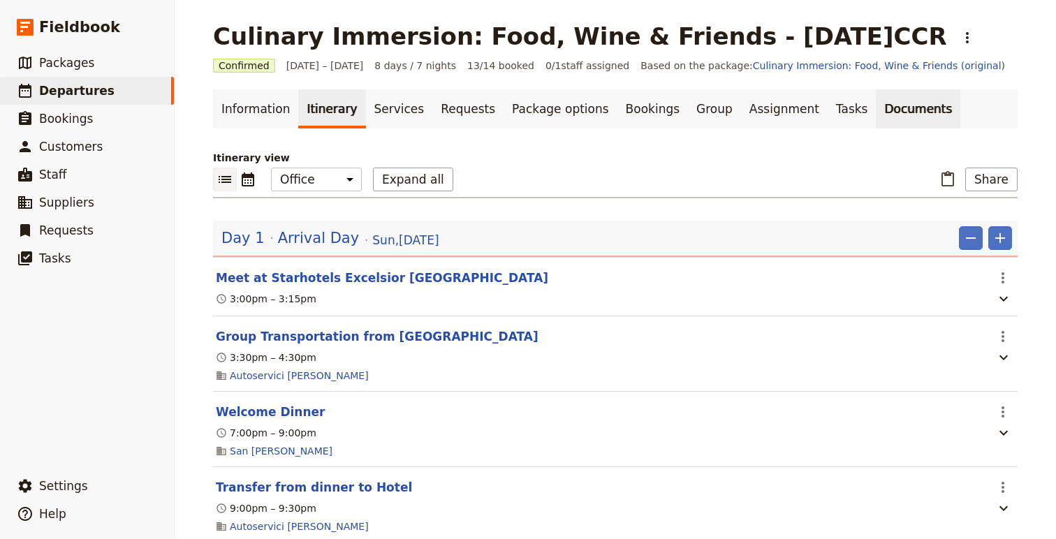
click at [876, 106] on link "Documents" at bounding box center [918, 108] width 85 height 39
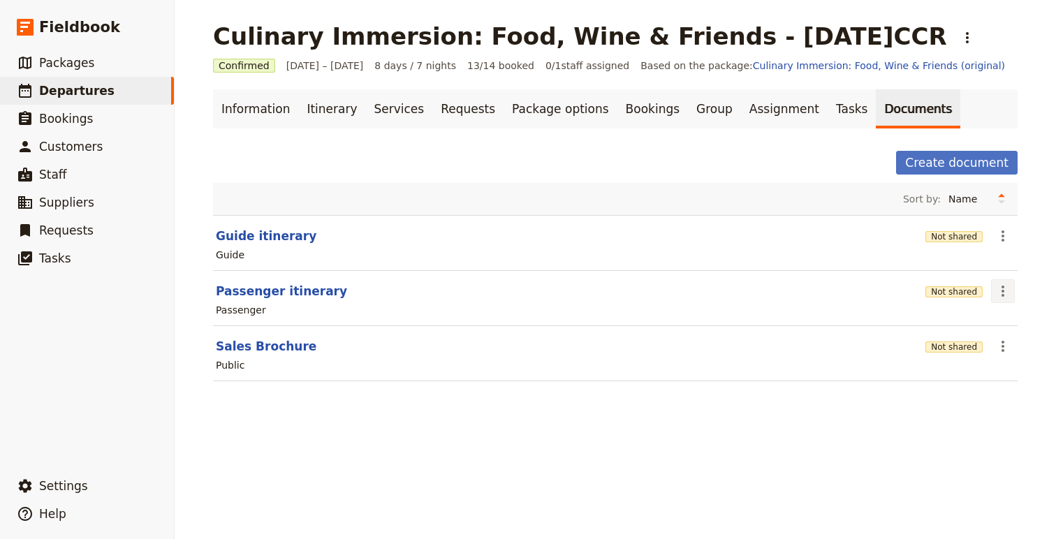
click at [1007, 301] on button "​" at bounding box center [1003, 291] width 24 height 24
click at [964, 322] on span "Share" at bounding box center [964, 322] width 85 height 14
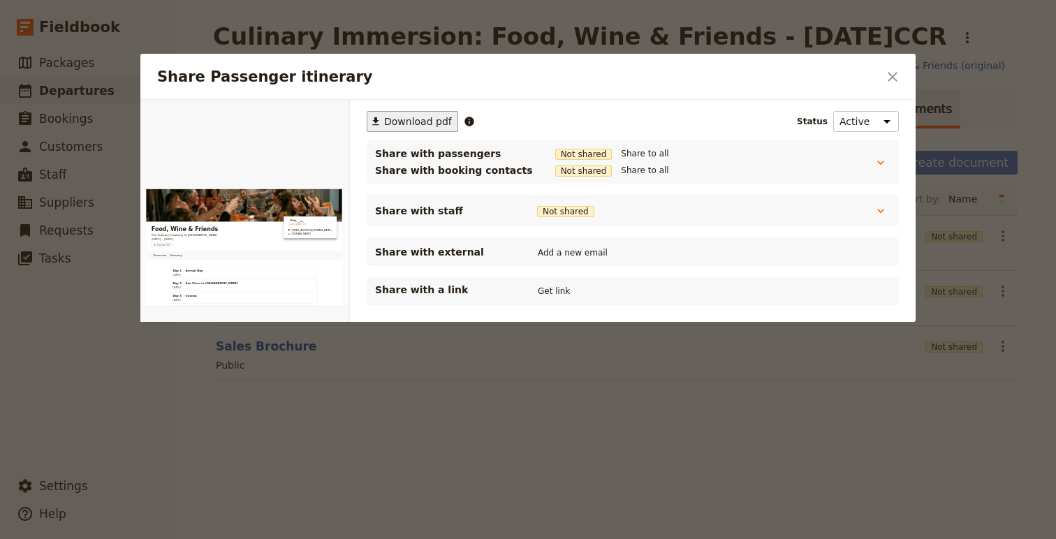
click at [386, 130] on button "​ Download pdf" at bounding box center [413, 121] width 92 height 21
